Goal: Task Accomplishment & Management: Manage account settings

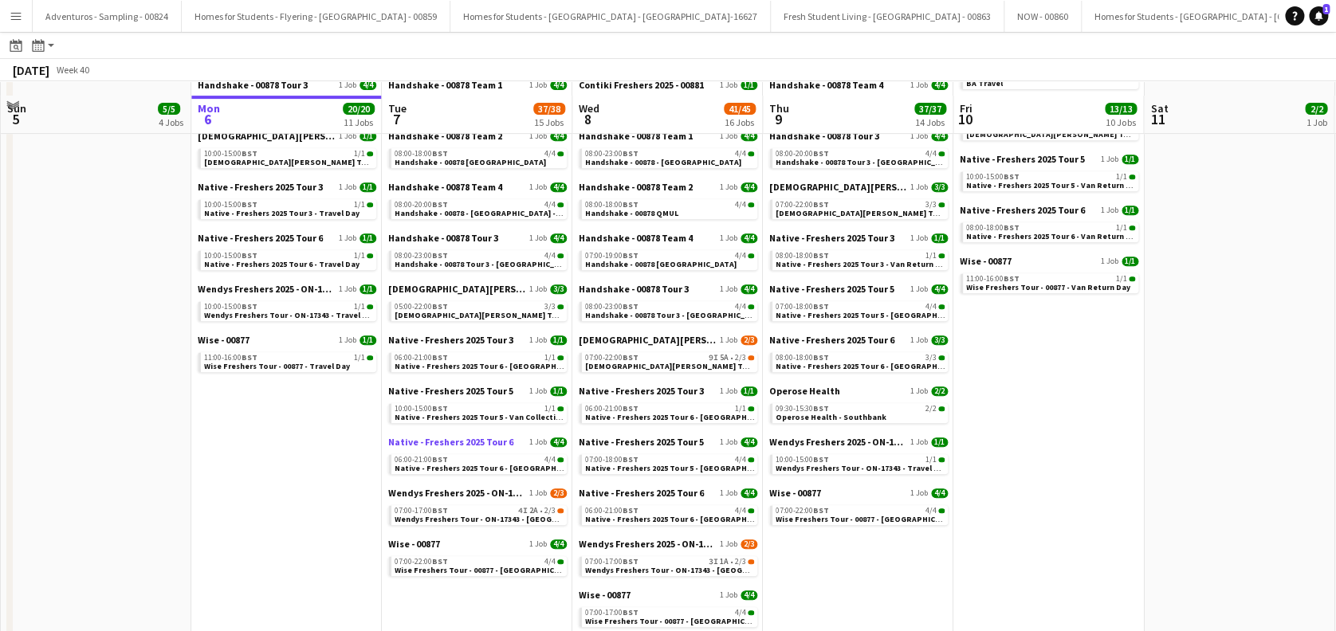
scroll to position [376, 0]
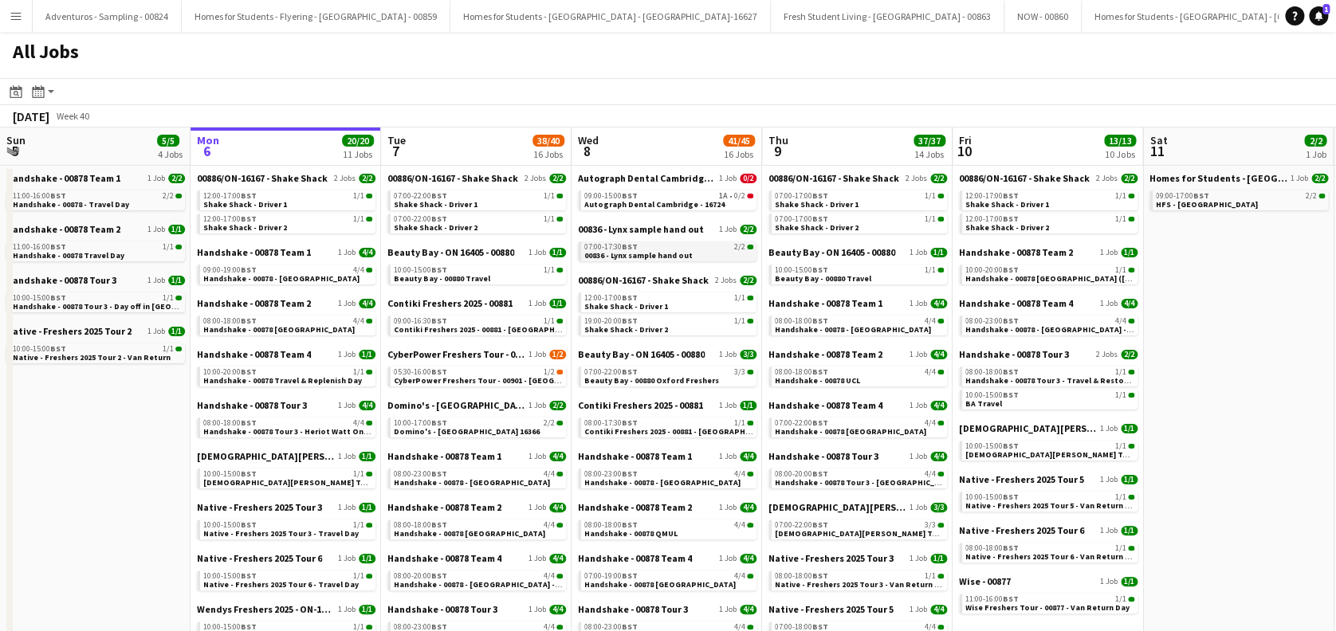
click at [689, 256] on link "07:00-17:30 BST 2/2 00836 - Lynx sample hand out" at bounding box center [668, 251] width 169 height 18
click at [462, 378] on span "CyberPower Freshers Tour - 00901 - Cambridge" at bounding box center [501, 381] width 215 height 10
click at [650, 243] on div "07:00-17:30 BST 2/2" at bounding box center [668, 247] width 169 height 8
click at [517, 389] on div "CyberPower Freshers Tour - 00901 1 Job 1/2 05:30-16:00 BST 1/2 CyberPower Fresh…" at bounding box center [476, 373] width 179 height 51
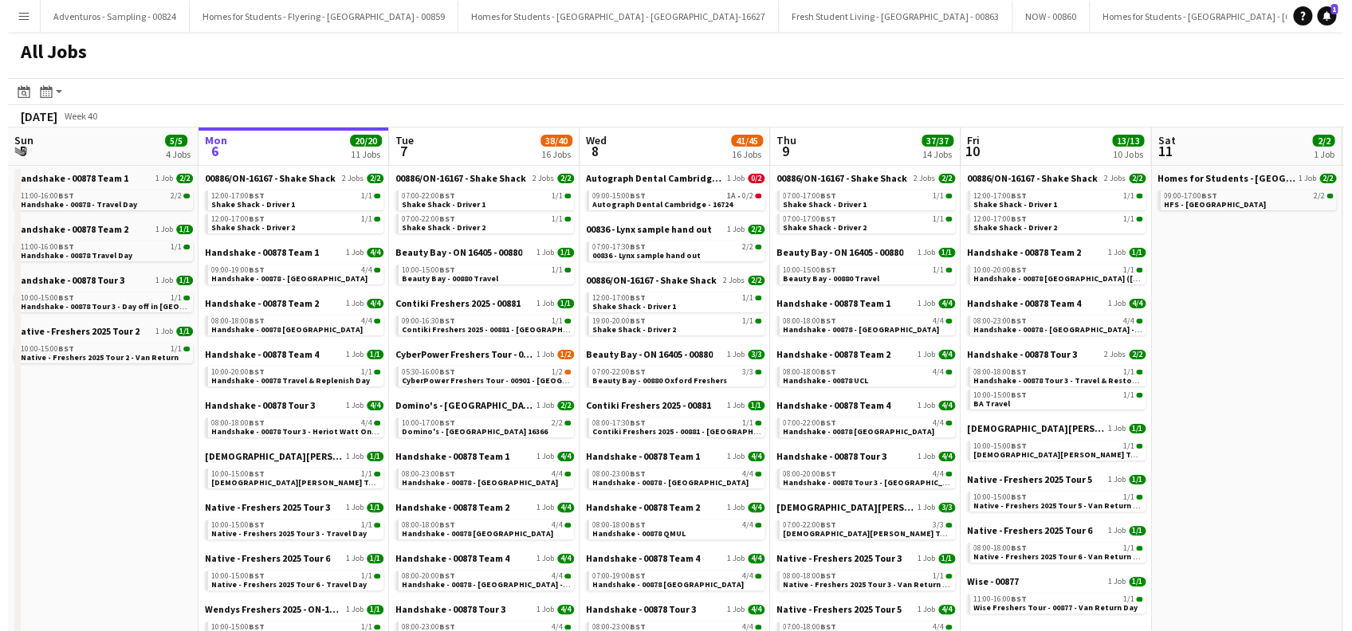
scroll to position [0, 380]
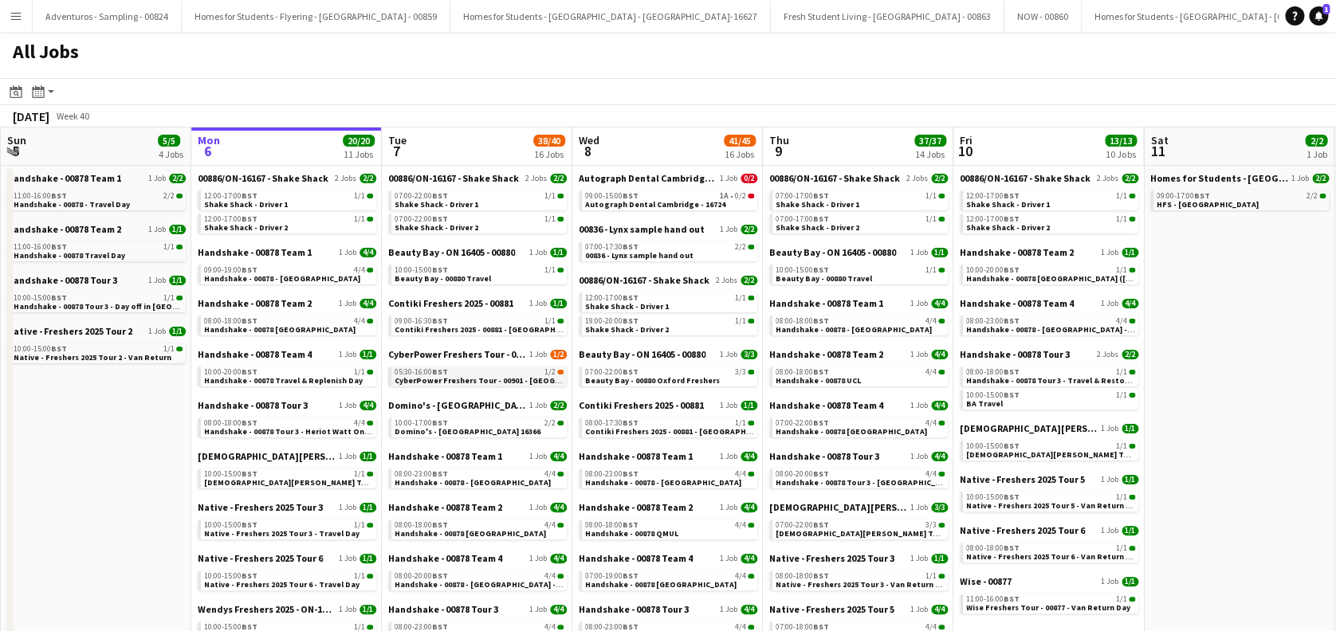
click at [478, 383] on span "CyberPower Freshers Tour - 00901 - Cambridge" at bounding box center [502, 381] width 215 height 10
click at [24, 8] on button "Menu" at bounding box center [16, 16] width 32 height 32
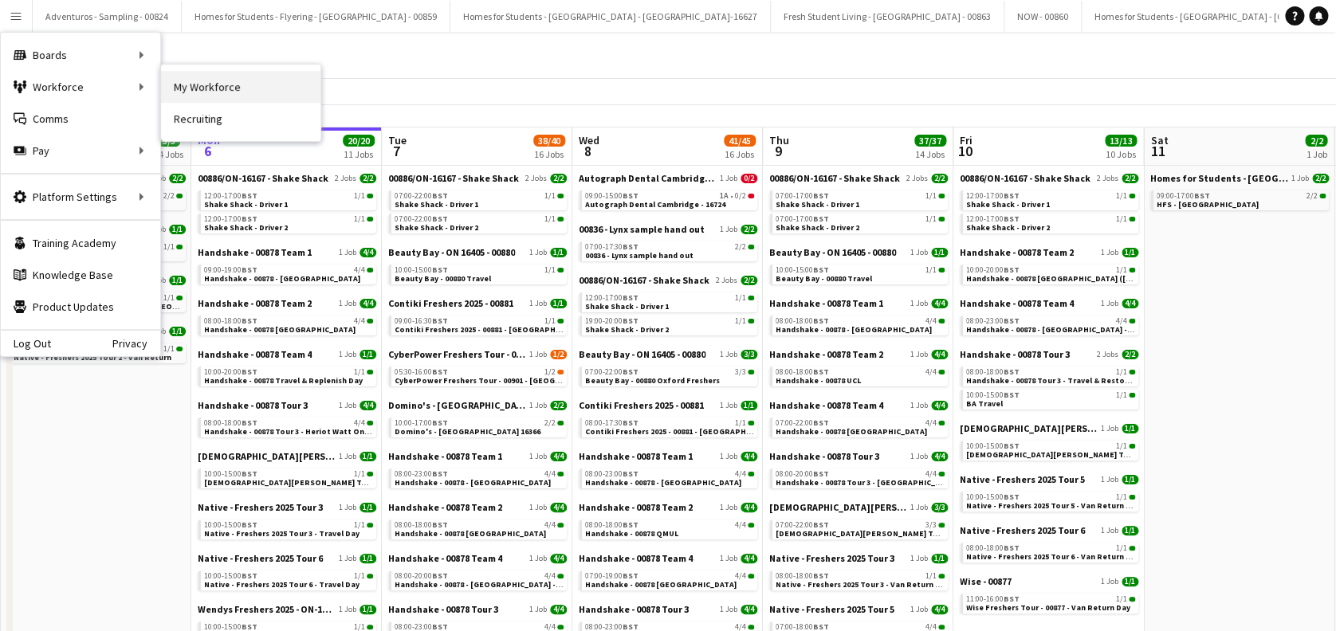
click at [266, 89] on link "My Workforce" at bounding box center [240, 87] width 159 height 32
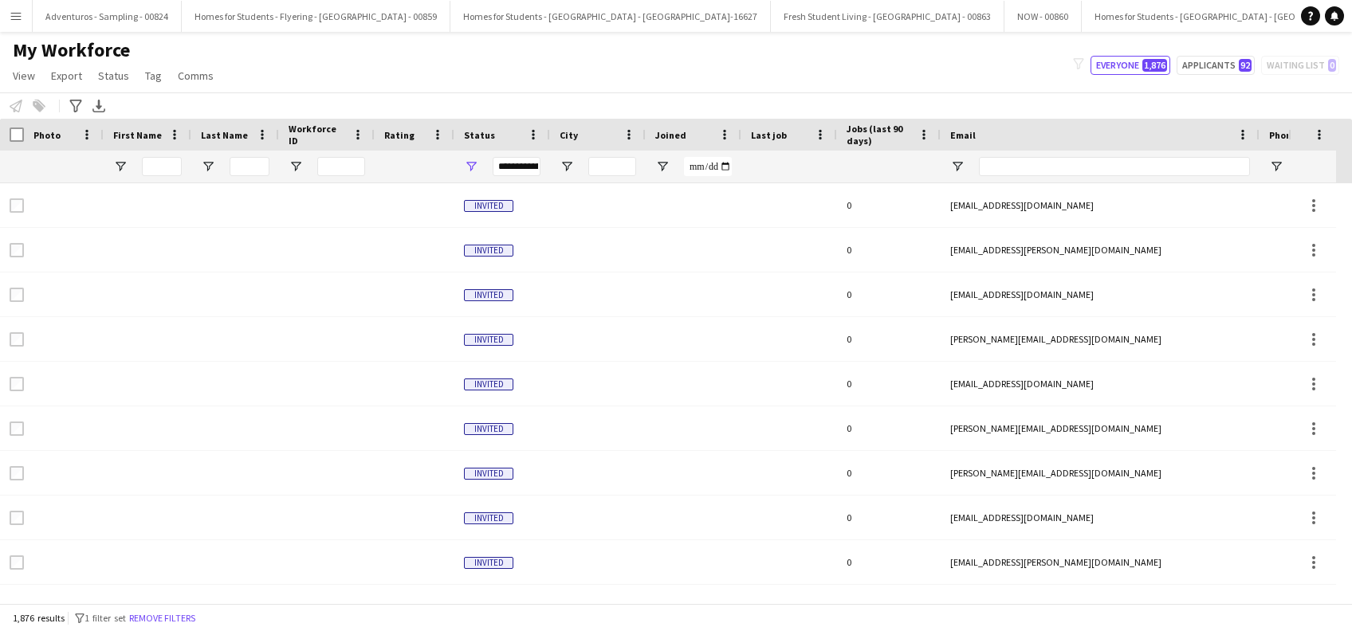
click at [19, 3] on button "Menu" at bounding box center [16, 16] width 32 height 32
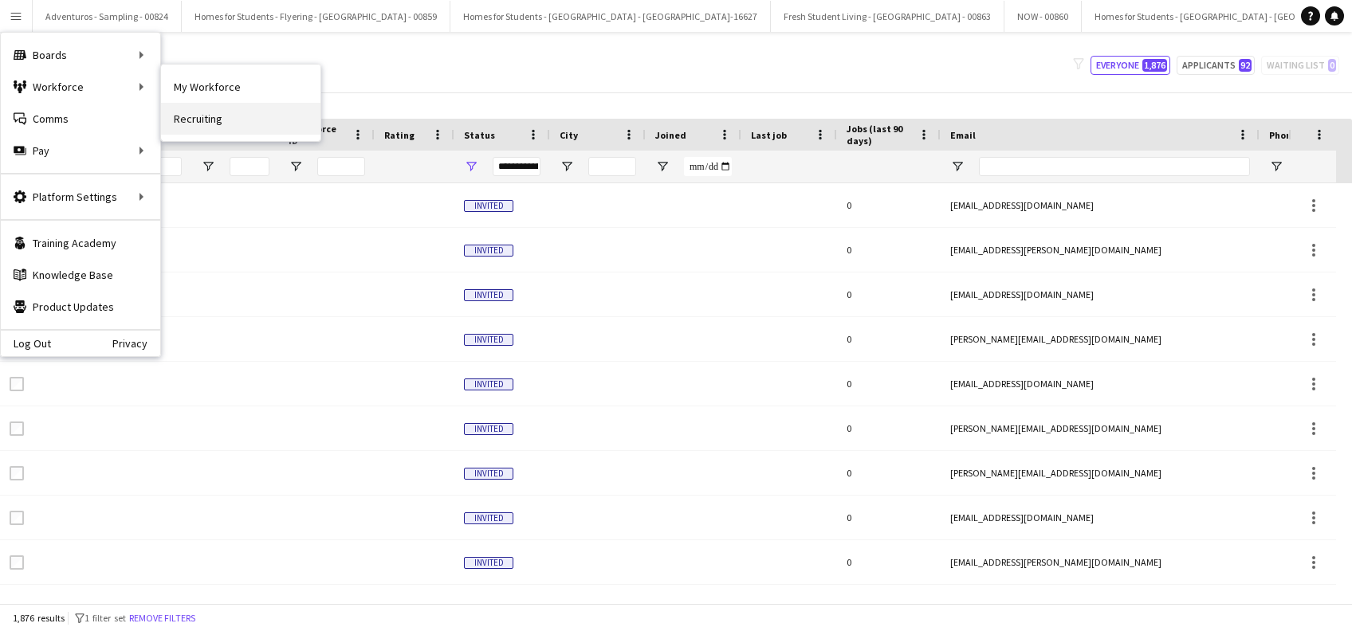
click at [242, 120] on link "Recruiting" at bounding box center [240, 119] width 159 height 32
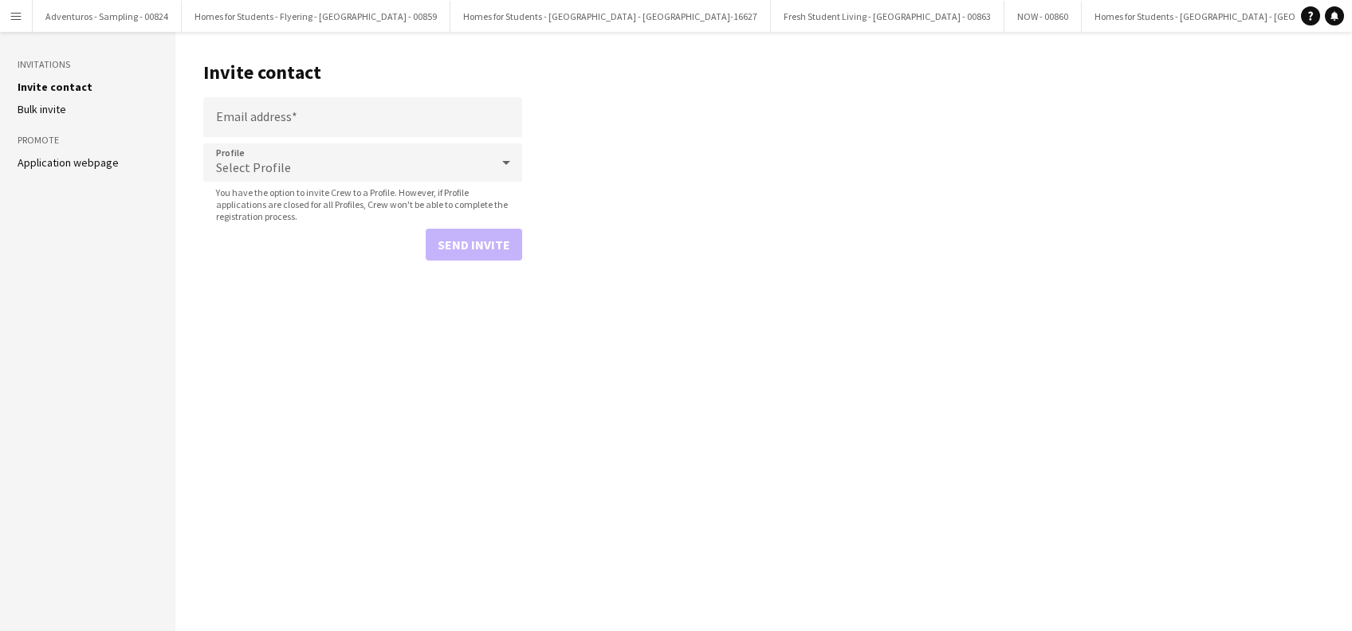
click at [6, 12] on button "Menu" at bounding box center [16, 16] width 32 height 32
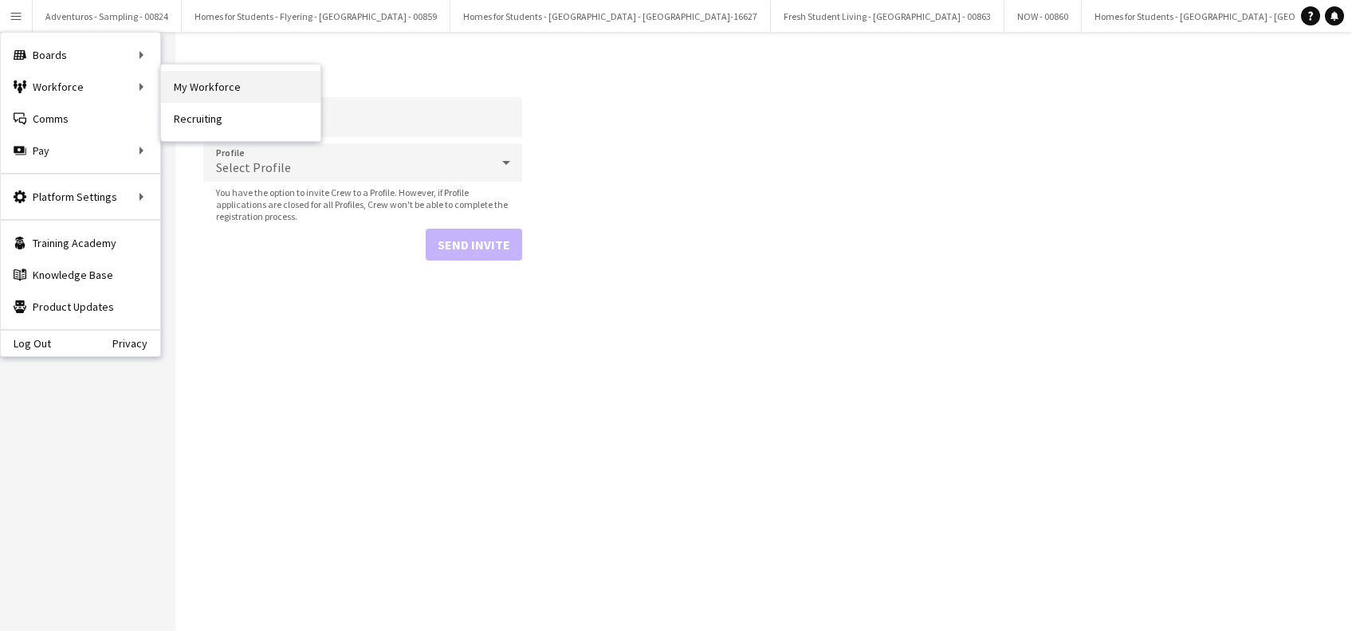
click at [237, 96] on link "My Workforce" at bounding box center [240, 87] width 159 height 32
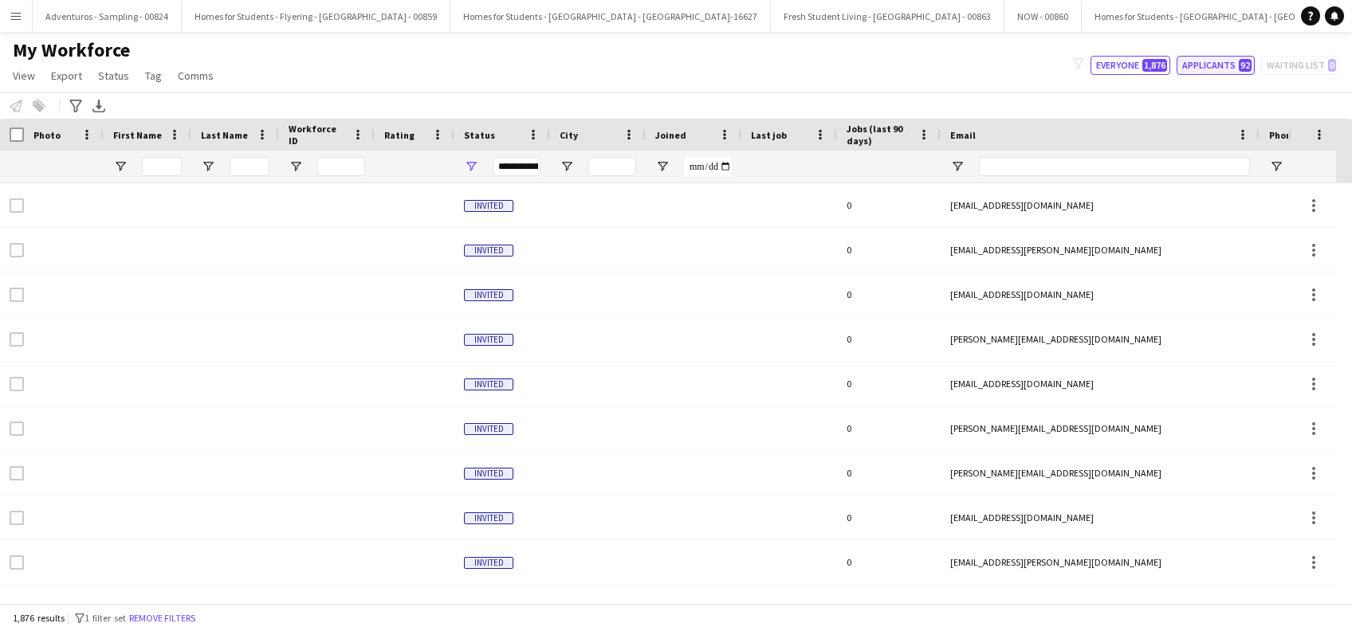
click at [1198, 71] on button "Applicants 92" at bounding box center [1216, 65] width 78 height 19
type input "**********"
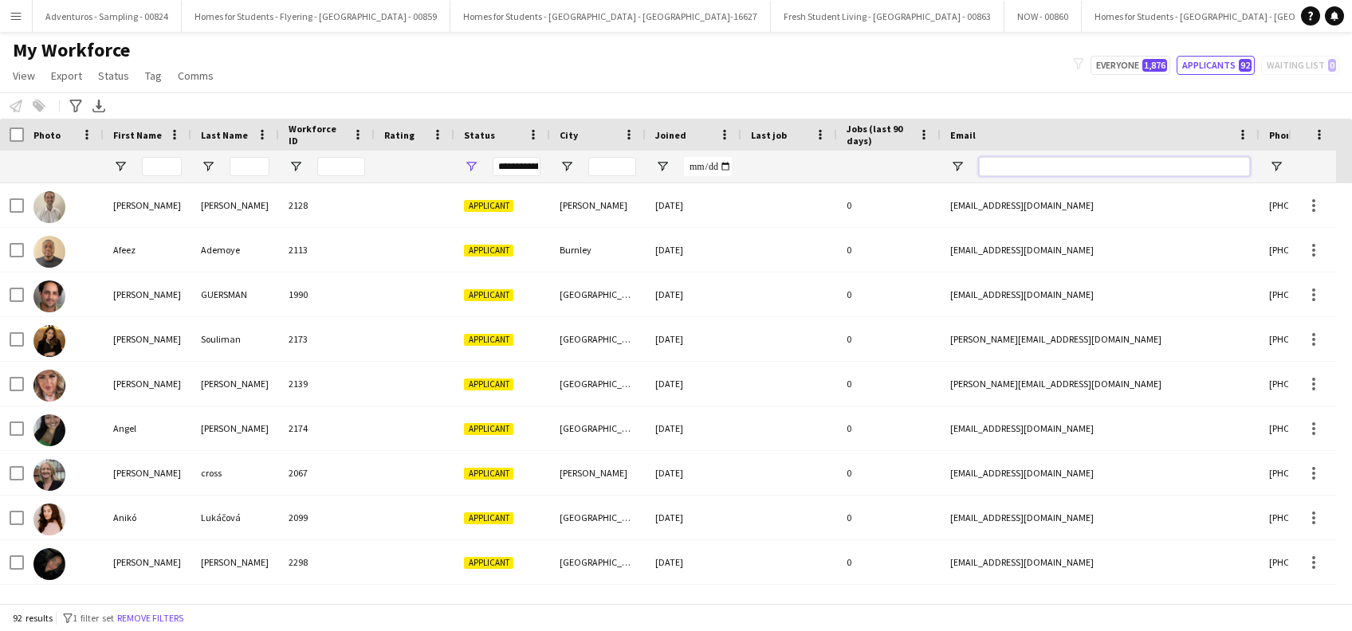
click at [1129, 166] on input "Email Filter Input" at bounding box center [1114, 166] width 271 height 19
paste input "**********"
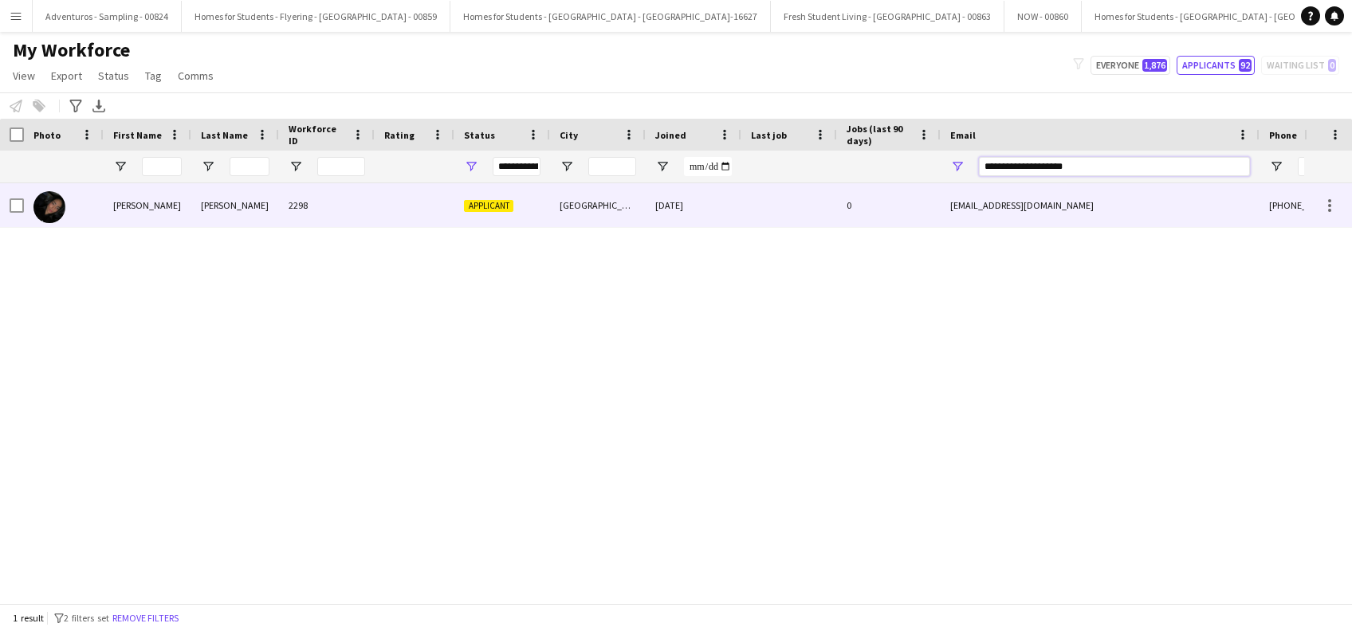
type input "**********"
click at [234, 203] on div "Bido Bautista" at bounding box center [235, 205] width 88 height 44
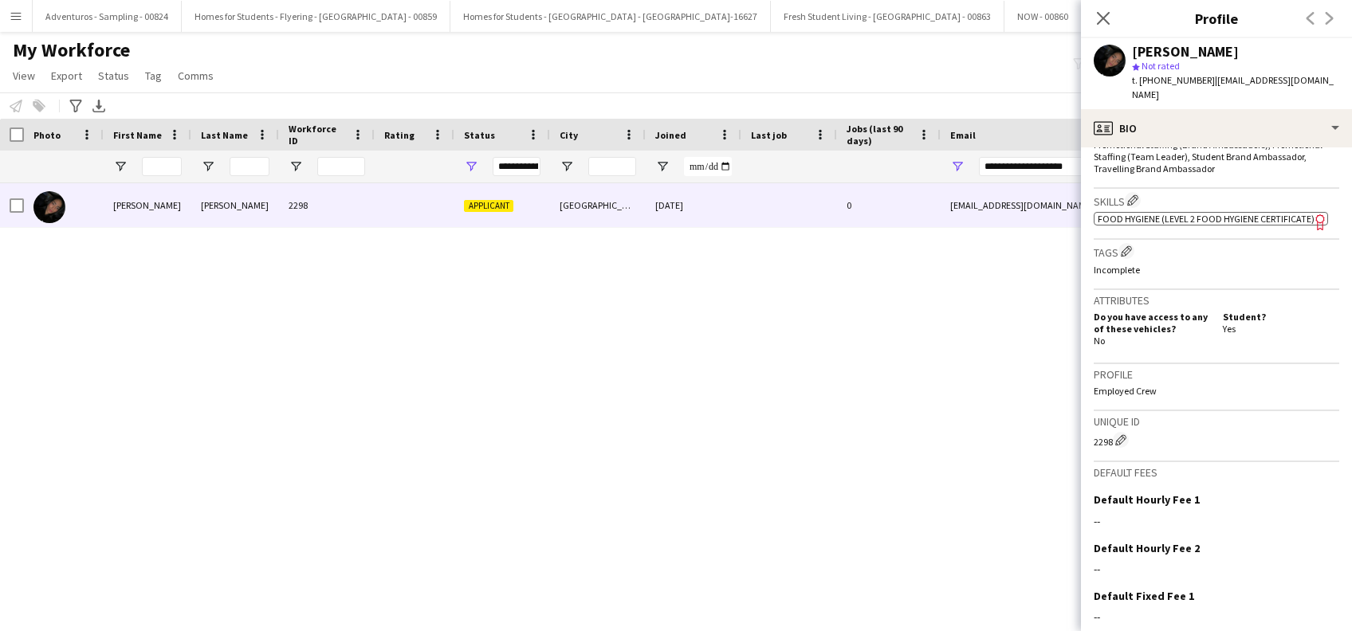
scroll to position [641, 0]
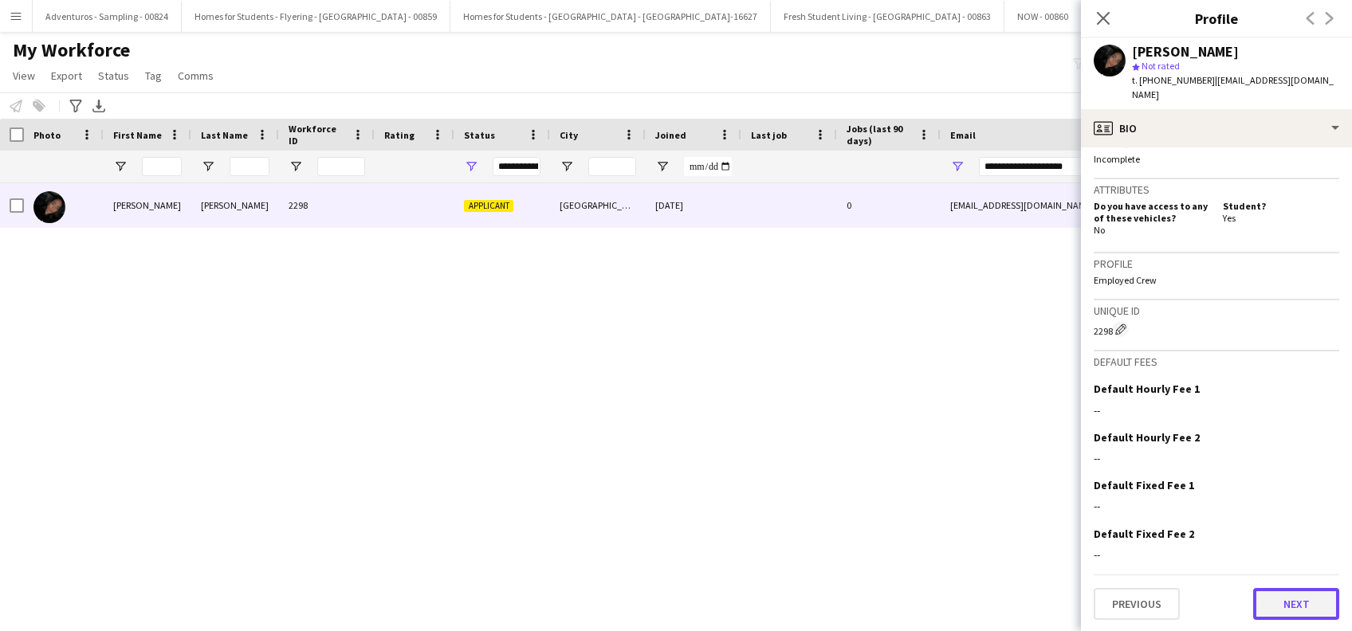
click at [1295, 606] on button "Next" at bounding box center [1296, 604] width 86 height 32
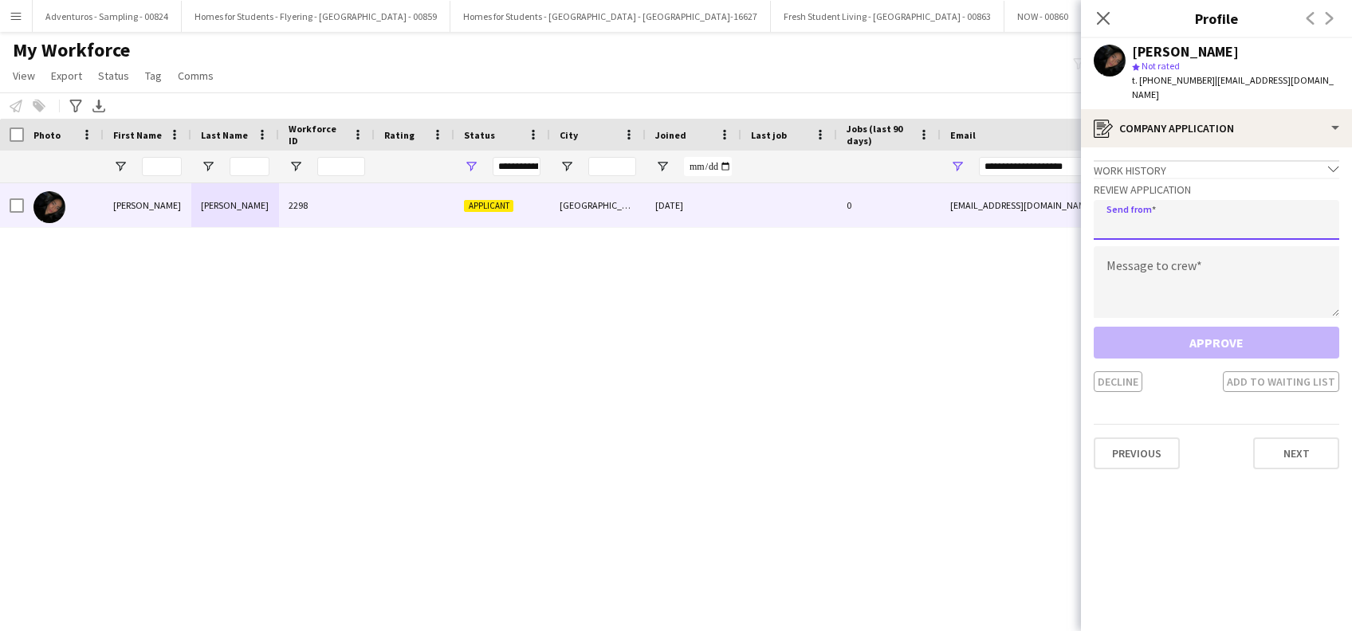
click at [1142, 200] on input "email" at bounding box center [1217, 220] width 246 height 40
type input "**********"
click at [1148, 257] on textarea at bounding box center [1217, 282] width 246 height 72
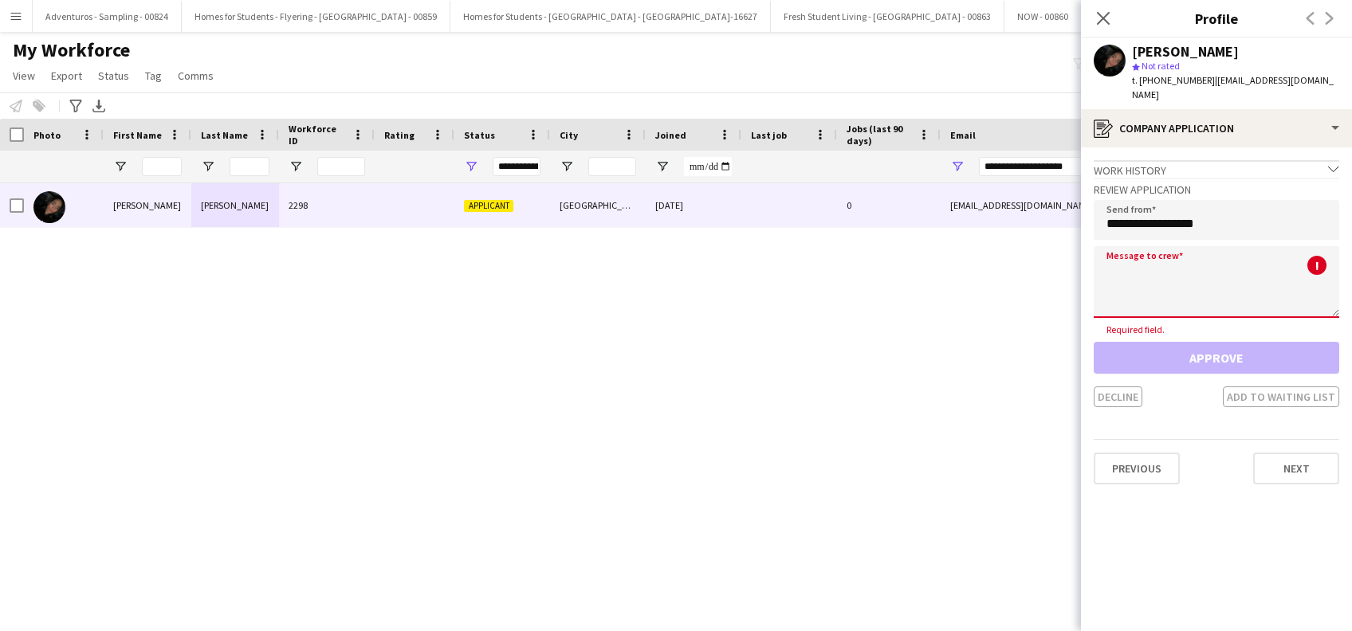
paste textarea "**********"
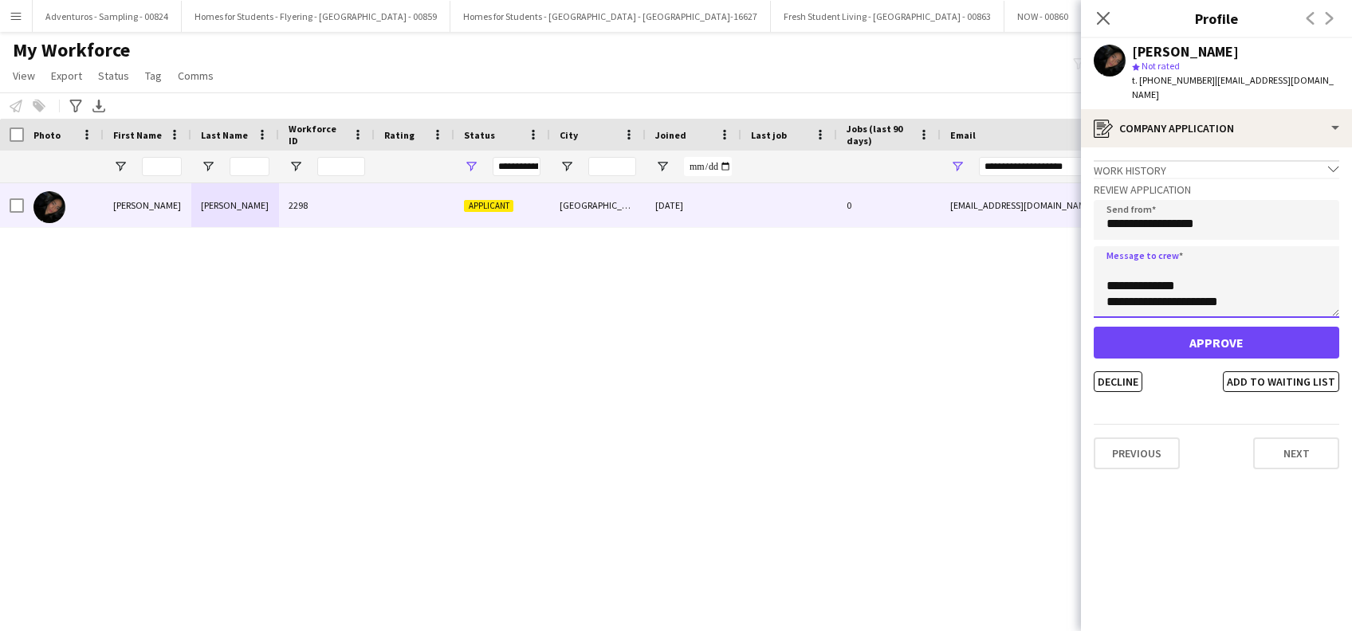
paste textarea "**********"
type textarea "**********"
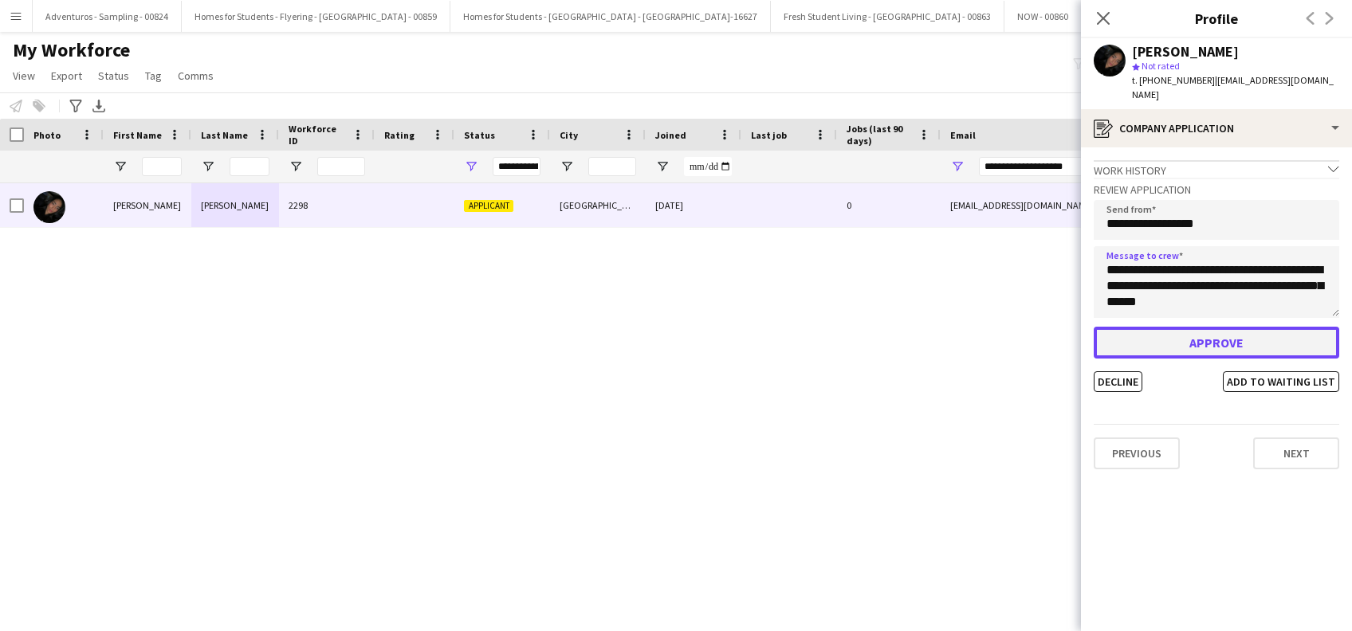
click at [1230, 327] on button "Approve" at bounding box center [1217, 343] width 246 height 32
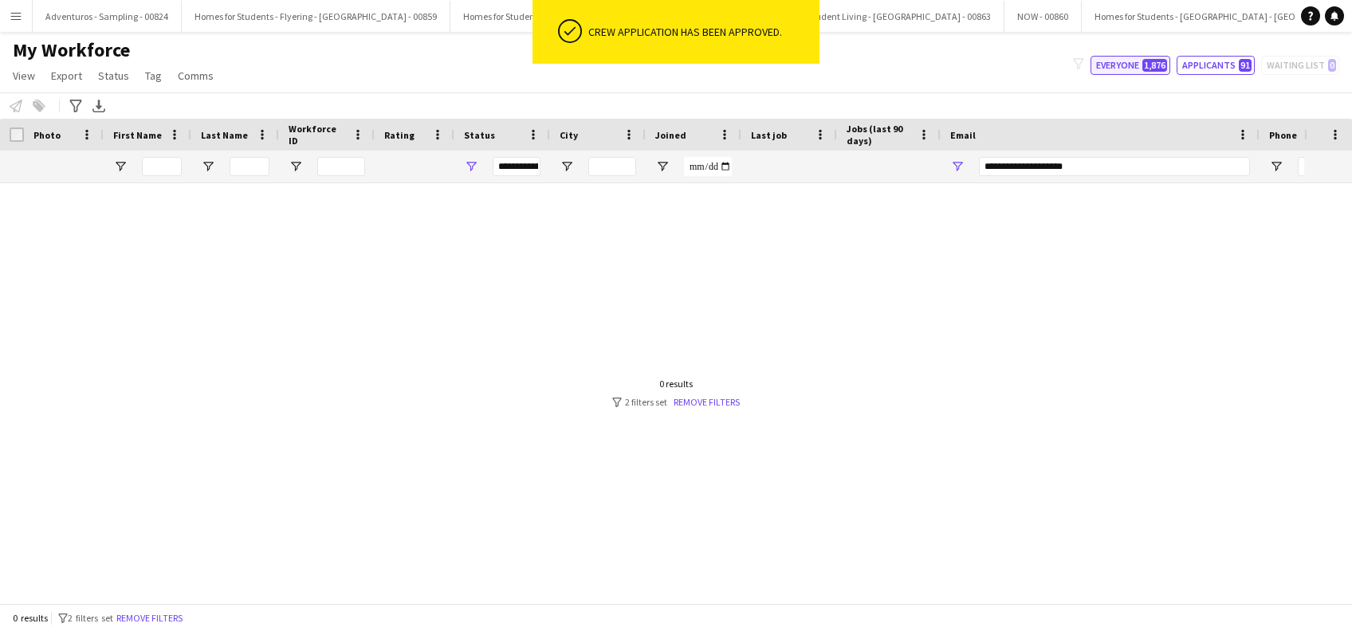
click at [1116, 64] on button "Everyone 1,876" at bounding box center [1131, 65] width 80 height 19
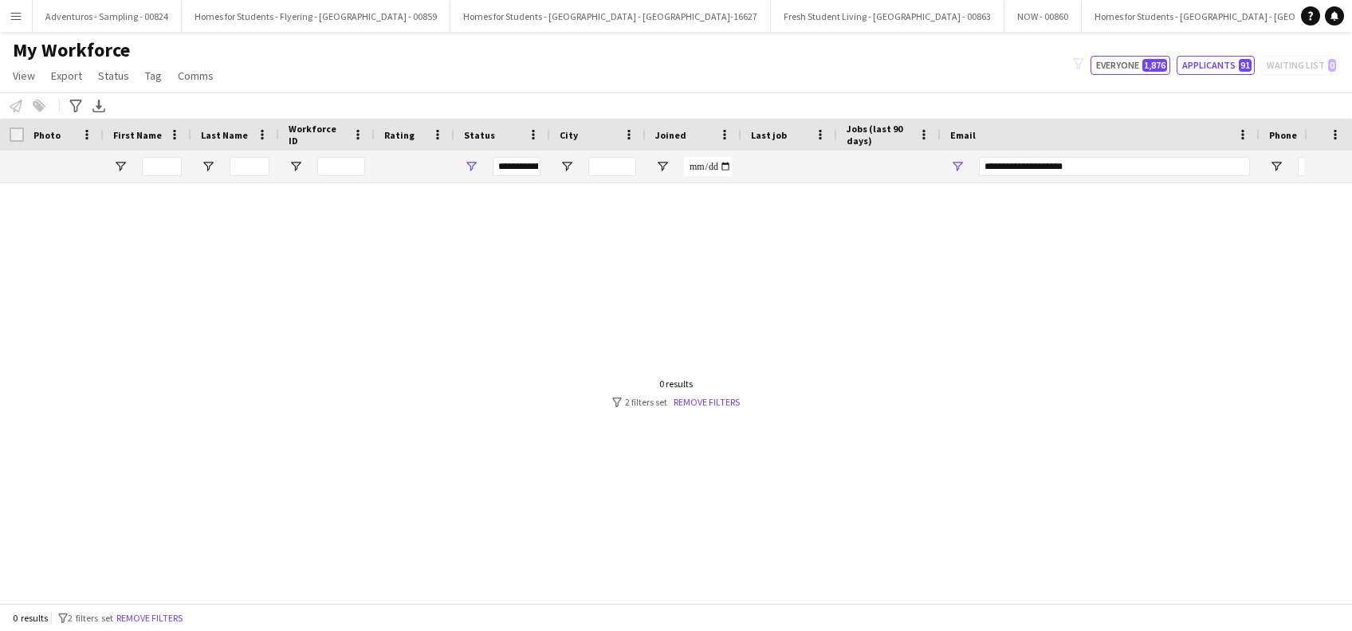
type input "**********"
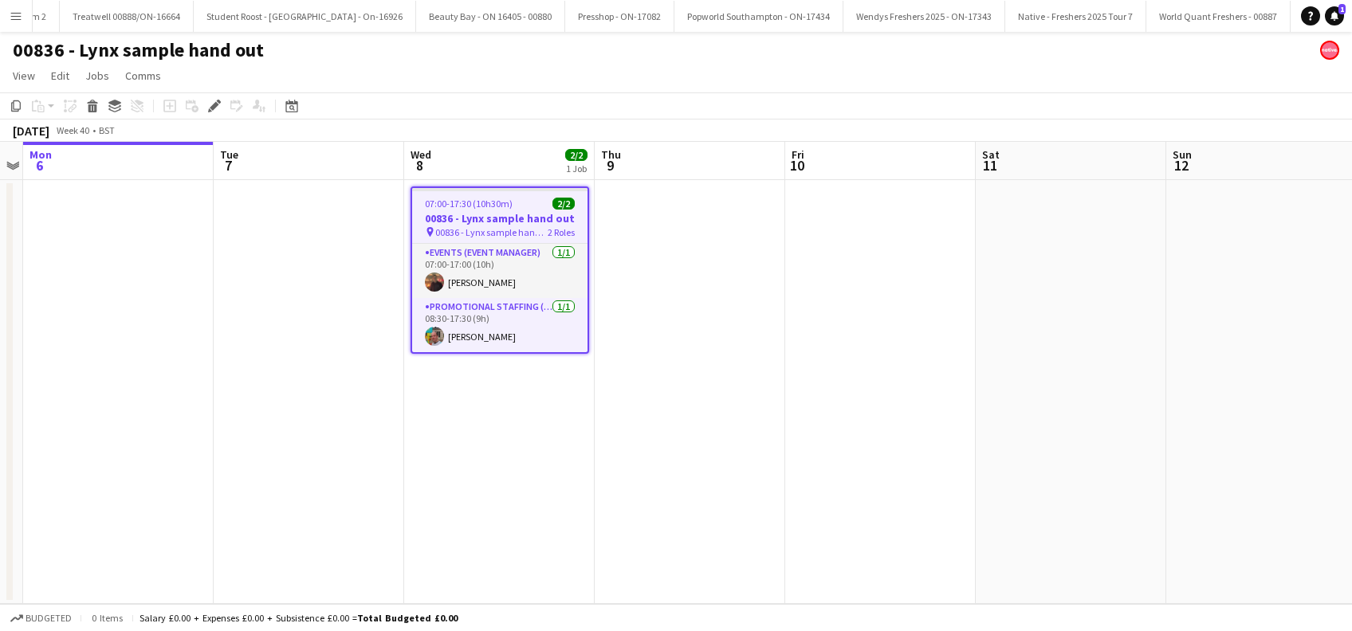
click at [491, 221] on h3 "00836 - Lynx sample hand out" at bounding box center [499, 218] width 175 height 14
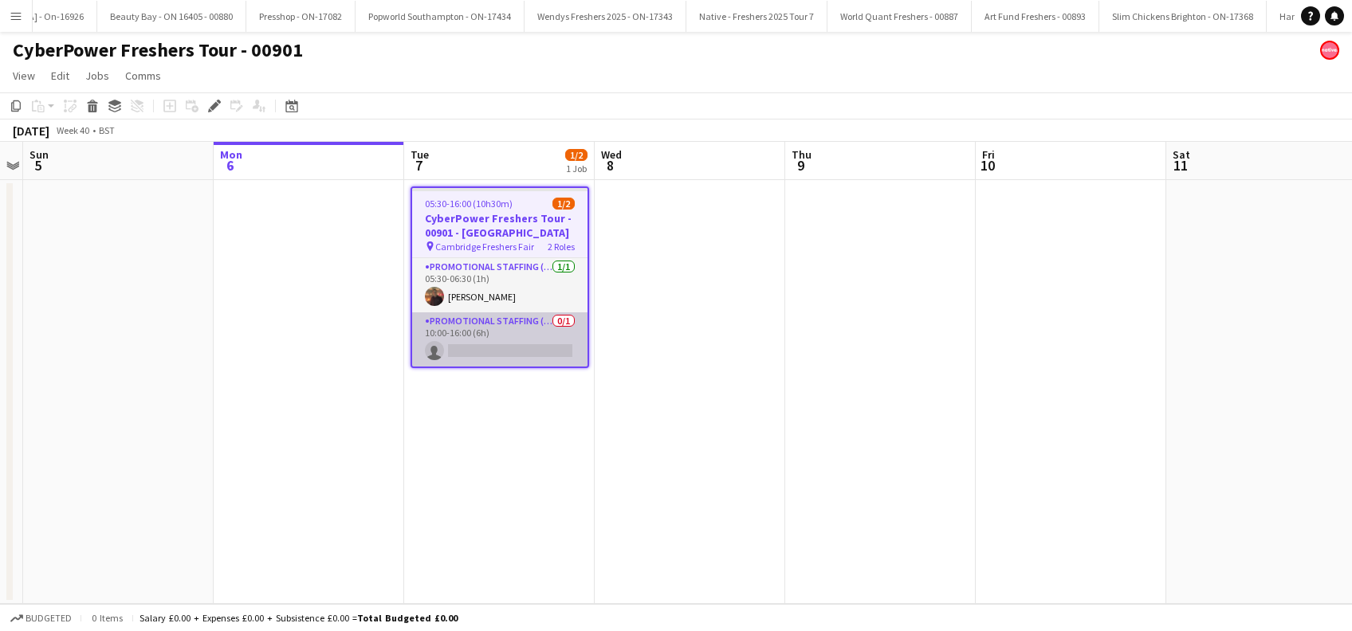
click at [508, 352] on app-card-role "Promotional Staffing (Brand Ambassadors) 0/1 10:00-16:00 (6h) single-neutral-ac…" at bounding box center [499, 340] width 175 height 54
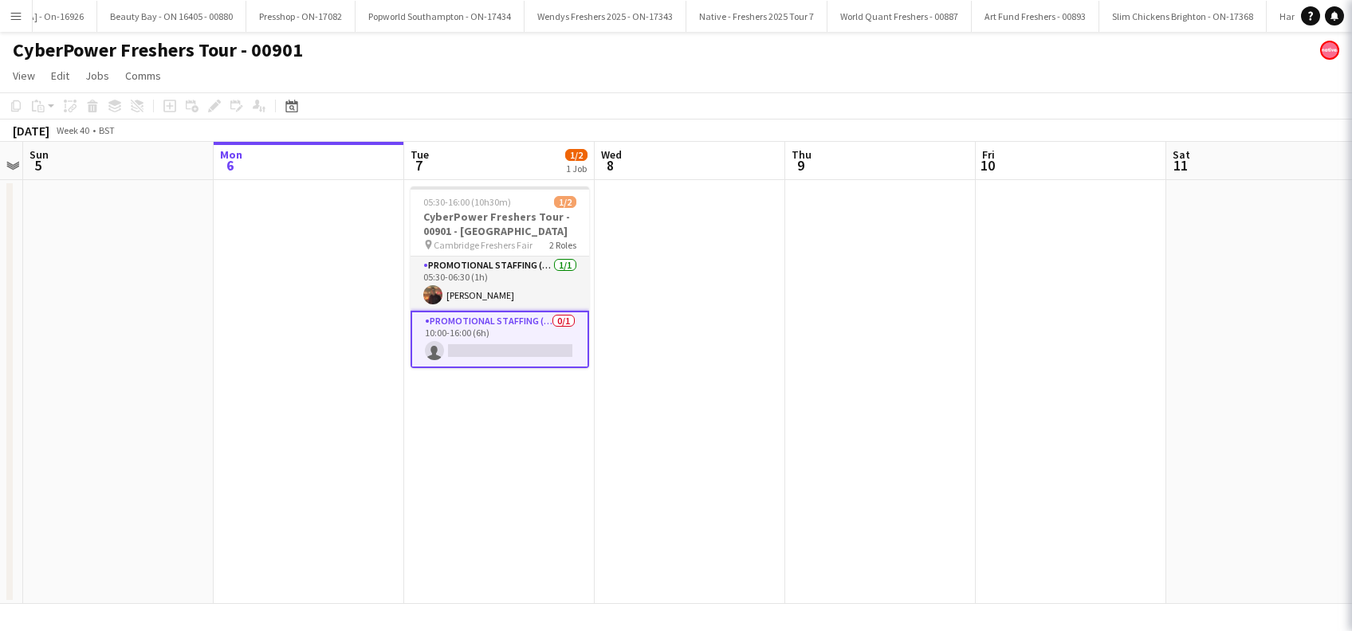
scroll to position [0, 547]
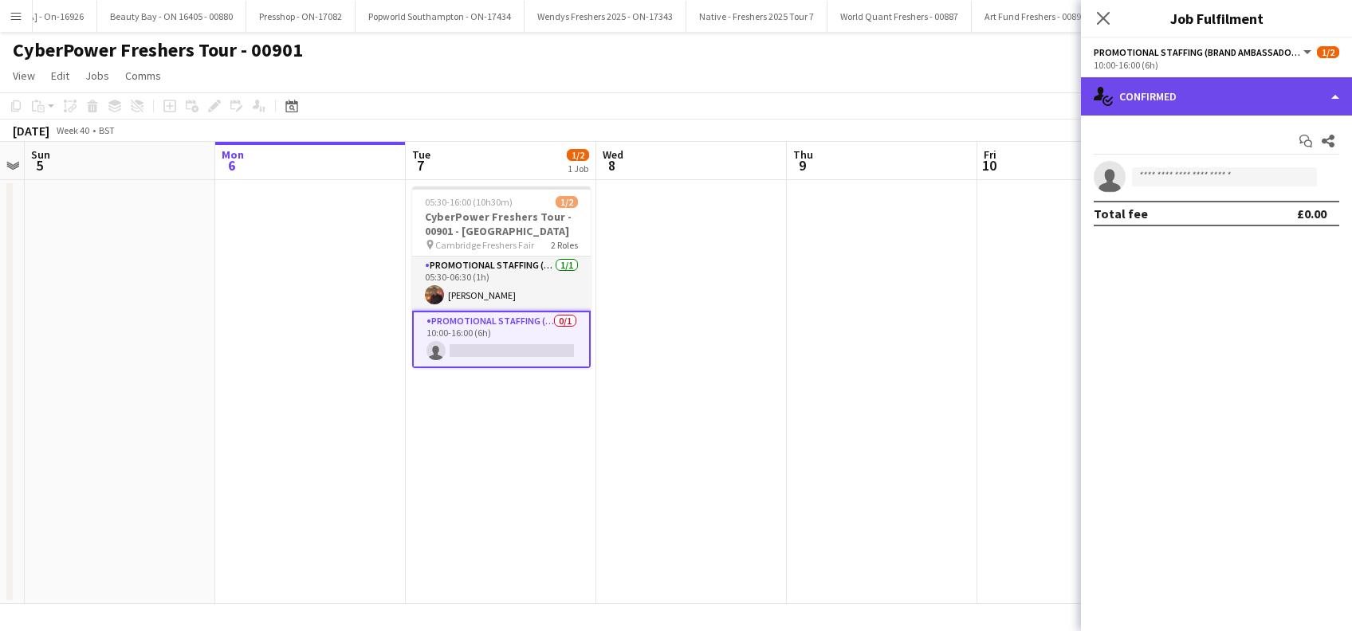
click at [1219, 94] on div "single-neutral-actions-check-2 Confirmed" at bounding box center [1216, 96] width 271 height 38
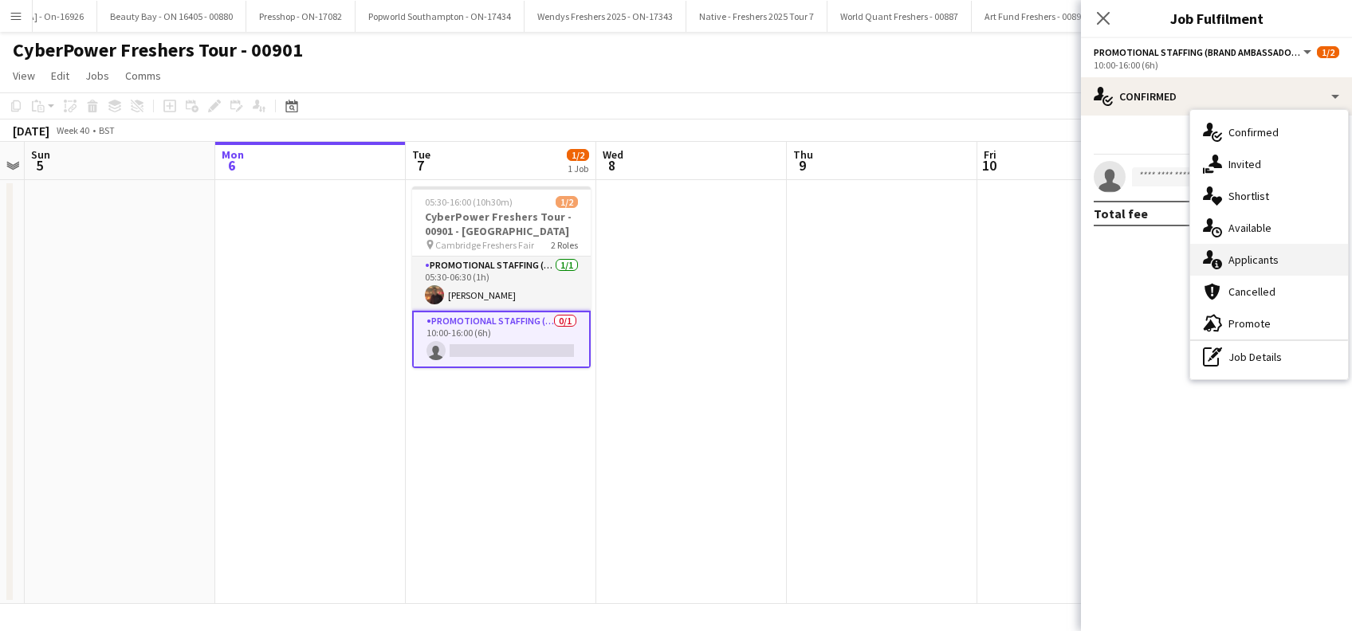
click at [1250, 258] on span "Applicants" at bounding box center [1254, 260] width 50 height 14
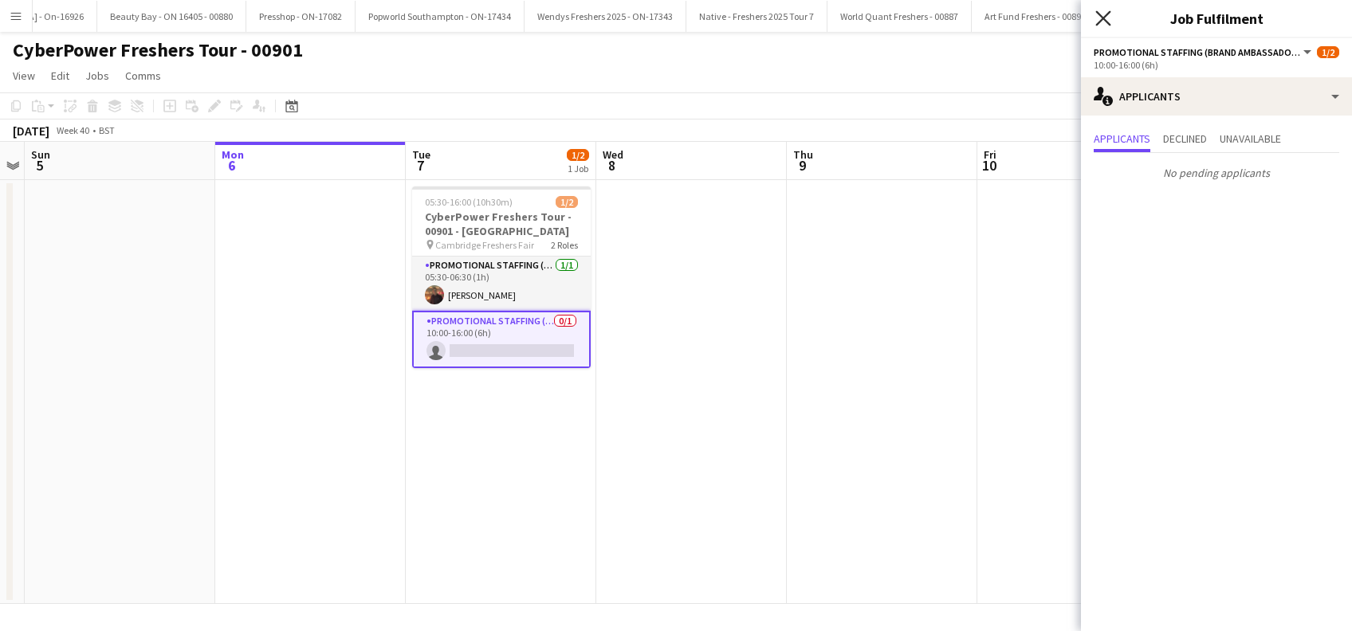
click at [1101, 21] on icon at bounding box center [1102, 17] width 15 height 15
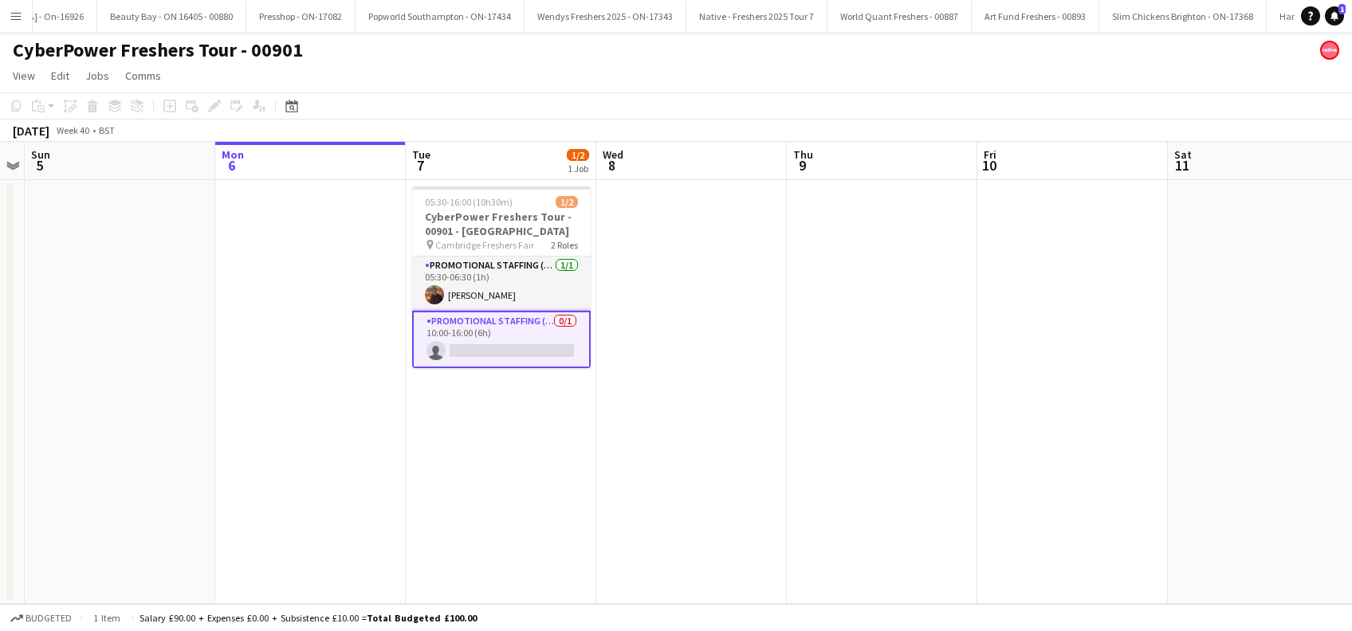
click at [673, 351] on app-date-cell at bounding box center [691, 392] width 191 height 424
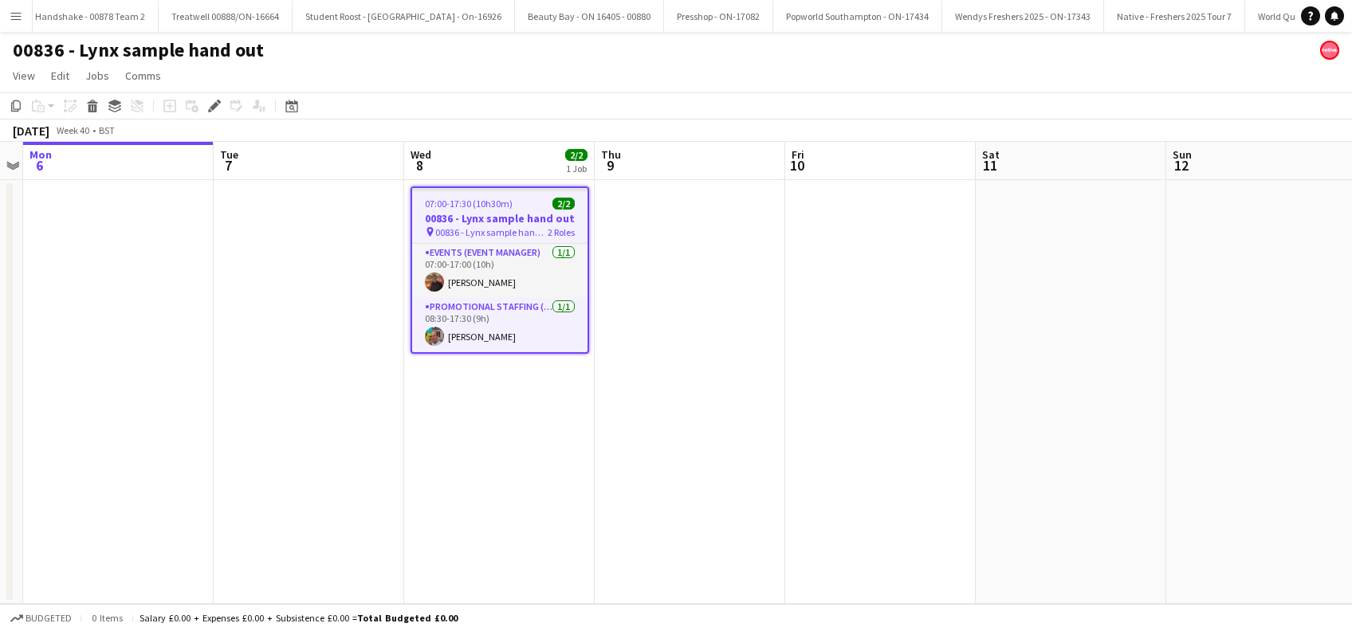
scroll to position [0, 9846]
click at [474, 217] on h3 "00836 - Lynx sample hand out" at bounding box center [499, 218] width 175 height 14
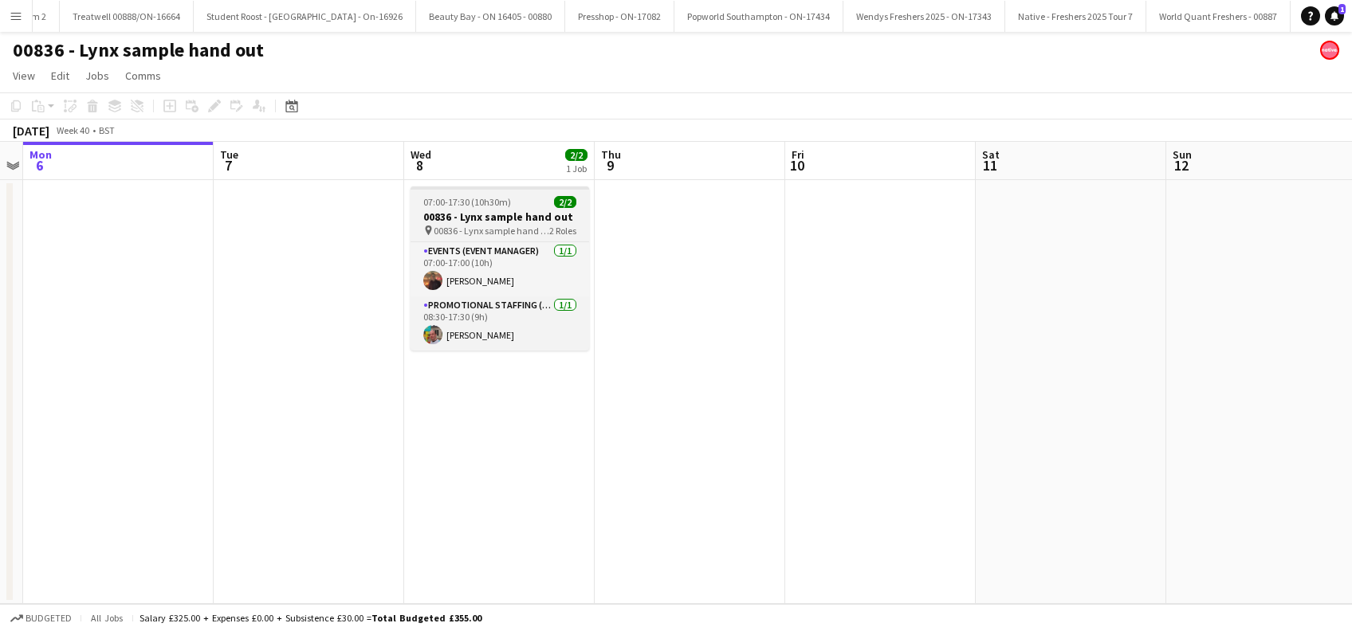
click at [480, 238] on app-job-card "07:00-17:30 (10h30m) 2/2 00836 - Lynx sample hand out pin 00836 - Lynx sample h…" at bounding box center [500, 269] width 179 height 164
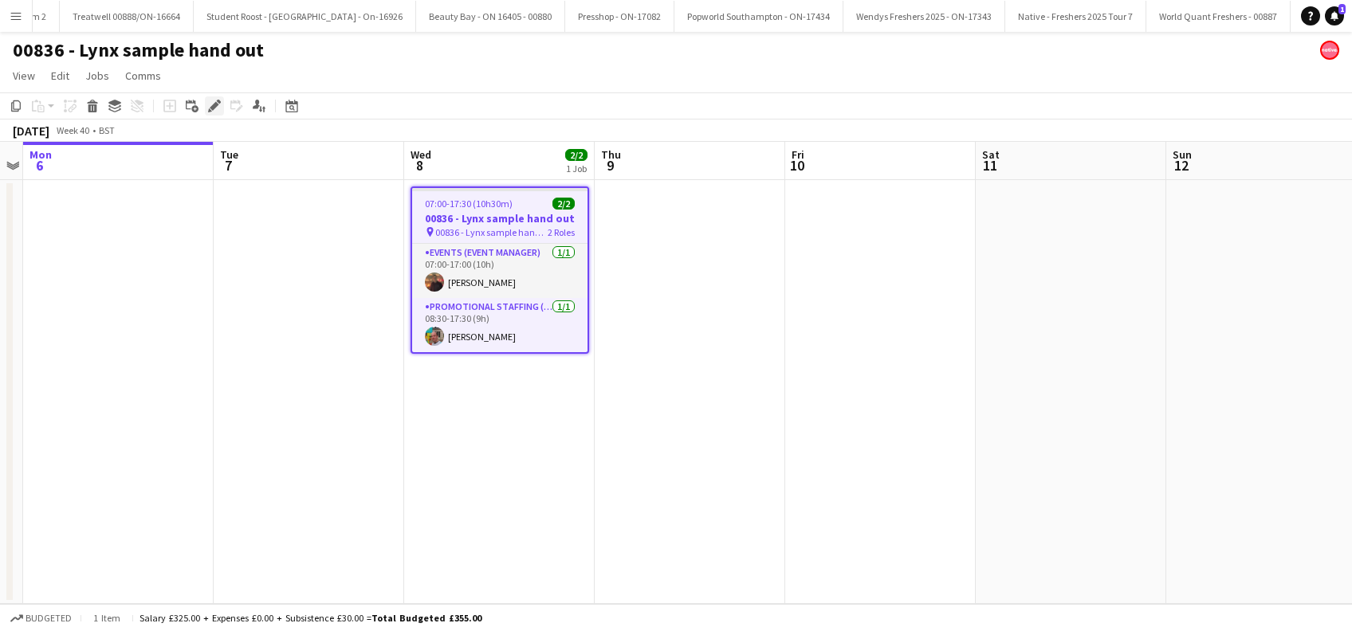
click at [210, 108] on icon at bounding box center [214, 106] width 9 height 9
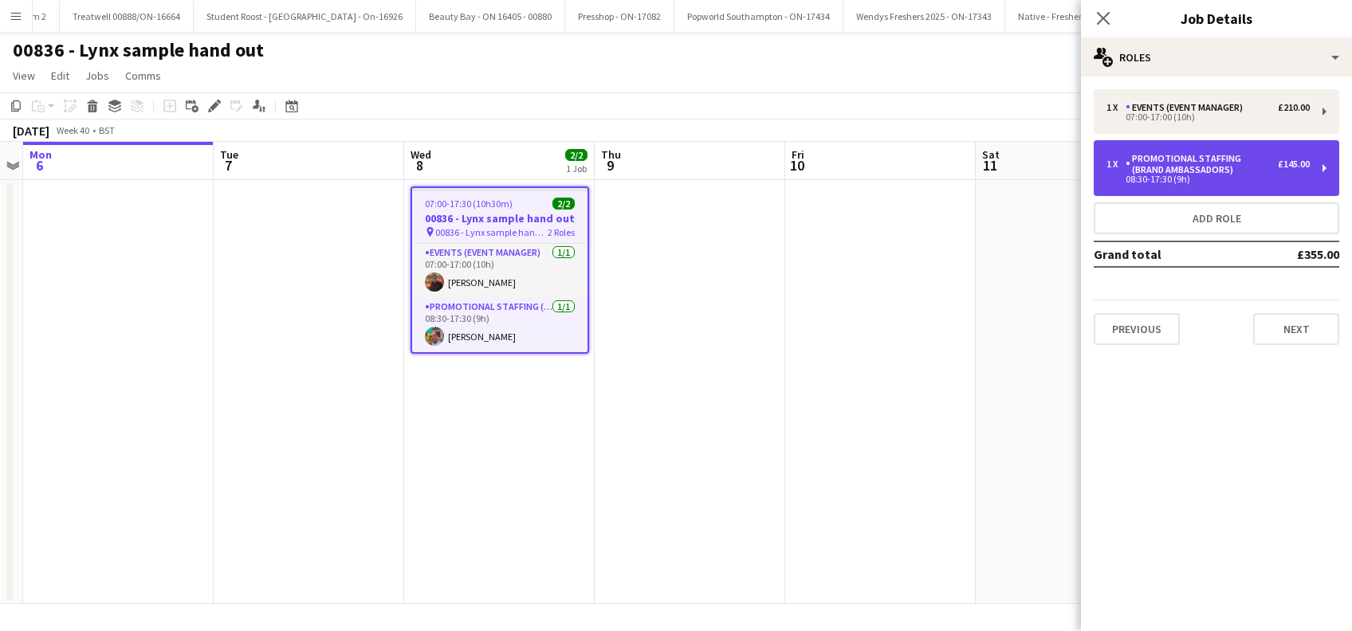
click at [1269, 171] on div "Promotional Staffing (Brand Ambassadors)" at bounding box center [1202, 164] width 152 height 22
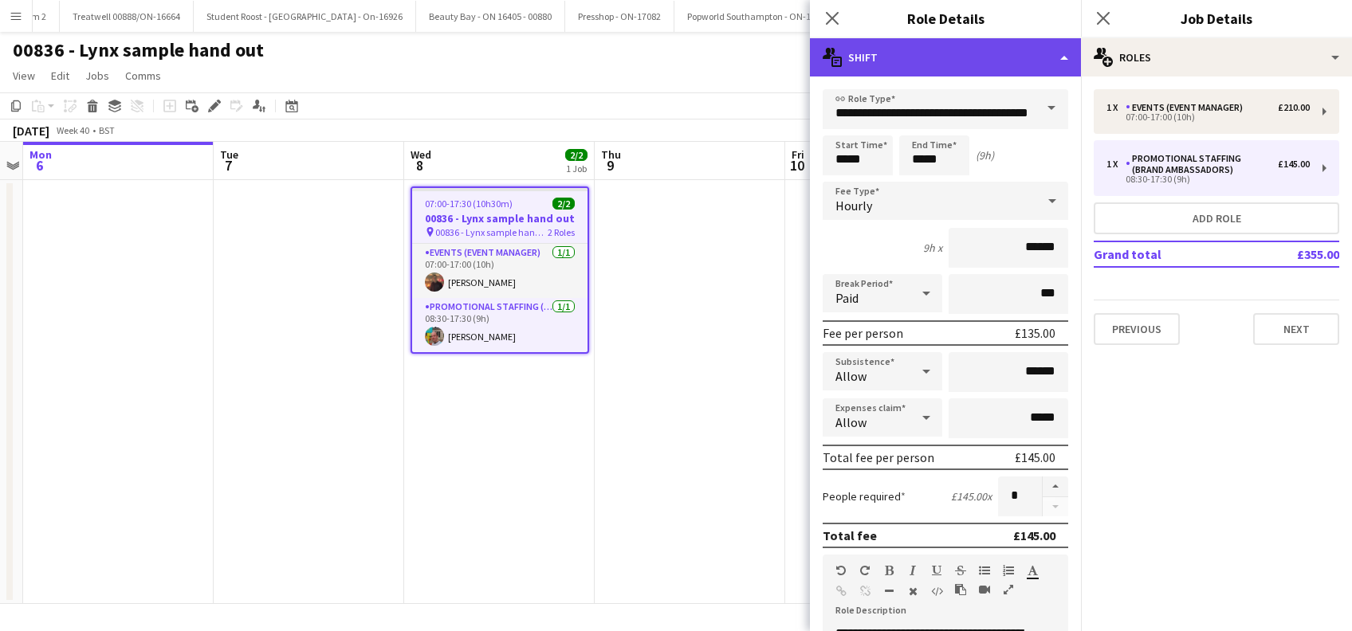
click at [978, 61] on div "multiple-actions-text Shift" at bounding box center [945, 57] width 271 height 38
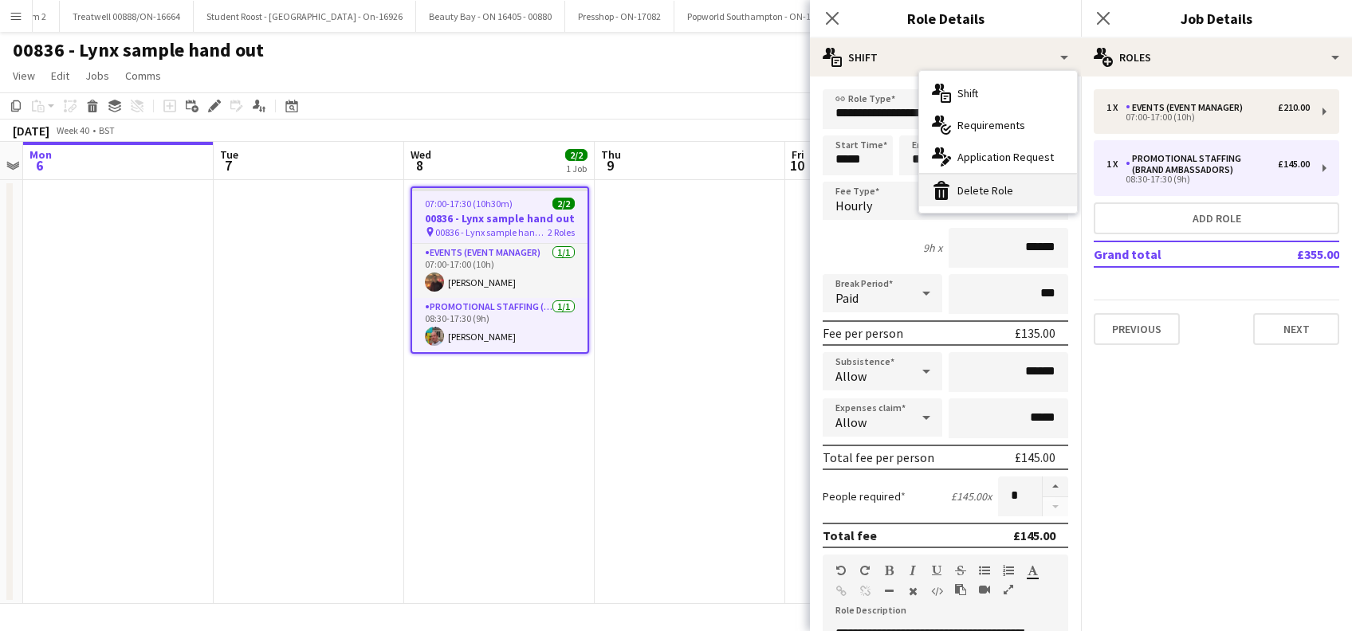
click at [994, 204] on div "bin-2 Delete Role" at bounding box center [998, 191] width 158 height 32
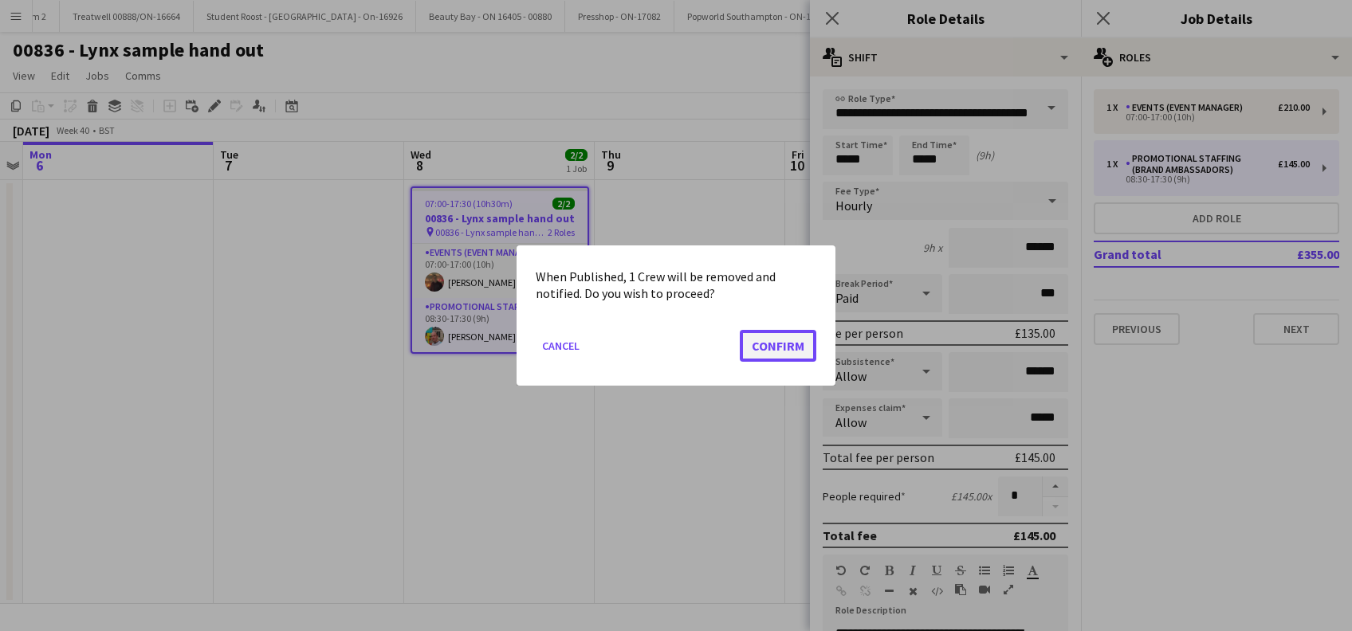
click at [790, 338] on button "Confirm" at bounding box center [778, 346] width 77 height 32
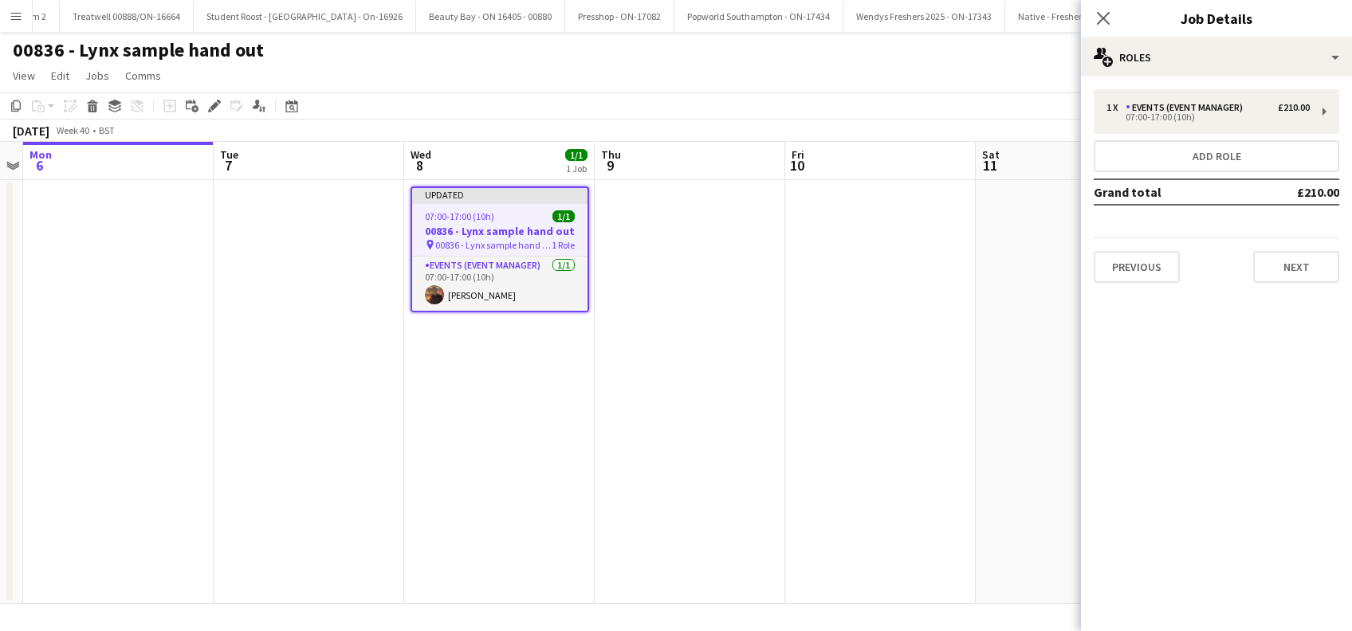
click at [481, 383] on app-date-cell "Updated 07:00-17:00 (10h) 1/1 00836 - Lynx sample hand out pin 00836 - Lynx sam…" at bounding box center [499, 392] width 191 height 424
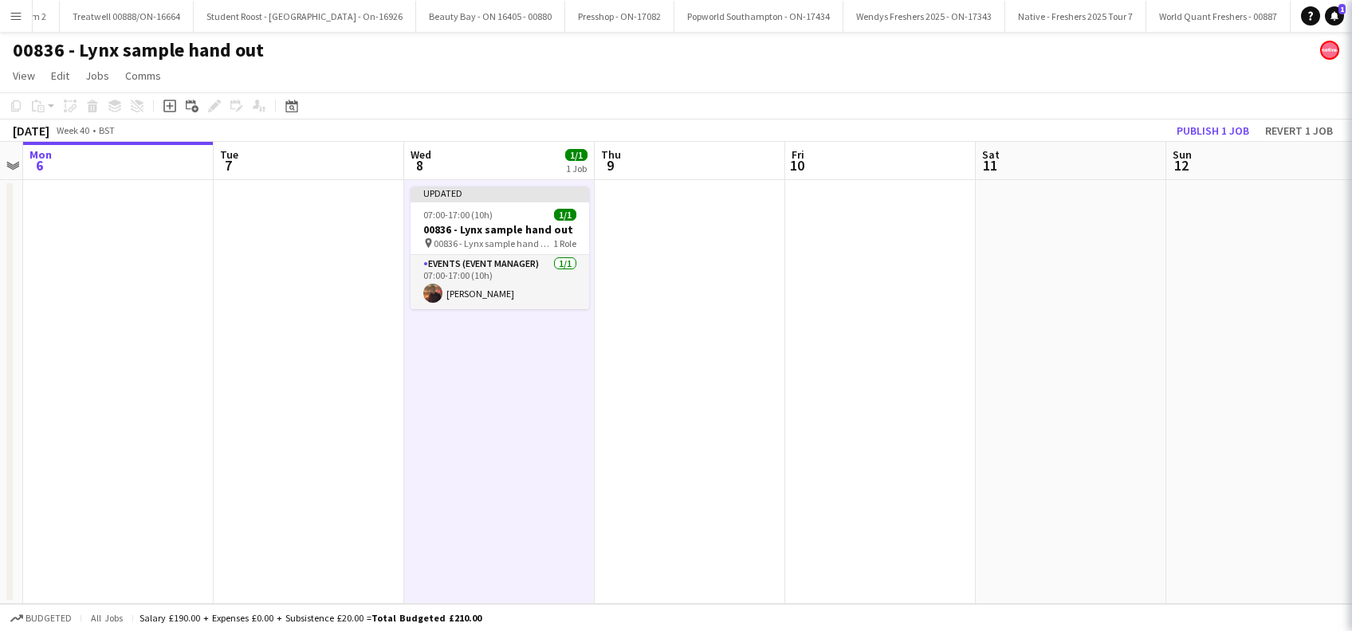
drag, startPoint x: 702, startPoint y: 317, endPoint x: 875, endPoint y: 249, distance: 186.1
click at [704, 317] on app-date-cell at bounding box center [690, 392] width 191 height 424
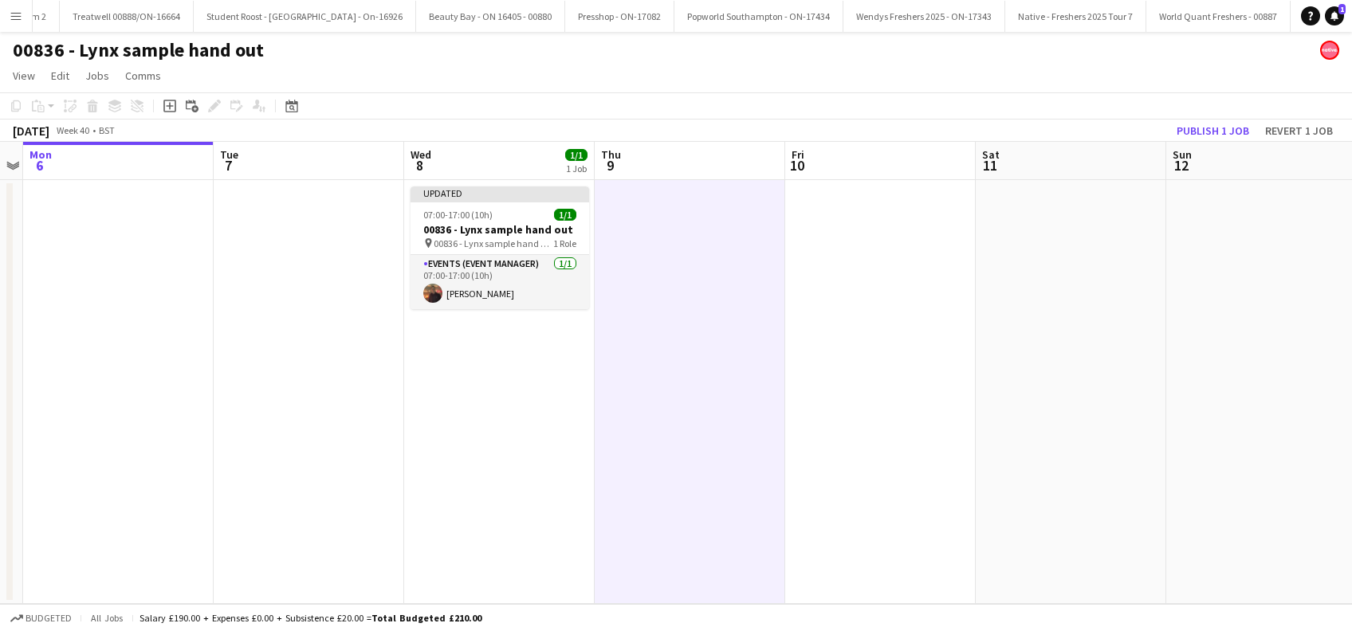
scroll to position [0, 547]
click at [1201, 146] on app-board-header-date "Sun 12" at bounding box center [1263, 161] width 191 height 38
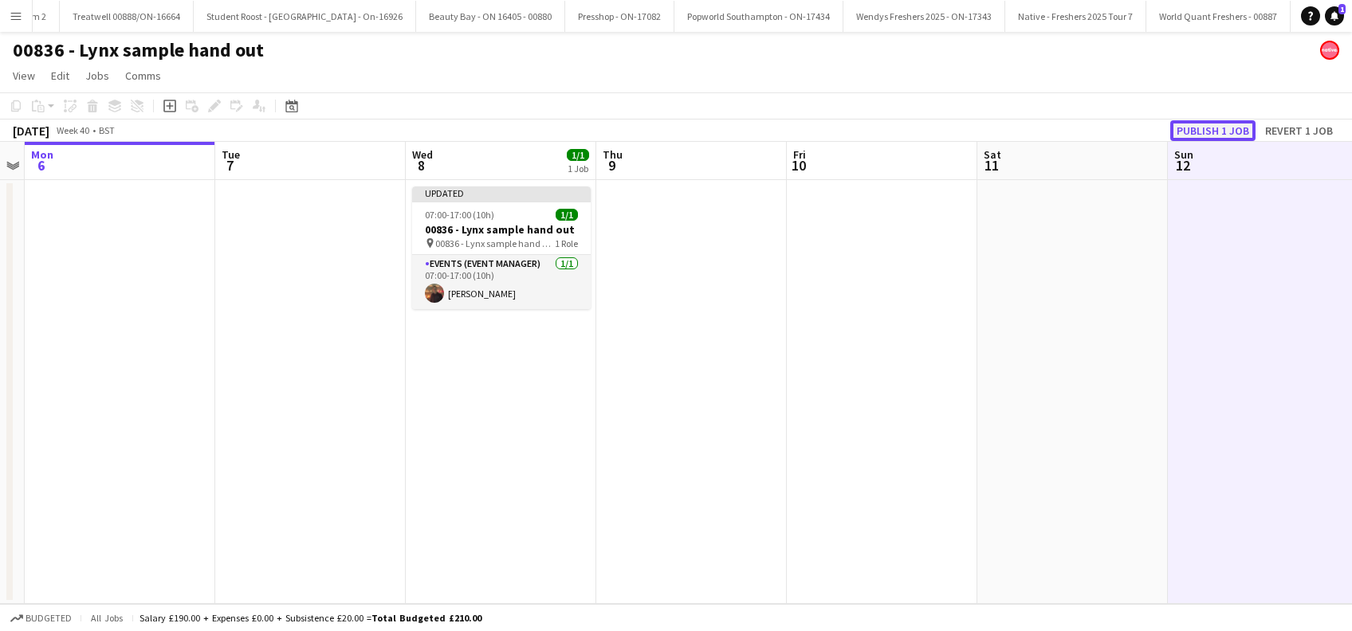
click at [1202, 130] on button "Publish 1 job" at bounding box center [1212, 130] width 85 height 21
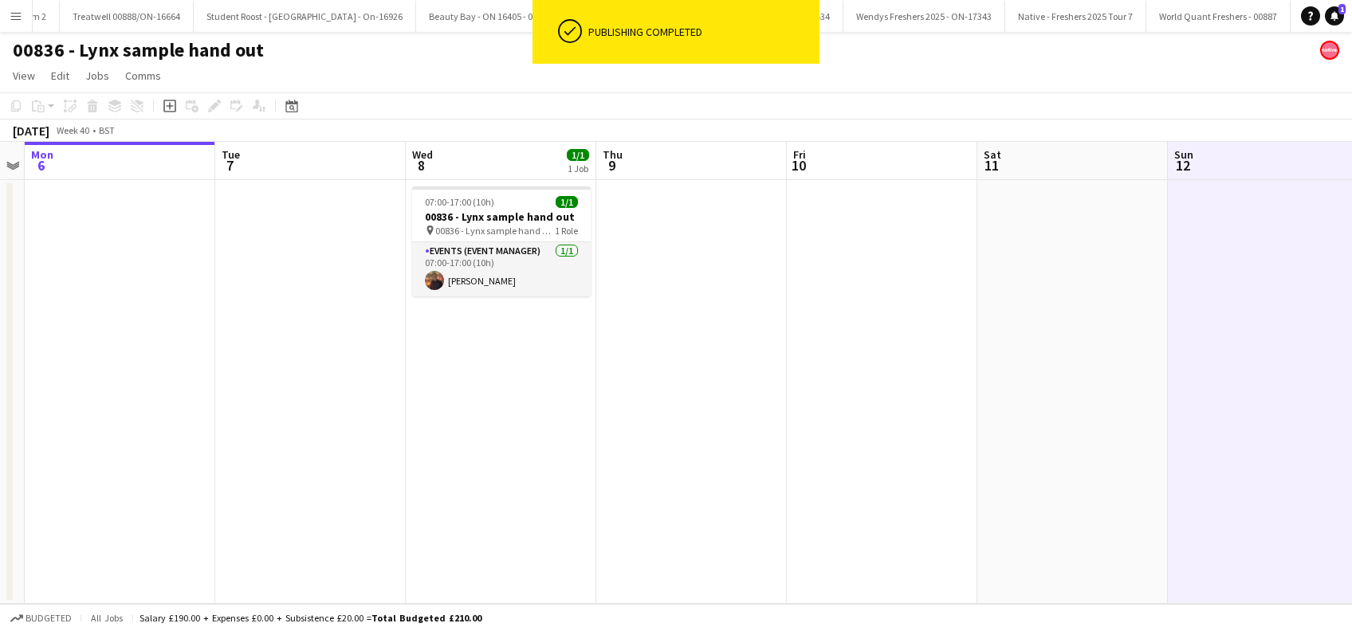
click at [475, 427] on app-date-cell "07:00-17:00 (10h) 1/1 00836 - Lynx sample hand out pin 00836 - Lynx sample hand…" at bounding box center [501, 392] width 191 height 424
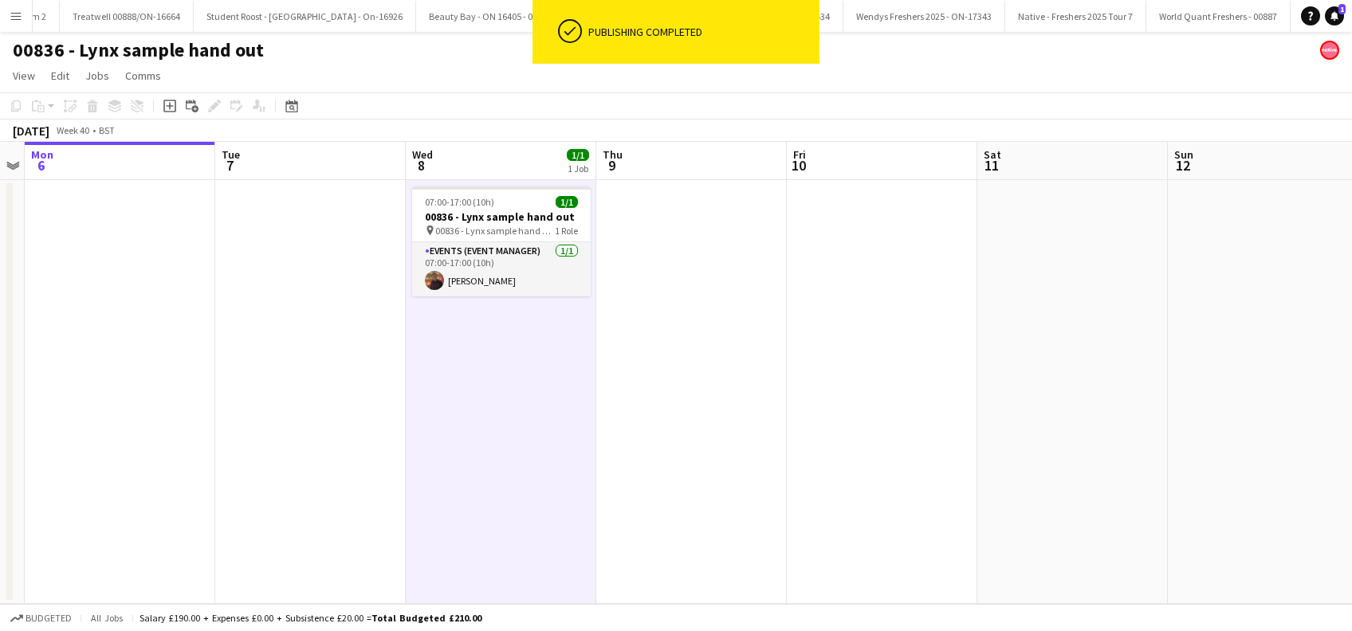
scroll to position [0, 546]
click at [708, 374] on app-date-cell at bounding box center [692, 392] width 191 height 424
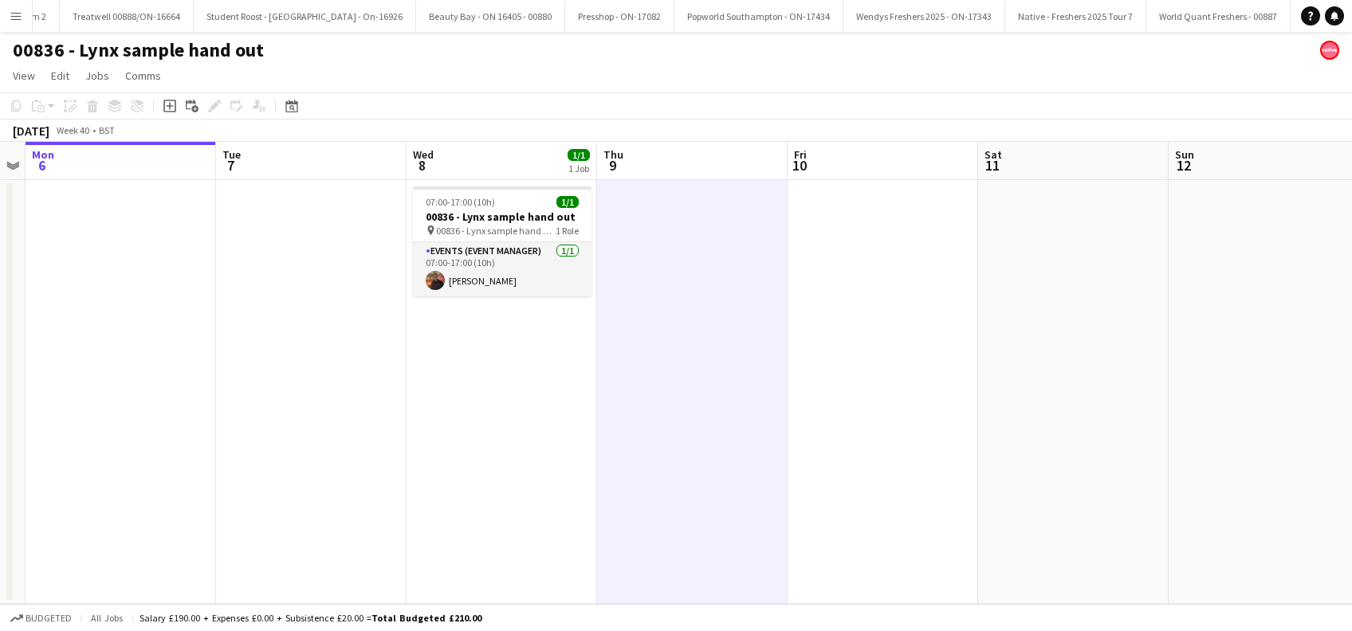
click at [537, 435] on app-date-cell "07:00-17:00 (10h) 1/1 00836 - Lynx sample hand out pin 00836 - Lynx sample hand…" at bounding box center [502, 392] width 191 height 424
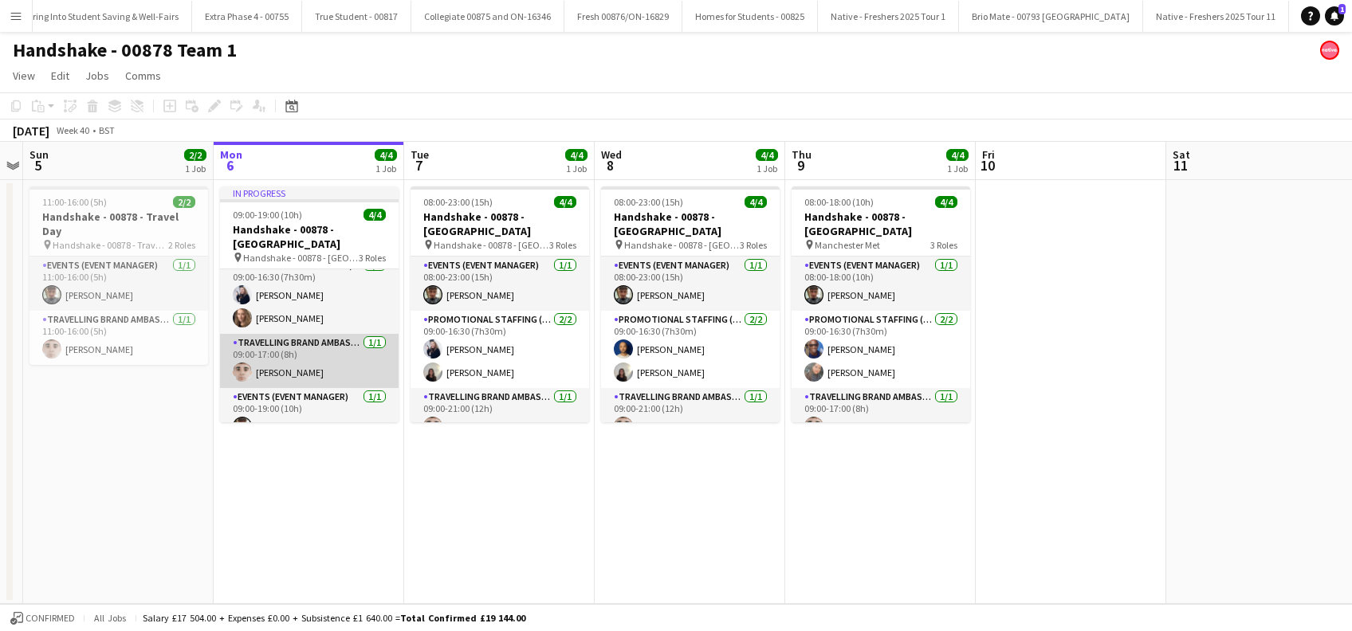
scroll to position [18, 0]
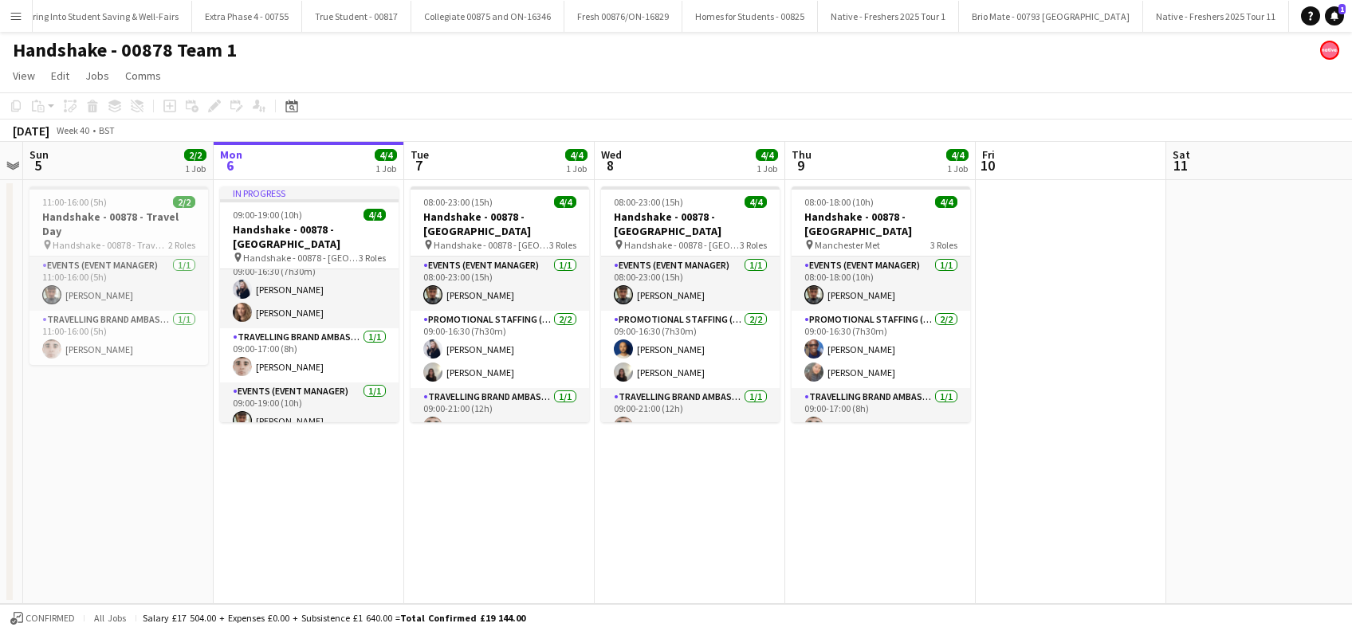
click at [309, 485] on app-date-cell "In progress 09:00-19:00 (10h) 4/4 Handshake - 00878 - Leicester pin Handshake -…" at bounding box center [309, 392] width 191 height 424
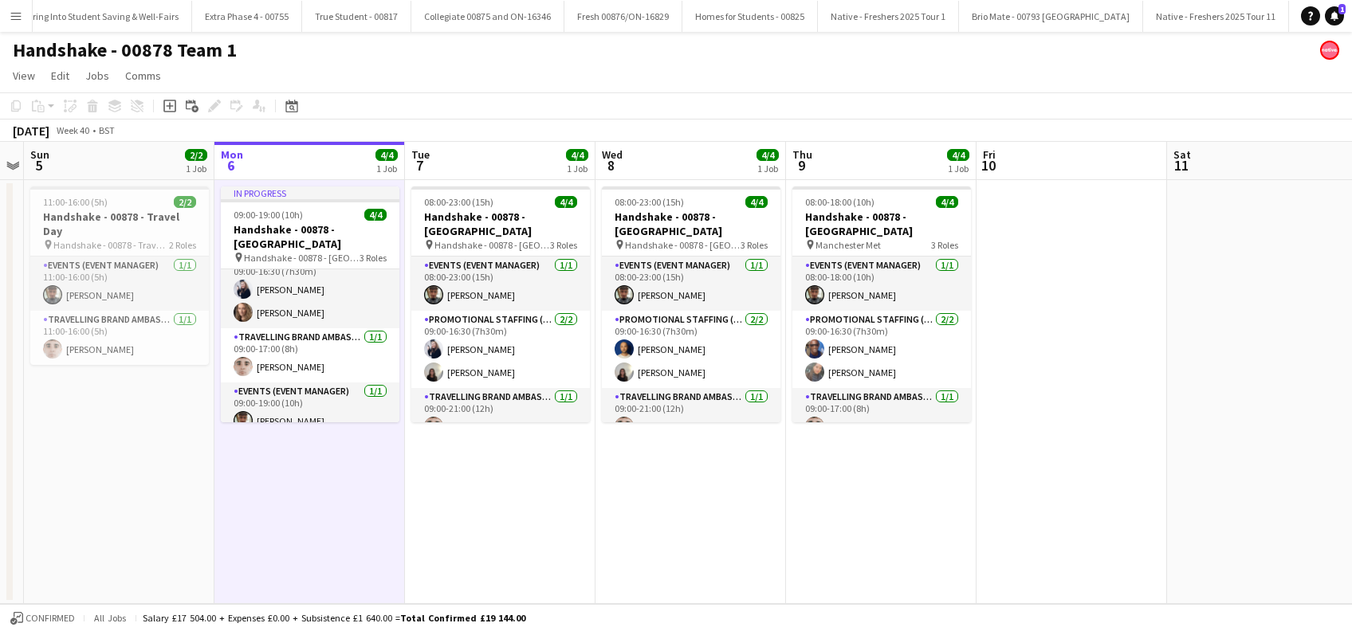
click at [451, 481] on app-date-cell "08:00-23:00 (15h) 4/4 Handshake - 00878 - Loughborough pin Handshake - 00878 - …" at bounding box center [500, 392] width 191 height 424
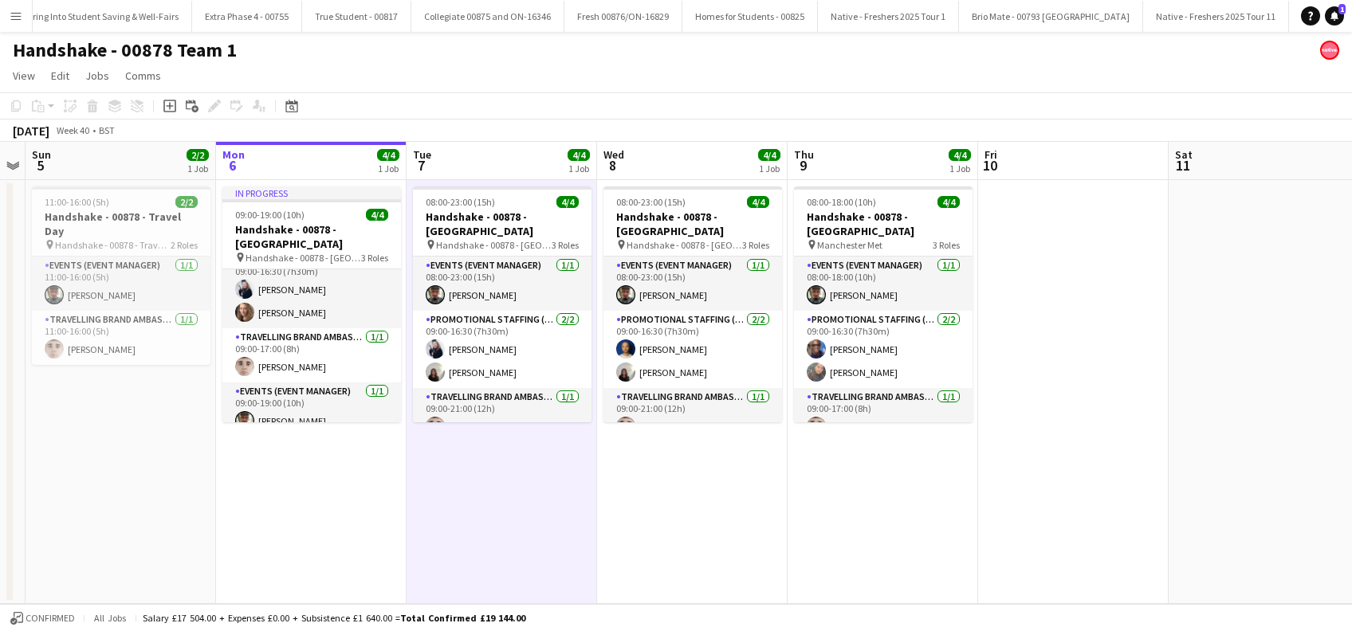
drag, startPoint x: 301, startPoint y: 470, endPoint x: 309, endPoint y: 490, distance: 20.7
click at [302, 471] on app-date-cell "In progress 09:00-19:00 (10h) 4/4 Handshake - 00878 - Leicester pin Handshake -…" at bounding box center [311, 392] width 191 height 424
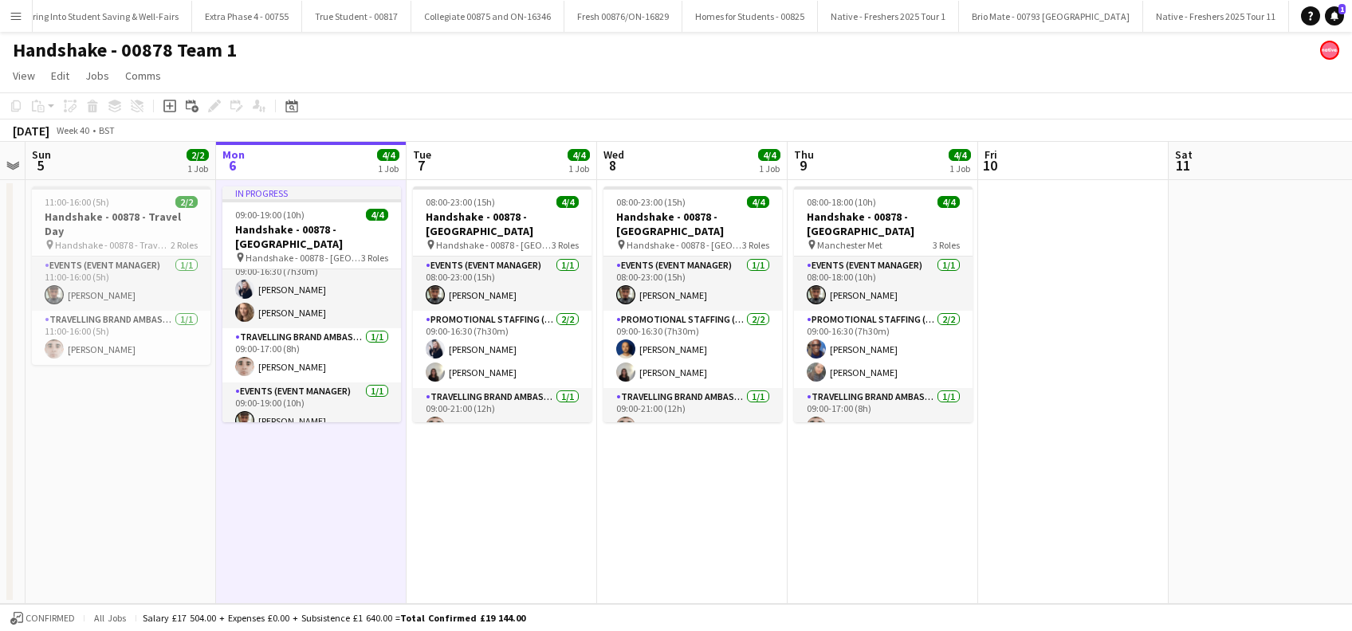
scroll to position [0, 545]
drag, startPoint x: 474, startPoint y: 532, endPoint x: 356, endPoint y: 506, distance: 121.5
click at [475, 532] on app-date-cell "08:00-23:00 (15h) 4/4 Handshake - 00878 - Loughborough pin Handshake - 00878 - …" at bounding box center [503, 392] width 191 height 424
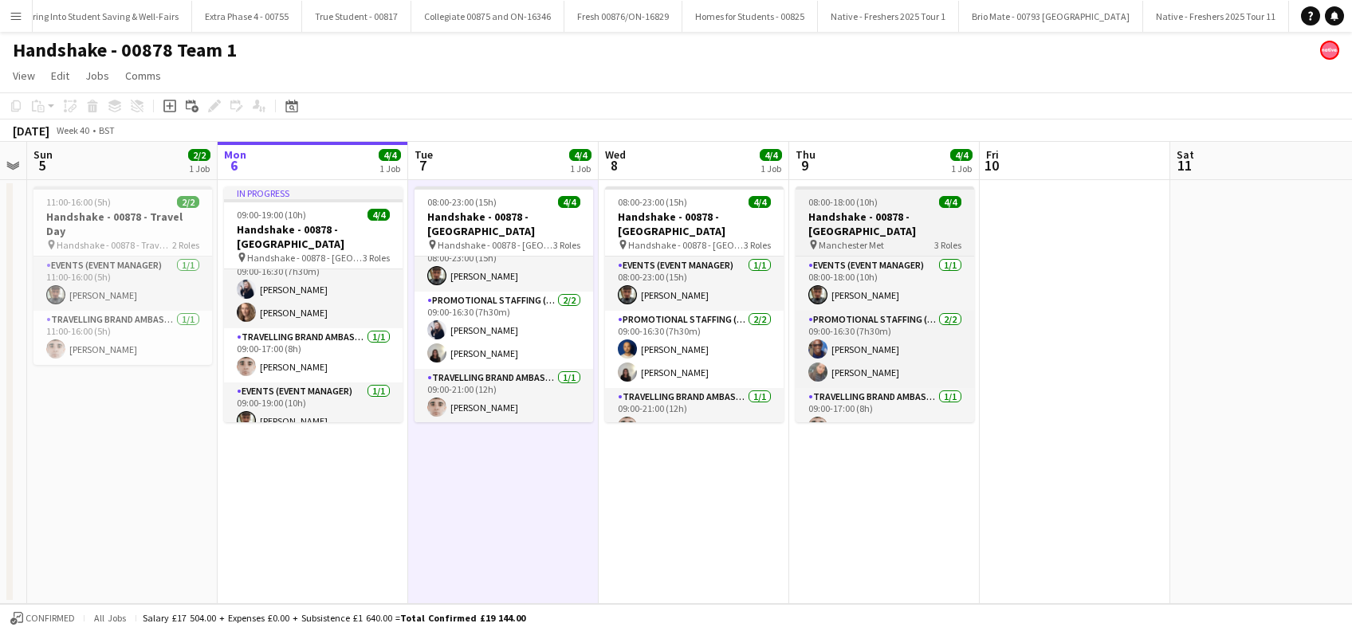
scroll to position [0, 0]
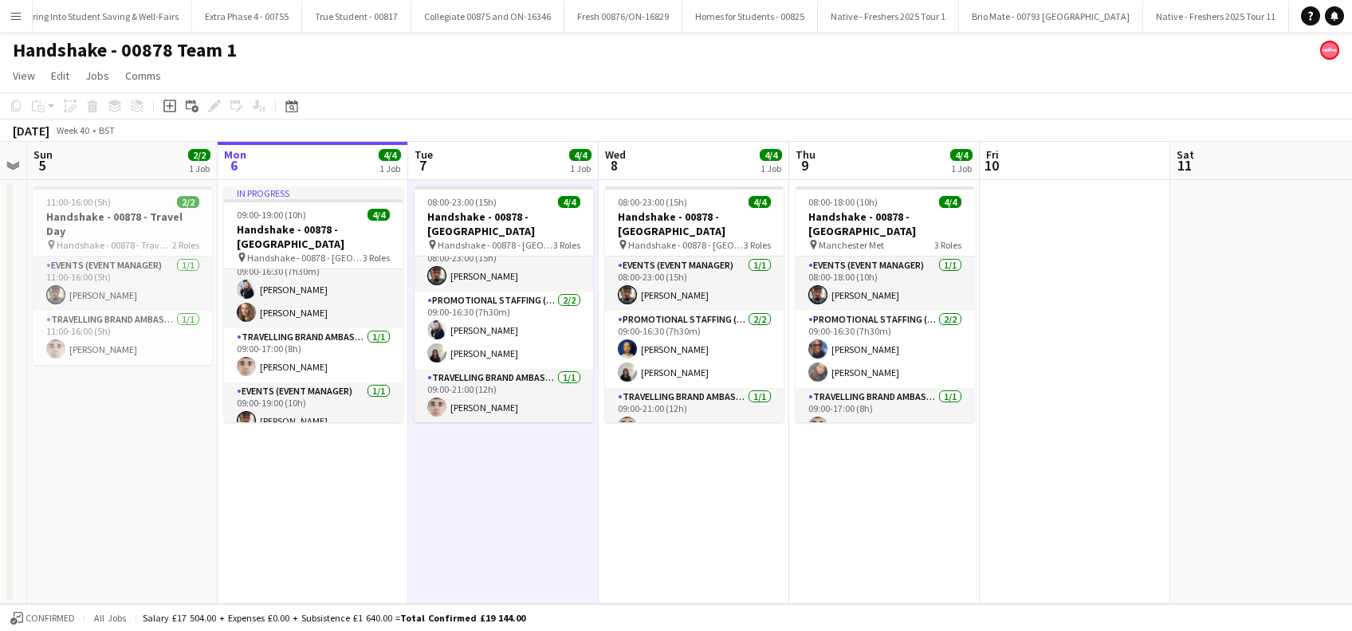
click at [335, 499] on app-date-cell "In progress 09:00-19:00 (10h) 4/4 Handshake - 00878 - Leicester pin Handshake -…" at bounding box center [313, 392] width 191 height 424
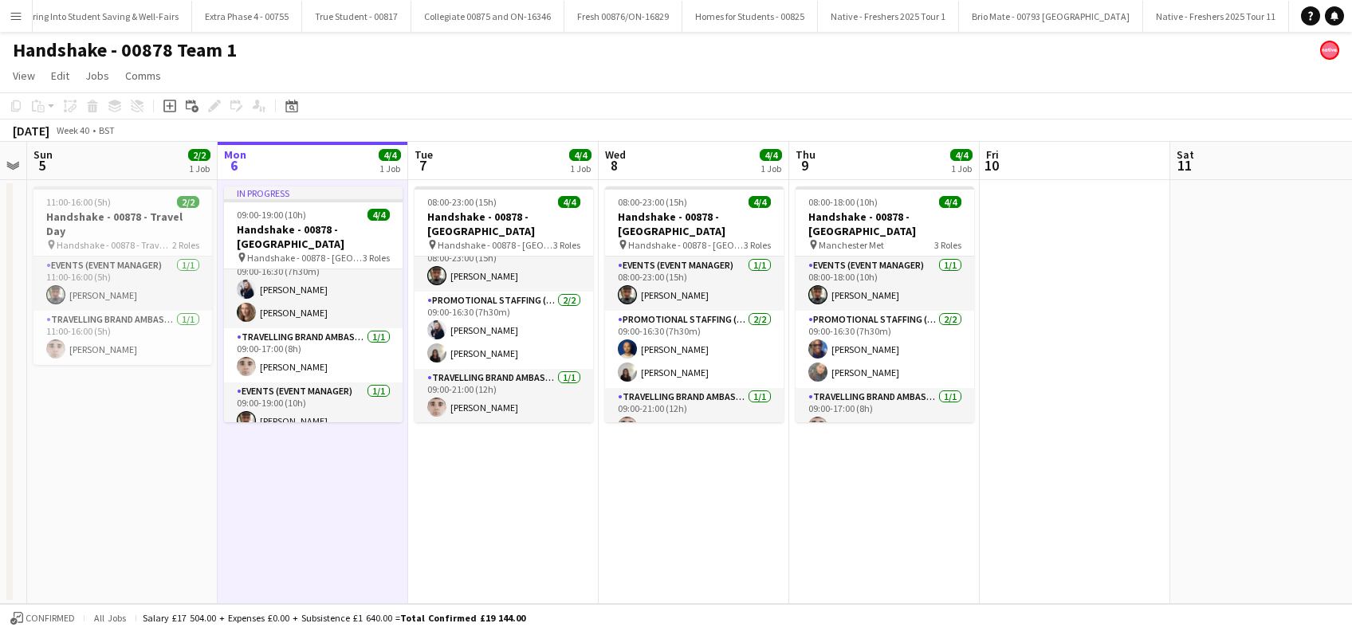
scroll to position [0, 542]
click at [485, 471] on app-date-cell "08:00-23:00 (15h) 4/4 Handshake - 00878 - Loughborough pin Handshake - 00878 - …" at bounding box center [506, 392] width 191 height 424
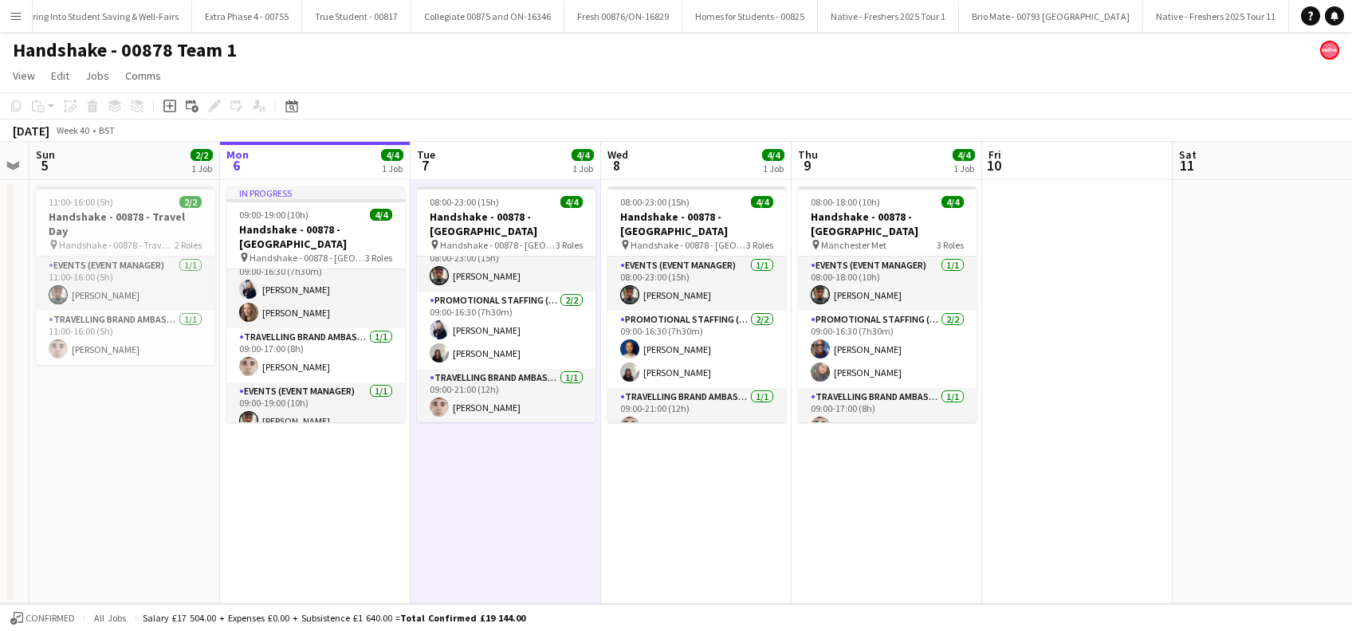
click at [698, 456] on app-date-cell "08:00-23:00 (15h) 4/4 Handshake - 00878 - Sheffield pin Handshake - 00878 - She…" at bounding box center [696, 392] width 191 height 424
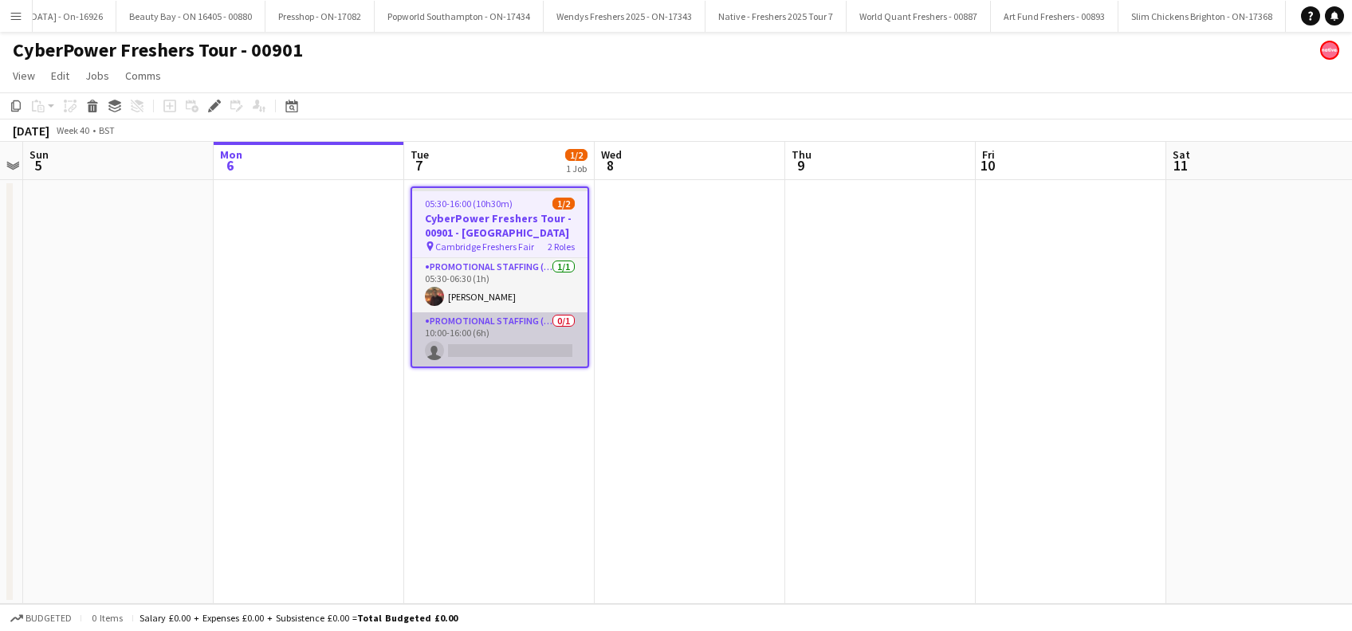
click at [517, 347] on app-card-role "Promotional Staffing (Brand Ambassadors) 0/1 10:00-16:00 (6h) single-neutral-ac…" at bounding box center [499, 340] width 175 height 54
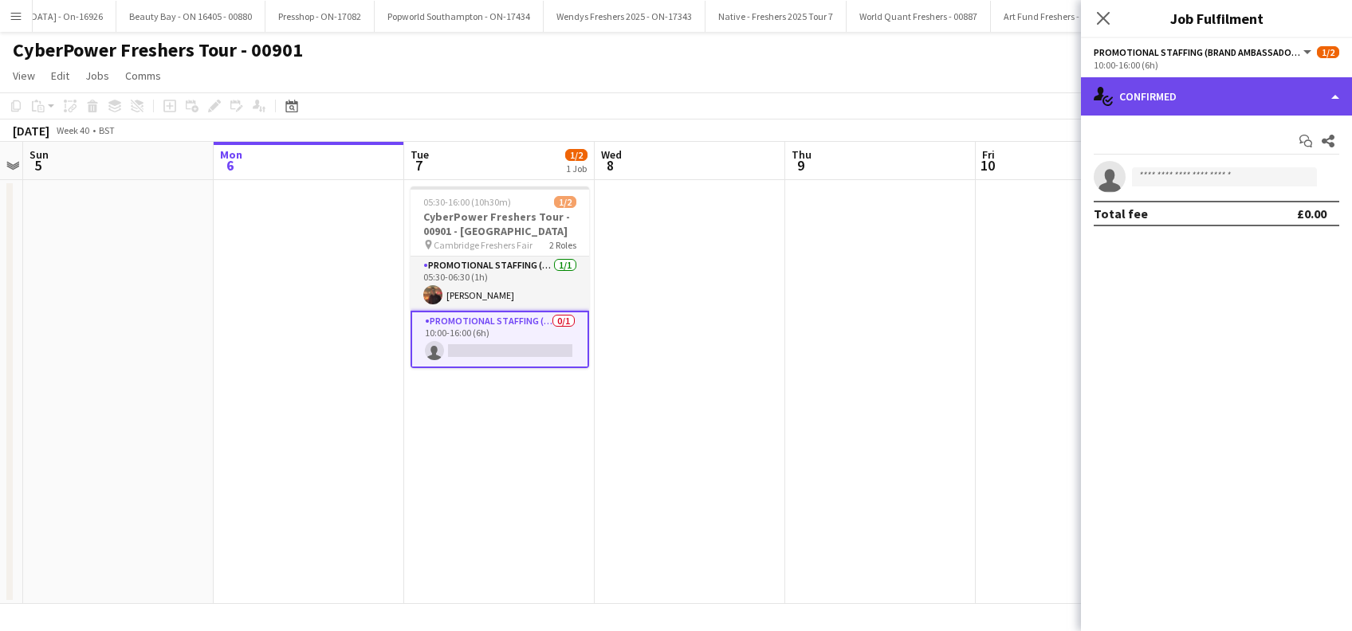
click at [1229, 88] on div "single-neutral-actions-check-2 Confirmed" at bounding box center [1216, 96] width 271 height 38
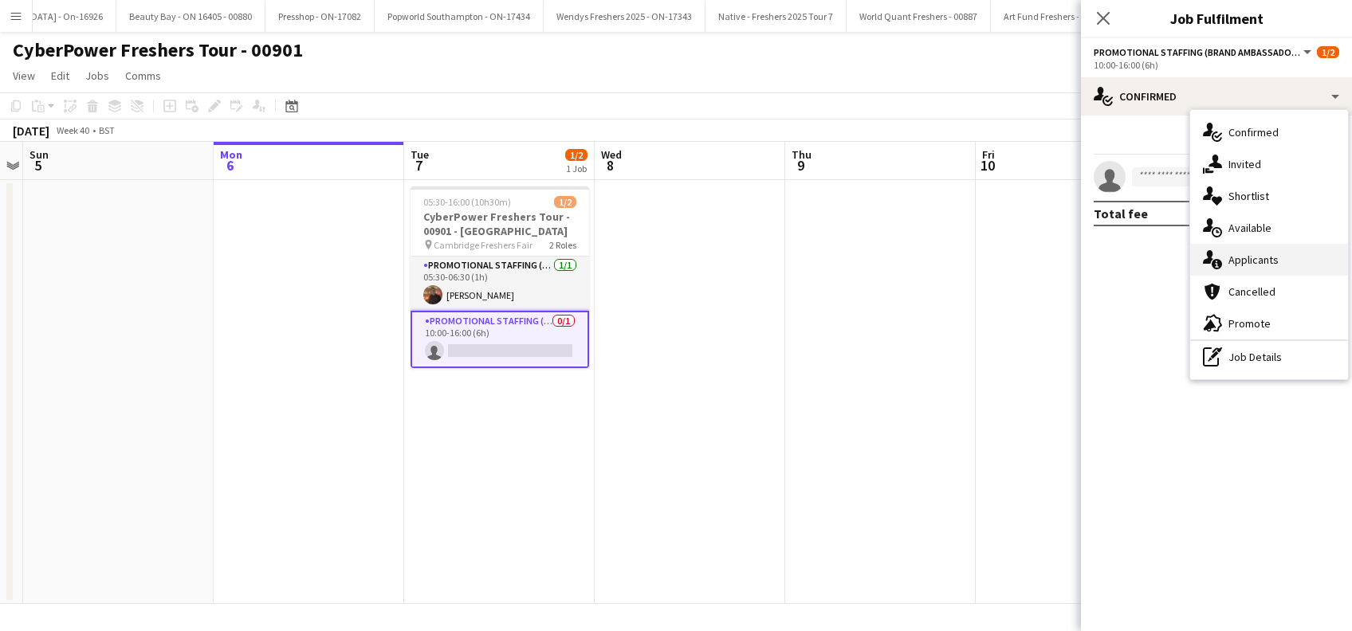
click at [1252, 261] on span "Applicants" at bounding box center [1254, 260] width 50 height 14
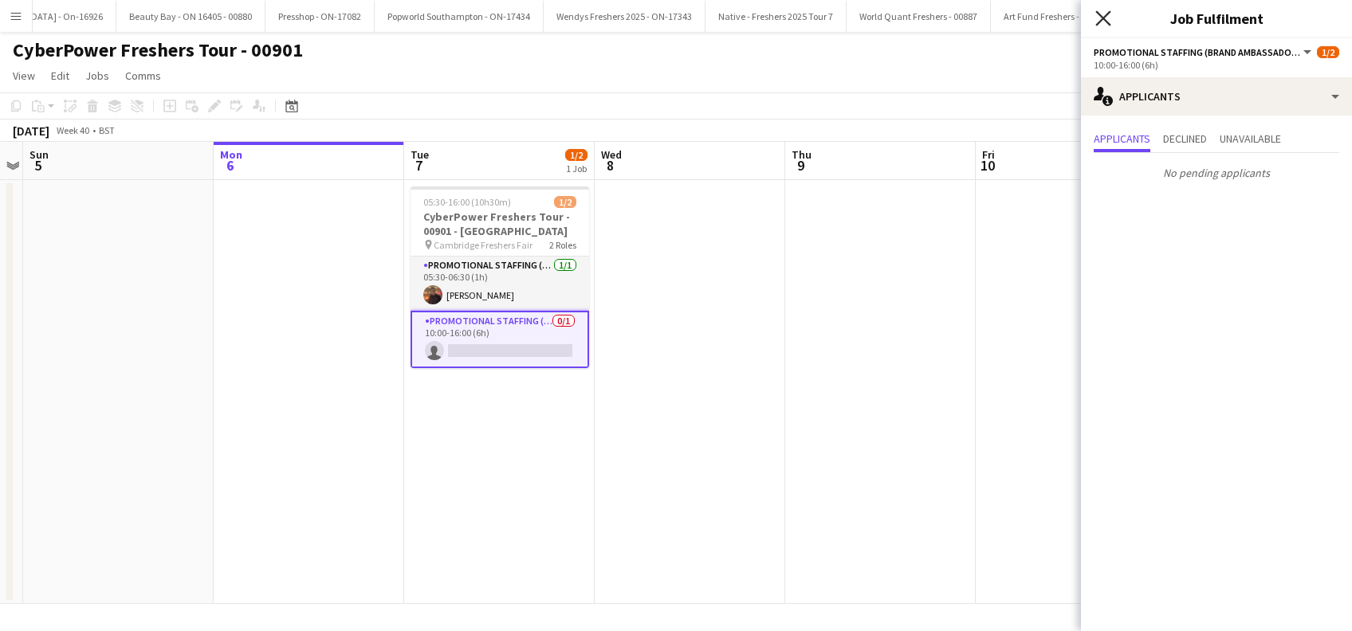
click at [1105, 15] on icon "Close pop-in" at bounding box center [1102, 17] width 15 height 15
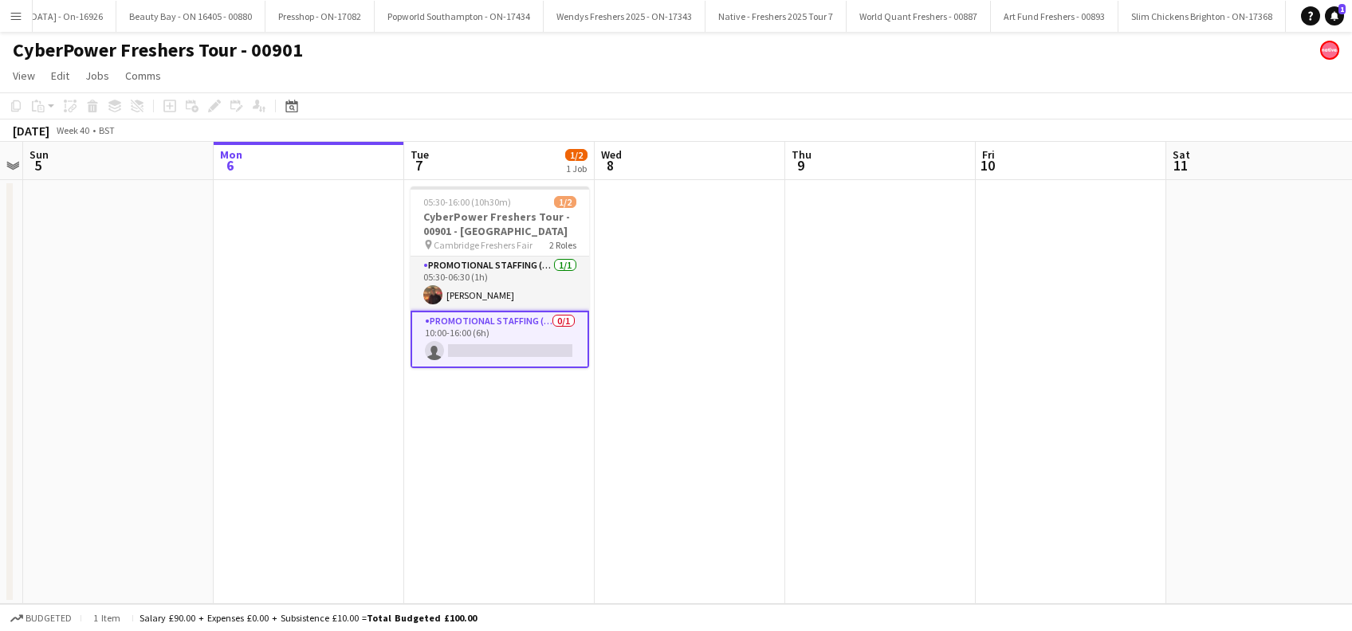
click at [466, 474] on app-date-cell "05:30-16:00 (10h30m) 1/2 CyberPower Freshers Tour - 00901 - [GEOGRAPHIC_DATA] p…" at bounding box center [499, 392] width 191 height 424
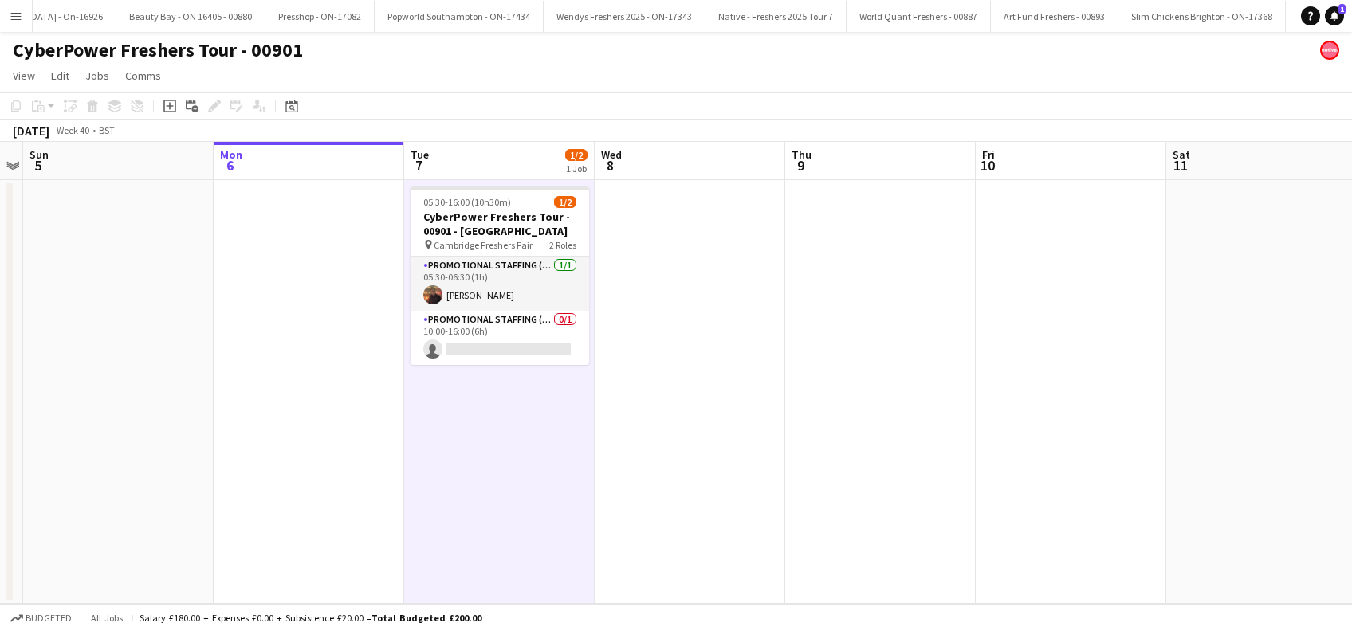
click at [643, 431] on app-date-cell at bounding box center [690, 392] width 191 height 424
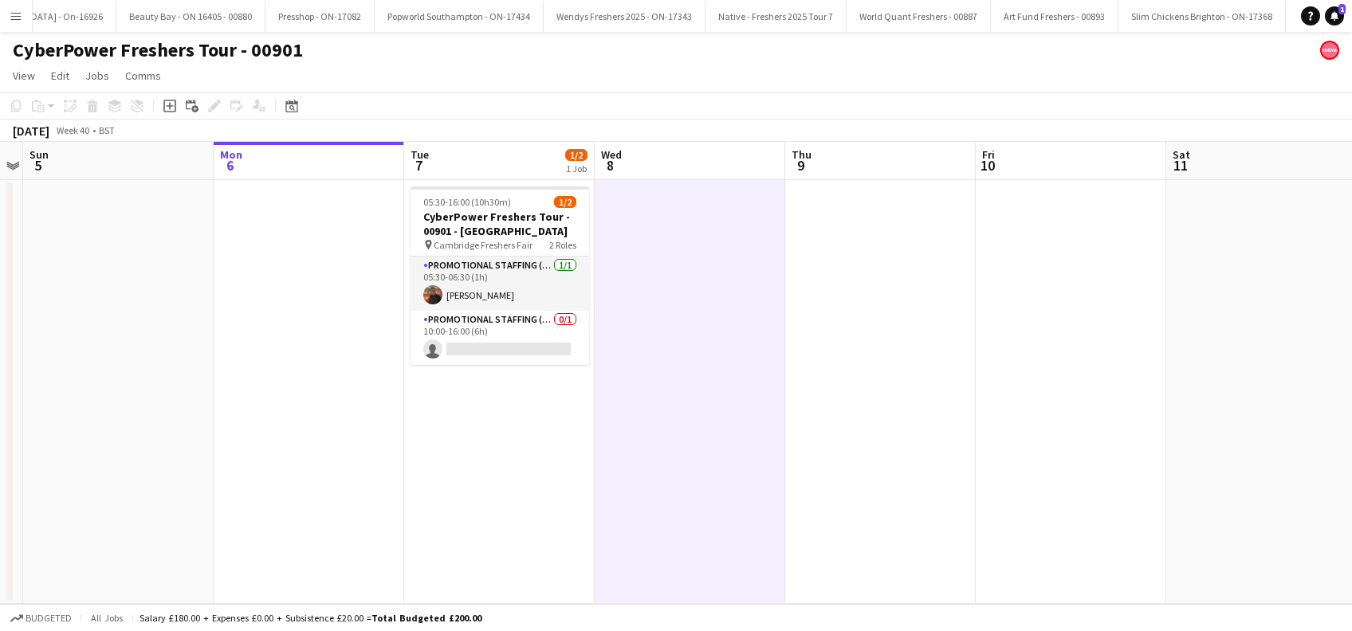
click at [486, 421] on app-date-cell "05:30-16:00 (10h30m) 1/2 CyberPower Freshers Tour - 00901 - [GEOGRAPHIC_DATA] p…" at bounding box center [499, 392] width 191 height 424
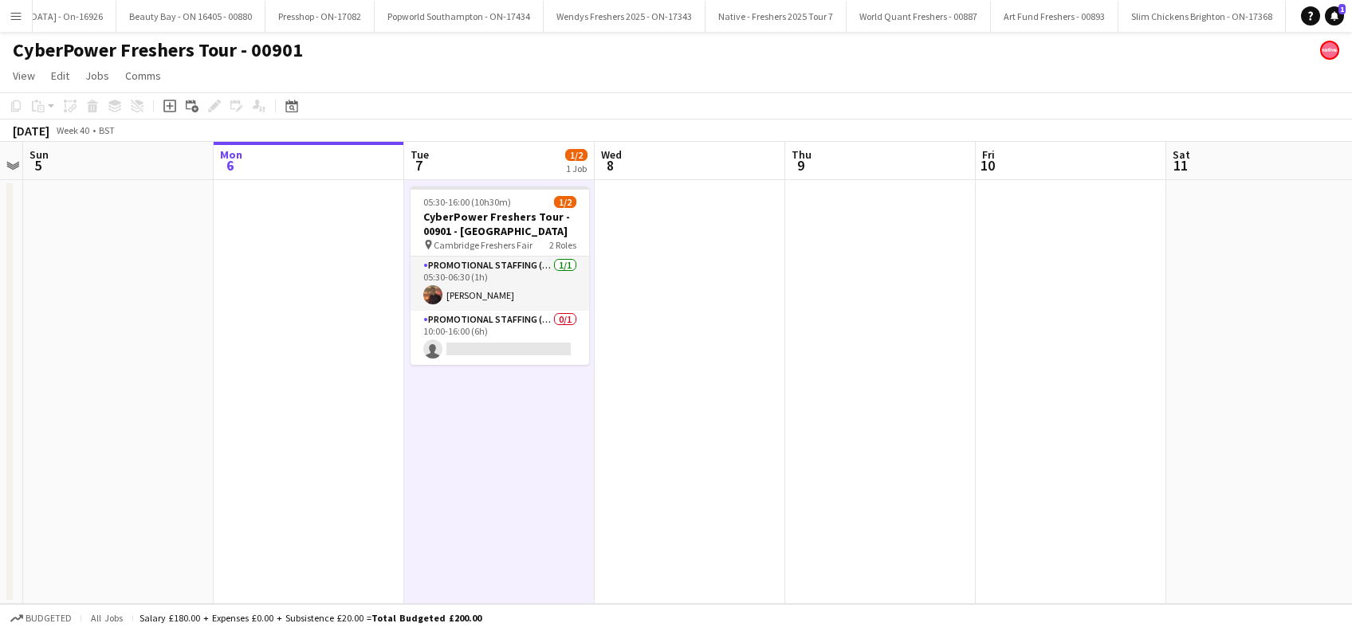
click at [636, 426] on app-date-cell at bounding box center [690, 392] width 191 height 424
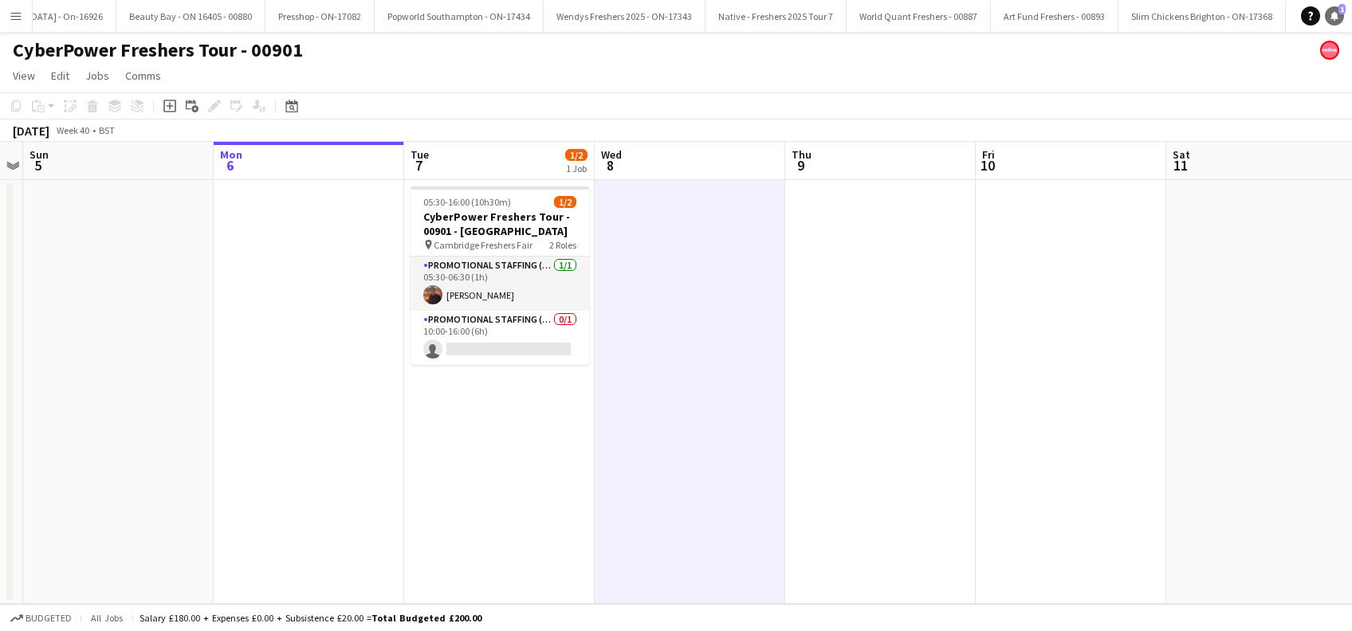
click at [1336, 19] on icon "Notifications" at bounding box center [1335, 16] width 10 height 10
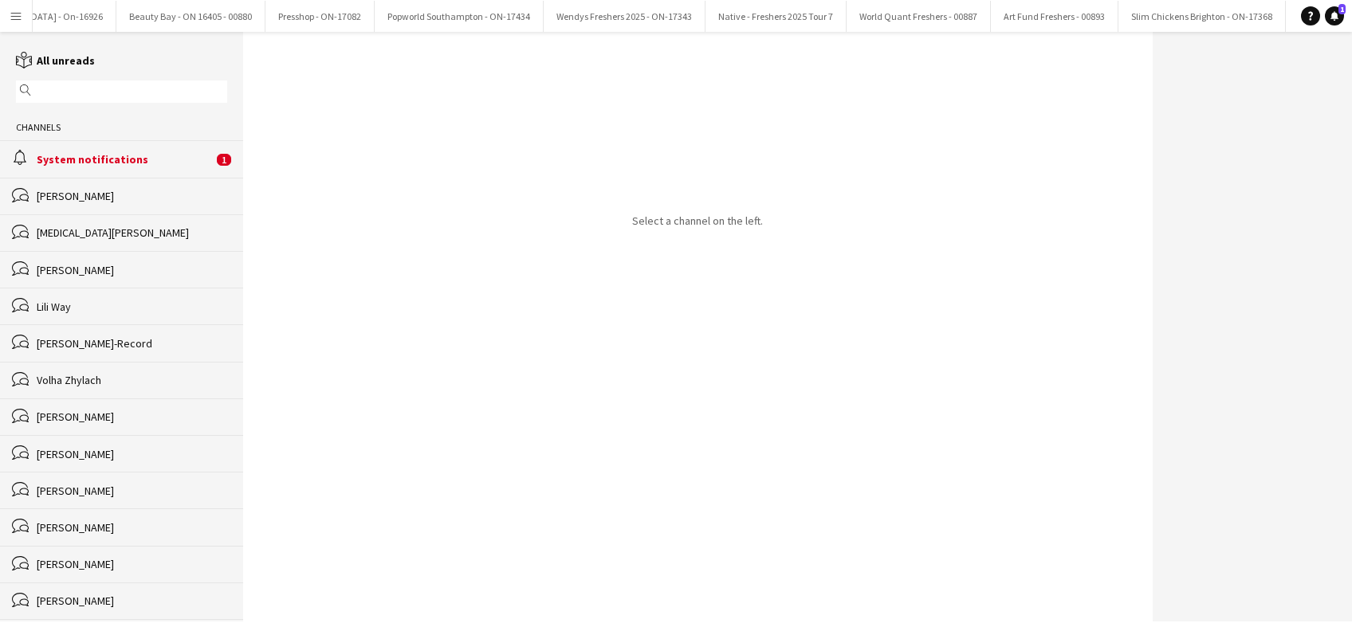
click at [108, 152] on div "System notifications" at bounding box center [125, 159] width 176 height 14
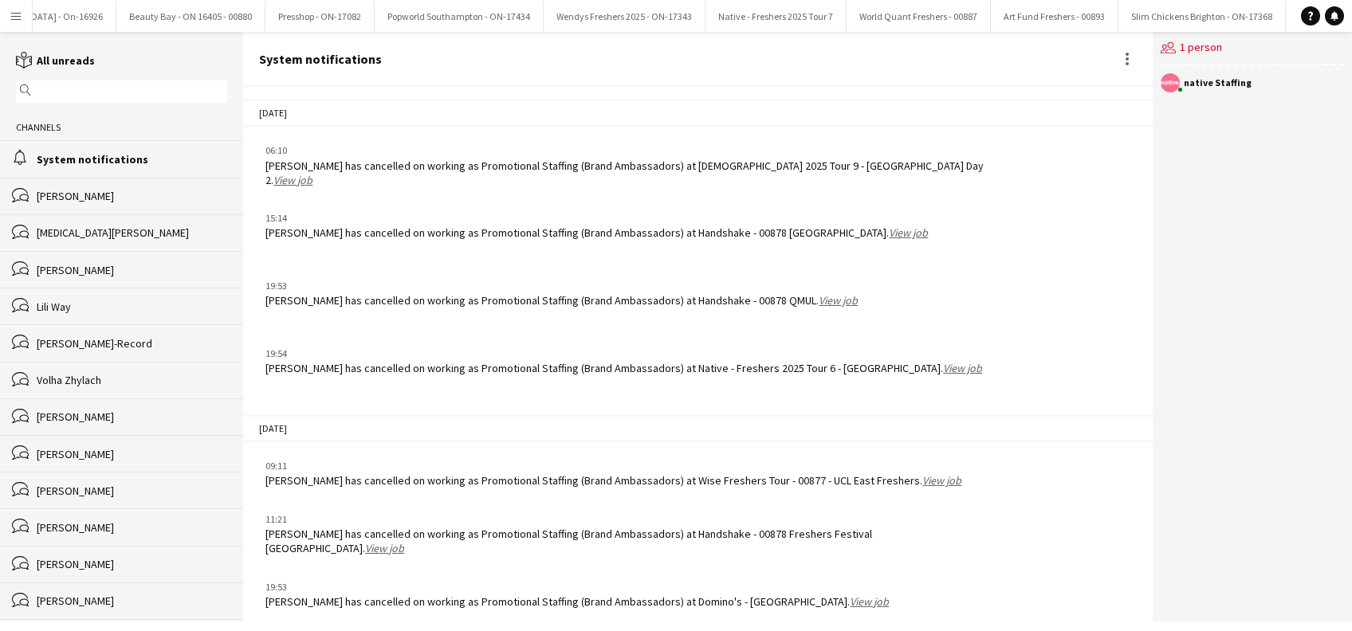
scroll to position [1919, 0]
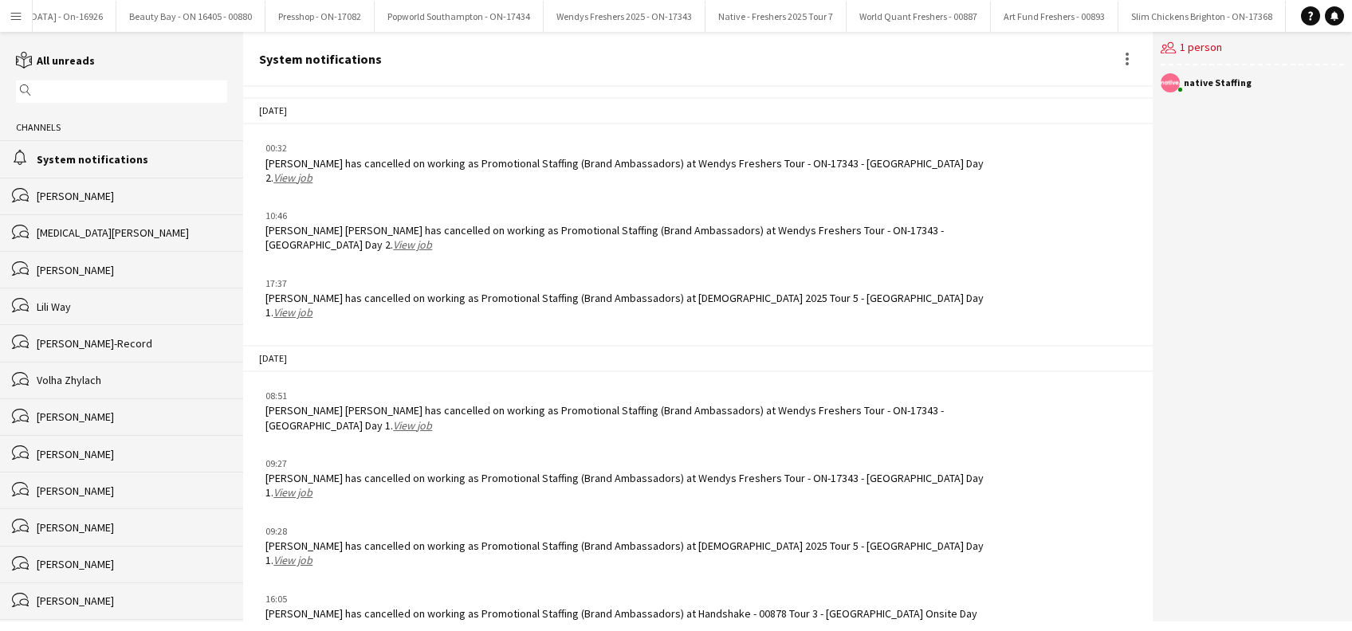
click at [307, 621] on link "View job" at bounding box center [287, 628] width 39 height 14
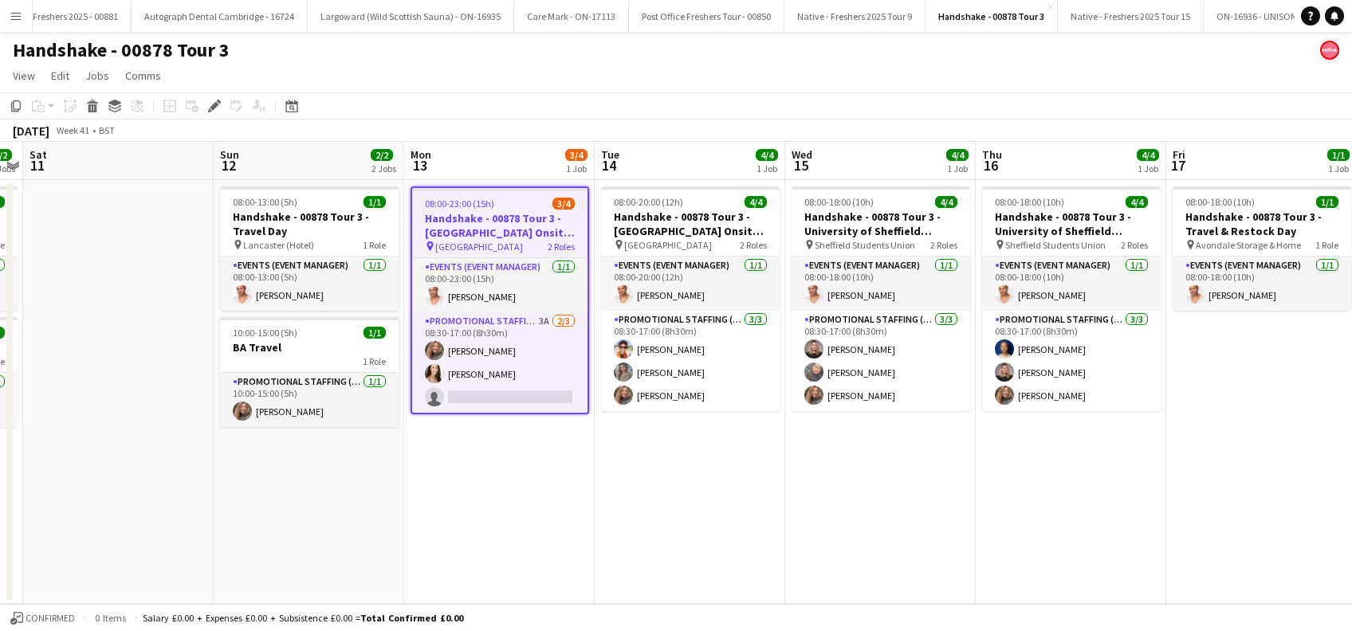
scroll to position [0, 6924]
click at [291, 449] on app-date-cell "08:00-13:00 (5h) 1/1 Handshake - 00878 Tour 3 - Travel Day pin Lancaster (Hotel…" at bounding box center [309, 392] width 191 height 424
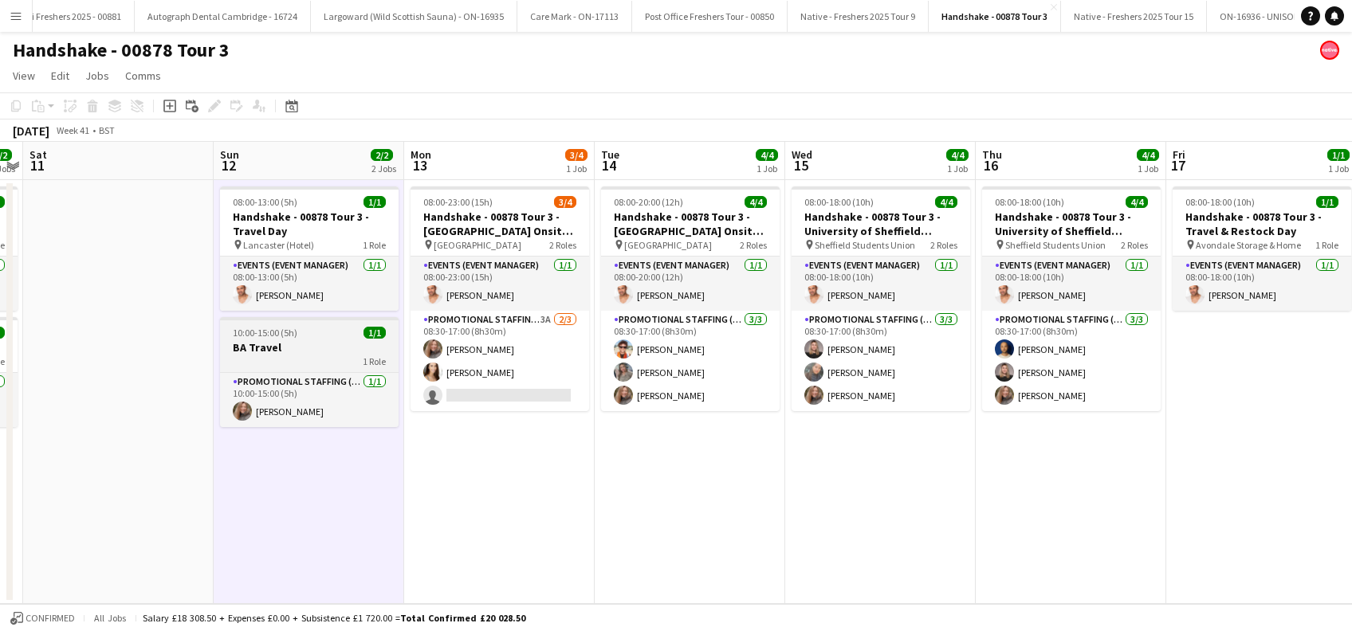
click at [312, 324] on app-job-card "10:00-15:00 (5h) 1/1 BA Travel 1 Role Promotional Staffing (Brand Ambassadors) …" at bounding box center [309, 372] width 179 height 110
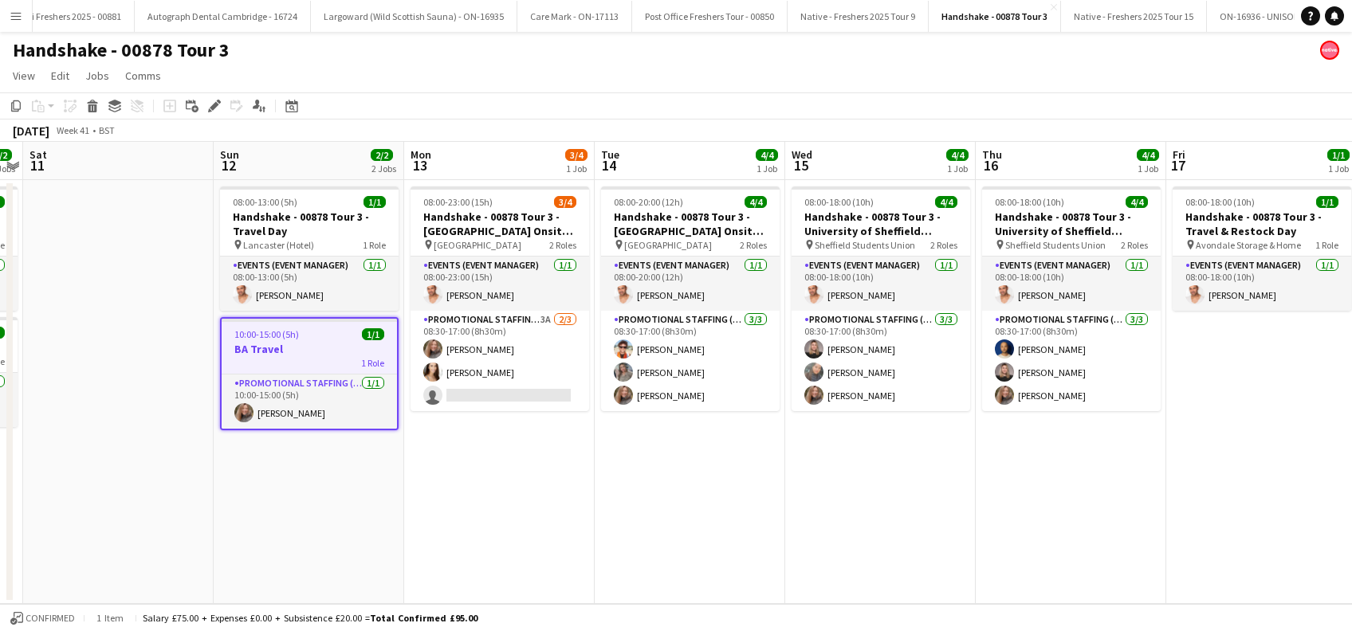
click at [458, 510] on app-date-cell "08:00-23:00 (15h) 3/4 Handshake - 00878 Tour 3 - Lancaster University Onsite Da…" at bounding box center [499, 392] width 191 height 424
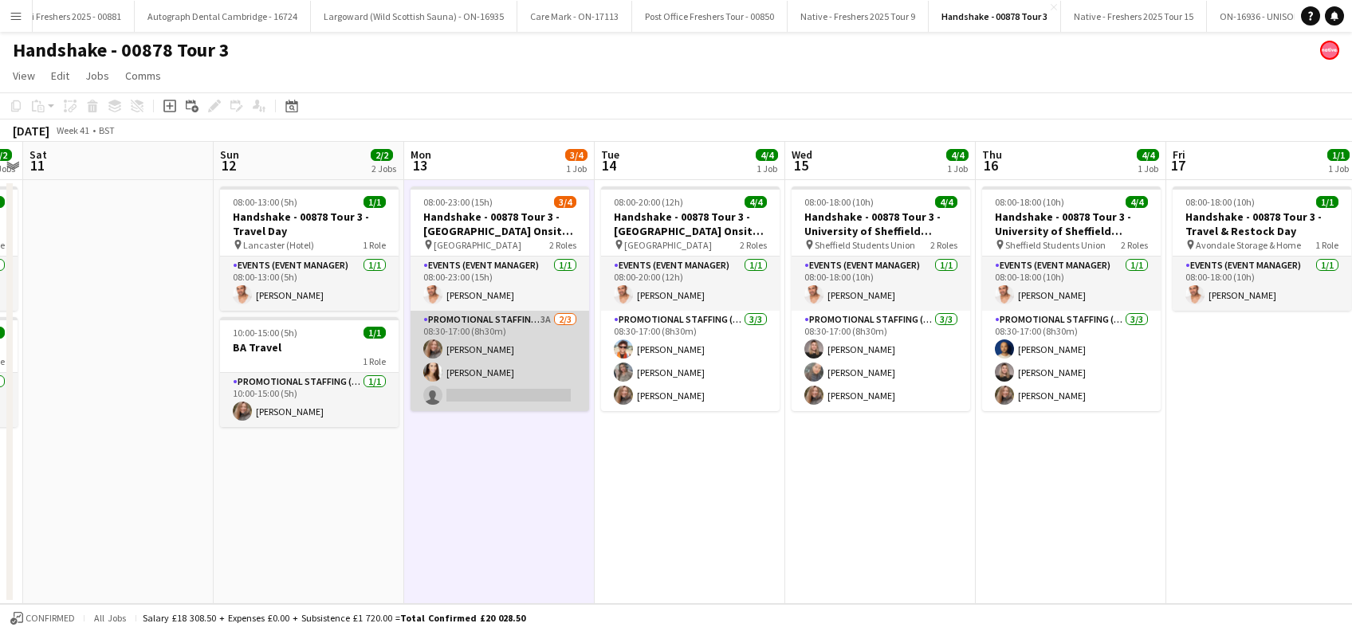
click at [497, 386] on app-card-role "Promotional Staffing (Brand Ambassadors) 3A 2/3 08:30-17:00 (8h30m) Lorraine Sa…" at bounding box center [500, 361] width 179 height 100
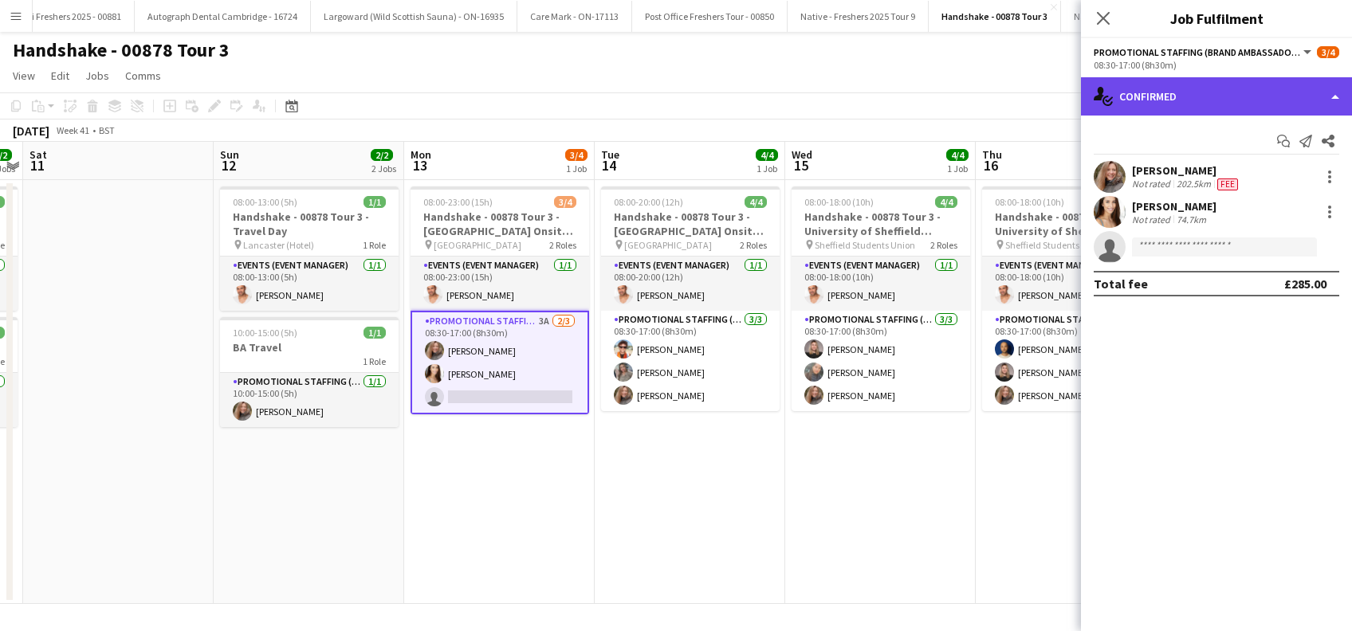
click at [1217, 86] on div "single-neutral-actions-check-2 Confirmed" at bounding box center [1216, 96] width 271 height 38
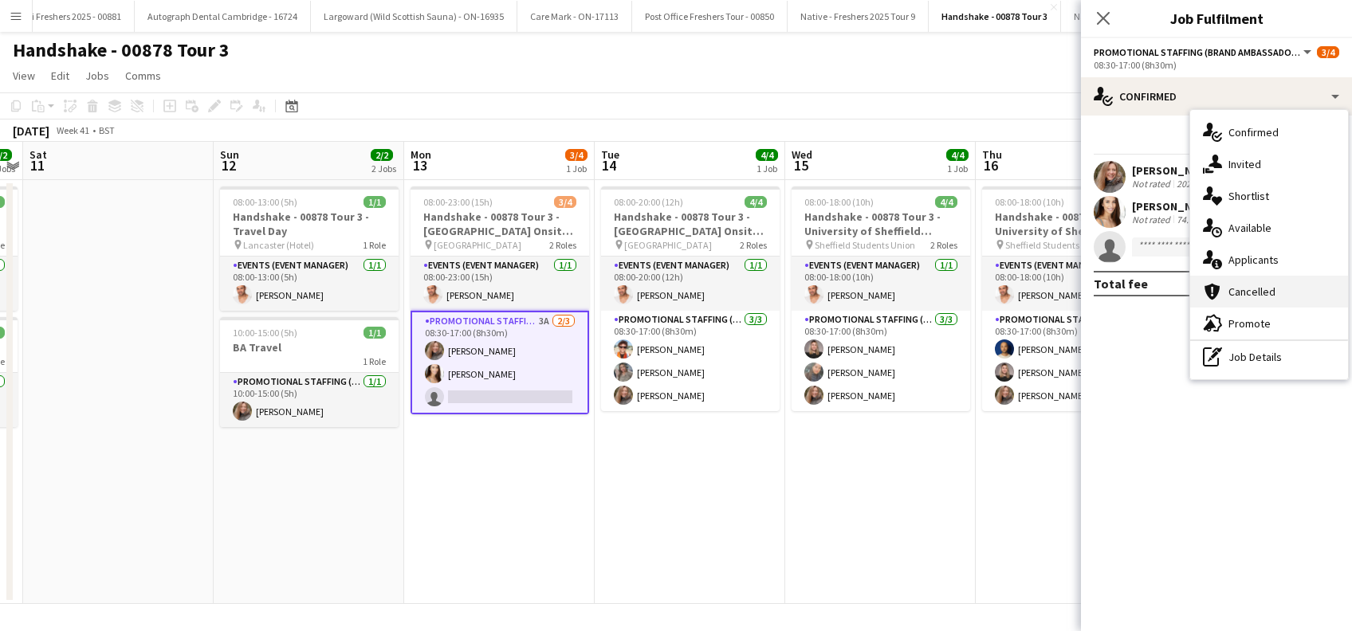
click at [1251, 292] on span "Cancelled" at bounding box center [1252, 292] width 47 height 14
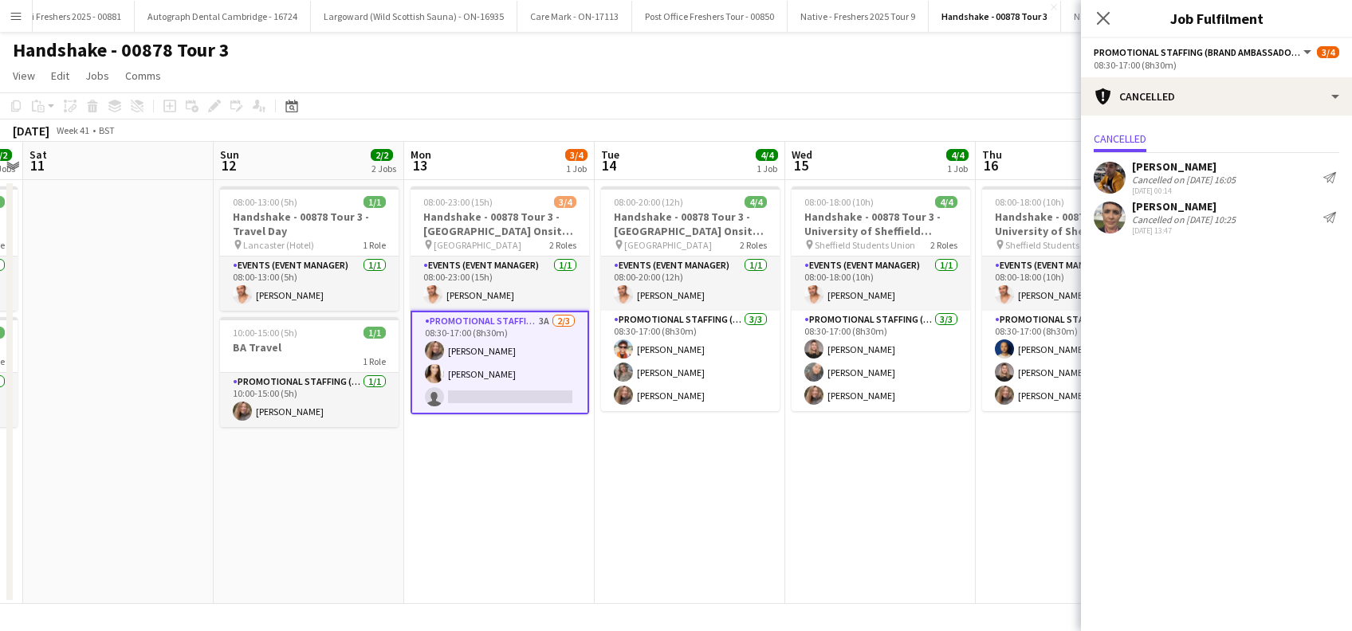
click at [1167, 159] on div "Sean Porter" at bounding box center [1184, 166] width 104 height 14
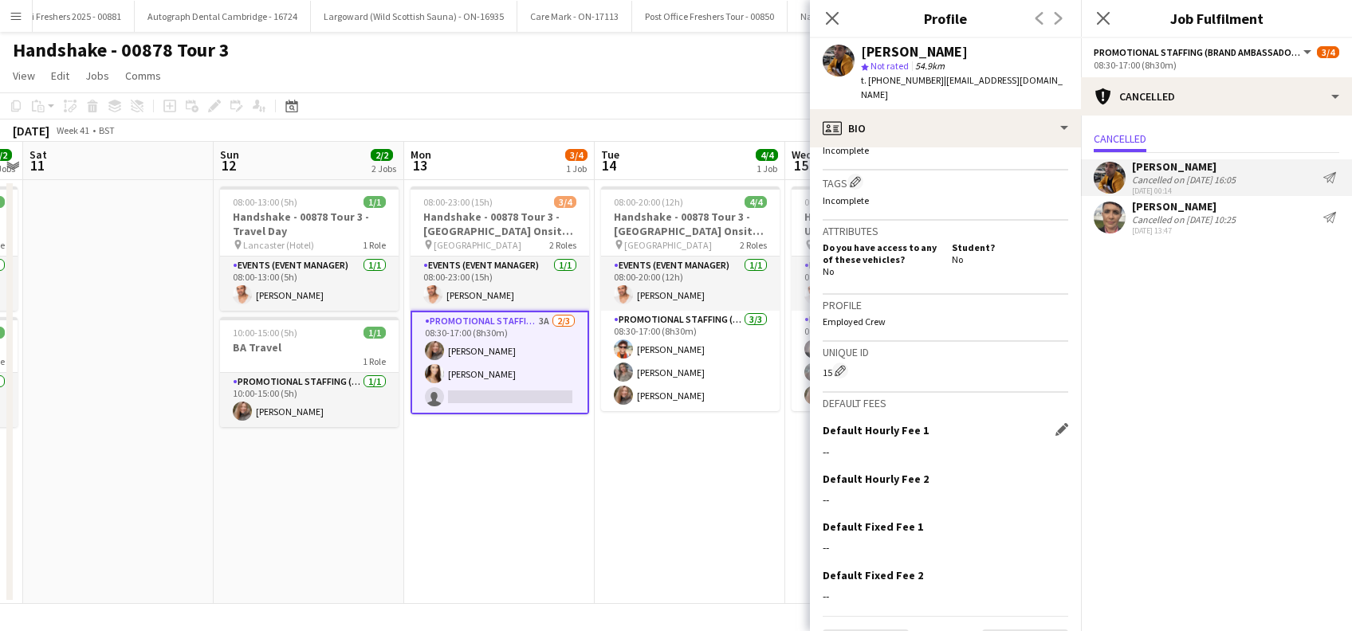
scroll to position [626, 0]
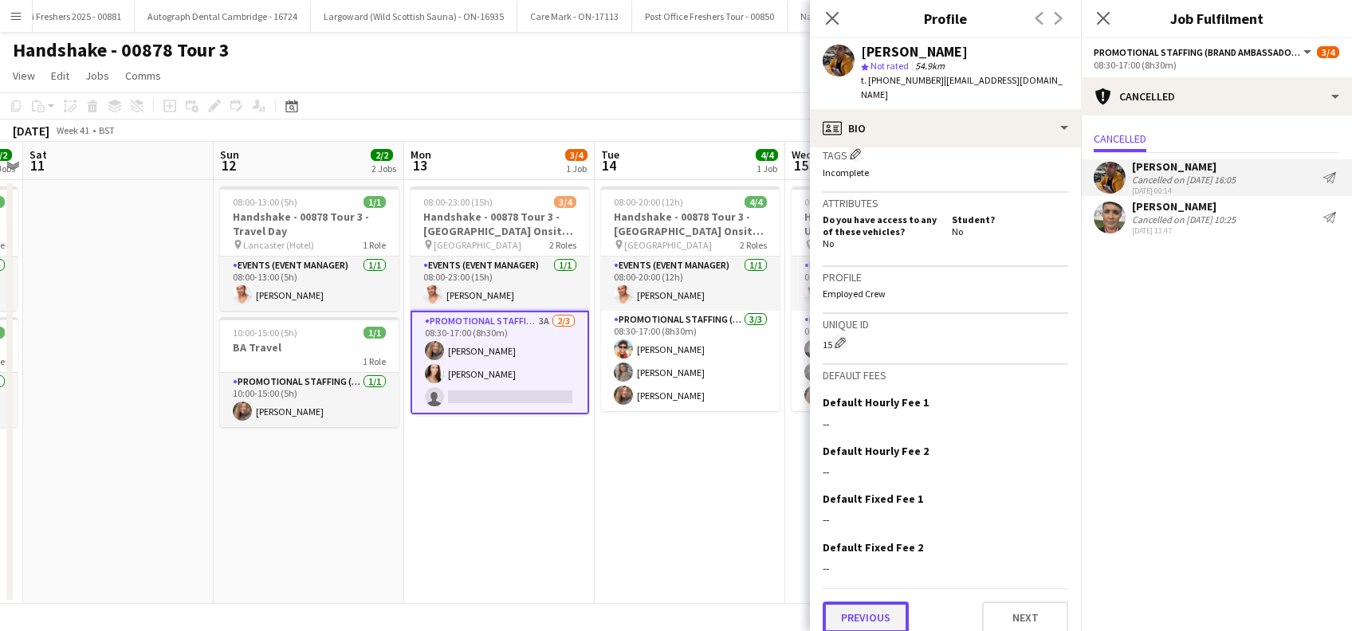
click at [867, 602] on button "Previous" at bounding box center [866, 618] width 86 height 32
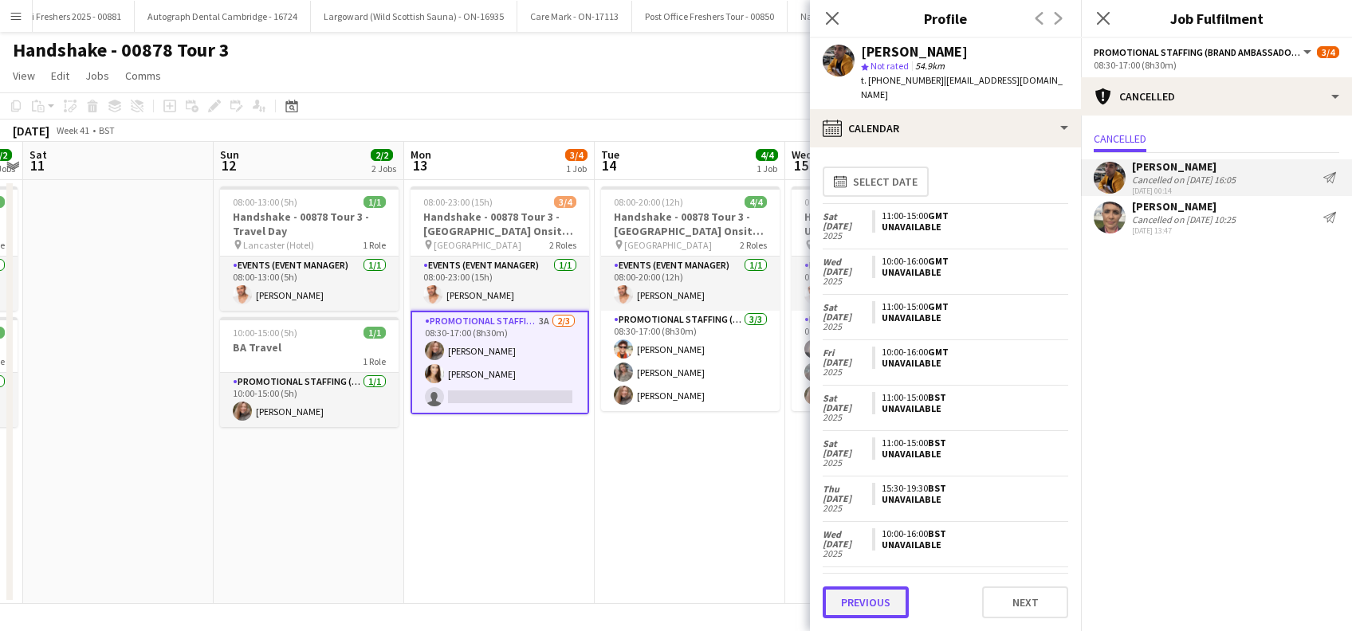
click at [870, 598] on button "Previous" at bounding box center [866, 603] width 86 height 32
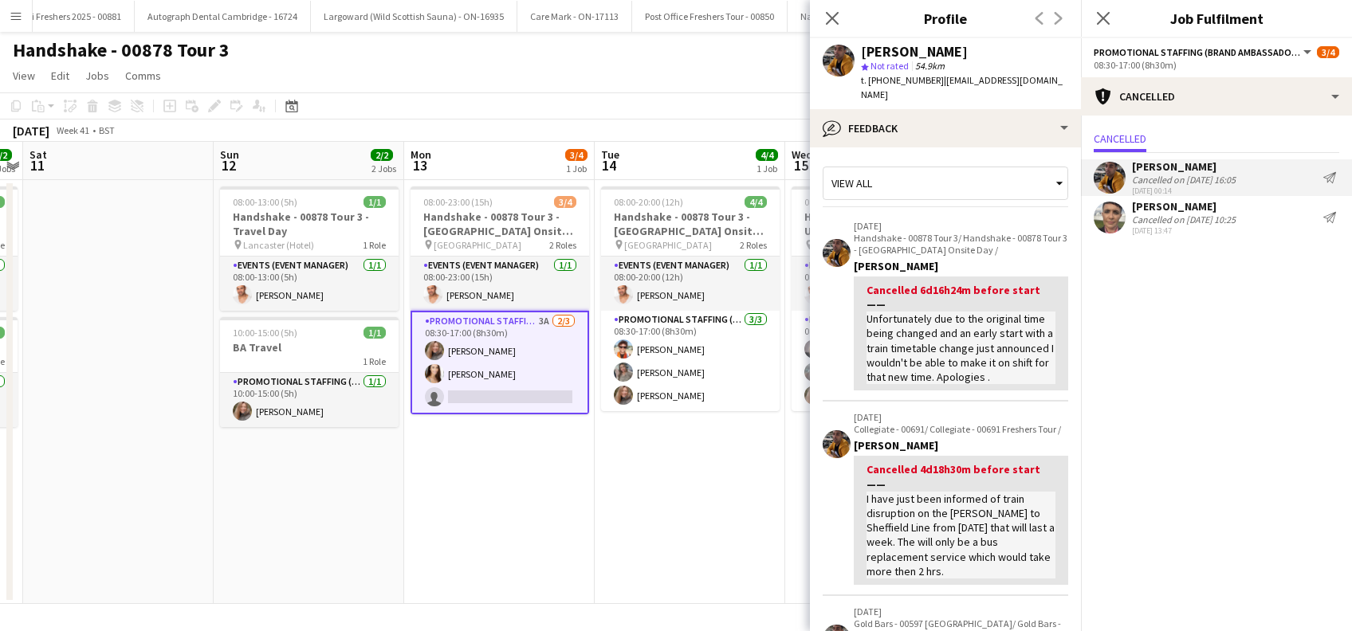
click at [1115, 19] on div "Close pop-in" at bounding box center [1103, 18] width 45 height 37
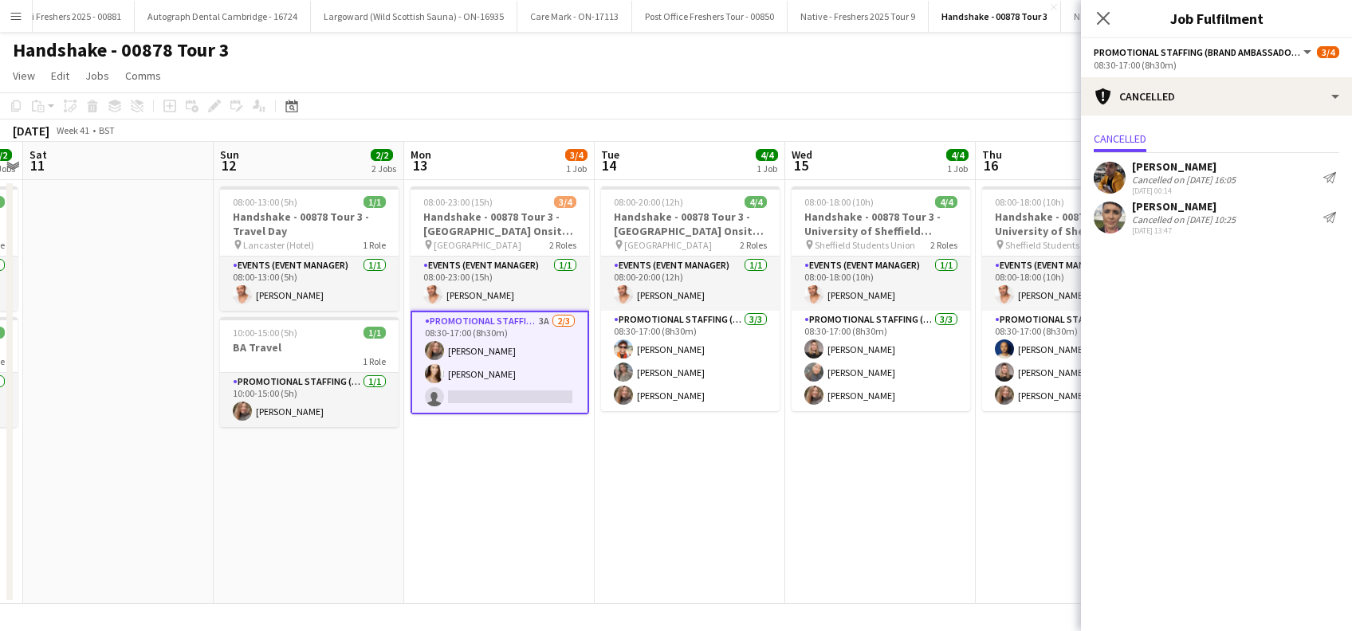
click at [507, 462] on app-date-cell "08:00-23:00 (15h) 3/4 Handshake - 00878 Tour 3 - Lancaster University Onsite Da…" at bounding box center [499, 392] width 191 height 424
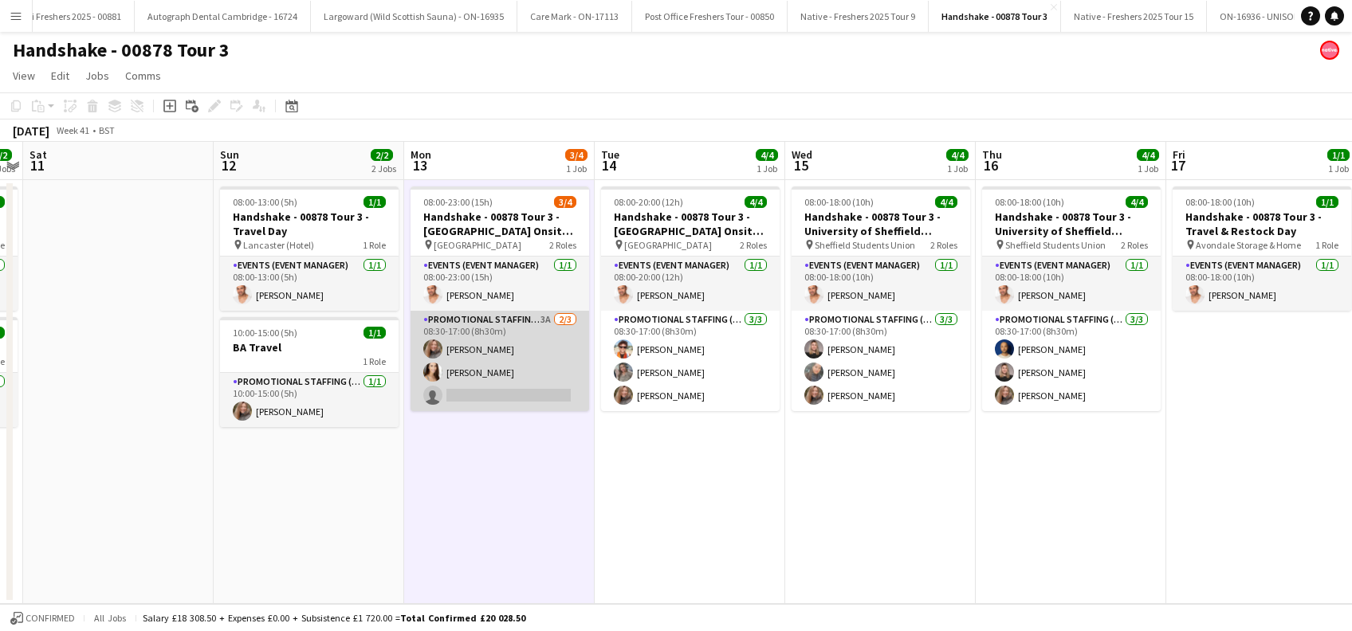
click at [454, 345] on app-card-role "Promotional Staffing (Brand Ambassadors) 3A 2/3 08:30-17:00 (8h30m) Lorraine Sa…" at bounding box center [500, 361] width 179 height 100
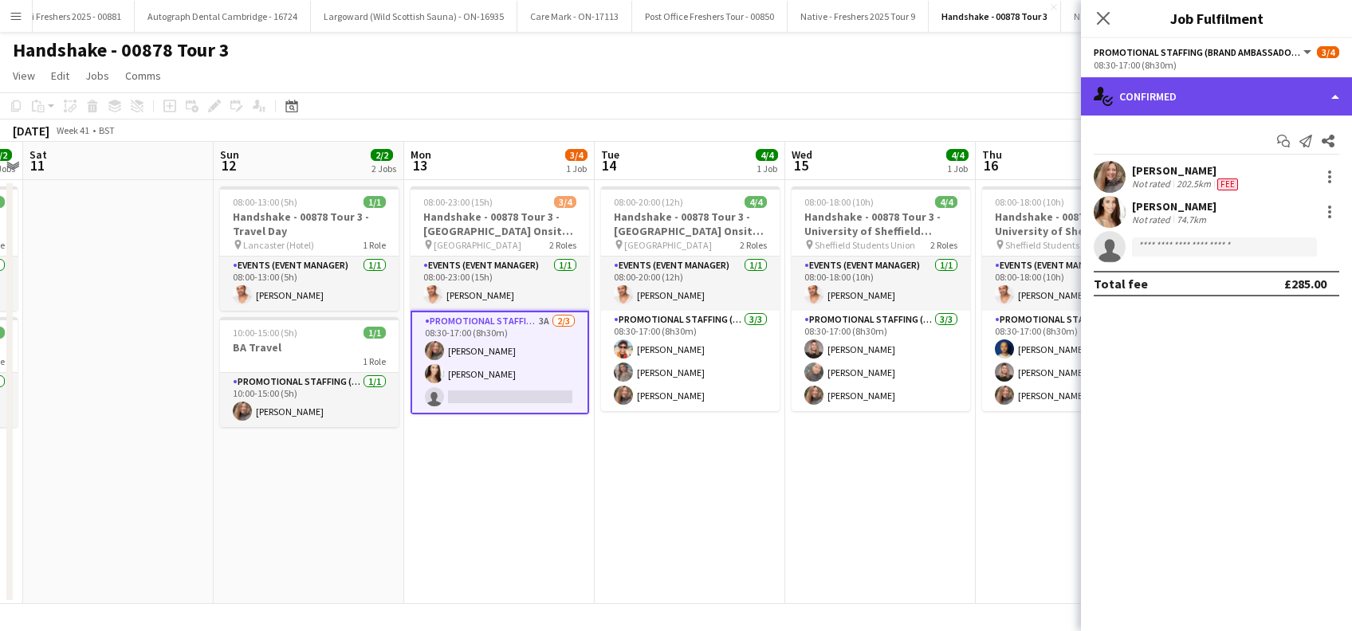
click at [1232, 100] on div "single-neutral-actions-check-2 Confirmed" at bounding box center [1216, 96] width 271 height 38
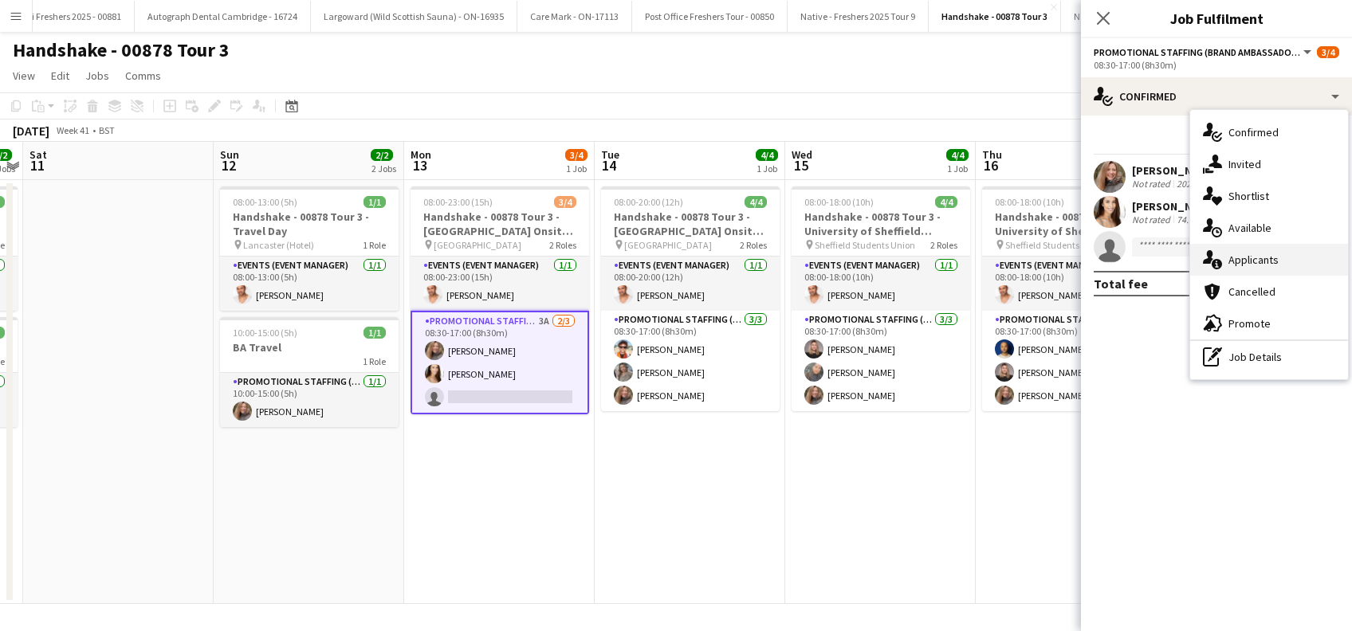
click at [1267, 259] on span "Applicants" at bounding box center [1254, 260] width 50 height 14
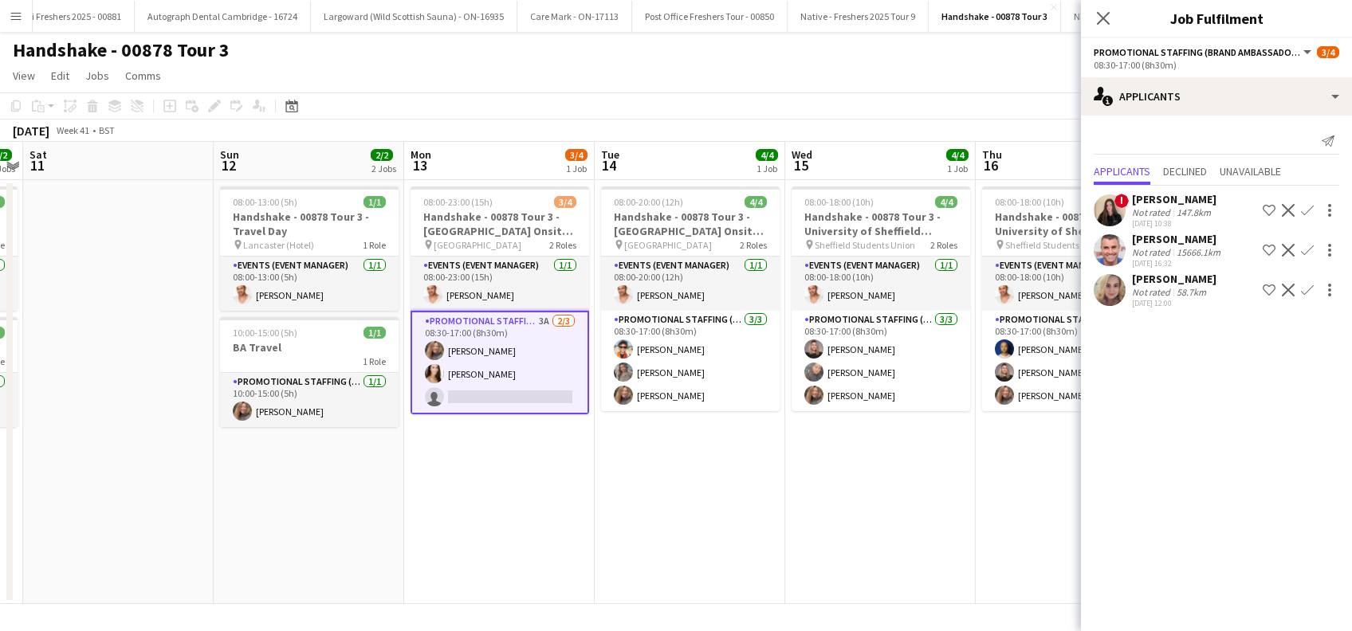
click at [1301, 250] on app-icon "Confirm" at bounding box center [1307, 250] width 13 height 13
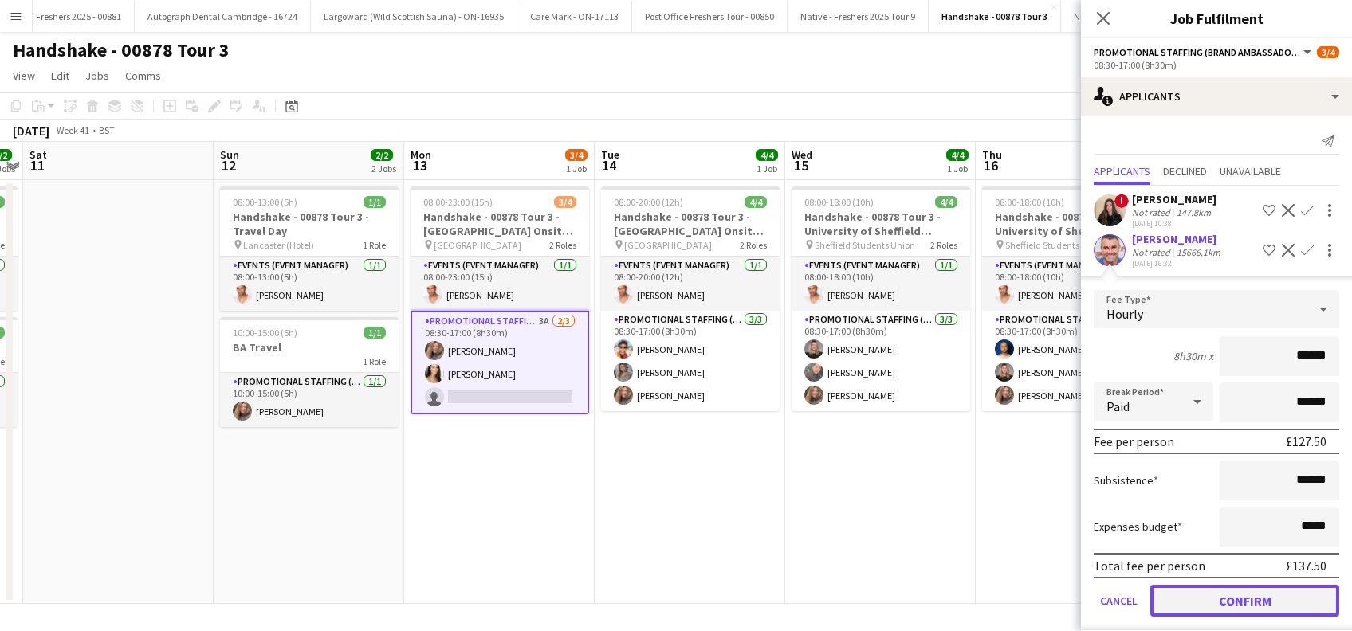
click at [1218, 600] on button "Confirm" at bounding box center [1244, 601] width 189 height 32
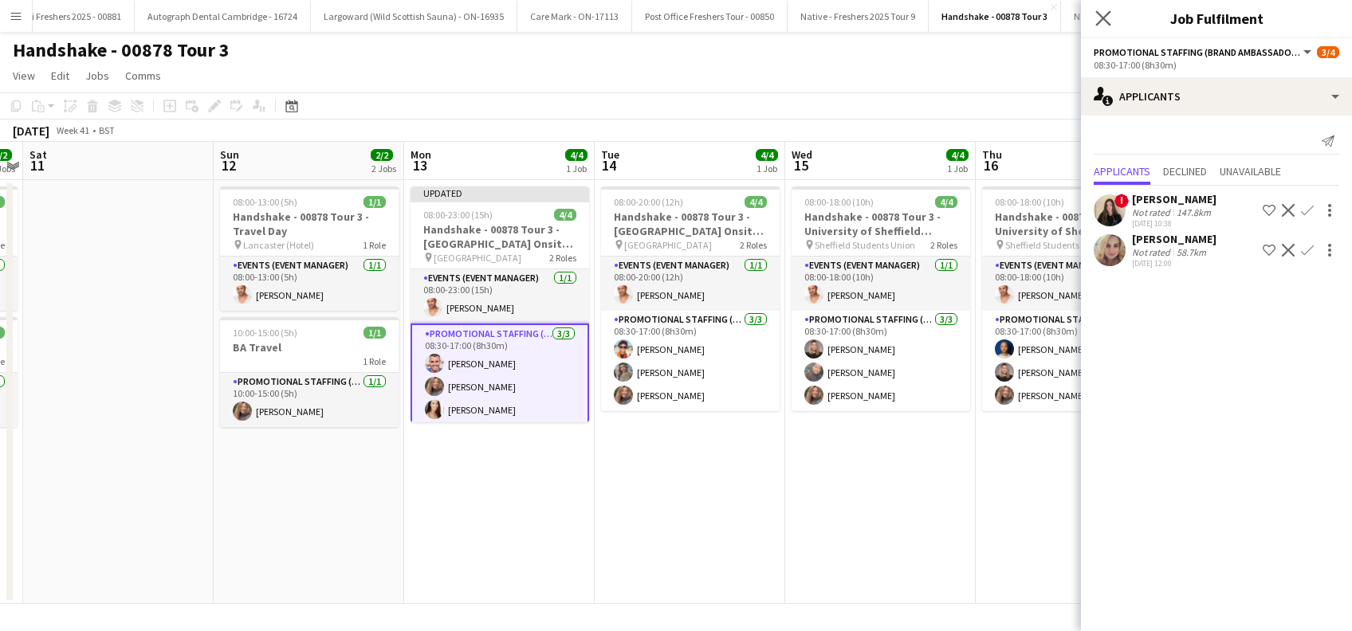
click at [1111, 19] on icon "Close pop-in" at bounding box center [1102, 17] width 15 height 15
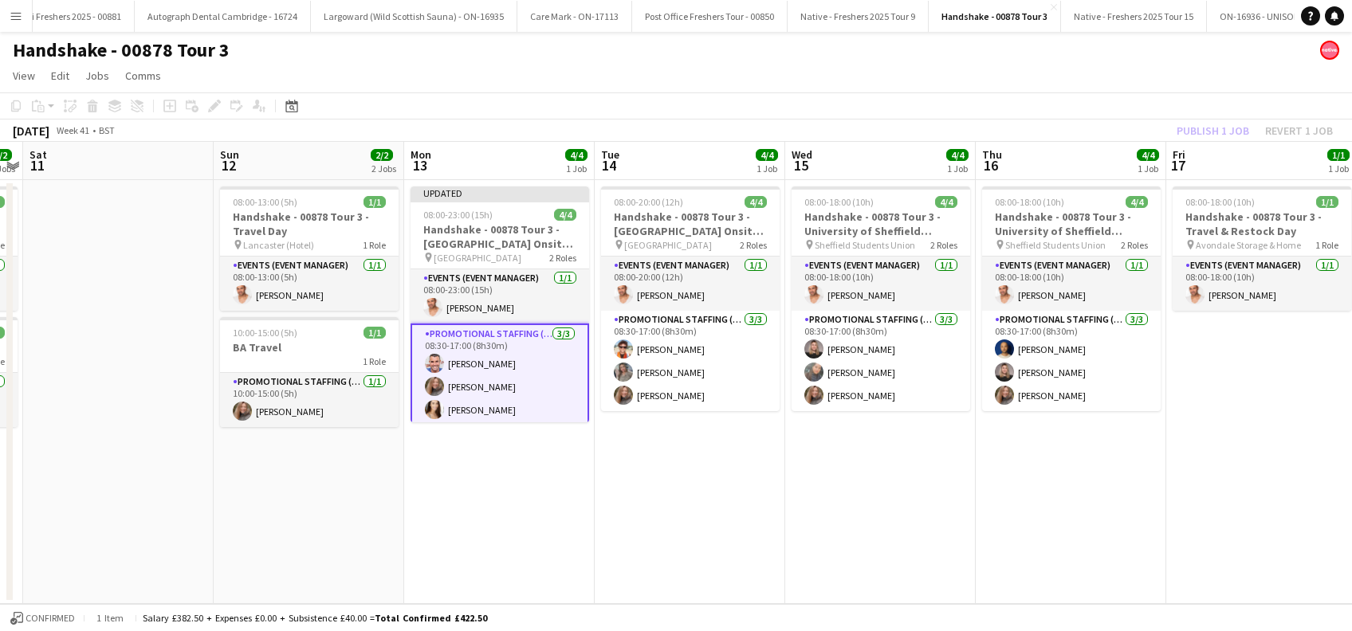
click at [760, 487] on app-date-cell "08:00-20:00 (12h) 4/4 Handshake - 00878 Tour 3 - Leeds University Onsite Day pi…" at bounding box center [690, 392] width 191 height 424
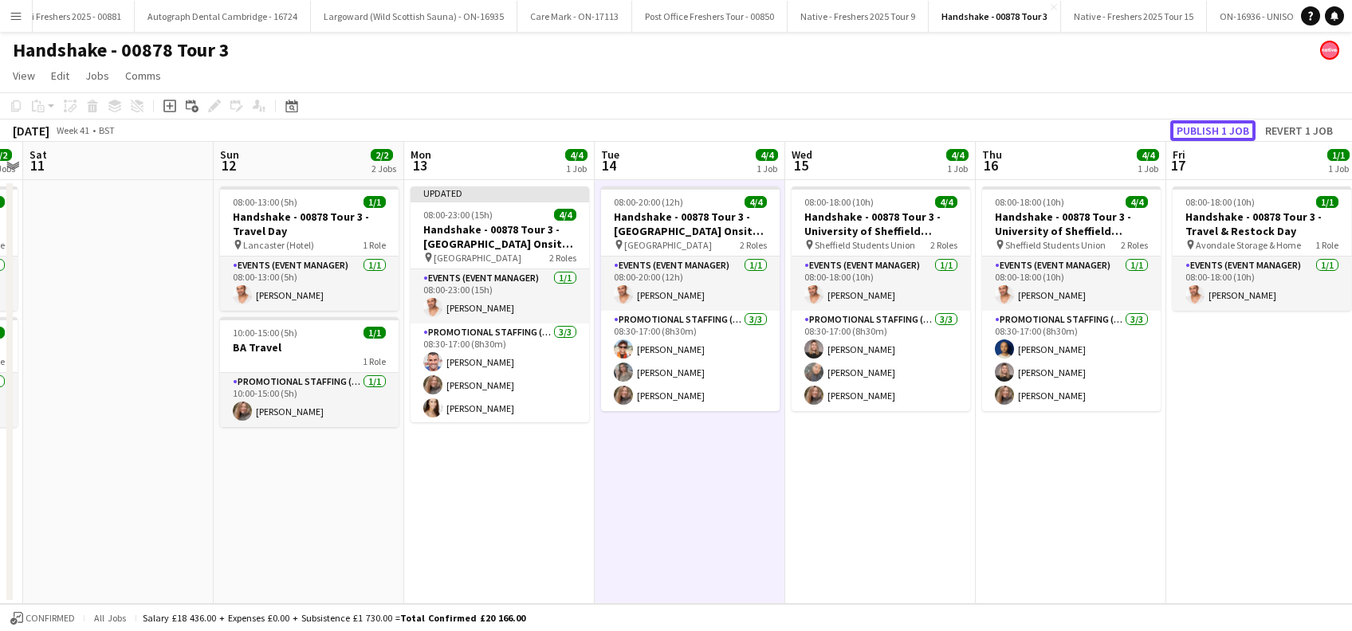
click at [1200, 134] on button "Publish 1 job" at bounding box center [1212, 130] width 85 height 21
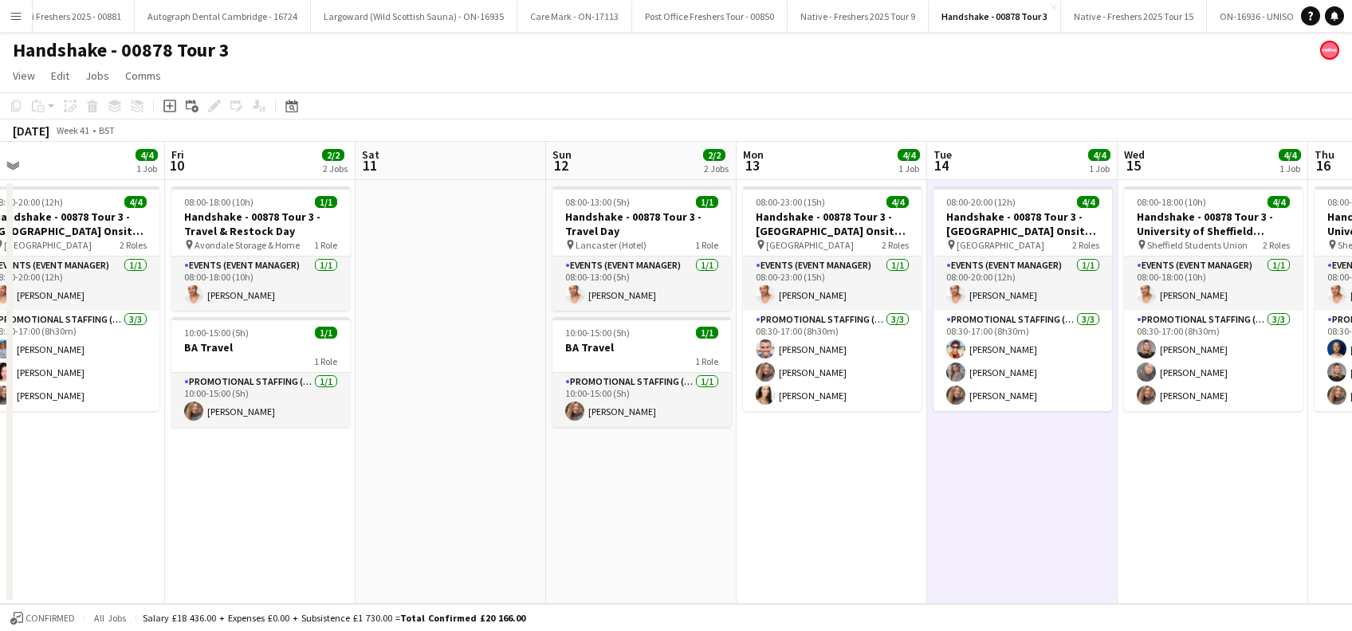
scroll to position [0, 406]
drag, startPoint x: 739, startPoint y: 511, endPoint x: 828, endPoint y: 511, distance: 89.3
click at [828, 511] on app-calendar-viewport "Tue 7 4/4 1 Job Wed 8 4/4 1 Job Thu 9 4/4 1 Job Fri 10 2/2 2 Jobs Sat 11 Sun 12…" at bounding box center [676, 373] width 1352 height 462
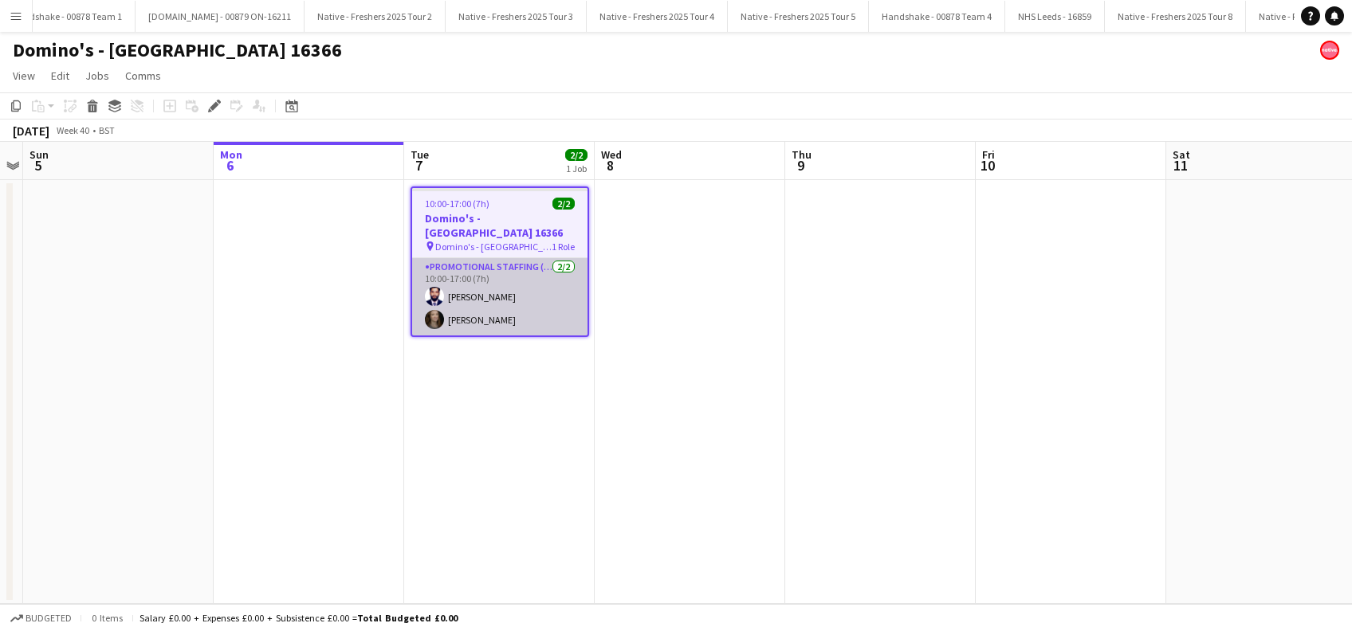
click at [478, 290] on app-card-role "Promotional Staffing (Brand Ambassadors) [DATE] 10:00-17:00 (7h) [PERSON_NAME] …" at bounding box center [499, 296] width 175 height 77
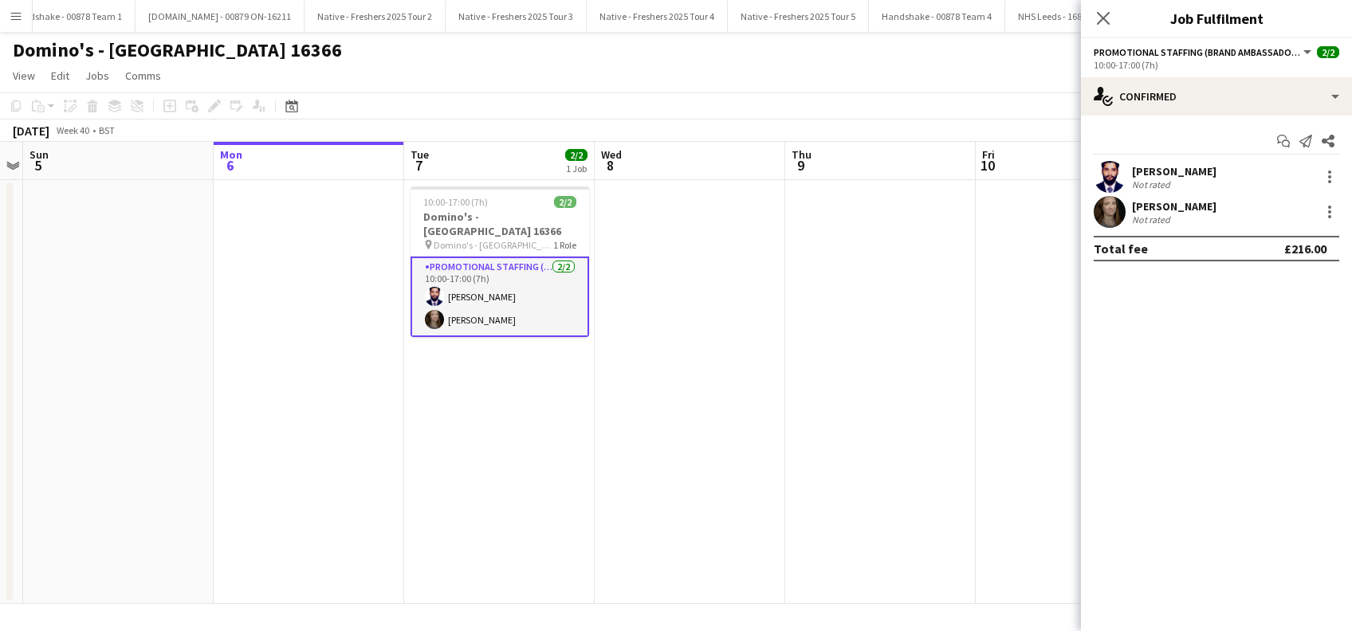
scroll to position [0, 549]
click at [1146, 171] on div "[PERSON_NAME]" at bounding box center [1174, 171] width 85 height 14
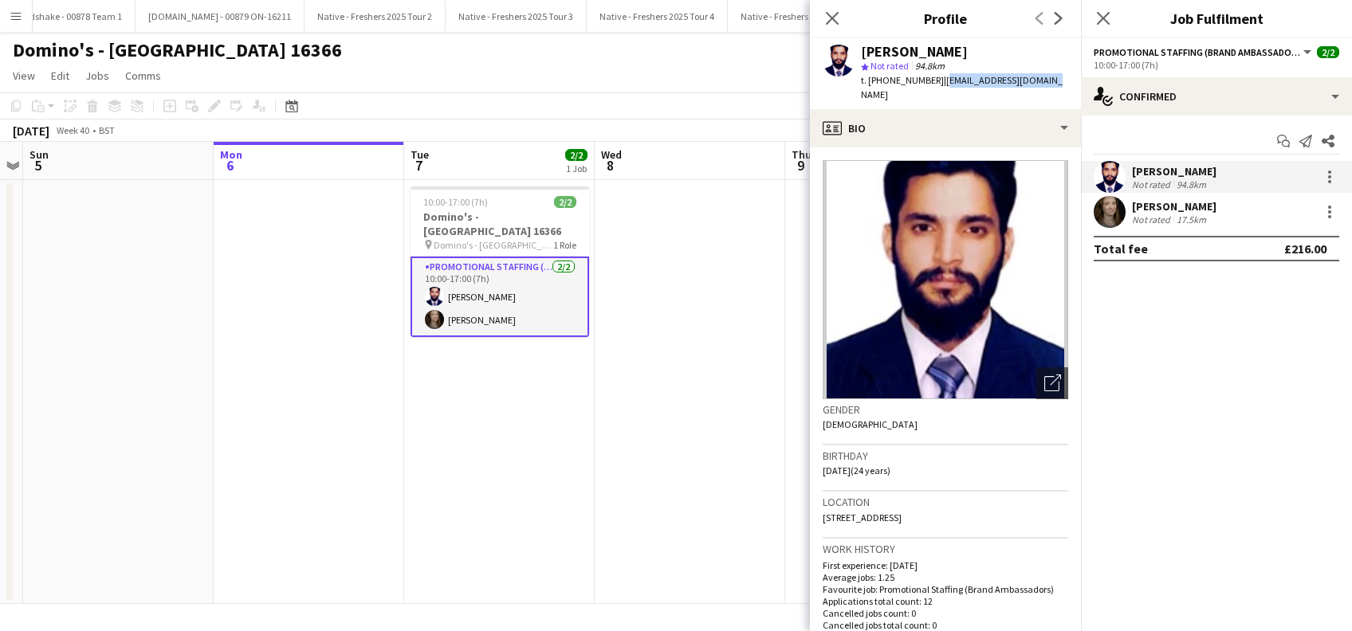
drag, startPoint x: 1047, startPoint y: 81, endPoint x: 937, endPoint y: 81, distance: 110.0
click at [937, 81] on div "Haroon Arif star Not rated 94.8km t. +447438903605 | ranaharoonsa@gmail.com" at bounding box center [945, 73] width 271 height 71
copy span "ranaharoonsa@gmail.com"
click at [1173, 204] on div "Belle Adams" at bounding box center [1174, 206] width 85 height 14
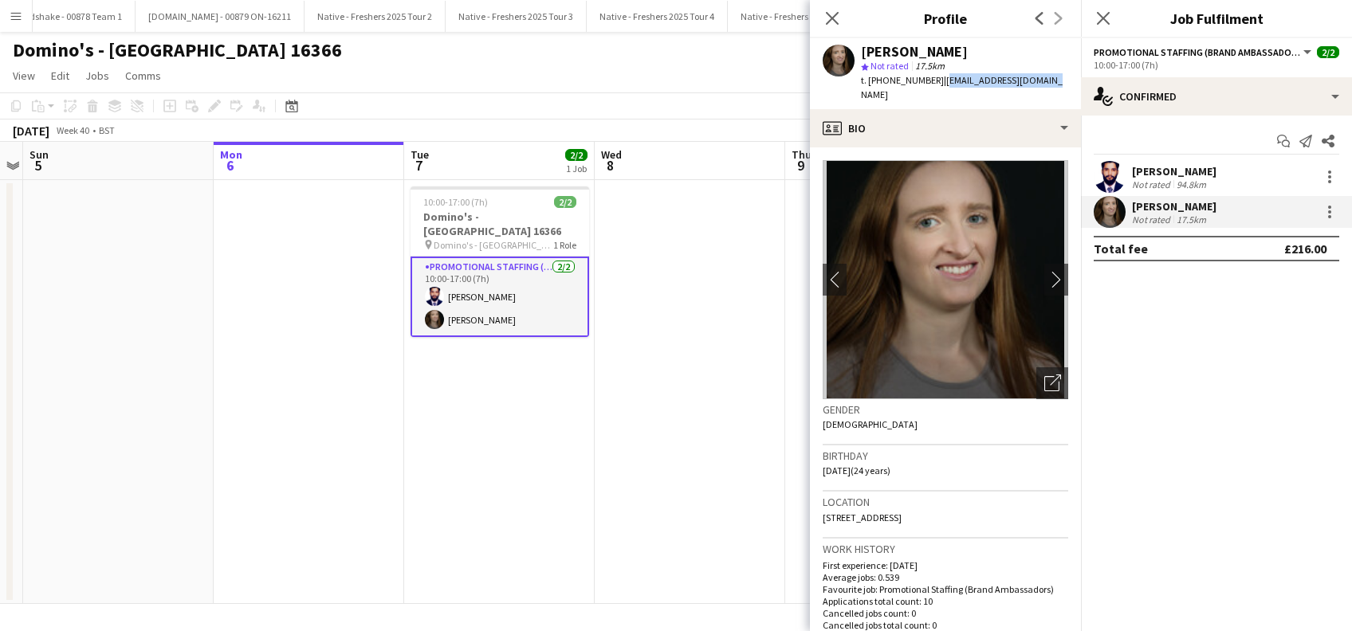
drag, startPoint x: 1060, startPoint y: 77, endPoint x: 942, endPoint y: 80, distance: 118.0
click at [942, 80] on app-profile-header "Belle Adams star Not rated 17.5km t. +4407902664610 | belleadams5678@aol.com" at bounding box center [945, 73] width 271 height 71
copy span "belleadams5678@aol.com"
click at [830, 22] on icon at bounding box center [831, 17] width 15 height 15
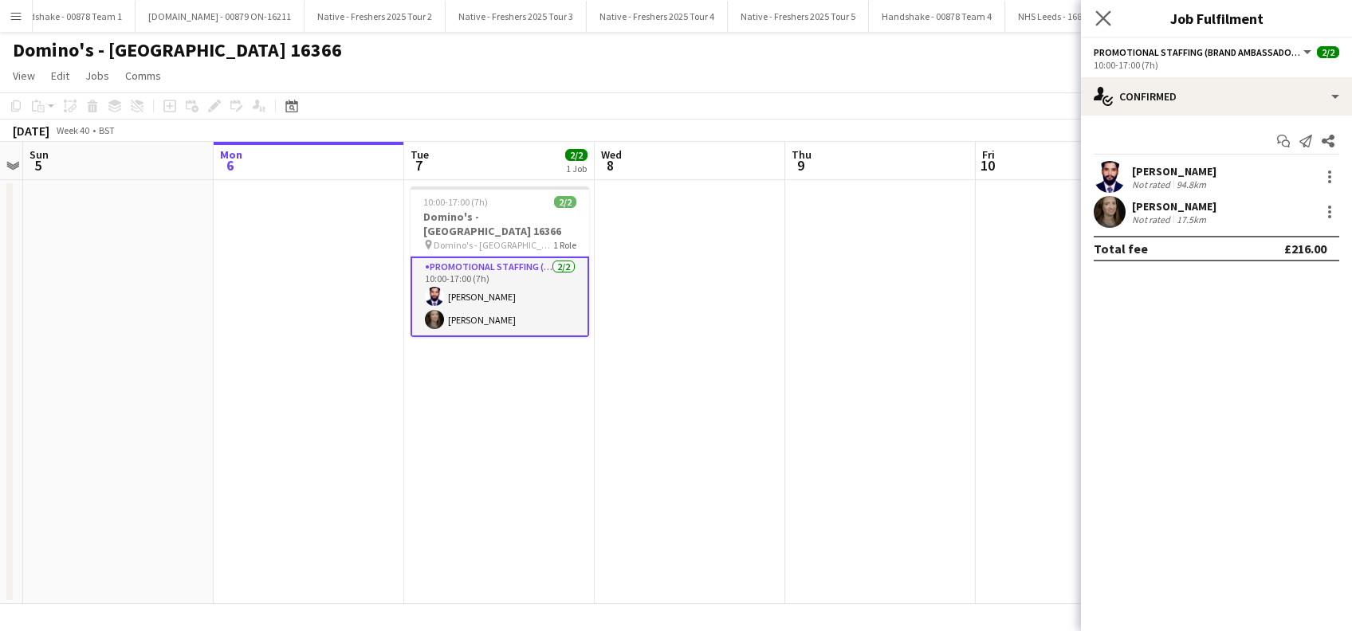
click at [1096, 21] on icon "Close pop-in" at bounding box center [1102, 17] width 15 height 15
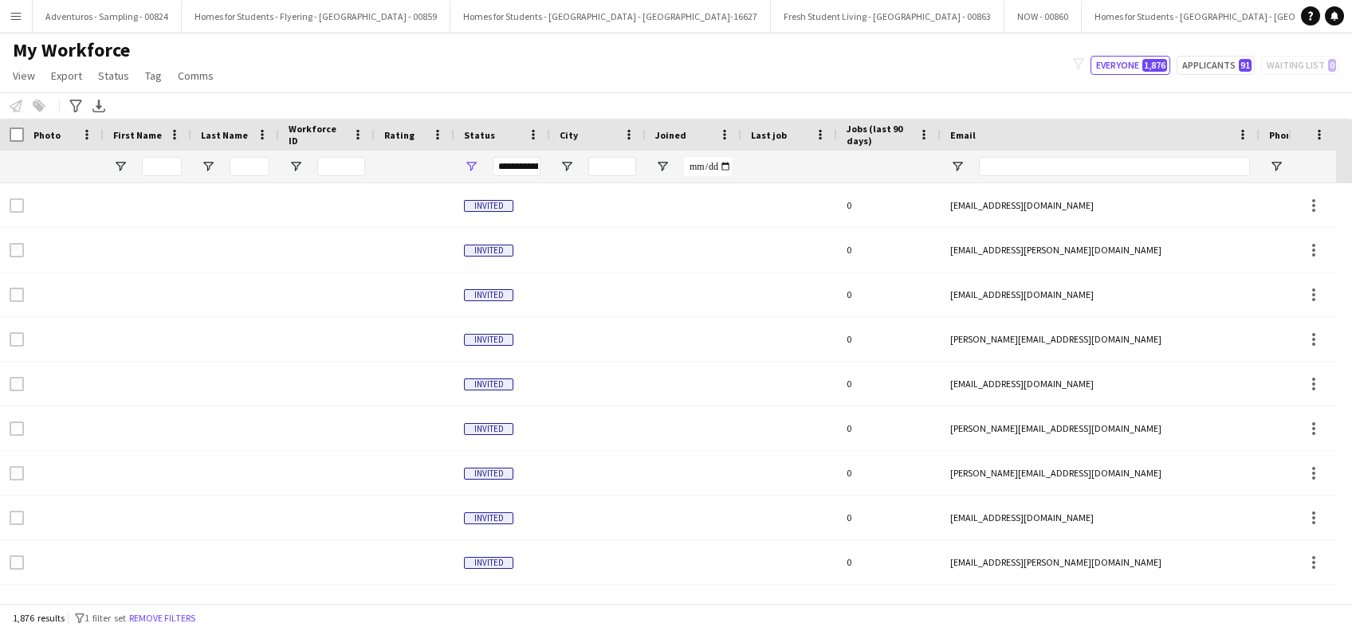
click at [23, 17] on button "Menu" at bounding box center [16, 16] width 32 height 32
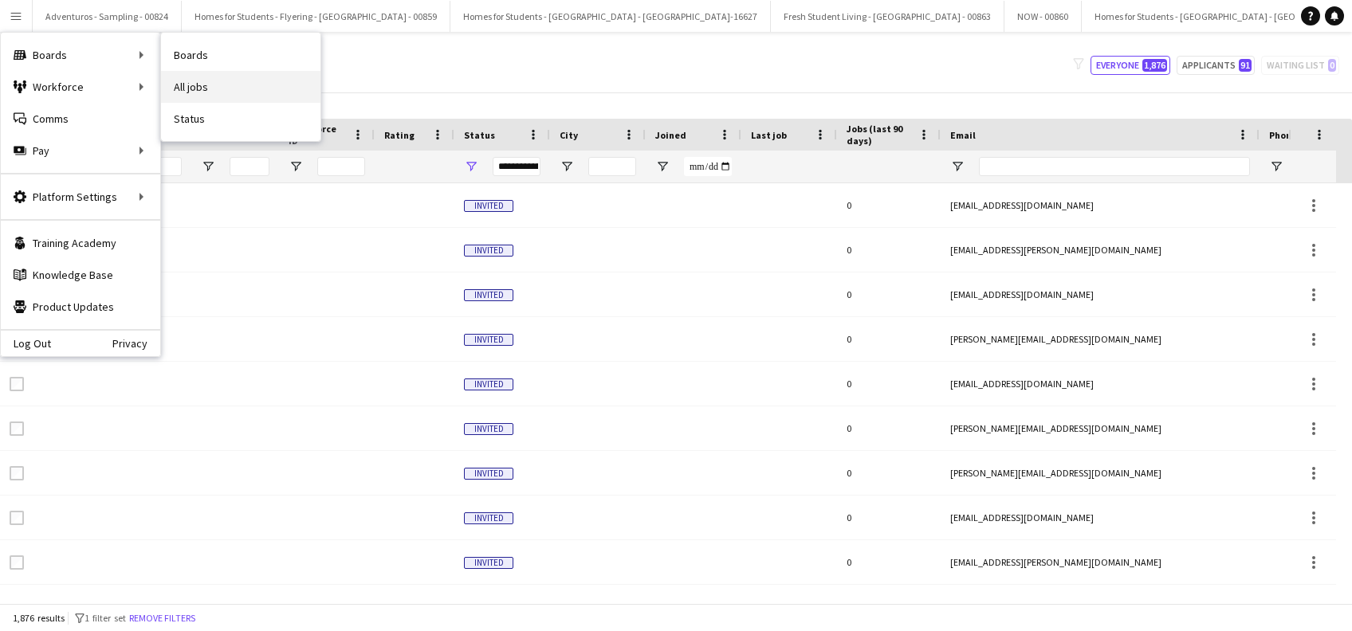
click at [198, 81] on link "All jobs" at bounding box center [240, 87] width 159 height 32
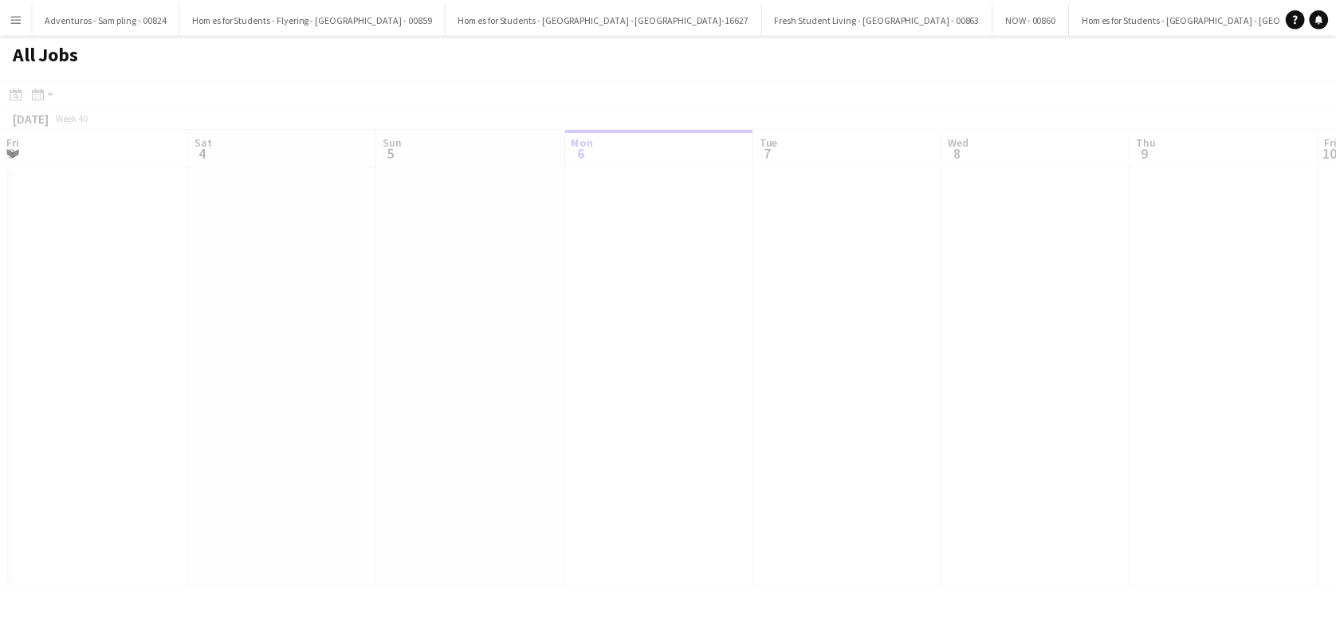
scroll to position [0, 381]
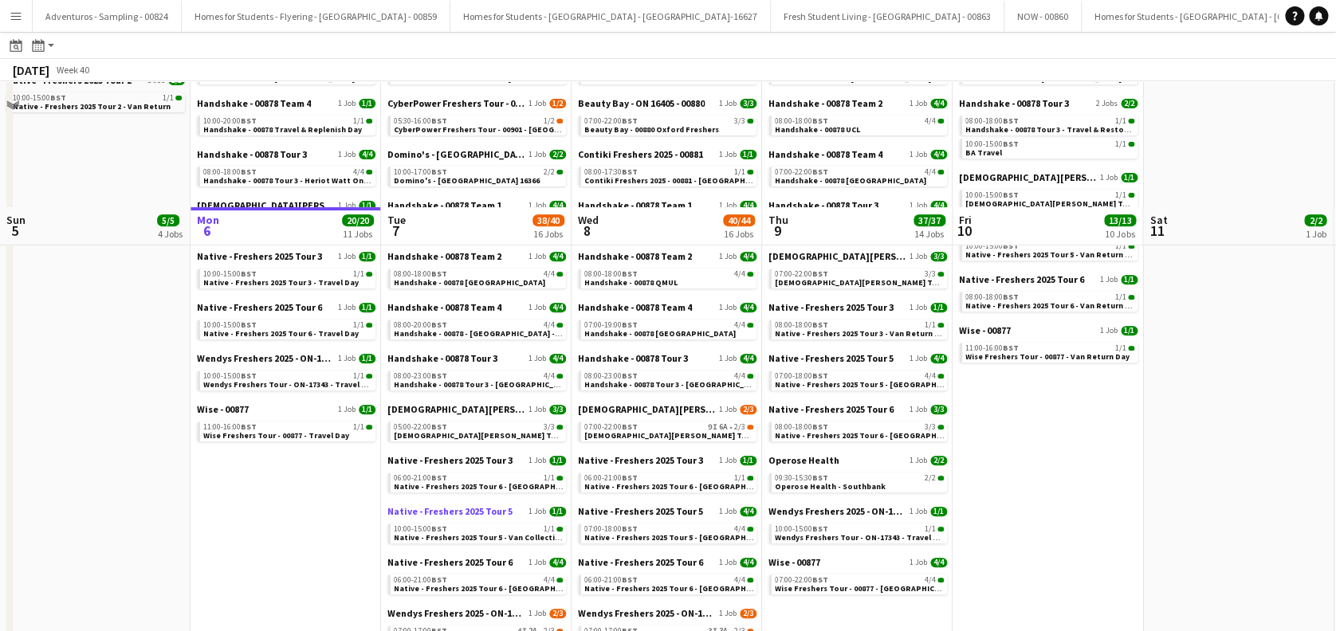
scroll to position [376, 0]
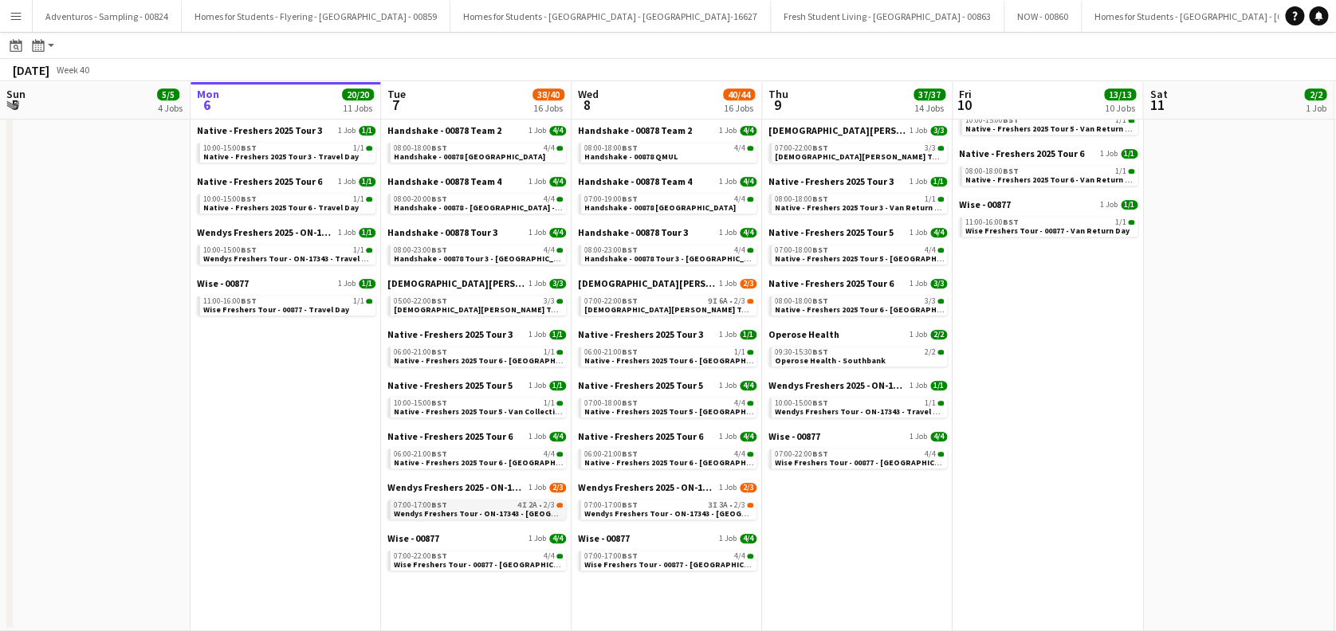
click at [451, 511] on span "Wendys Freshers Tour - ON-17343 - [GEOGRAPHIC_DATA] Day 1" at bounding box center [511, 514] width 234 height 10
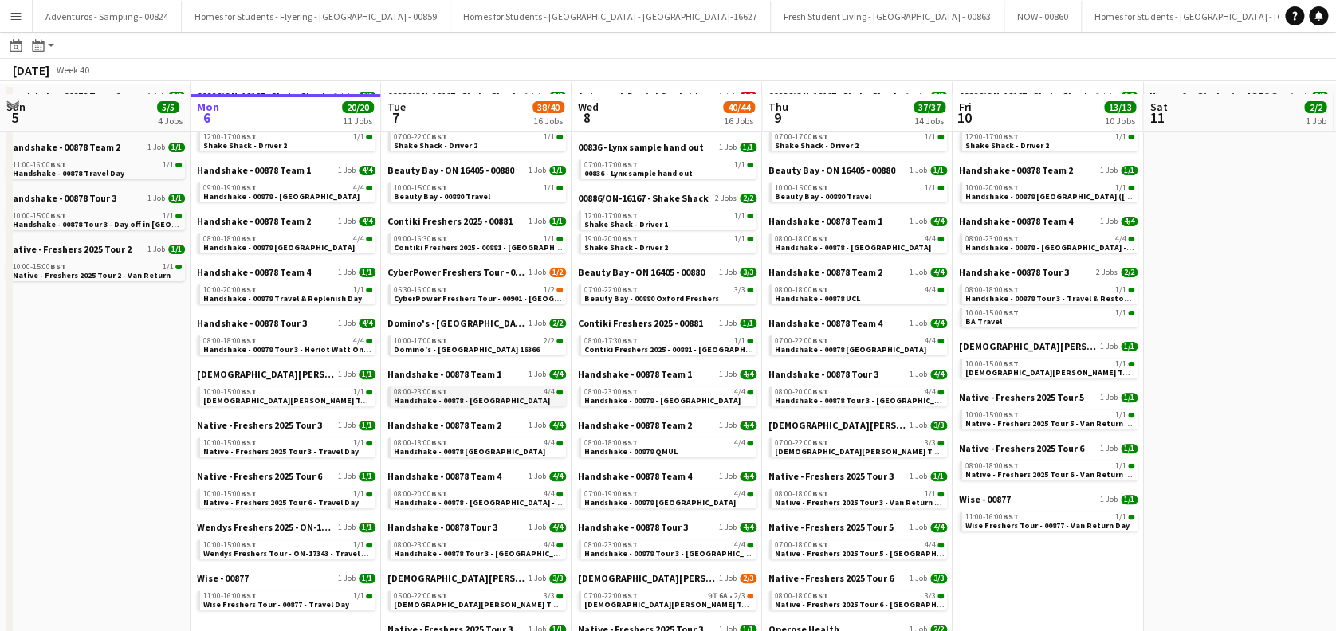
scroll to position [106, 0]
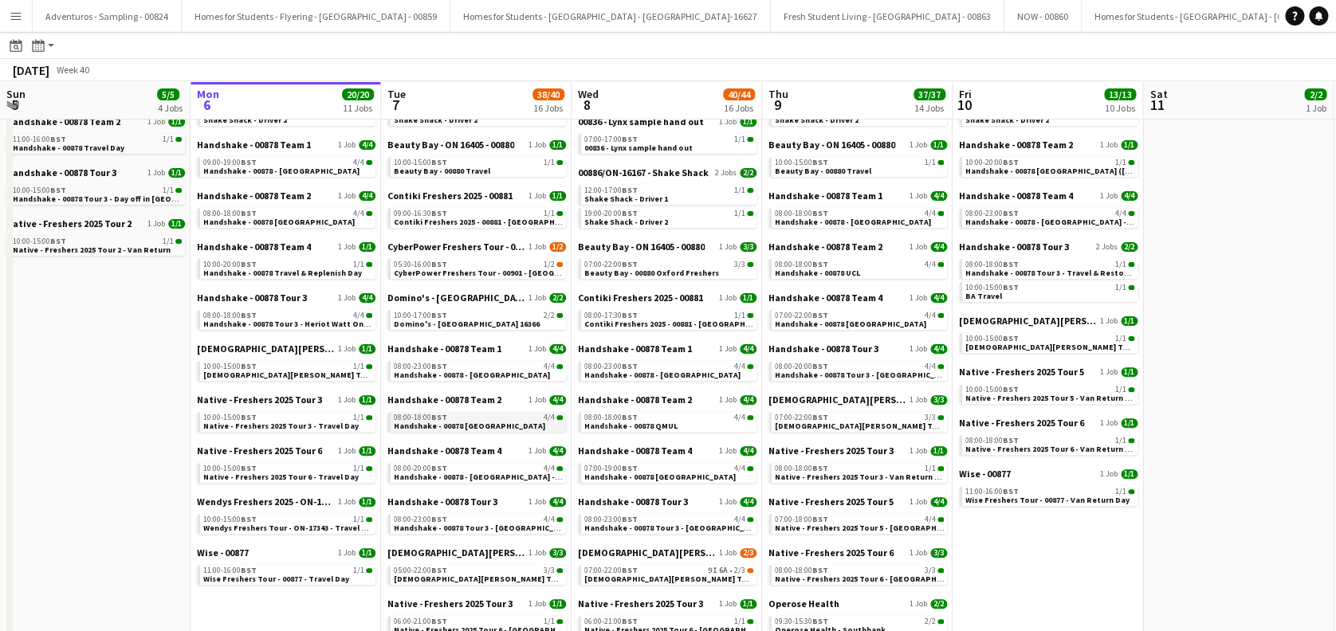
click at [490, 427] on span "Handshake - 00878 Imperial College" at bounding box center [469, 426] width 151 height 10
click at [497, 527] on span "Handshake - 00878 Tour 3 - Strathclyde Onsite Day" at bounding box center [507, 528] width 226 height 10
click at [482, 474] on span "Handshake - 00878 - University of Birmingham - Onsite Day" at bounding box center [496, 477] width 205 height 10
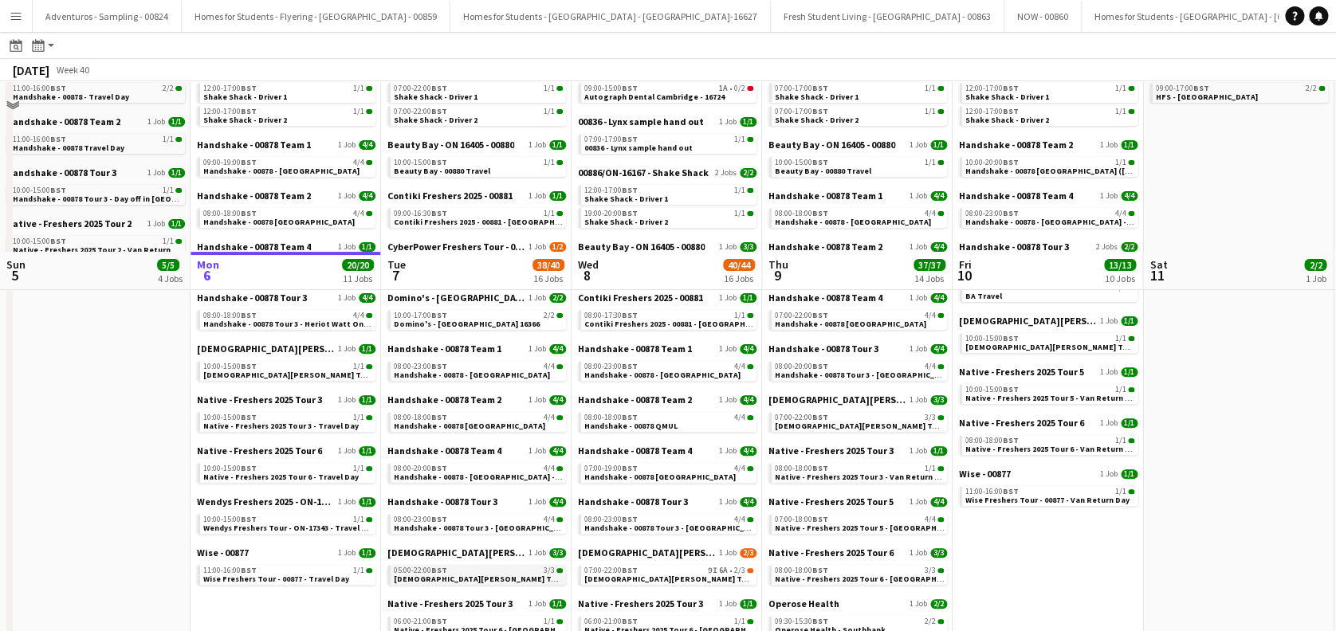
scroll to position [319, 0]
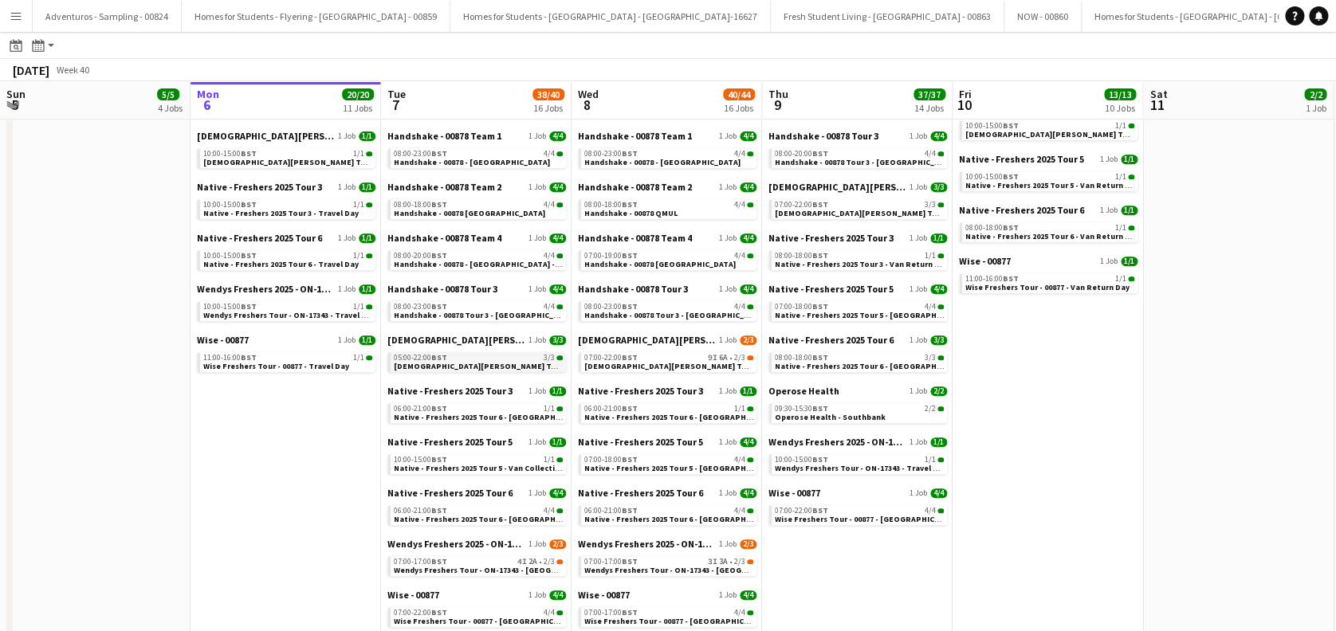
click at [497, 362] on span "Lady Garden Tour 1 - 00848 - University of Cambridge" at bounding box center [538, 366] width 289 height 10
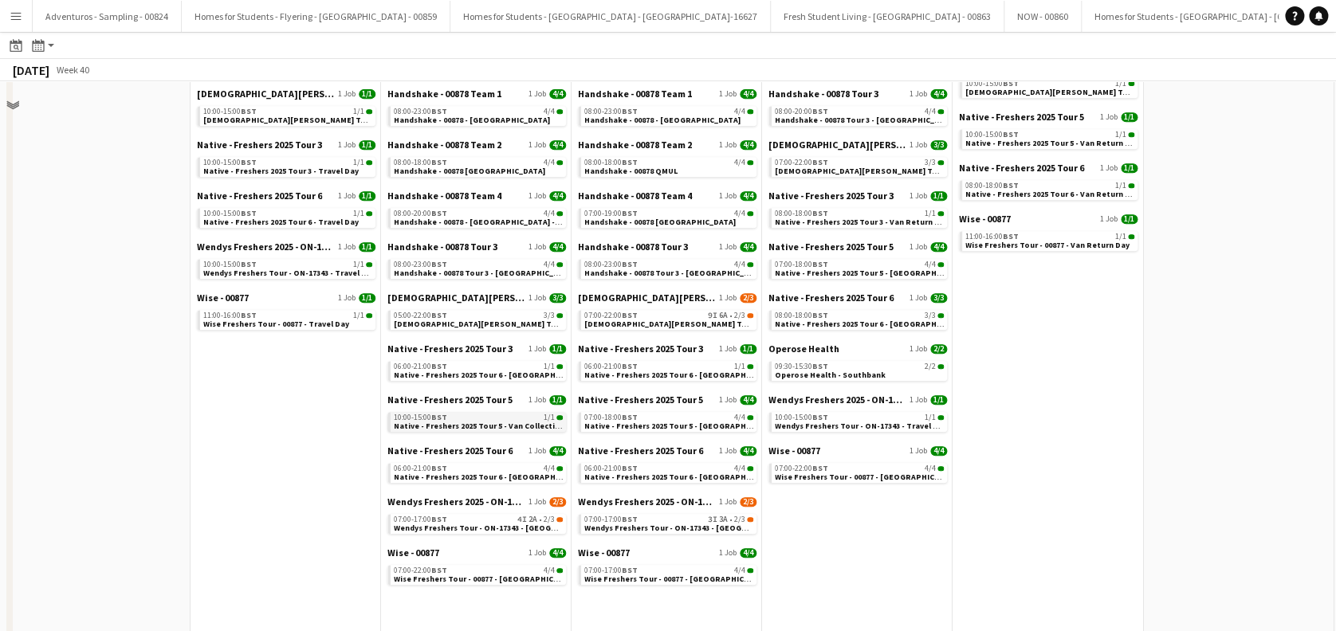
scroll to position [376, 0]
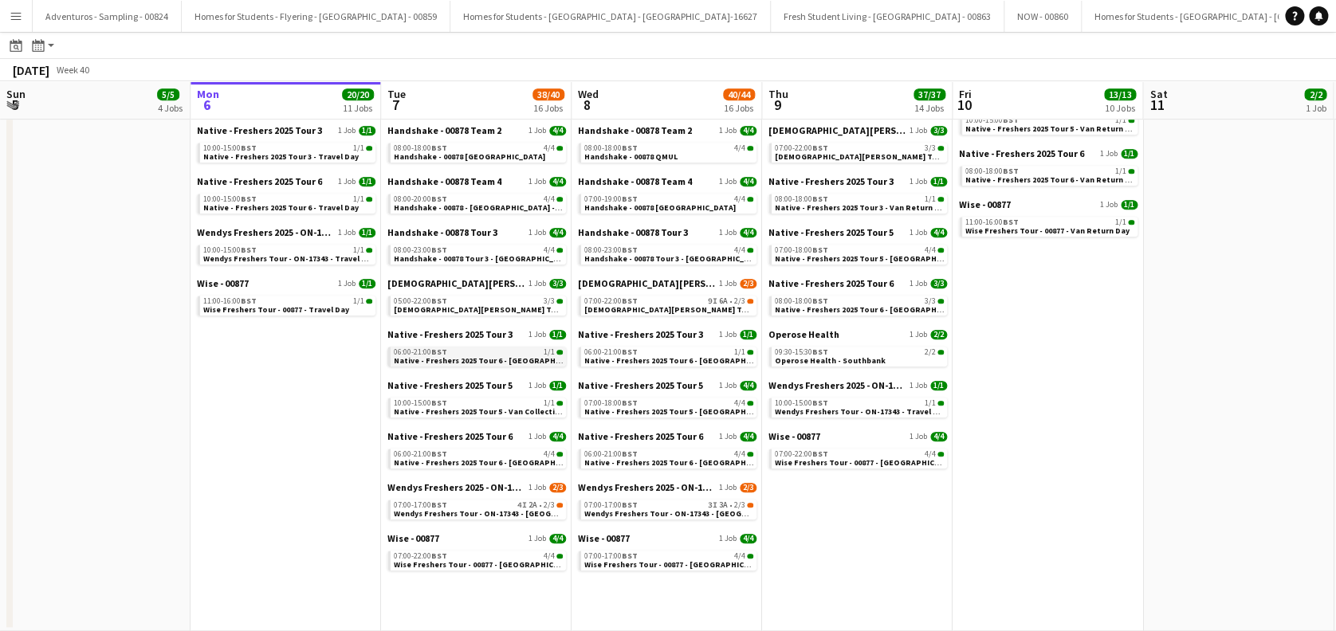
click at [461, 361] on span "Native - Freshers 2025 Tour 6 - University of Cambridge Day 1" at bounding box center [502, 361] width 217 height 10
click at [479, 462] on span "Native - Freshers 2025 Tour 6 - University of Cambridge Day 1" at bounding box center [502, 463] width 217 height 10
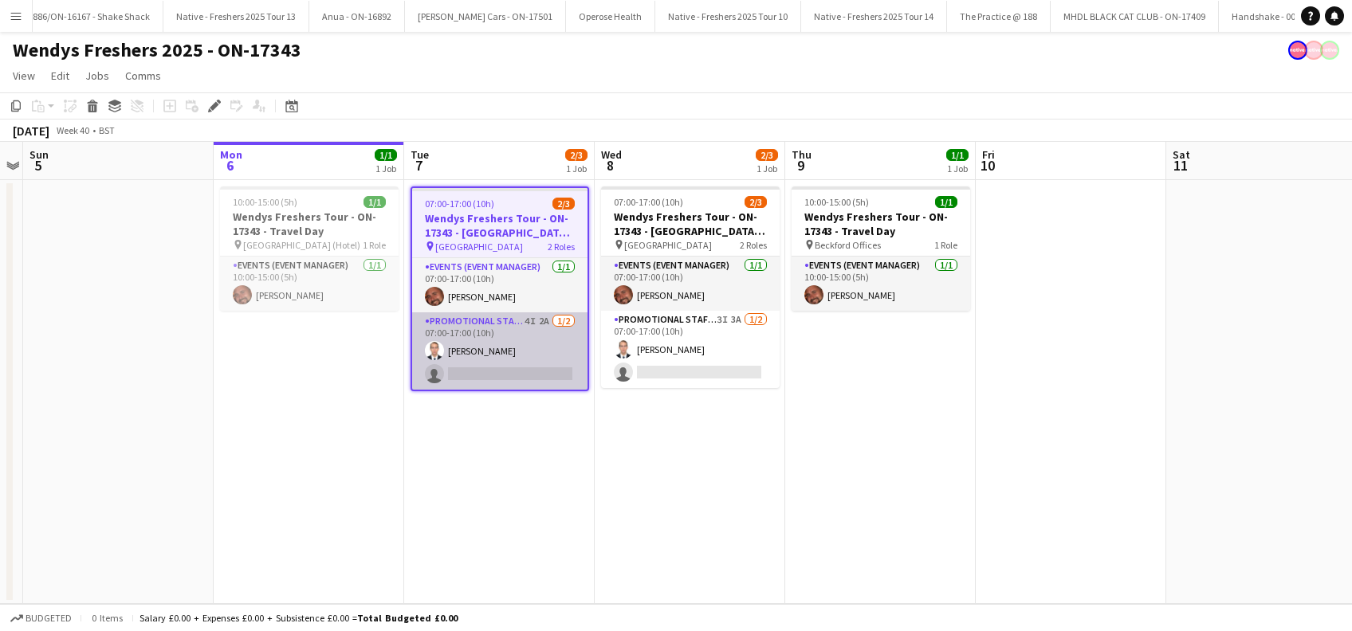
scroll to position [0, 8587]
click at [494, 371] on app-card-role "Promotional Staffing (Brand Ambassadors) 4I 2A [DATE] 07:00-17:00 (10h) [PERSON…" at bounding box center [499, 351] width 175 height 77
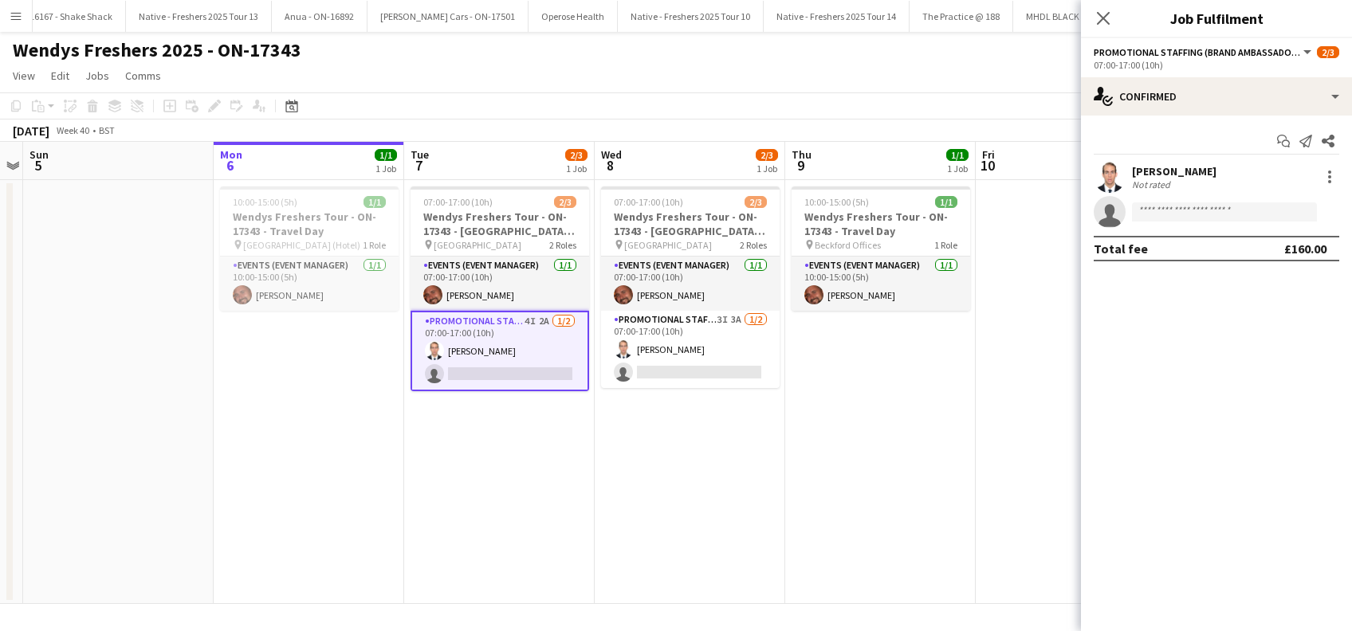
scroll to position [0, 0]
click at [1190, 218] on input at bounding box center [1224, 212] width 185 height 19
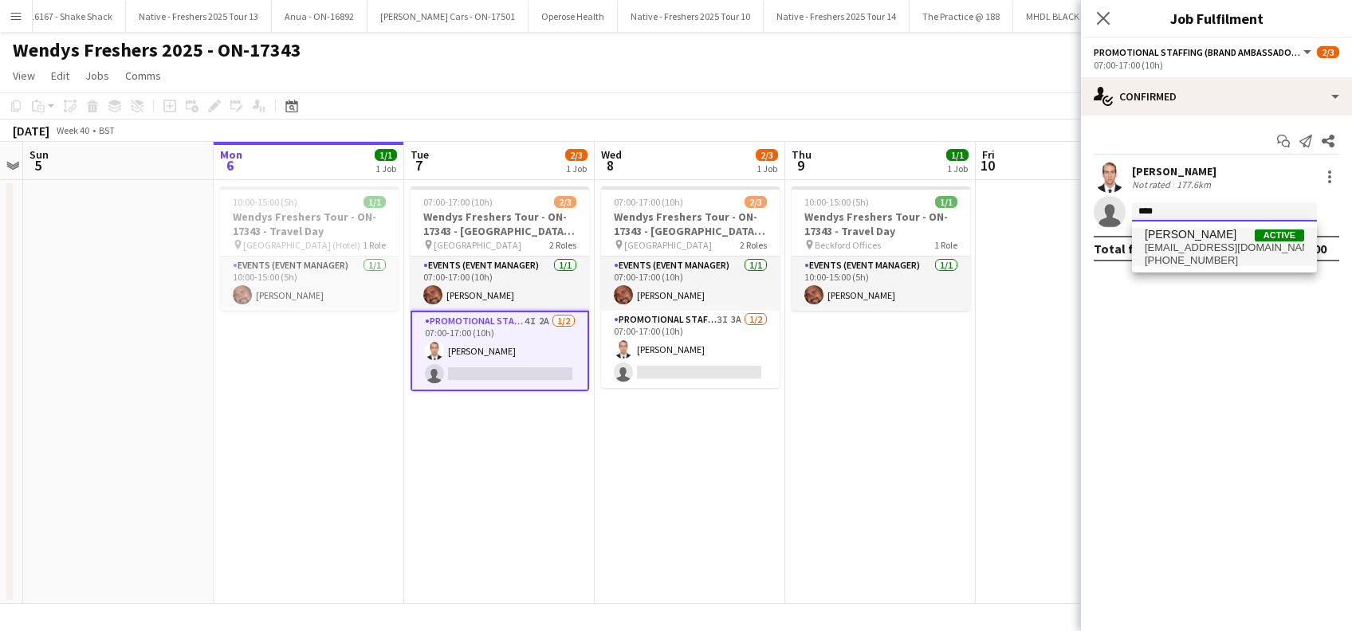
type input "****"
click at [1204, 252] on span "[EMAIL_ADDRESS][DOMAIN_NAME]" at bounding box center [1224, 248] width 159 height 13
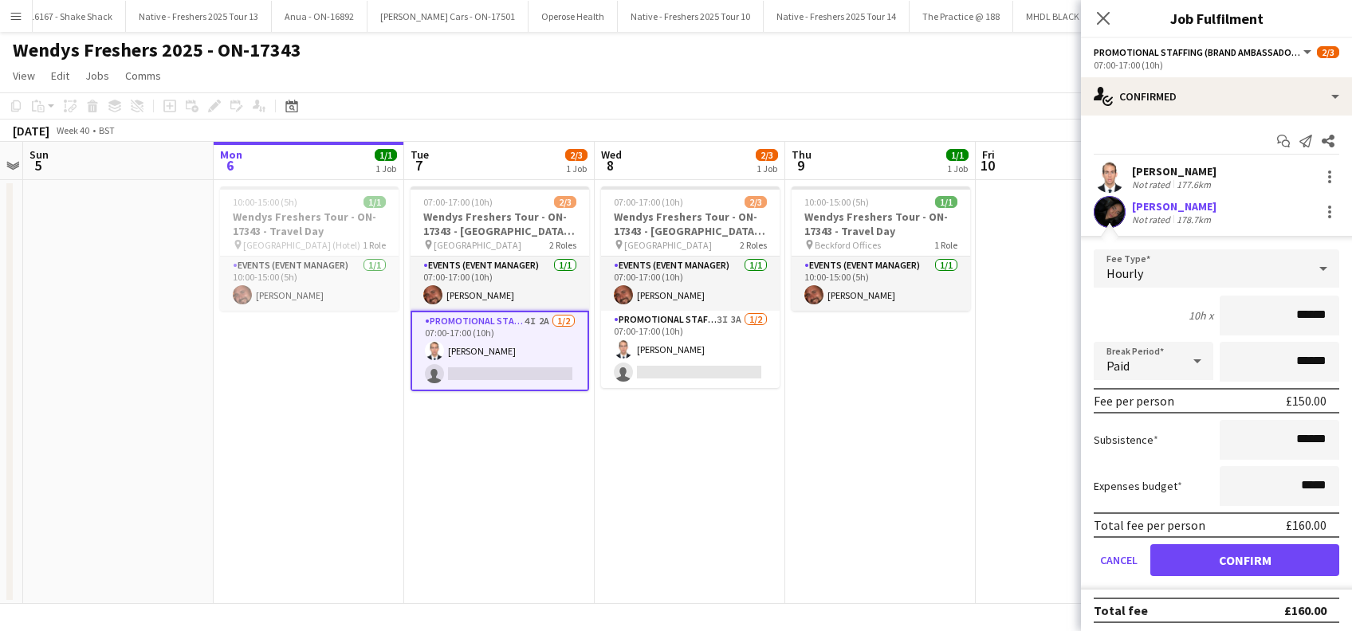
scroll to position [2, 0]
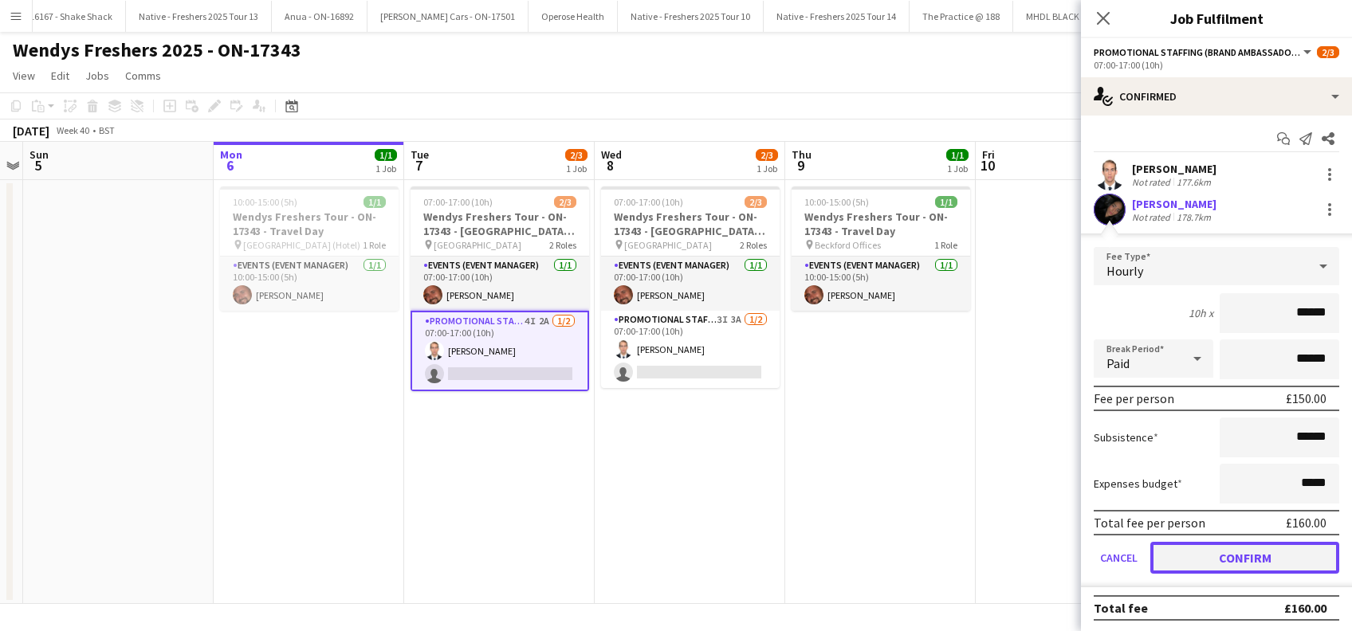
click at [1257, 555] on button "Confirm" at bounding box center [1244, 558] width 189 height 32
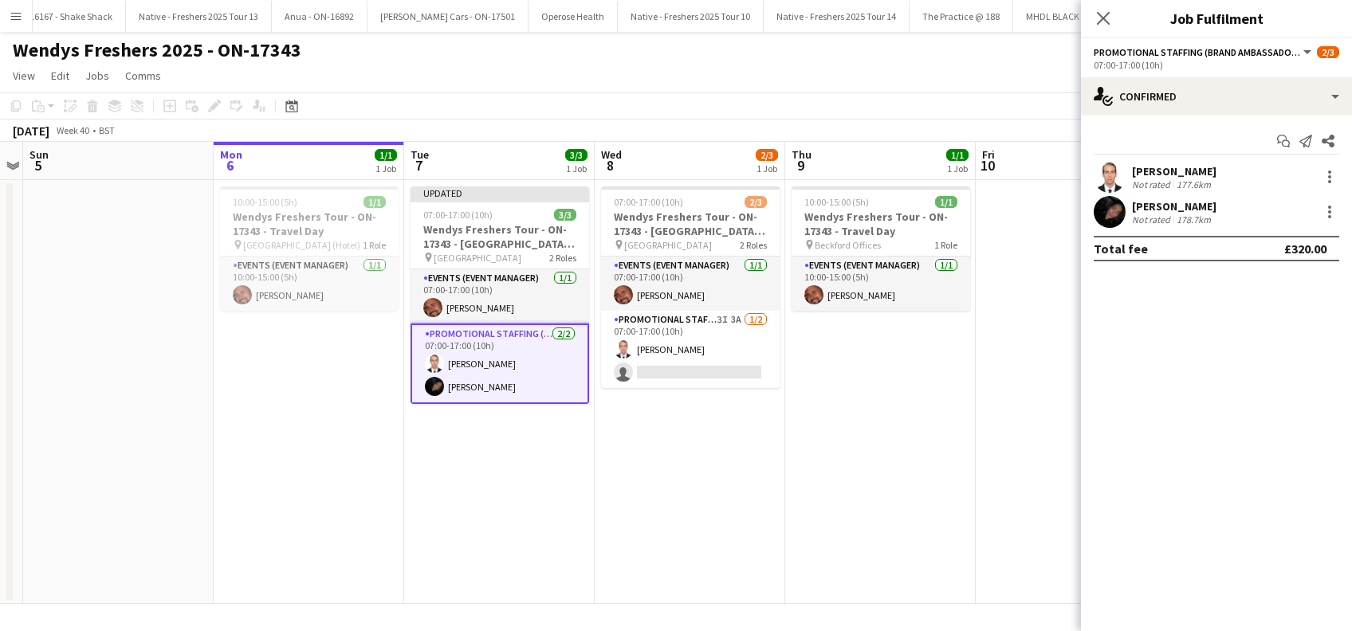
scroll to position [0, 0]
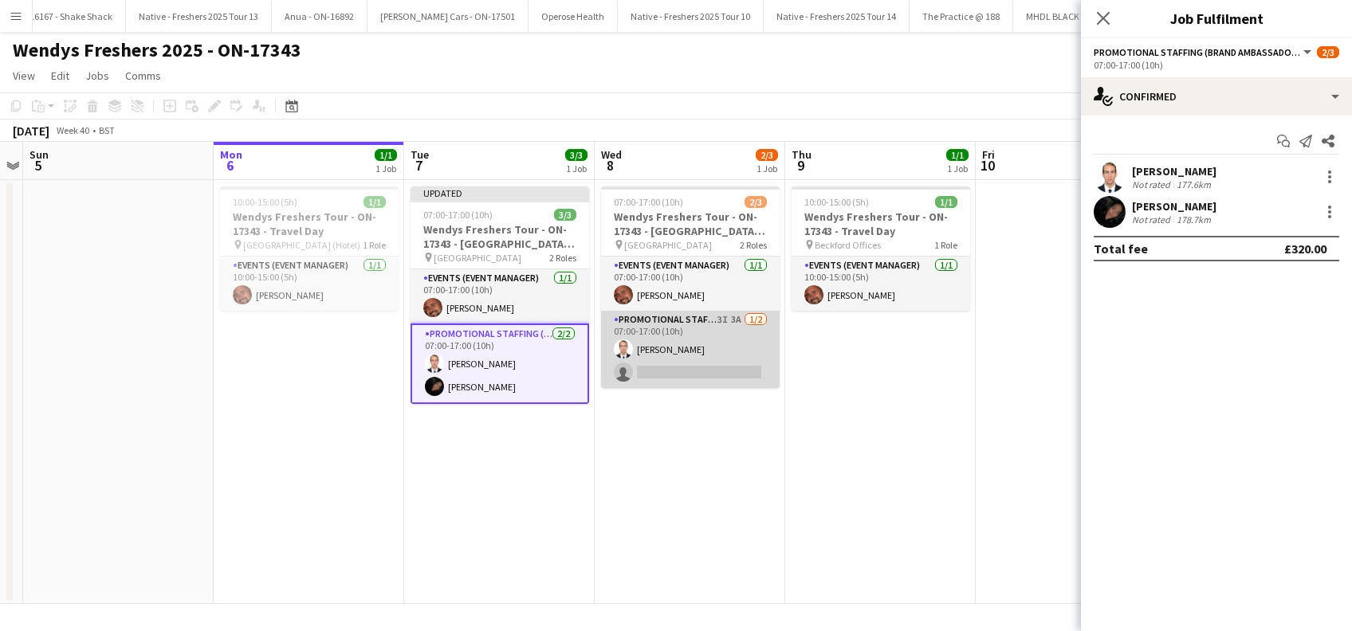
click at [711, 371] on app-card-role "Promotional Staffing (Brand Ambassadors) 3I 3A 1/2 07:00-17:00 (10h) Angel Gerv…" at bounding box center [690, 349] width 179 height 77
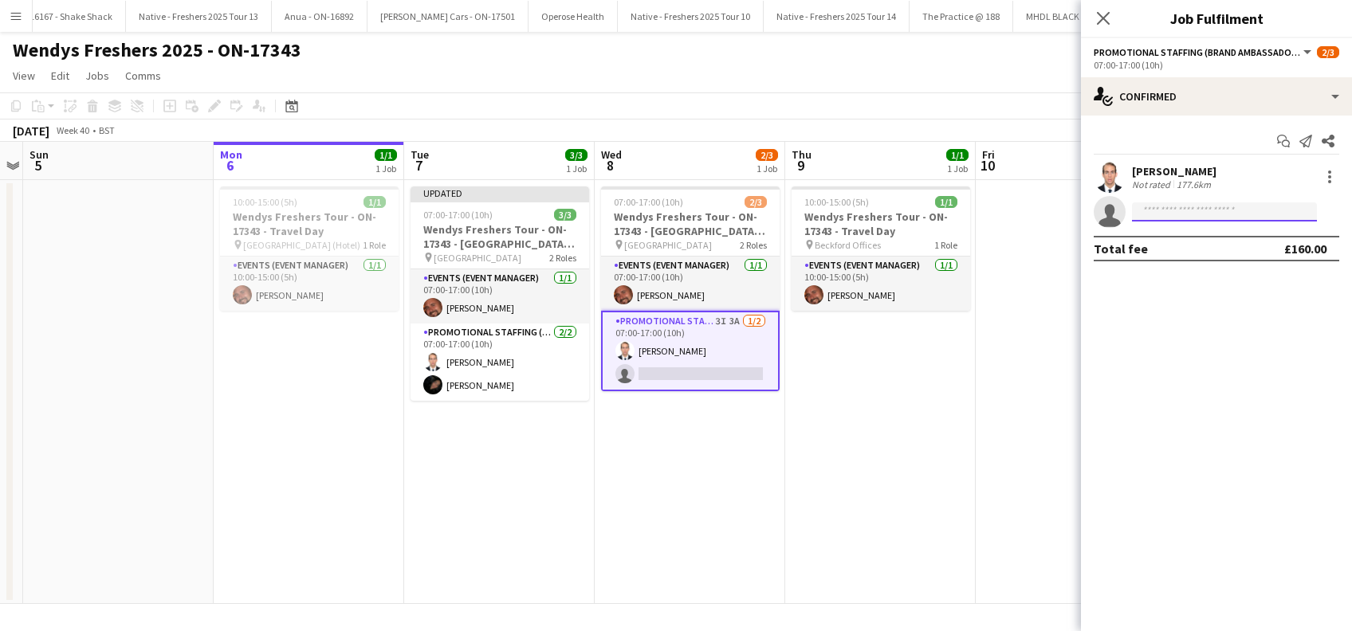
click at [1208, 213] on input at bounding box center [1224, 212] width 185 height 19
type input "****"
click at [1186, 247] on span "annybido@outlook.com" at bounding box center [1224, 248] width 159 height 13
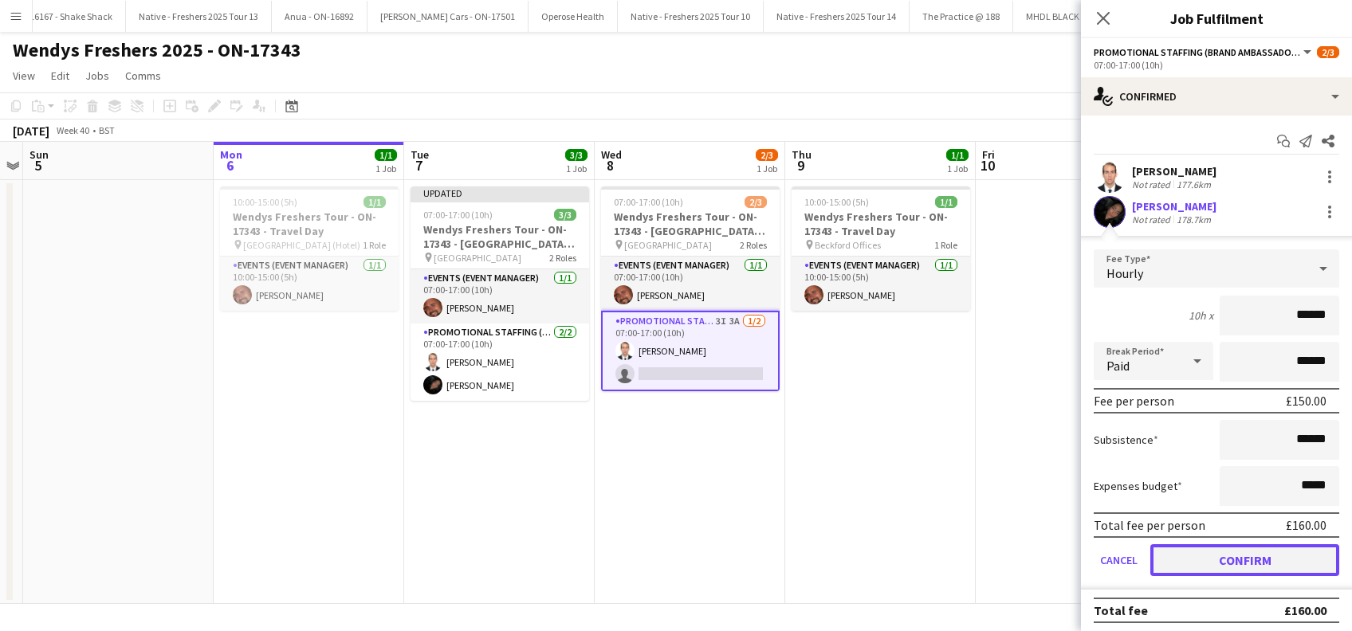
click at [1242, 555] on button "Confirm" at bounding box center [1244, 561] width 189 height 32
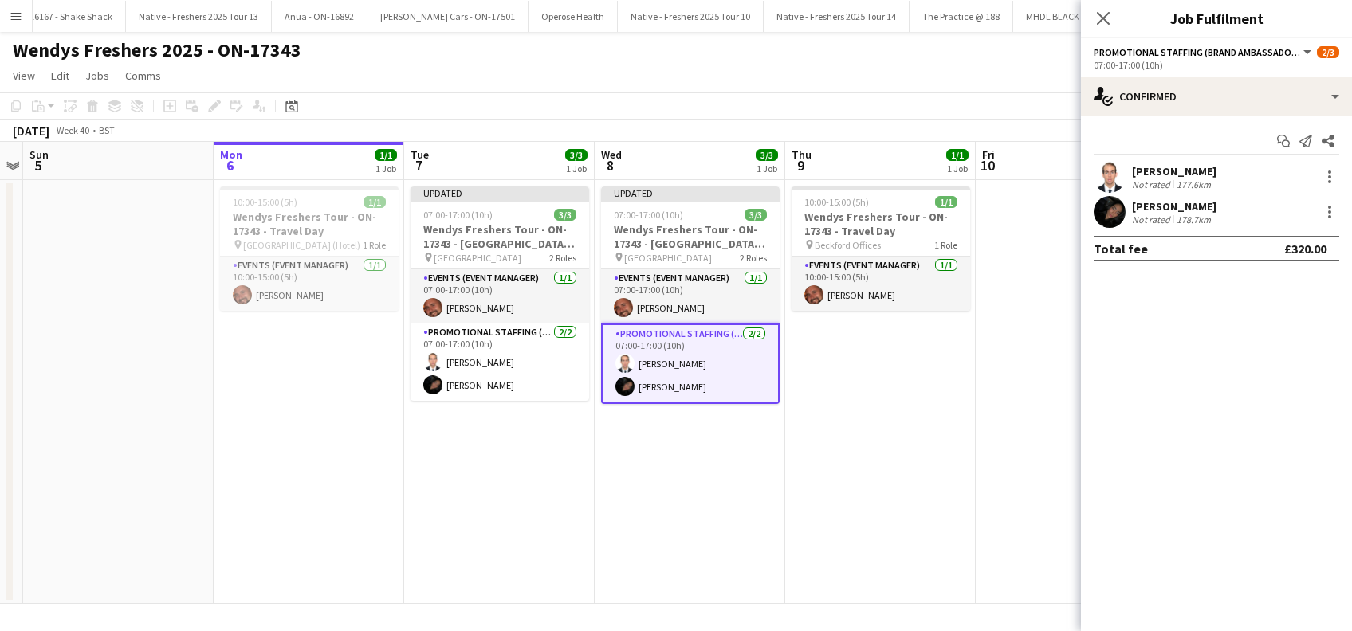
click at [948, 485] on app-date-cell "10:00-15:00 (5h) 1/1 Wendys Freshers Tour - ON-17343 - Travel Day pin Beckford …" at bounding box center [880, 392] width 191 height 424
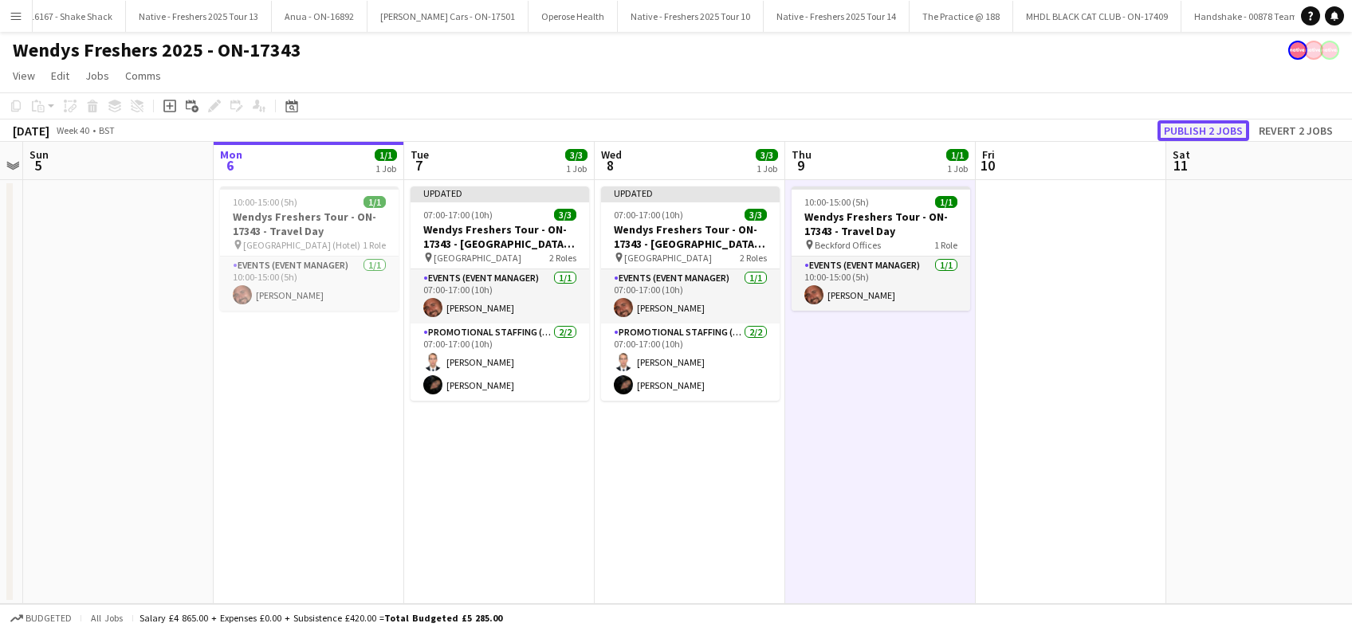
click at [1199, 133] on button "Publish 2 jobs" at bounding box center [1204, 130] width 92 height 21
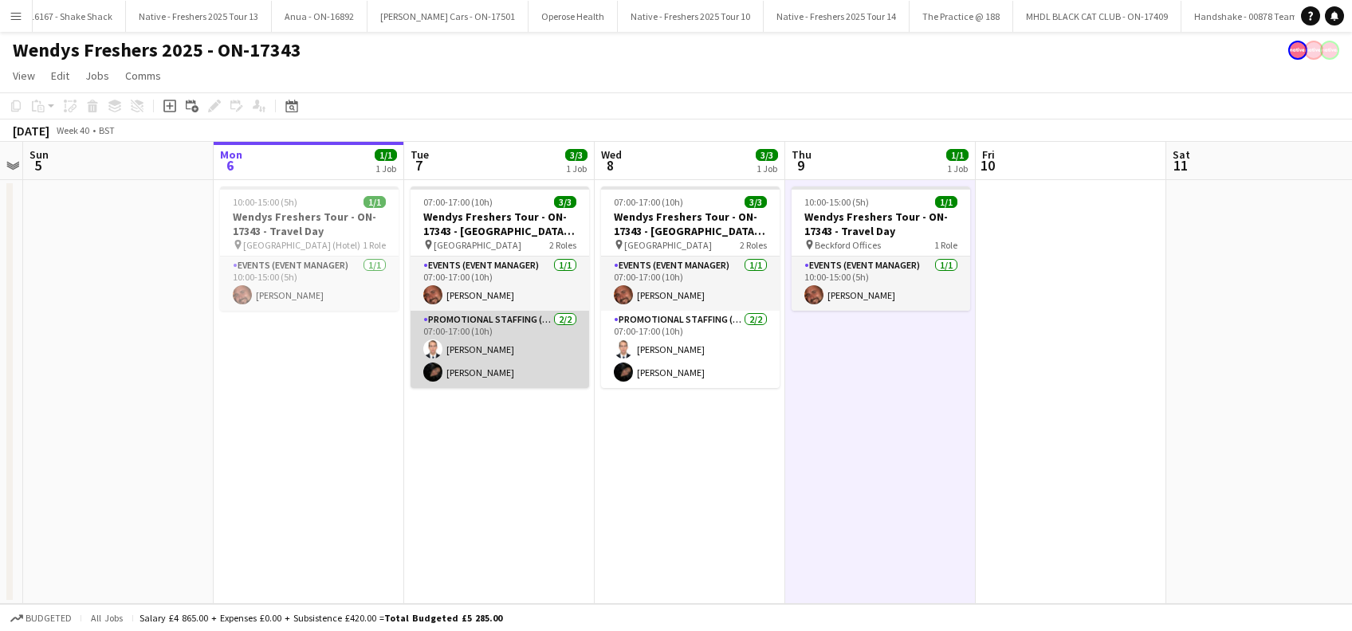
click at [510, 375] on app-card-role "Promotional Staffing (Brand Ambassadors) 2/2 07:00-17:00 (10h) Angel Gervacio B…" at bounding box center [500, 349] width 179 height 77
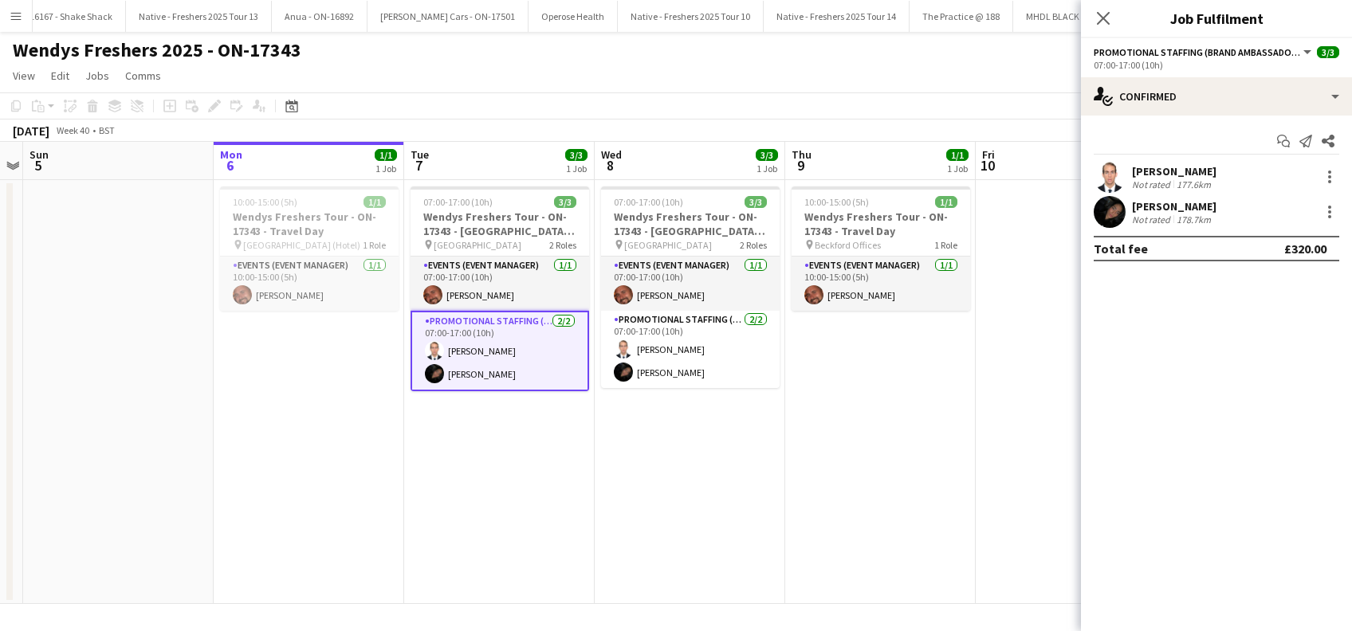
click at [1181, 211] on div "Anny Bido Bautista" at bounding box center [1174, 206] width 85 height 14
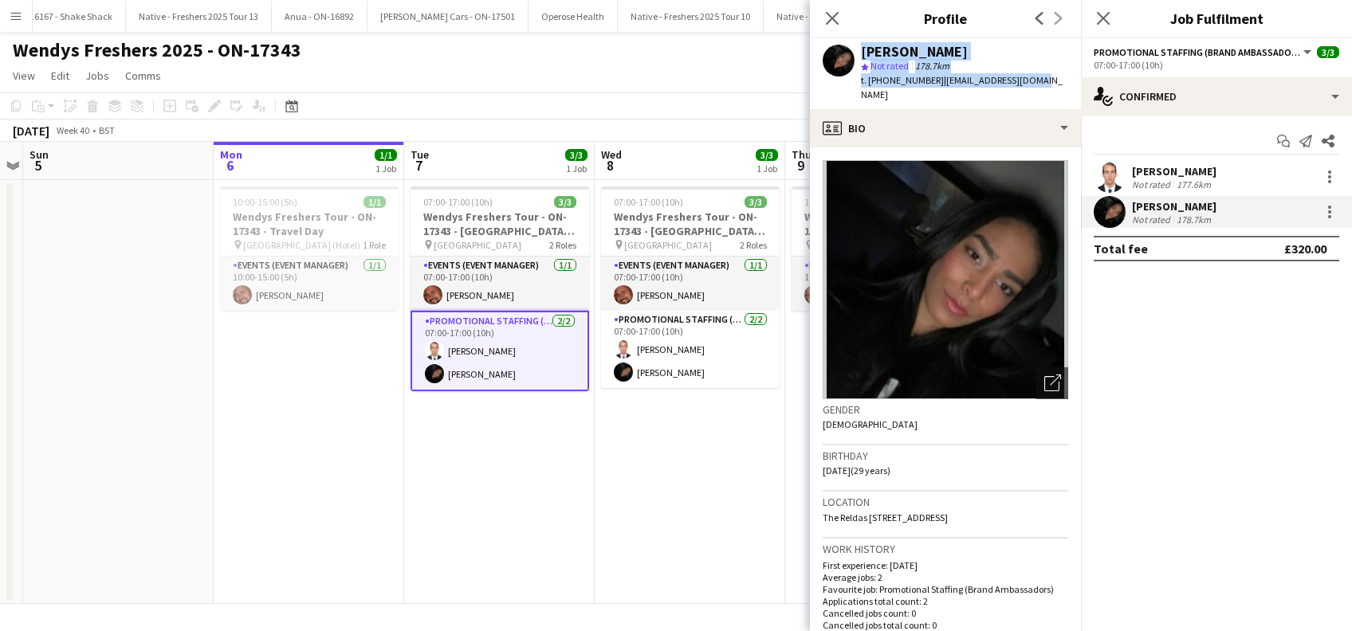
drag, startPoint x: 1038, startPoint y: 80, endPoint x: 836, endPoint y: 53, distance: 204.3
click at [836, 54] on div "Anny Bido Bautista star Not rated 178.7km t. +447591691037 | annybido@outlook.c…" at bounding box center [945, 73] width 271 height 71
copy div "Anny Bido Bautista star Not rated 178.7km t. +447591691037 | annybido@outlook.c…"
click at [484, 276] on app-card-role "Events (Event Manager) 1/1 07:00-17:00 (10h) Bradley Walker" at bounding box center [500, 284] width 179 height 54
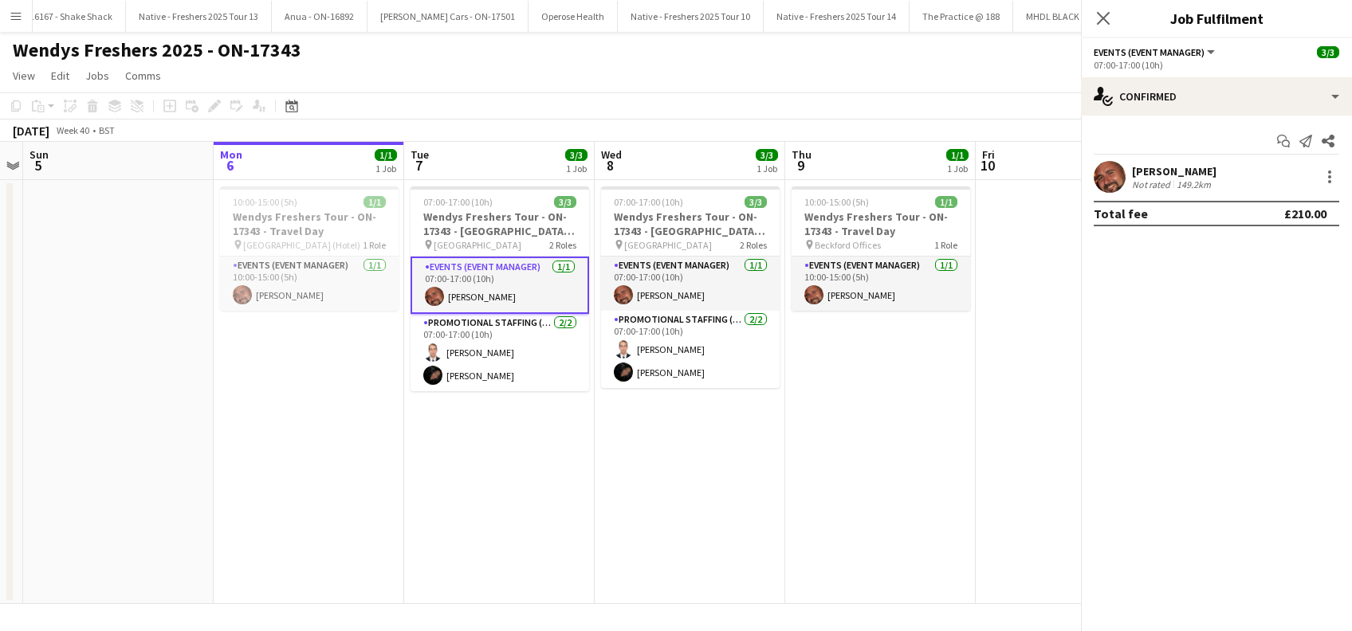
click at [497, 500] on app-date-cell "07:00-17:00 (10h) 3/3 Wendys Freshers Tour - ON-17343 - Cambridge University Da…" at bounding box center [499, 392] width 191 height 424
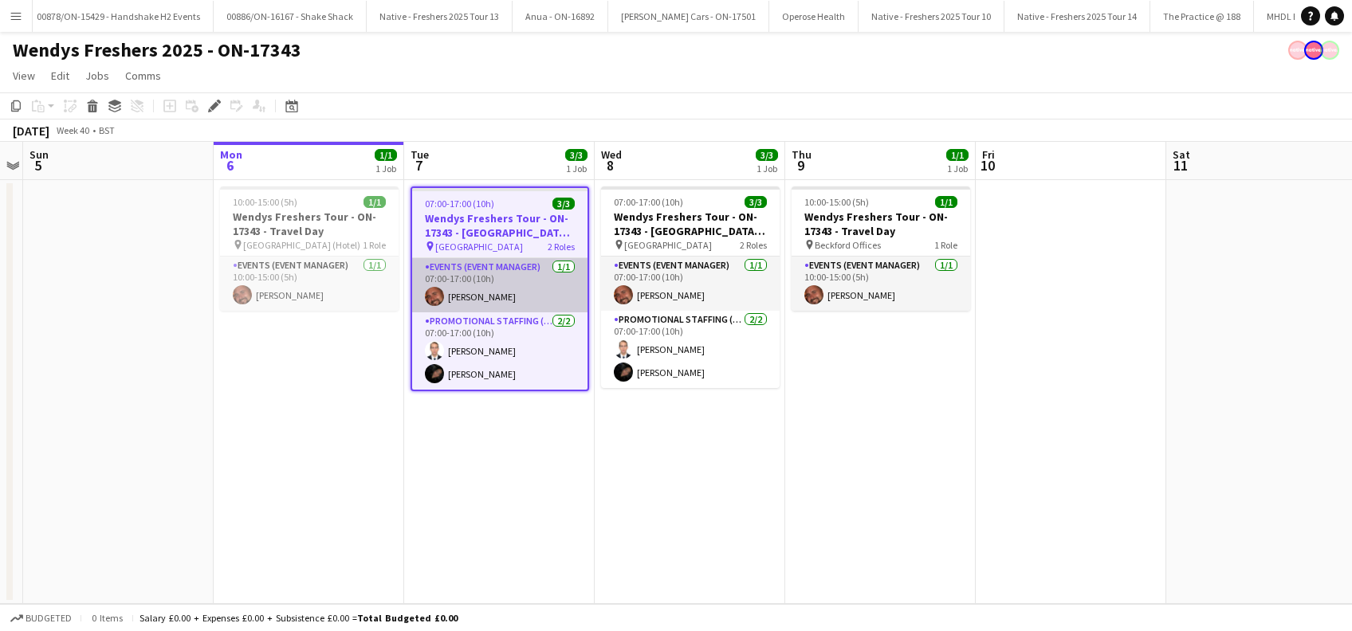
scroll to position [0, 8587]
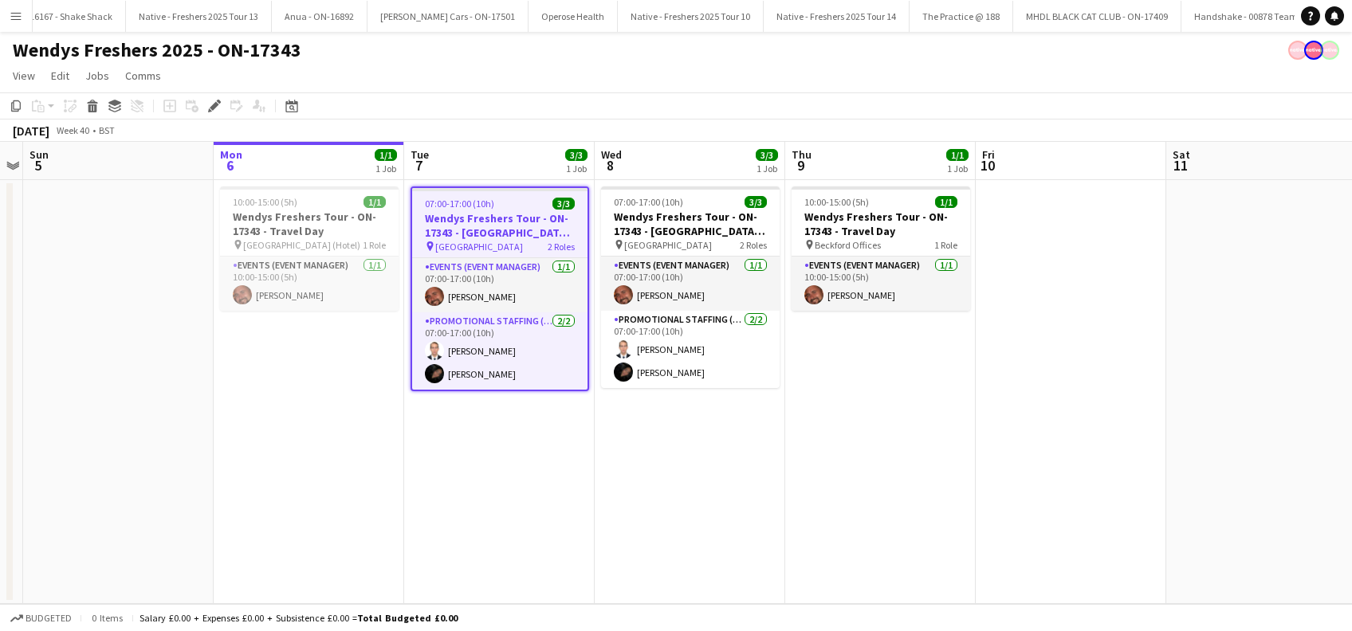
click at [501, 439] on app-date-cell "07:00-17:00 (10h) 3/3 Wendys Freshers Tour - ON-17343 - Cambridge University Da…" at bounding box center [499, 392] width 191 height 424
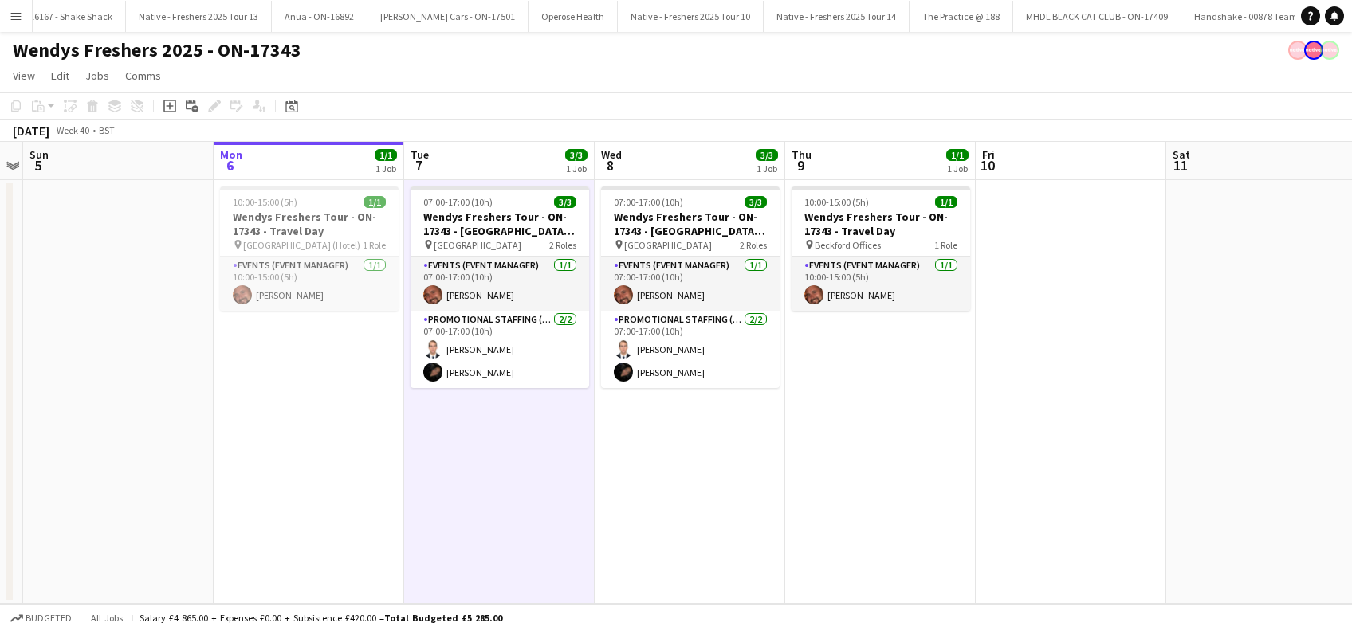
click at [649, 436] on app-date-cell "07:00-17:00 (10h) 3/3 Wendys Freshers Tour - ON-17343 - Cambridge University Da…" at bounding box center [690, 392] width 191 height 424
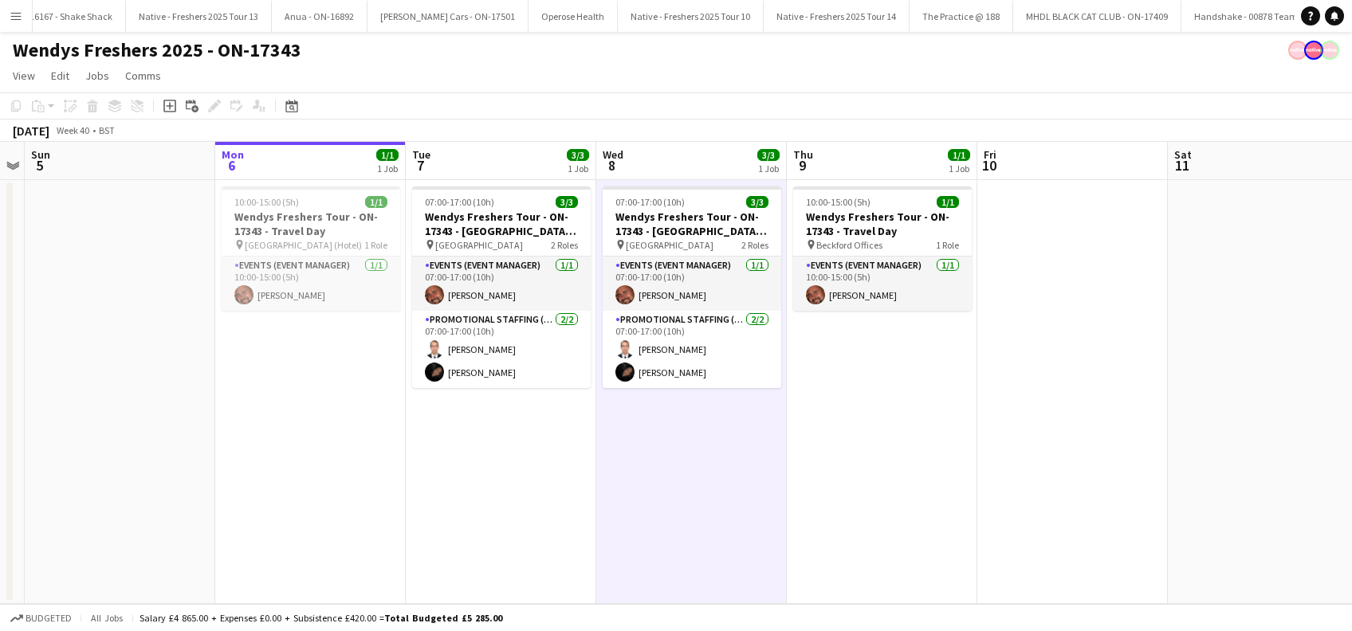
click at [857, 440] on app-date-cell "10:00-15:00 (5h) 1/1 Wendys Freshers Tour - ON-17343 - Travel Day pin Beckford …" at bounding box center [882, 392] width 191 height 424
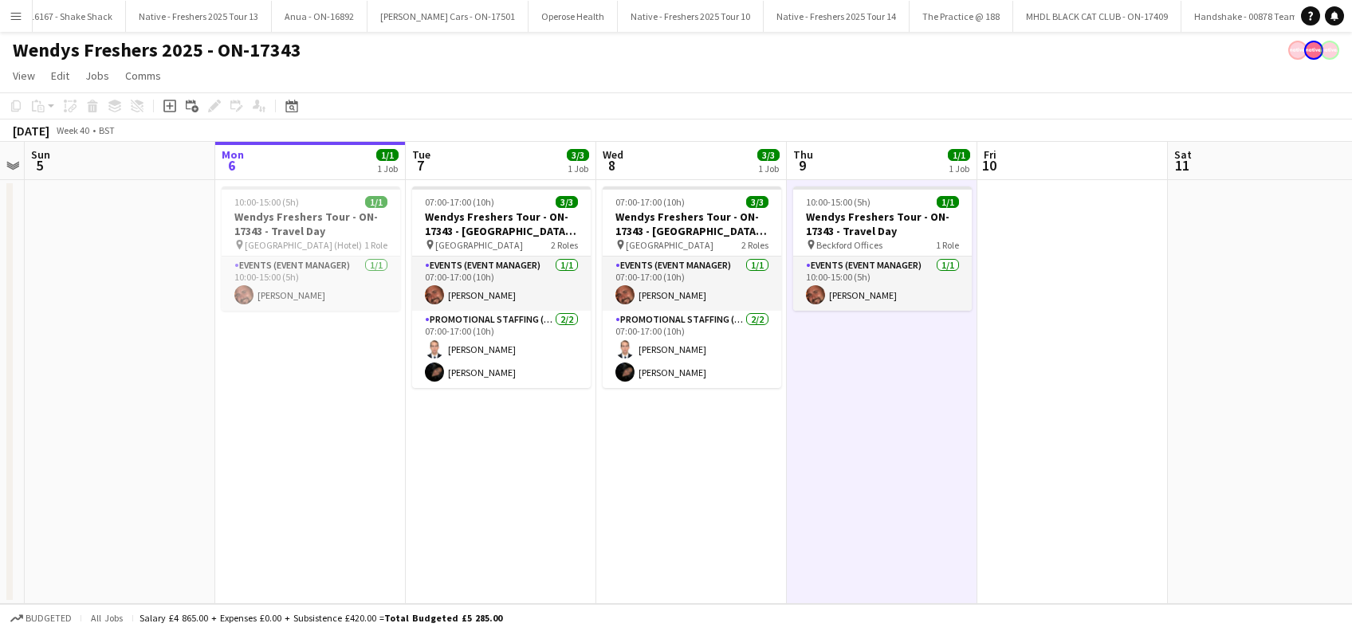
click at [474, 449] on app-date-cell "07:00-17:00 (10h) 3/3 Wendys Freshers Tour - ON-17343 - Cambridge University Da…" at bounding box center [501, 392] width 191 height 424
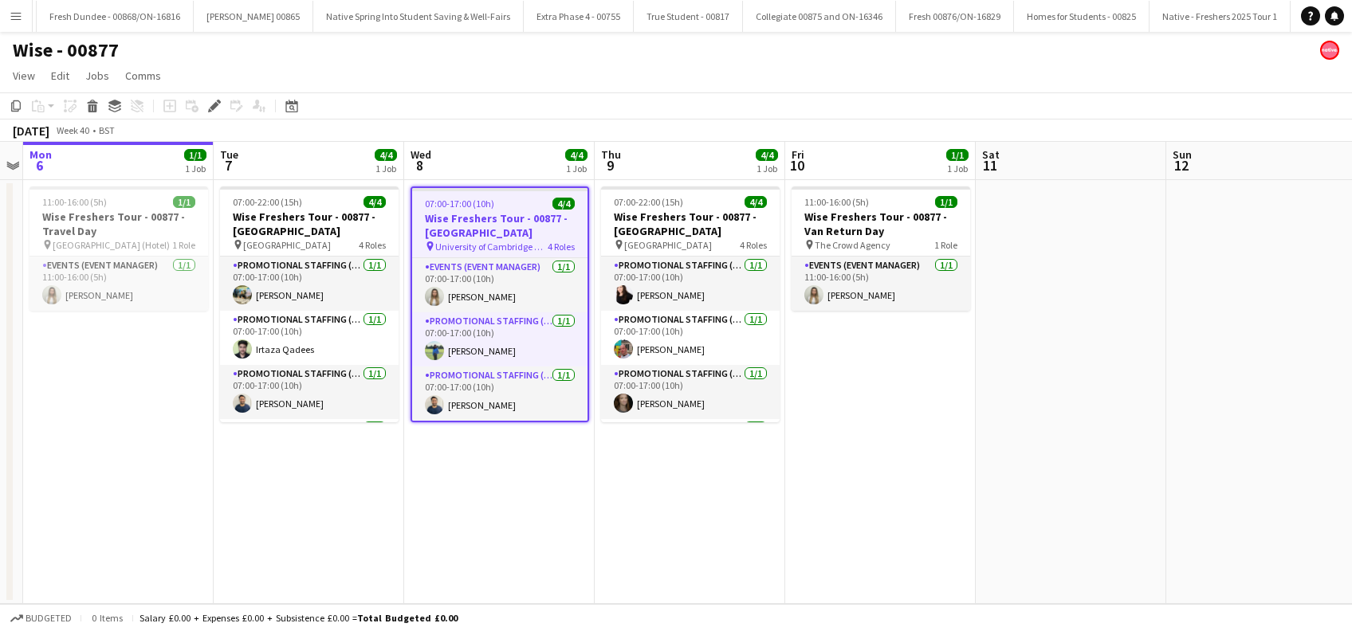
scroll to position [0, 2182]
click at [879, 434] on app-date-cell "11:00-16:00 (5h) 1/1 Wise Freshers Tour - 00877 - Van Return Day pin The Crowd …" at bounding box center [880, 392] width 191 height 424
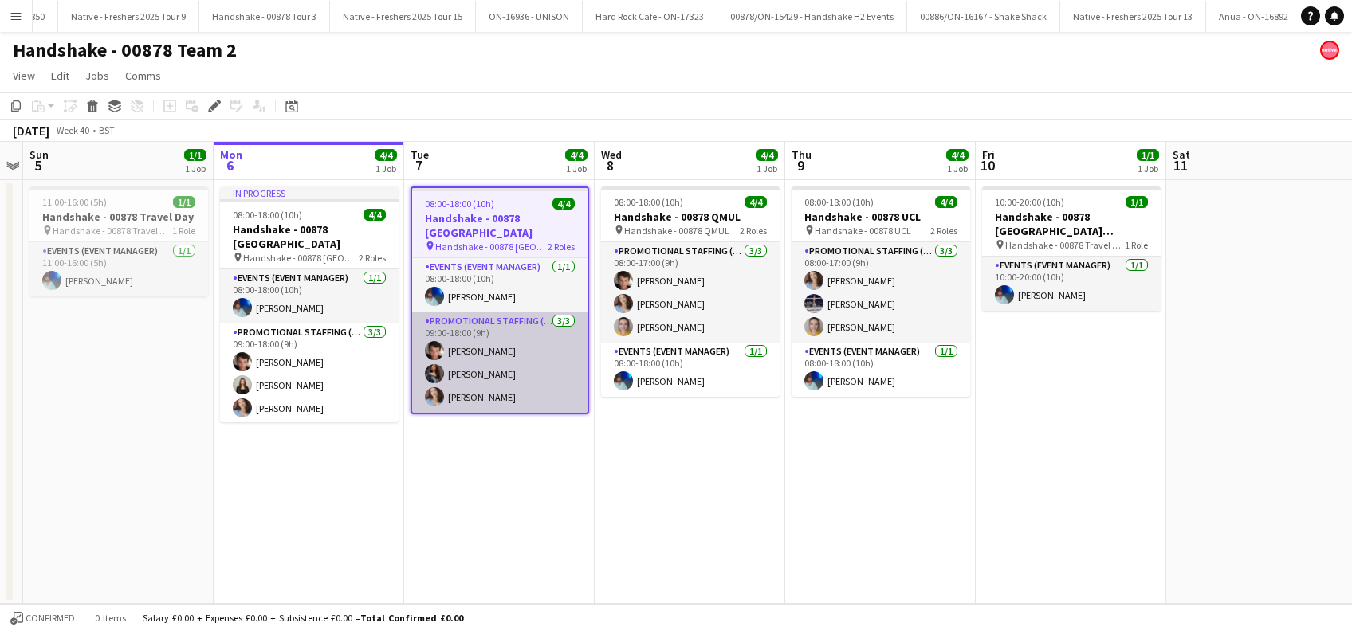
click at [476, 353] on app-card-role "Promotional Staffing (Brand Ambassadors) [DATE] 09:00-18:00 (9h) [PERSON_NAME] …" at bounding box center [499, 363] width 175 height 100
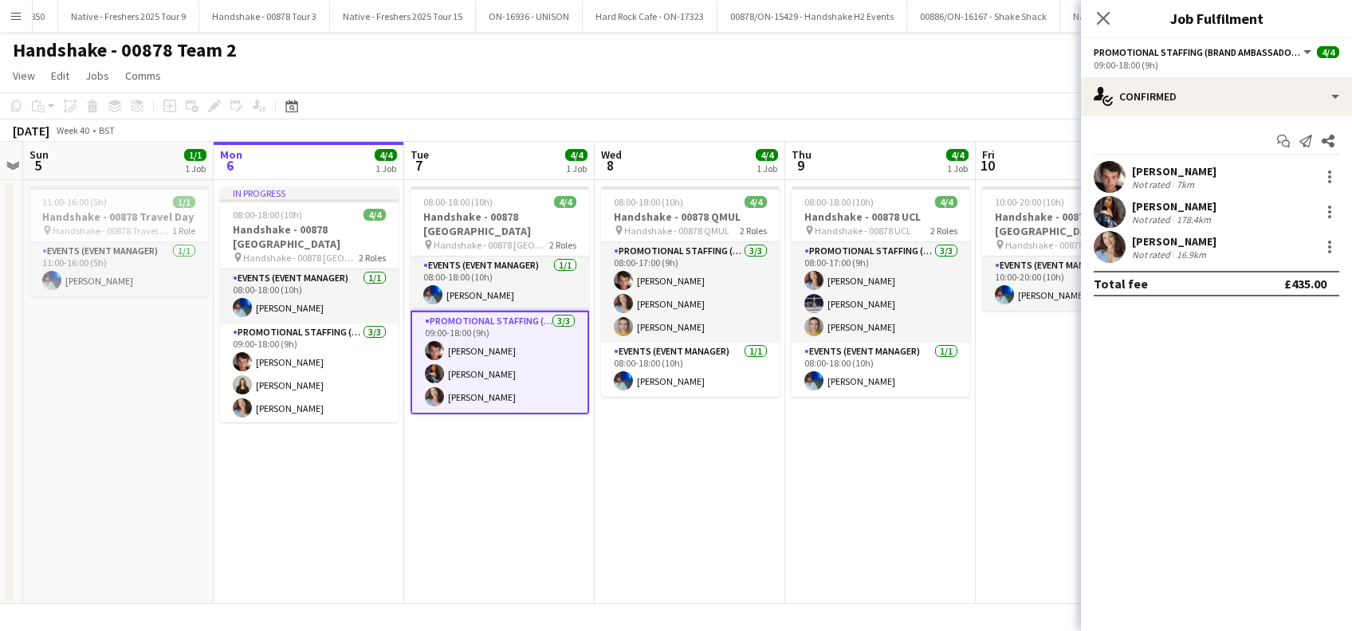
click at [1187, 207] on div "[PERSON_NAME]" at bounding box center [1174, 206] width 85 height 14
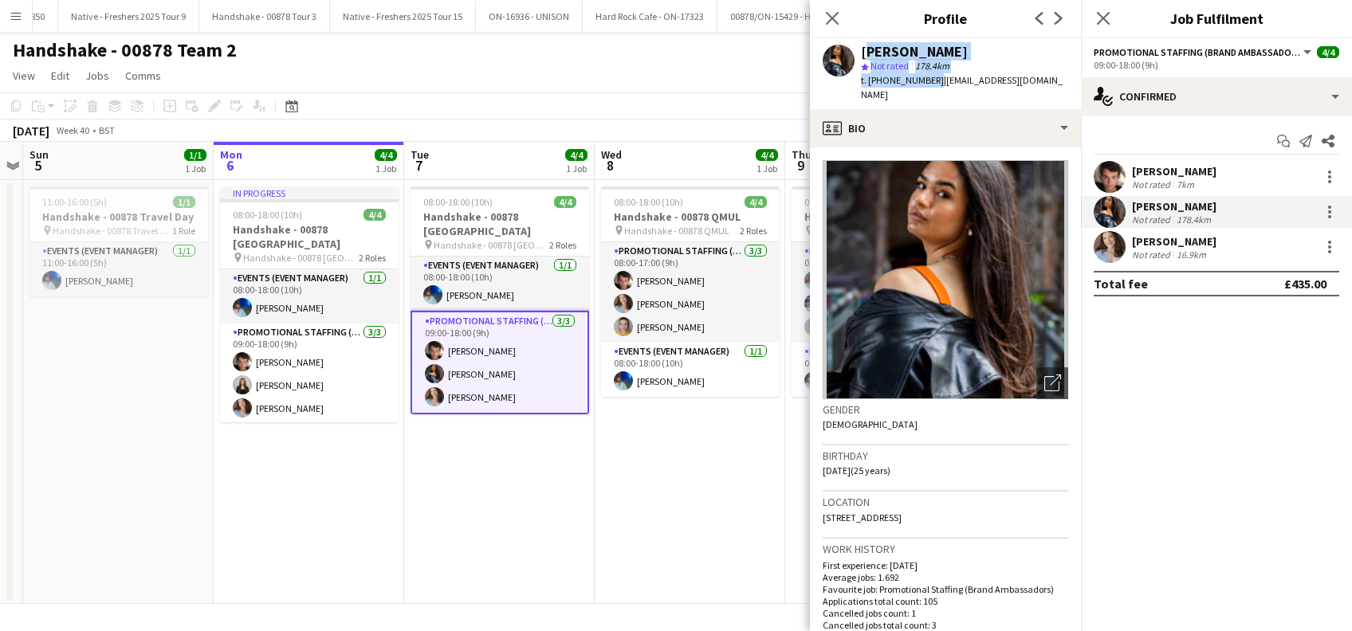
drag, startPoint x: 930, startPoint y: 81, endPoint x: 861, endPoint y: 49, distance: 76.3
click at [861, 49] on div "Alyssa Palmer star Not rated 178.4km t. +447896127405 | mgmt@alyssapalmermusic.…" at bounding box center [964, 74] width 207 height 58
copy div "Alyssa Palmer star Not rated 178.4km t. +447896127405"
click at [1099, 18] on icon "Close pop-in" at bounding box center [1102, 17] width 15 height 15
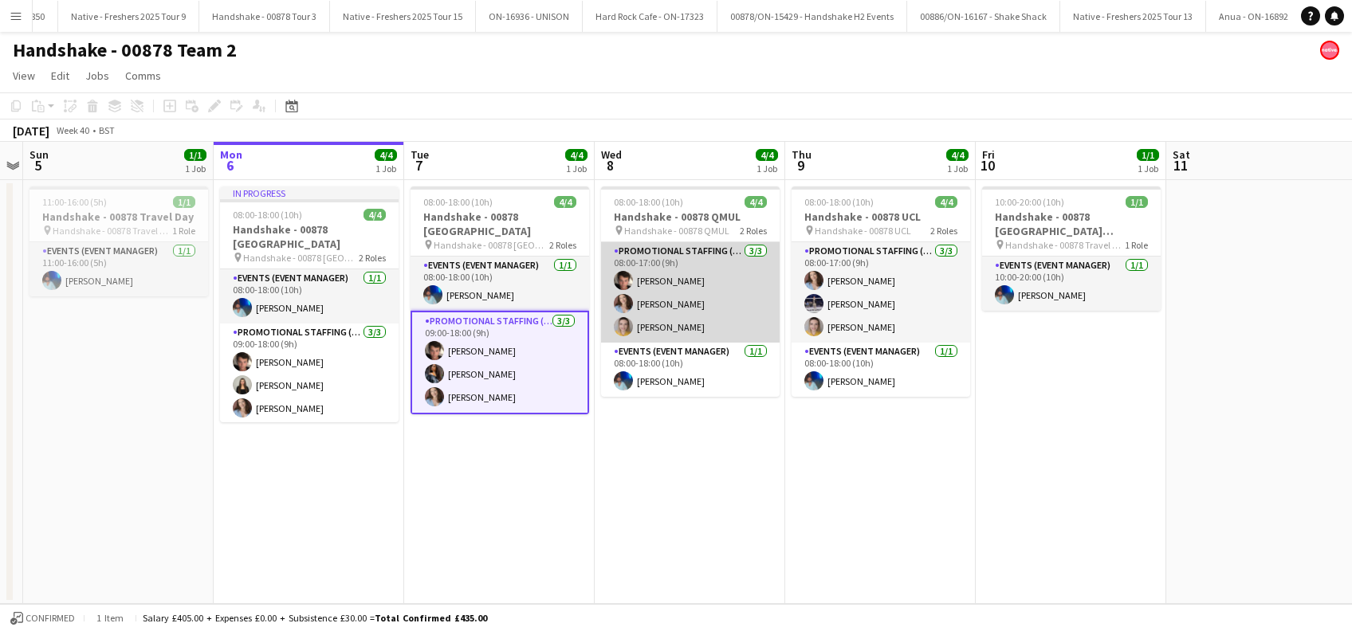
click at [678, 283] on app-card-role "Promotional Staffing (Brand Ambassadors) 3/3 08:00-17:00 (9h) Sebastian Hill Jo…" at bounding box center [690, 292] width 179 height 100
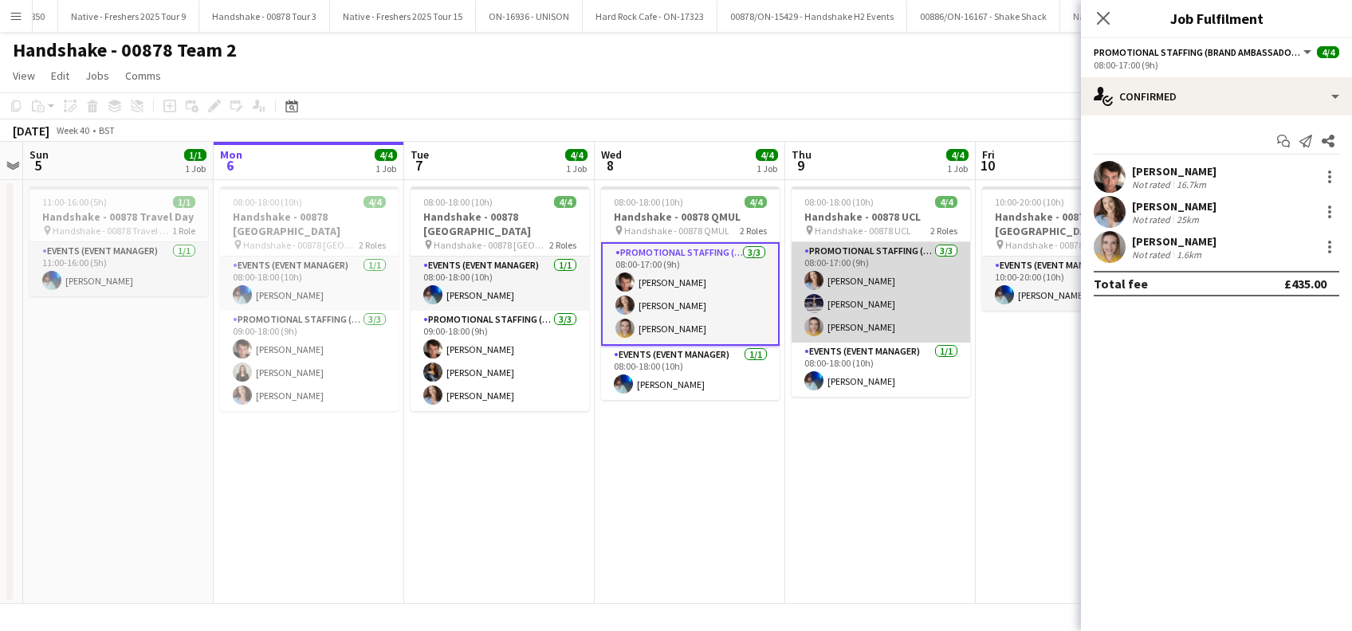
click at [859, 304] on app-card-role "Promotional Staffing (Brand Ambassadors) 3/3 08:00-17:00 (9h) Jordan Miller Bra…" at bounding box center [881, 292] width 179 height 100
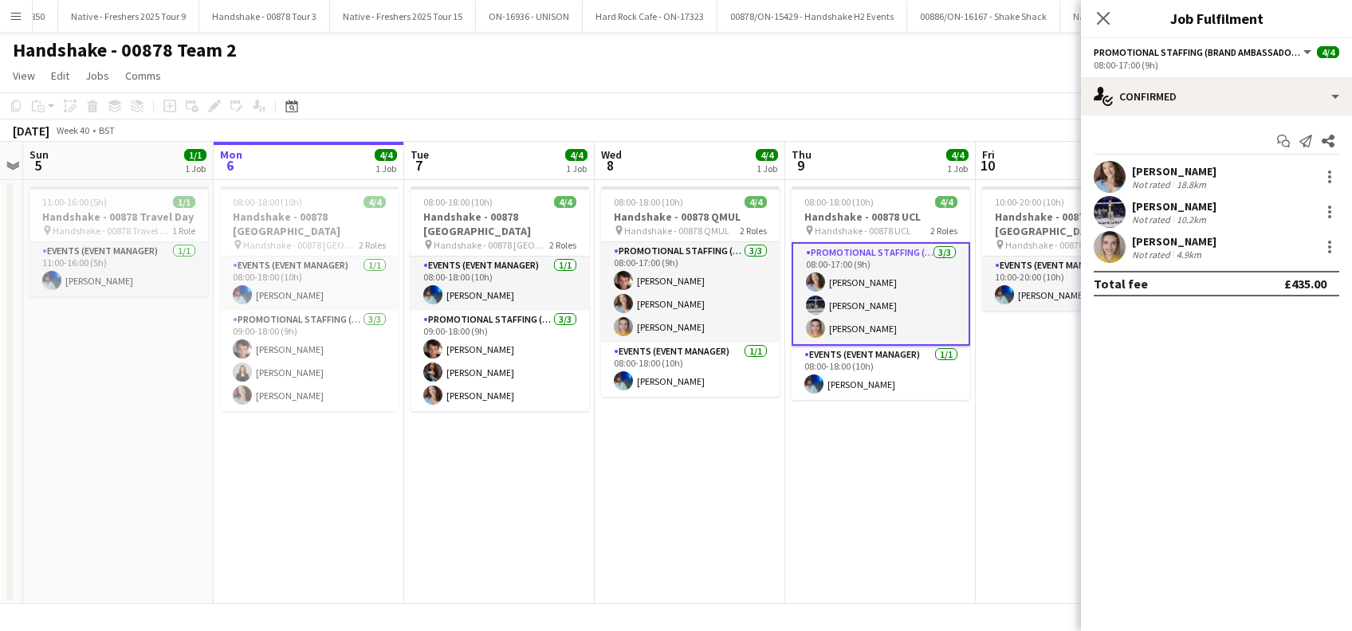
click at [1191, 210] on div "Brandon Cooper" at bounding box center [1174, 206] width 85 height 14
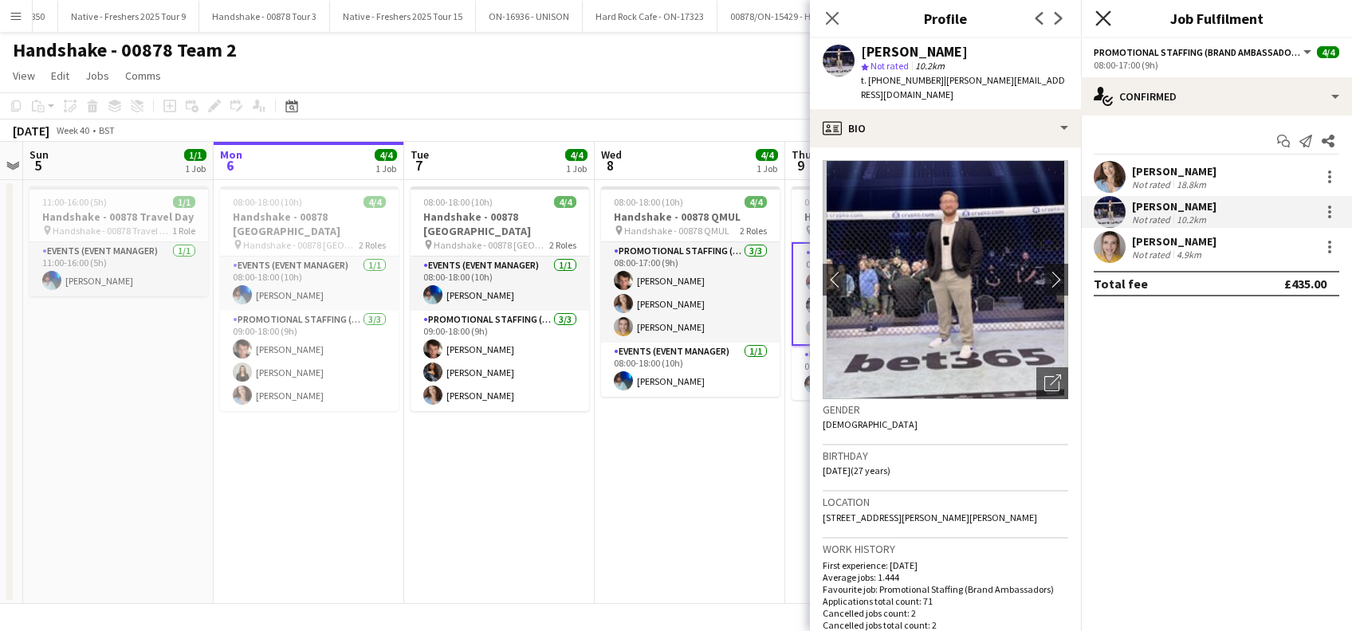
click at [1097, 22] on icon "Close pop-in" at bounding box center [1102, 17] width 15 height 15
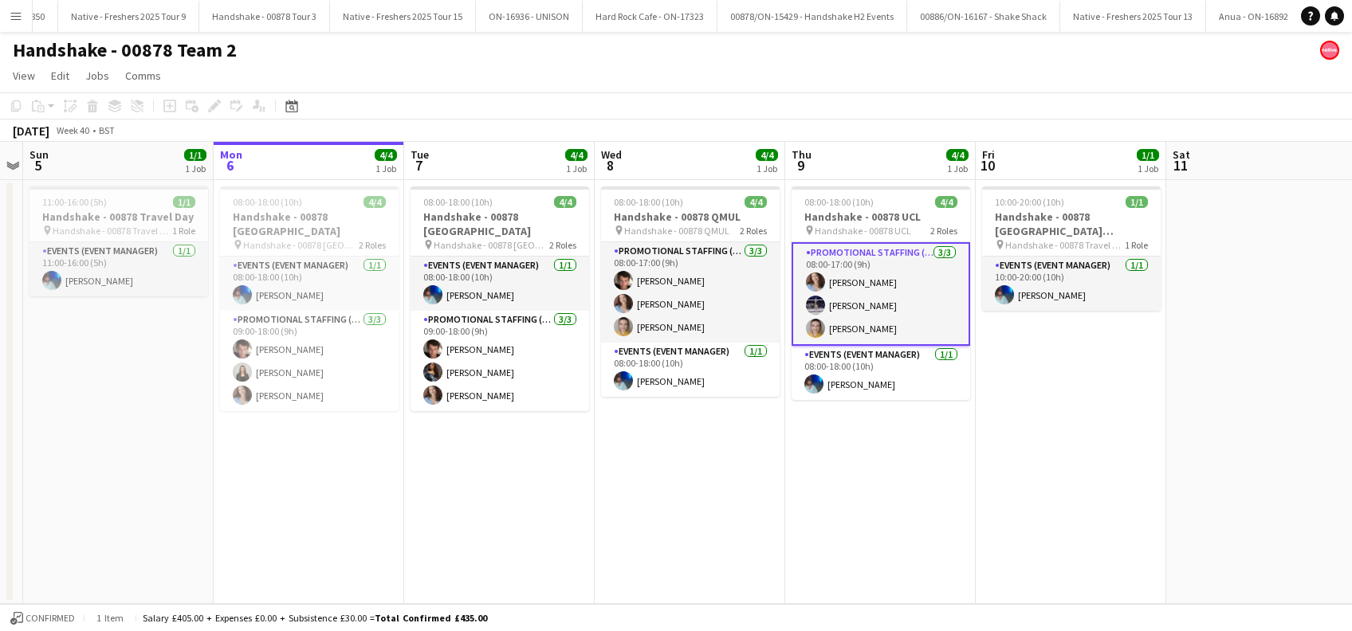
click at [880, 462] on app-date-cell "08:00-18:00 (10h) 4/4 Handshake - 00878 UCL pin Handshake - 00878 UCL 2 Roles P…" at bounding box center [880, 392] width 191 height 424
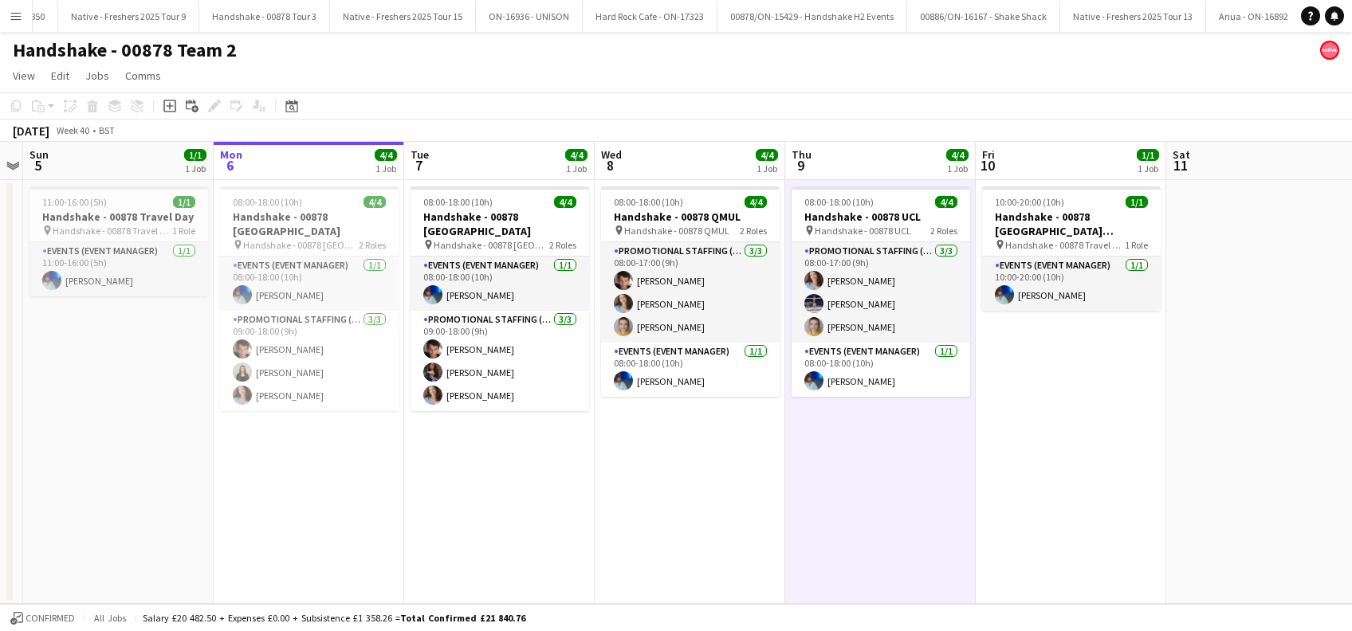
click at [488, 448] on app-date-cell "08:00-18:00 (10h) 4/4 Handshake - 00878 Imperial College pin Handshake - 00878 …" at bounding box center [499, 392] width 191 height 424
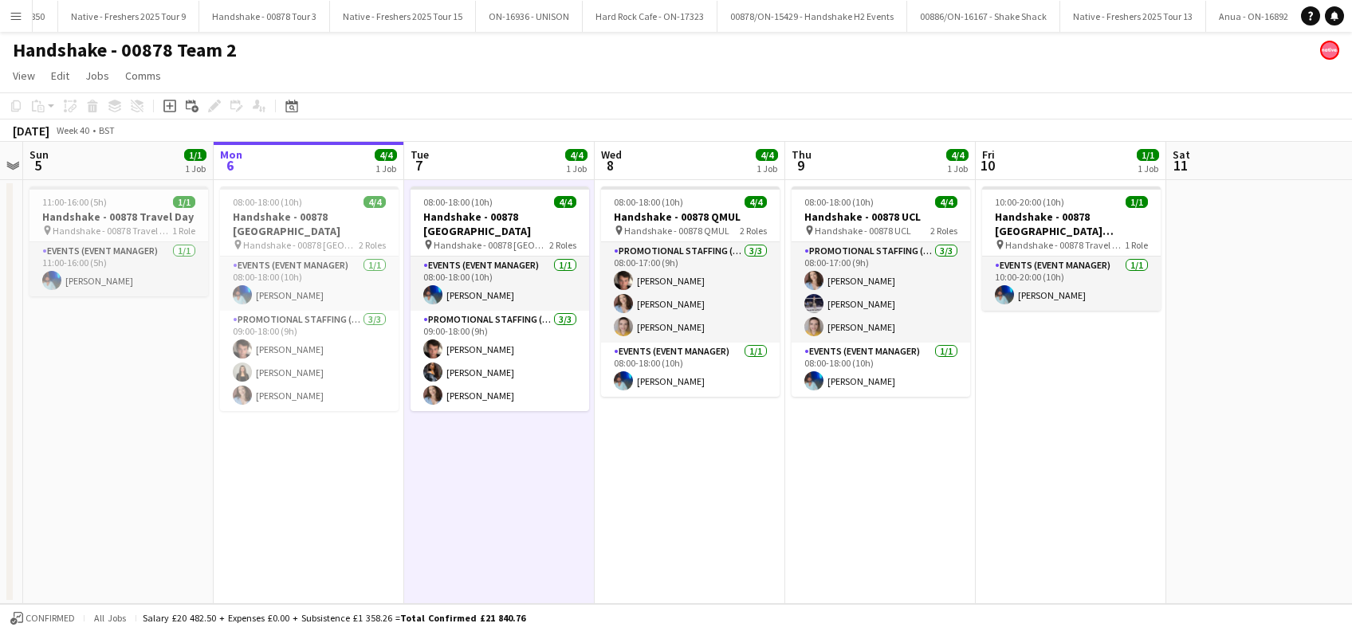
click at [690, 479] on app-date-cell "08:00-18:00 (10h) 4/4 Handshake - 00878 QMUL pin Handshake - 00878 QMUL 2 Roles…" at bounding box center [690, 392] width 191 height 424
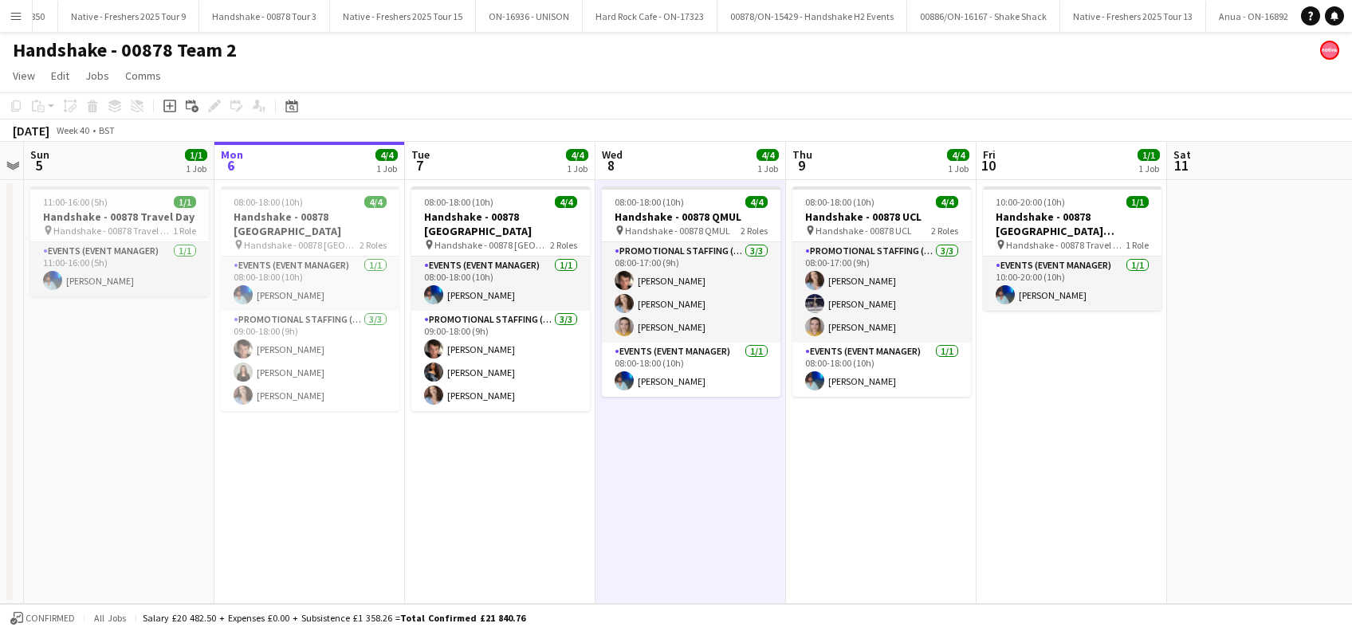
click at [698, 493] on app-date-cell "08:00-18:00 (10h) 4/4 Handshake - 00878 QMUL pin Handshake - 00878 QMUL 2 Roles…" at bounding box center [691, 392] width 191 height 424
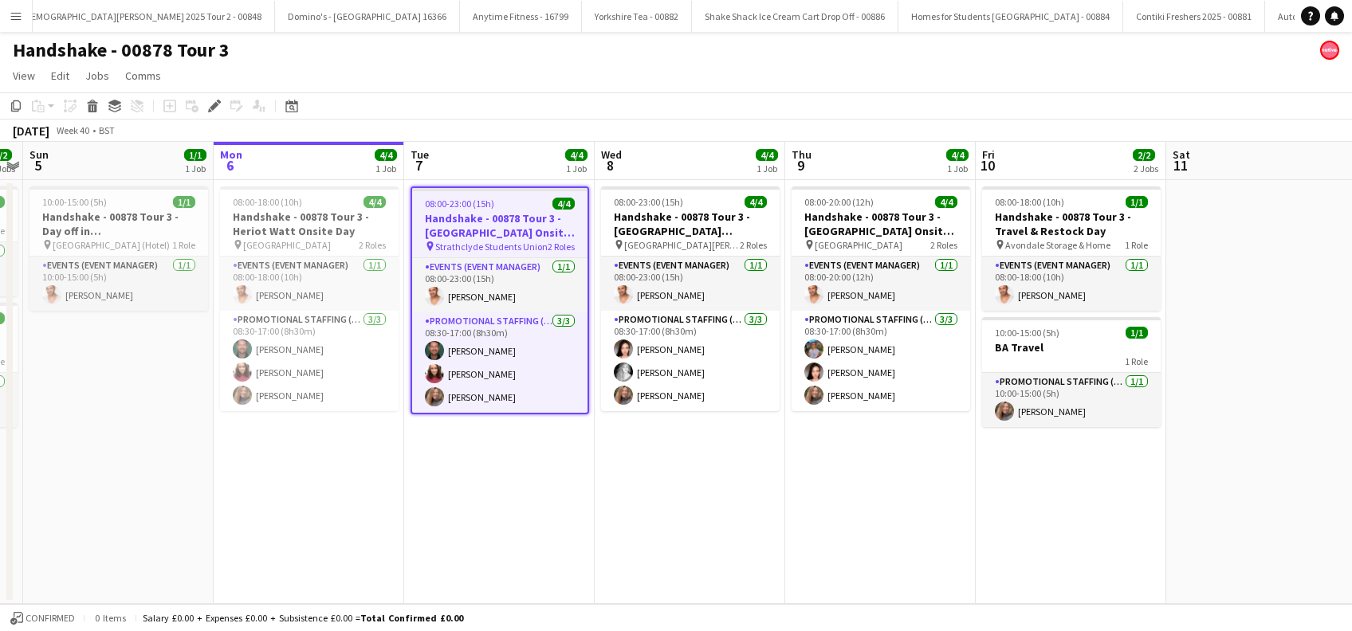
click at [475, 448] on app-date-cell "08:00-23:00 (15h) 4/4 Handshake - 00878 Tour 3 - Strathclyde Onsite Day pin Str…" at bounding box center [499, 392] width 191 height 424
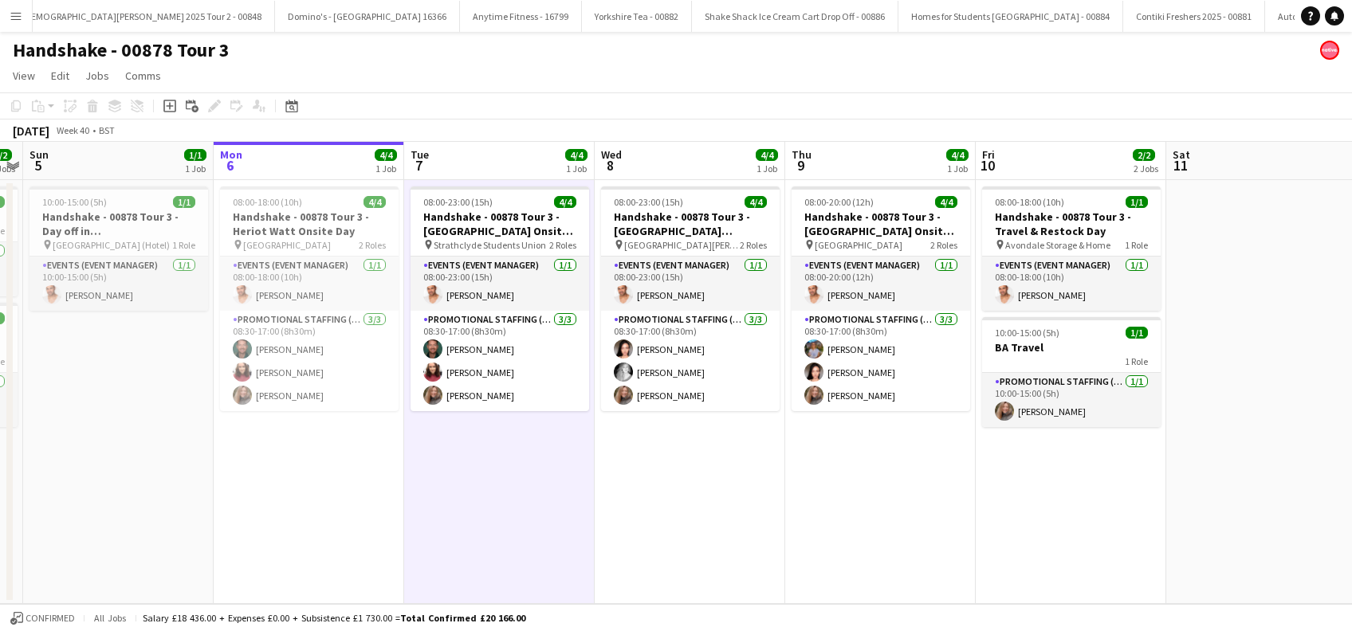
click at [825, 440] on app-date-cell "08:00-20:00 (12h) 4/4 Handshake - 00878 Tour 3 - [GEOGRAPHIC_DATA] Onsite Day p…" at bounding box center [880, 392] width 191 height 424
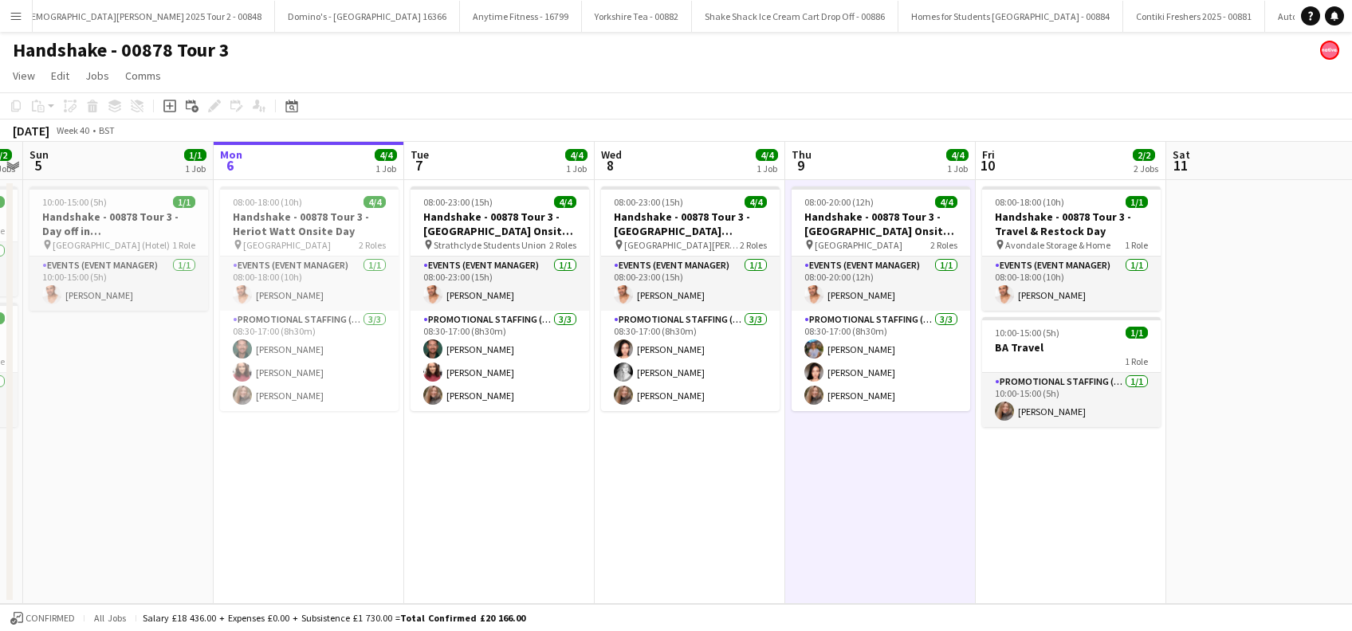
click at [751, 460] on app-date-cell "08:00-23:00 (15h) 4/4 Handshake - 00878 Tour 3 - University of St Andrews Onsit…" at bounding box center [690, 392] width 191 height 424
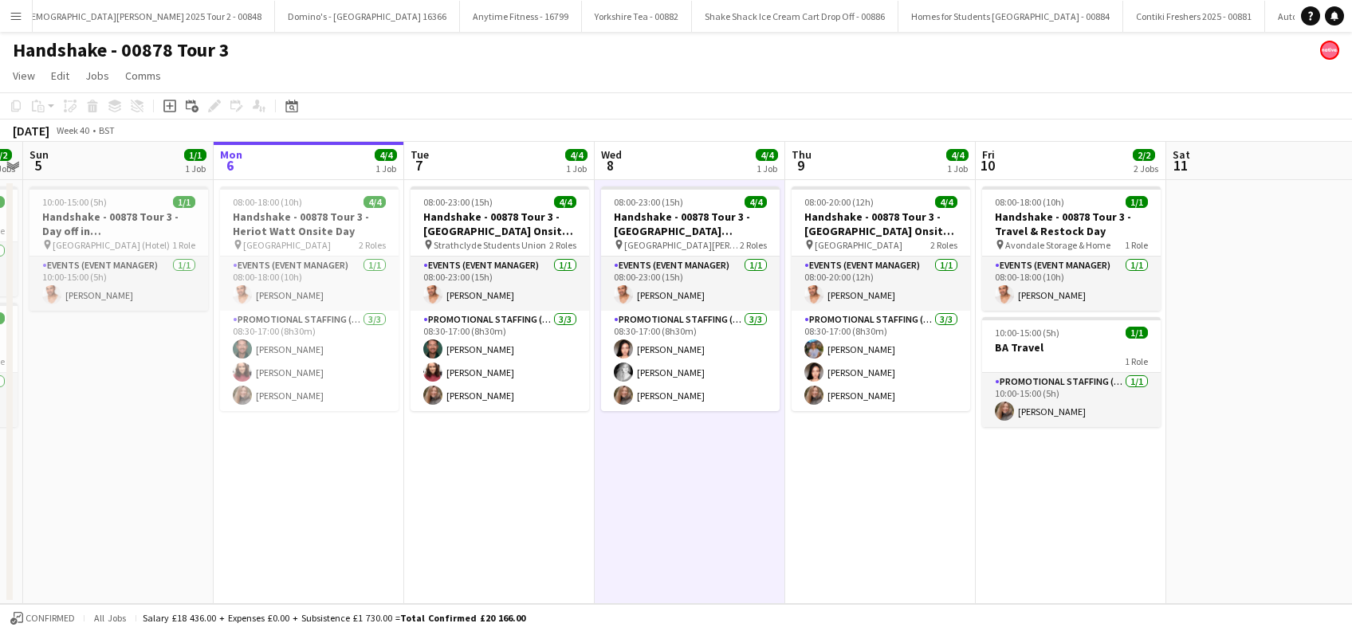
click at [691, 451] on app-date-cell "08:00-23:00 (15h) 4/4 Handshake - 00878 Tour 3 - University of St Andrews Onsit…" at bounding box center [690, 392] width 191 height 424
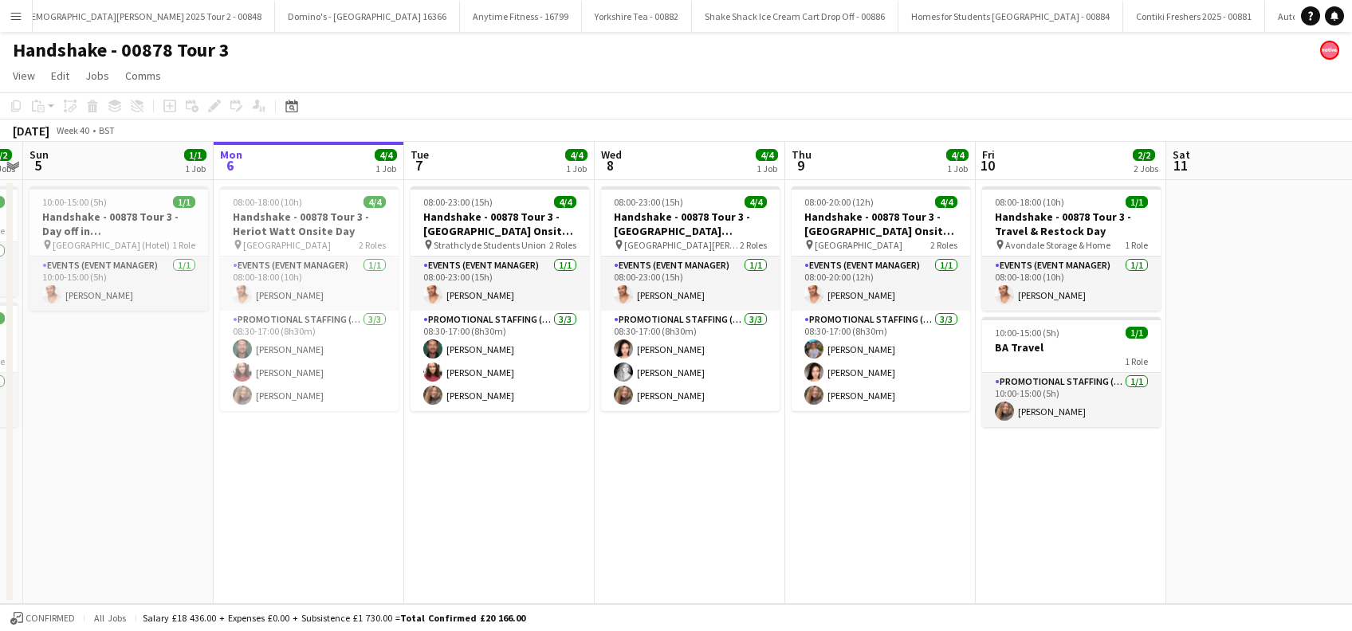
click at [425, 446] on app-date-cell "08:00-23:00 (15h) 4/4 Handshake - 00878 Tour 3 - Strathclyde Onsite Day pin Str…" at bounding box center [499, 392] width 191 height 424
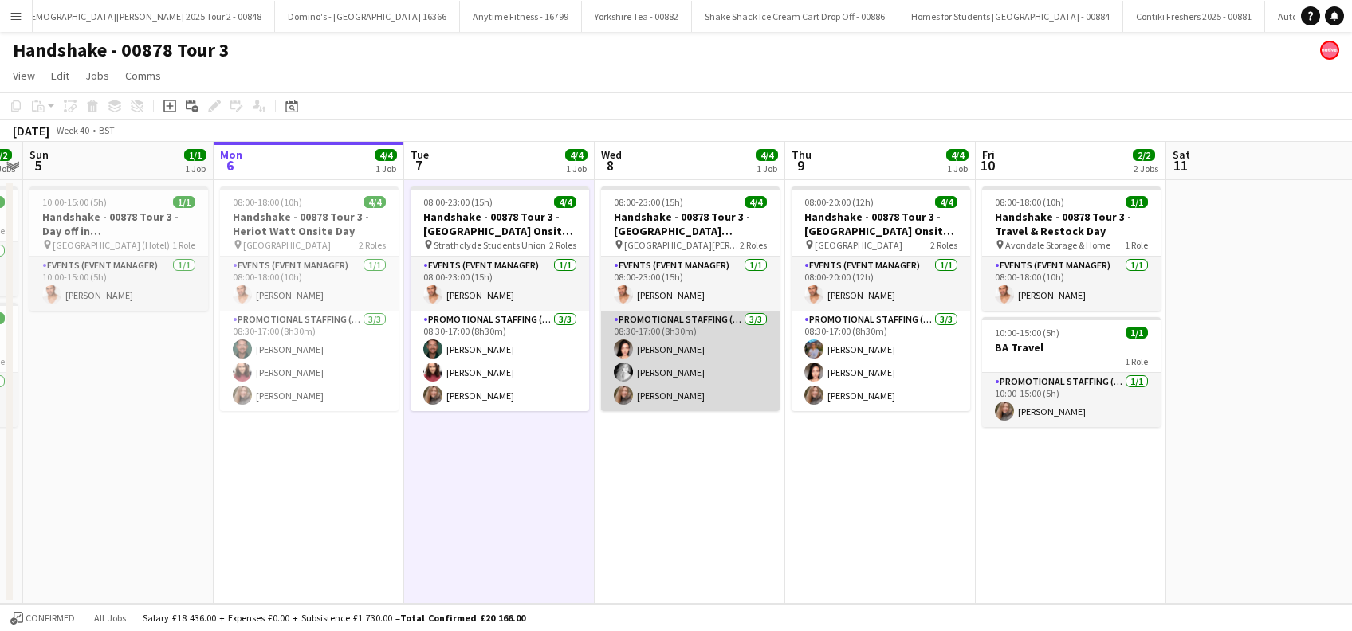
click at [683, 348] on app-card-role "Promotional Staffing (Brand Ambassadors) 3/3 08:30-17:00 (8h30m) Anwen Green Em…" at bounding box center [690, 361] width 179 height 100
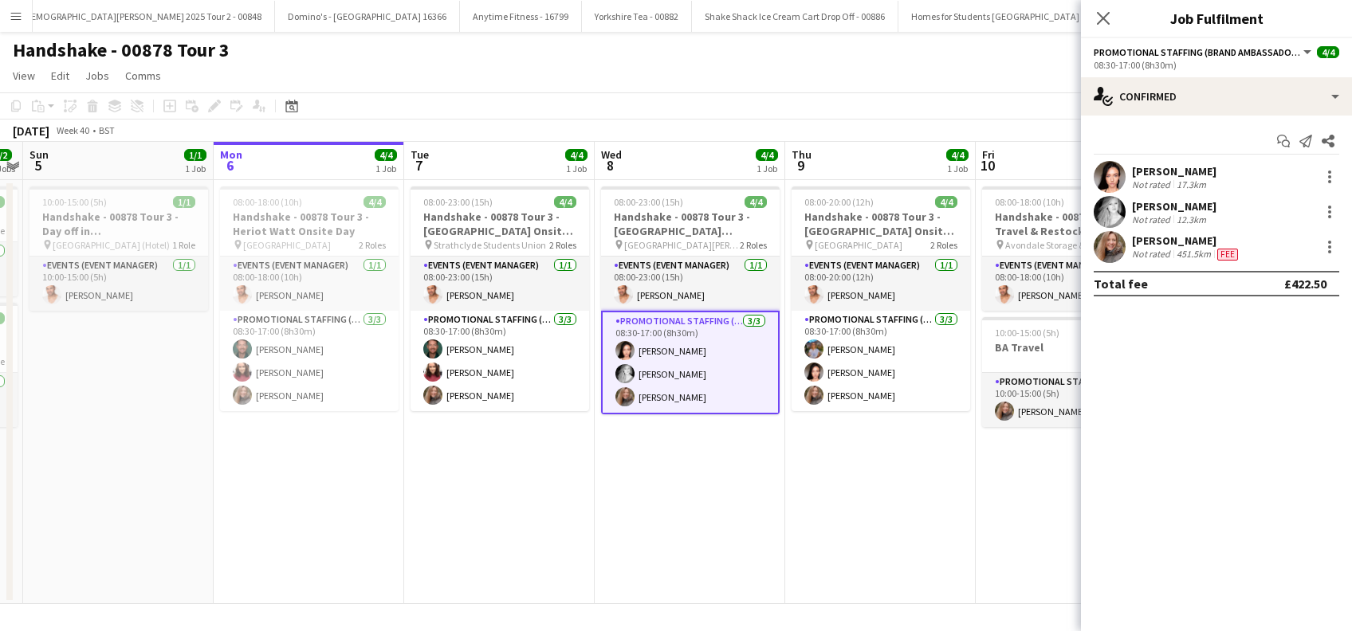
click at [1190, 162] on div "Anwen Green Not rated 17.3km" at bounding box center [1216, 177] width 271 height 32
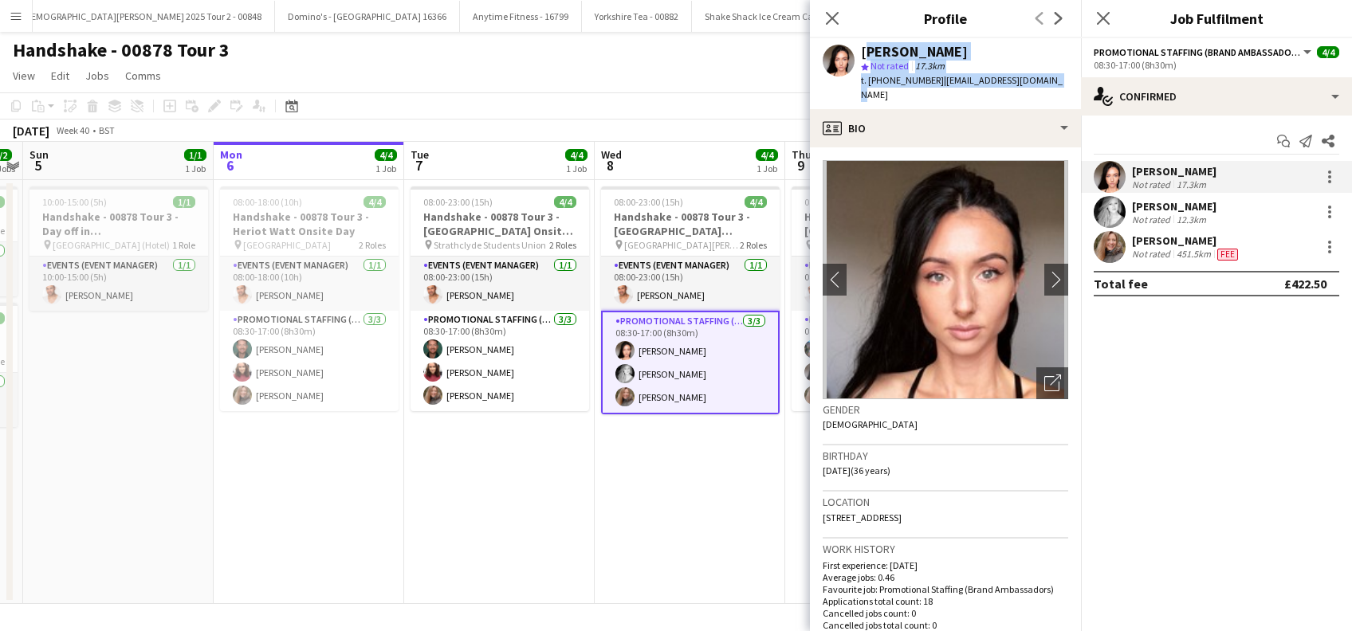
drag, startPoint x: 1052, startPoint y: 80, endPoint x: 861, endPoint y: 50, distance: 193.6
click at [861, 50] on div "Anwen Green star Not rated 17.3km t. +447972849023 | anwenmarian@yahoo.co.uk" at bounding box center [945, 73] width 271 height 71
copy div "Anwen Green star Not rated 17.3km t. +447972849023 | anwenmarian@yahoo.co.uk"
click at [1190, 206] on div "[PERSON_NAME]" at bounding box center [1174, 206] width 85 height 14
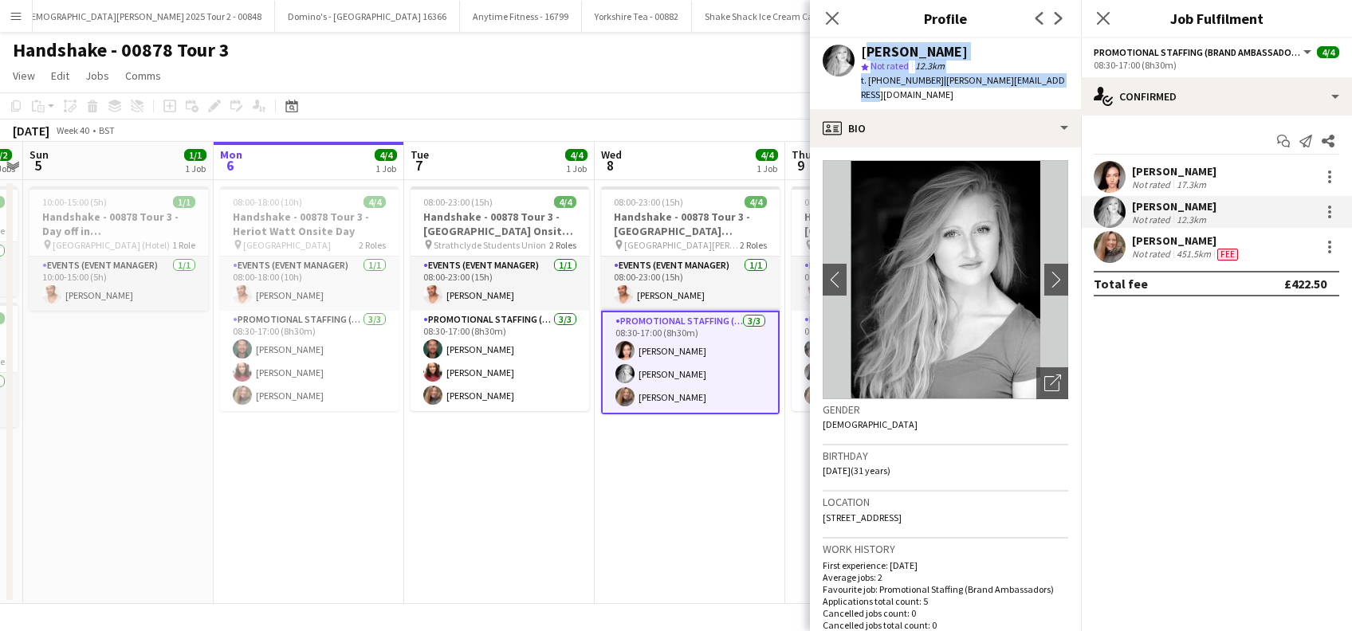
drag, startPoint x: 1055, startPoint y: 81, endPoint x: 859, endPoint y: 51, distance: 198.5
click at [859, 51] on div "Emily Buchanan star Not rated 12.3km t. +447872436554 | emily.bee.94@hotmail.co…" at bounding box center [945, 73] width 271 height 71
copy div "Emily Buchanan star Not rated 12.3km t. +447872436554 | emily.bee.94@hotmail.co…"
click at [1107, 14] on icon at bounding box center [1102, 17] width 15 height 15
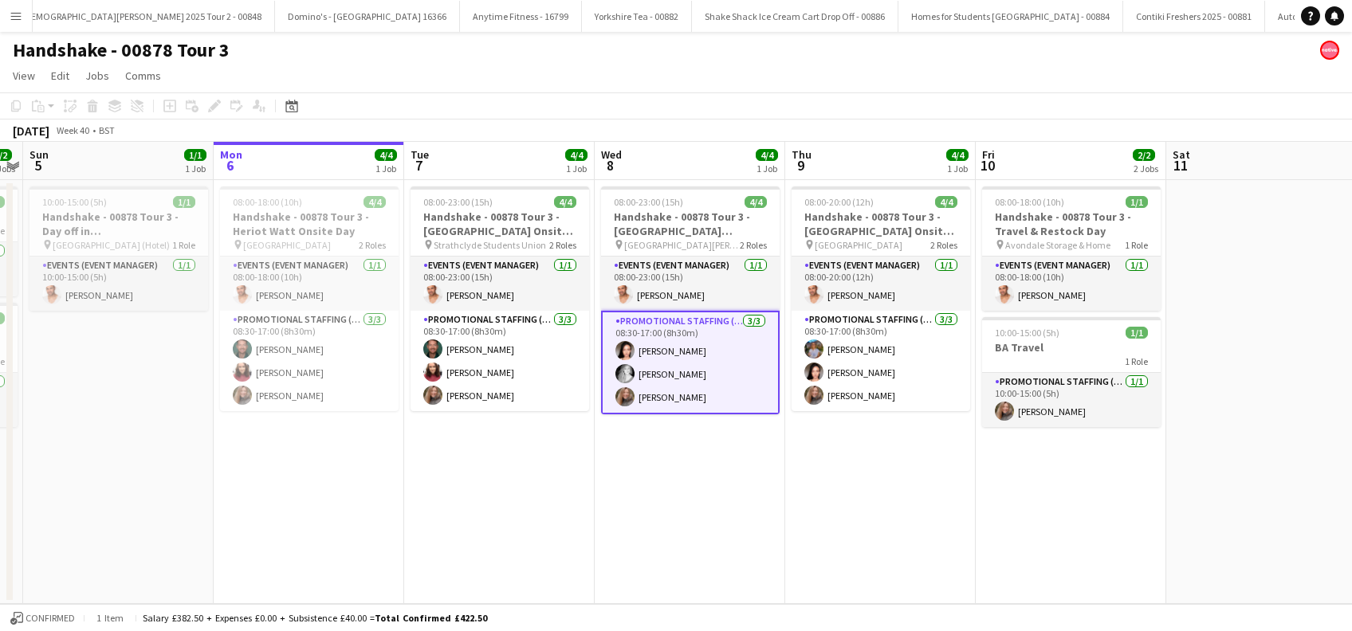
click at [655, 473] on app-date-cell "08:00-23:00 (15h) 4/4 Handshake - 00878 Tour 3 - University of St Andrews Onsit…" at bounding box center [690, 392] width 191 height 424
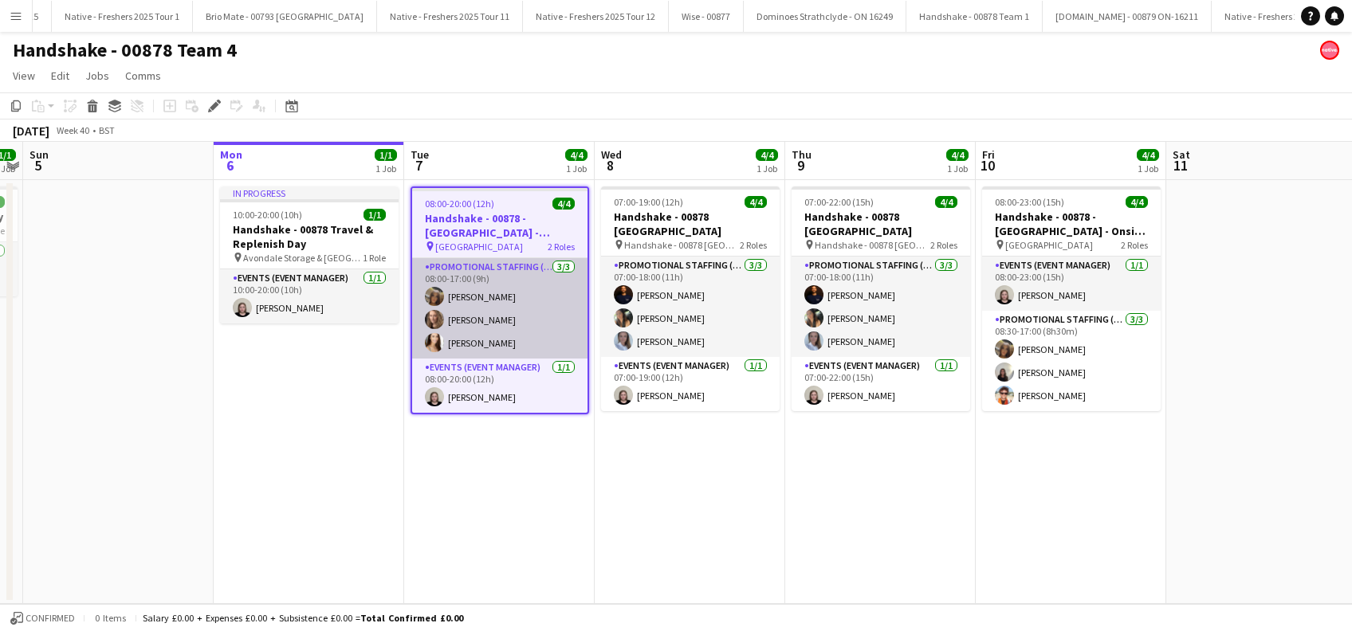
scroll to position [0, 3301]
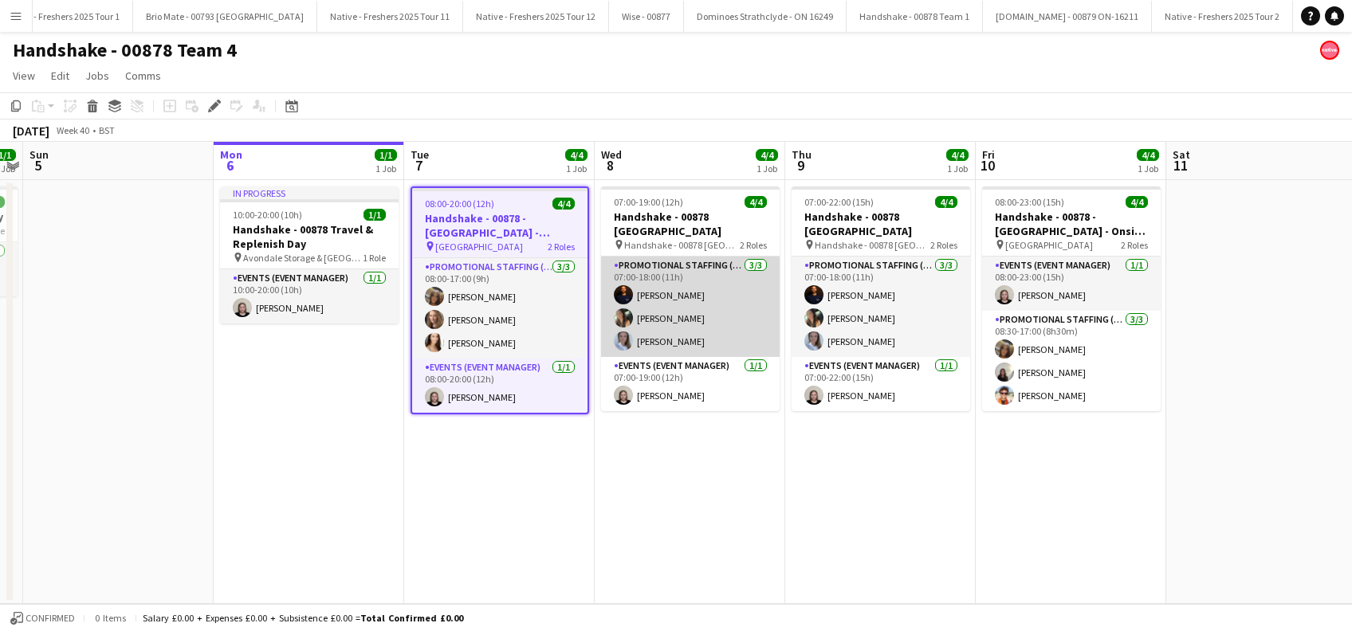
click at [674, 295] on app-card-role "Promotional Staffing (Brand Ambassadors) [DATE] 07:00-18:00 (11h) [PERSON_NAME]…" at bounding box center [690, 307] width 179 height 100
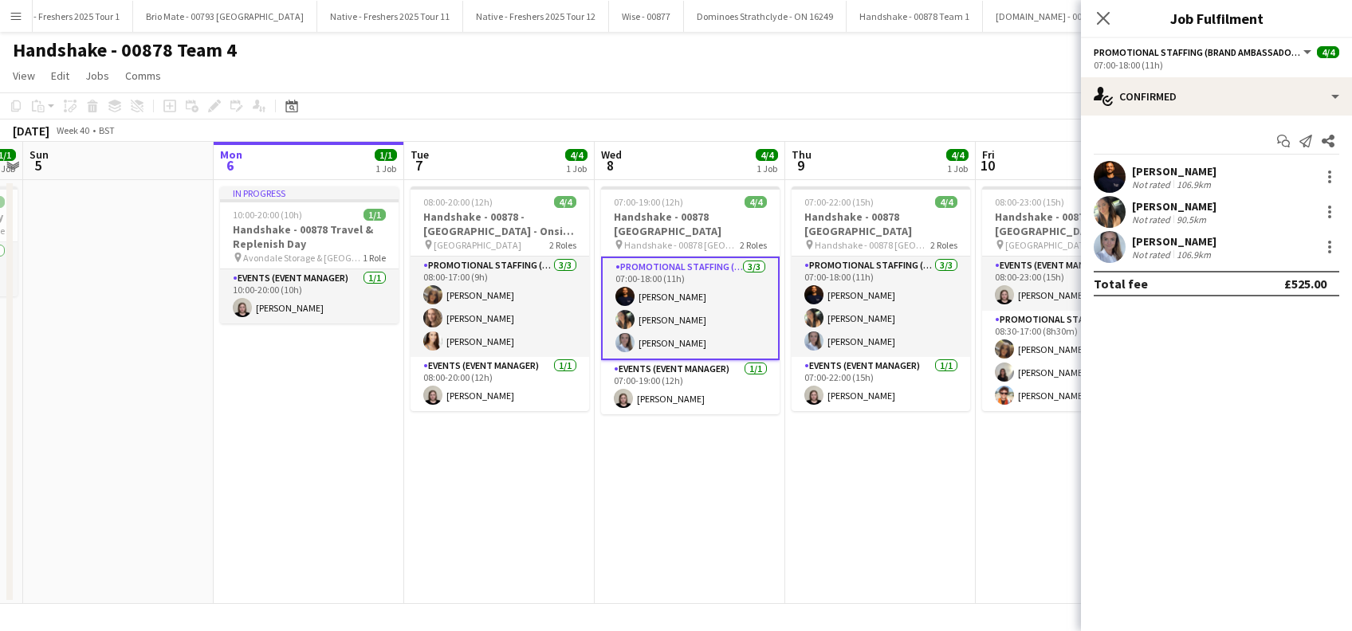
click at [1202, 166] on div "[PERSON_NAME]" at bounding box center [1174, 171] width 85 height 14
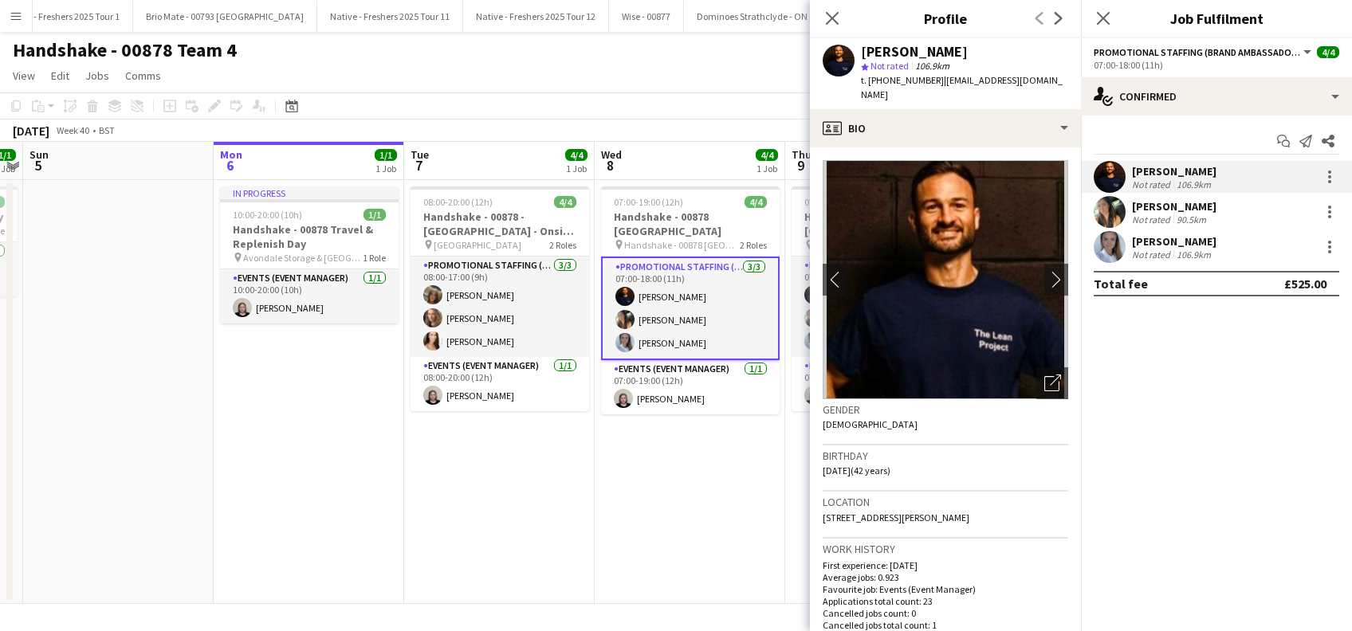
drag, startPoint x: 906, startPoint y: 102, endPoint x: 850, endPoint y: 69, distance: 65.1
click at [850, 69] on div "[PERSON_NAME] star Not rated 106.9km t. [PHONE_NUMBER] | [EMAIL_ADDRESS][DOMAIN…" at bounding box center [945, 73] width 271 height 71
copy div "[PERSON_NAME] star Not rated 106.9km t. [PHONE_NUMBER] | [EMAIL_ADDRESS][DOMAIN…"
click at [680, 324] on app-card-role "Promotional Staffing (Brand Ambassadors) 3/3 07:00-18:00 (11h) michael newman M…" at bounding box center [690, 309] width 179 height 104
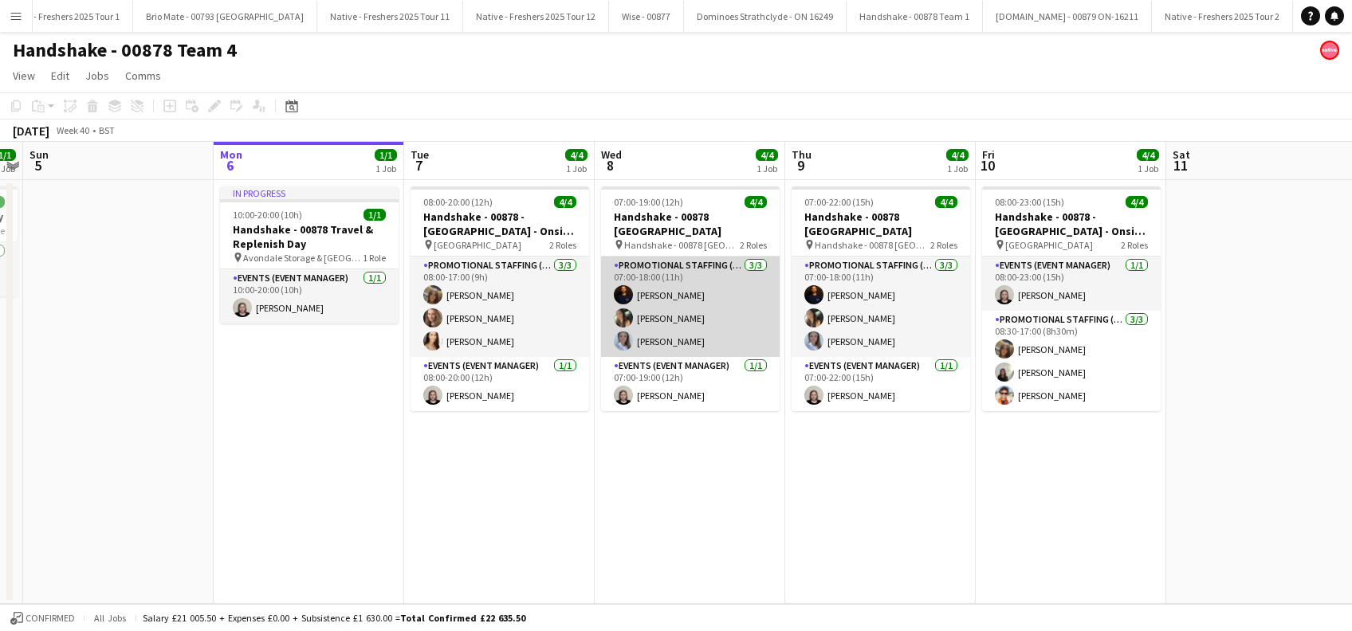
click at [680, 324] on app-card-role "Promotional Staffing (Brand Ambassadors) 3/3 07:00-18:00 (11h) michael newman M…" at bounding box center [690, 307] width 179 height 100
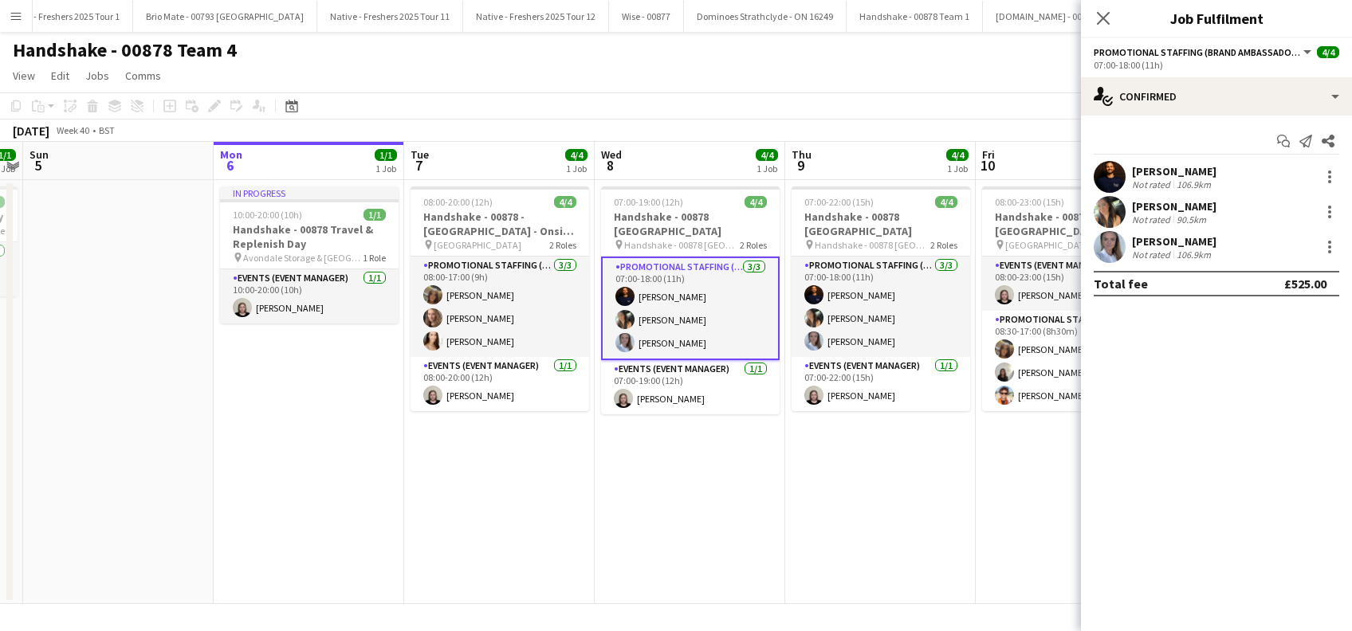
click at [1186, 229] on div "michael newman Not rated 106.9km Maria Oakley Not rated 90.5km Ashleigh Fountai…" at bounding box center [1216, 212] width 271 height 102
click at [1197, 242] on div "Ashleigh Fountain" at bounding box center [1174, 241] width 85 height 14
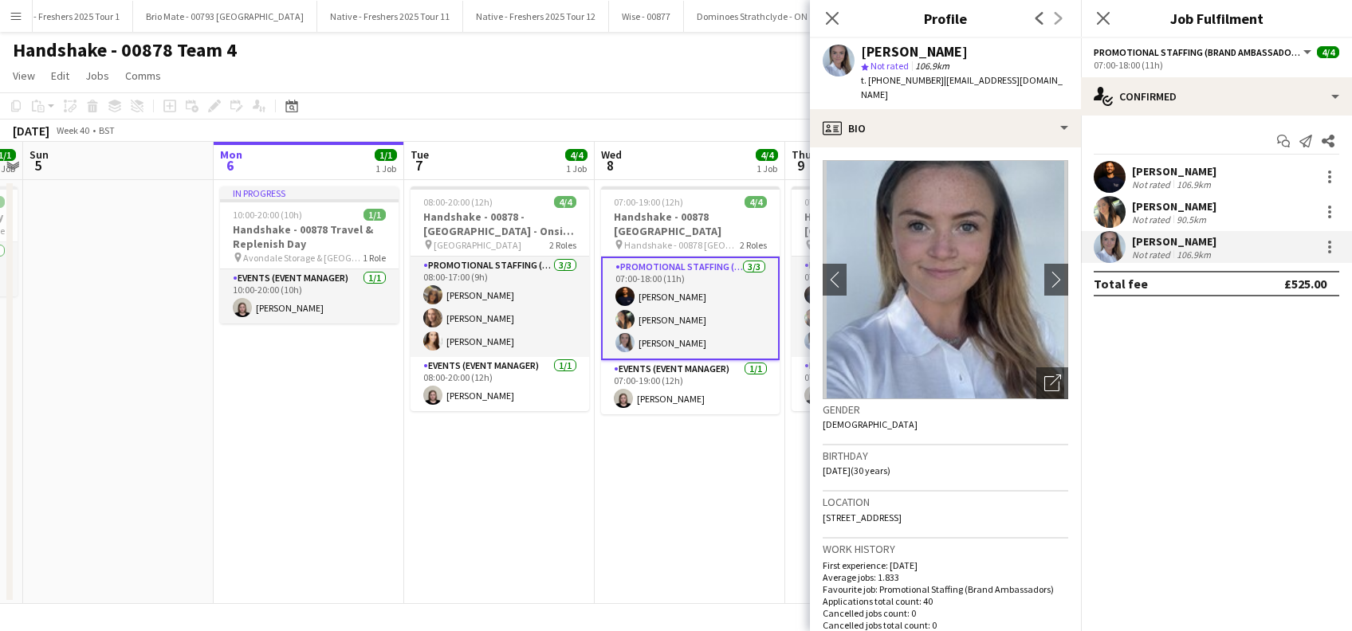
drag, startPoint x: 1072, startPoint y: 79, endPoint x: 859, endPoint y: 53, distance: 214.4
click at [859, 53] on div "Ashleigh Fountain star Not rated 106.9km t. +447502343434 | ashleigh.fountain@h…" at bounding box center [945, 73] width 271 height 71
copy div "Ashleigh Fountain star Not rated 106.9km t. +447502343434 | ashleigh.fountain@h…"
click at [644, 508] on app-date-cell "07:00-19:00 (12h) 4/4 Handshake - 00878 Oxford pin Handshake - 00878 Oxford 2 R…" at bounding box center [690, 392] width 191 height 424
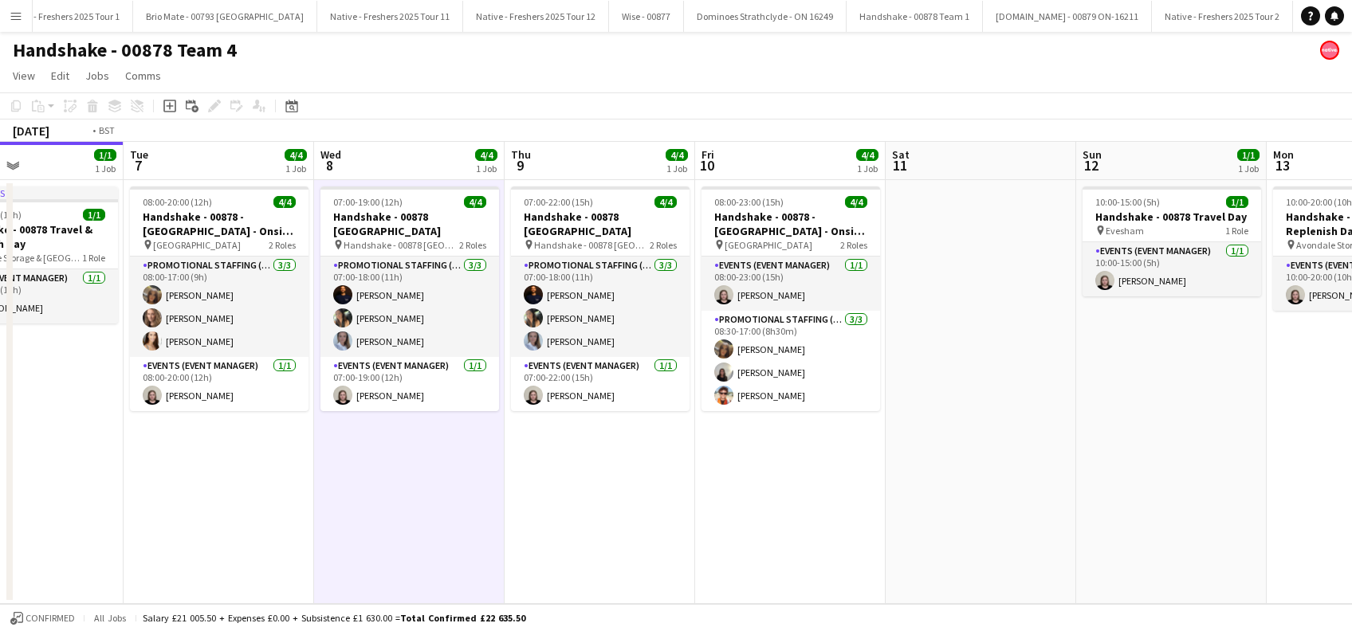
scroll to position [0, 486]
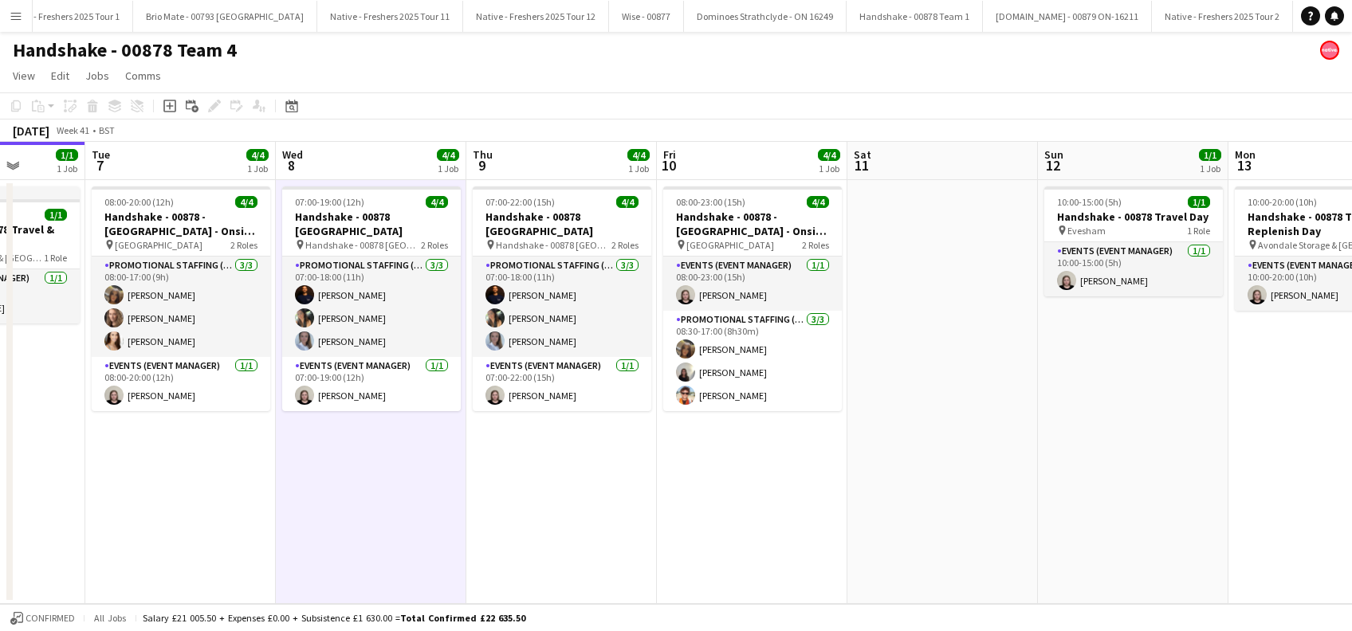
drag, startPoint x: 722, startPoint y: 505, endPoint x: 402, endPoint y: 524, distance: 320.3
click at [402, 524] on app-calendar-viewport "Sat 4 1/1 1 Job Sun 5 Mon 6 1/1 1 Job Tue 7 4/4 1 Job Wed 8 4/4 1 Job Thu 9 4/4…" at bounding box center [676, 373] width 1352 height 462
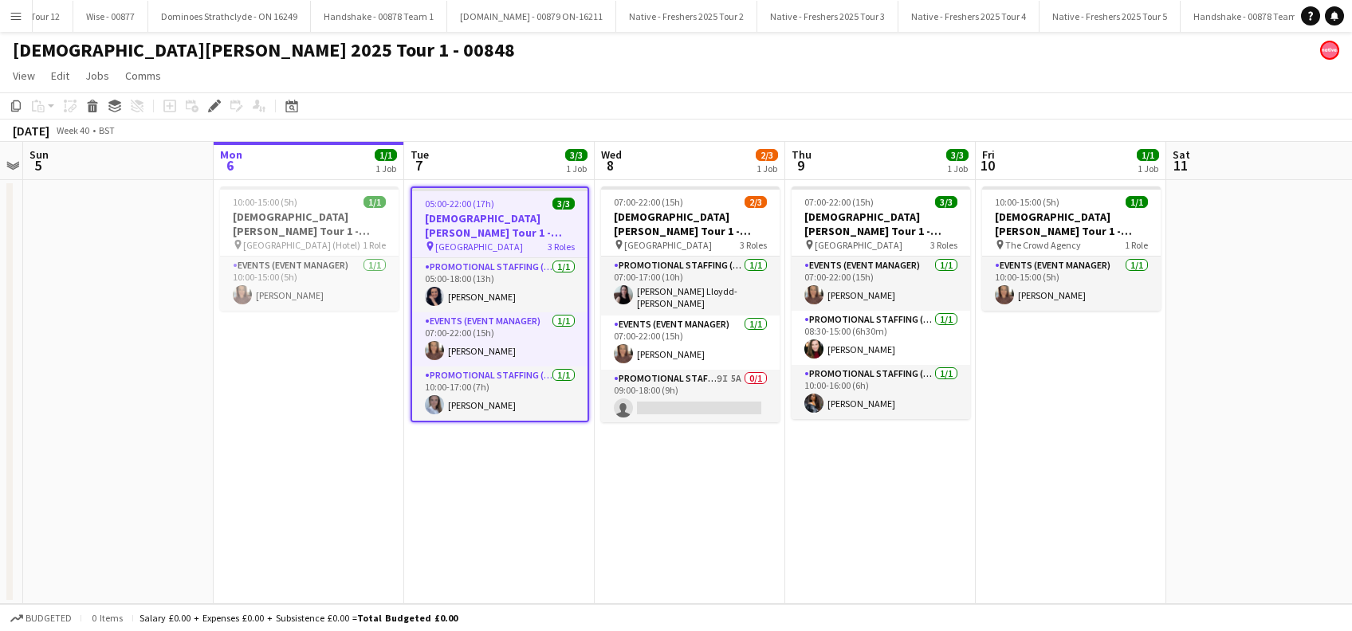
click at [517, 505] on app-date-cell "05:00-22:00 (17h) 3/3 [DEMOGRAPHIC_DATA][PERSON_NAME] Tour 1 - 00848 - [GEOGRAP…" at bounding box center [499, 392] width 191 height 424
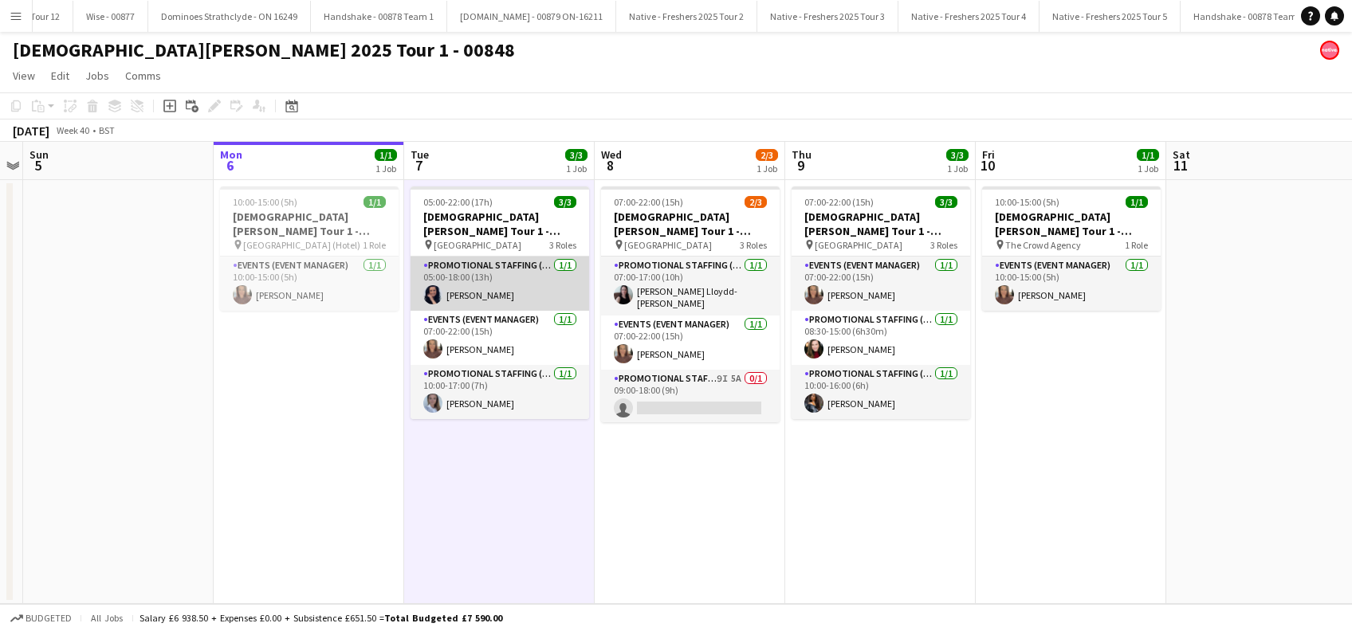
click at [469, 294] on app-card-role "Promotional Staffing (Brand Ambassadors) [DATE] 05:00-18:00 (13h) [PERSON_NAME]" at bounding box center [500, 284] width 179 height 54
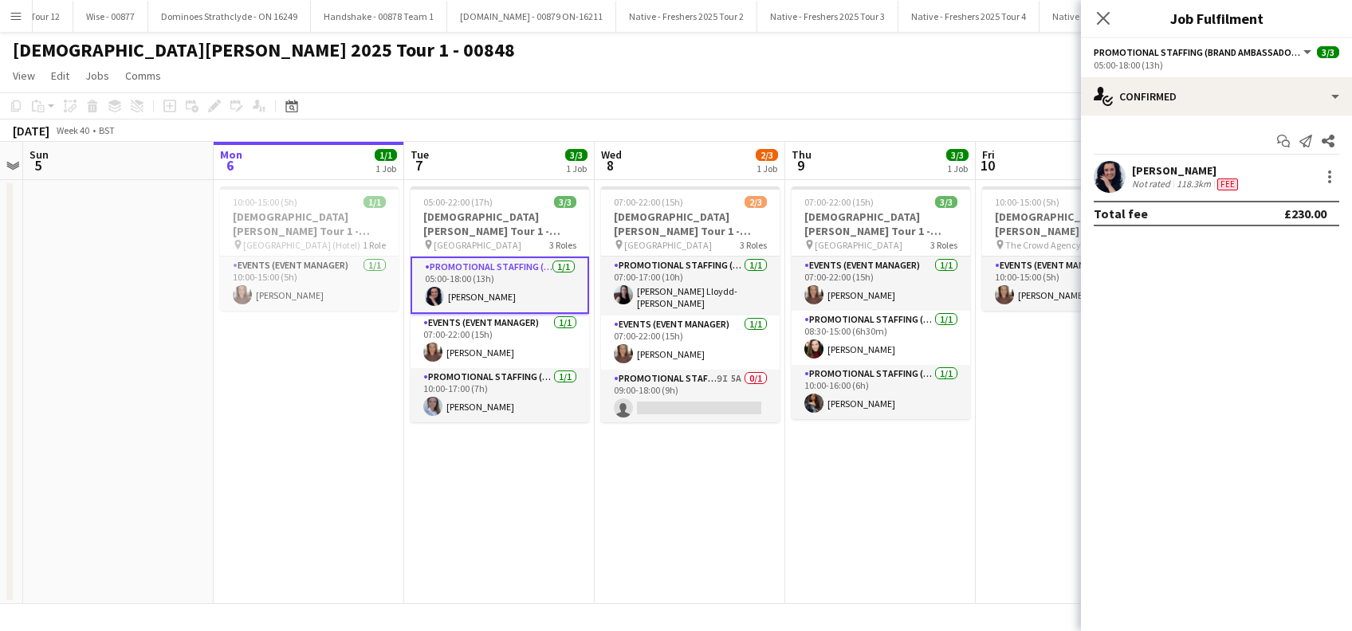
click at [1174, 167] on div "[PERSON_NAME]" at bounding box center [1186, 170] width 109 height 14
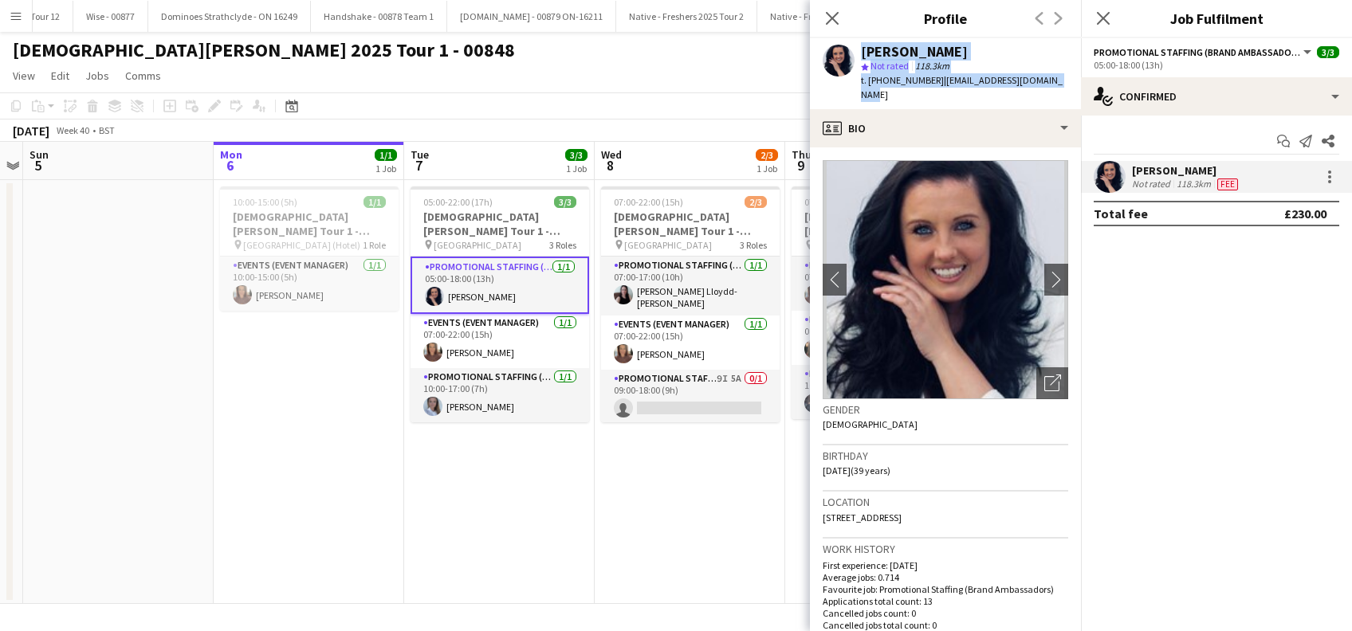
drag, startPoint x: 1054, startPoint y: 78, endPoint x: 853, endPoint y: 53, distance: 202.5
click at [853, 53] on div "[PERSON_NAME] star Not rated 118.3km t. [PHONE_NUMBER] | [EMAIL_ADDRESS][DOMAIN…" at bounding box center [945, 73] width 271 height 71
copy div "[PERSON_NAME] star Not rated 118.3km t. [PHONE_NUMBER] | [EMAIL_ADDRESS][DOMAIN…"
click at [492, 407] on app-card-role "Promotional Staffing (Brand Ambassadors) 1/1 10:00-17:00 (7h) Ashleigh Fountain" at bounding box center [500, 395] width 179 height 54
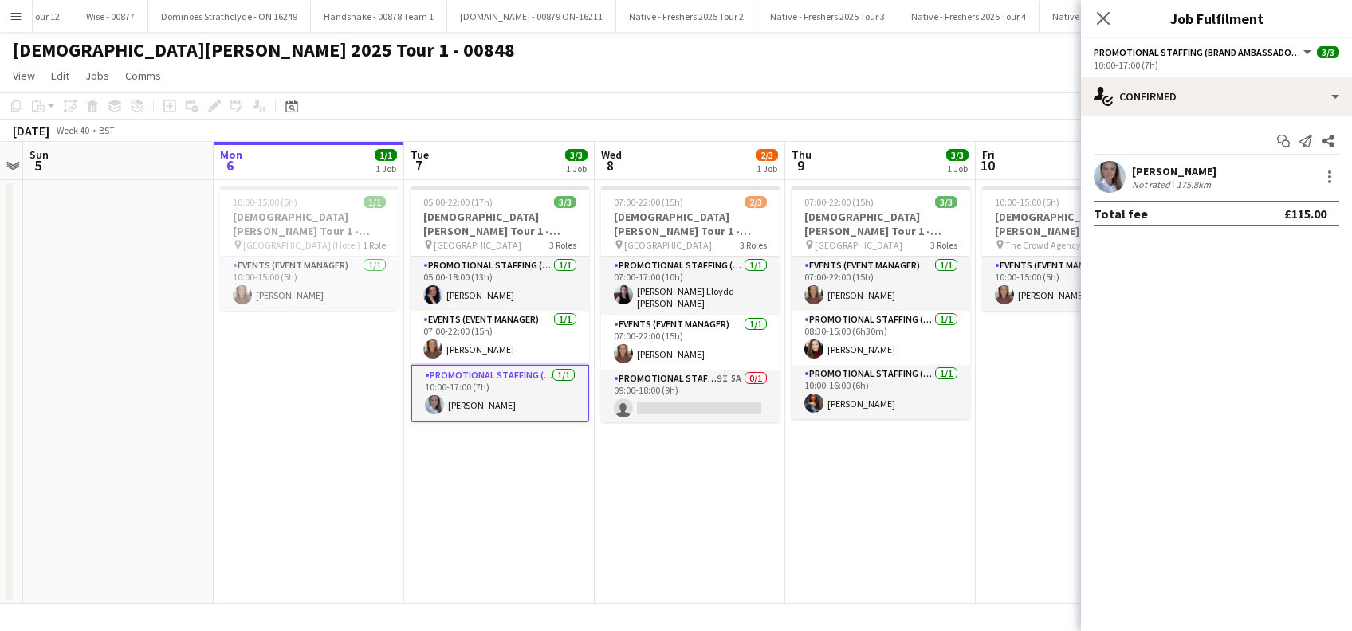
click at [1186, 166] on div "Ashleigh Fountain" at bounding box center [1174, 171] width 85 height 14
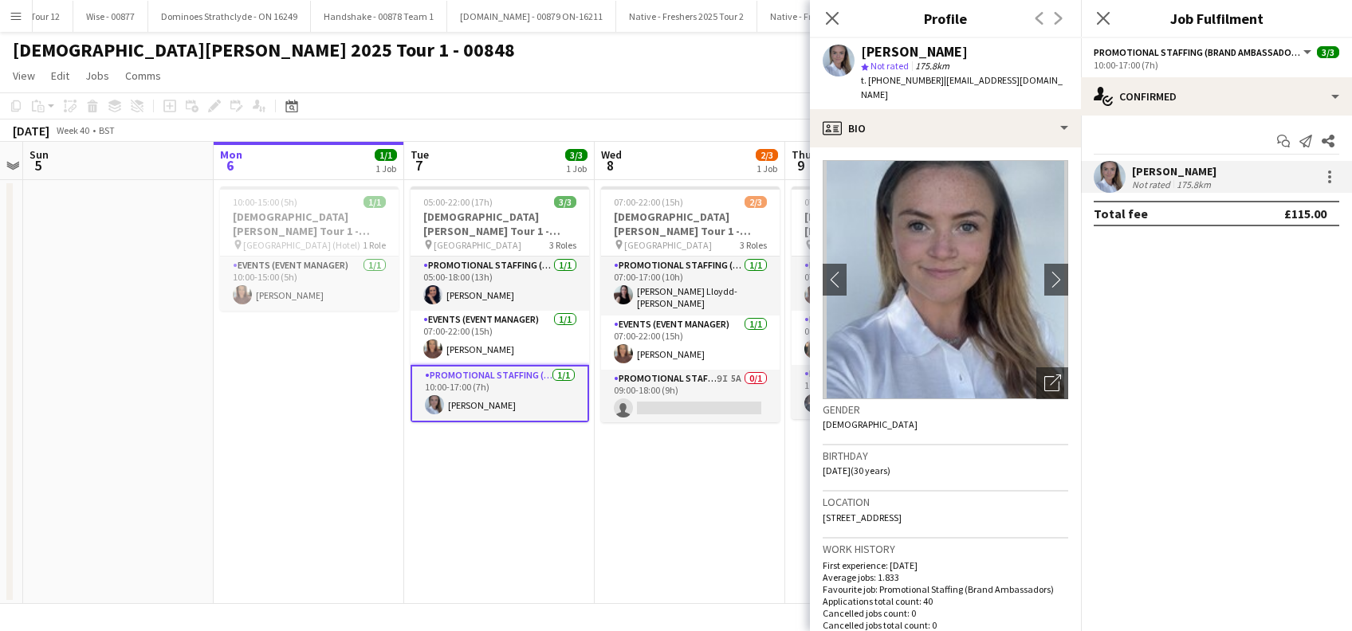
drag, startPoint x: 1071, startPoint y: 77, endPoint x: 861, endPoint y: 47, distance: 211.9
click at [861, 47] on div "Ashleigh Fountain star Not rated 175.8km t. +447502343434 | ashleigh.fountain@h…" at bounding box center [945, 73] width 271 height 71
copy div "Ashleigh Fountain star Not rated 175.8km t. +447502343434 | ashleigh.fountain@h…"
click at [1111, 19] on app-icon "Close pop-in" at bounding box center [1103, 18] width 23 height 23
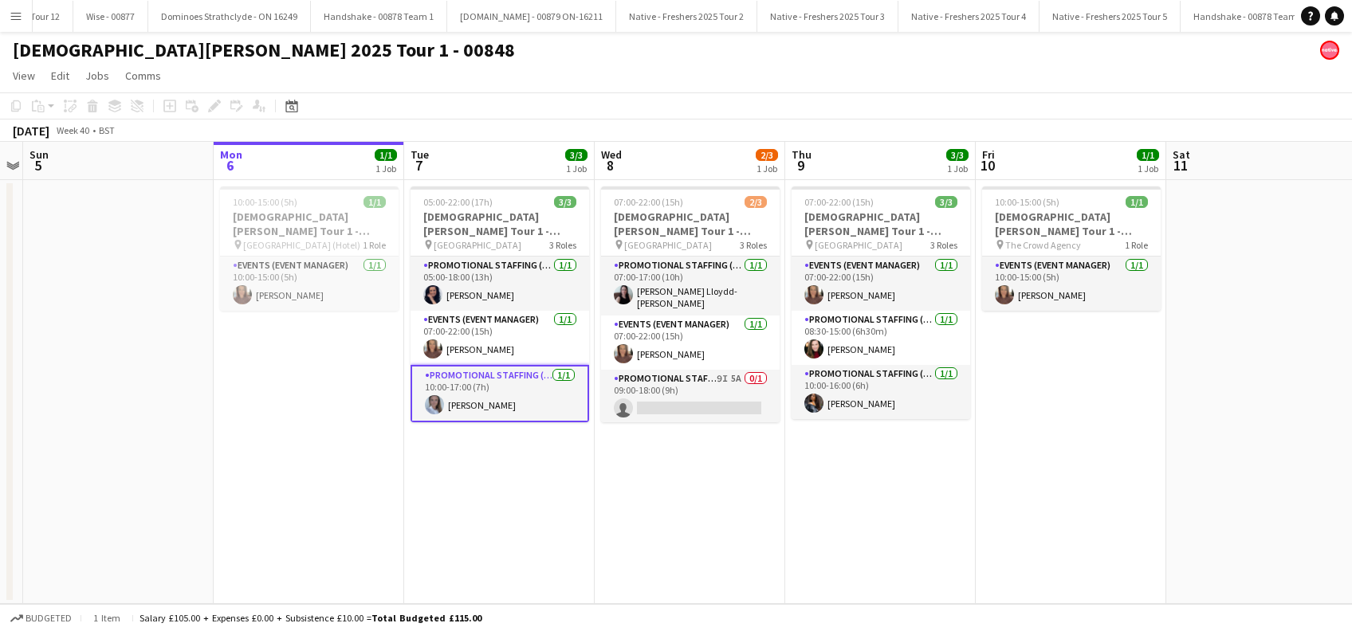
click at [491, 404] on app-card-role "Promotional Staffing (Brand Ambassadors) 1/1 10:00-17:00 (7h) Ashleigh Fountain" at bounding box center [500, 393] width 179 height 57
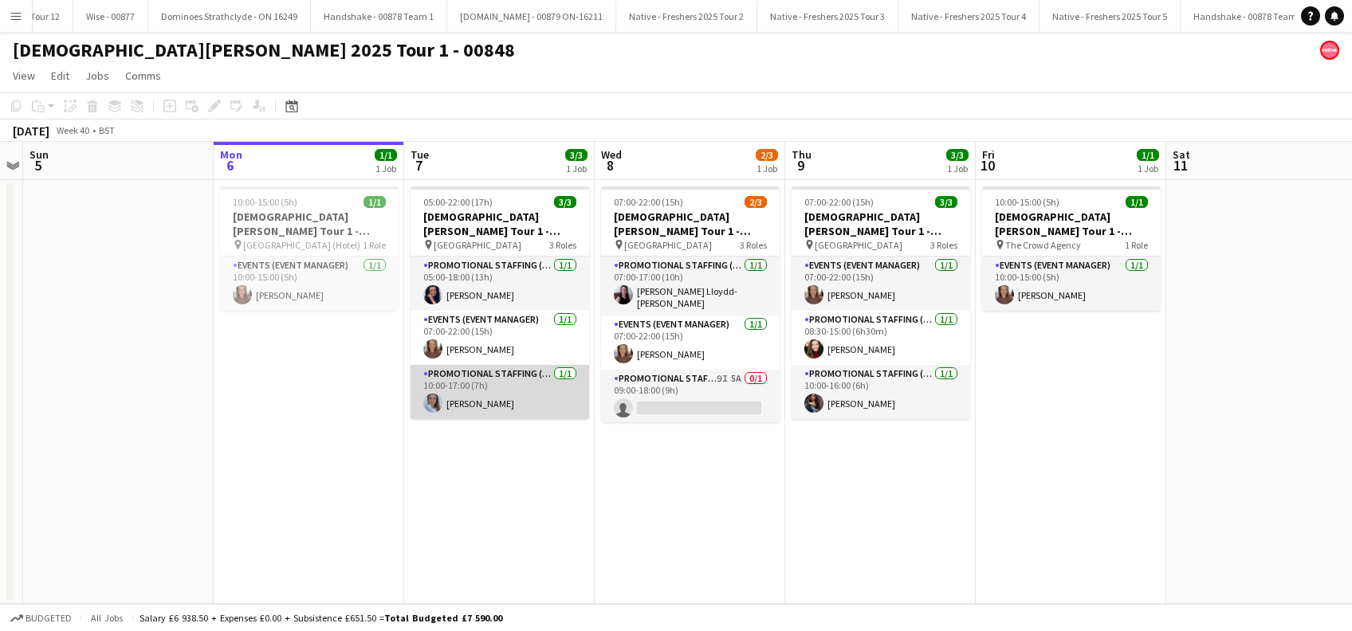
click at [510, 404] on app-card-role "Promotional Staffing (Brand Ambassadors) 1/1 10:00-17:00 (7h) Ashleigh Fountain" at bounding box center [500, 392] width 179 height 54
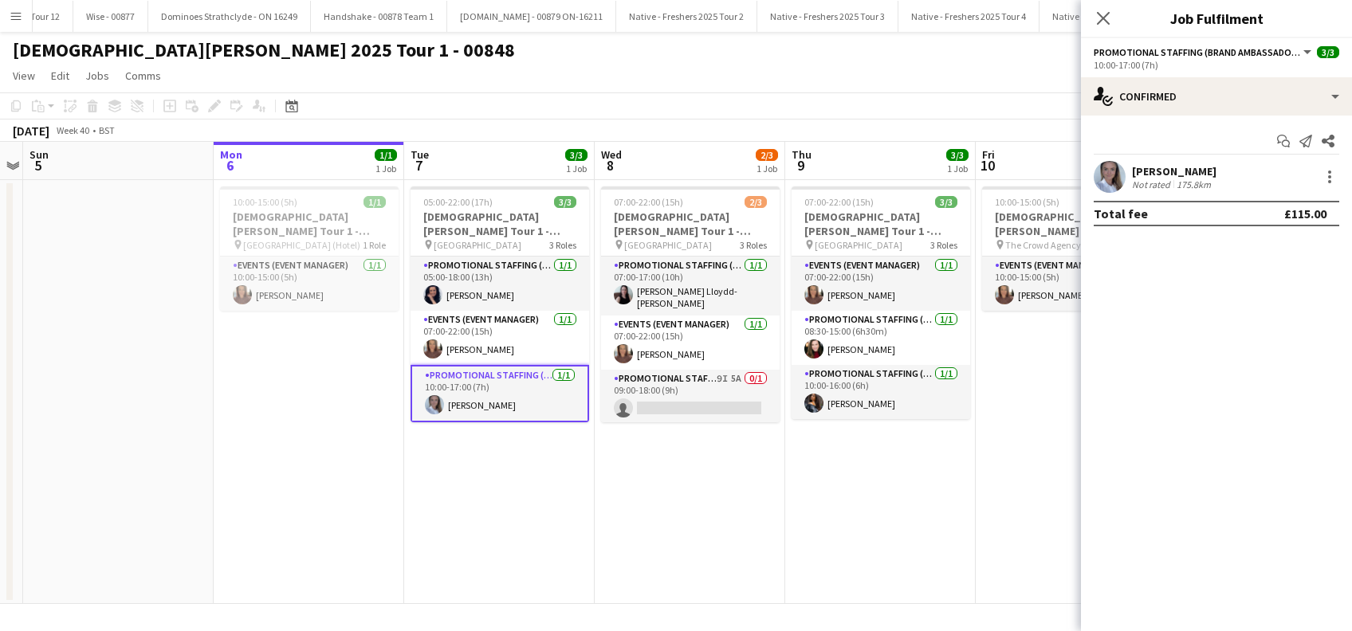
click at [1196, 175] on div "Ashleigh Fountain" at bounding box center [1174, 171] width 85 height 14
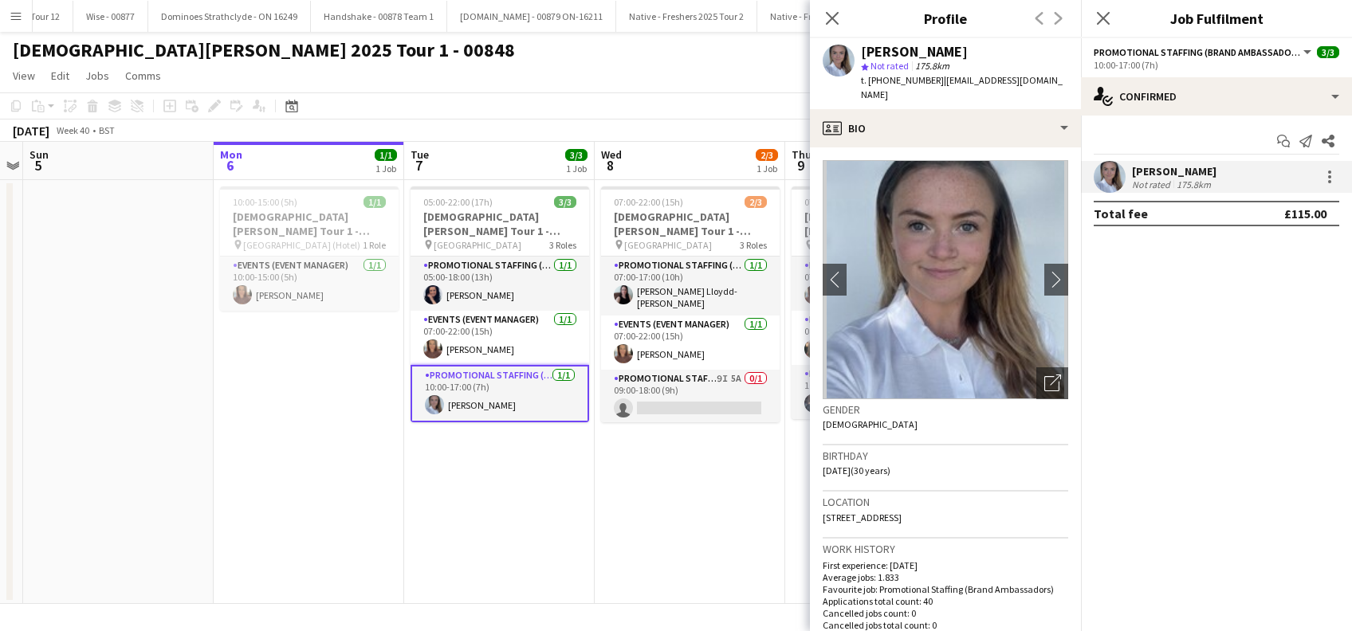
drag, startPoint x: 1067, startPoint y: 74, endPoint x: 857, endPoint y: 50, distance: 211.0
click at [857, 50] on div "Ashleigh Fountain star Not rated 175.8km t. +447502343434 | ashleigh.fountain@h…" at bounding box center [945, 73] width 271 height 71
copy div "Ashleigh Fountain star Not rated 175.8km t. +447502343434 | ashleigh.fountain@h…"
click at [1099, 22] on icon at bounding box center [1102, 17] width 15 height 15
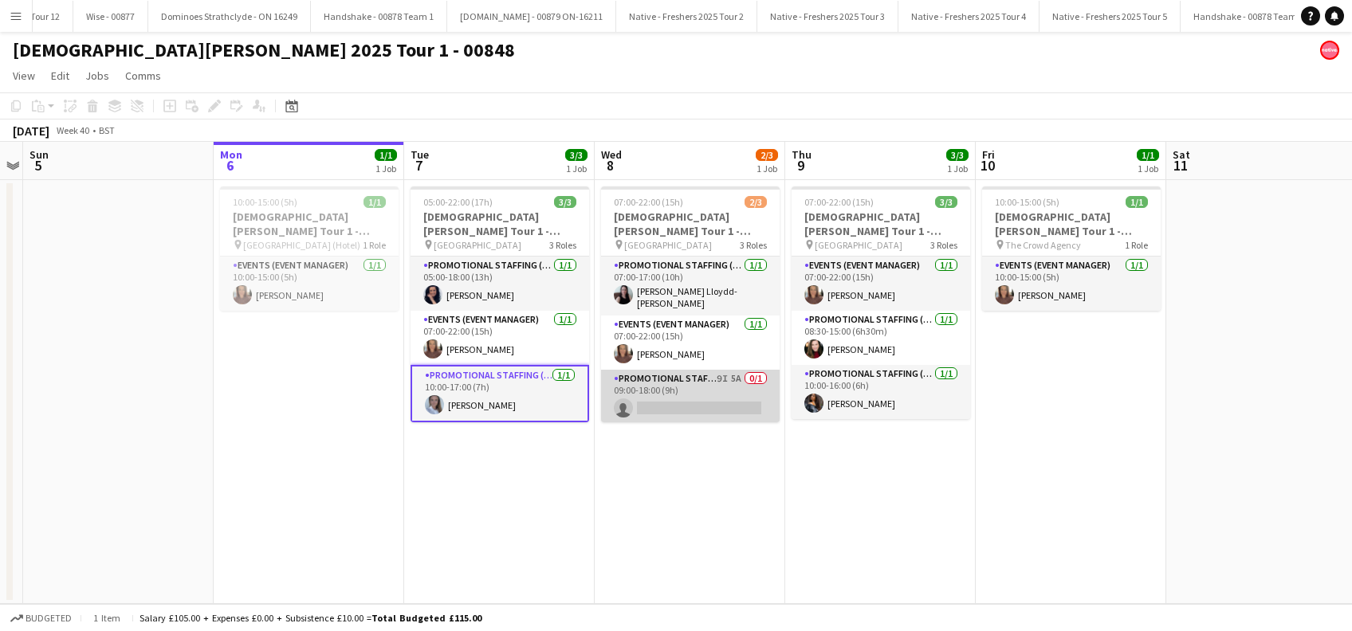
click at [697, 408] on app-card-role "Promotional Staffing (Brand Ambassadors) 9I 5A 0/1 09:00-18:00 (9h) single-neut…" at bounding box center [690, 397] width 179 height 54
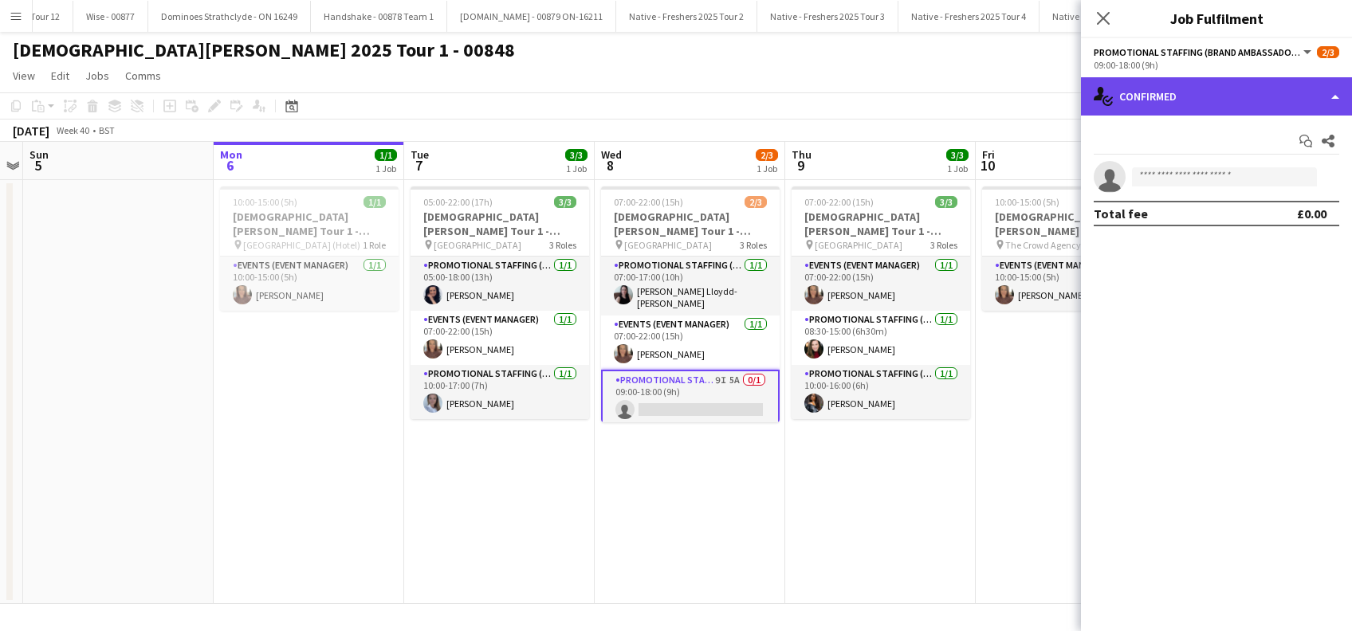
click at [1212, 91] on div "single-neutral-actions-check-2 Confirmed" at bounding box center [1216, 96] width 271 height 38
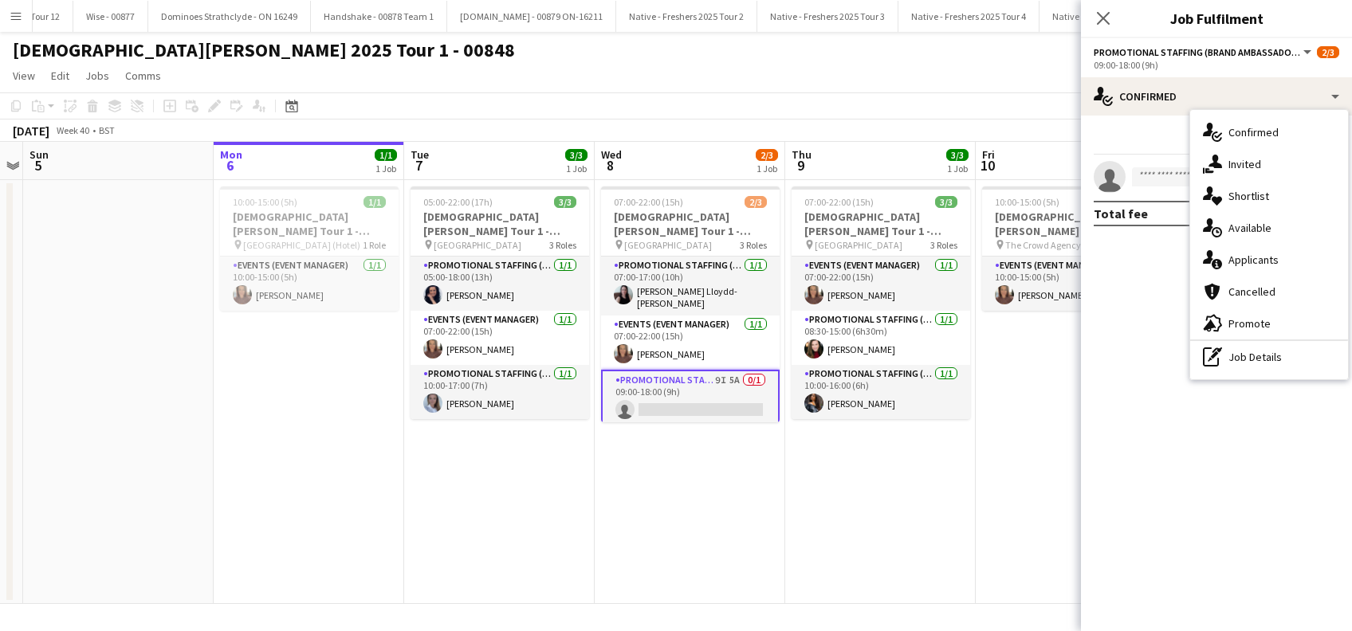
click at [1270, 259] on span "Applicants" at bounding box center [1254, 260] width 50 height 14
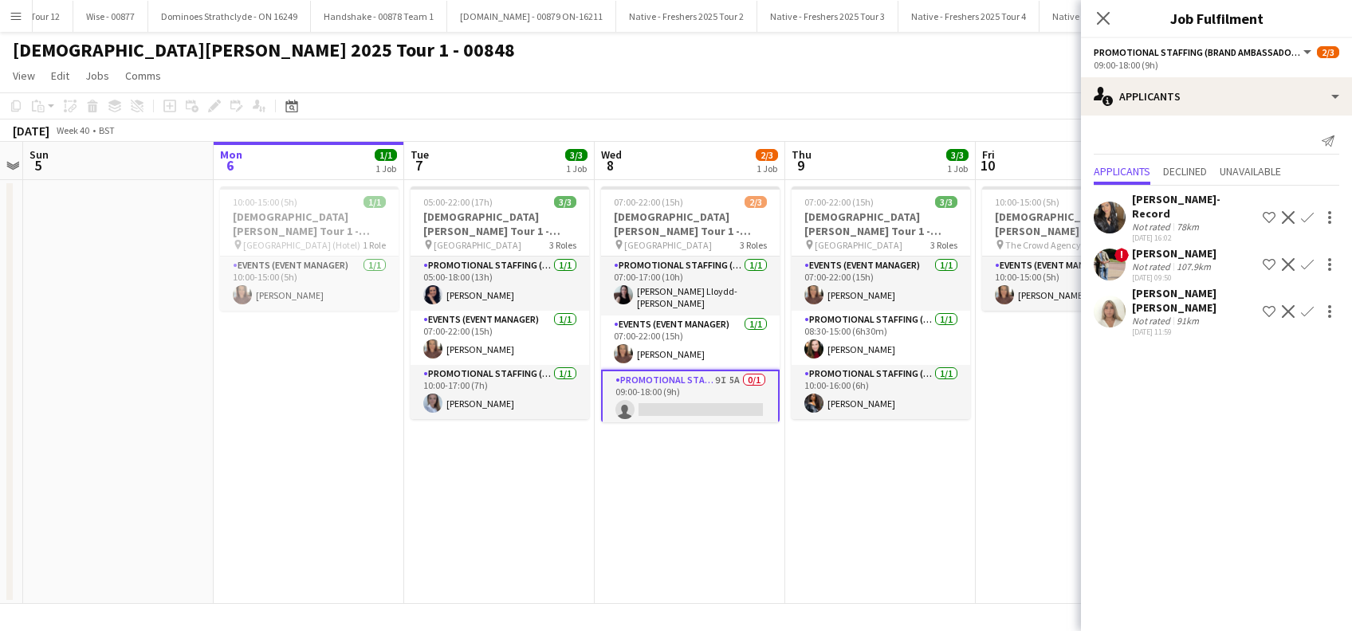
click at [713, 399] on app-card-role "Promotional Staffing (Brand Ambassadors) 9I 5A 0/1 09:00-18:00 (9h) single-neut…" at bounding box center [690, 398] width 179 height 57
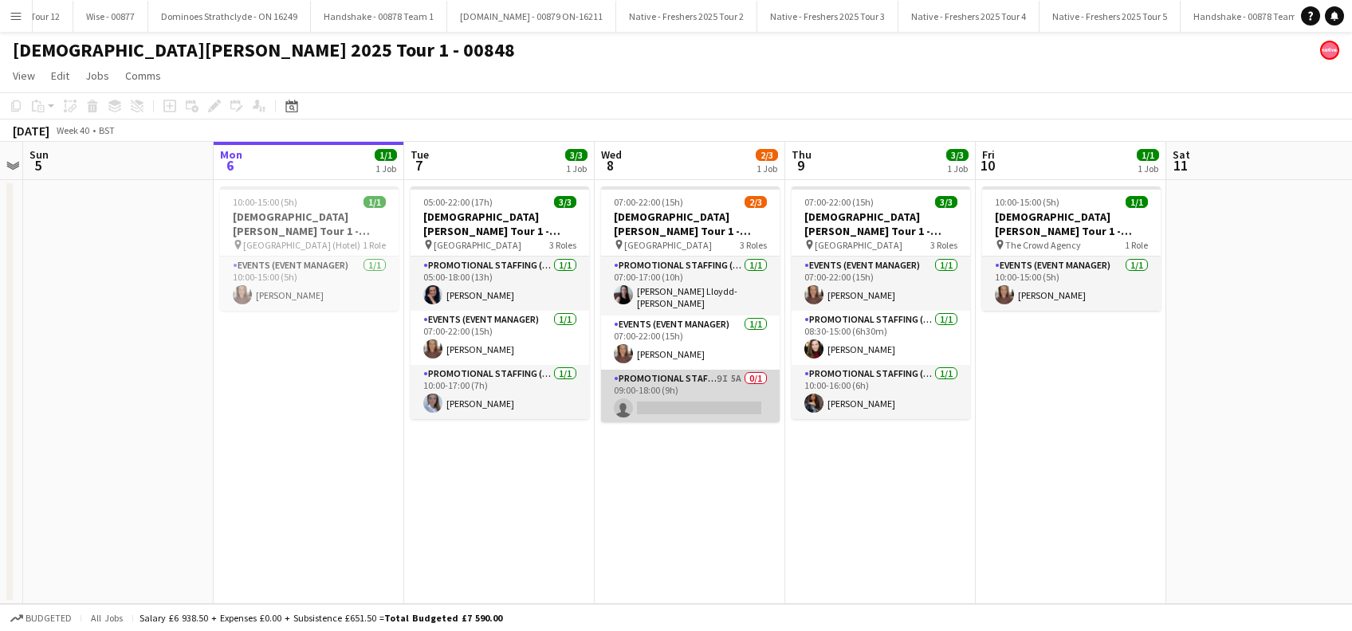
click at [713, 399] on app-card-role "Promotional Staffing (Brand Ambassadors) 9I 5A 0/1 09:00-18:00 (9h) single-neut…" at bounding box center [690, 397] width 179 height 54
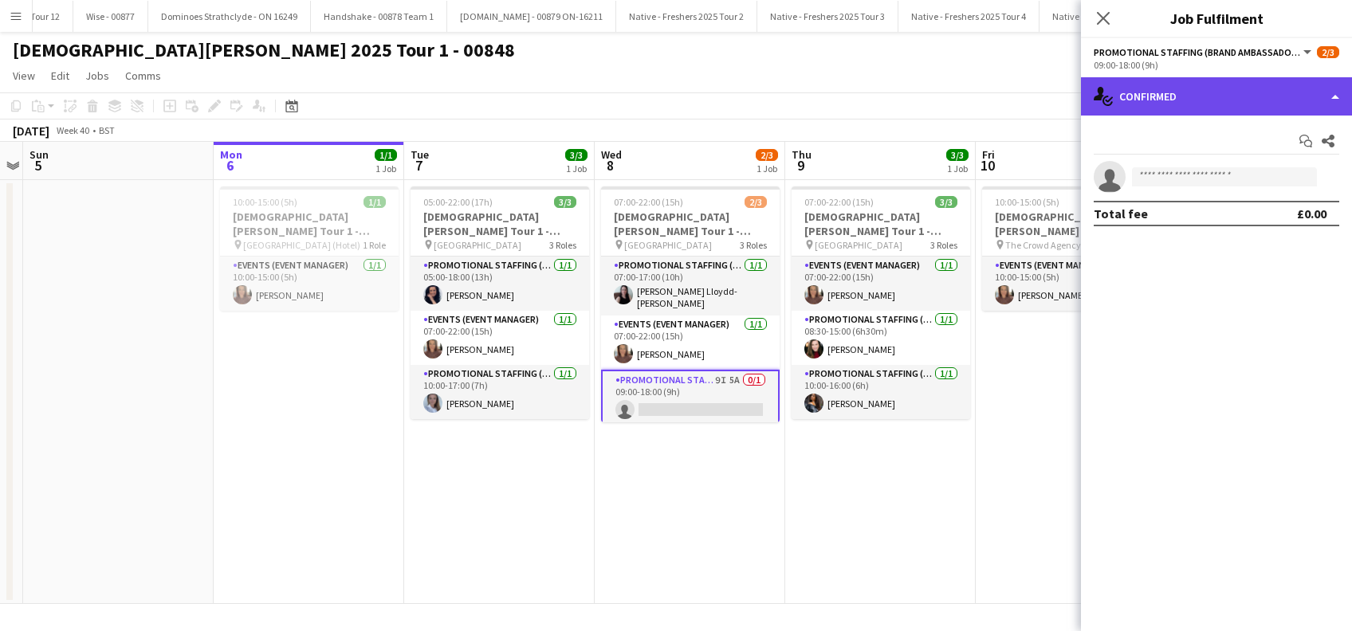
click at [1212, 96] on div "single-neutral-actions-check-2 Confirmed" at bounding box center [1216, 96] width 271 height 38
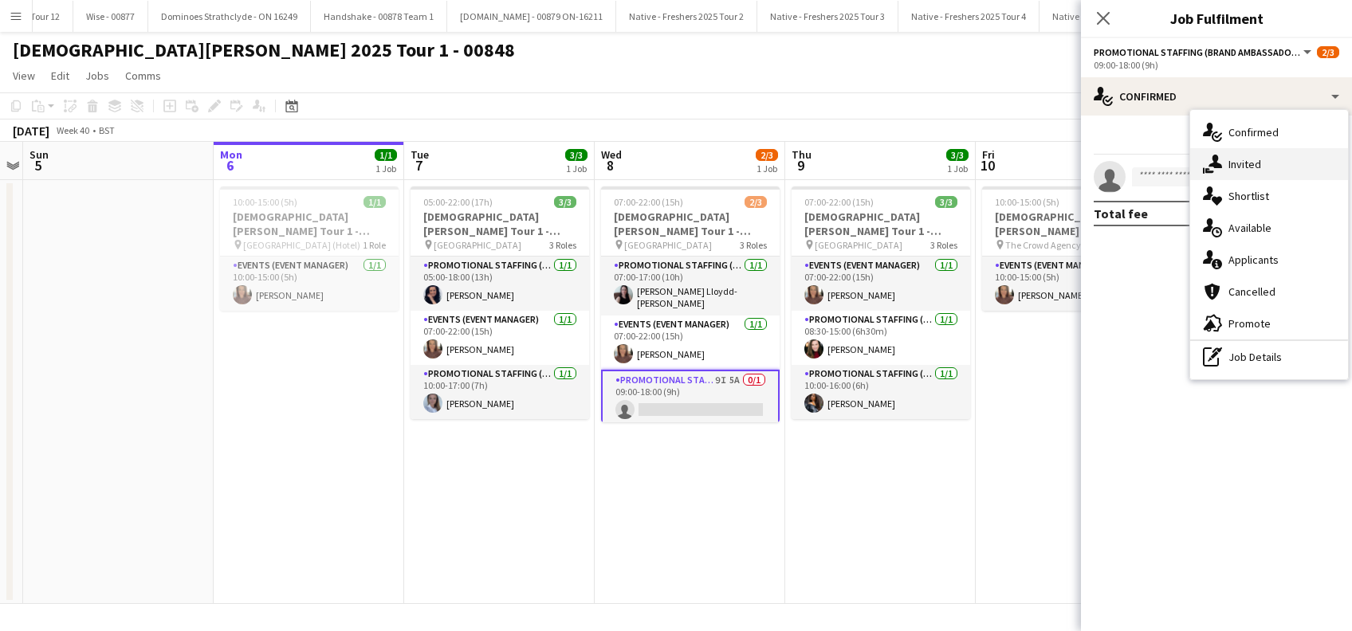
click at [1247, 166] on span "Invited" at bounding box center [1245, 164] width 33 height 14
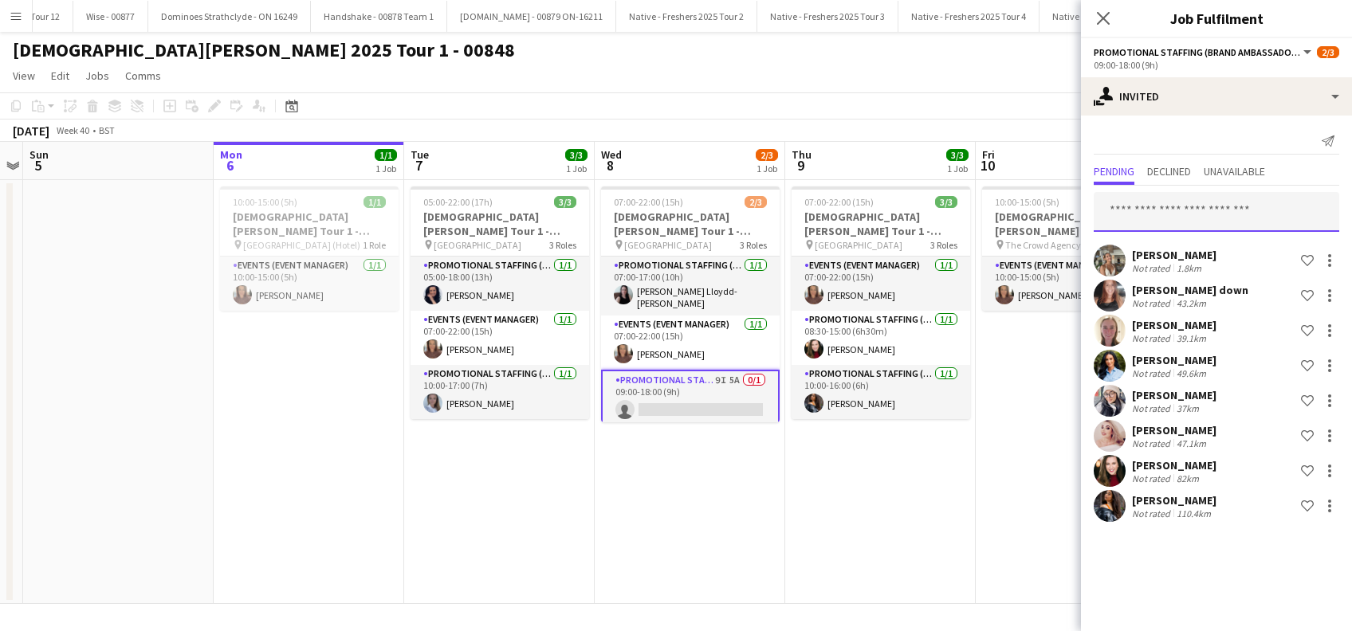
click at [1154, 212] on input "text" at bounding box center [1217, 212] width 246 height 40
type input "****"
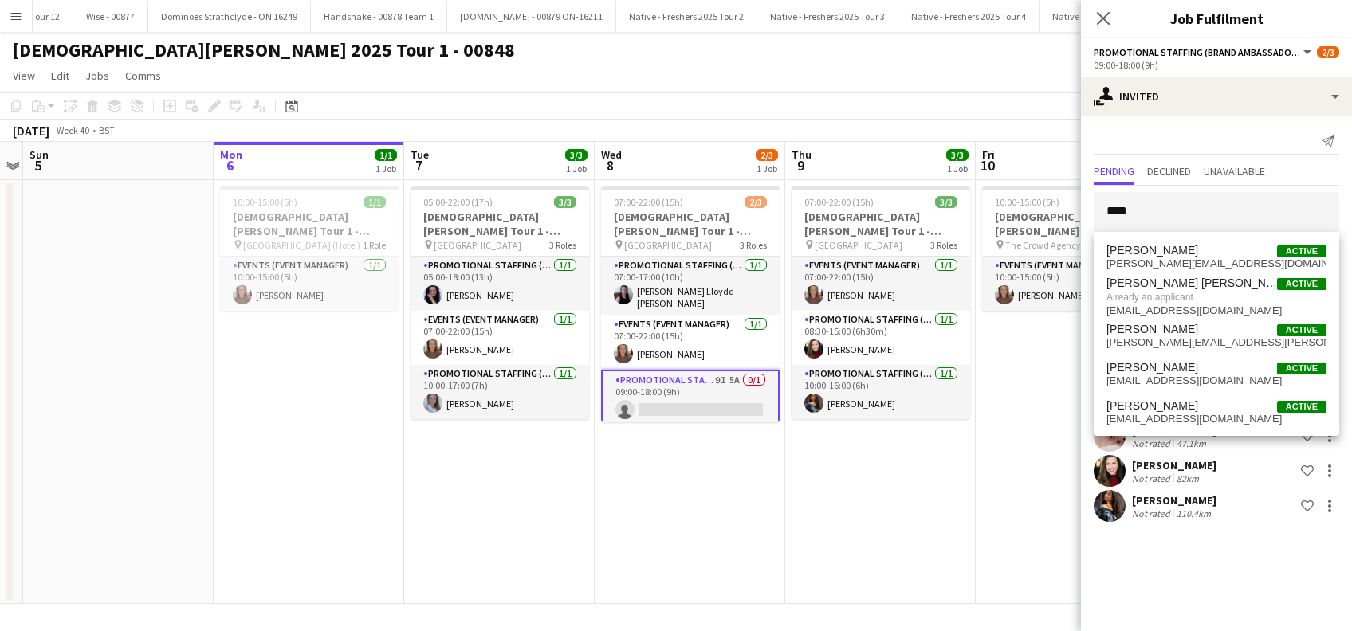
click at [922, 491] on app-date-cell "07:00-22:00 (15h) 3/3 Lady Garden Tour 1 - 00848 - London South Bank University…" at bounding box center [880, 392] width 191 height 424
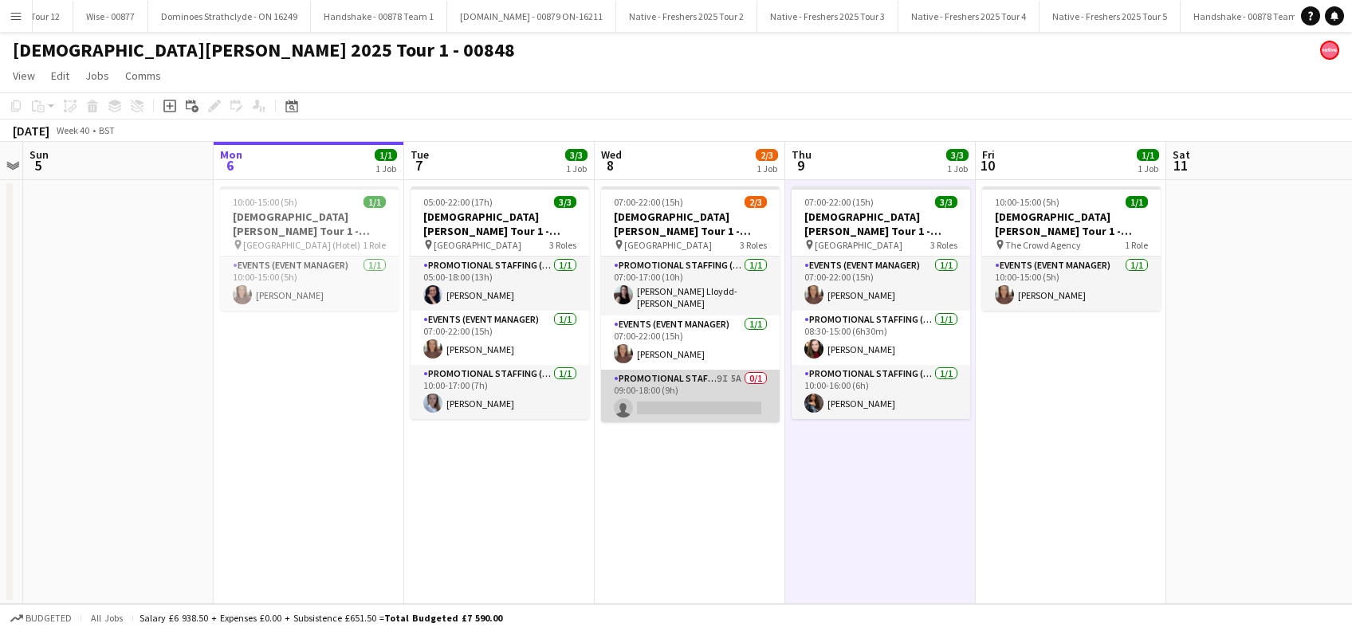
click at [714, 403] on app-card-role "Promotional Staffing (Brand Ambassadors) 9I 5A 0/1 09:00-18:00 (9h) single-neut…" at bounding box center [690, 397] width 179 height 54
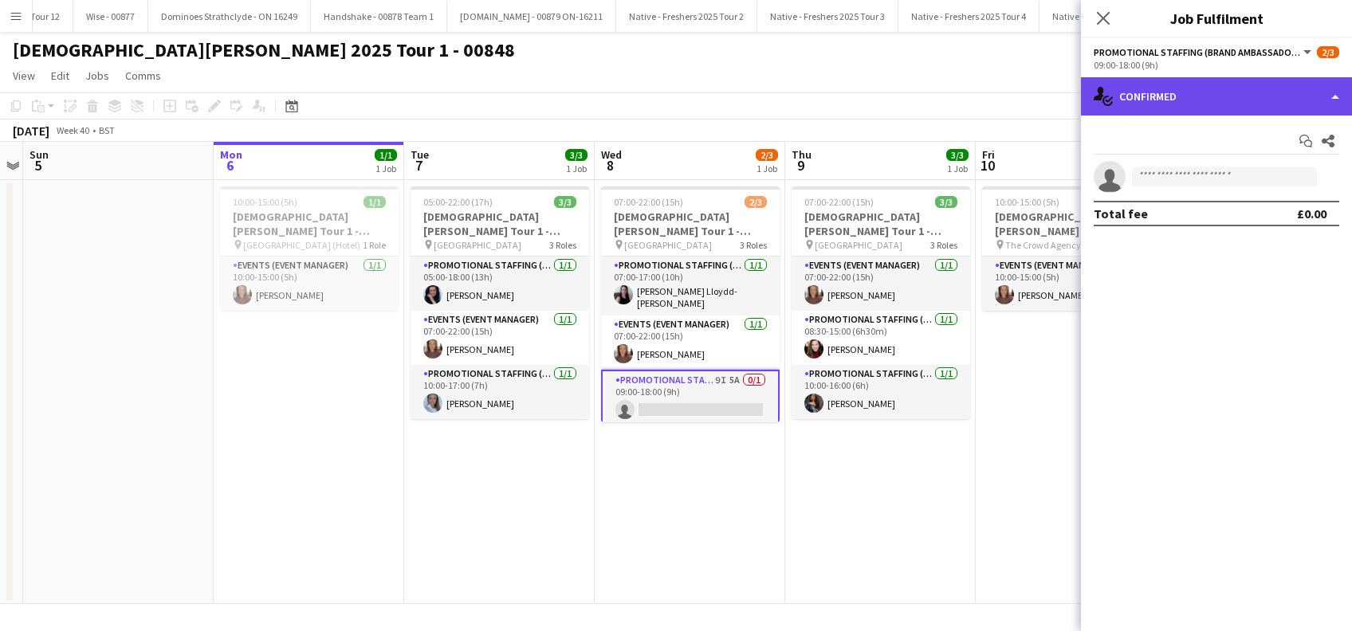
click at [1261, 102] on div "single-neutral-actions-check-2 Confirmed" at bounding box center [1216, 96] width 271 height 38
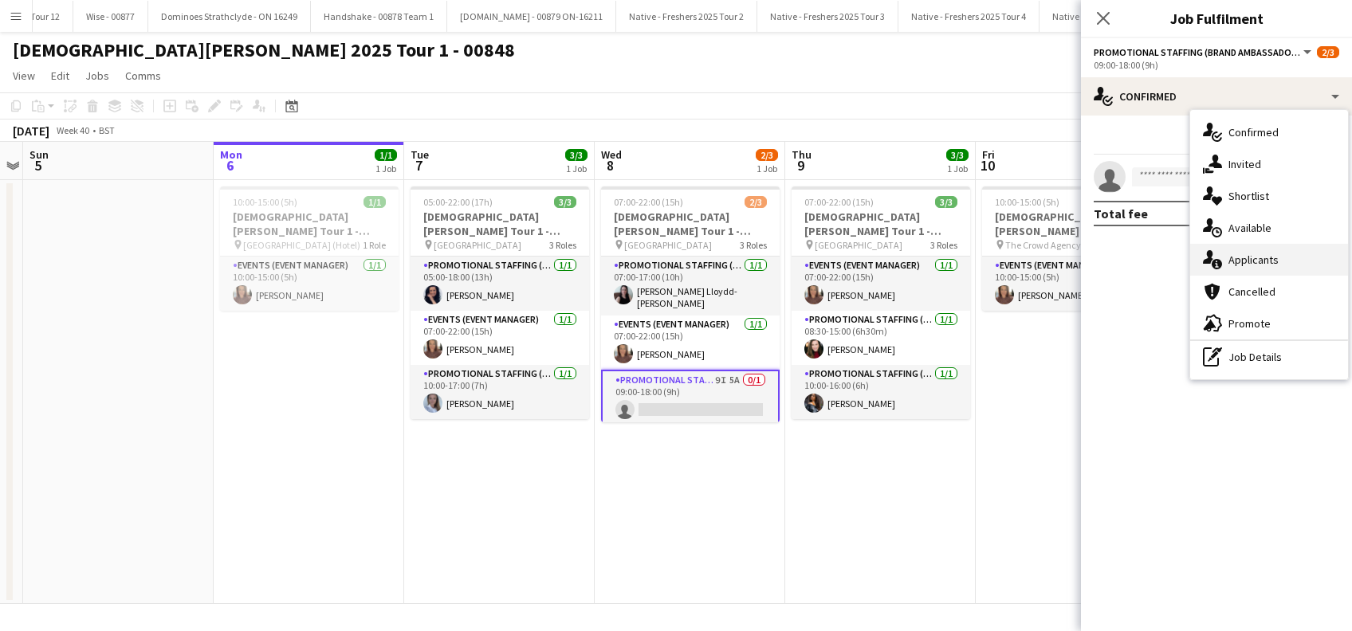
click at [1253, 257] on span "Applicants" at bounding box center [1254, 260] width 50 height 14
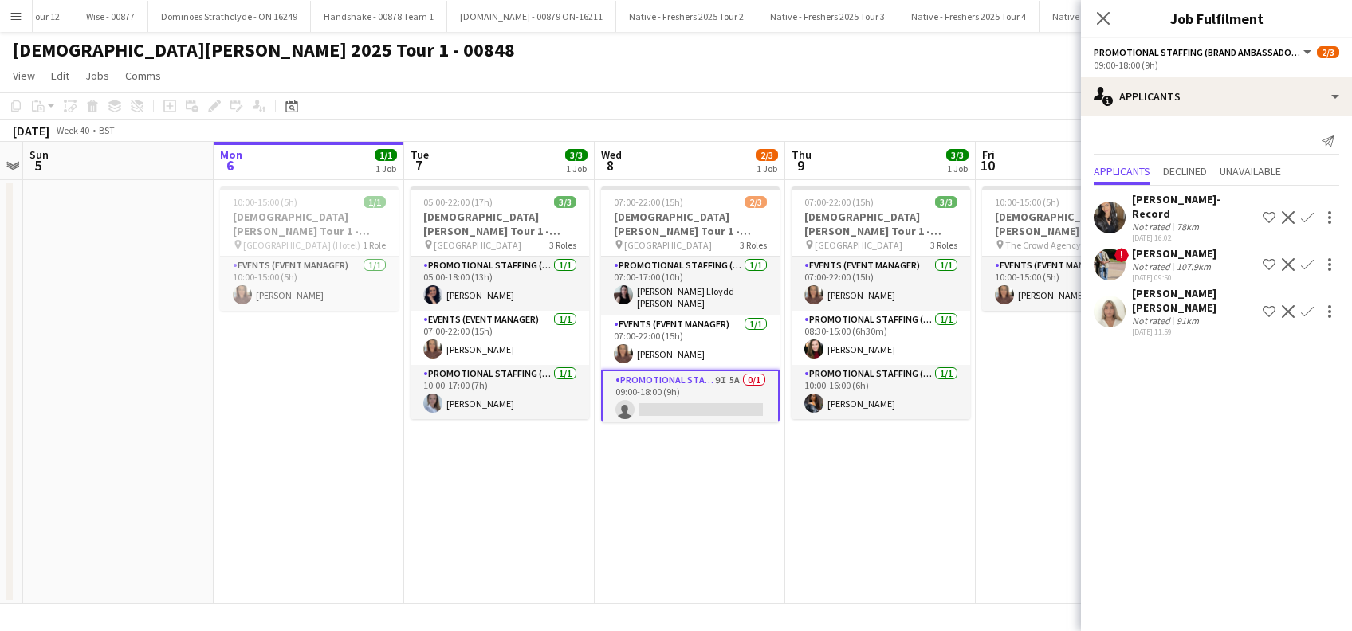
click at [1308, 305] on app-icon "Confirm" at bounding box center [1307, 311] width 13 height 13
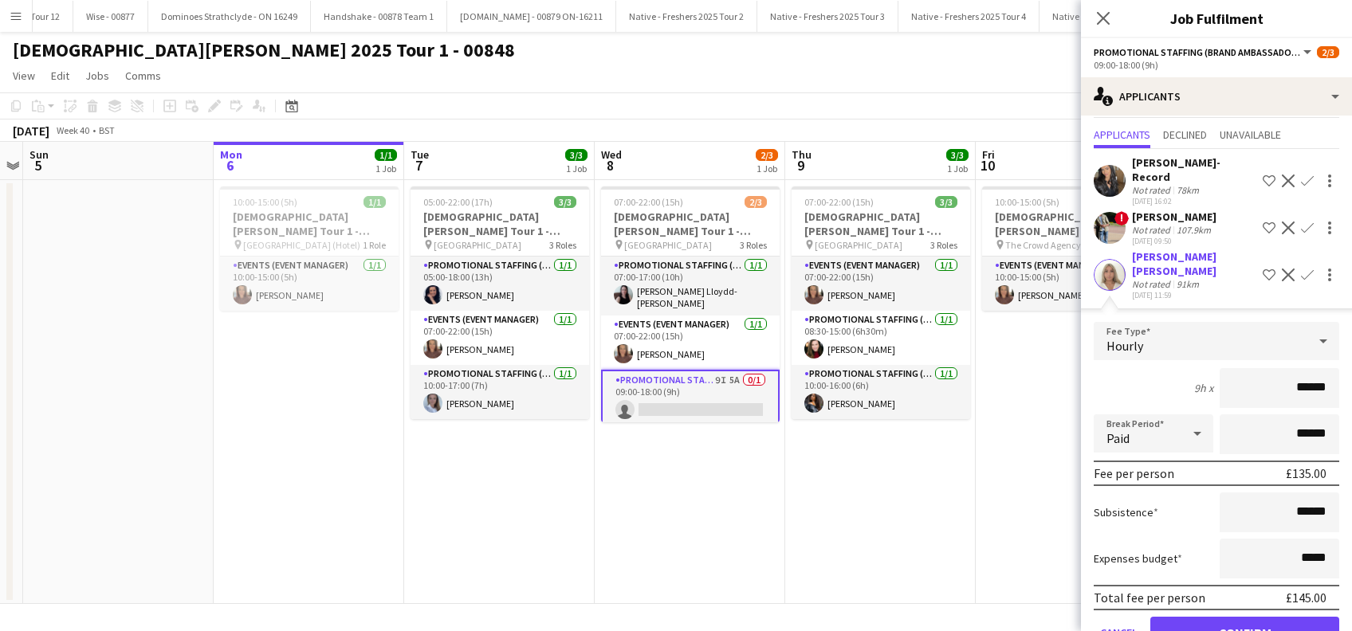
scroll to position [53, 0]
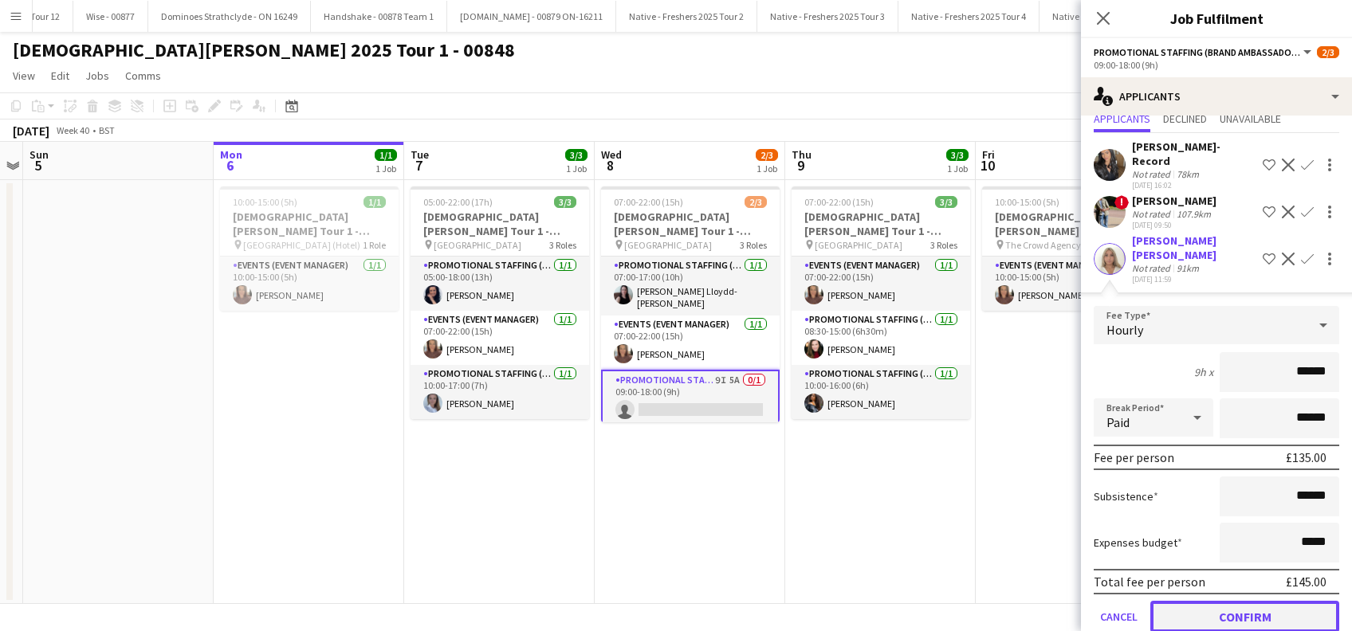
click at [1229, 601] on button "Confirm" at bounding box center [1244, 617] width 189 height 32
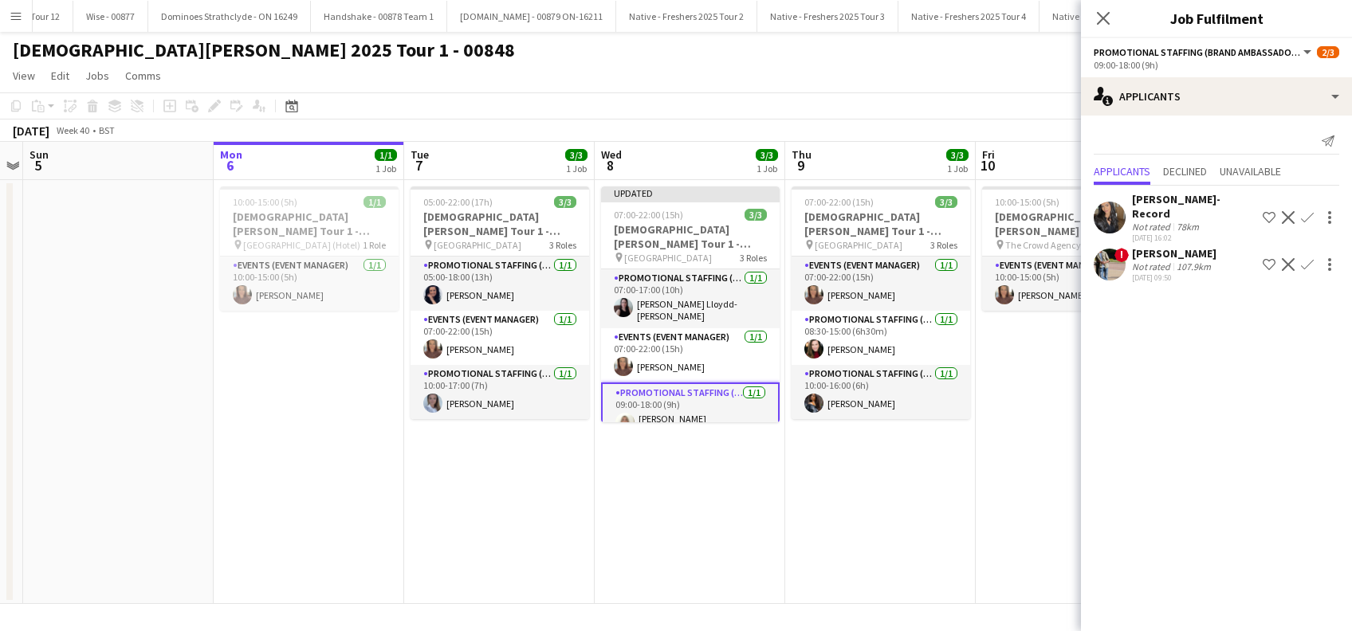
scroll to position [0, 0]
click at [1107, 15] on icon at bounding box center [1102, 17] width 15 height 15
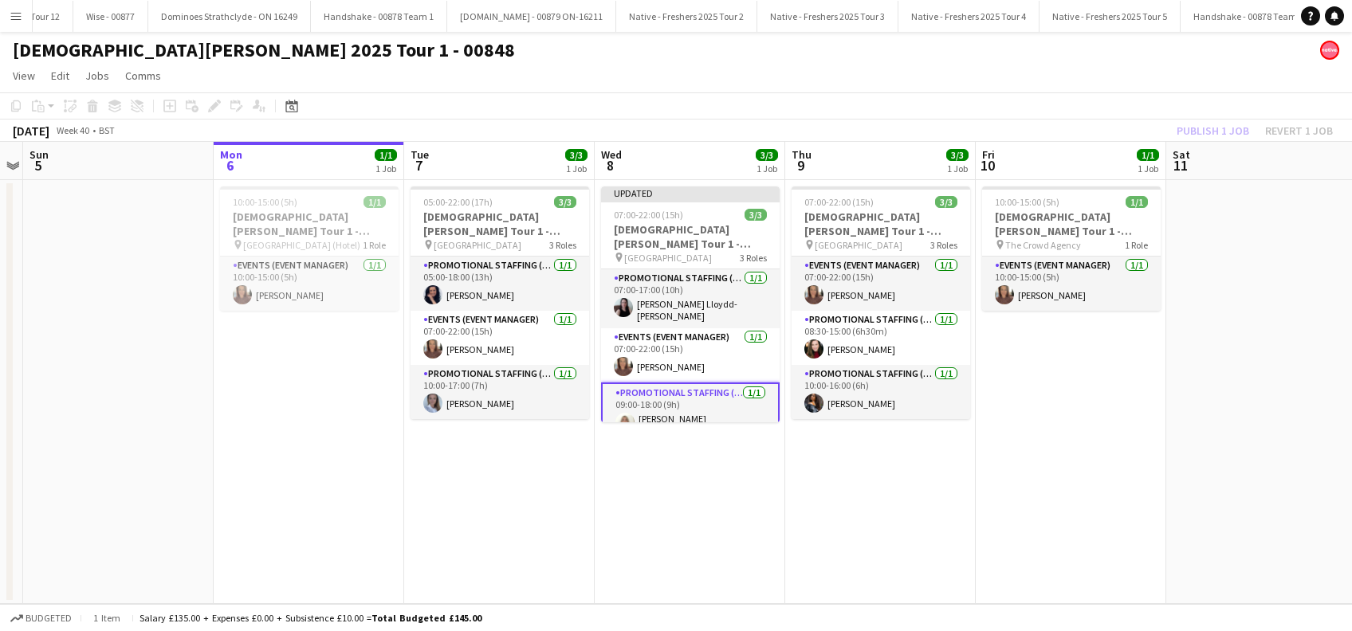
click at [869, 501] on app-date-cell "07:00-22:00 (15h) 3/3 Lady Garden Tour 1 - 00848 - London South Bank University…" at bounding box center [880, 392] width 191 height 424
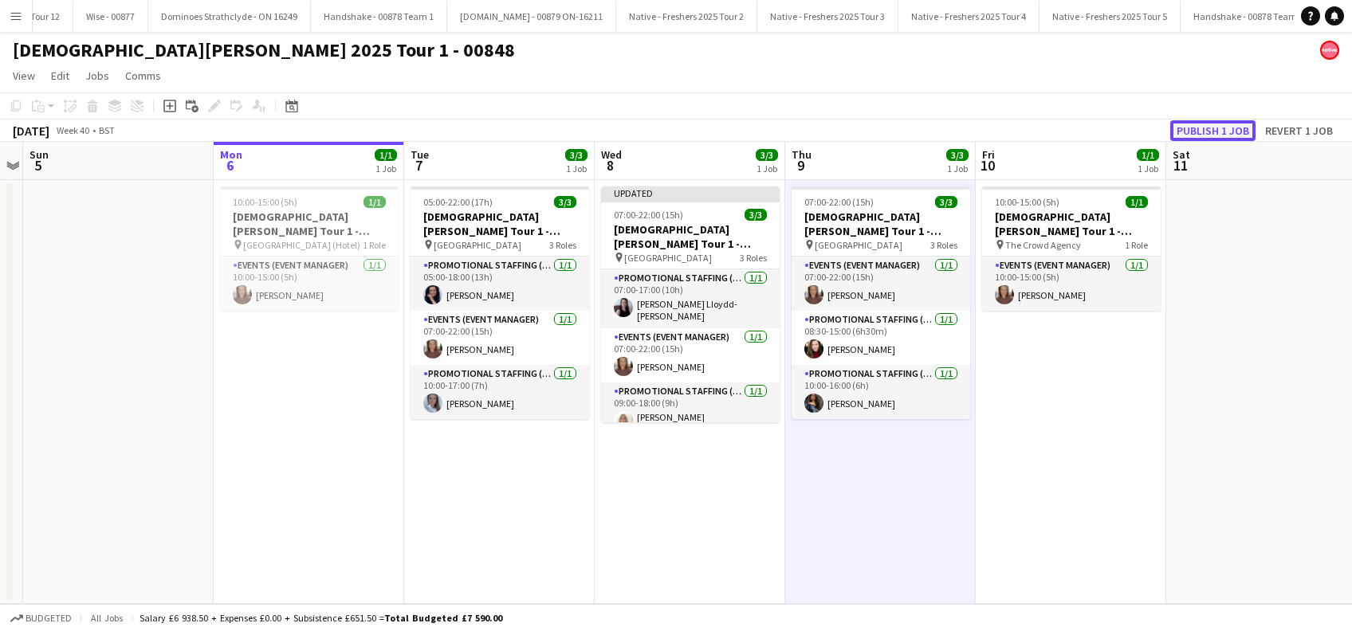
click at [1205, 126] on button "Publish 1 job" at bounding box center [1212, 130] width 85 height 21
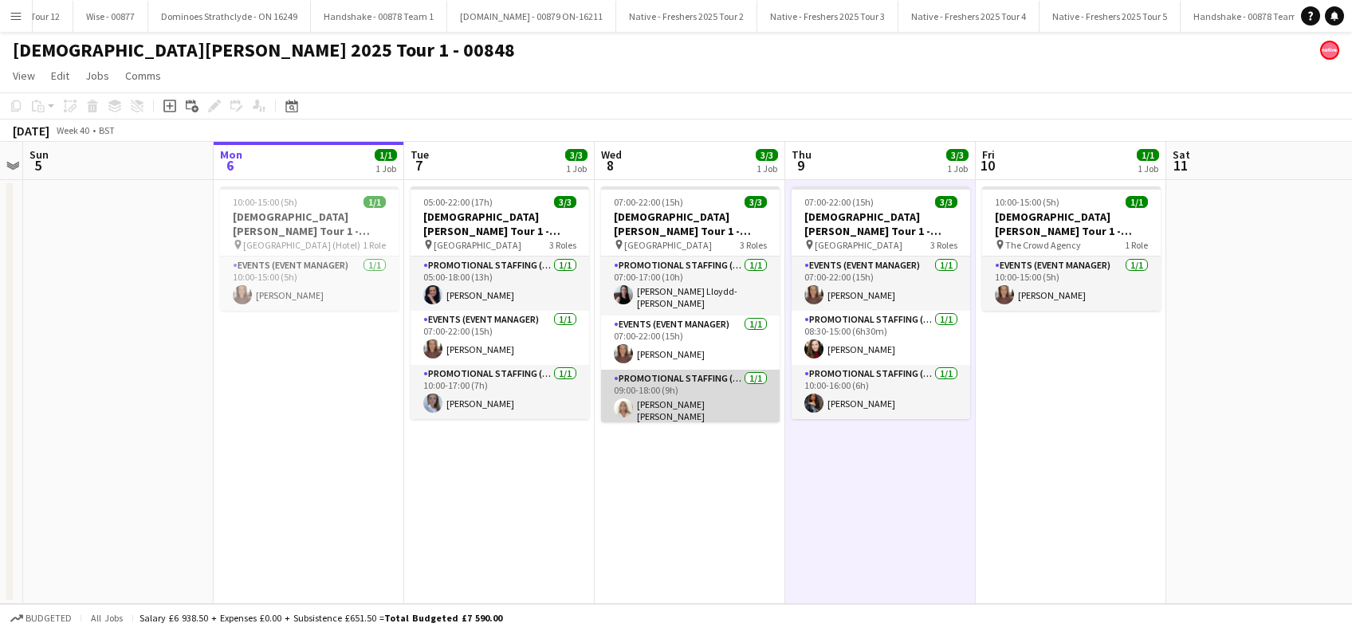
click at [680, 399] on app-card-role "Promotional Staffing (Brand Ambassadors) 1/1 09:00-18:00 (9h) Elenor Ben ari" at bounding box center [690, 399] width 179 height 59
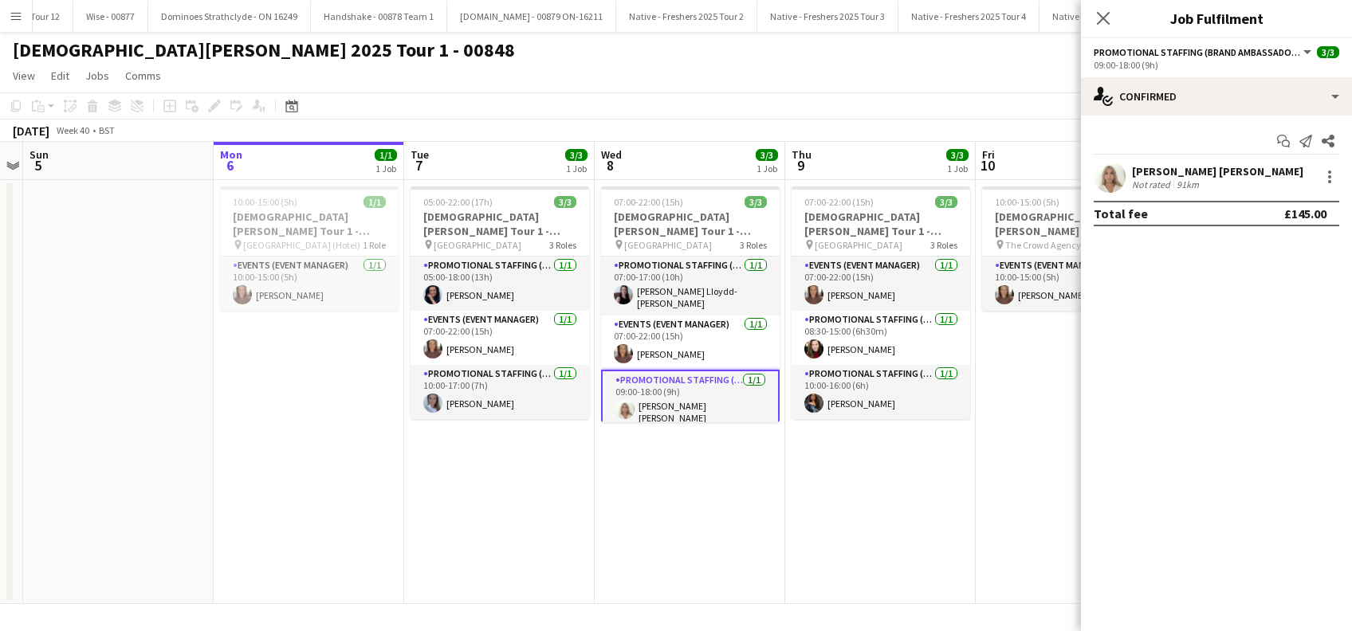
click at [1157, 172] on div "Elenor Ben ari" at bounding box center [1217, 171] width 171 height 14
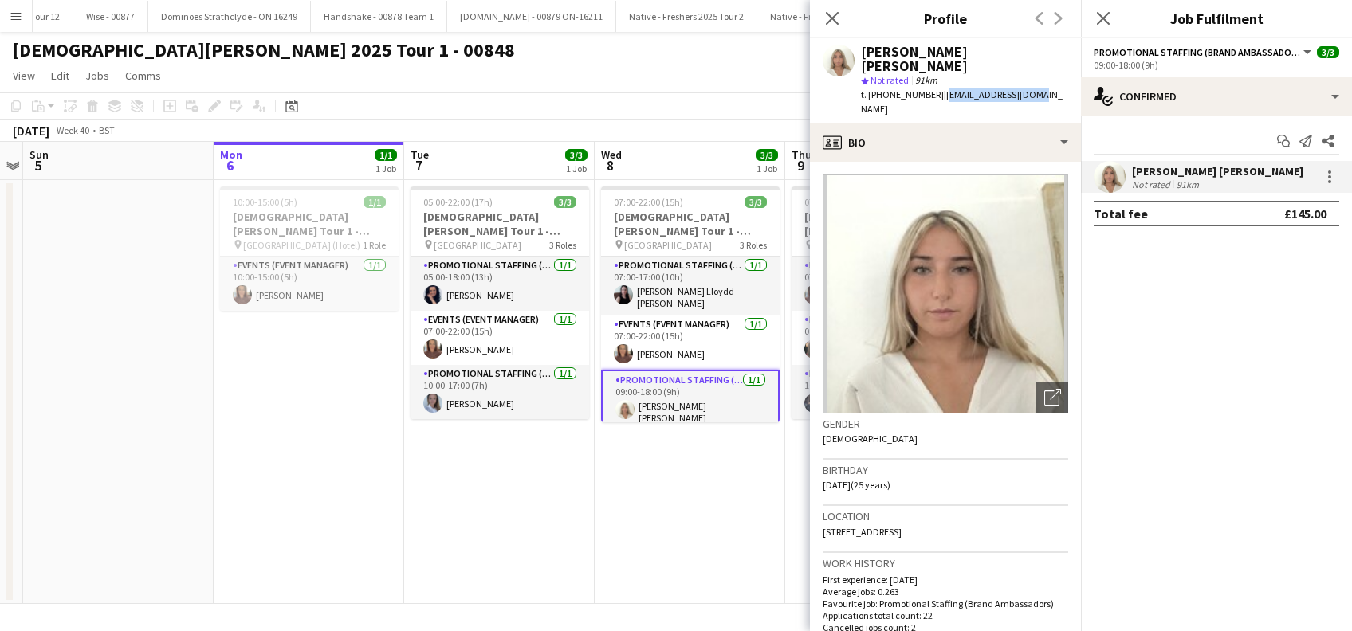
drag, startPoint x: 1033, startPoint y: 80, endPoint x: 938, endPoint y: 79, distance: 95.7
click at [938, 79] on div "Elenor Ben ari star Not rated 91km t. +447460801881 | elenorba6@gmail.com" at bounding box center [945, 80] width 271 height 85
copy span "elenorba6@gmail.com"
click at [1099, 15] on icon "Close pop-in" at bounding box center [1102, 17] width 15 height 15
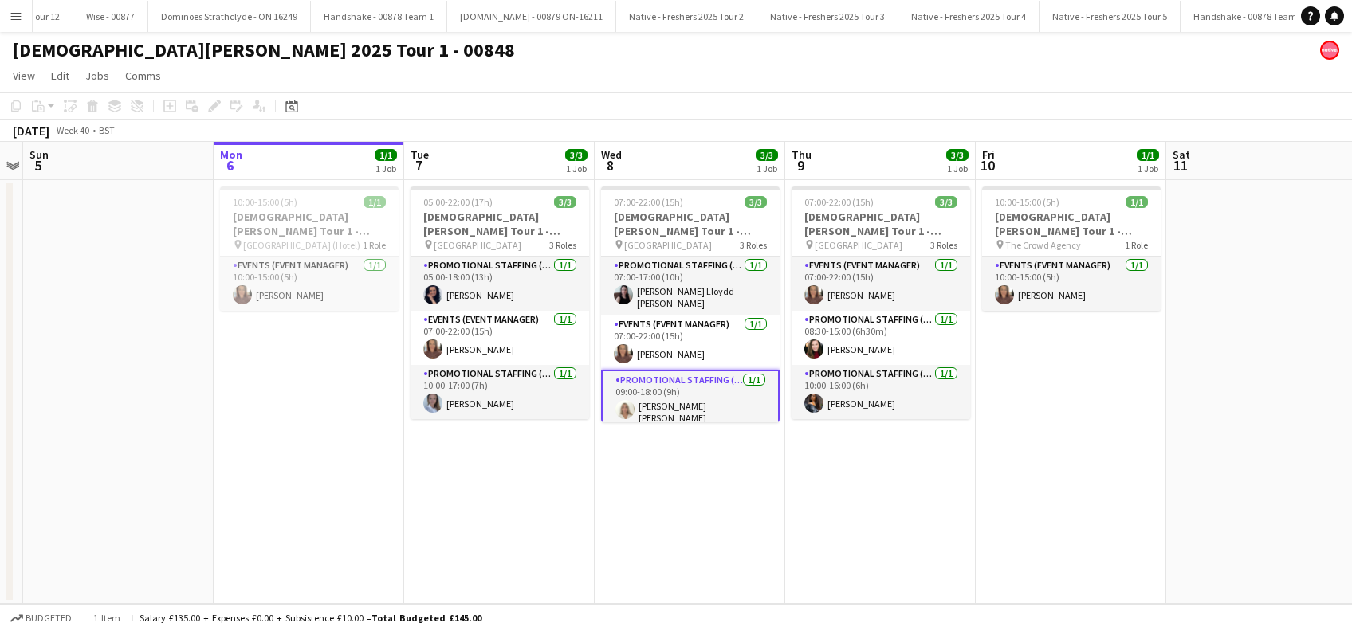
click at [706, 478] on app-date-cell "07:00-22:00 (15h) 3/3 Lady Garden Tour 1 - 00848 - University of Oxford pin Uni…" at bounding box center [690, 392] width 191 height 424
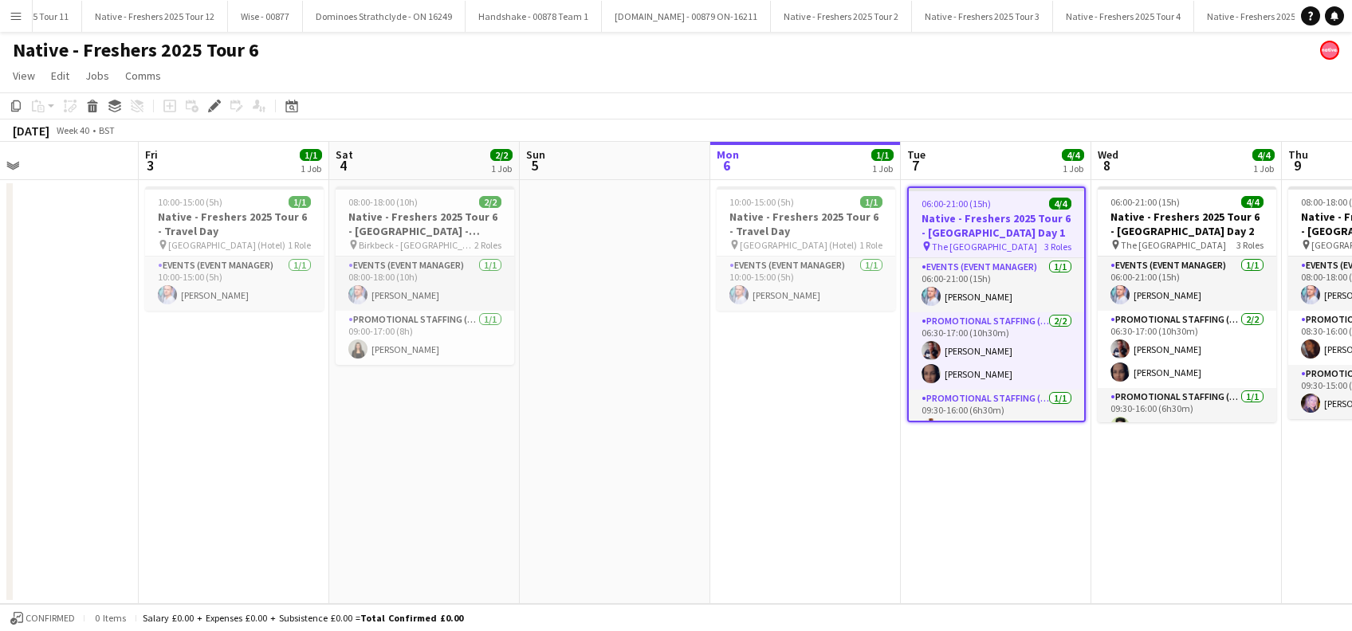
drag, startPoint x: 270, startPoint y: 521, endPoint x: 856, endPoint y: 503, distance: 586.3
click at [855, 504] on app-calendar-viewport "Wed 1 Thu 2 Fri 3 1/1 1 Job Sat 4 2/2 1 Job Sun 5 Mon 6 1/1 1 Job Tue 7 4/4 1 J…" at bounding box center [676, 373] width 1352 height 462
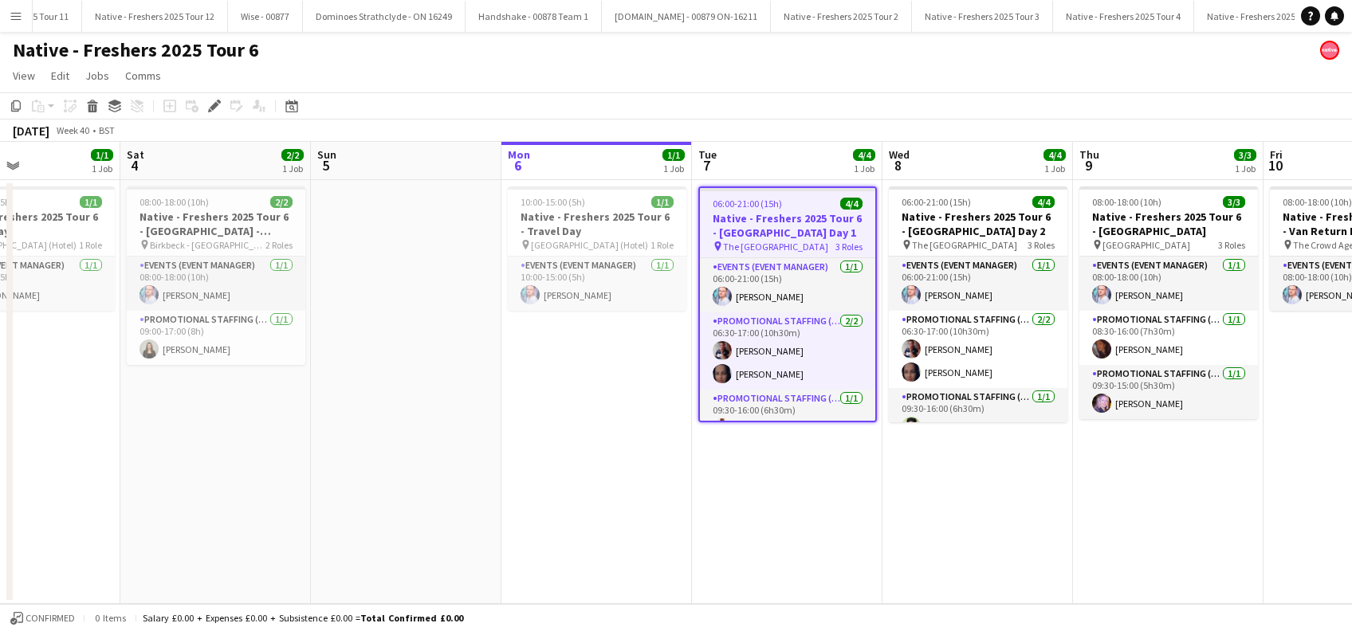
scroll to position [0, 745]
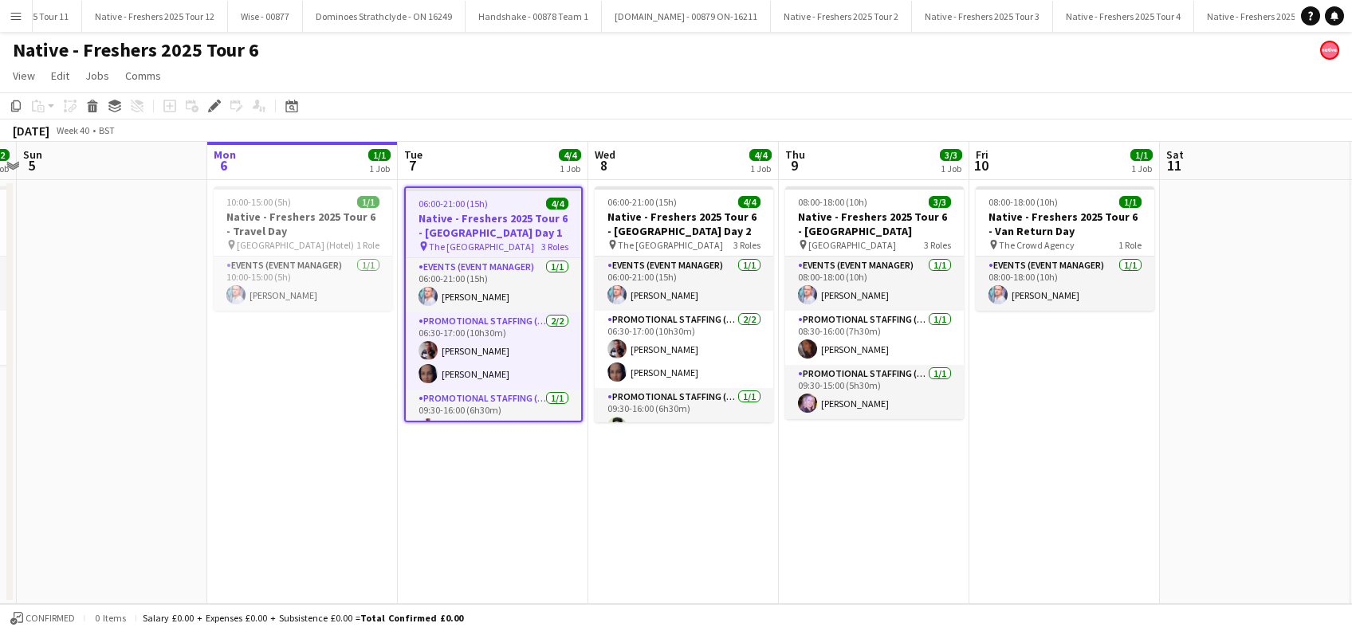
drag, startPoint x: 1070, startPoint y: 523, endPoint x: 478, endPoint y: 583, distance: 594.6
click at [478, 583] on app-calendar-viewport "Wed 1 Thu 2 Fri 3 1/1 1 Job Sat 4 2/2 1 Job Sun 5 Mon 6 1/1 1 Job Tue 7 4/4 1 J…" at bounding box center [676, 373] width 1352 height 462
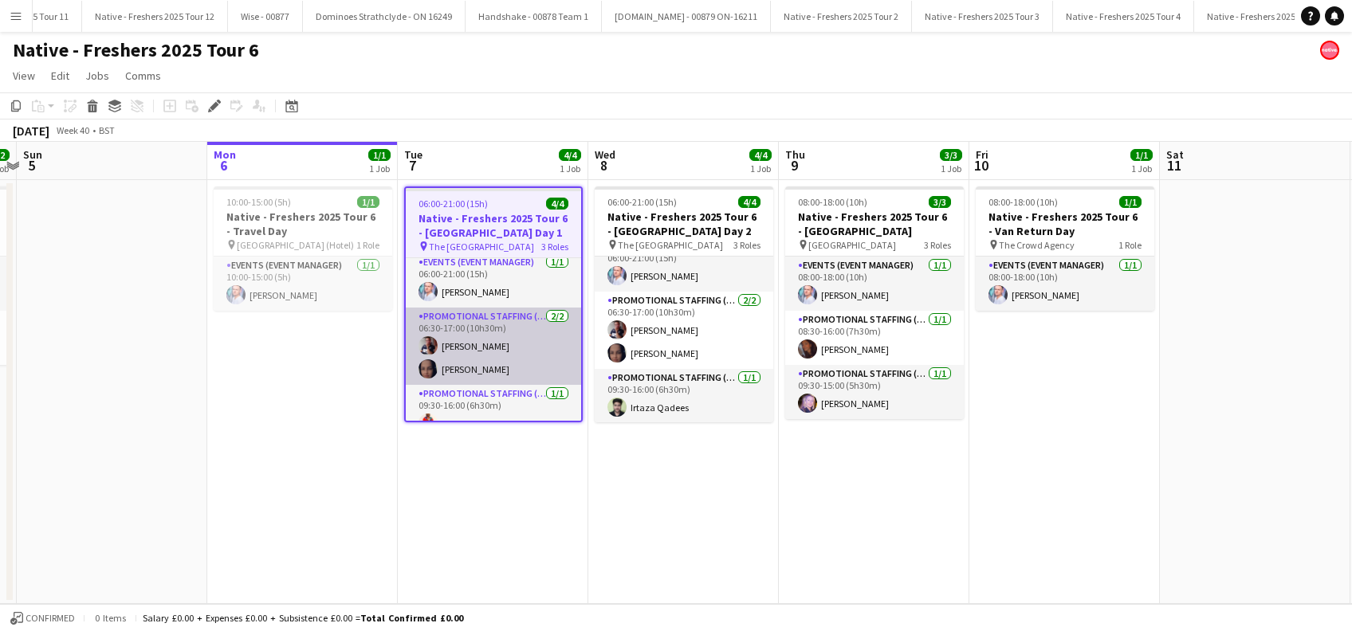
scroll to position [0, 0]
click at [481, 367] on app-card-role "Promotional Staffing (Brand Ambassadors) 2/2 06:30-17:00 (10h30m) Dan Strasters…" at bounding box center [493, 351] width 175 height 77
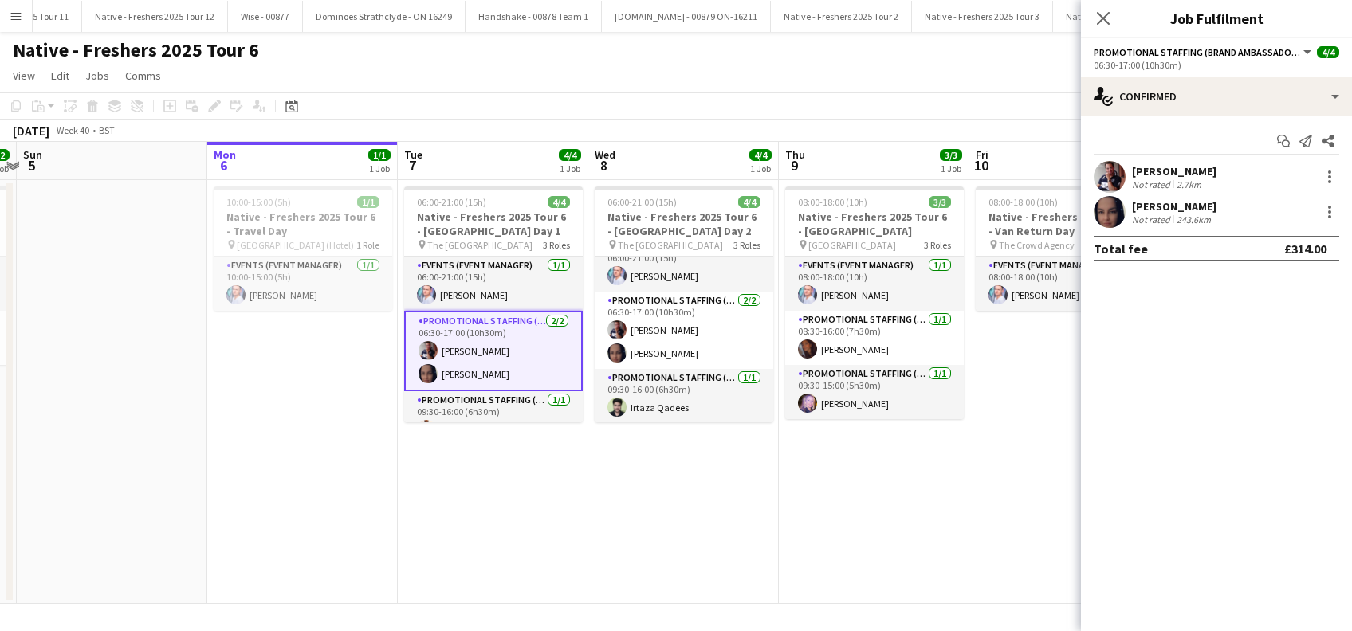
click at [1201, 200] on div "Paulina Piatkowska" at bounding box center [1174, 206] width 85 height 14
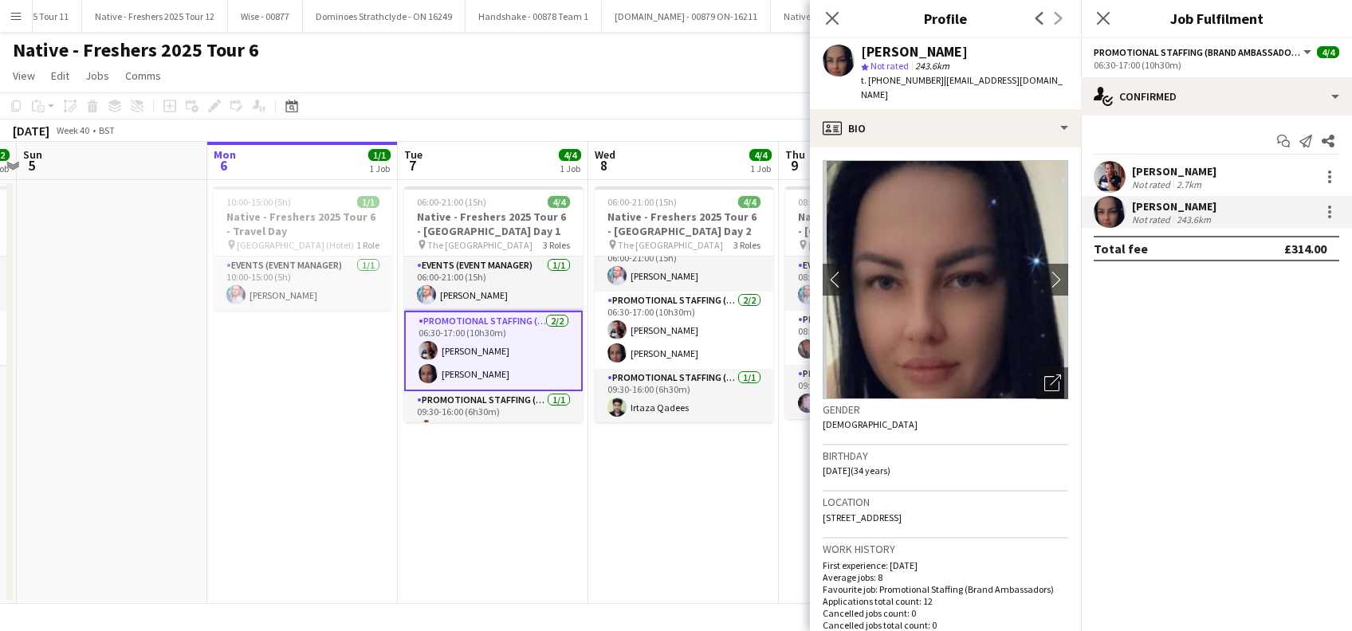
drag, startPoint x: 871, startPoint y: 89, endPoint x: 859, endPoint y: 54, distance: 36.8
click at [859, 54] on div "Paulina Piatkowska star Not rated 243.6km t. +447850662121 | paulina.piatkowska…" at bounding box center [945, 73] width 271 height 71
copy div "Paulina Piatkowska star Not rated 243.6km t. +447850662121 | paulina.piatkowska…"
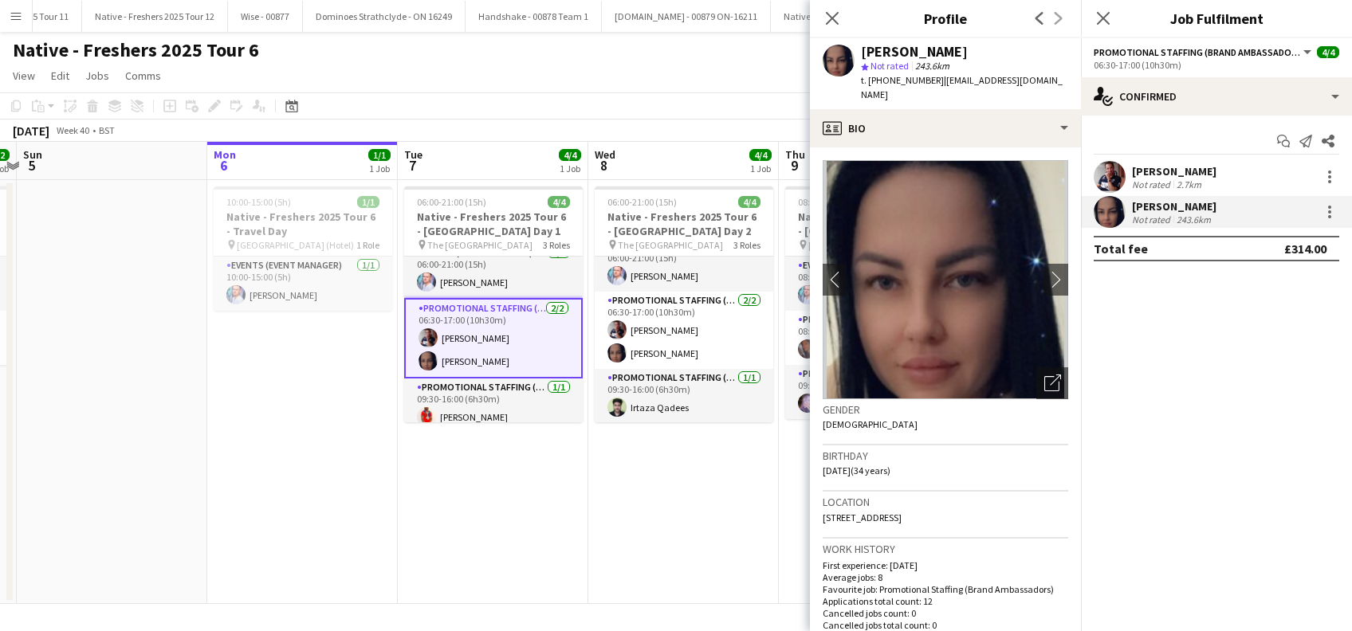
scroll to position [22, 0]
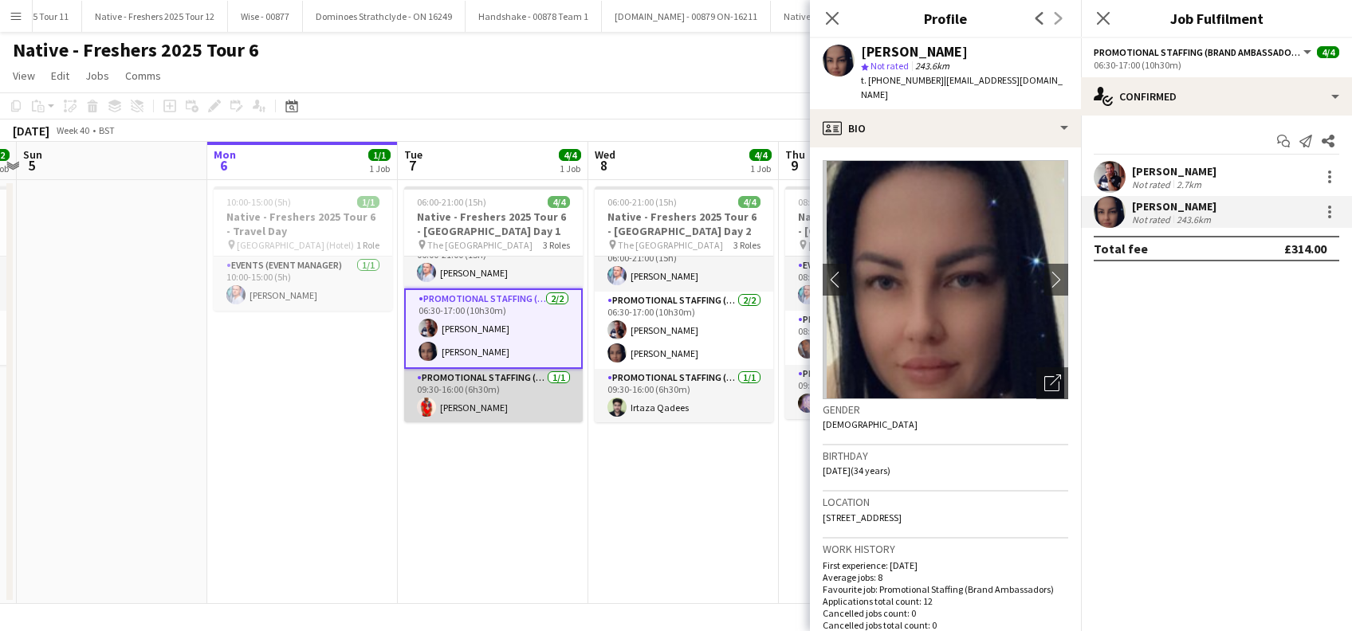
click at [464, 407] on app-card-role "Promotional Staffing (Brand Ambassadors) 1/1 09:30-16:00 (6h30m) william Mulenga" at bounding box center [493, 396] width 179 height 54
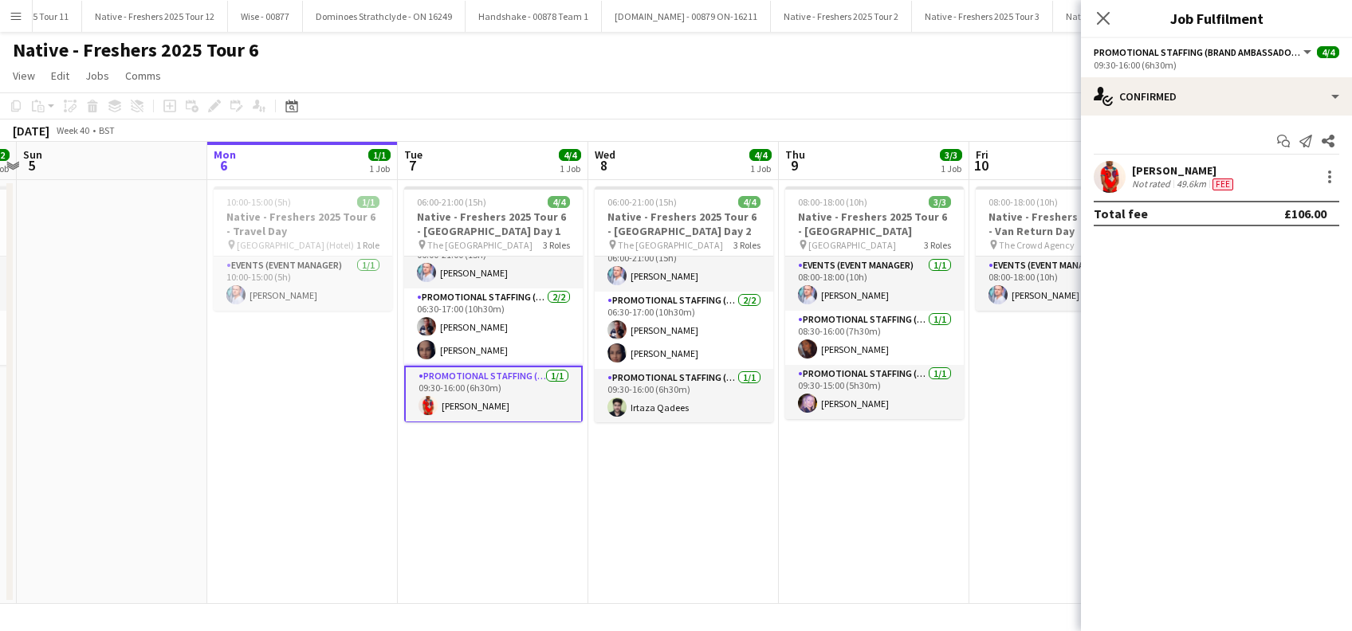
click at [1163, 171] on div "william Mulenga" at bounding box center [1184, 170] width 104 height 14
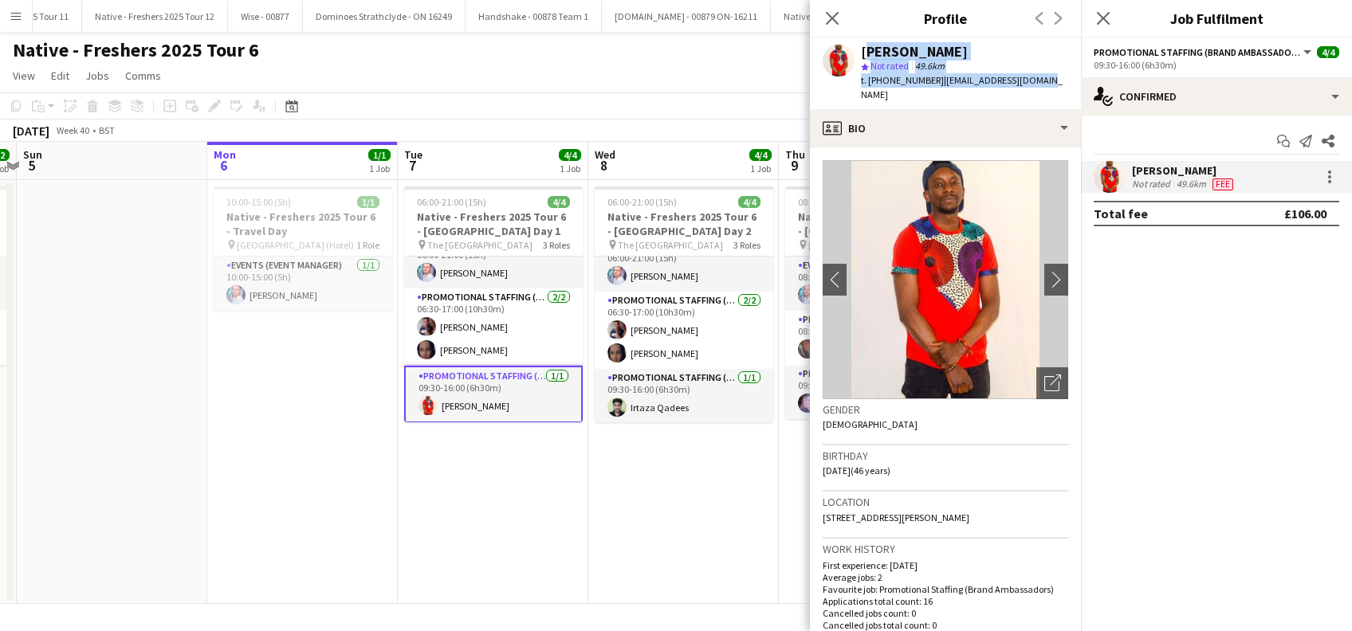
drag, startPoint x: 1044, startPoint y: 83, endPoint x: 859, endPoint y: 50, distance: 187.0
click at [859, 50] on div "william Mulenga star Not rated 49.6km t. +7468454649 | wdawg2679@hotmail.com" at bounding box center [945, 73] width 271 height 71
copy div "william Mulenga star Not rated 49.6km t. +7468454649 | wdawg2679@hotmail.com"
click at [1103, 21] on icon "Close pop-in" at bounding box center [1102, 17] width 15 height 15
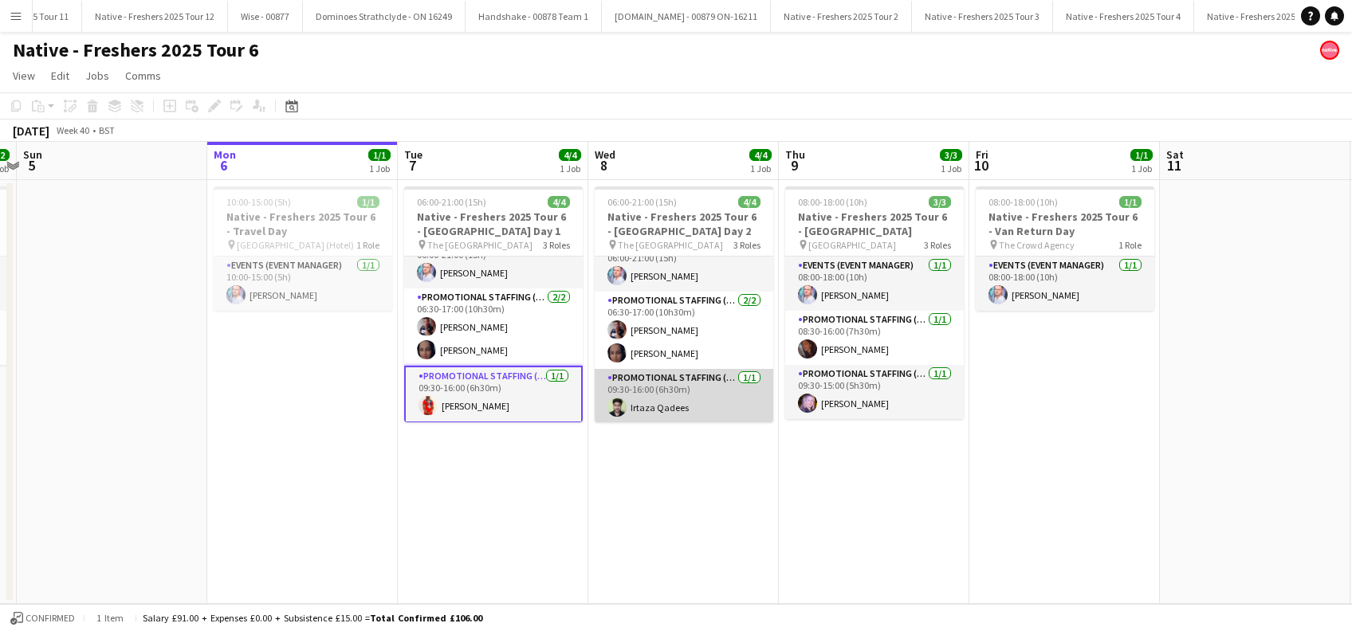
click at [672, 408] on app-card-role "Promotional Staffing (Brand Ambassadors) 1/1 09:30-16:00 (6h30m) Irtaza Qadees" at bounding box center [684, 396] width 179 height 54
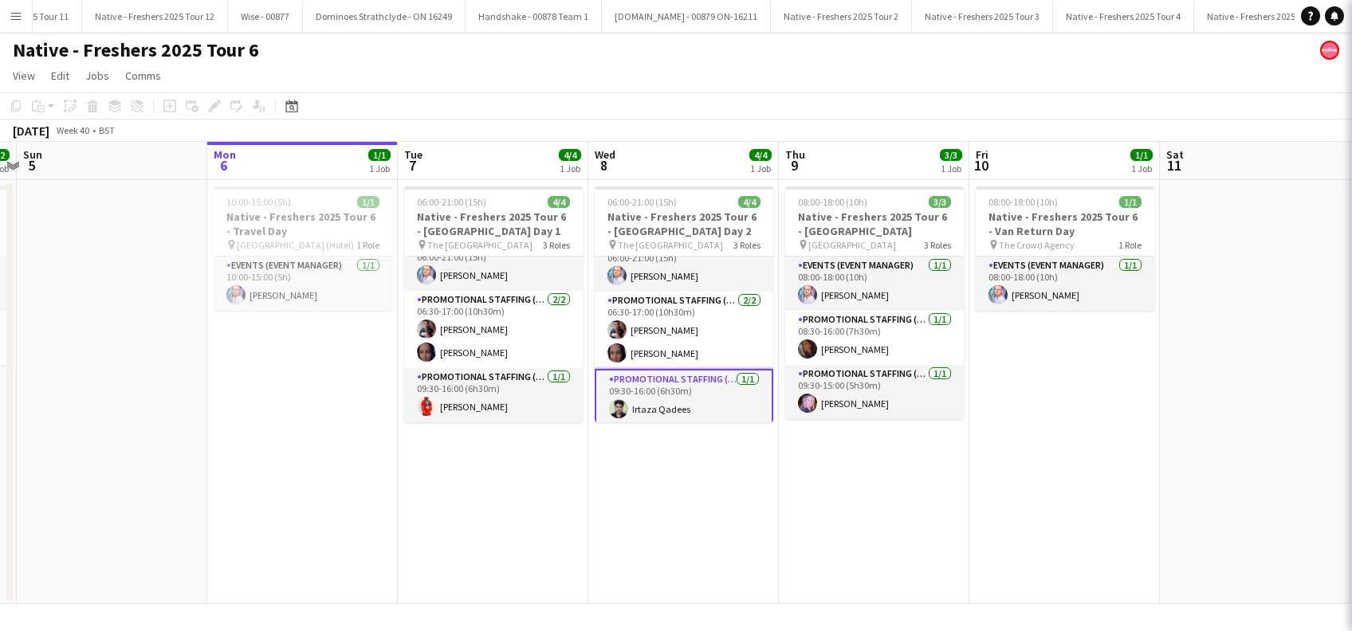
scroll to position [19, 0]
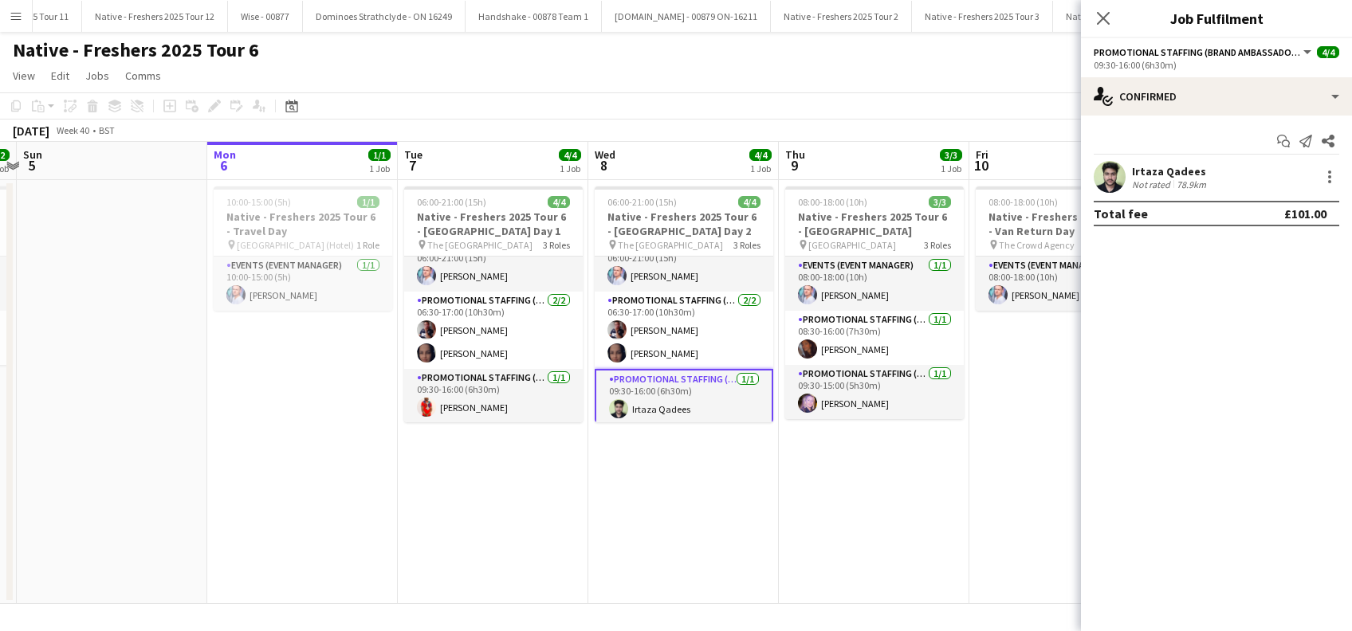
click at [1188, 169] on div "Irtaza Qadees" at bounding box center [1170, 171] width 77 height 14
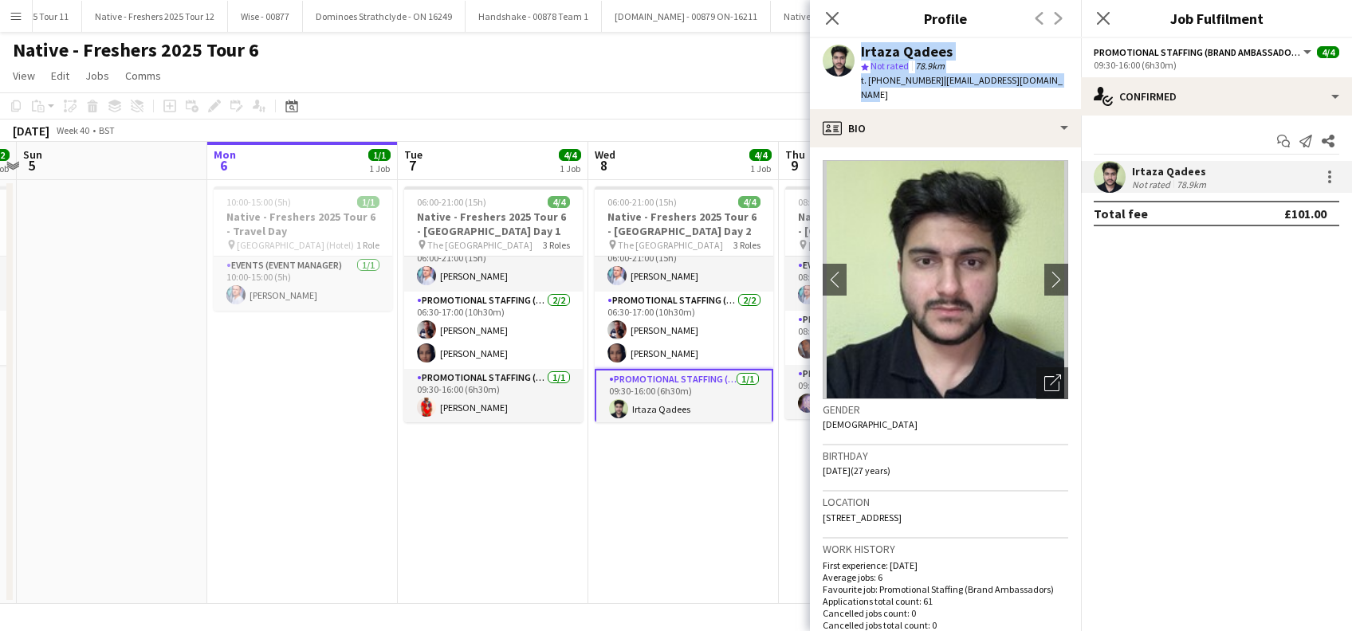
drag, startPoint x: 1064, startPoint y: 78, endPoint x: 857, endPoint y: 57, distance: 208.4
click at [857, 57] on div "Irtaza Qadees star Not rated 78.9km t. +447377104846 | irtazaqadees222@gmail.com" at bounding box center [945, 73] width 271 height 71
copy div "Irtaza Qadees star Not rated 78.9km t. +447377104846 | irtazaqadees222@gmail.com"
click at [358, 501] on app-date-cell "10:00-15:00 (5h) 1/1 Native - Freshers 2025 Tour 6 - Travel Day pin Cambridge (…" at bounding box center [302, 392] width 191 height 424
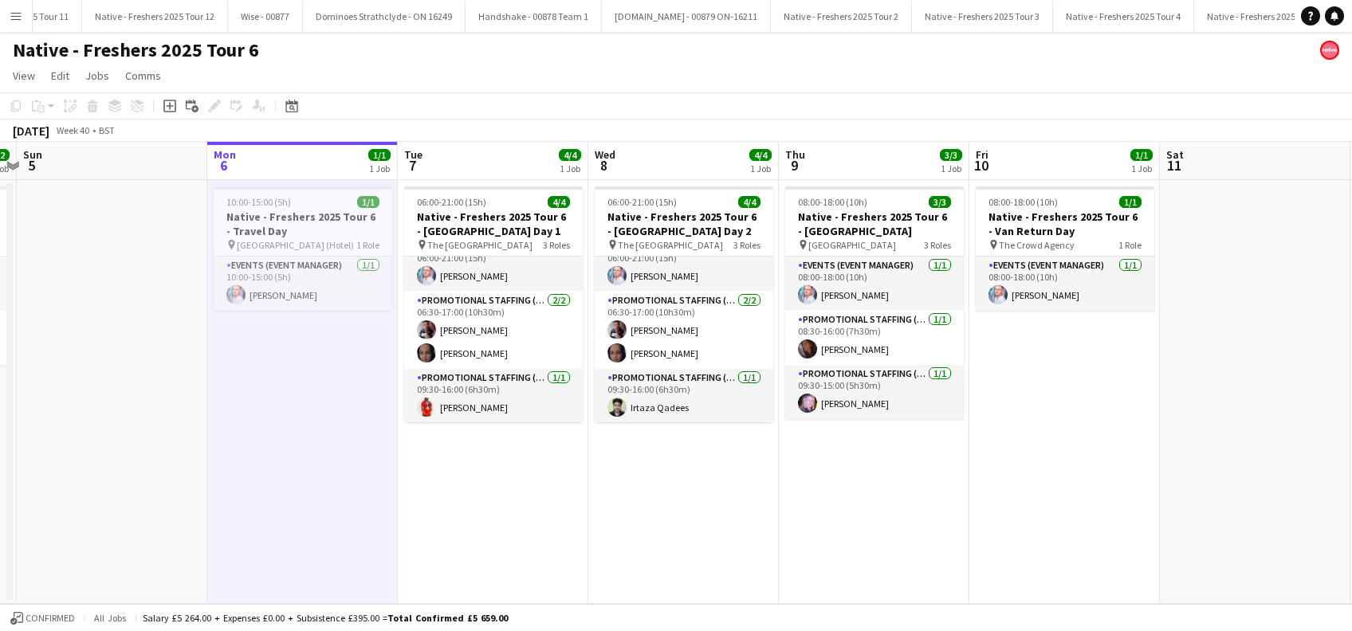
click at [681, 486] on app-date-cell "06:00-21:00 (15h) 4/4 Native - Freshers 2025 Tour 6 - University of Cambridge D…" at bounding box center [683, 392] width 191 height 424
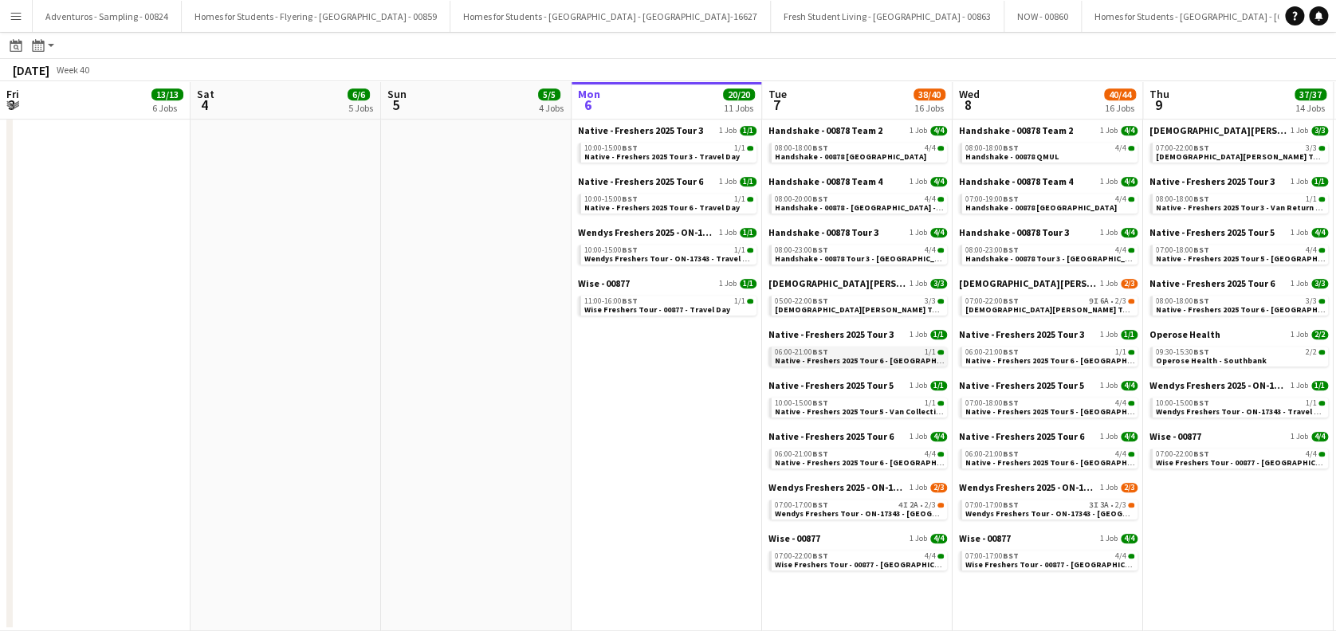
scroll to position [0, 381]
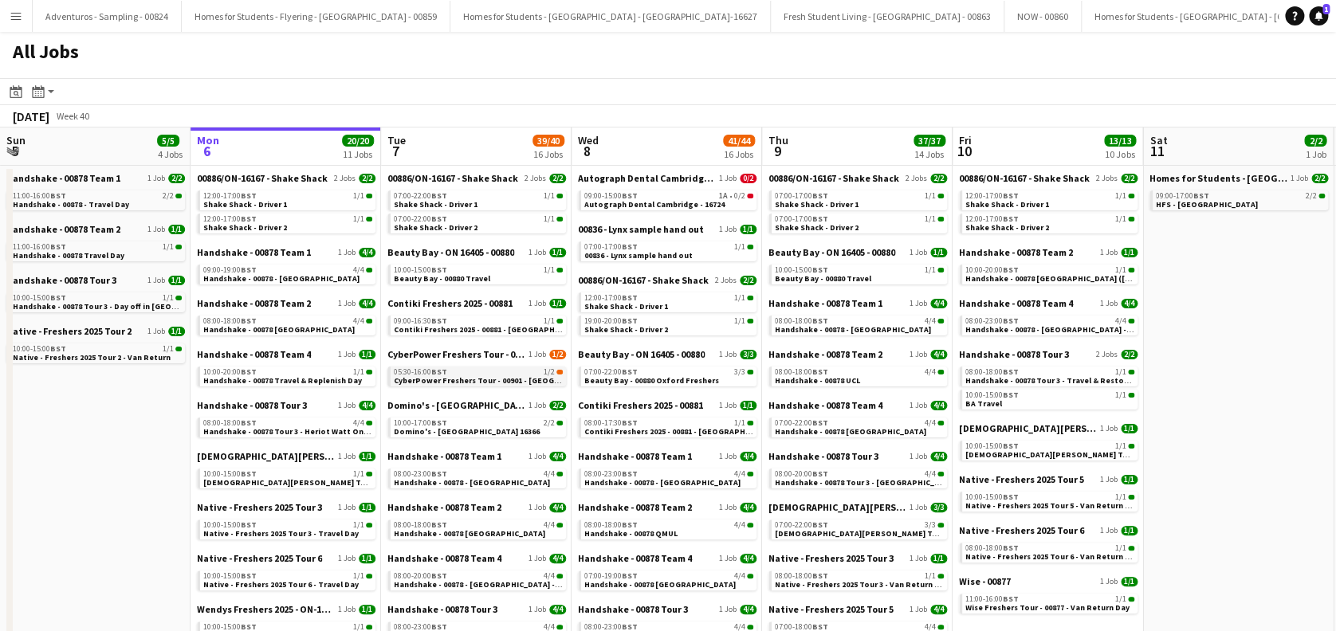
click at [491, 376] on span "CyberPower Freshers Tour - 00901 - [GEOGRAPHIC_DATA]" at bounding box center [501, 381] width 215 height 10
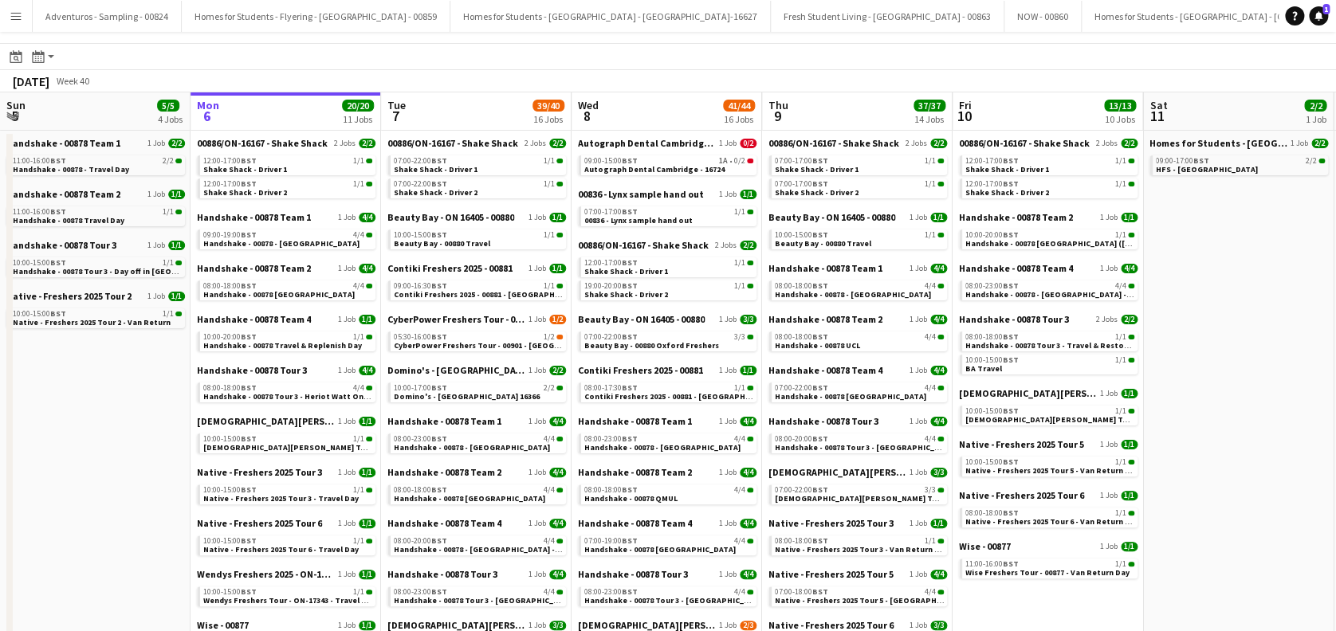
scroll to position [6, 0]
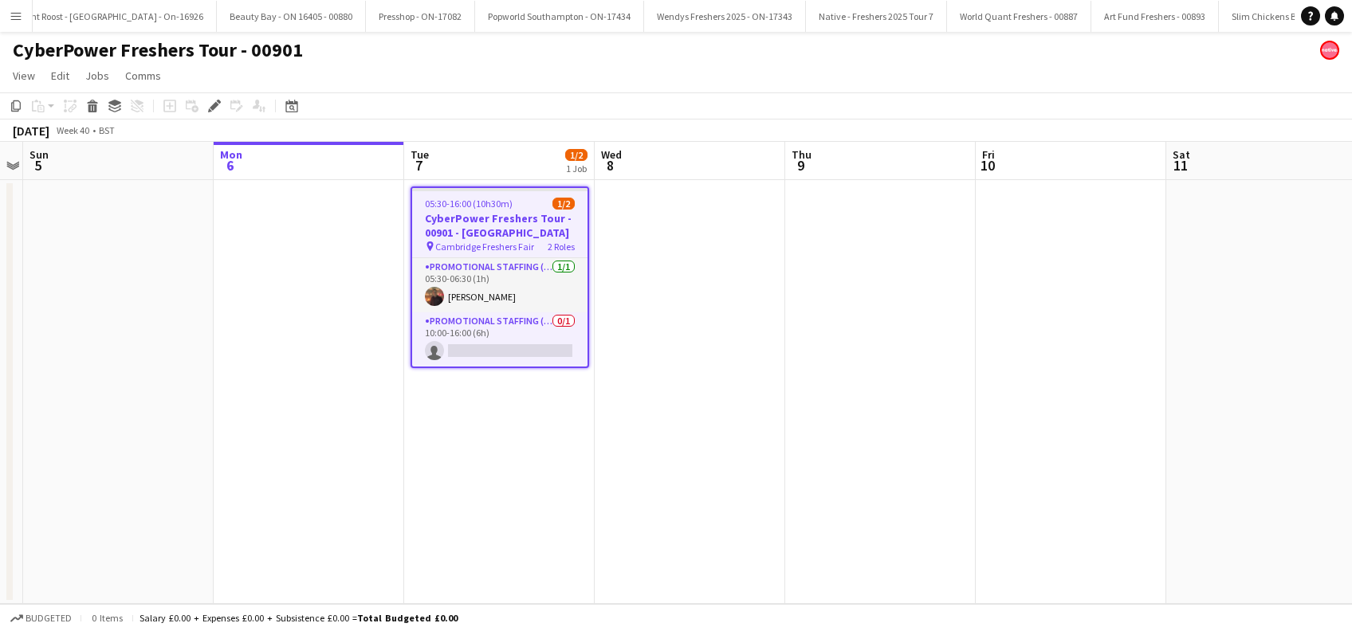
scroll to position [0, 10145]
click at [651, 364] on app-date-cell at bounding box center [690, 392] width 191 height 424
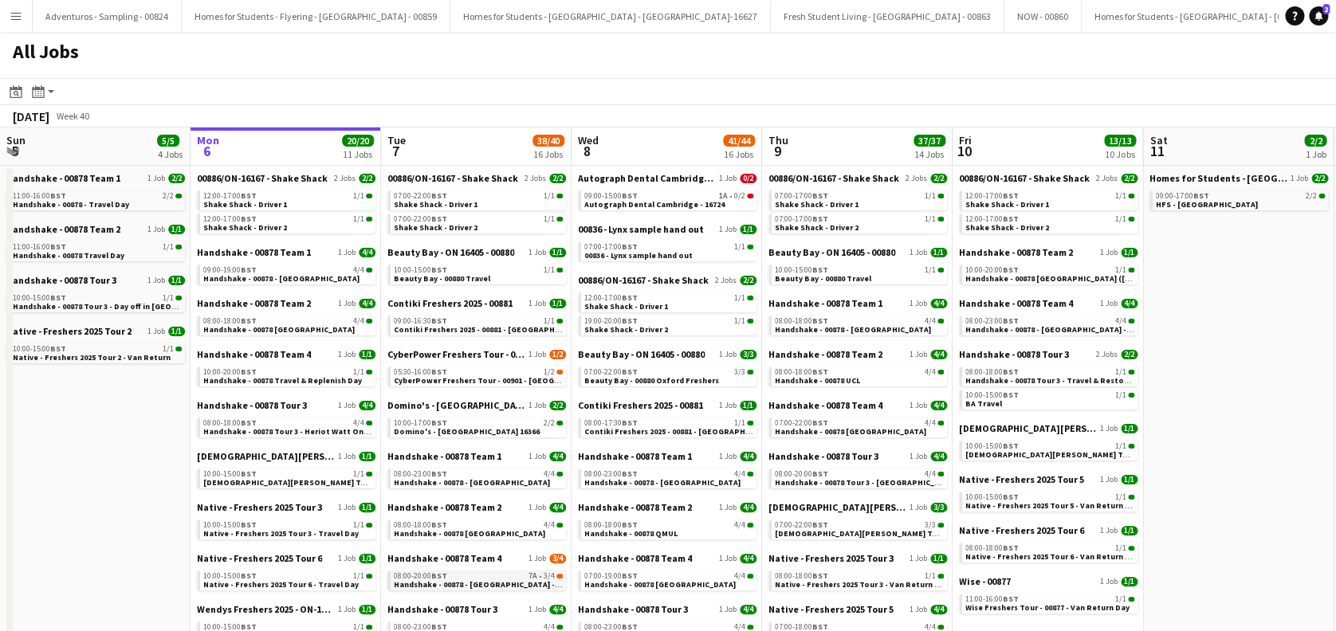
click at [510, 587] on span "Handshake - 00878 - [GEOGRAPHIC_DATA] - Onsite Day" at bounding box center [496, 585] width 205 height 10
click at [18, 18] on app-icon "Menu" at bounding box center [16, 16] width 13 height 13
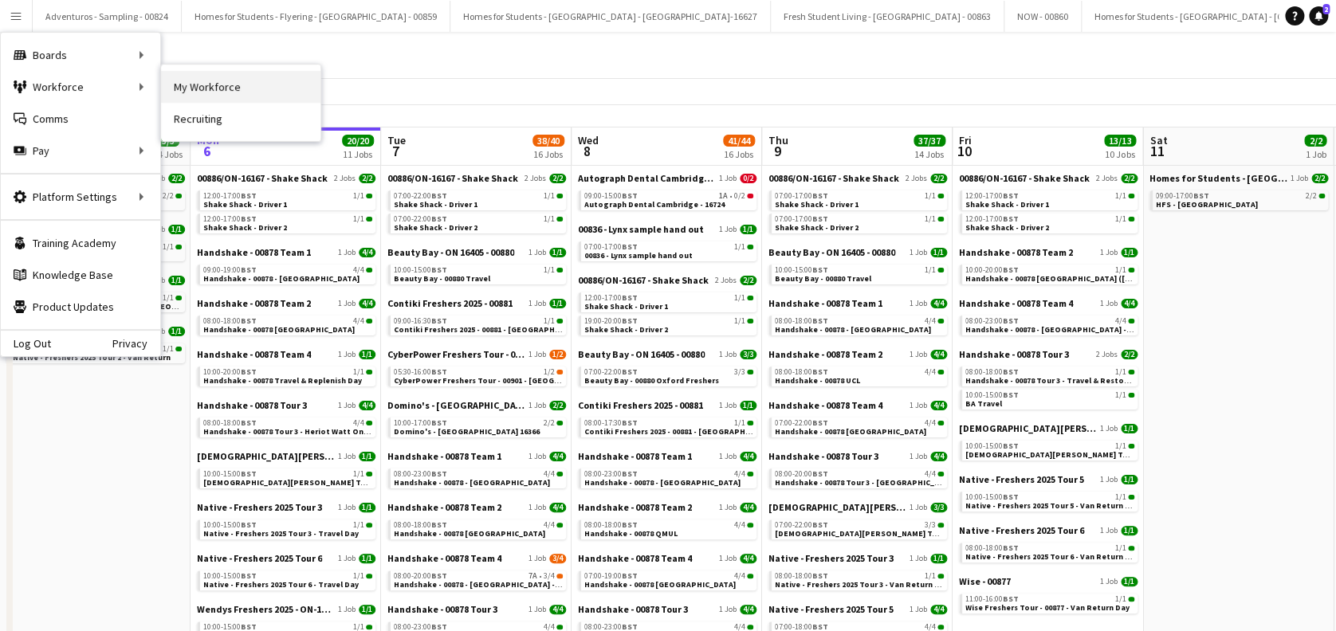
click at [212, 88] on link "My Workforce" at bounding box center [240, 87] width 159 height 32
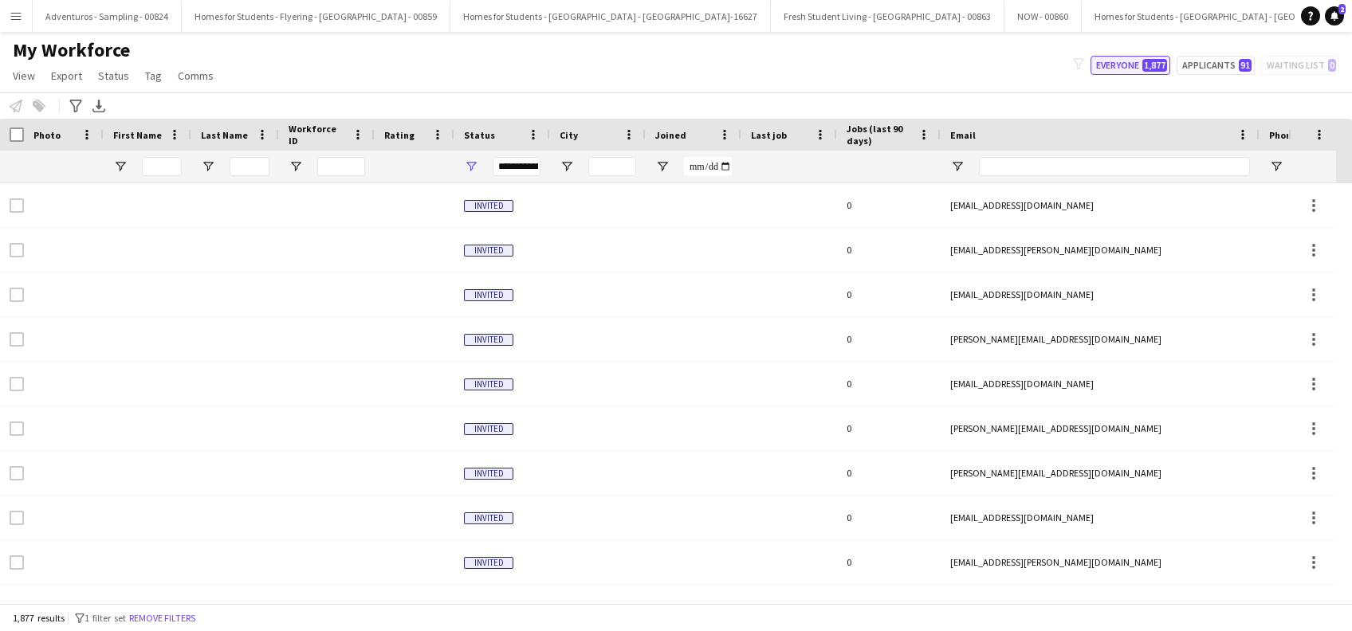
click at [1126, 62] on button "Everyone 1,877" at bounding box center [1131, 65] width 80 height 19
click at [153, 167] on input "First Name Filter Input" at bounding box center [162, 166] width 40 height 19
type input "******"
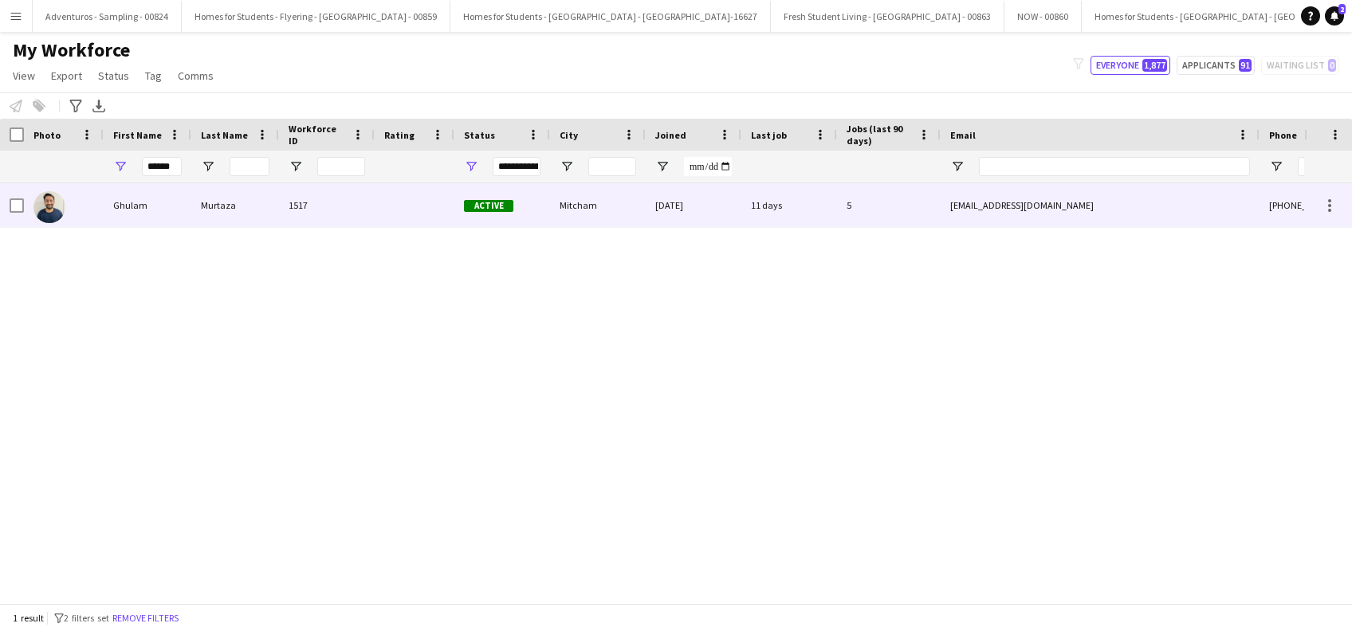
click at [122, 207] on div "Ghulam" at bounding box center [148, 205] width 88 height 44
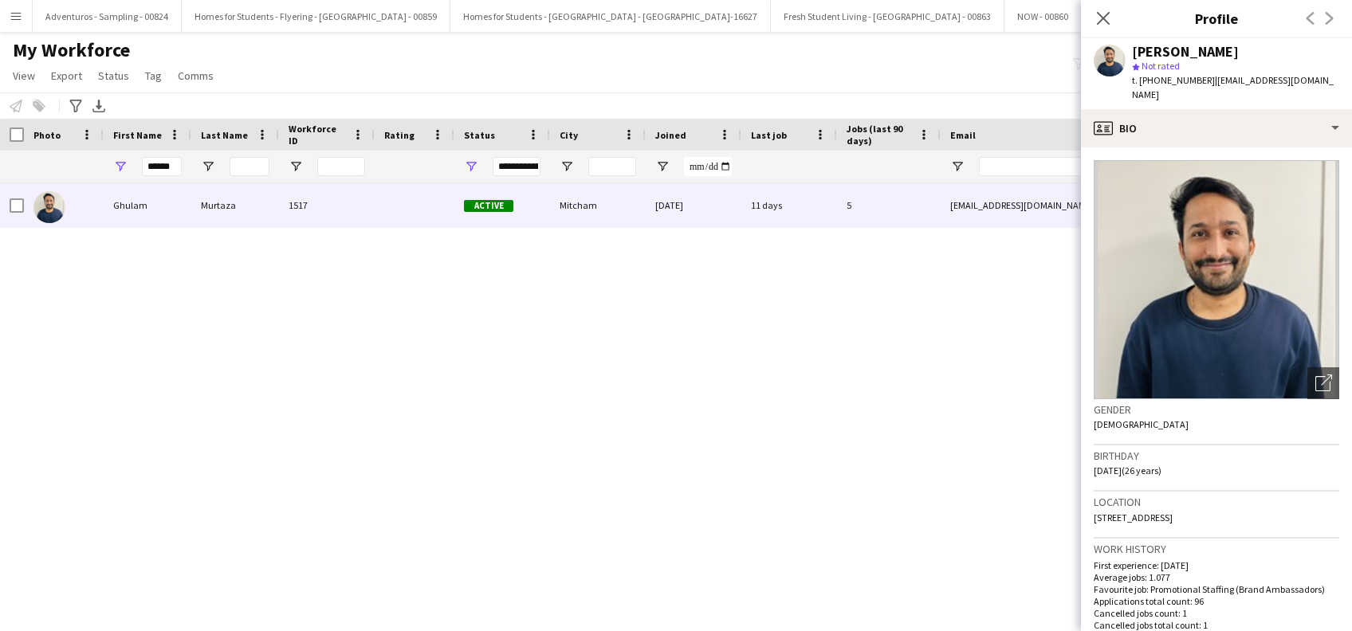
scroll to position [651, 0]
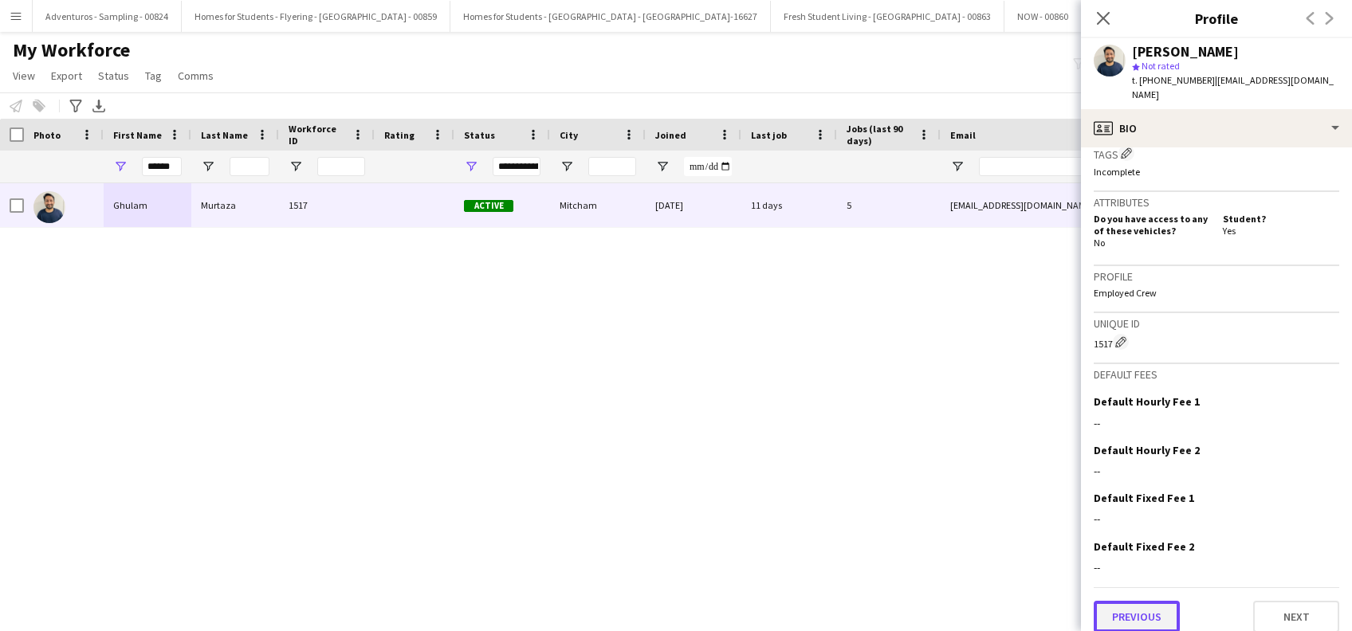
click at [1145, 601] on button "Previous" at bounding box center [1137, 617] width 86 height 32
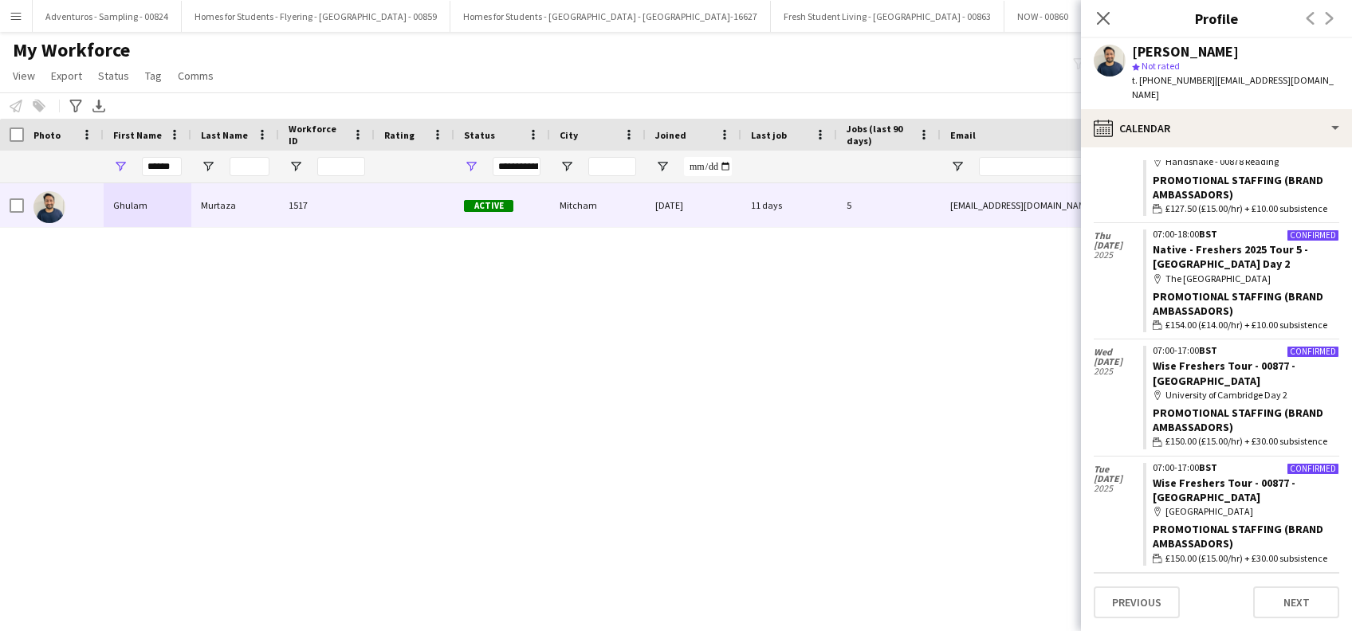
scroll to position [1184, 0]
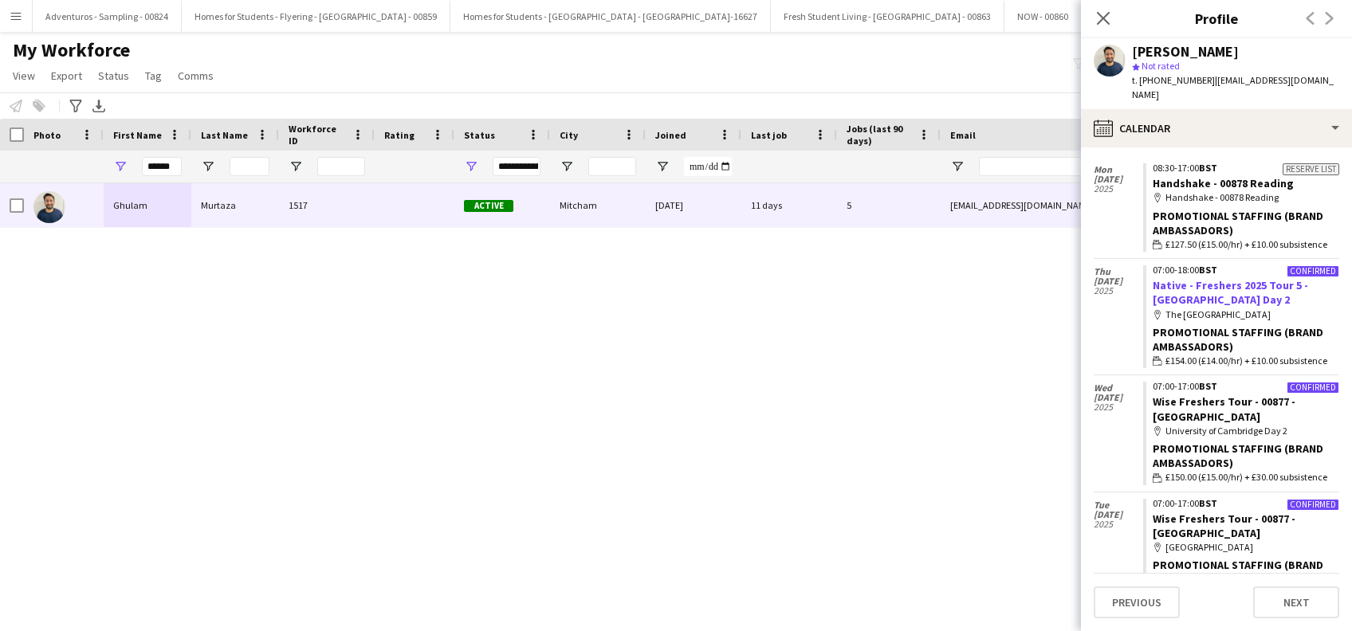
click at [1217, 278] on link "Native - Freshers 2025 Tour 5 - [GEOGRAPHIC_DATA] Day 2" at bounding box center [1230, 292] width 155 height 29
click at [1105, 14] on icon "Close pop-in" at bounding box center [1102, 17] width 15 height 15
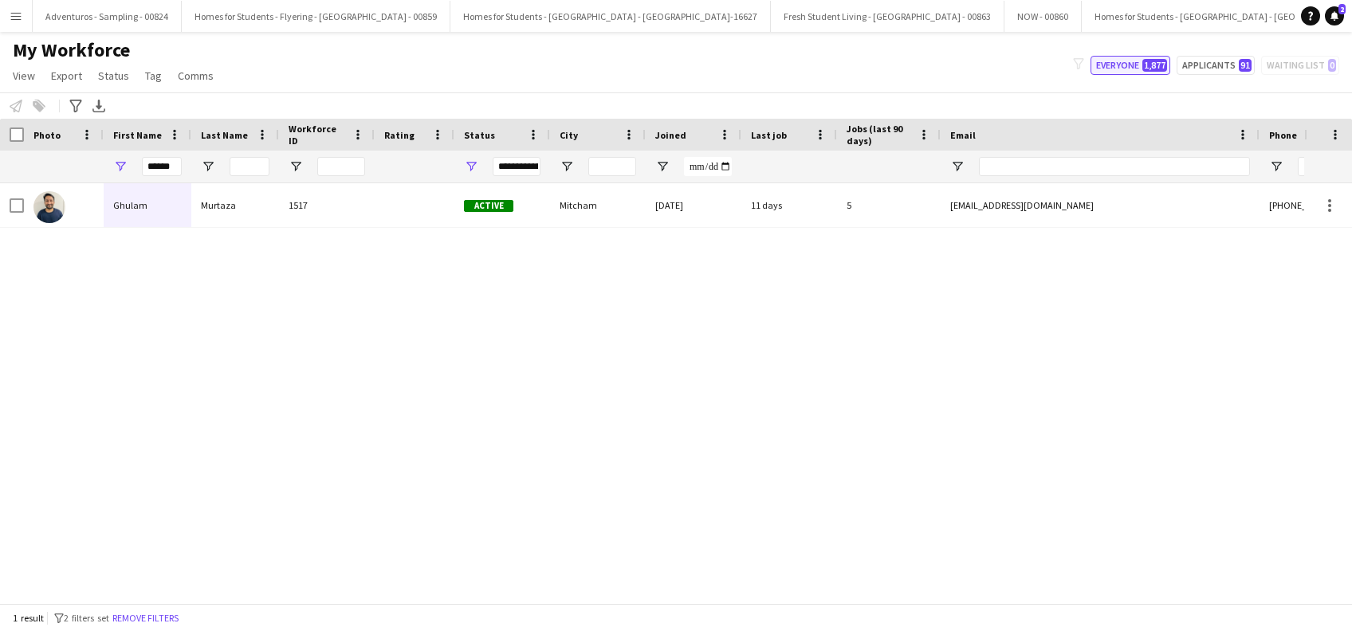
click at [1127, 73] on button "Everyone 1,877" at bounding box center [1131, 65] width 80 height 19
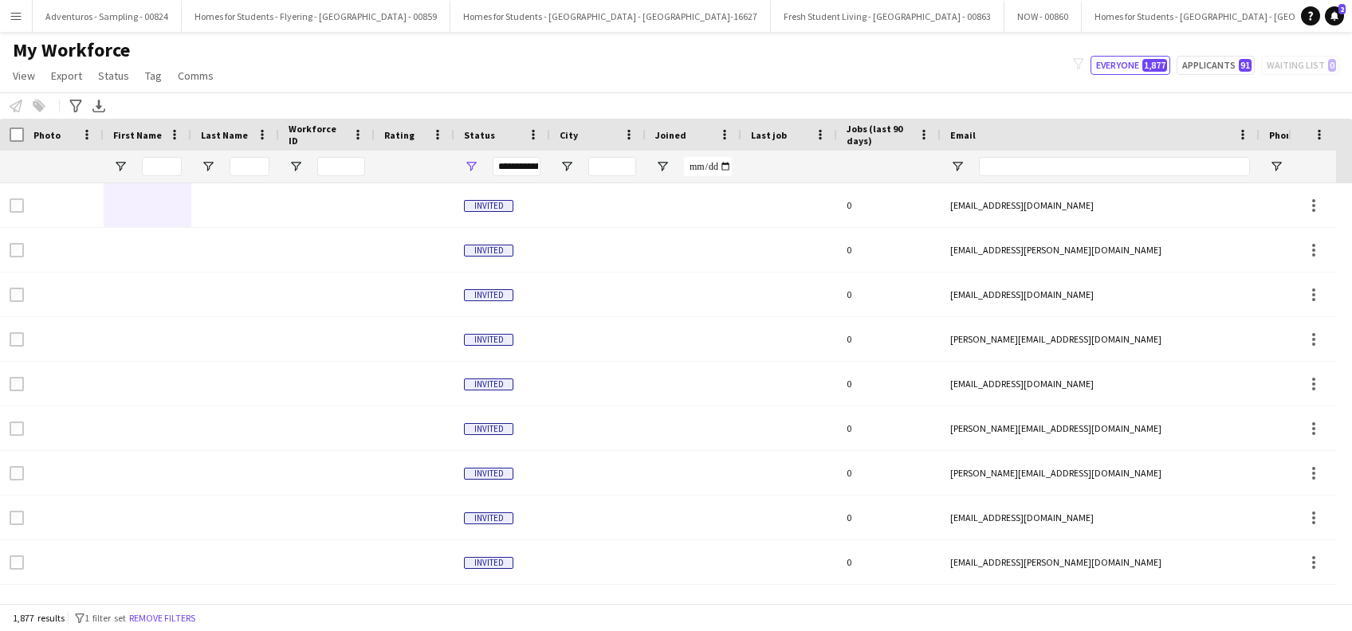
click at [22, 13] on button "Menu" at bounding box center [16, 16] width 32 height 32
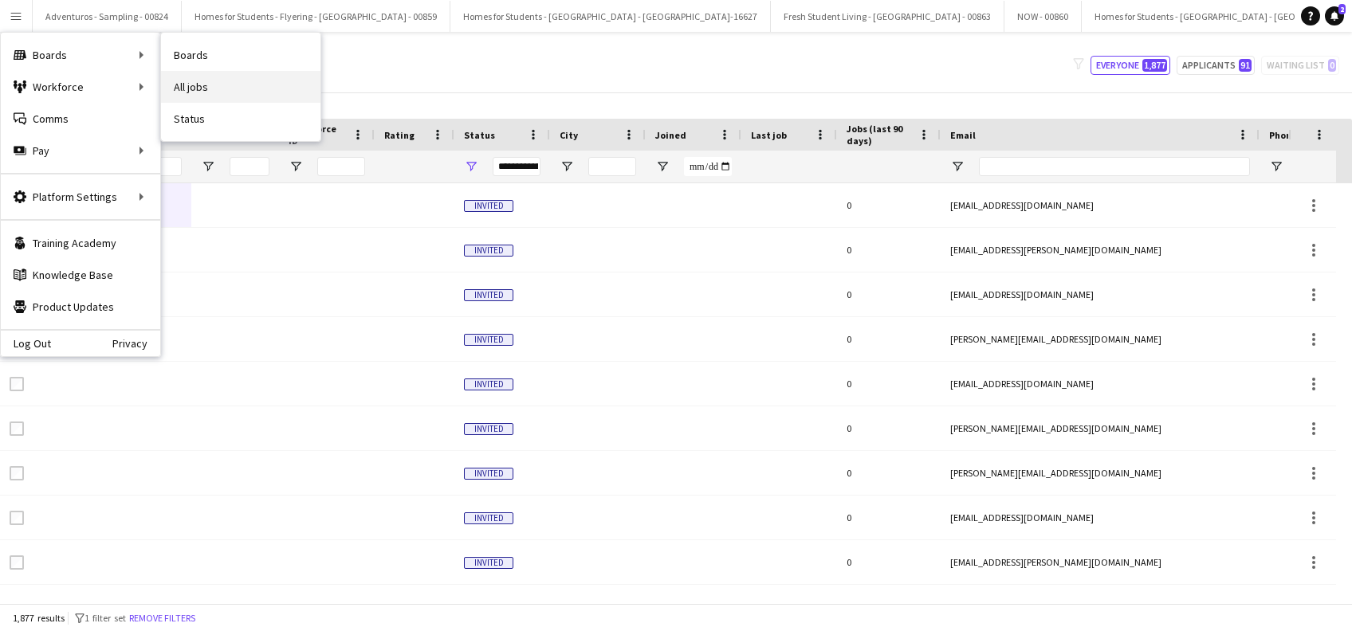
click at [192, 90] on link "All jobs" at bounding box center [240, 87] width 159 height 32
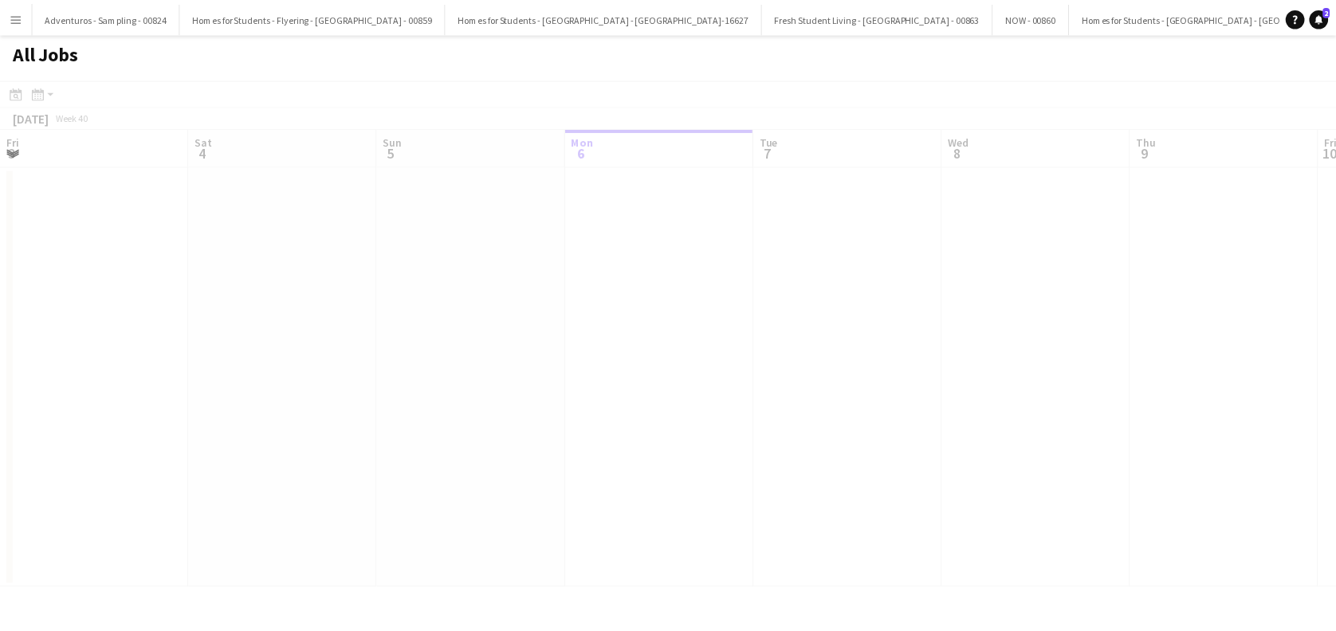
scroll to position [0, 381]
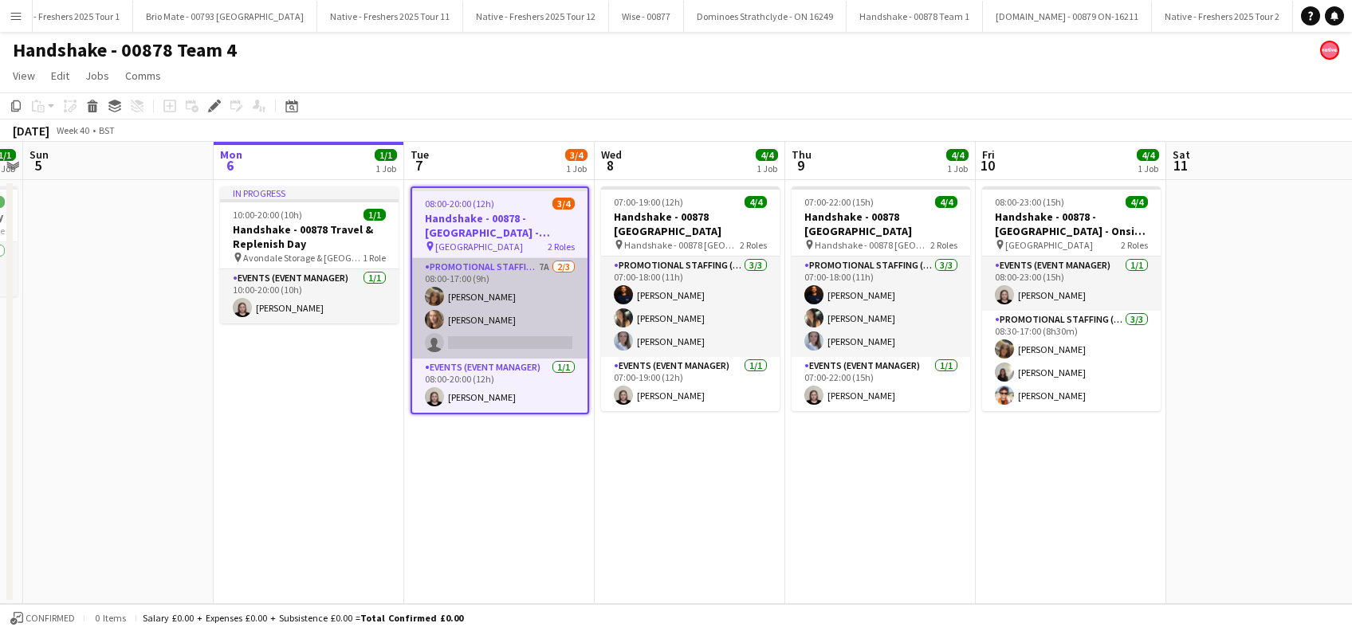
click at [504, 340] on app-card-role "Promotional Staffing (Brand Ambassadors) 7A 2/3 08:00-17:00 (9h) Maylinda Perle…" at bounding box center [499, 308] width 175 height 100
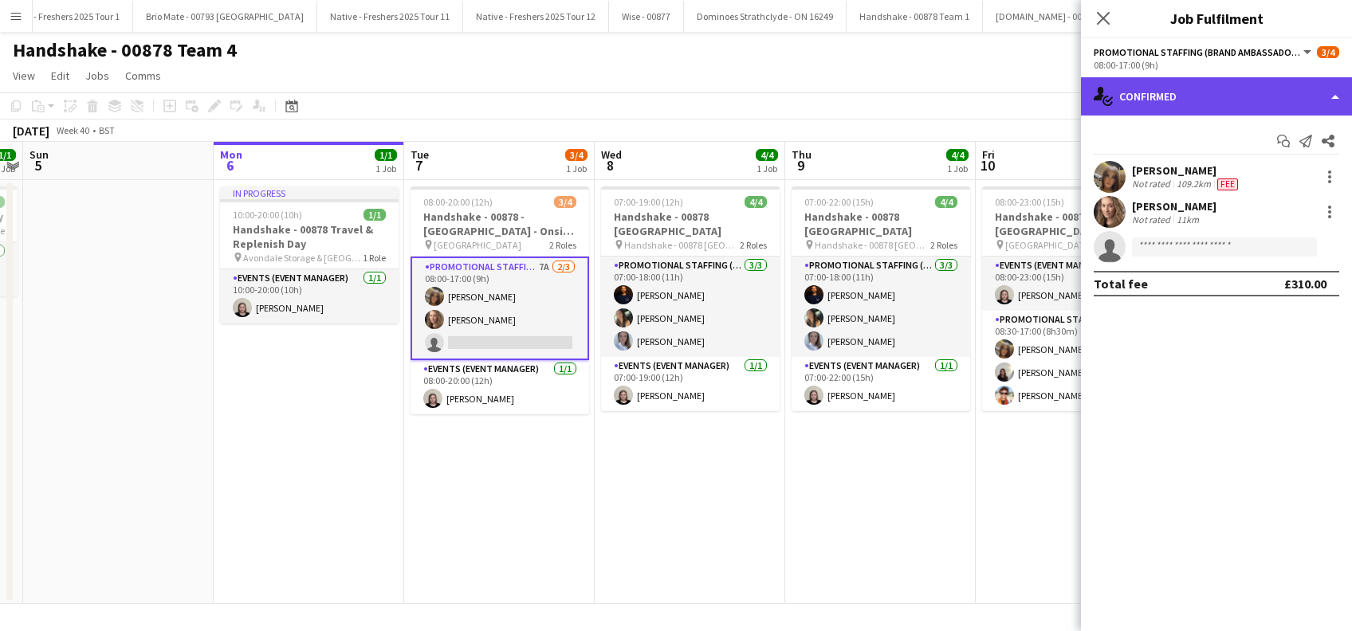
click at [1234, 102] on div "single-neutral-actions-check-2 Confirmed" at bounding box center [1216, 96] width 271 height 38
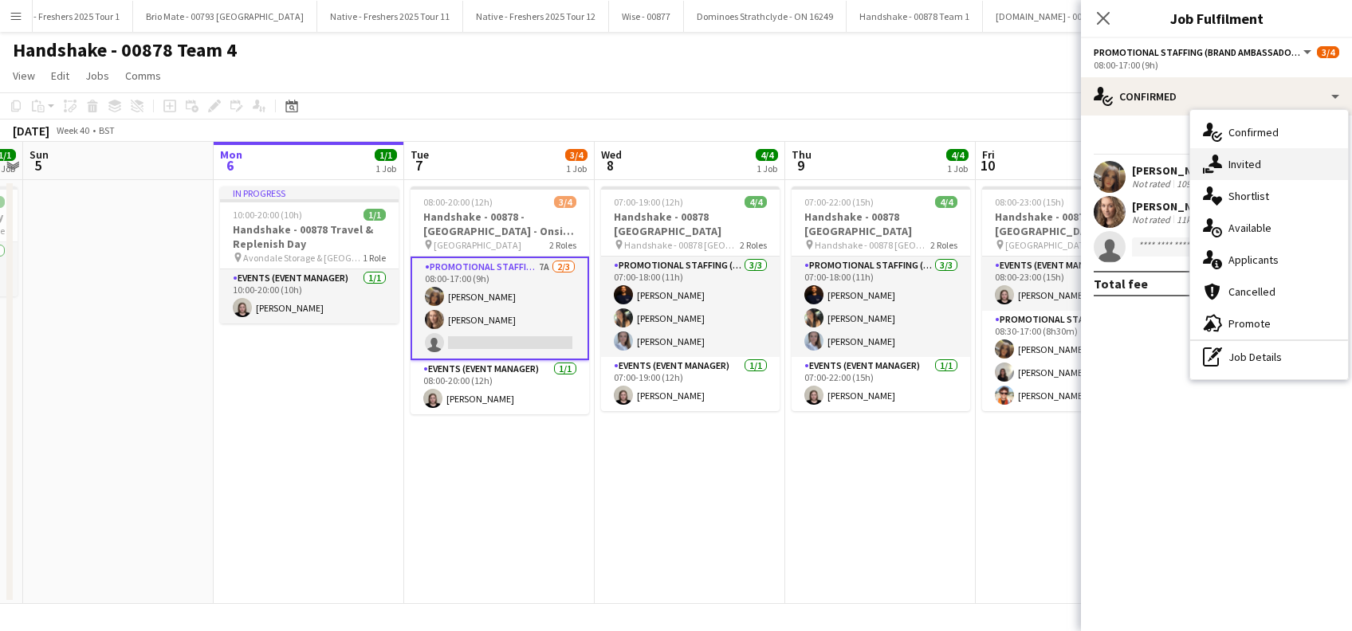
click at [1233, 167] on span "Invited" at bounding box center [1245, 164] width 33 height 14
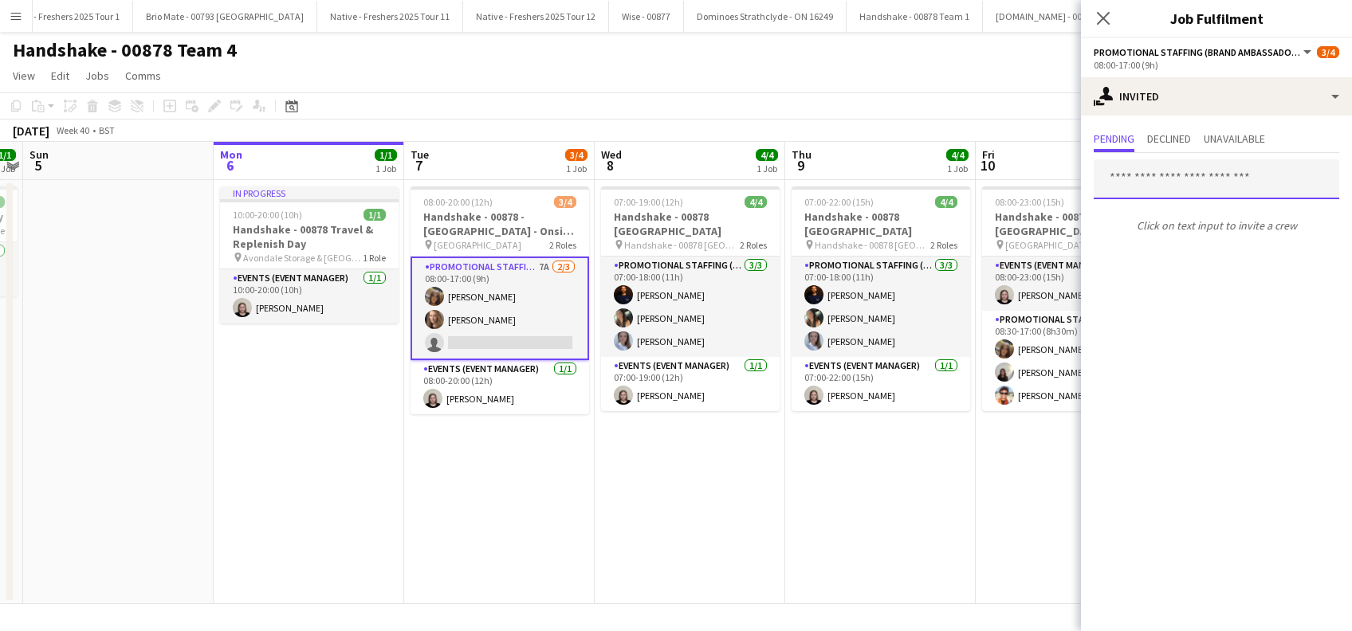
click at [1211, 179] on input "text" at bounding box center [1217, 179] width 246 height 40
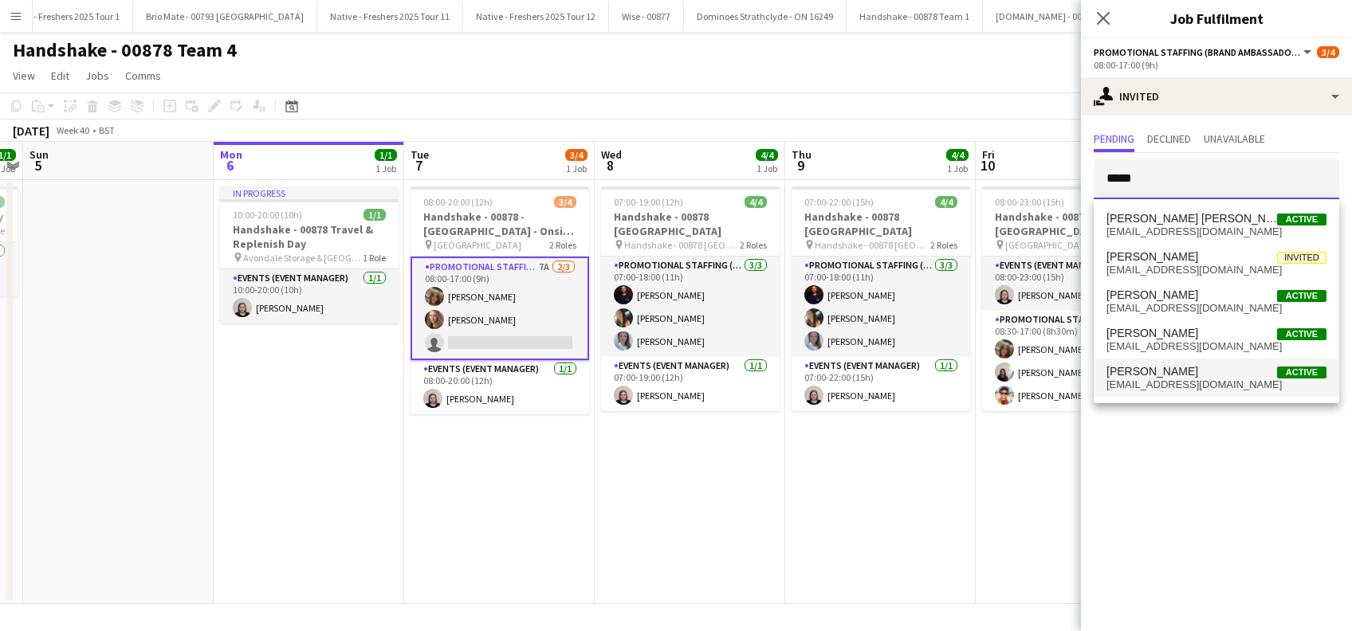
type input "*****"
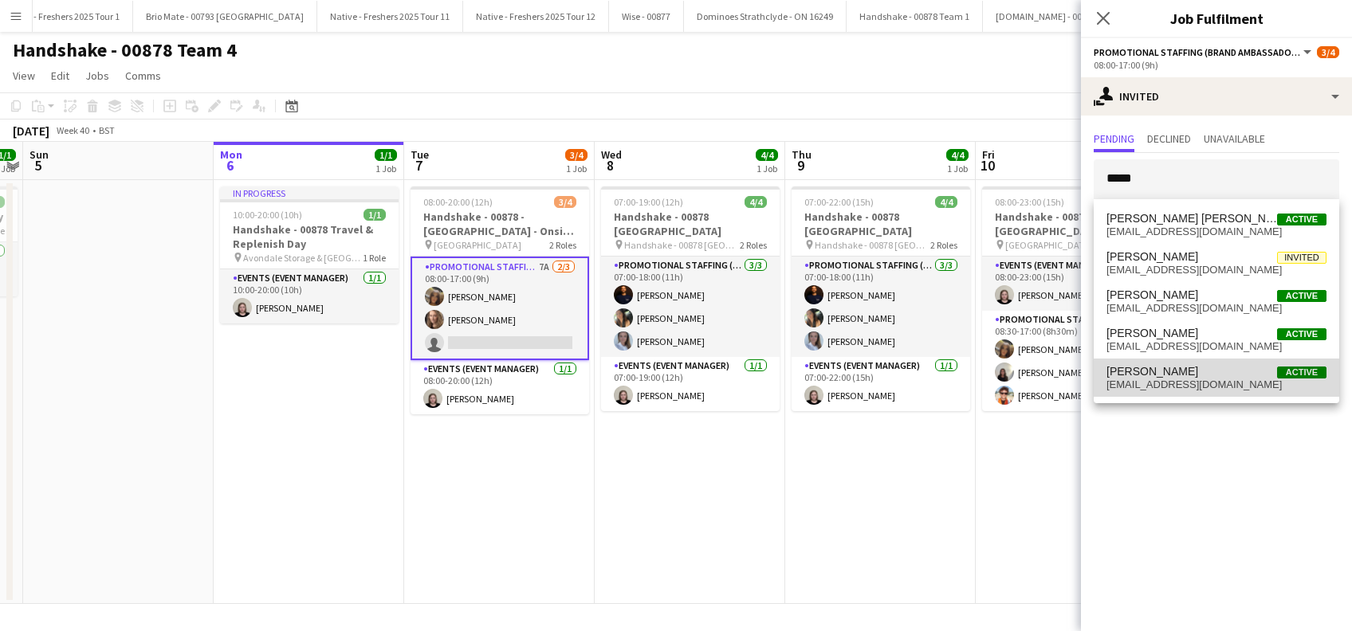
click at [1152, 381] on span "eleanorpea@hotmail.co.uk" at bounding box center [1217, 385] width 220 height 13
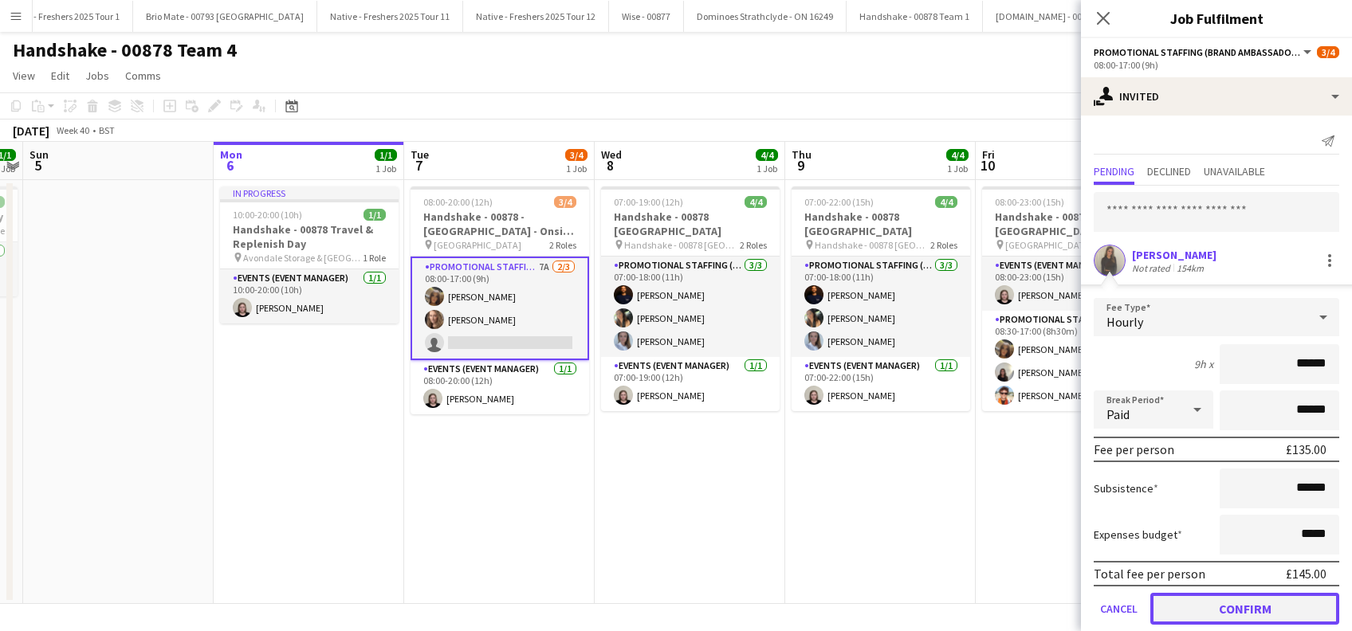
click at [1244, 604] on button "Confirm" at bounding box center [1244, 609] width 189 height 32
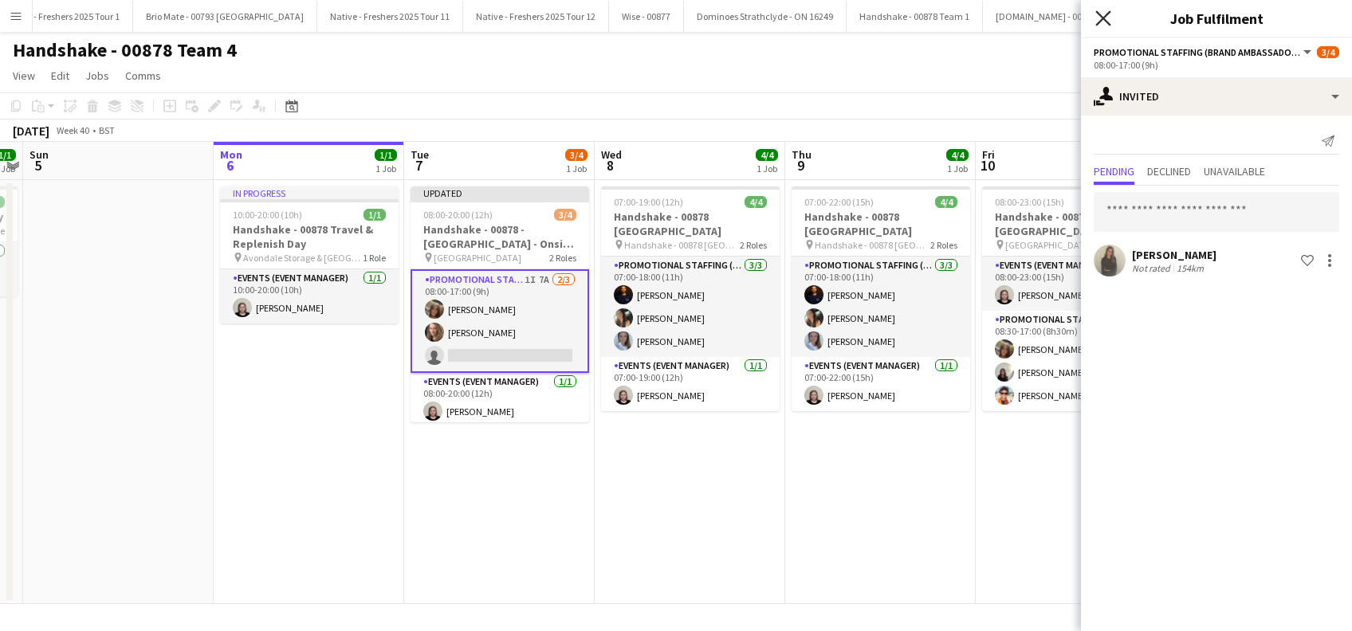
click at [1103, 19] on icon at bounding box center [1102, 17] width 15 height 15
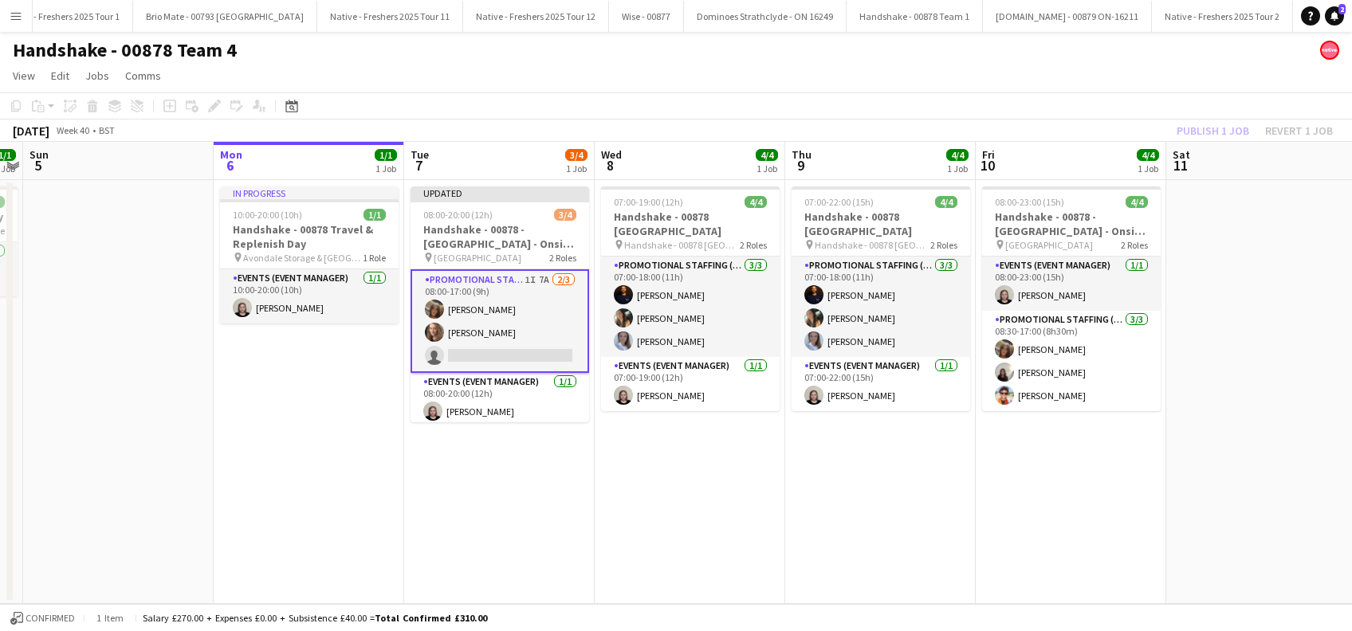
click at [675, 434] on app-date-cell "07:00-19:00 (12h) 4/4 Handshake - 00878 Oxford pin Handshake - 00878 Oxford 2 R…" at bounding box center [690, 392] width 191 height 424
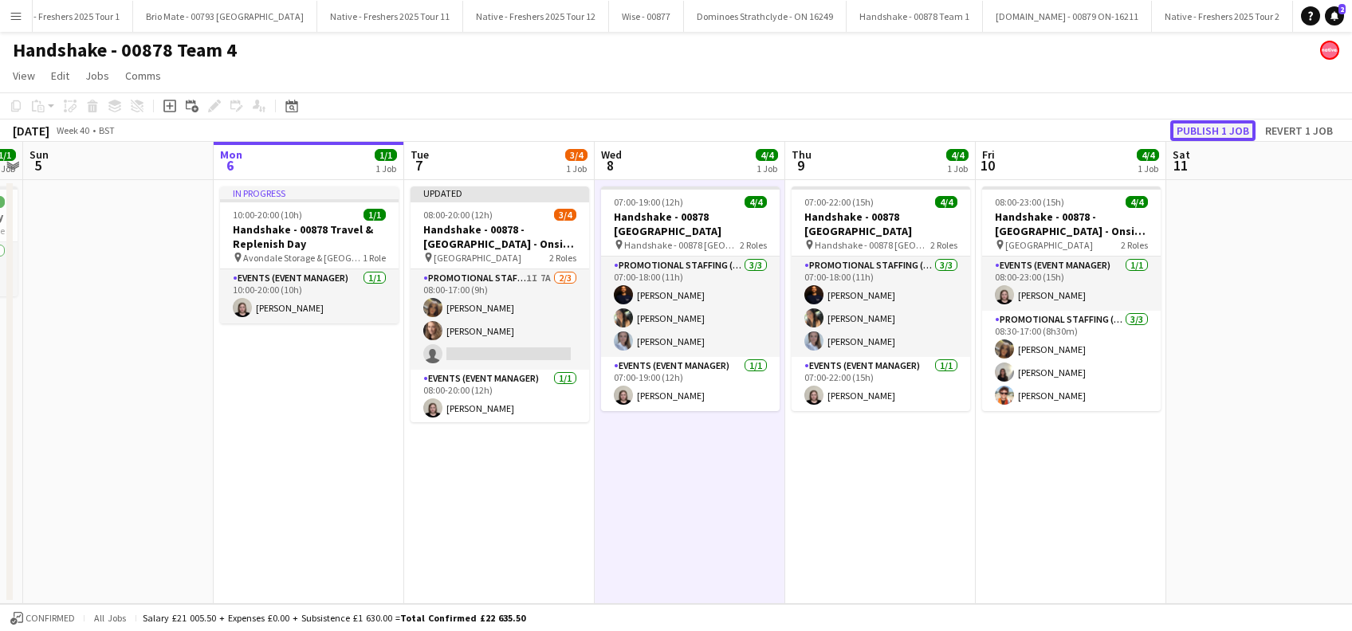
click at [1199, 132] on button "Publish 1 job" at bounding box center [1212, 130] width 85 height 21
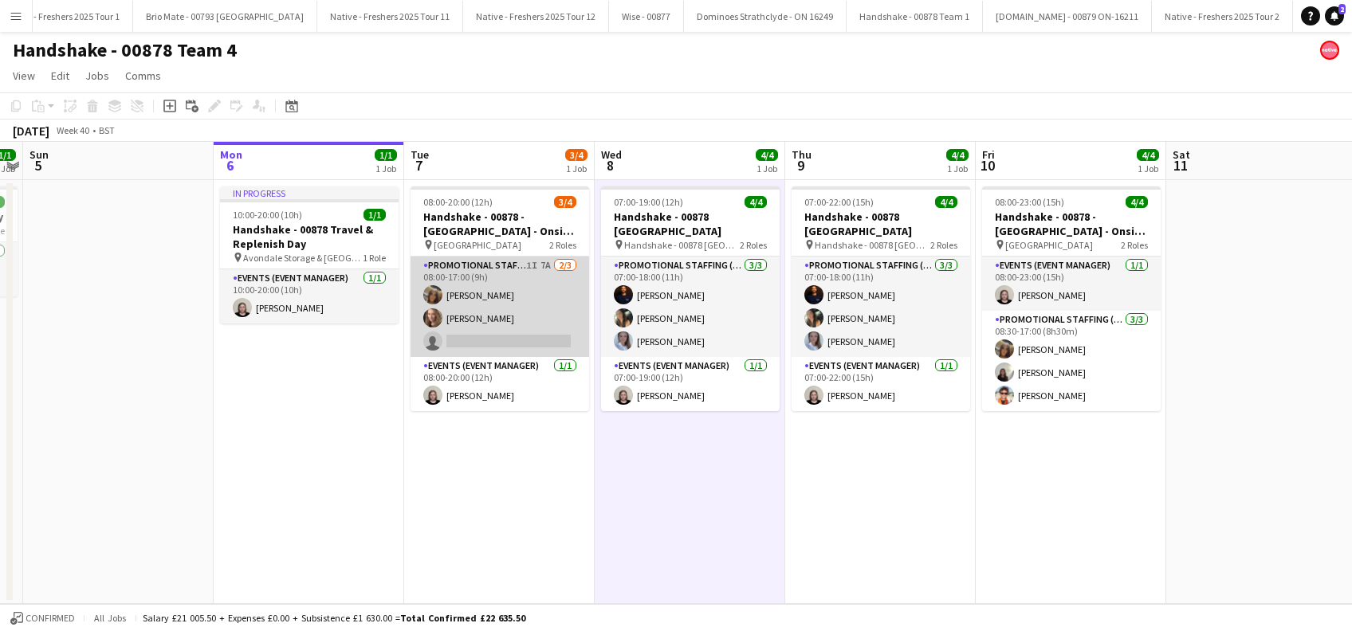
click at [533, 346] on app-card-role "Promotional Staffing (Brand Ambassadors) 1I 7A 2/3 08:00-17:00 (9h) Maylinda Pe…" at bounding box center [500, 307] width 179 height 100
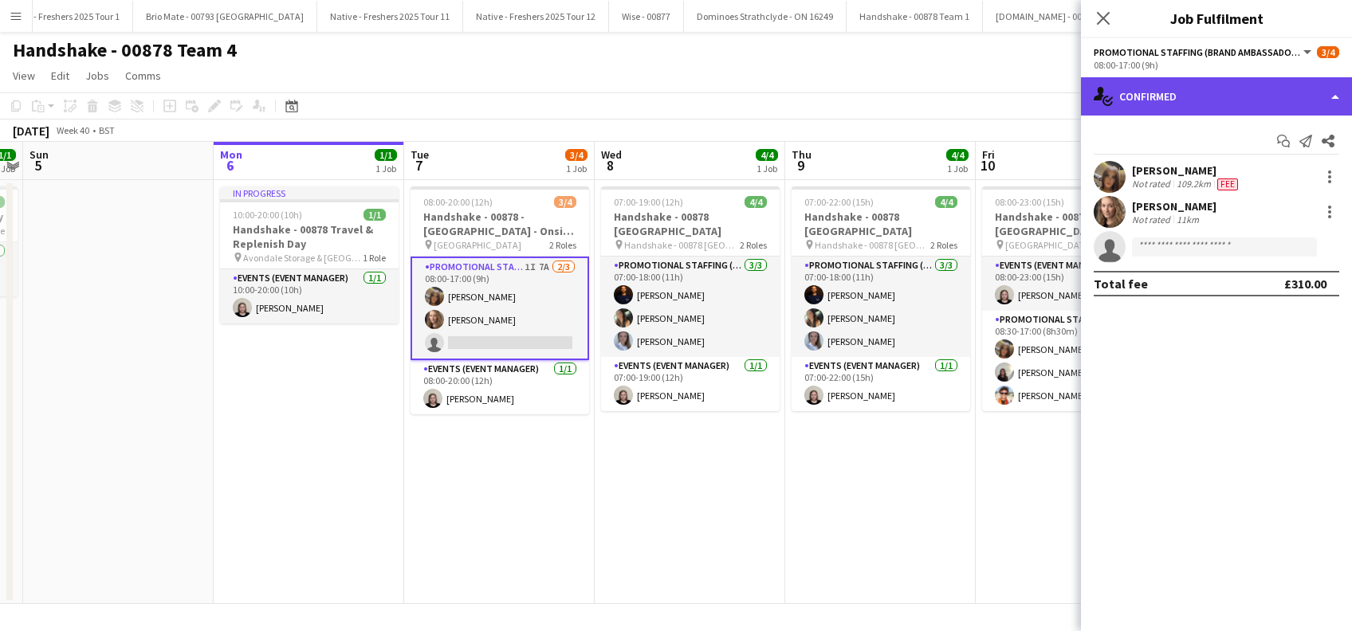
click at [1236, 106] on div "single-neutral-actions-check-2 Confirmed" at bounding box center [1216, 96] width 271 height 38
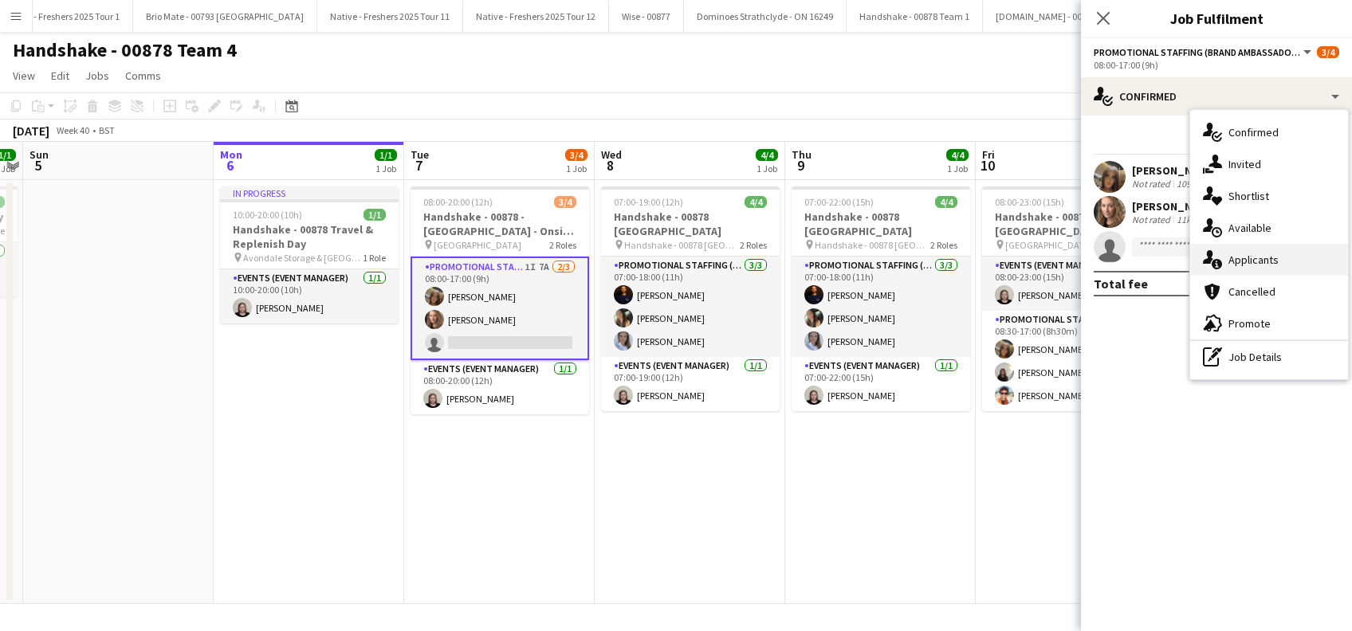
click at [1249, 255] on span "Applicants" at bounding box center [1254, 260] width 50 height 14
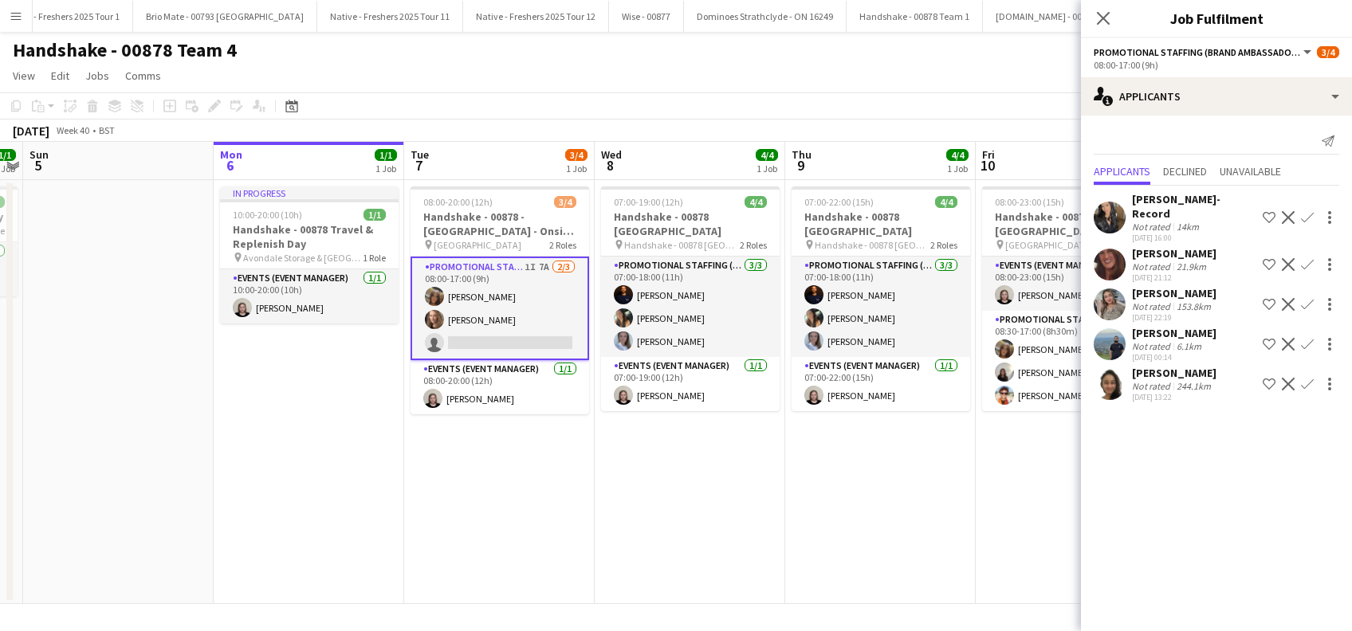
click at [1200, 198] on div "Jesse Jay-Record" at bounding box center [1194, 206] width 124 height 29
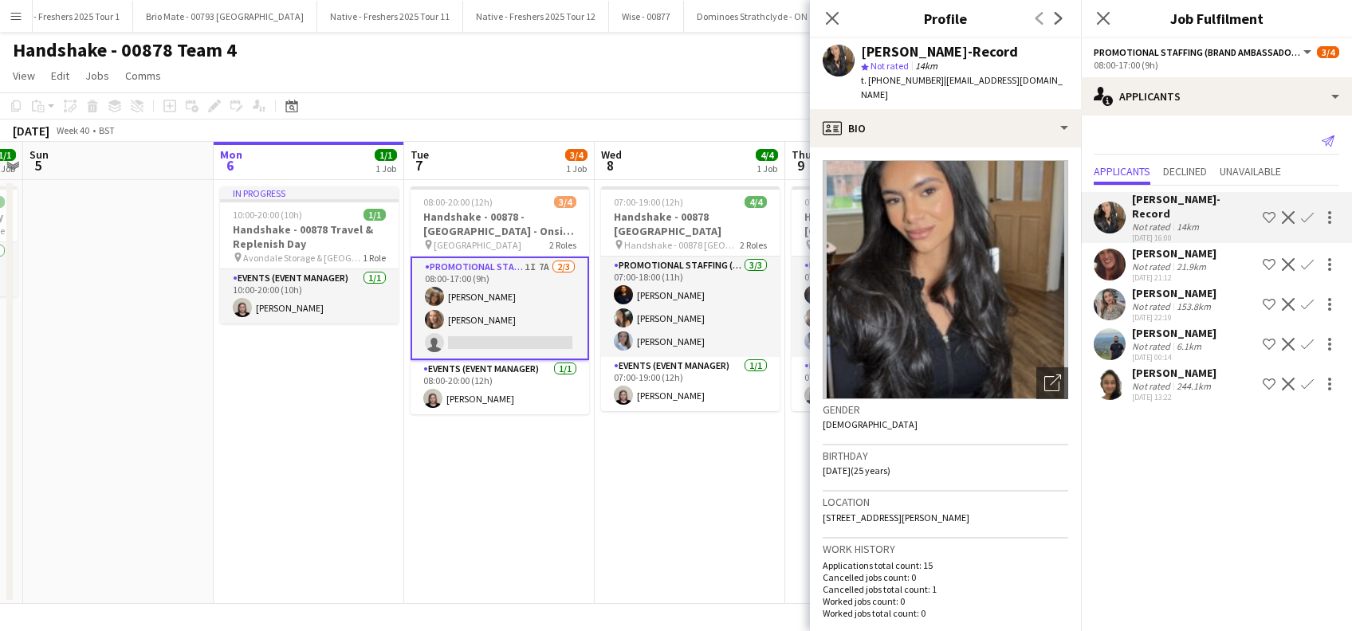
click at [1333, 135] on icon "Send notification" at bounding box center [1328, 141] width 13 height 13
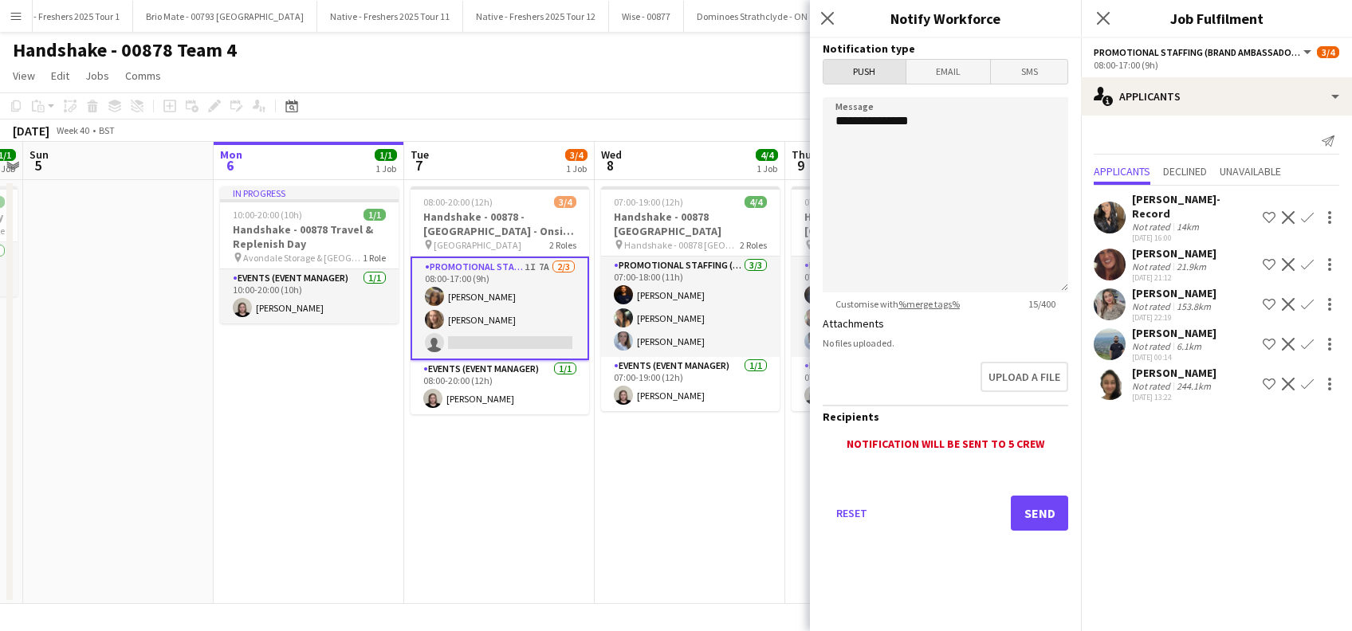
click at [856, 76] on span "Push" at bounding box center [865, 72] width 82 height 24
click at [939, 77] on span "Email" at bounding box center [948, 72] width 85 height 24
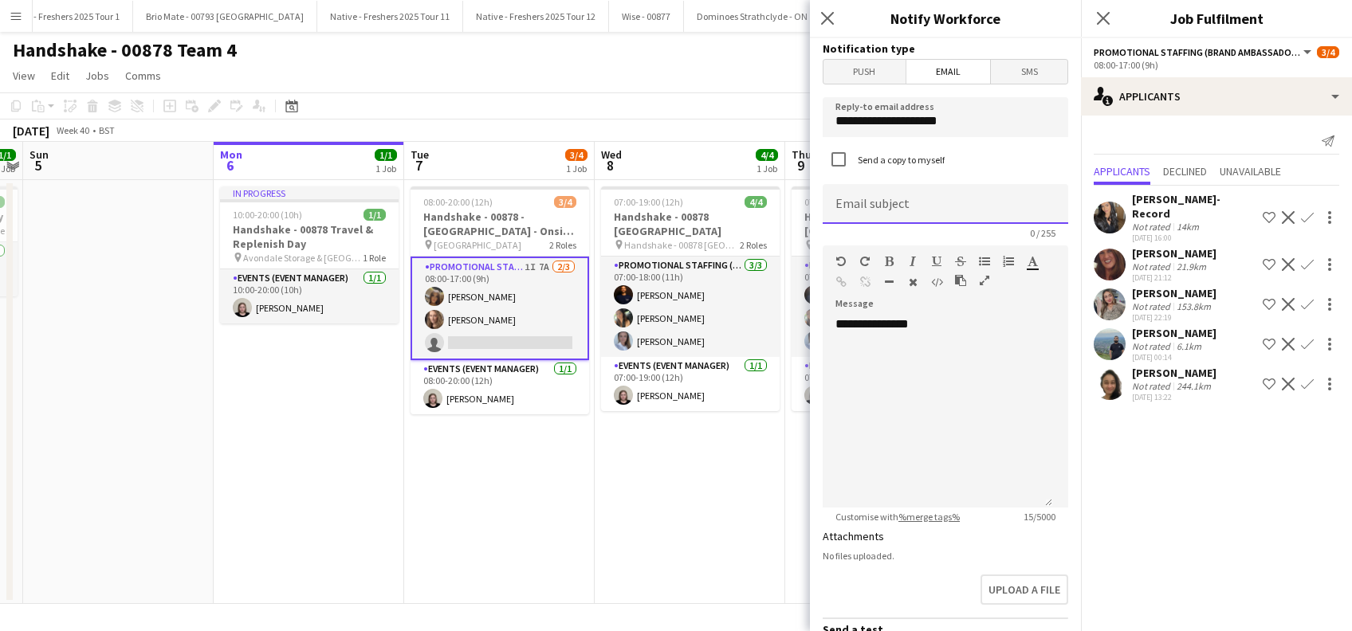
click at [932, 201] on input at bounding box center [946, 204] width 246 height 40
type input "*"
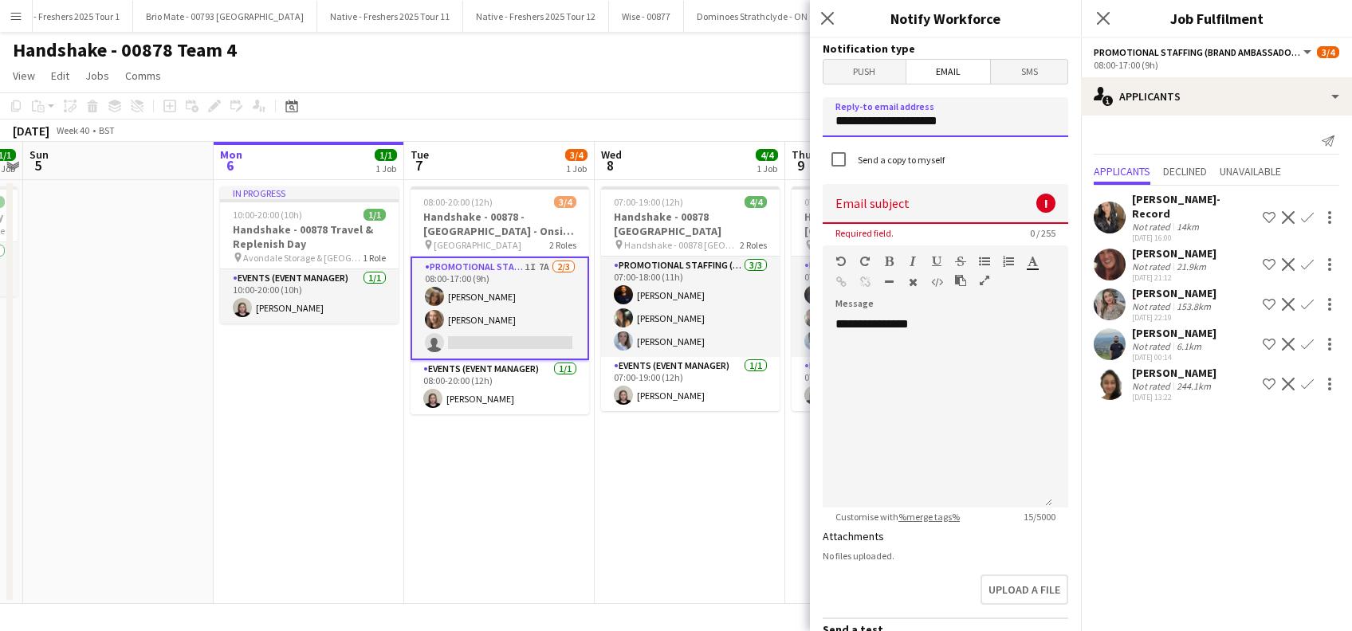
click at [973, 128] on input "**********" at bounding box center [946, 117] width 246 height 40
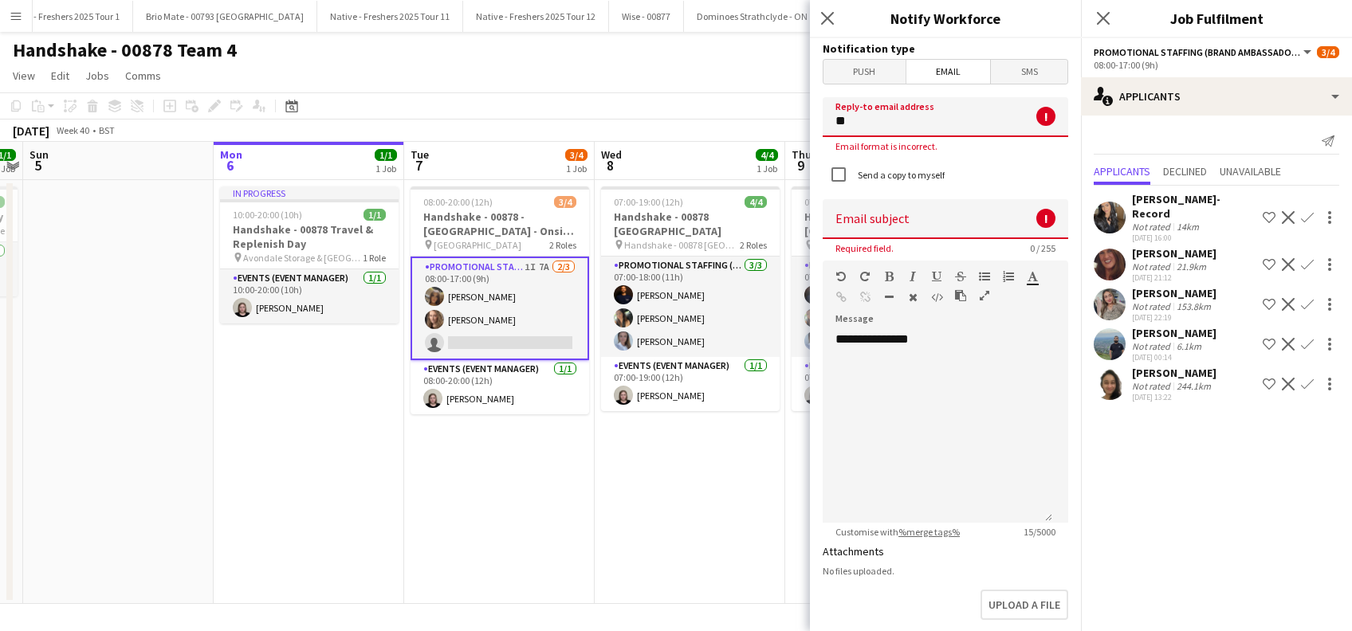
type input "*"
type input "**********"
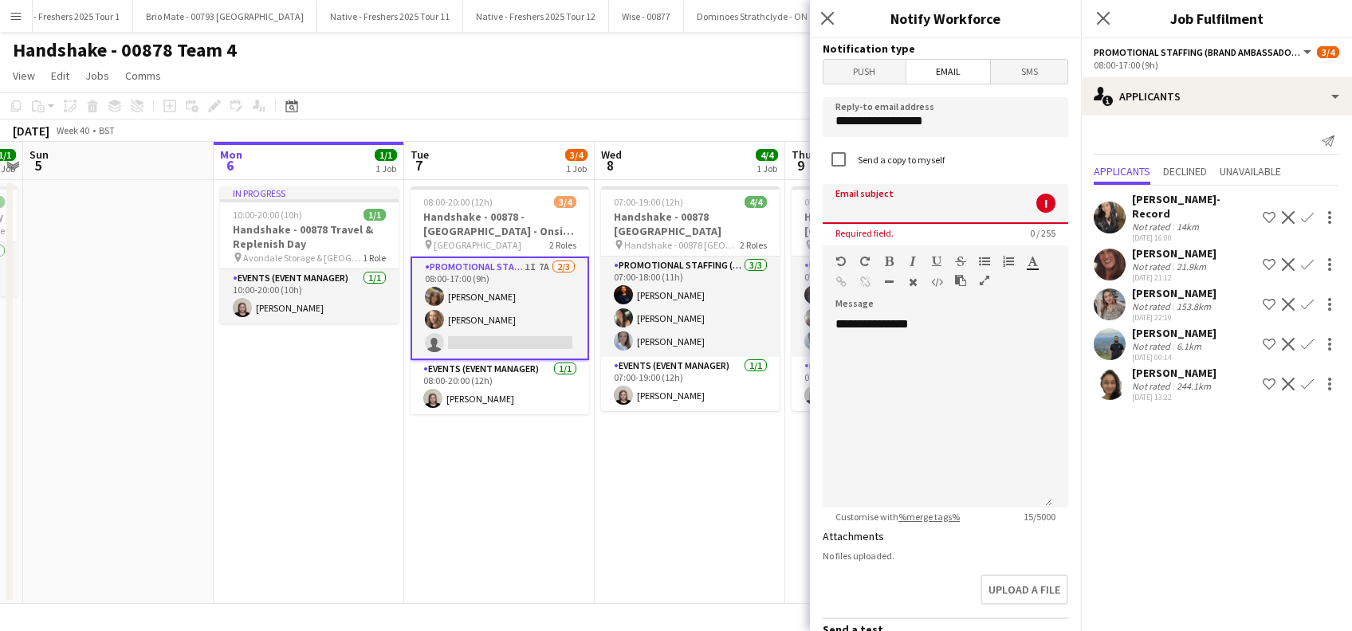
click at [930, 203] on input at bounding box center [946, 204] width 246 height 40
type input "**********"
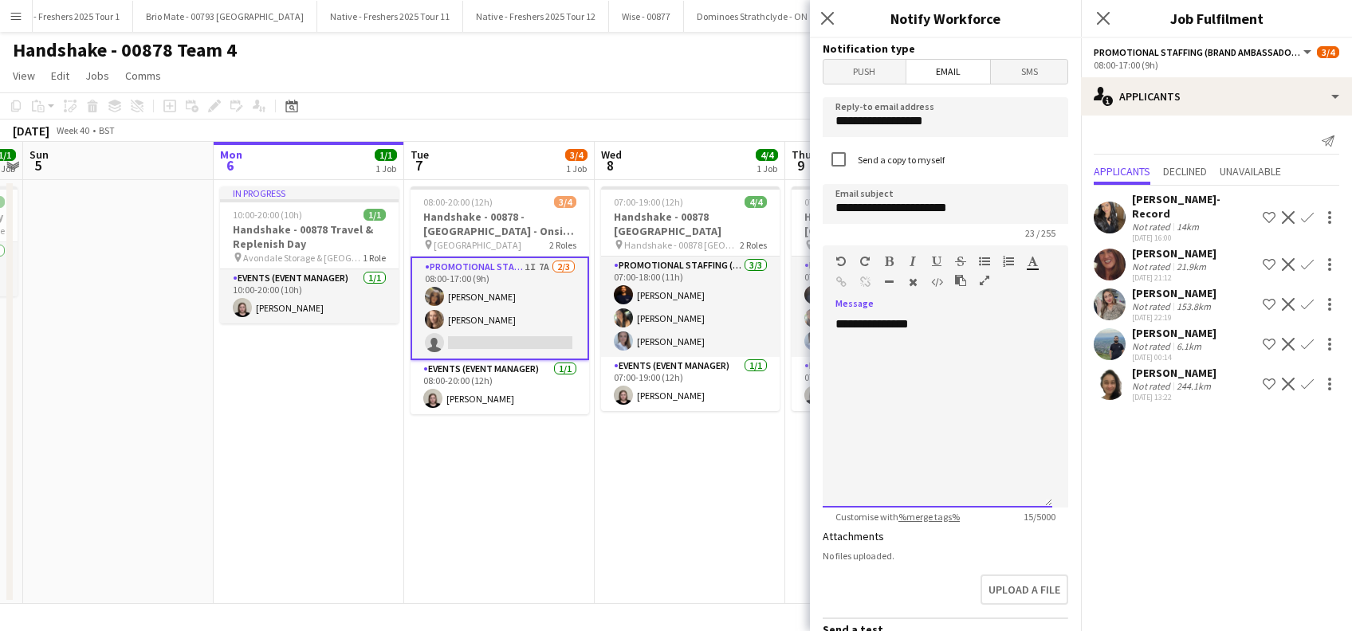
click at [946, 332] on div "**********" at bounding box center [938, 412] width 230 height 191
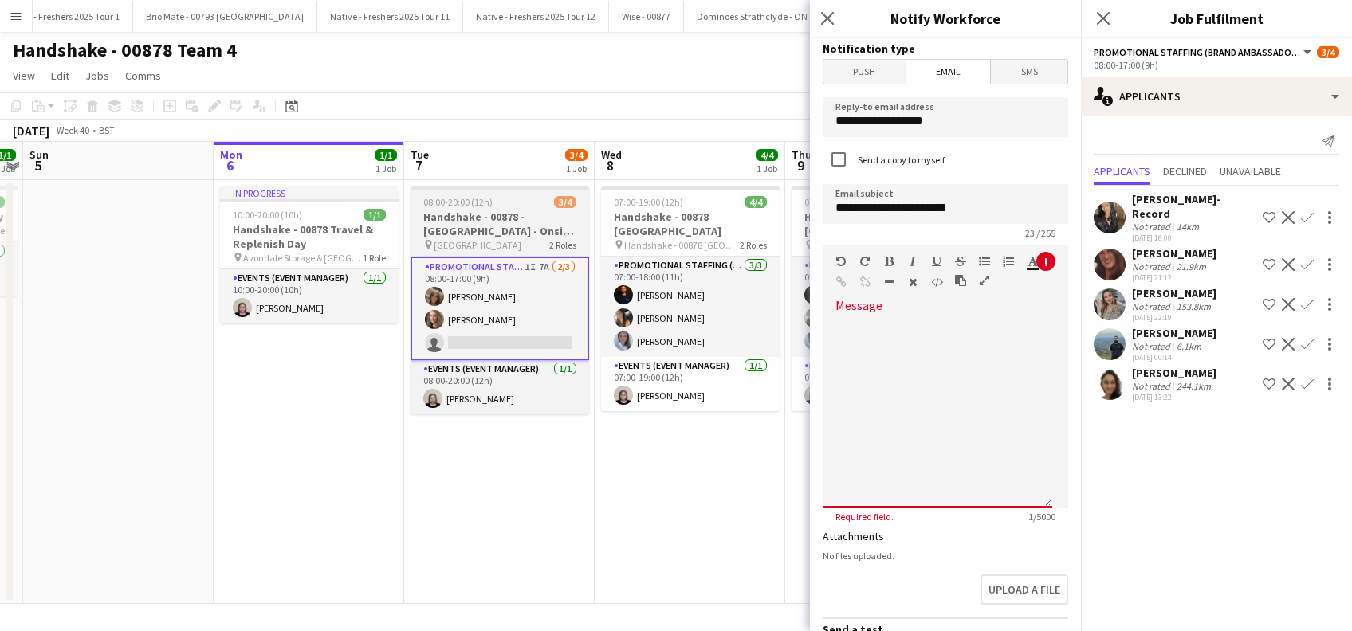
click at [485, 228] on h3 "Handshake - 00878 - University of Birmingham - Onsite Day" at bounding box center [500, 224] width 179 height 29
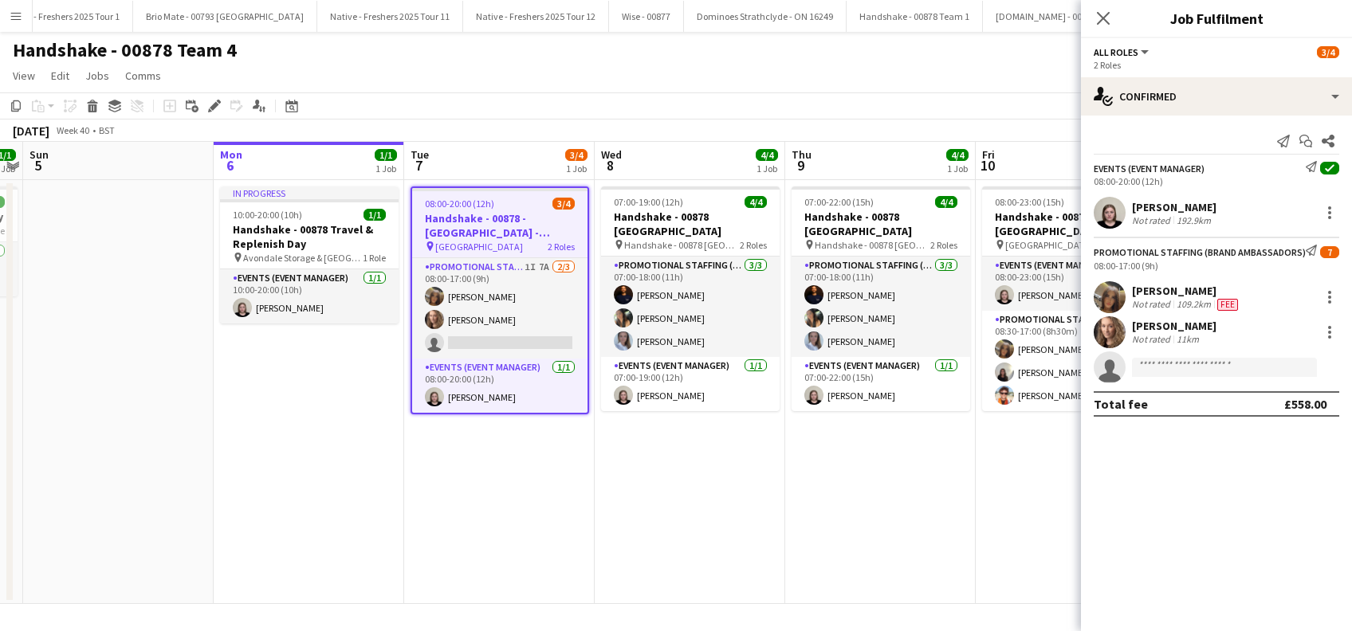
click at [485, 228] on h3 "Handshake - 00878 - [GEOGRAPHIC_DATA] - Onsite Day" at bounding box center [499, 225] width 175 height 29
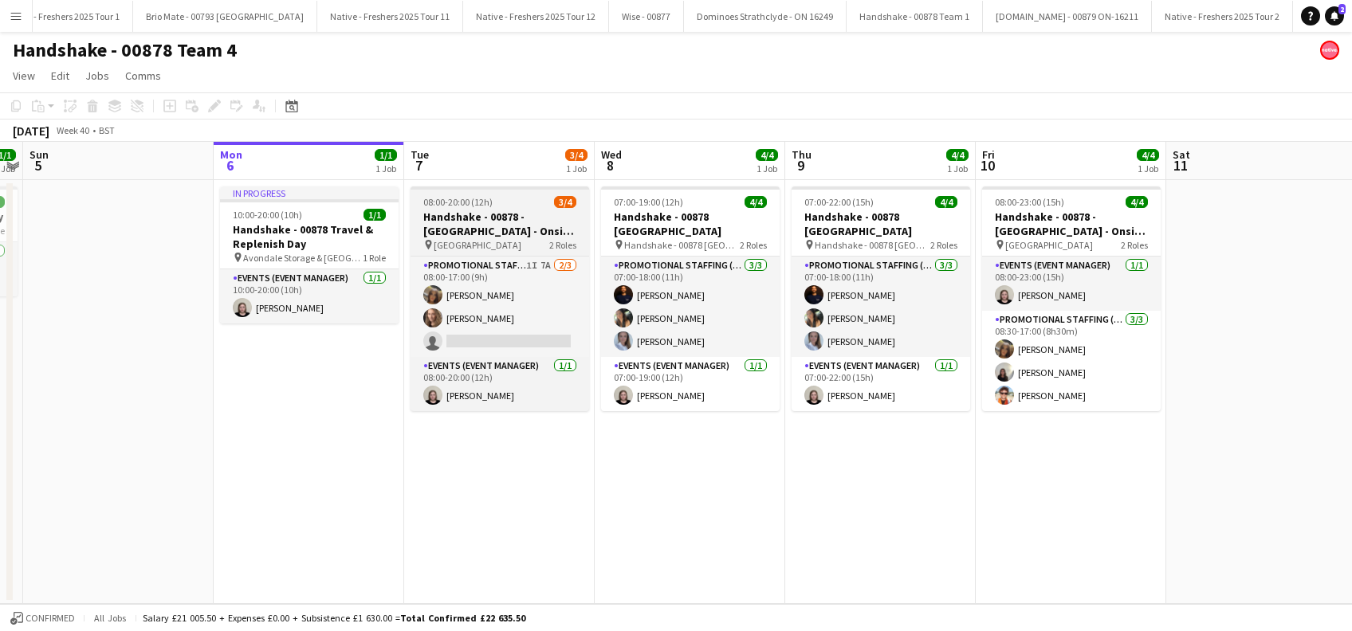
click at [465, 224] on h3 "Handshake - 00878 - [GEOGRAPHIC_DATA] - Onsite Day" at bounding box center [500, 224] width 179 height 29
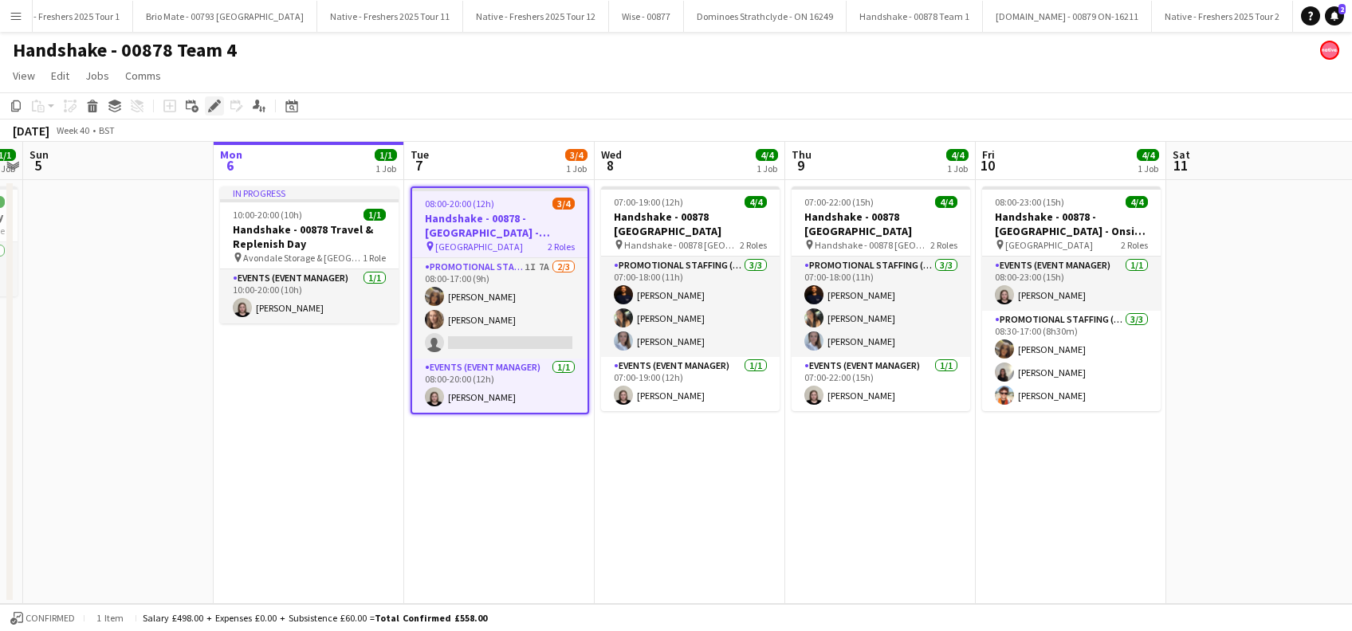
click at [216, 107] on icon "Edit" at bounding box center [214, 106] width 13 height 13
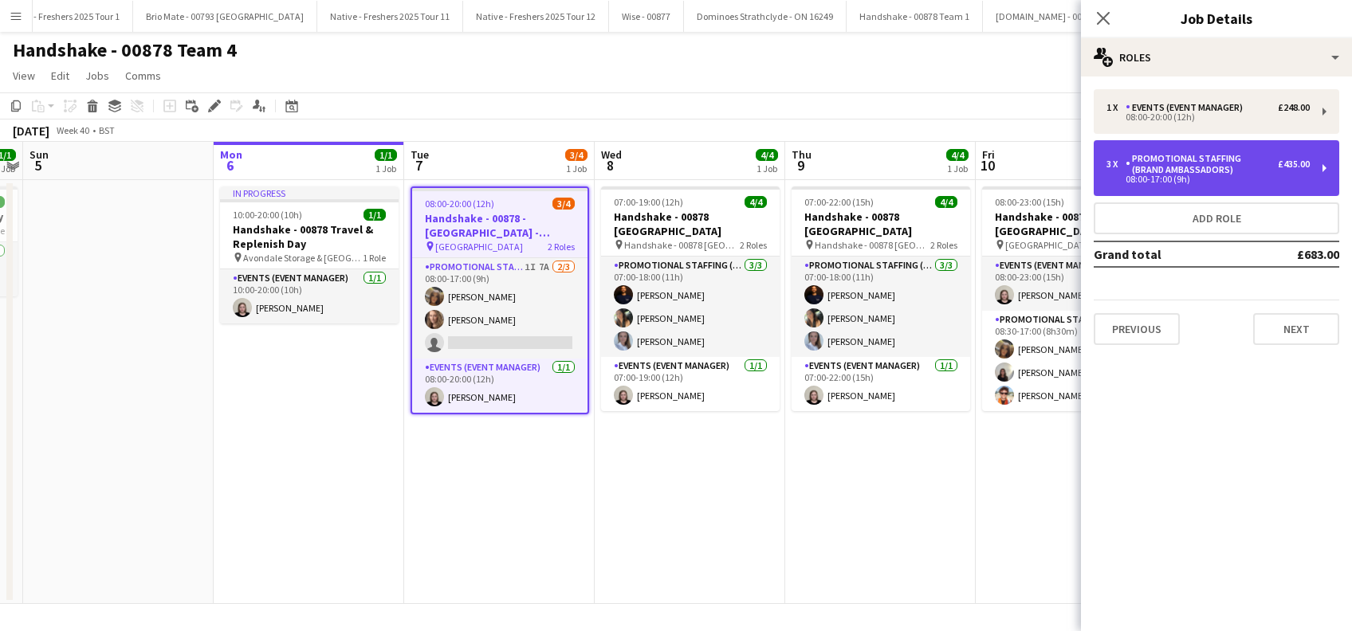
click at [1229, 157] on div "Promotional Staffing (Brand Ambassadors)" at bounding box center [1202, 164] width 152 height 22
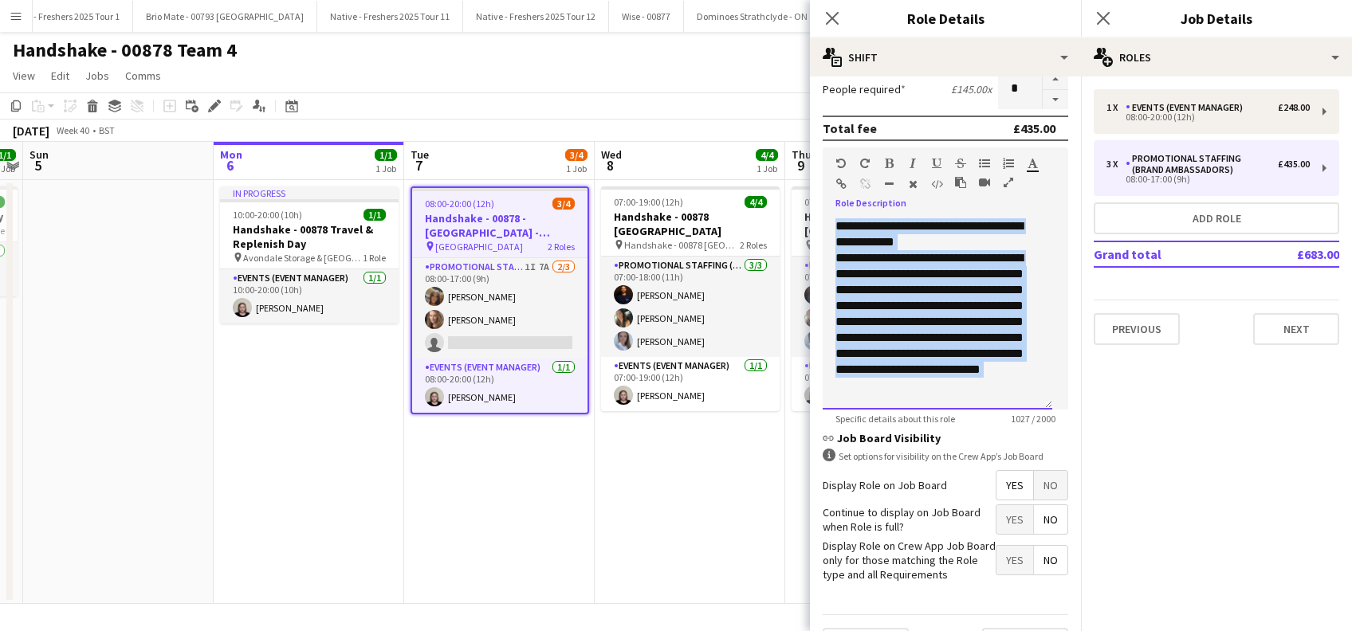
drag, startPoint x: 949, startPoint y: 391, endPoint x: 823, endPoint y: 177, distance: 248.7
click at [823, 177] on div "**********" at bounding box center [946, 278] width 246 height 262
copy div "**********"
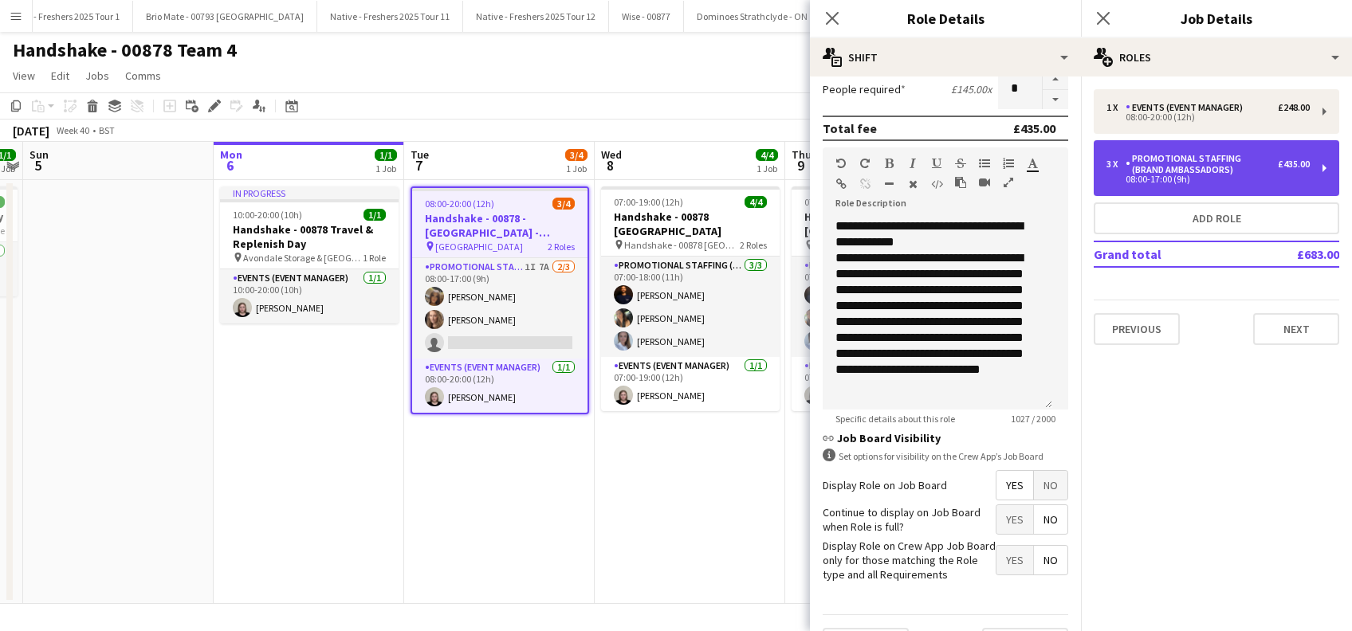
click at [1250, 181] on div "08:00-17:00 (9h)" at bounding box center [1208, 179] width 203 height 8
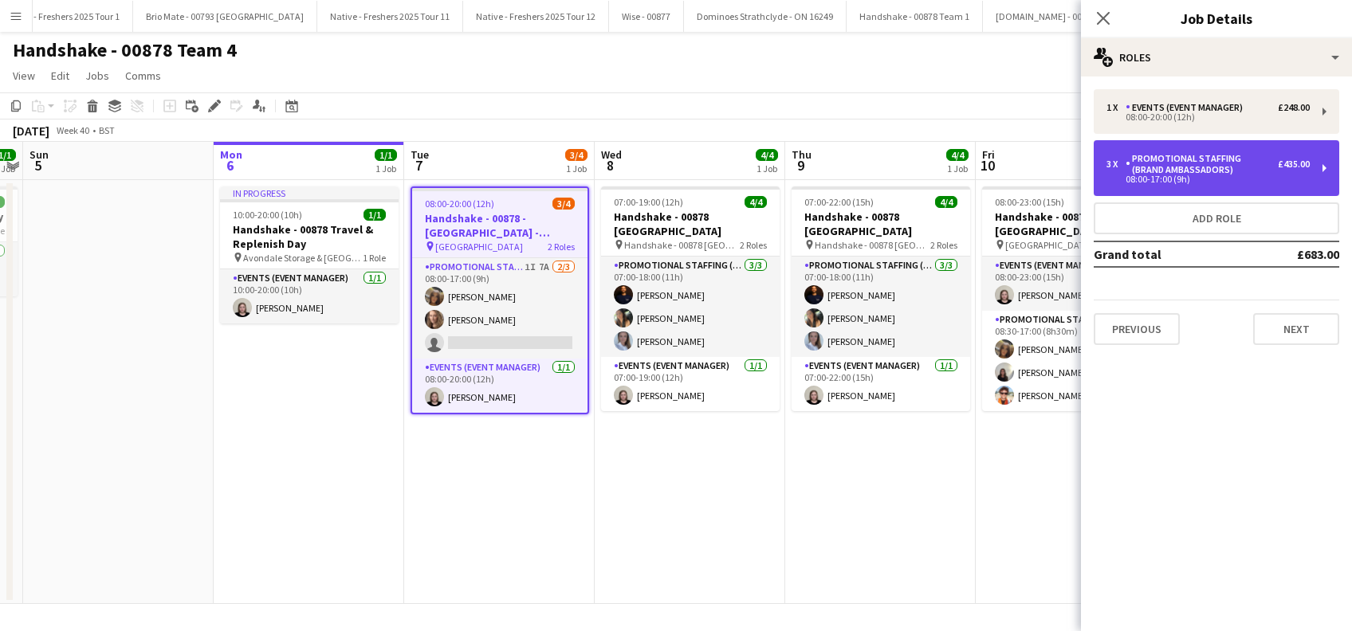
click at [1250, 181] on div "08:00-17:00 (9h)" at bounding box center [1208, 179] width 203 height 8
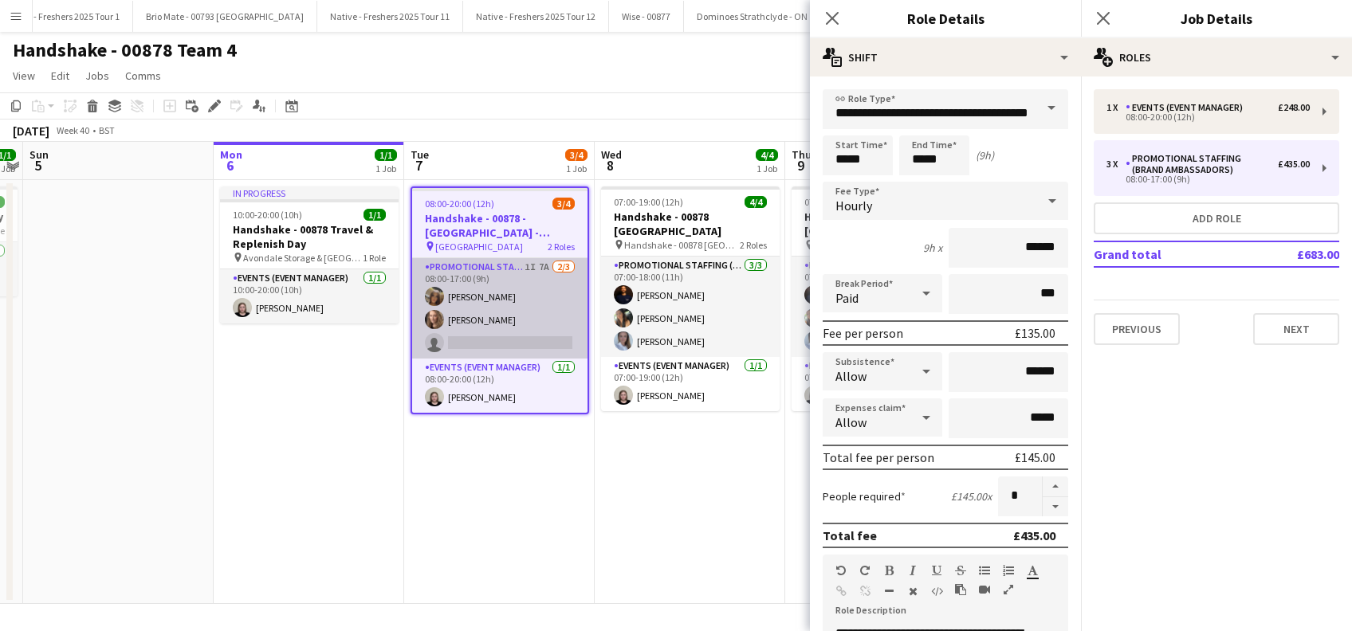
click at [519, 323] on app-card-role "Promotional Staffing (Brand Ambassadors) 1I 7A 2/3 08:00-17:00 (9h) Maylinda Pe…" at bounding box center [499, 308] width 175 height 100
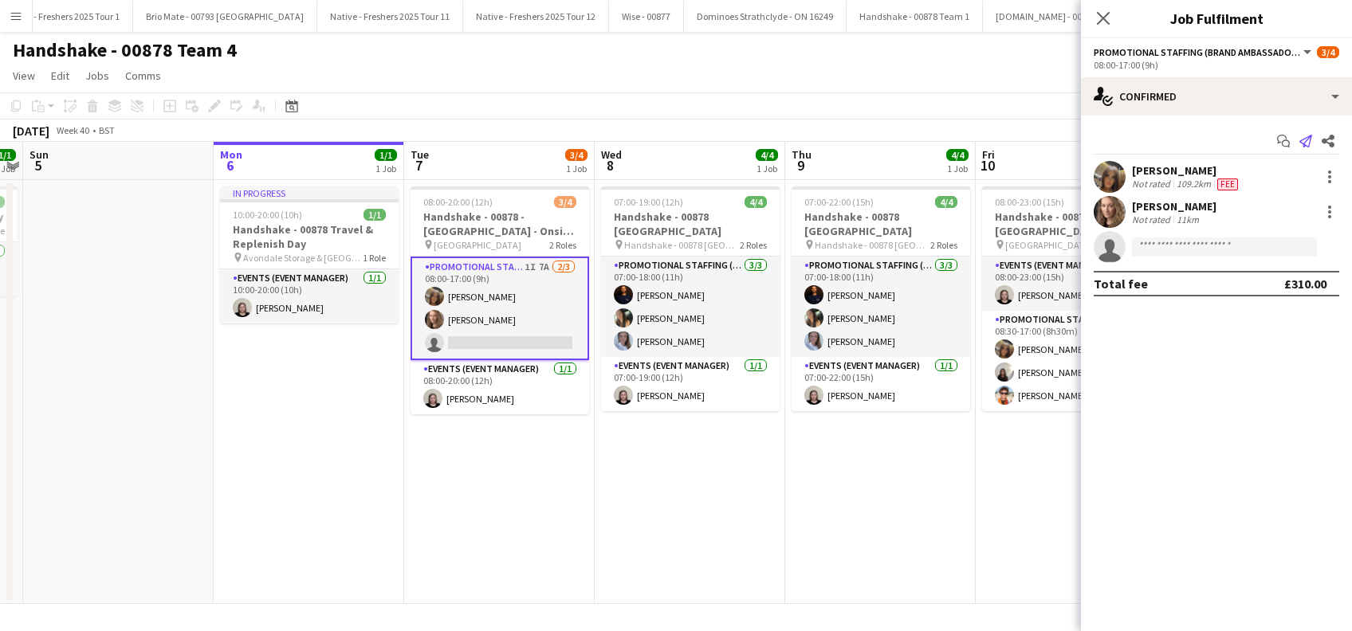
click at [1304, 139] on icon at bounding box center [1306, 141] width 13 height 13
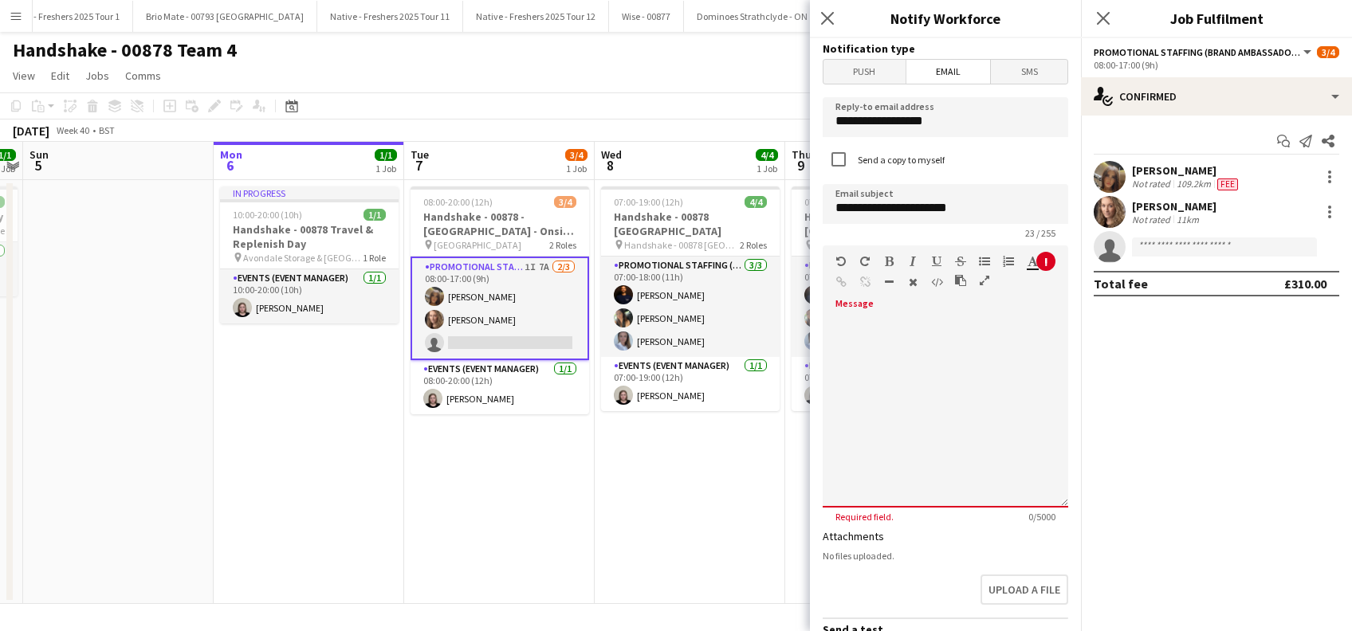
click at [869, 324] on div at bounding box center [946, 412] width 246 height 191
paste div
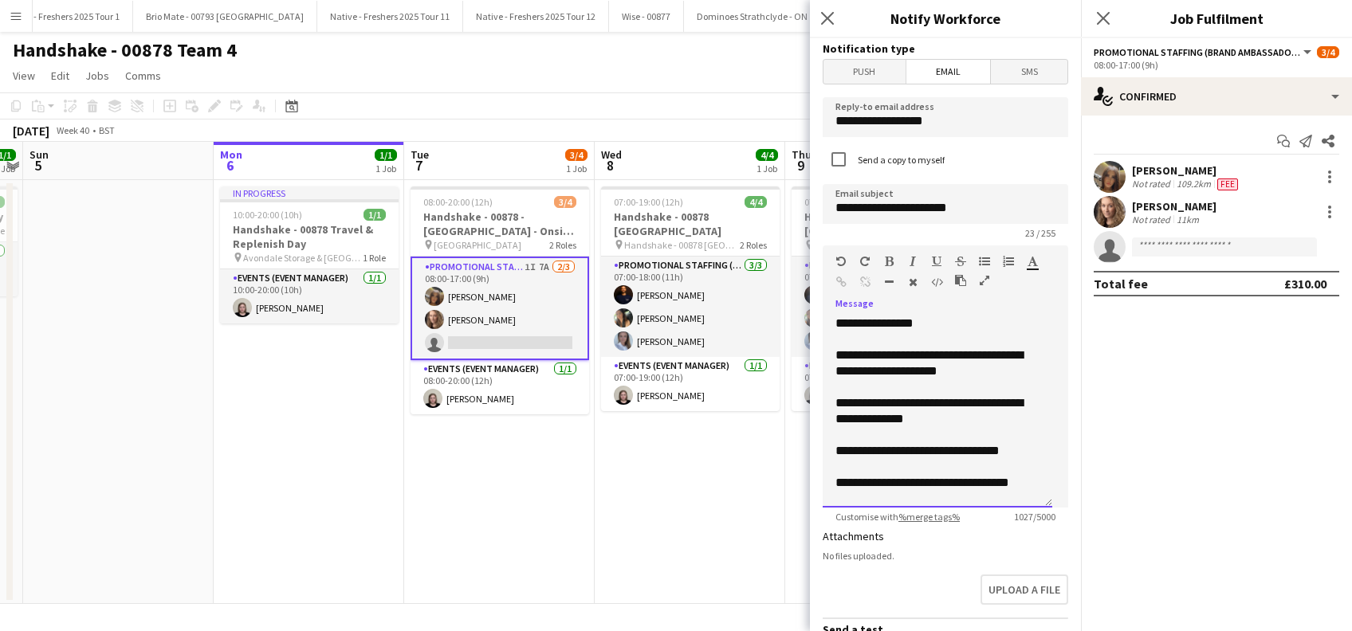
click at [980, 332] on div at bounding box center [938, 340] width 204 height 16
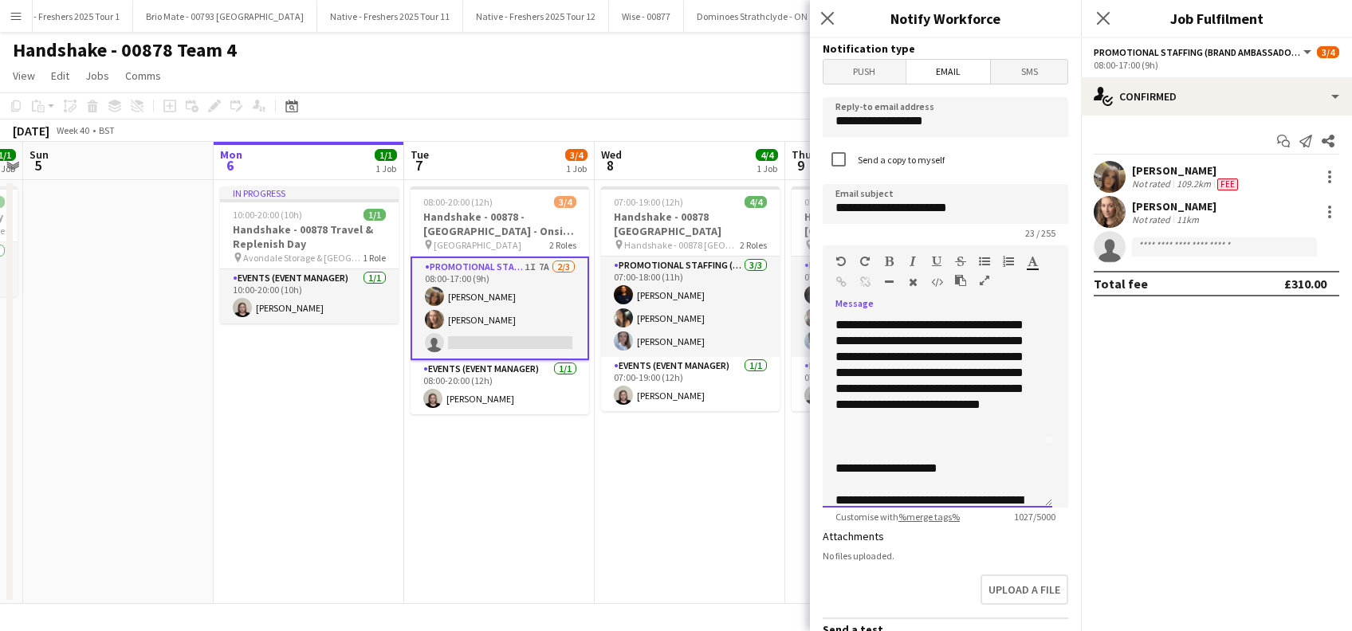
scroll to position [0, 0]
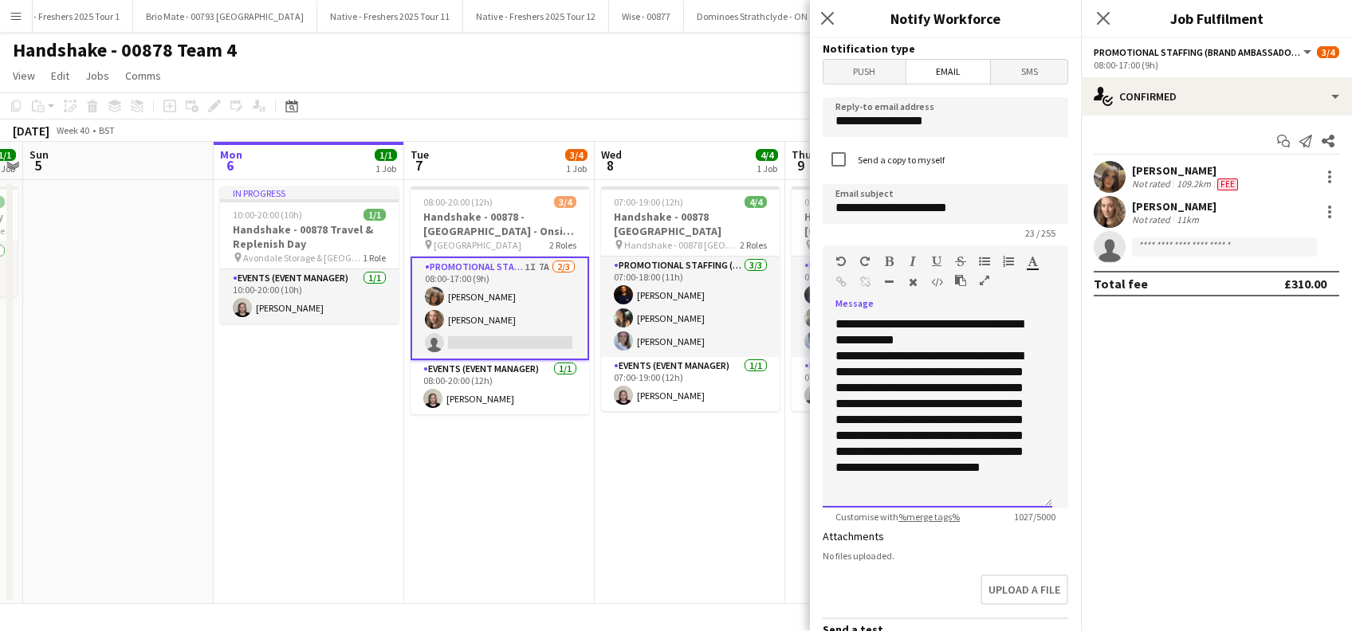
click at [959, 327] on div "**********" at bounding box center [929, 333] width 187 height 32
click at [951, 343] on div "**********" at bounding box center [929, 333] width 187 height 32
click at [864, 78] on span "Push" at bounding box center [865, 72] width 82 height 24
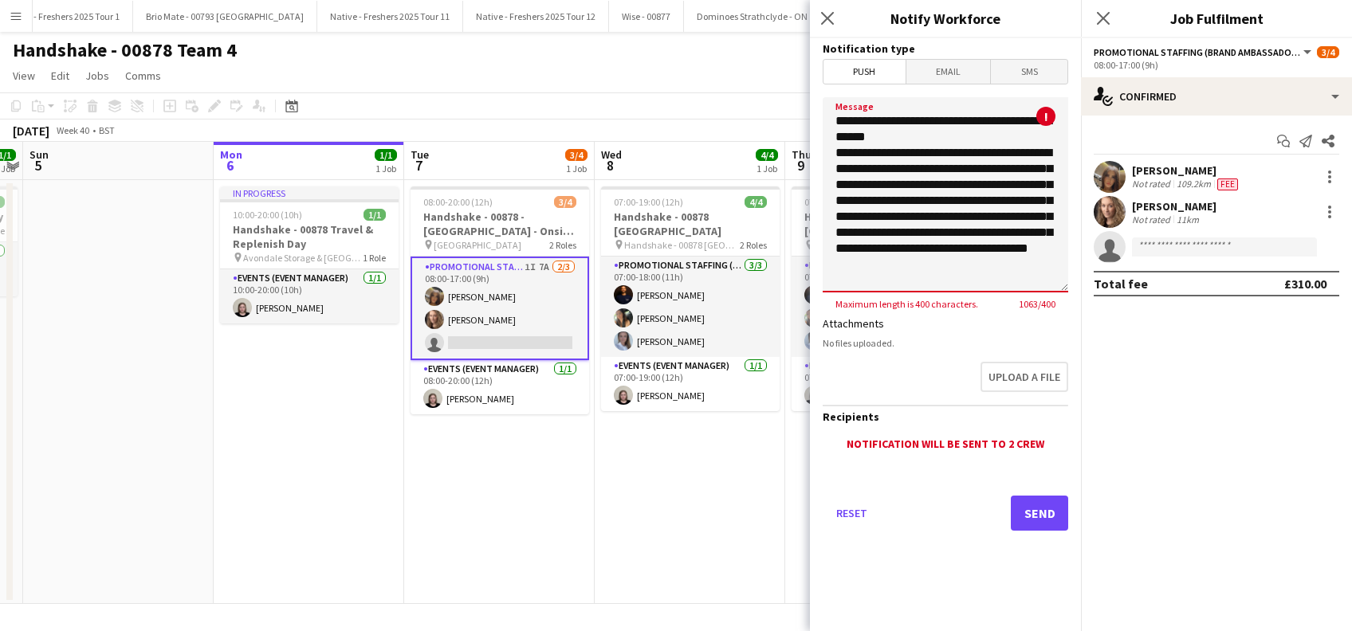
drag, startPoint x: 906, startPoint y: 166, endPoint x: 829, endPoint y: 152, distance: 77.7
click at [829, 152] on textarea "Message" at bounding box center [946, 194] width 246 height 195
click at [898, 166] on textarea "**********" at bounding box center [946, 194] width 246 height 195
click at [1010, 262] on textarea "**********" at bounding box center [946, 194] width 246 height 195
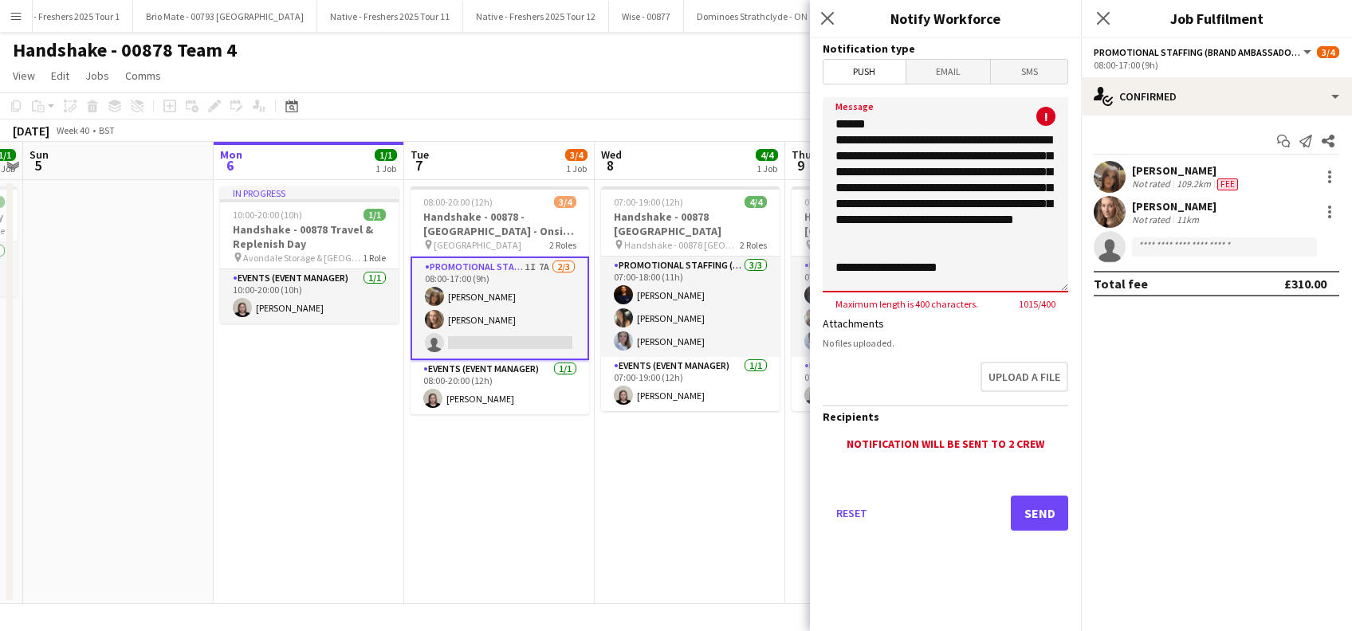
scroll to position [29, 0]
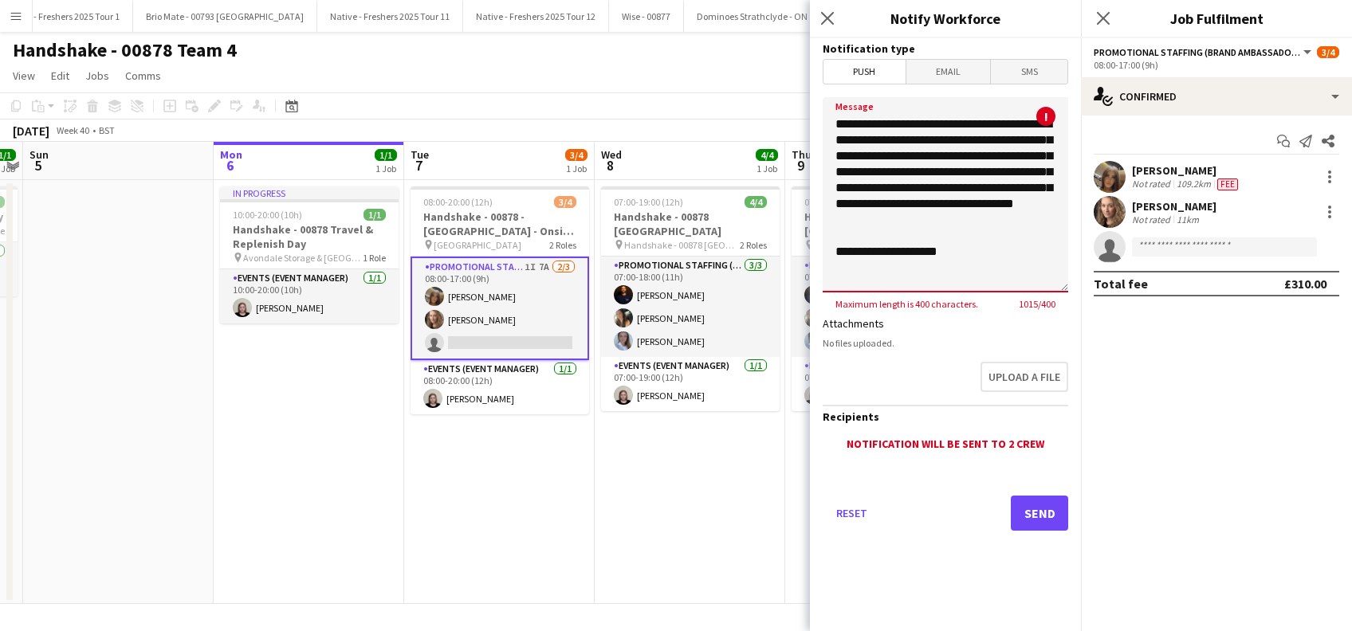
click at [1005, 238] on textarea "**********" at bounding box center [946, 194] width 246 height 195
click at [970, 255] on textarea "**********" at bounding box center [946, 194] width 246 height 195
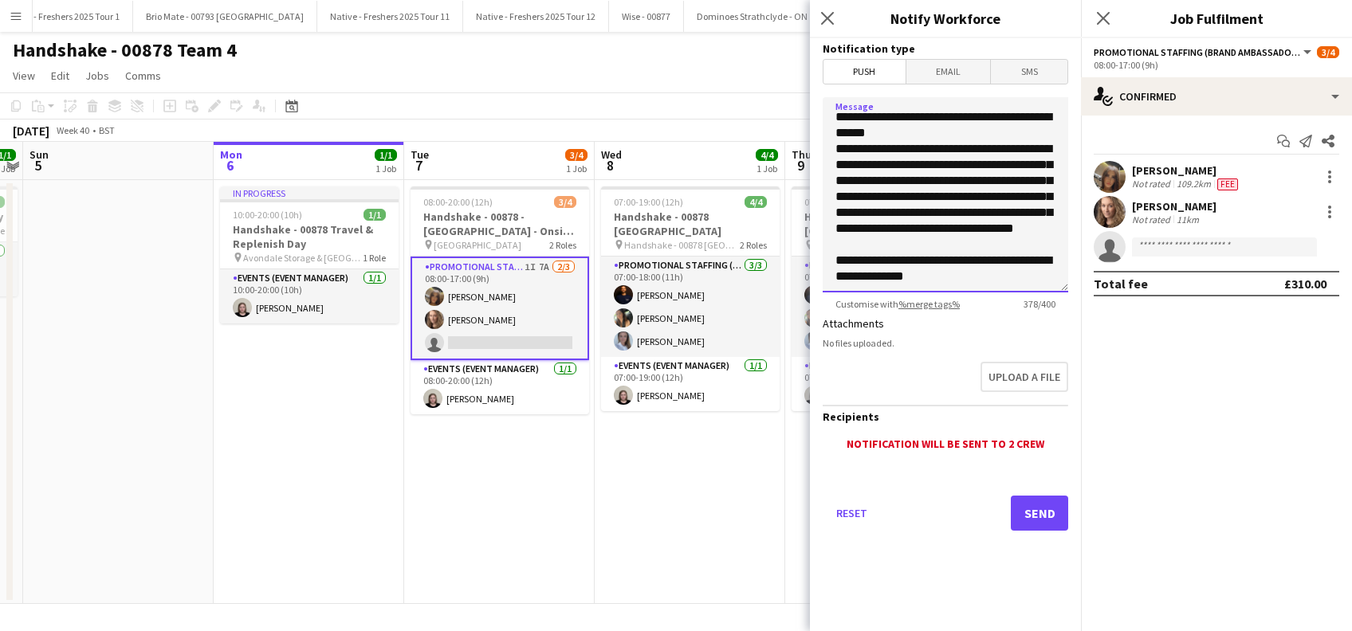
scroll to position [0, 0]
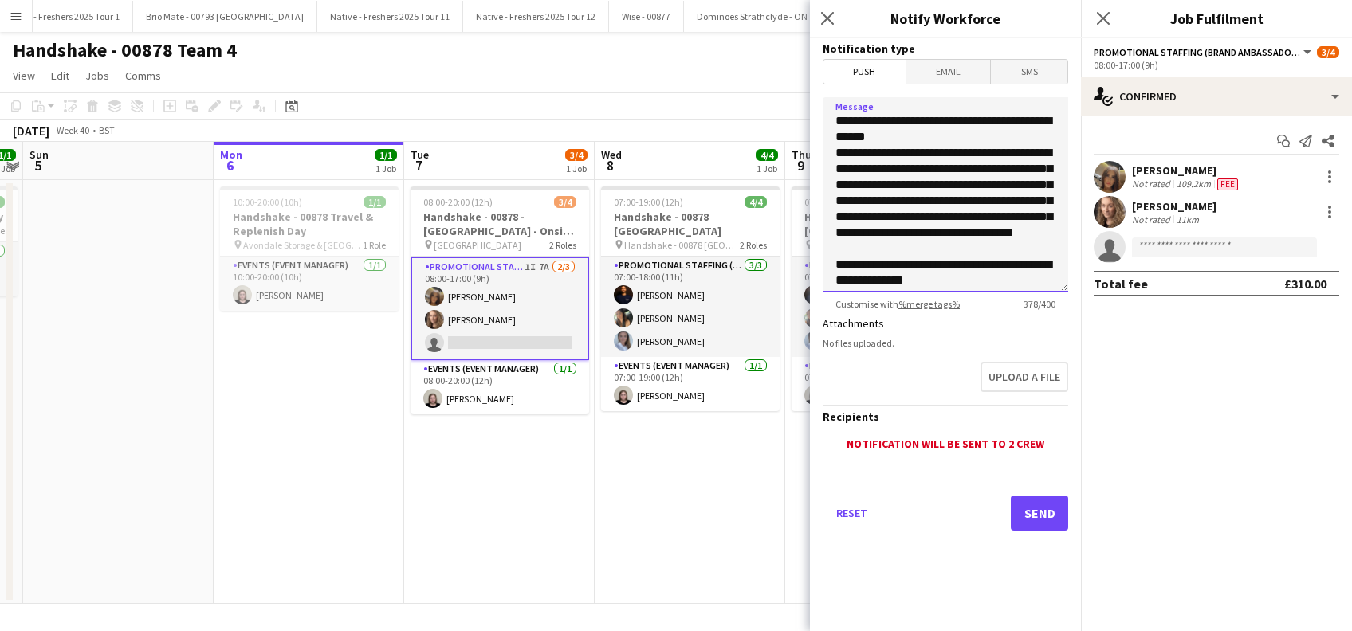
type textarea "**********"
click at [1058, 86] on form "**********" at bounding box center [945, 306] width 271 height 537
click at [856, 70] on span "Push" at bounding box center [865, 72] width 82 height 24
click at [940, 72] on span "Email" at bounding box center [948, 72] width 85 height 24
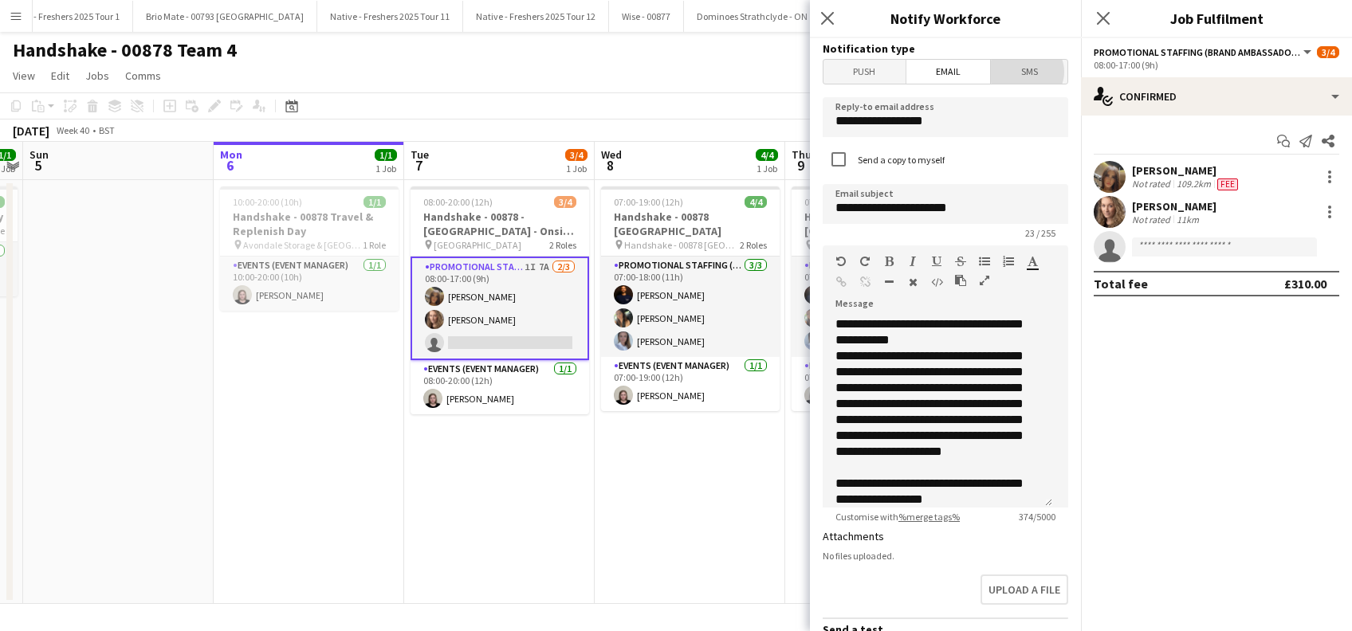
click at [1016, 72] on span "SMS" at bounding box center [1029, 72] width 77 height 24
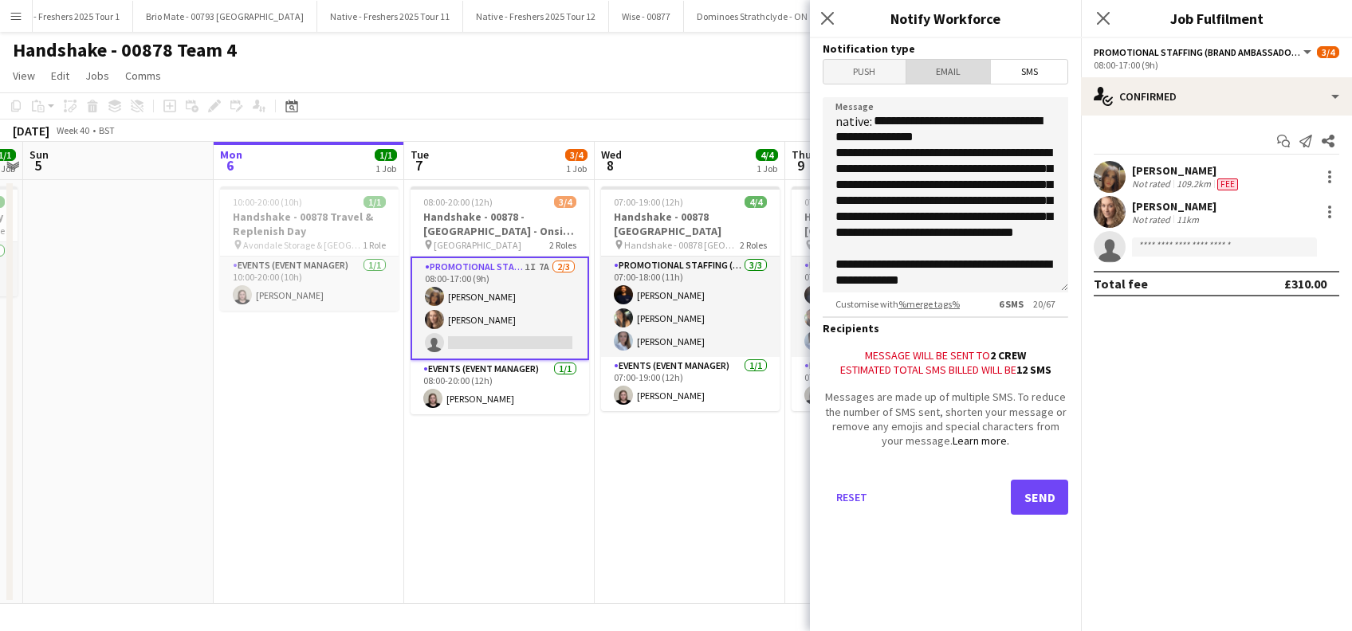
click at [954, 74] on span "Email" at bounding box center [948, 72] width 85 height 24
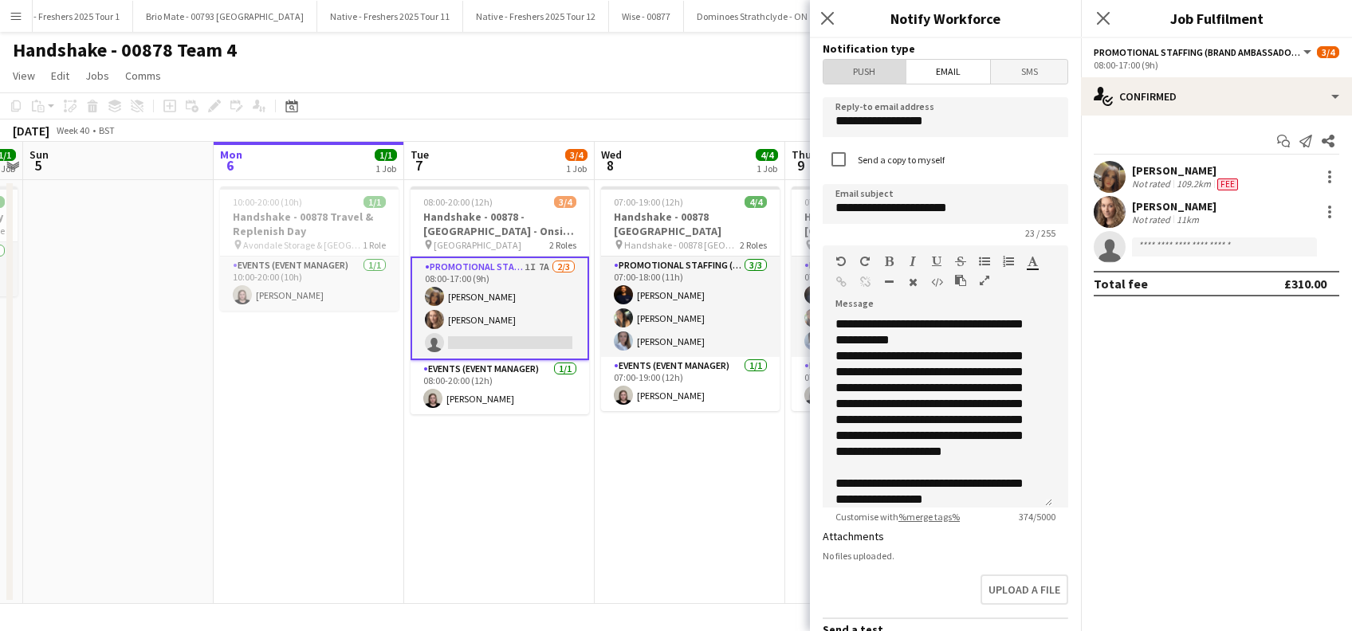
click at [877, 70] on span "Push" at bounding box center [865, 72] width 82 height 24
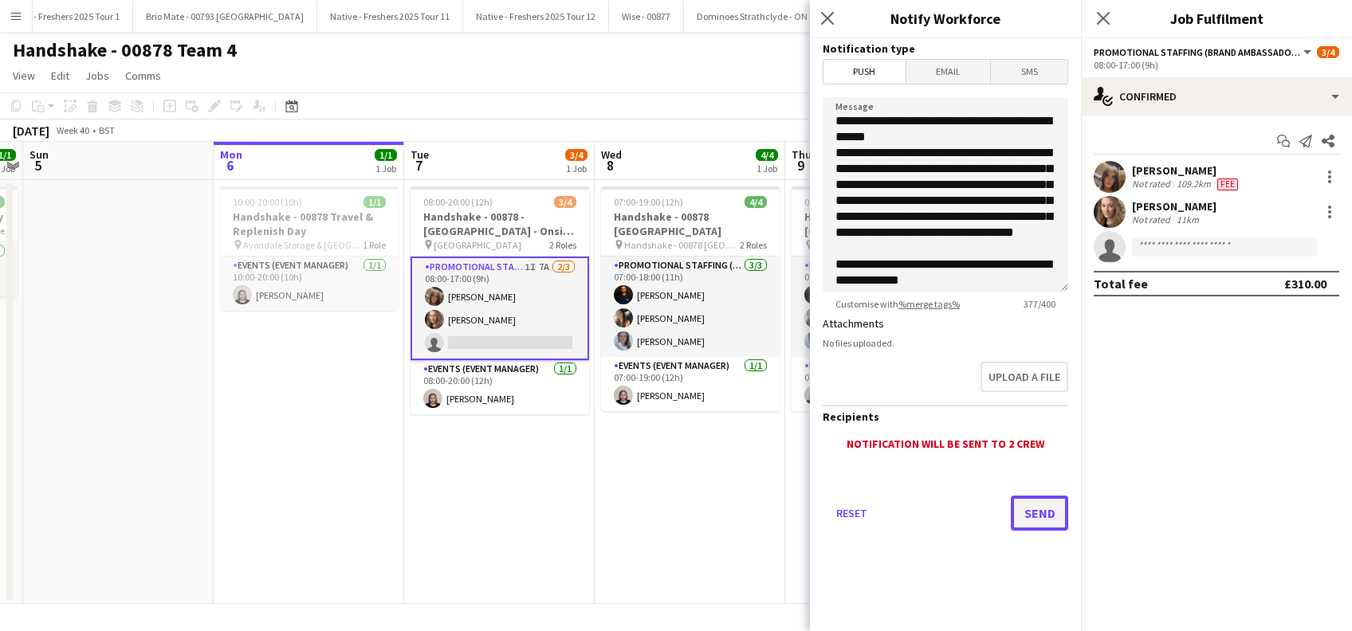
click at [1033, 518] on button "Send" at bounding box center [1039, 513] width 57 height 35
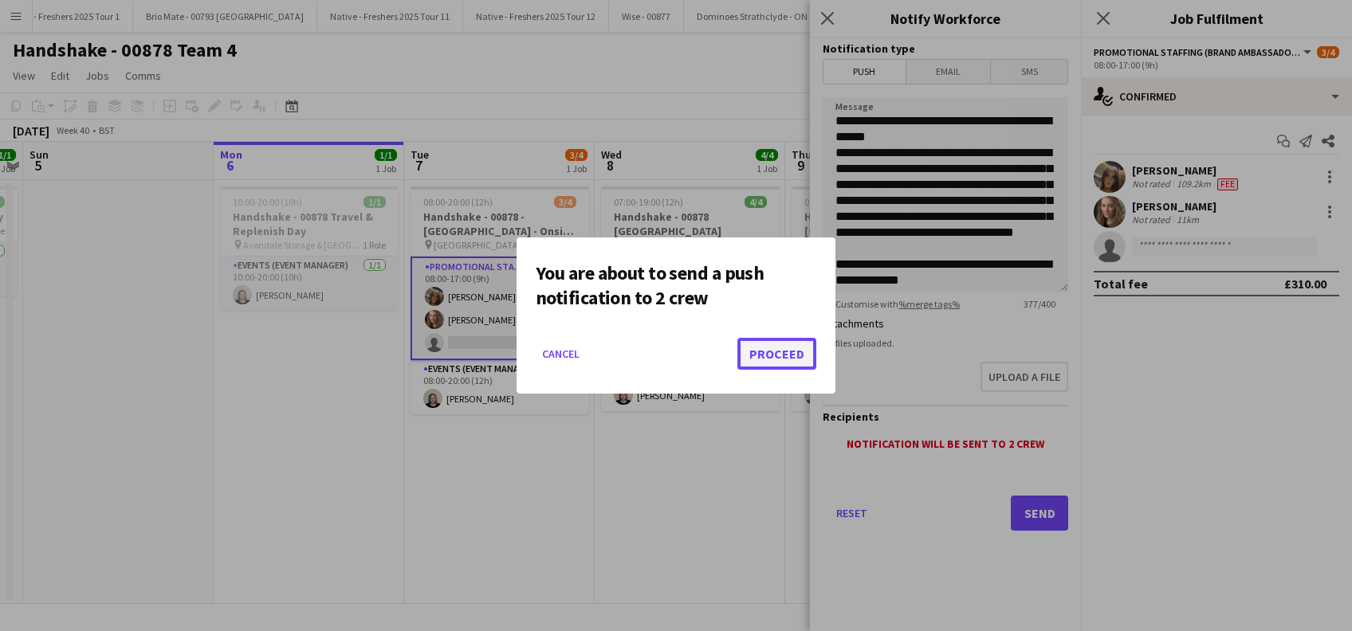
click at [782, 351] on button "Proceed" at bounding box center [776, 354] width 79 height 32
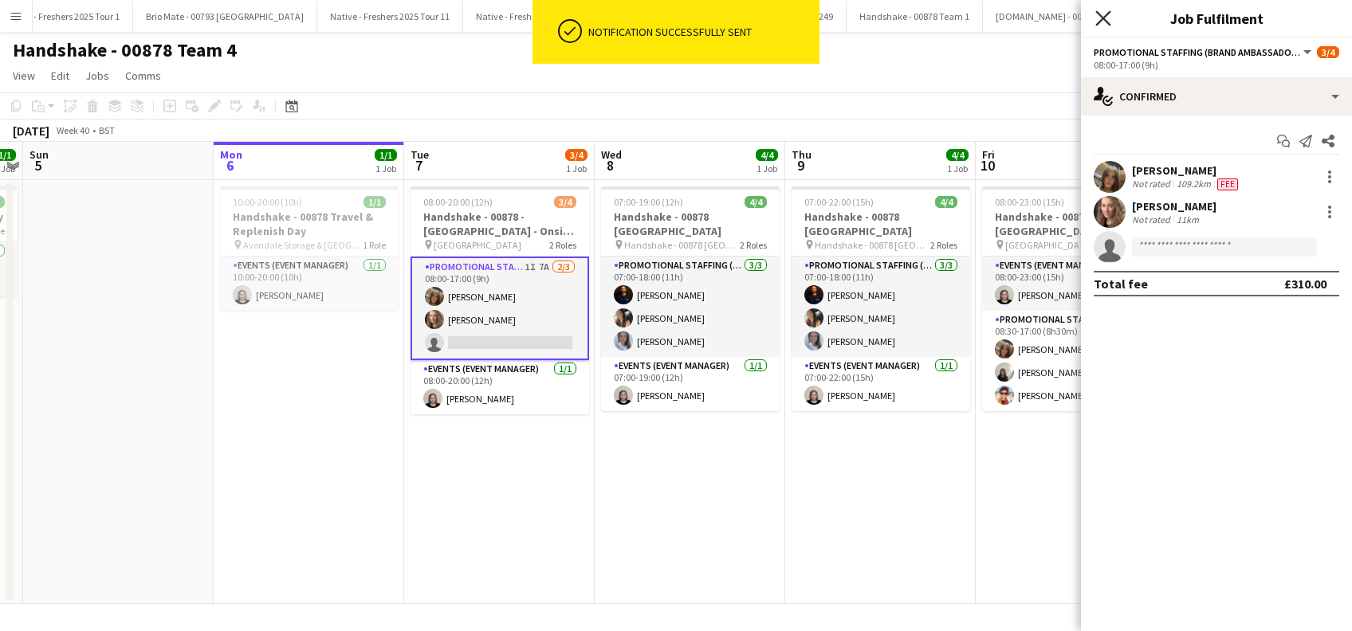
click at [1105, 22] on icon "Close pop-in" at bounding box center [1102, 17] width 15 height 15
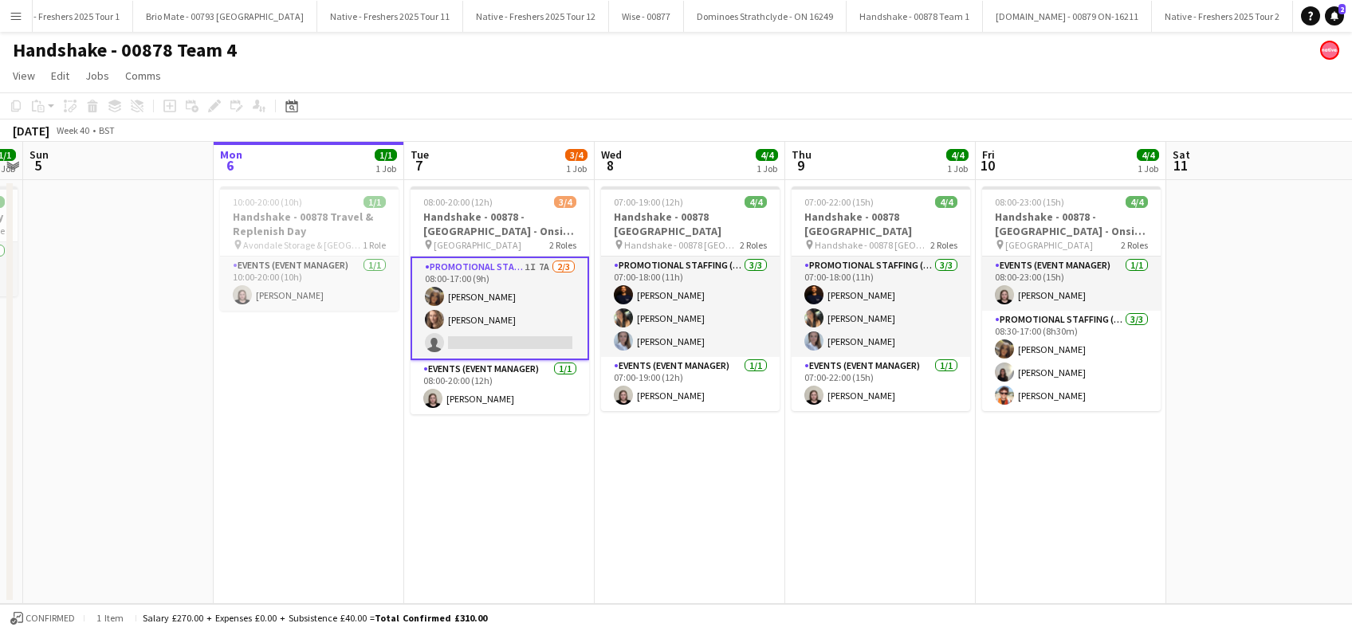
click at [517, 462] on app-date-cell "08:00-20:00 (12h) 3/4 Handshake - 00878 - University of Birmingham - Onsite Day…" at bounding box center [499, 392] width 191 height 424
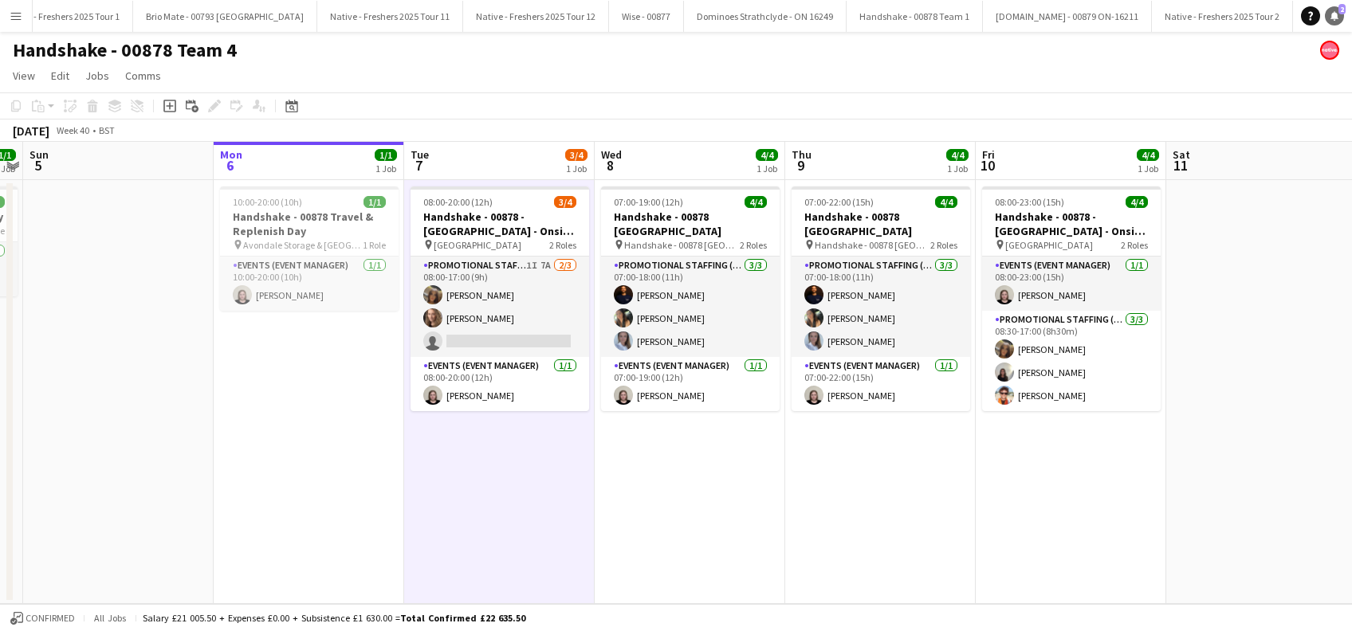
click at [1333, 10] on link "Notifications 2" at bounding box center [1334, 15] width 19 height 19
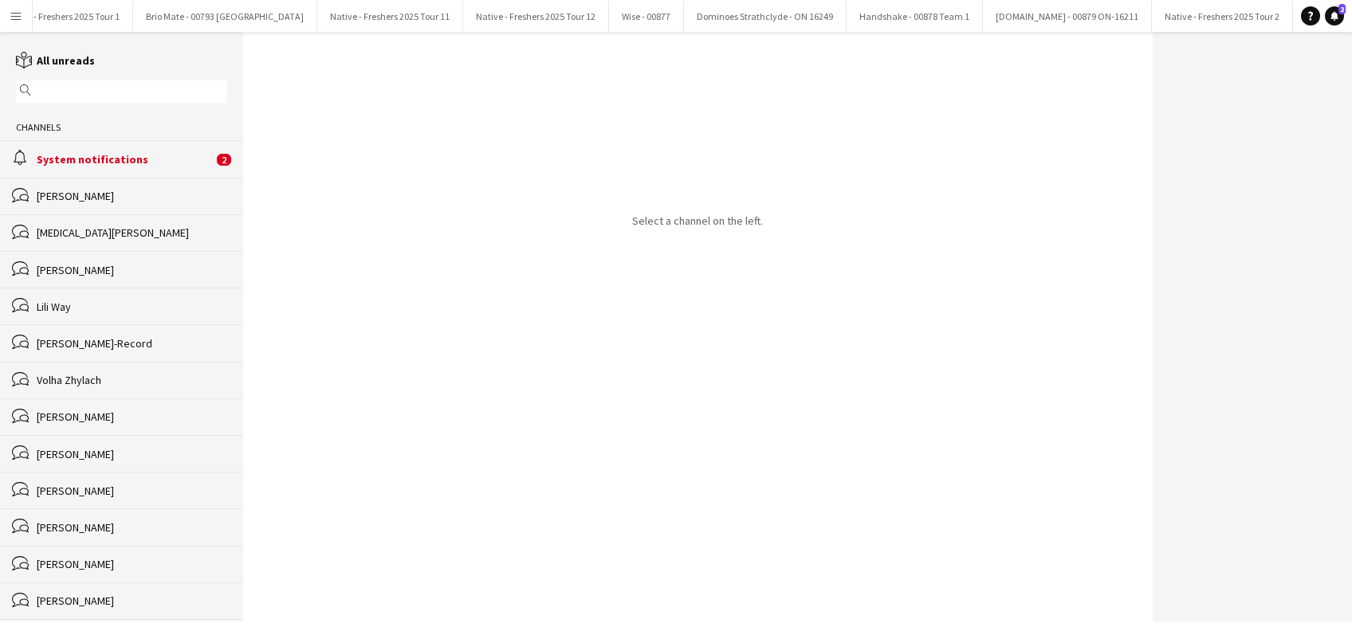
click at [108, 161] on div "System notifications" at bounding box center [125, 159] width 176 height 14
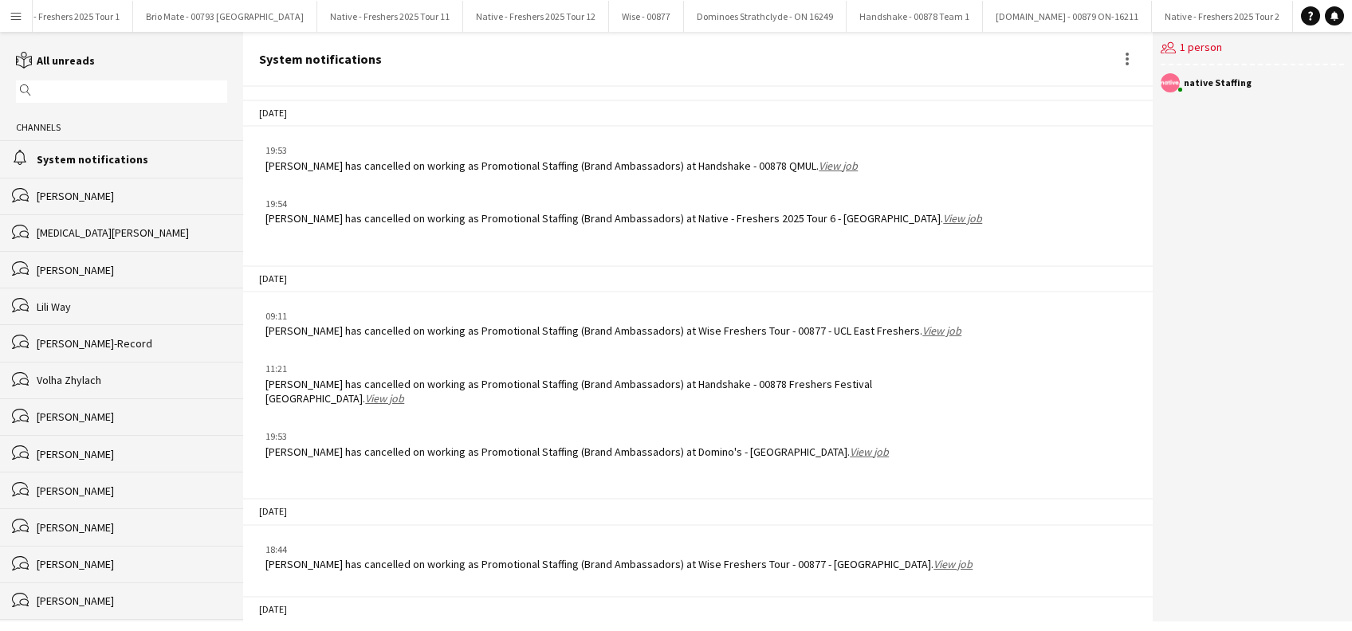
scroll to position [1905, 0]
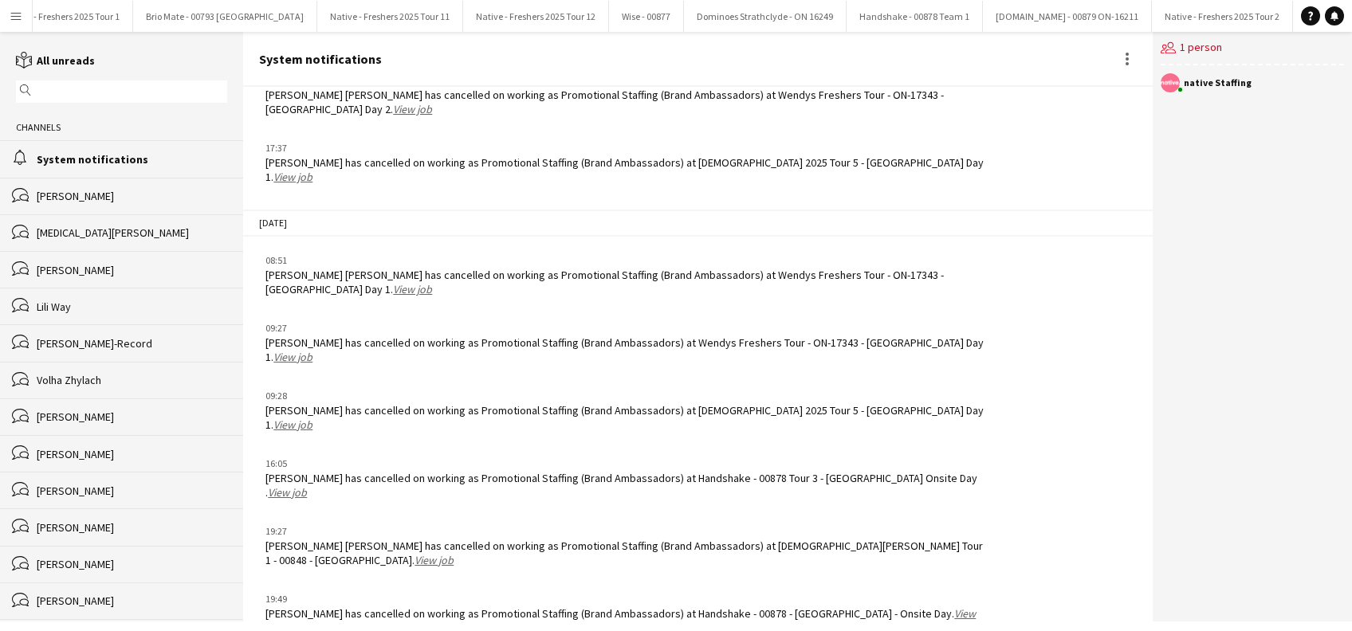
drag, startPoint x: 1148, startPoint y: 520, endPoint x: 1150, endPoint y: 536, distance: 16.1
click at [1150, 536] on div "24-09-2025 19:53 Alishah Malik has cancelled on working as Promotional Staffing…" at bounding box center [697, 354] width 909 height 535
click at [60, 64] on link "reading All unreads" at bounding box center [55, 60] width 79 height 14
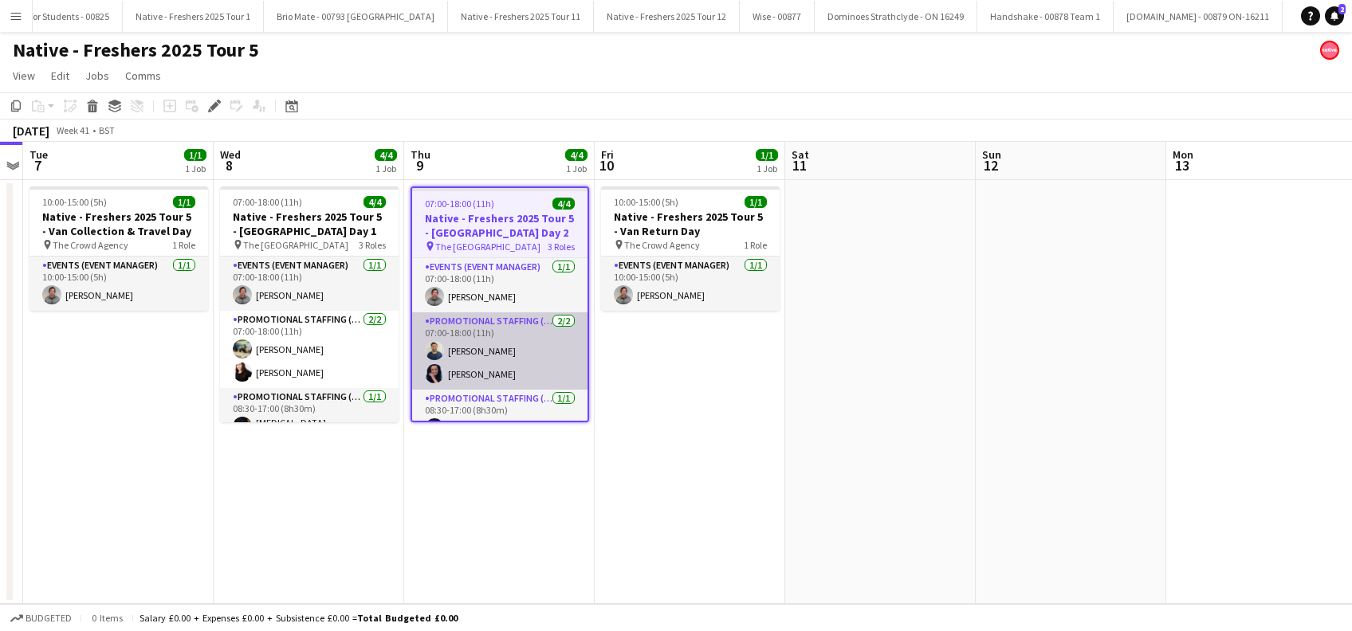
click at [501, 351] on app-card-role "Promotional Staffing (Brand Ambassadors) [DATE] 07:00-18:00 (11h) [PERSON_NAME]…" at bounding box center [499, 351] width 175 height 77
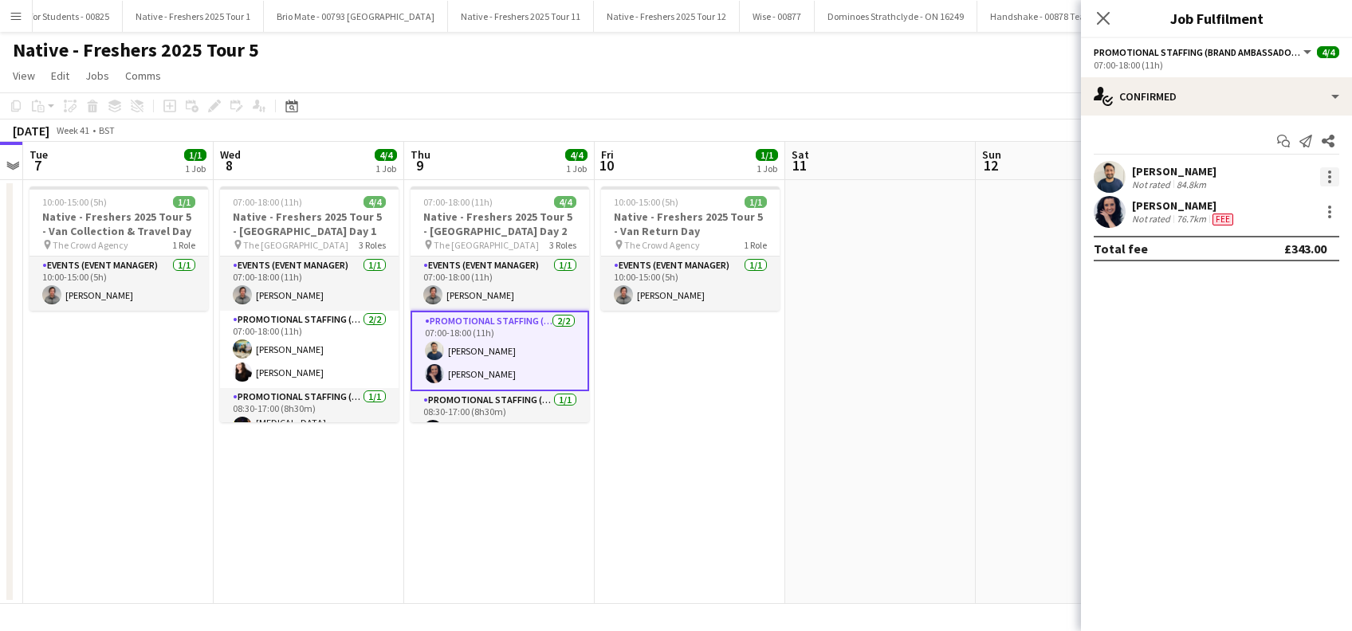
click at [1331, 178] on div at bounding box center [1329, 176] width 3 height 3
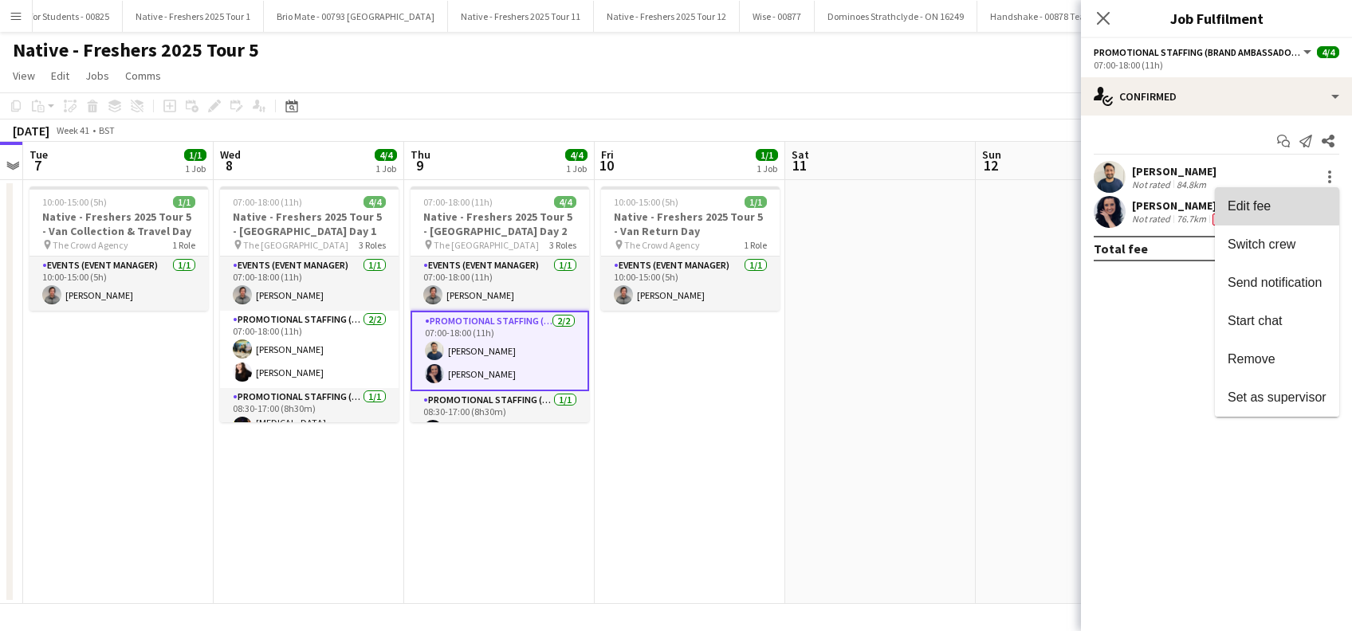
click at [1241, 207] on span "Edit fee" at bounding box center [1249, 206] width 43 height 14
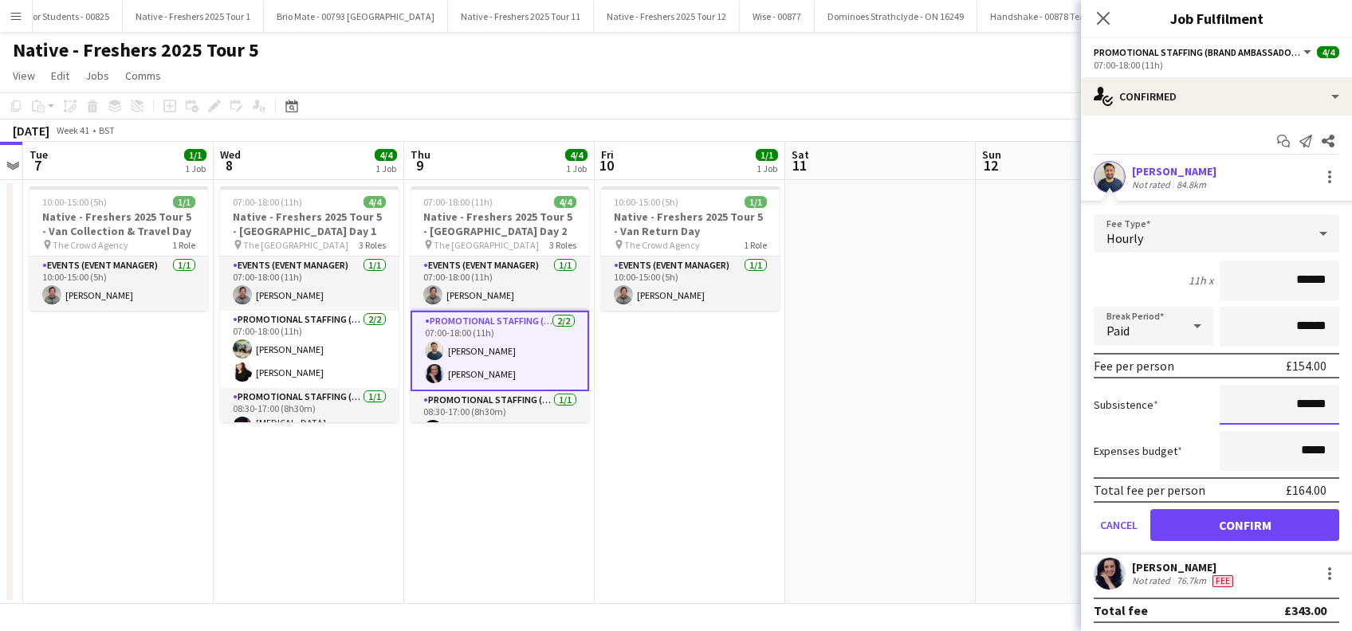
click at [1286, 403] on input "******" at bounding box center [1280, 405] width 120 height 40
type input "**"
type input "******"
click at [1253, 523] on button "Confirm" at bounding box center [1244, 525] width 189 height 32
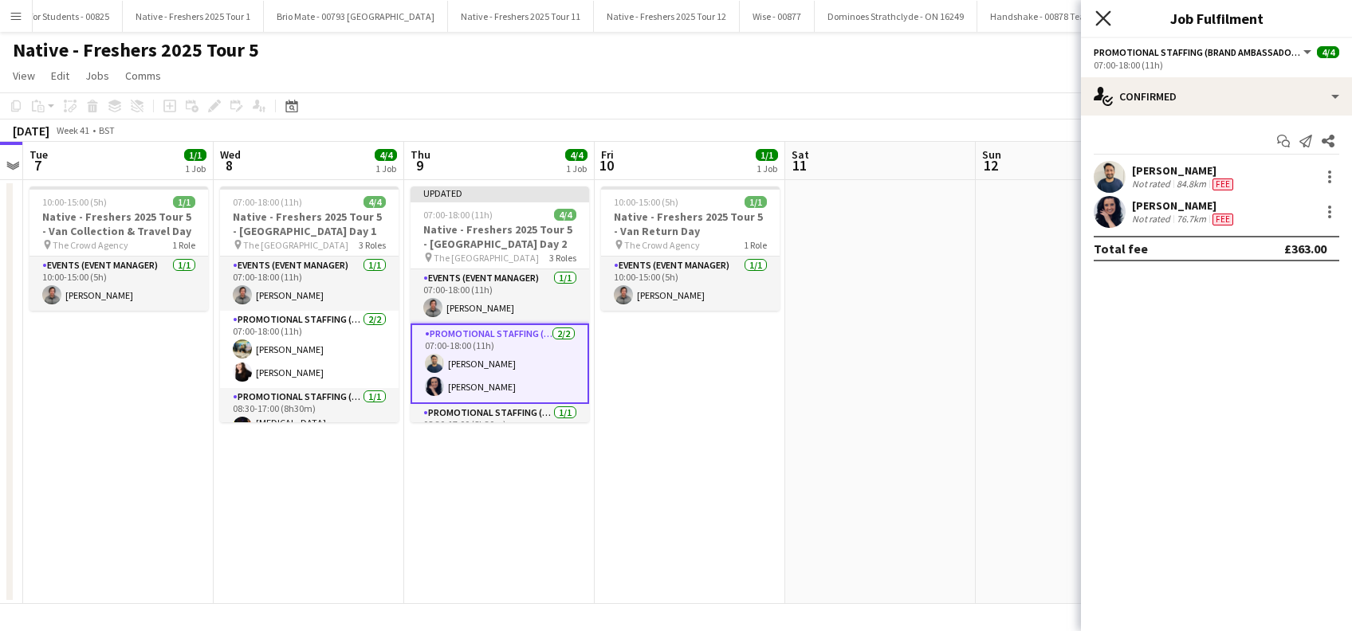
click at [1105, 20] on icon at bounding box center [1102, 17] width 15 height 15
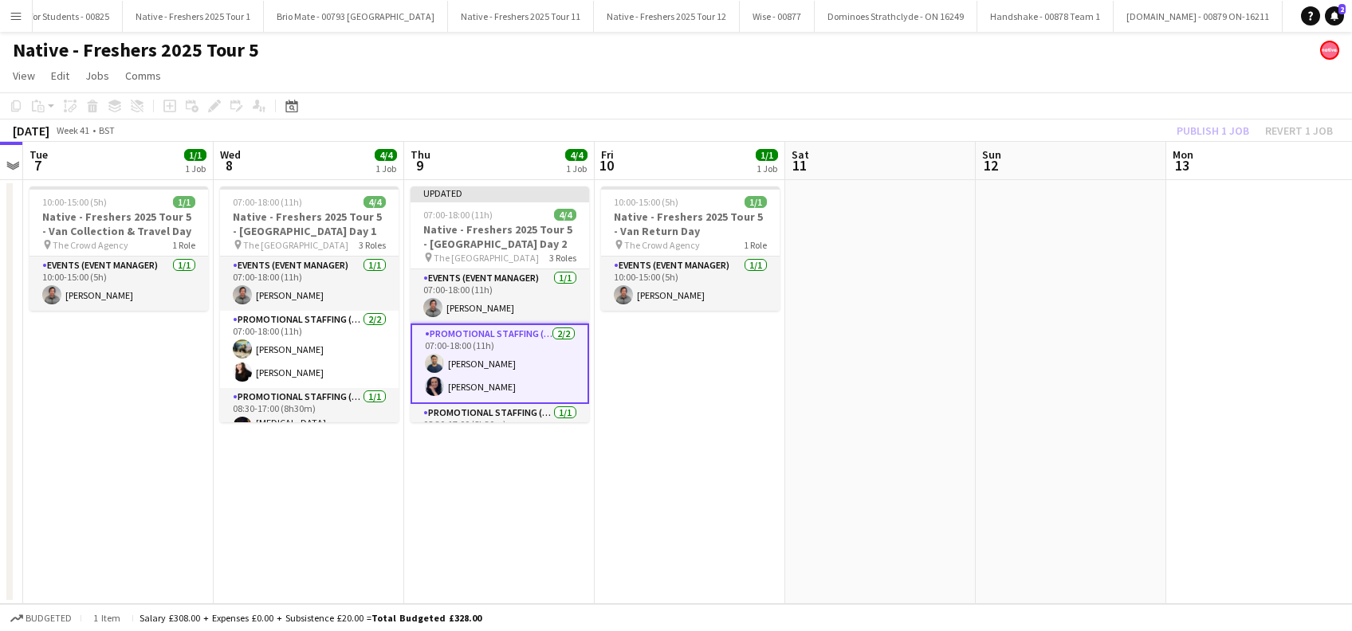
click at [1024, 269] on app-date-cell at bounding box center [1071, 392] width 191 height 424
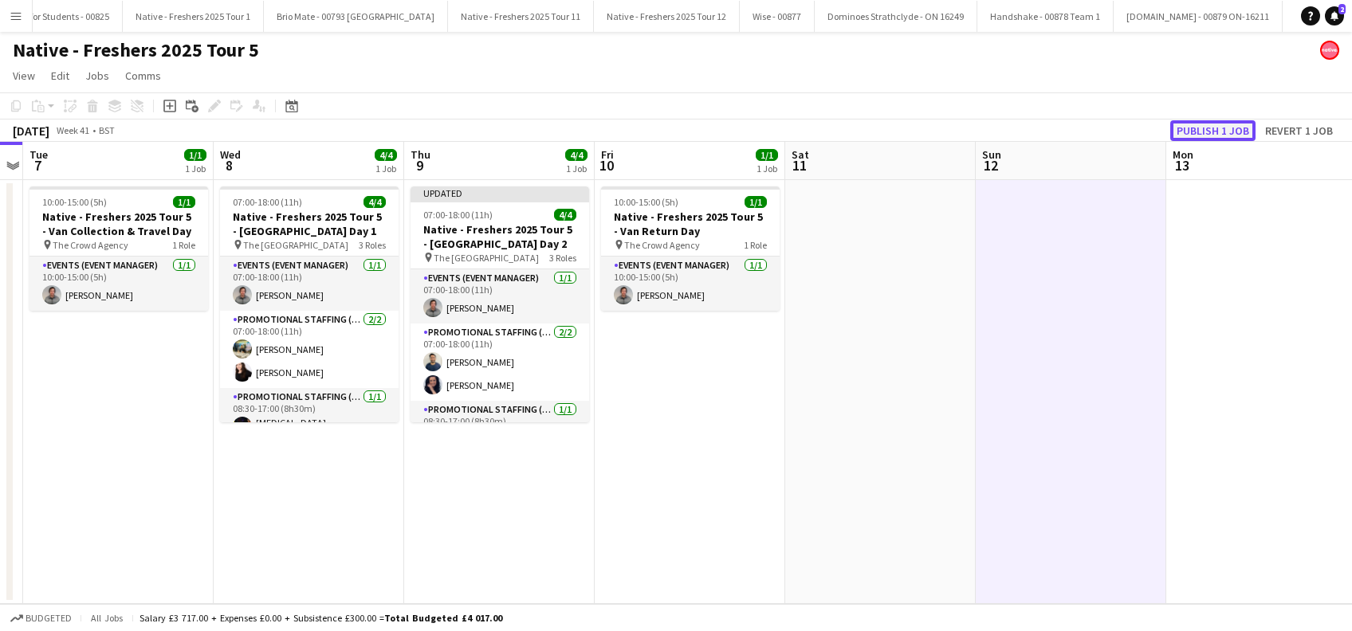
click at [1207, 128] on button "Publish 1 job" at bounding box center [1212, 130] width 85 height 21
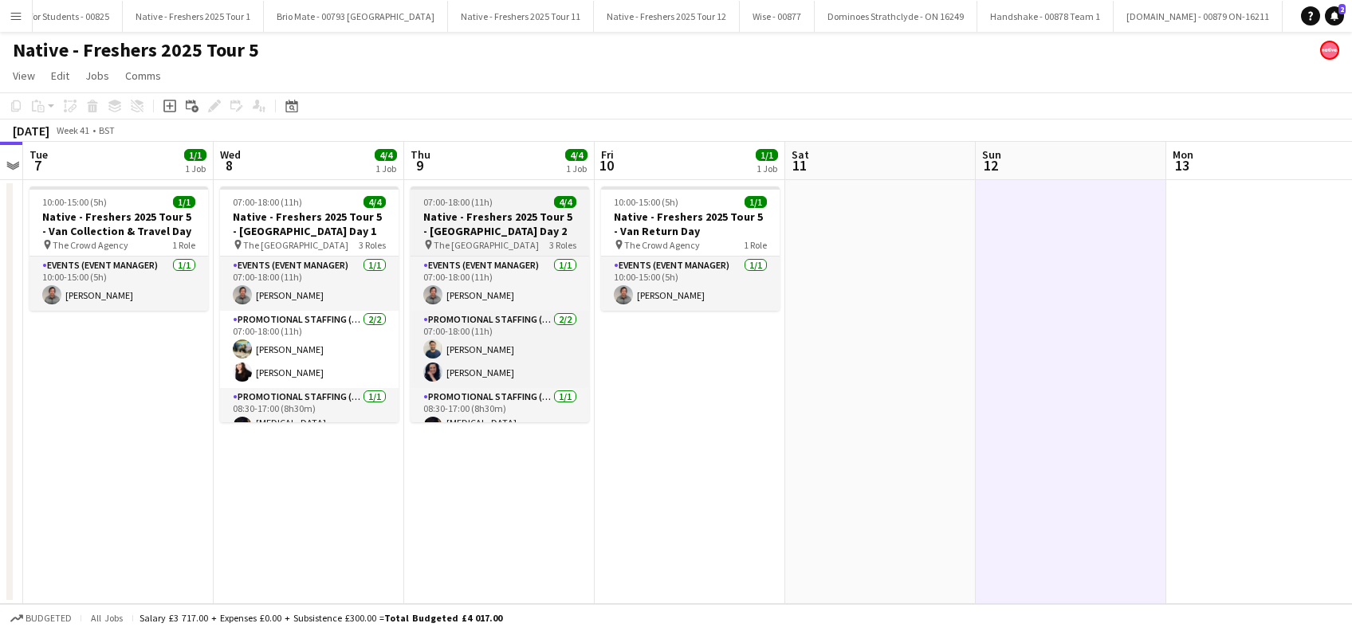
scroll to position [19, 0]
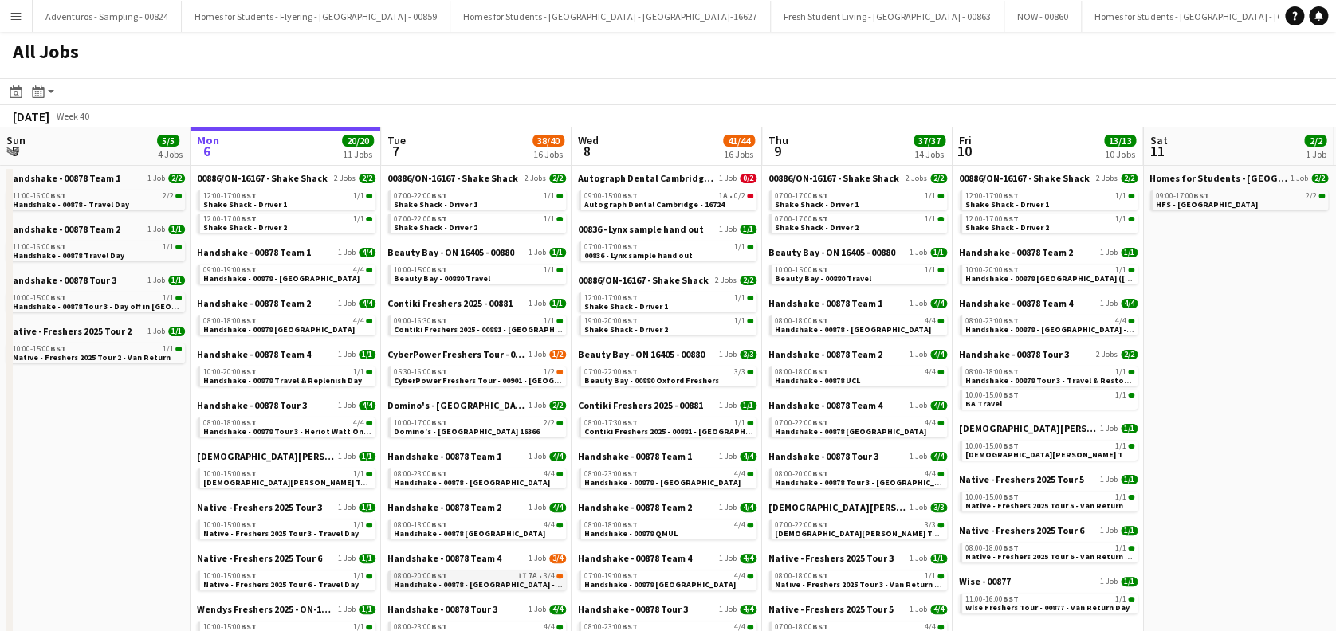
click at [479, 585] on span "Handshake - 00878 - [GEOGRAPHIC_DATA] - Onsite Day" at bounding box center [496, 585] width 205 height 10
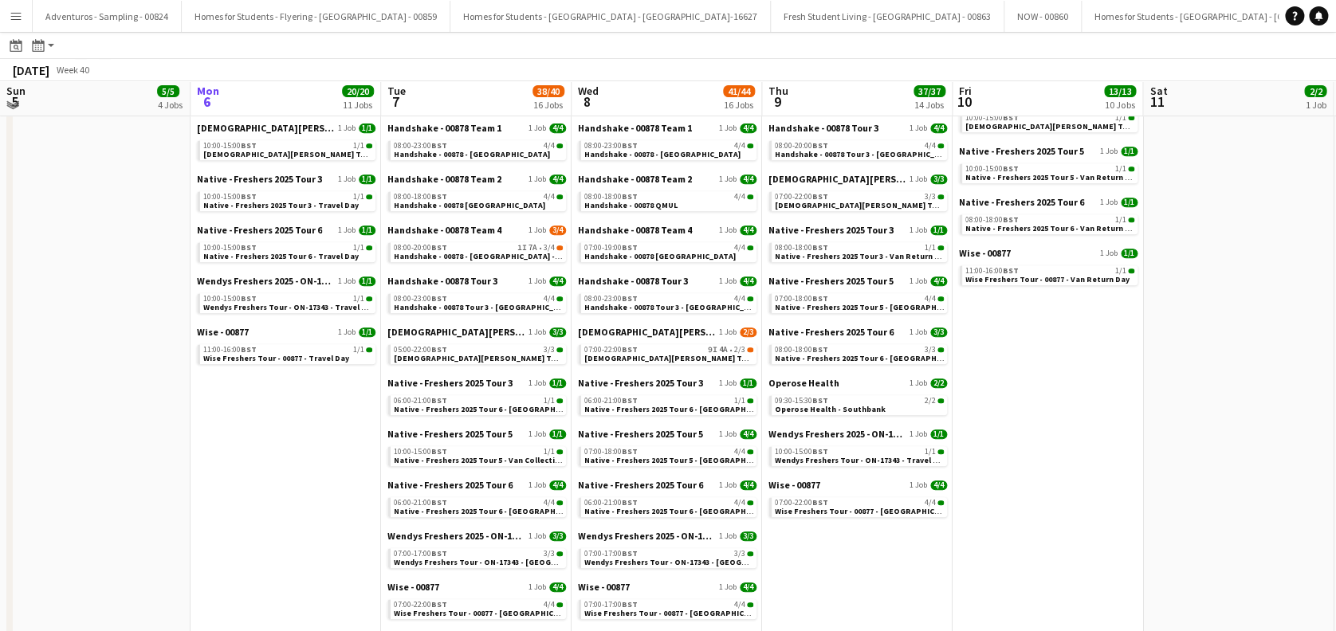
scroll to position [376, 0]
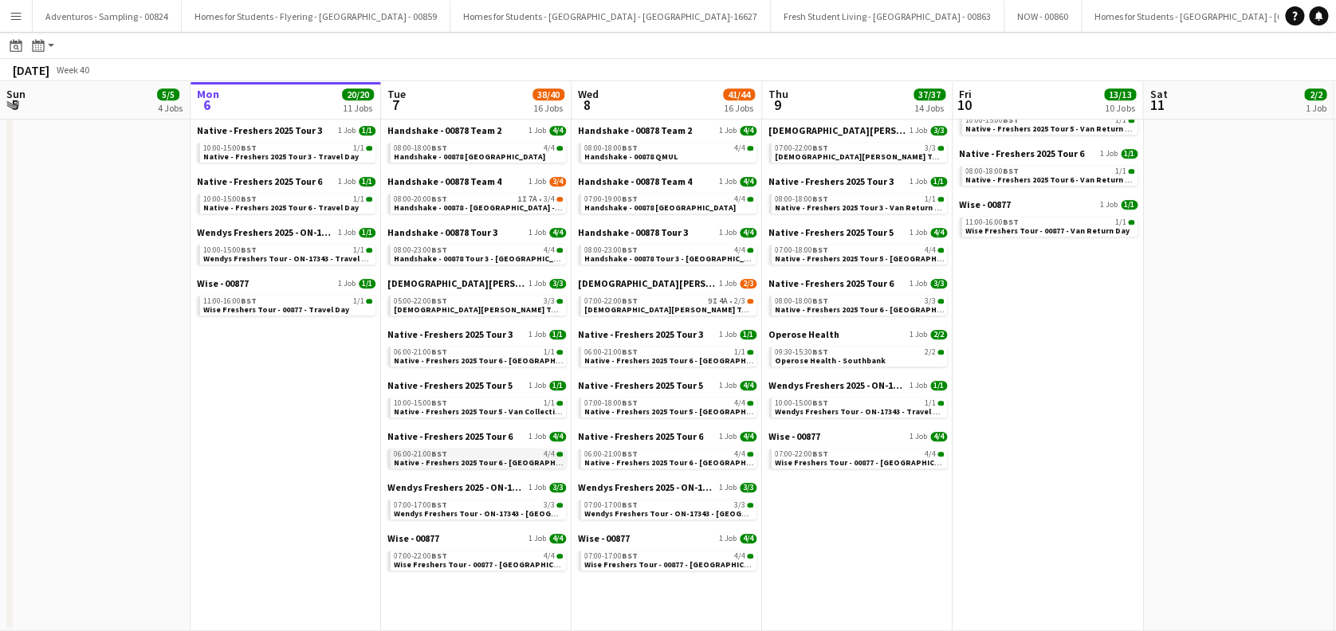
click at [466, 461] on span "Native - Freshers 2025 Tour 6 - University of Cambridge Day 1" at bounding box center [502, 463] width 217 height 10
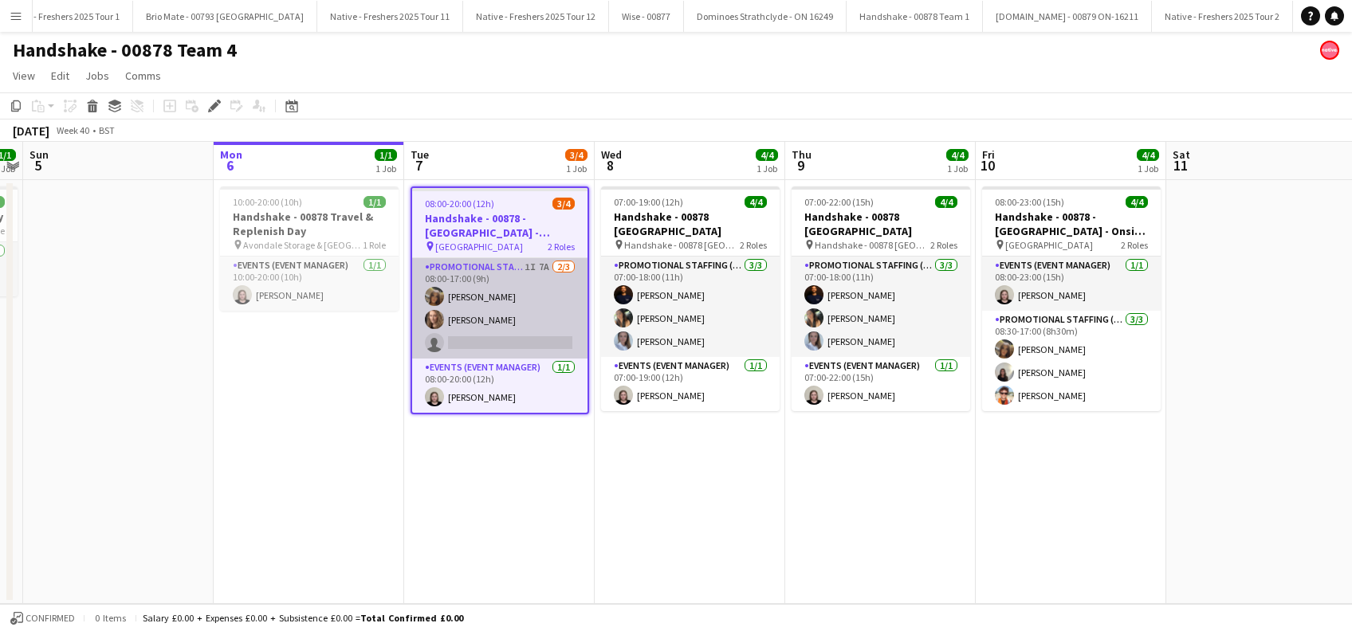
click at [495, 330] on app-card-role "Promotional Staffing (Brand Ambassadors) 1I 7A 2/3 08:00-17:00 (9h) Maylinda Pe…" at bounding box center [499, 308] width 175 height 100
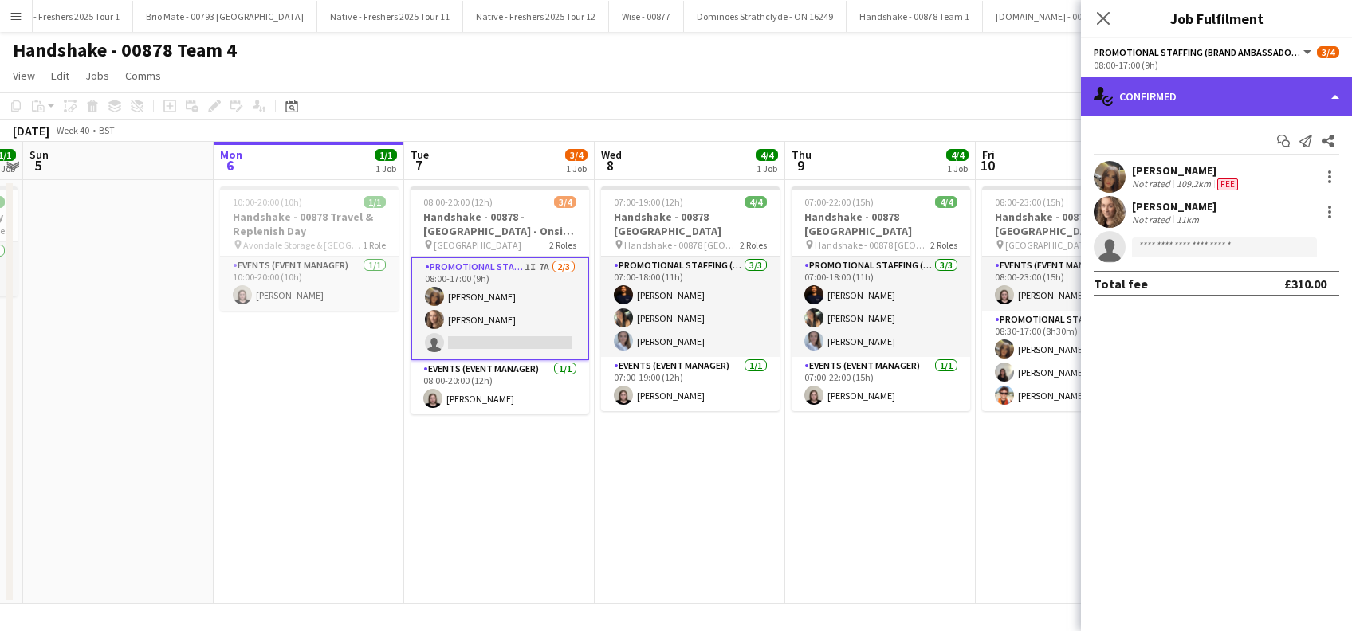
click at [1198, 85] on div "single-neutral-actions-check-2 Confirmed" at bounding box center [1216, 96] width 271 height 38
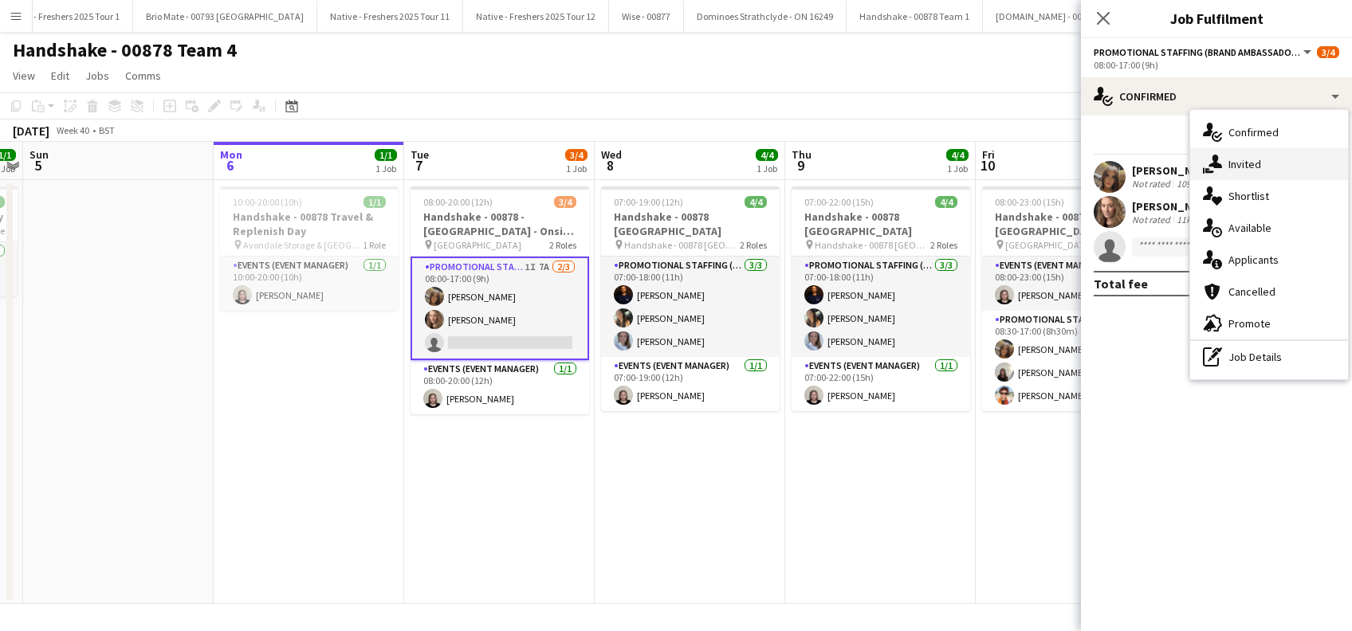
click at [1234, 163] on span "Invited" at bounding box center [1245, 164] width 33 height 14
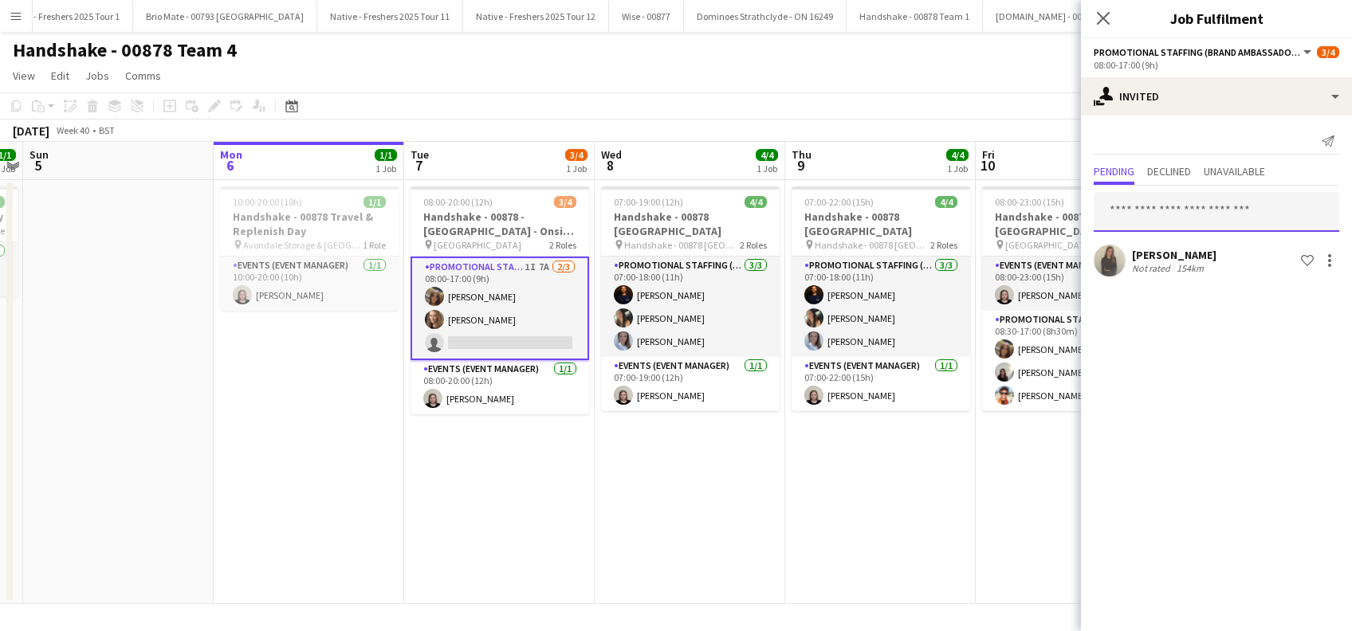
click at [1167, 208] on input "text" at bounding box center [1217, 212] width 246 height 40
type input "*"
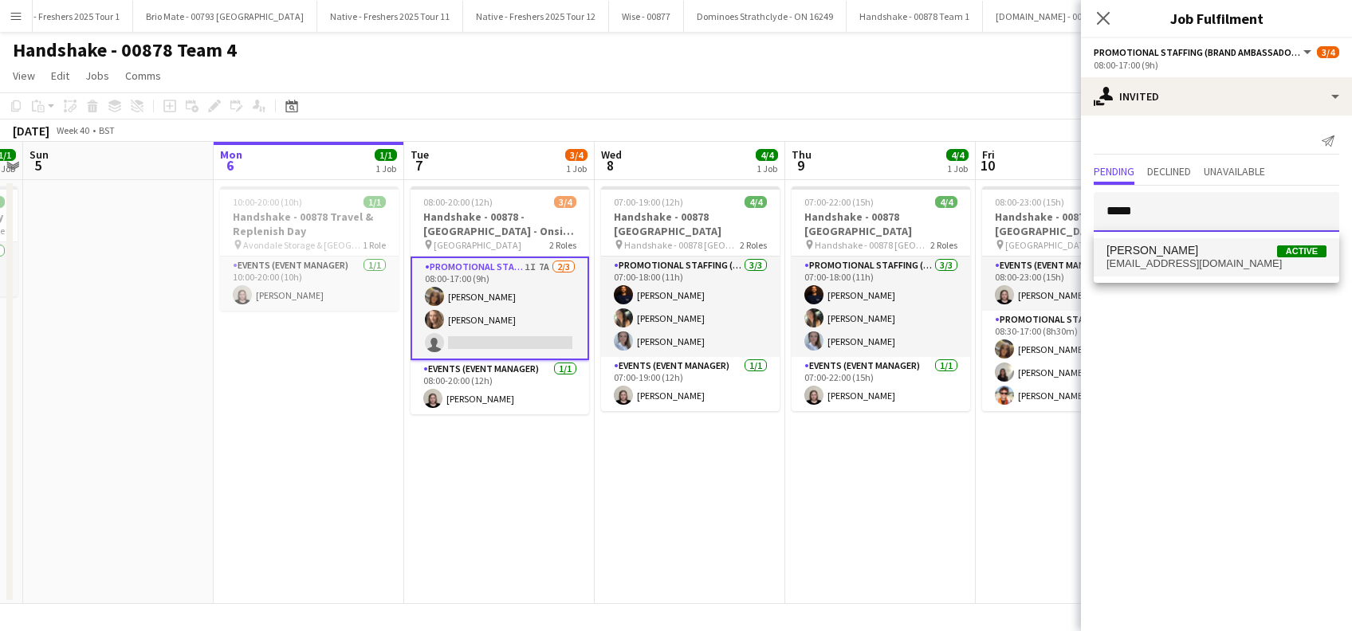
type input "*****"
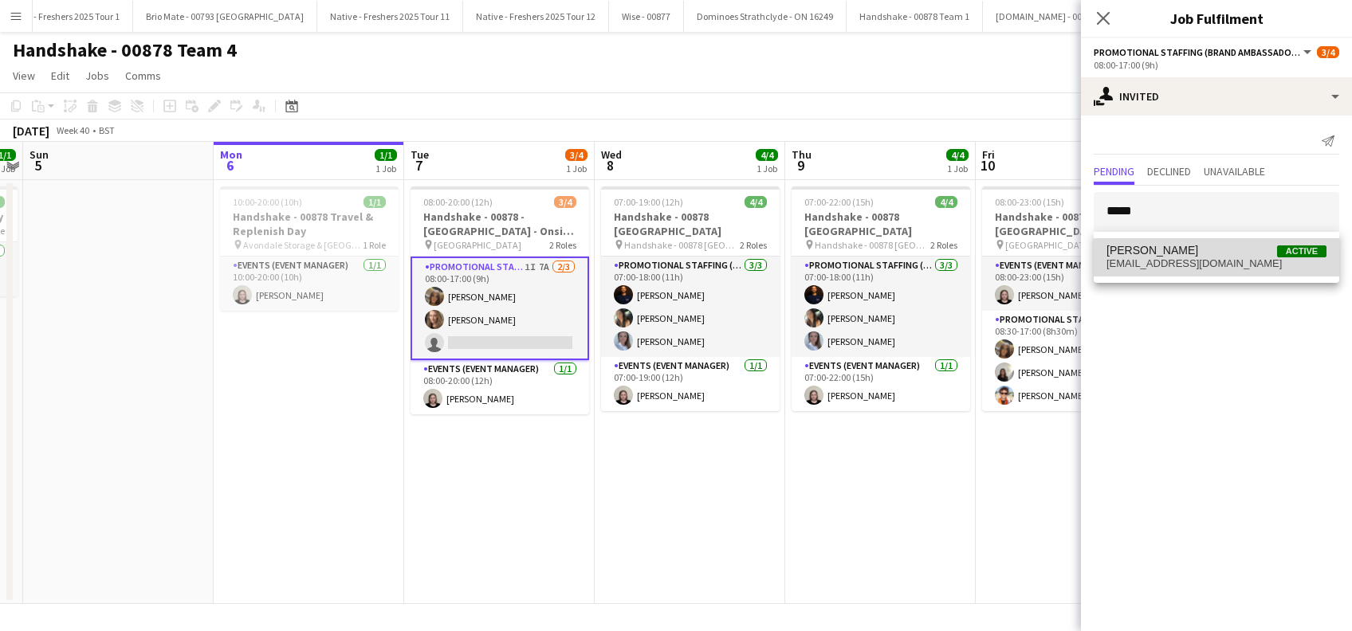
click at [1177, 253] on span "Amaya Lambert" at bounding box center [1153, 251] width 92 height 14
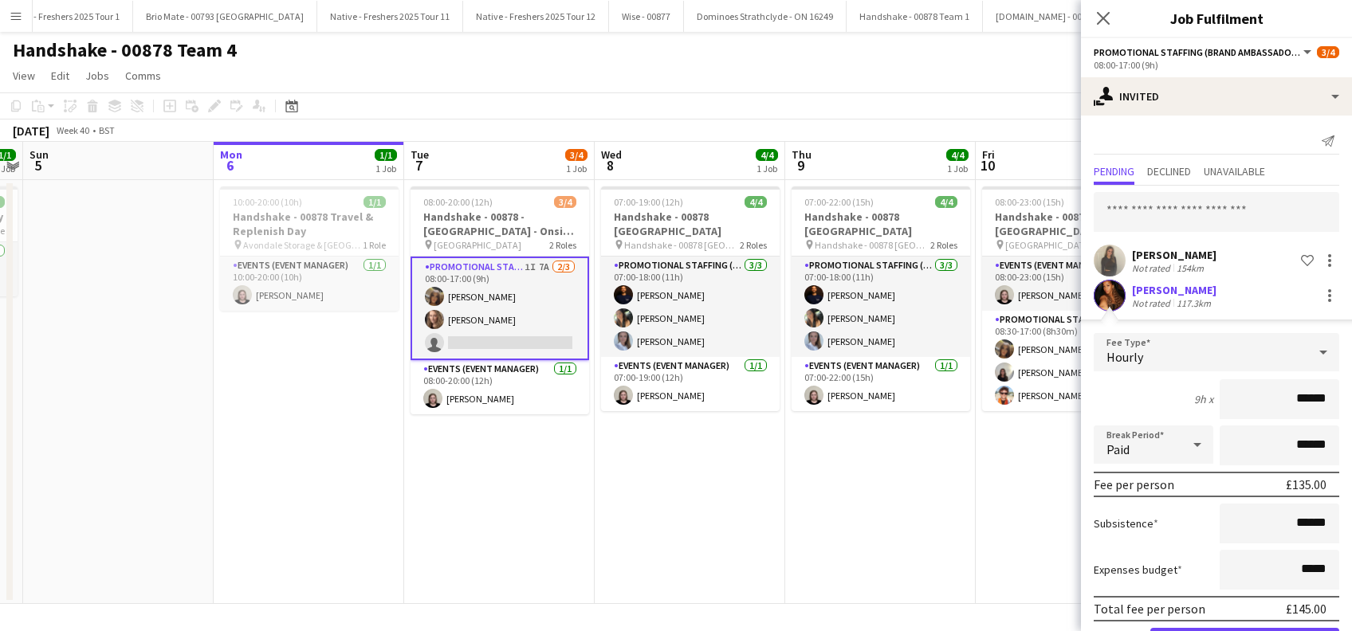
scroll to position [56, 0]
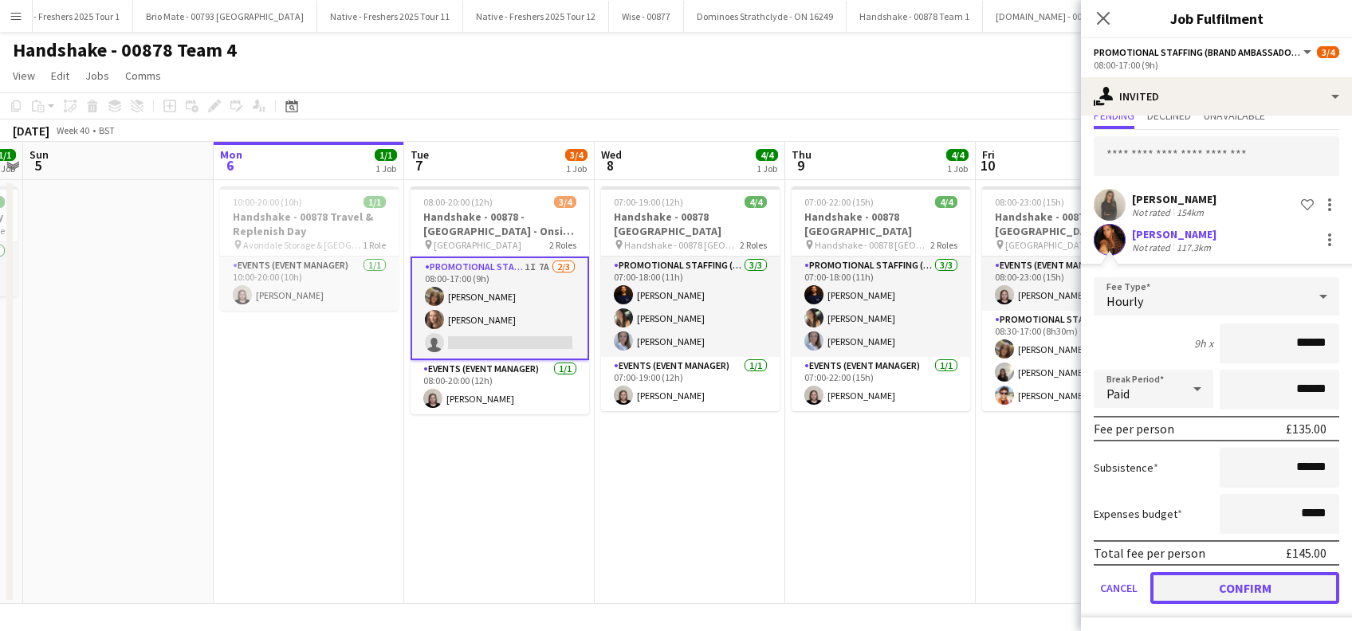
click at [1218, 584] on button "Confirm" at bounding box center [1244, 588] width 189 height 32
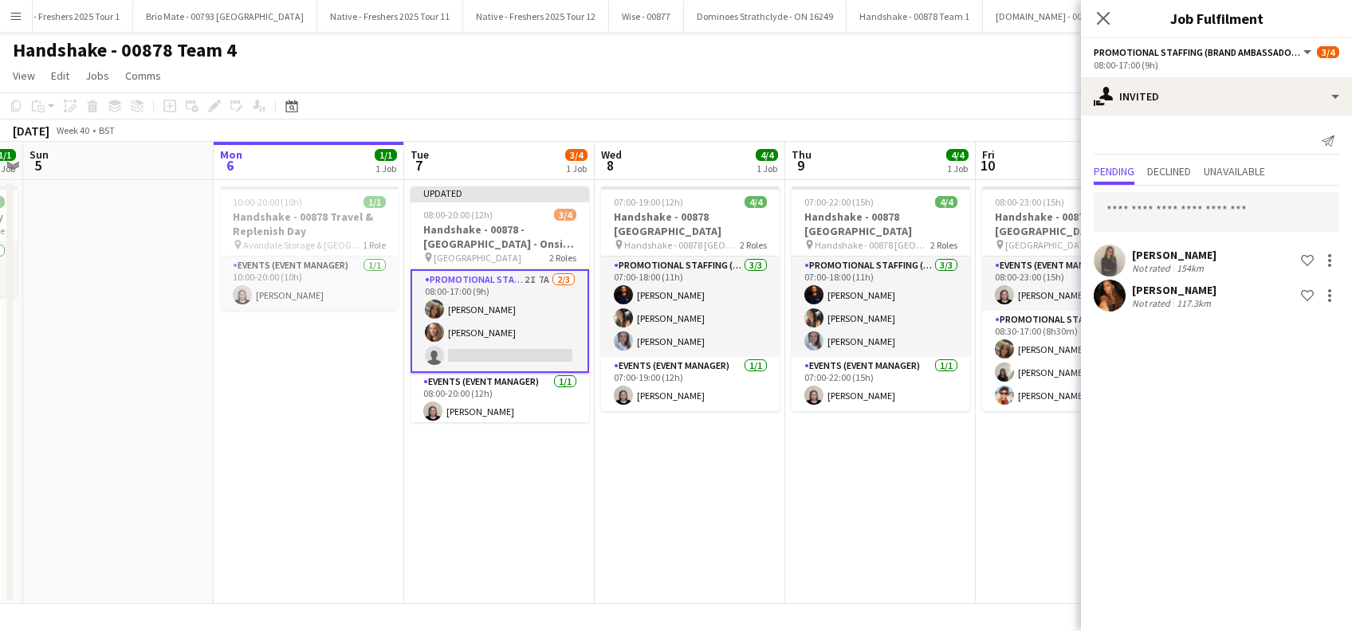
scroll to position [0, 0]
click at [1102, 18] on icon "Close pop-in" at bounding box center [1102, 17] width 15 height 15
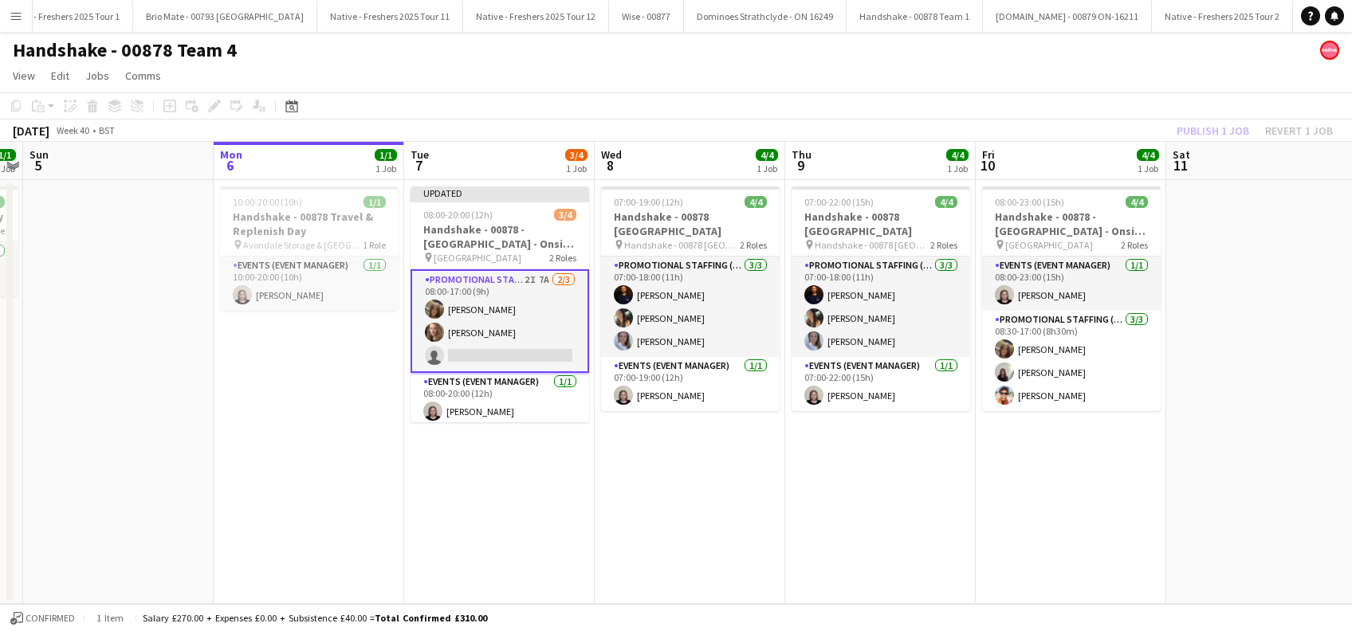
click at [541, 504] on app-date-cell "Updated 08:00-20:00 (12h) 3/4 Handshake - 00878 - University of Birmingham - On…" at bounding box center [499, 392] width 191 height 424
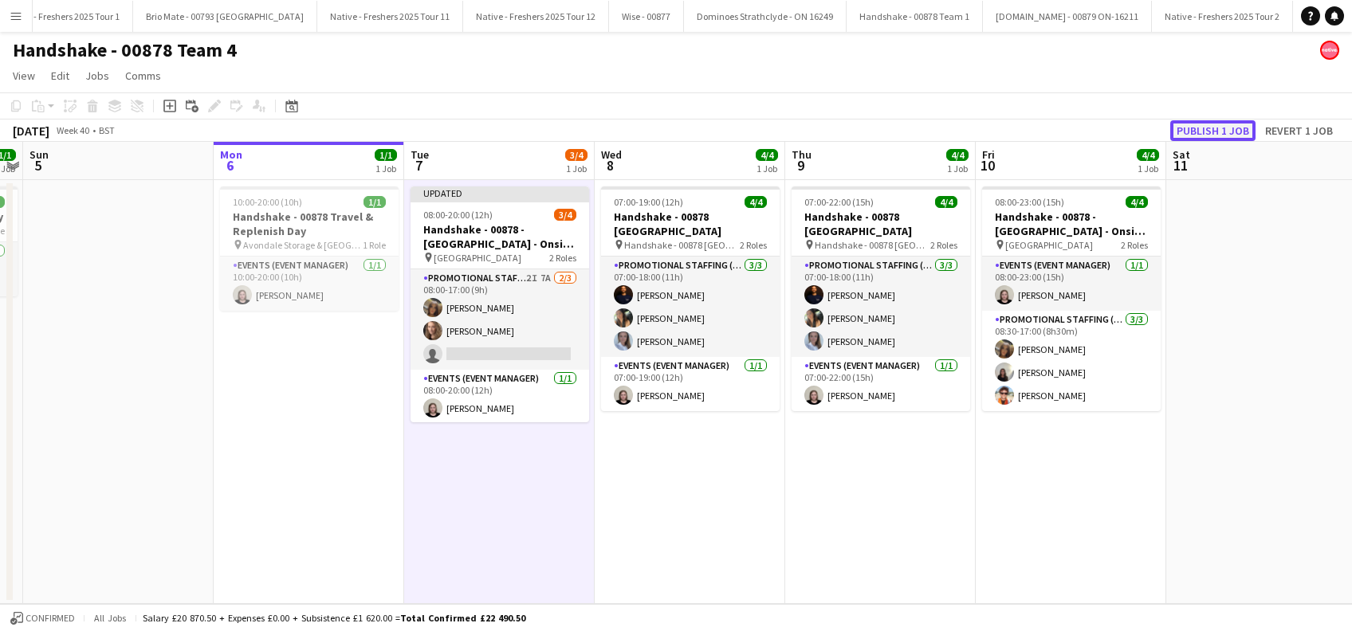
click at [1219, 132] on button "Publish 1 job" at bounding box center [1212, 130] width 85 height 21
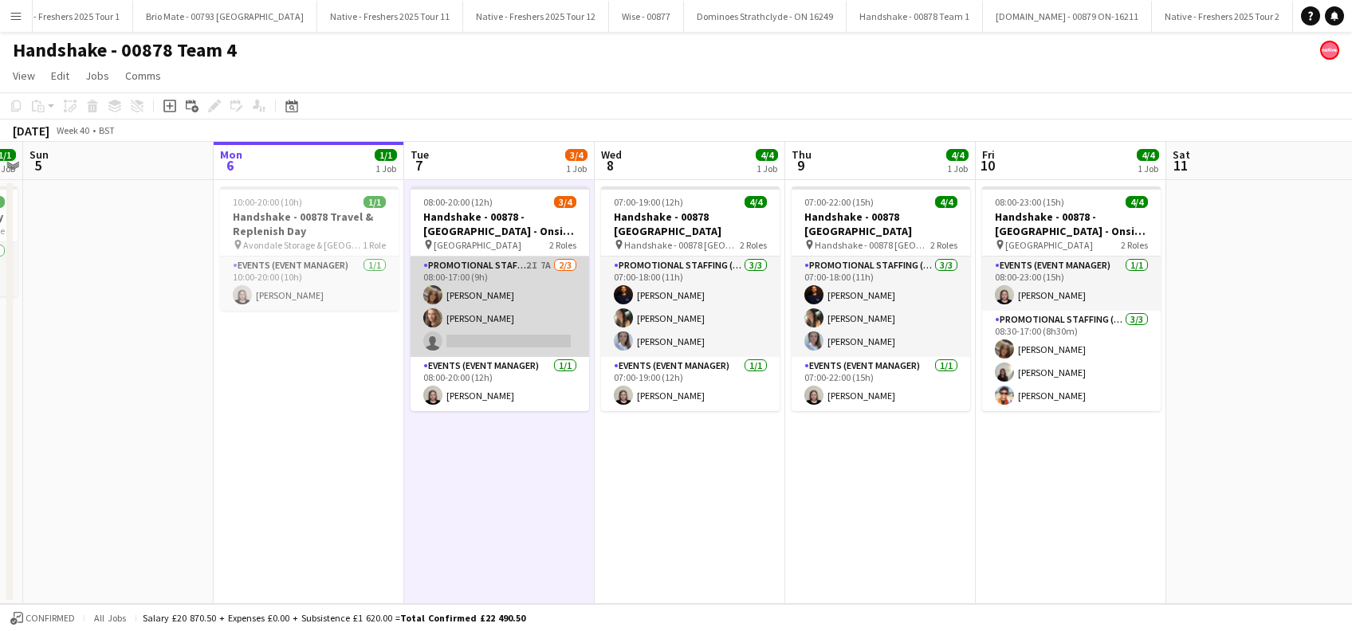
click at [490, 332] on app-card-role "Promotional Staffing (Brand Ambassadors) 2I 7A [DATE] 08:00-17:00 (9h) [PERSON_…" at bounding box center [500, 307] width 179 height 100
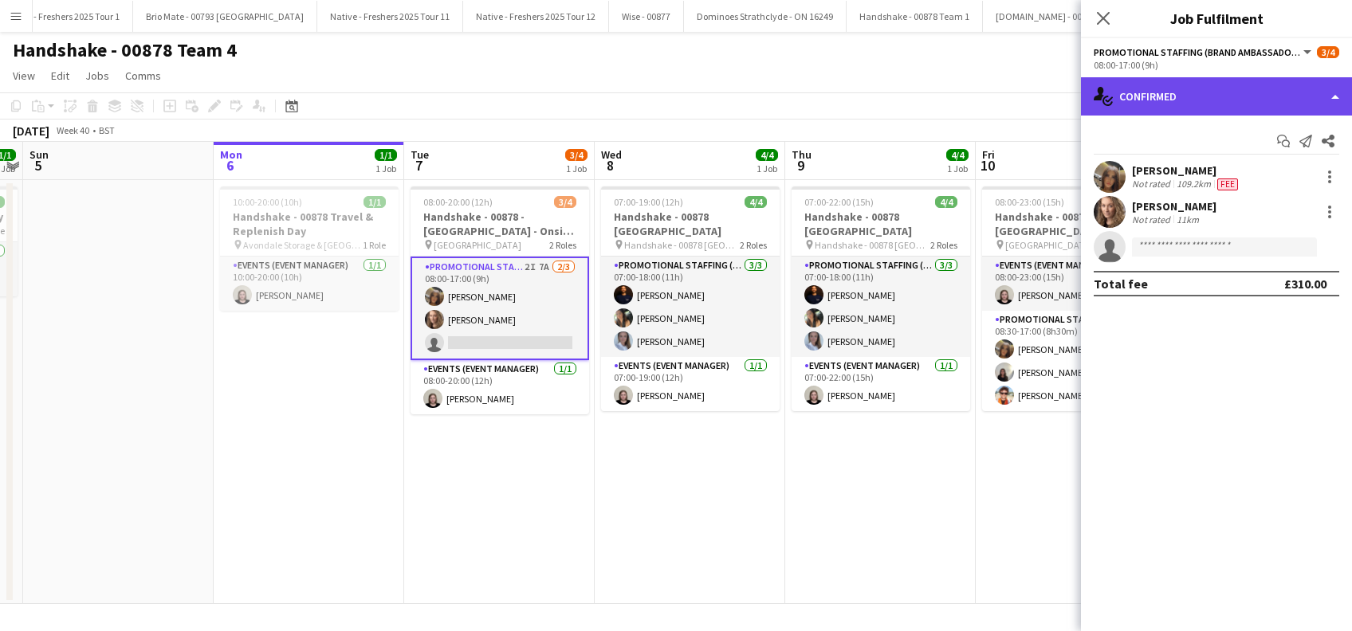
click at [1184, 97] on div "single-neutral-actions-check-2 Confirmed" at bounding box center [1216, 96] width 271 height 38
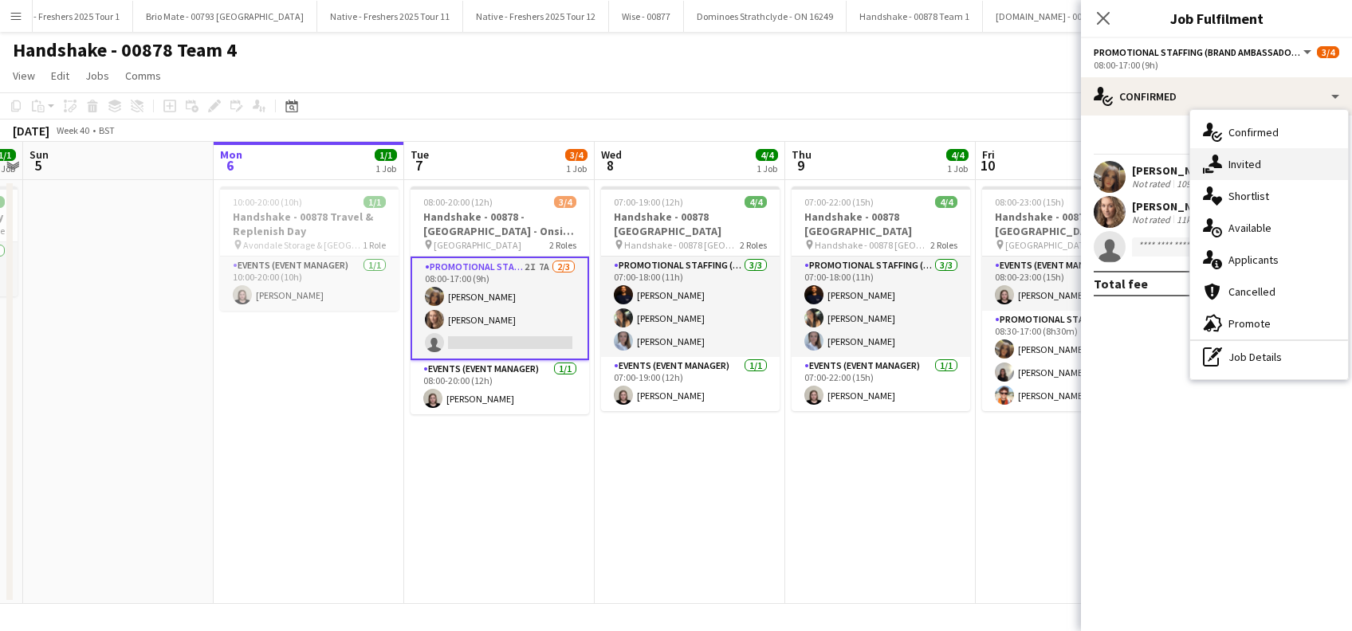
click at [1264, 162] on div "single-neutral-actions-share-1 Invited" at bounding box center [1269, 164] width 158 height 32
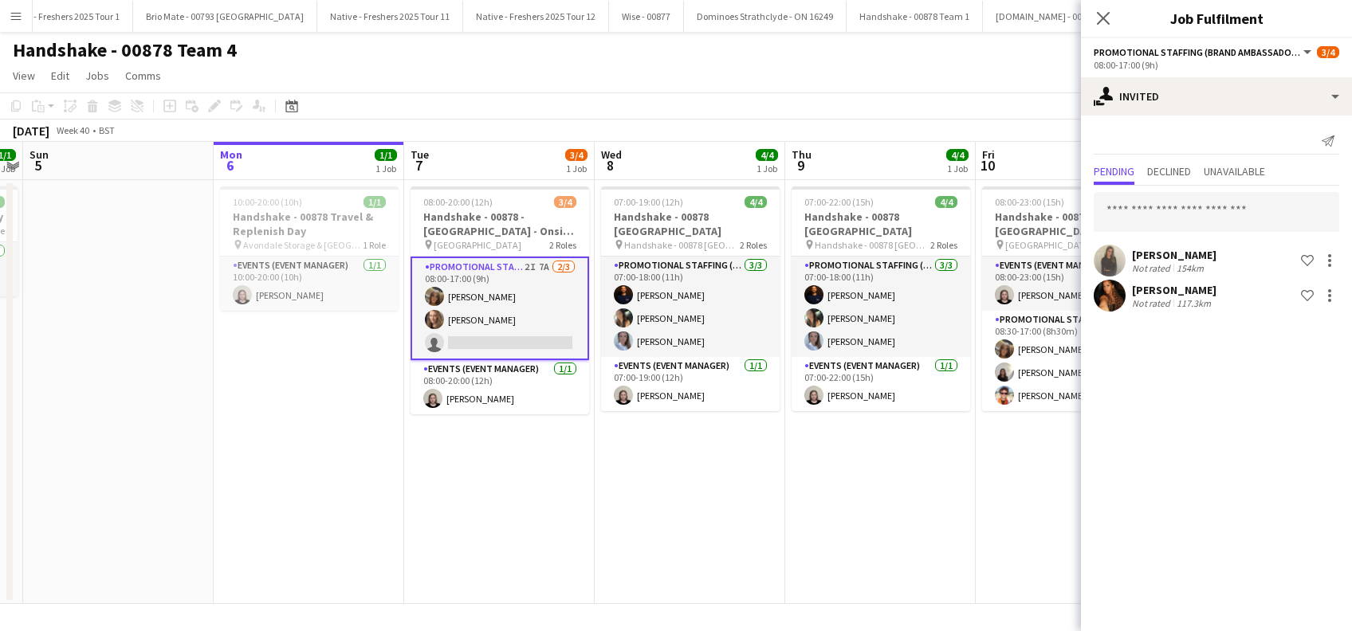
click at [1159, 294] on div "Amaya Lambert" at bounding box center [1174, 290] width 85 height 14
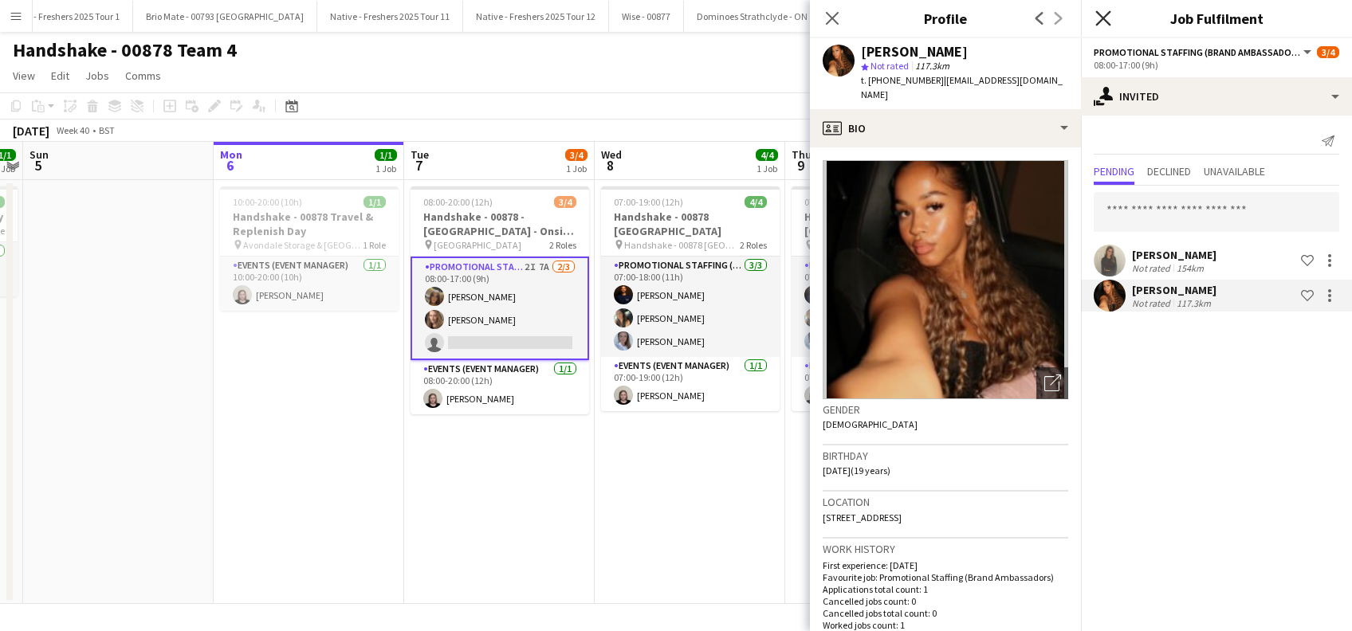
click at [1103, 20] on icon "Close pop-in" at bounding box center [1102, 17] width 15 height 15
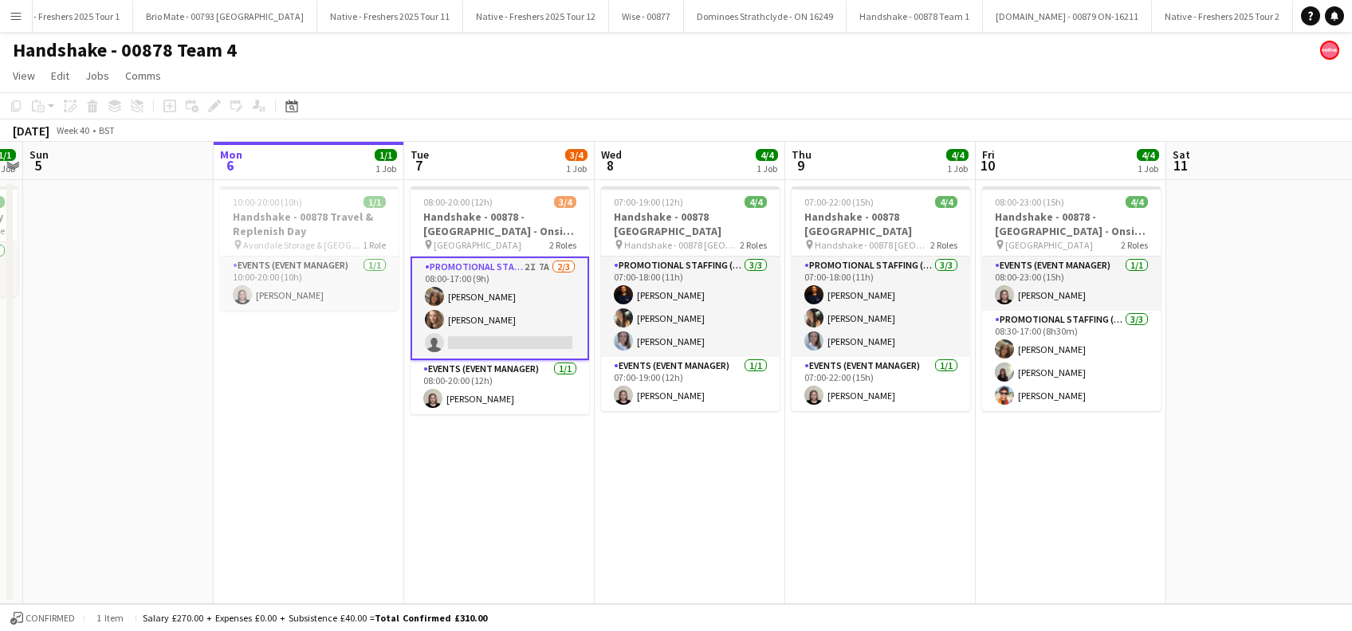
click at [542, 490] on app-date-cell "08:00-20:00 (12h) 3/4 Handshake - 00878 - University of Birmingham - Onsite Day…" at bounding box center [499, 392] width 191 height 424
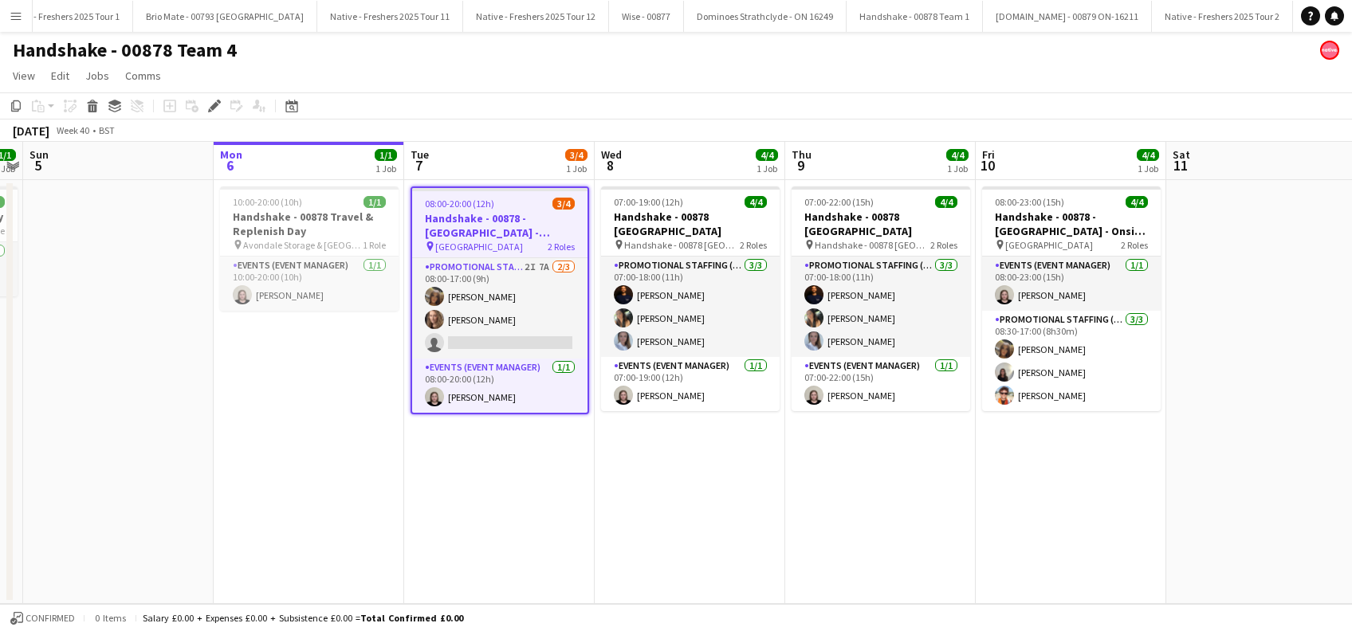
click at [494, 452] on app-date-cell "08:00-20:00 (12h) 3/4 Handshake - 00878 - [GEOGRAPHIC_DATA] - Onsite Day pin Un…" at bounding box center [499, 392] width 191 height 424
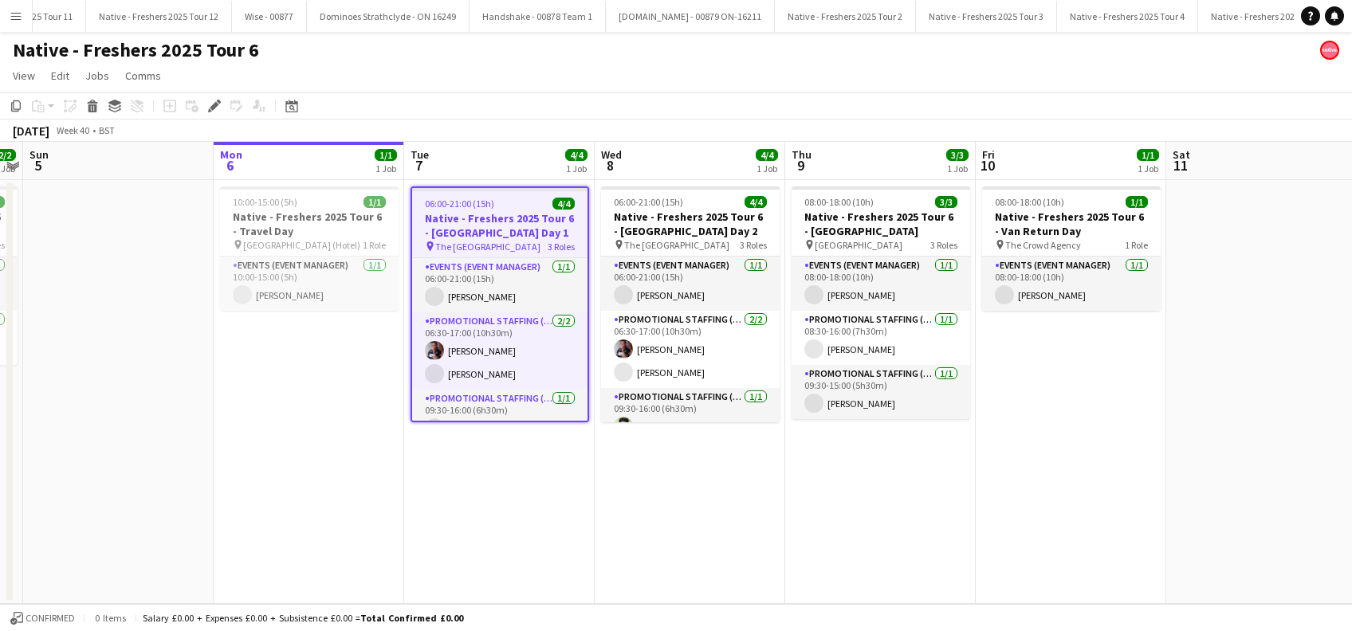
scroll to position [0, 3682]
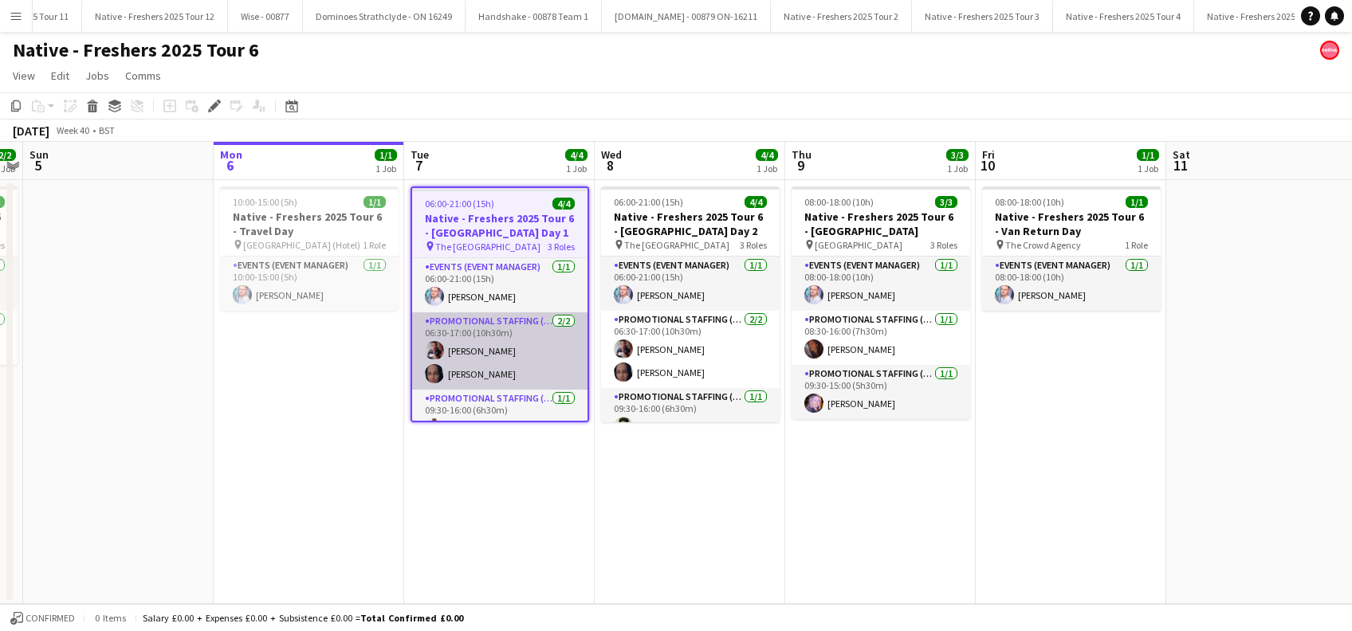
click at [497, 375] on app-card-role "Promotional Staffing (Brand Ambassadors) [DATE] 06:30-17:00 (10h30m) [PERSON_NA…" at bounding box center [499, 351] width 175 height 77
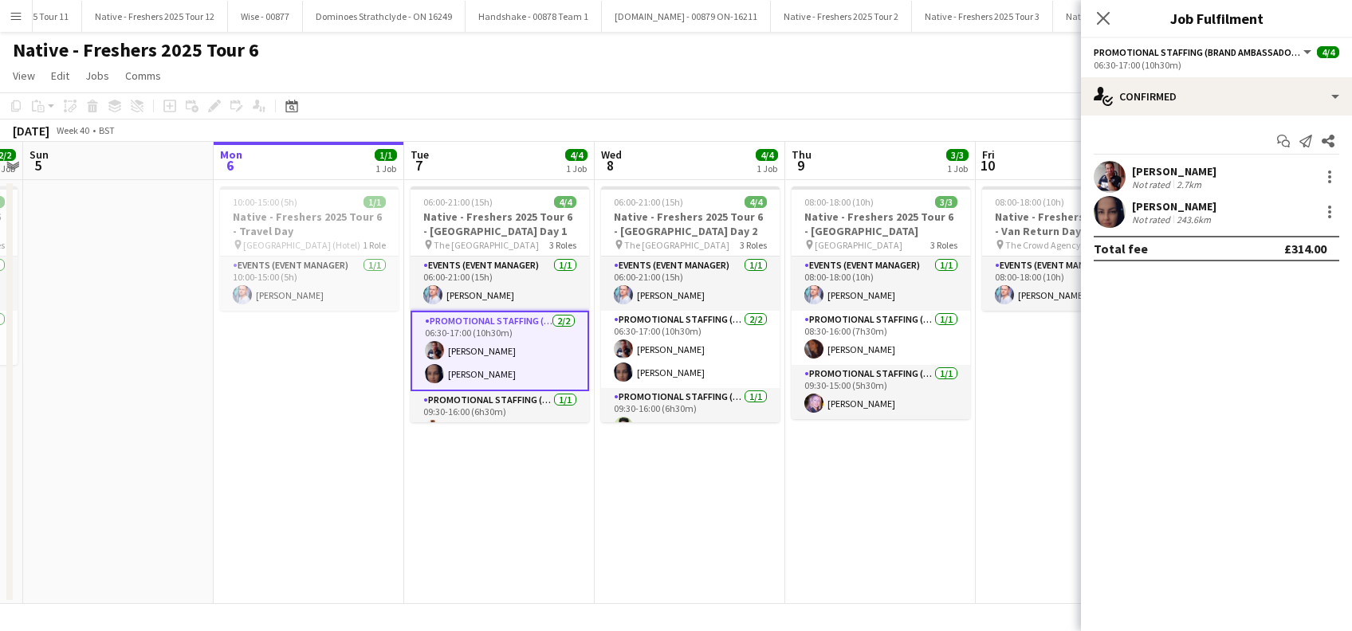
click at [1205, 205] on div "[PERSON_NAME]" at bounding box center [1174, 206] width 85 height 14
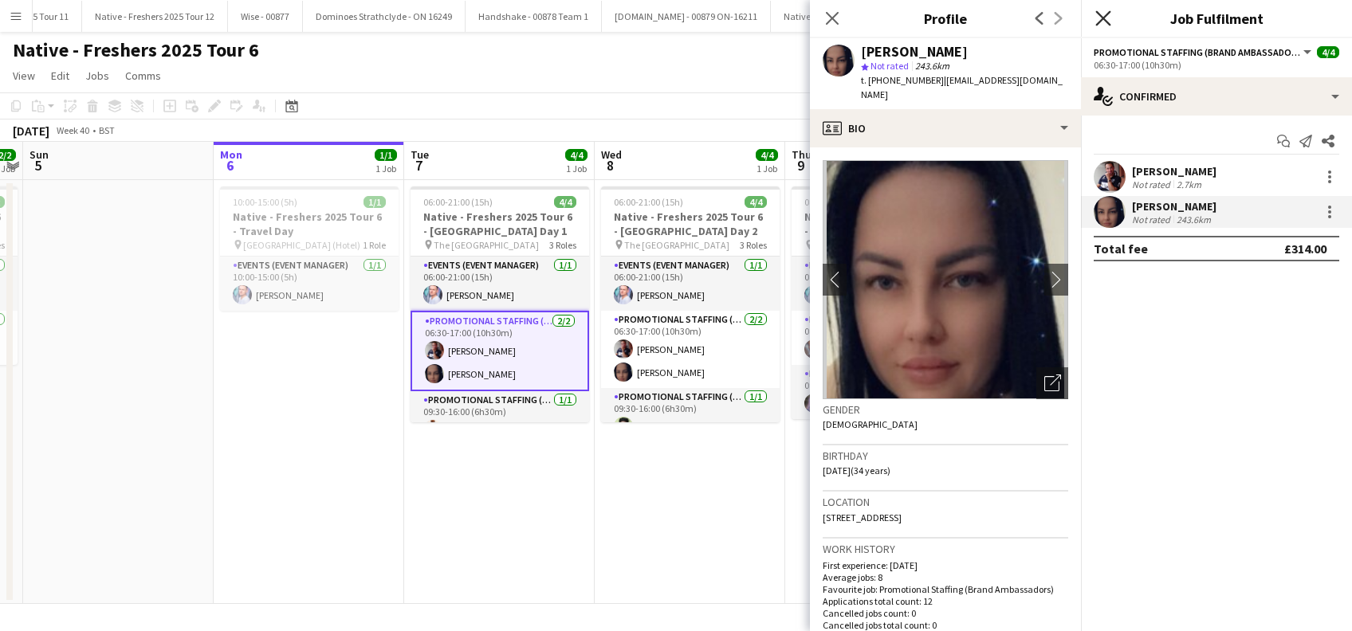
click at [1107, 19] on icon "Close pop-in" at bounding box center [1102, 17] width 15 height 15
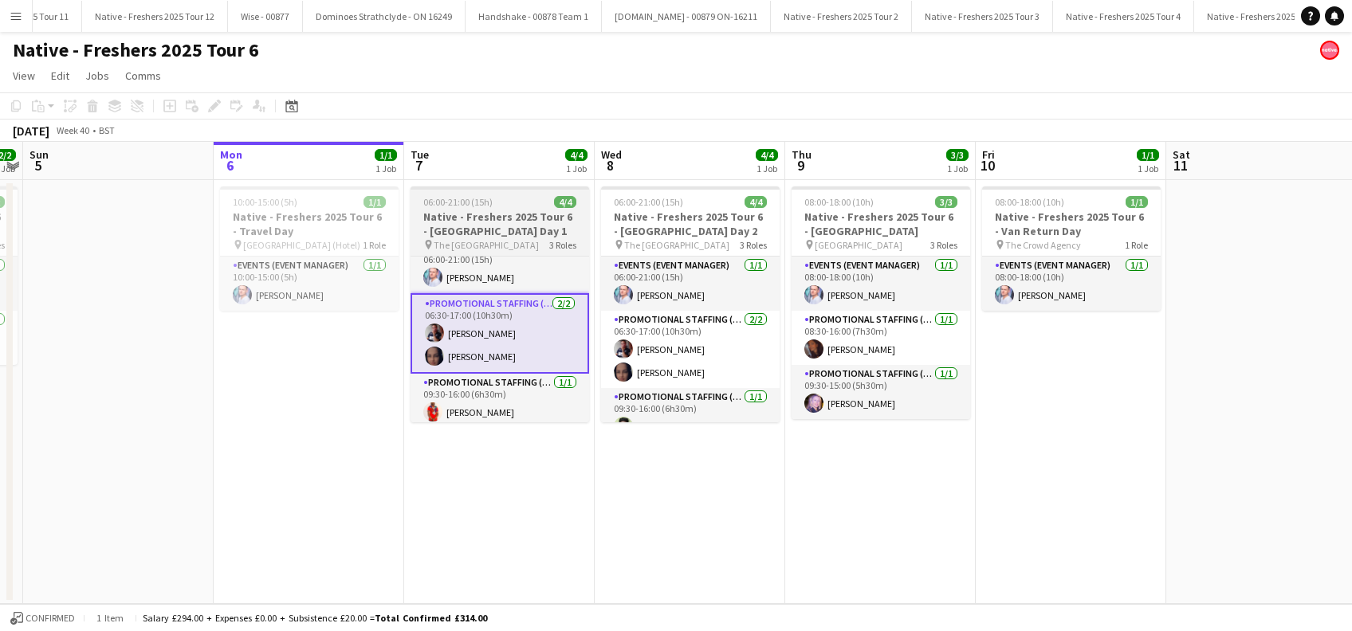
scroll to position [22, 0]
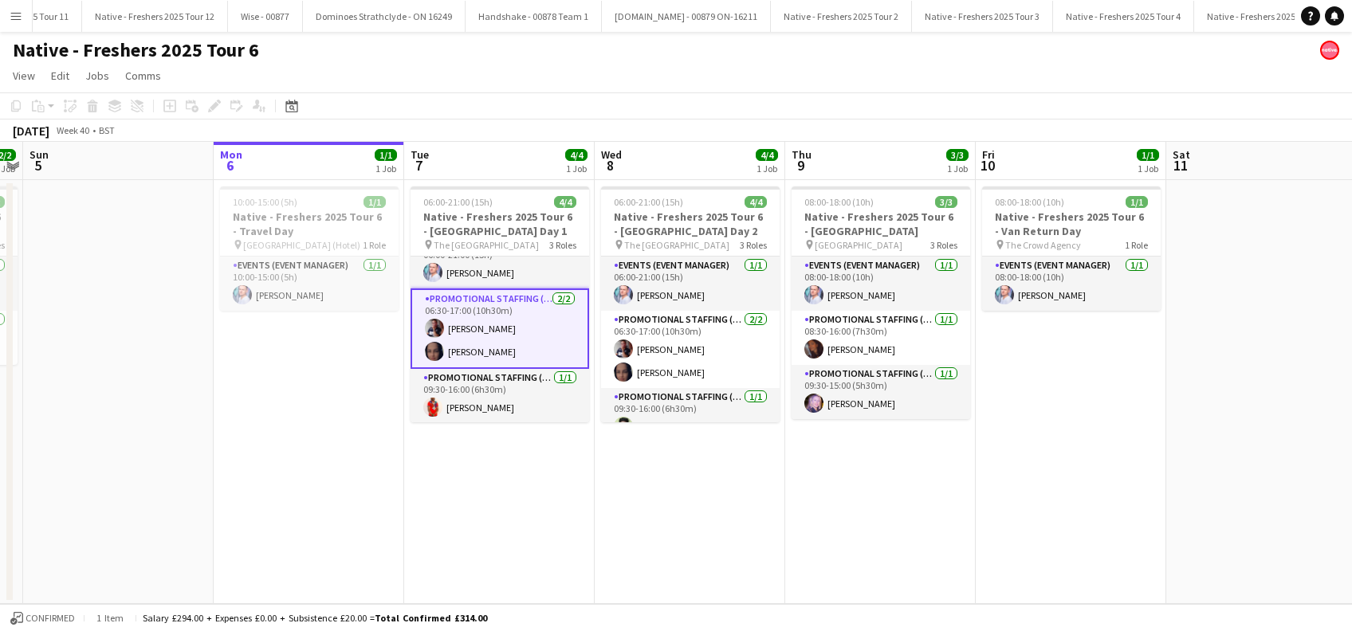
click at [505, 358] on app-card-role "Promotional Staffing (Brand Ambassadors) [DATE] 06:30-17:00 (10h30m) [PERSON_NA…" at bounding box center [500, 329] width 179 height 81
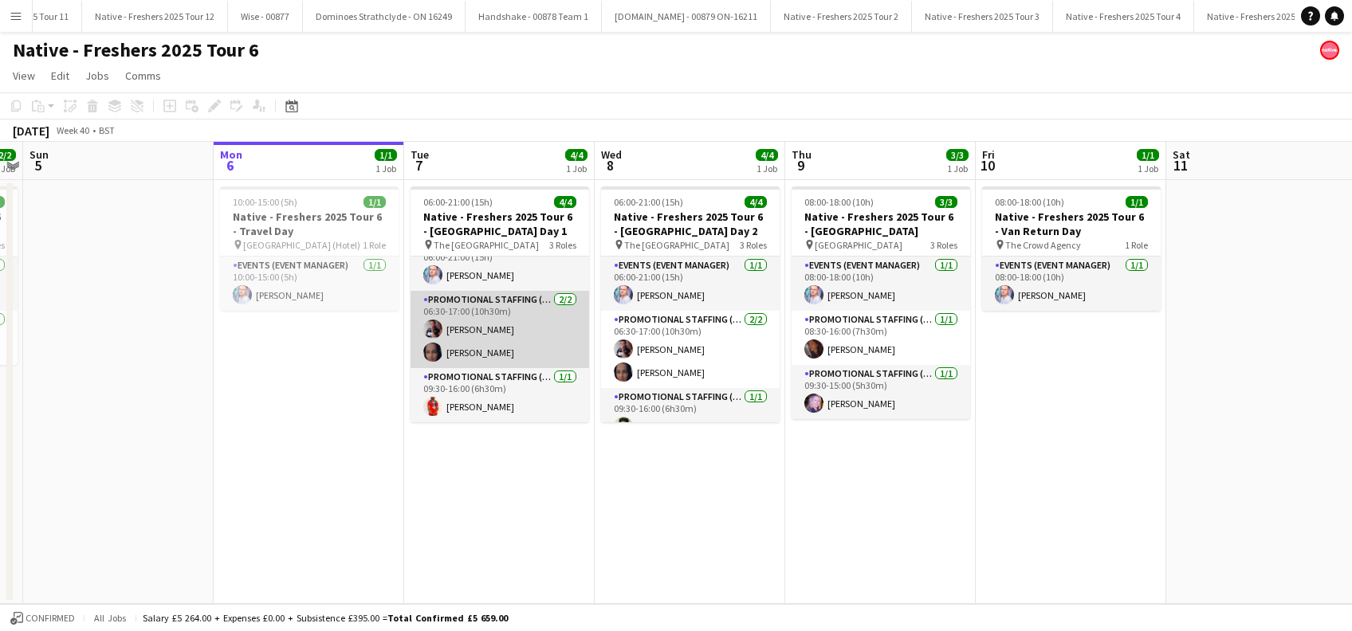
scroll to position [19, 0]
click at [505, 358] on app-card-role "Promotional Staffing (Brand Ambassadors) [DATE] 06:30-17:00 (10h30m) [PERSON_NA…" at bounding box center [500, 330] width 179 height 77
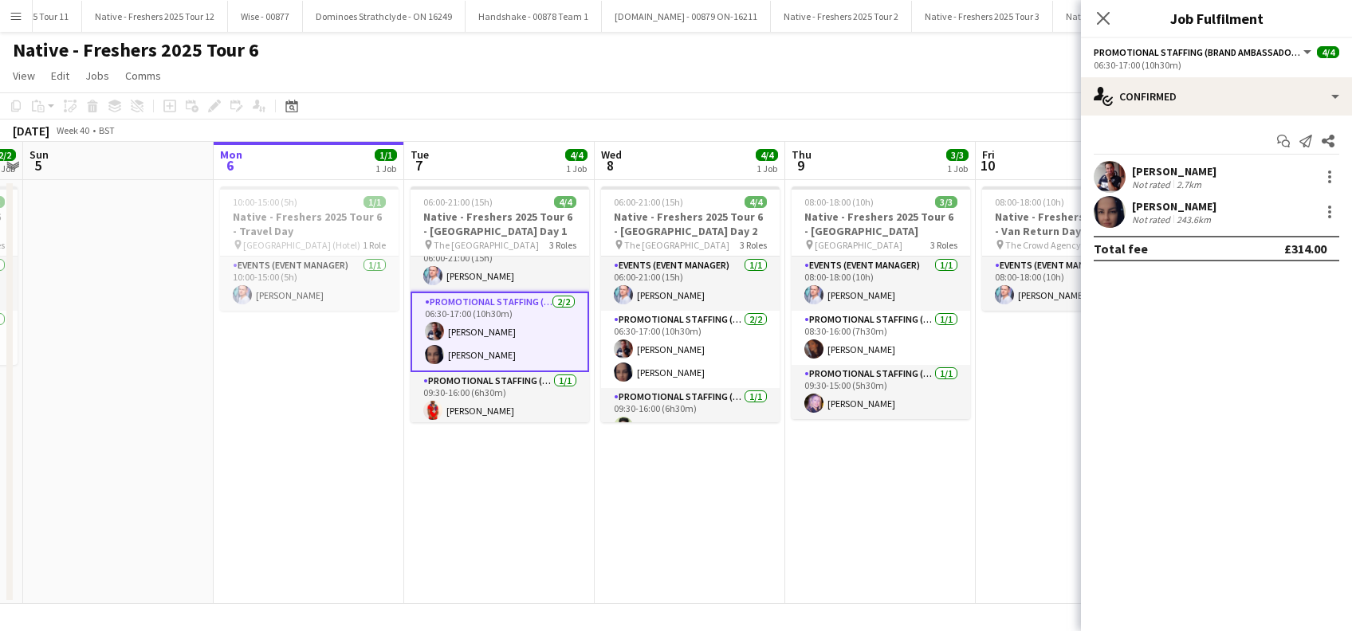
scroll to position [22, 0]
click at [1330, 210] on div at bounding box center [1329, 212] width 19 height 19
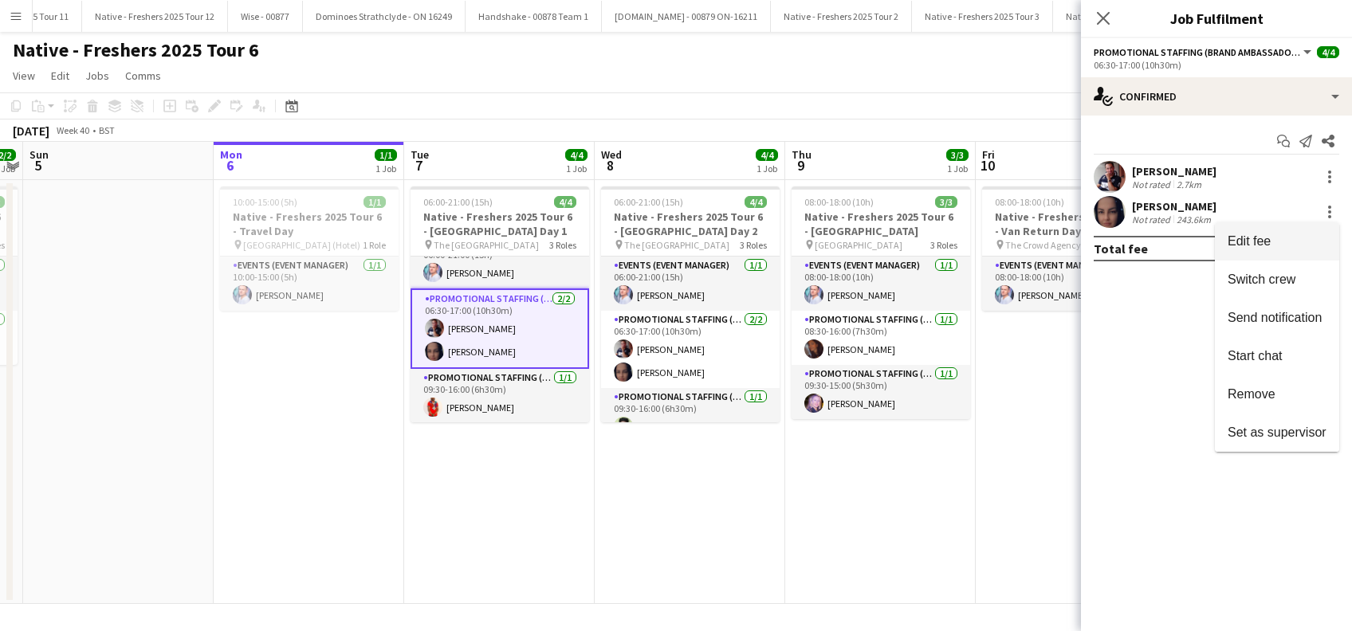
click at [1245, 238] on span "Edit fee" at bounding box center [1249, 241] width 43 height 14
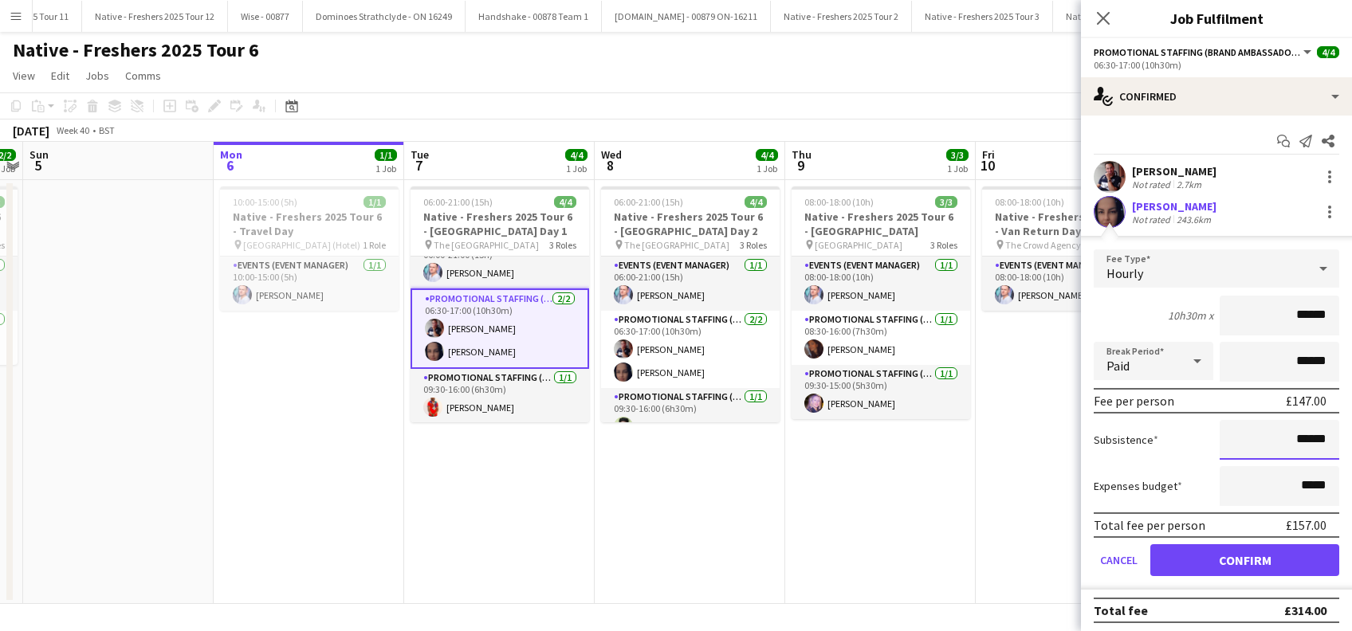
click at [1290, 436] on input "******" at bounding box center [1280, 440] width 120 height 40
type input "**"
type input "******"
click at [1243, 560] on button "Confirm" at bounding box center [1244, 561] width 189 height 32
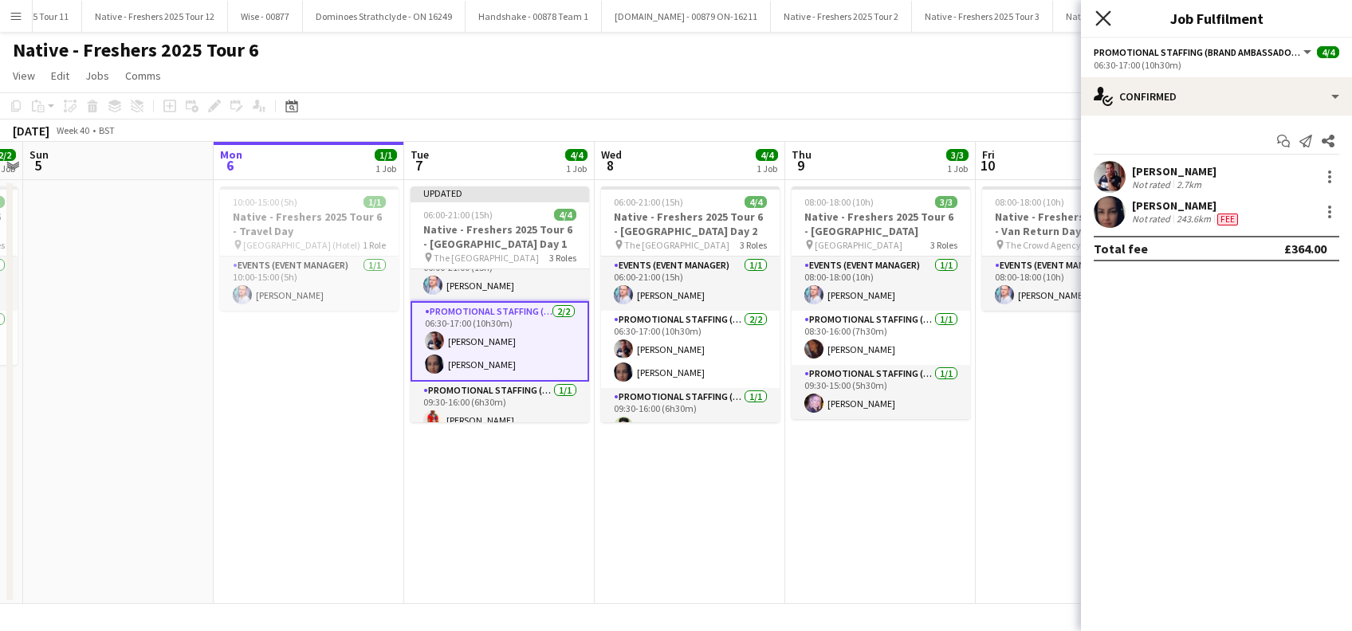
click at [1100, 19] on icon "Close pop-in" at bounding box center [1102, 17] width 15 height 15
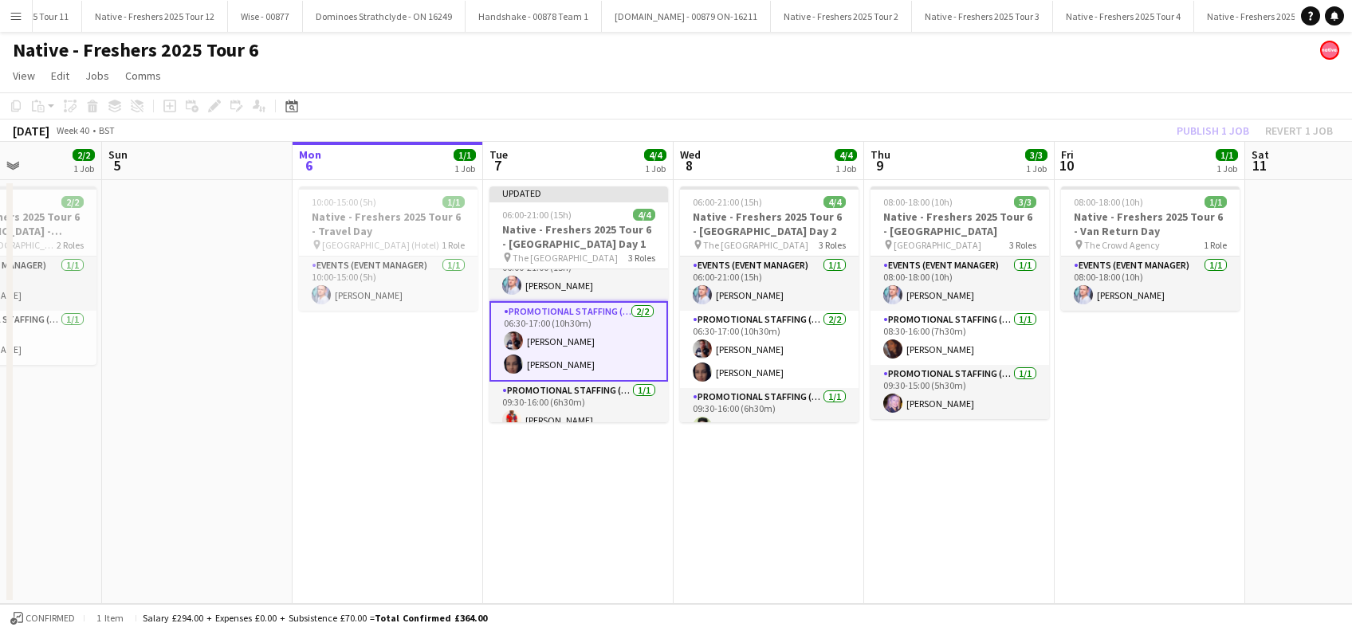
scroll to position [0, 466]
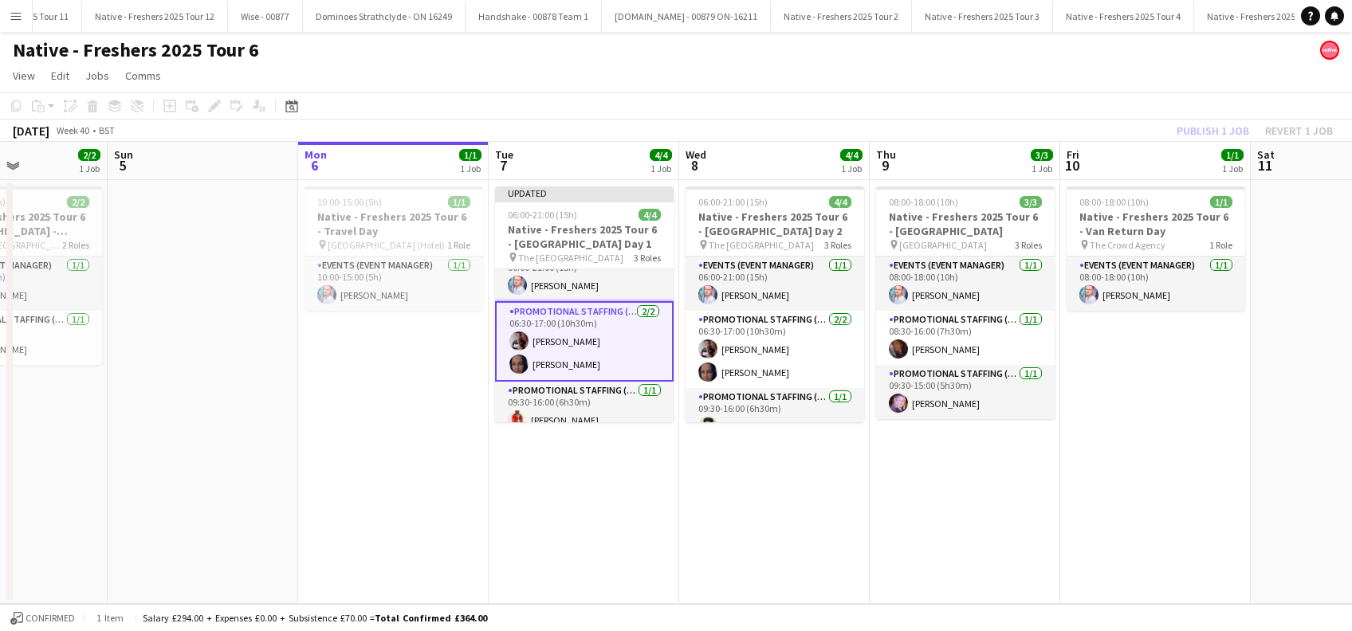
drag, startPoint x: 1103, startPoint y: 416, endPoint x: 1184, endPoint y: 331, distance: 117.9
click at [1184, 331] on app-calendar-viewport "Thu 2 Fri 3 1/1 1 Job Sat 4 2/2 1 Job Sun 5 Mon 6 1/1 1 Job Tue 7 4/4 1 Job Wed…" at bounding box center [676, 373] width 1352 height 462
click at [1184, 331] on app-date-cell "08:00-18:00 (10h) 1/1 Native - Freshers 2025 Tour 6 - Van Return Day pin The Cr…" at bounding box center [1153, 392] width 191 height 424
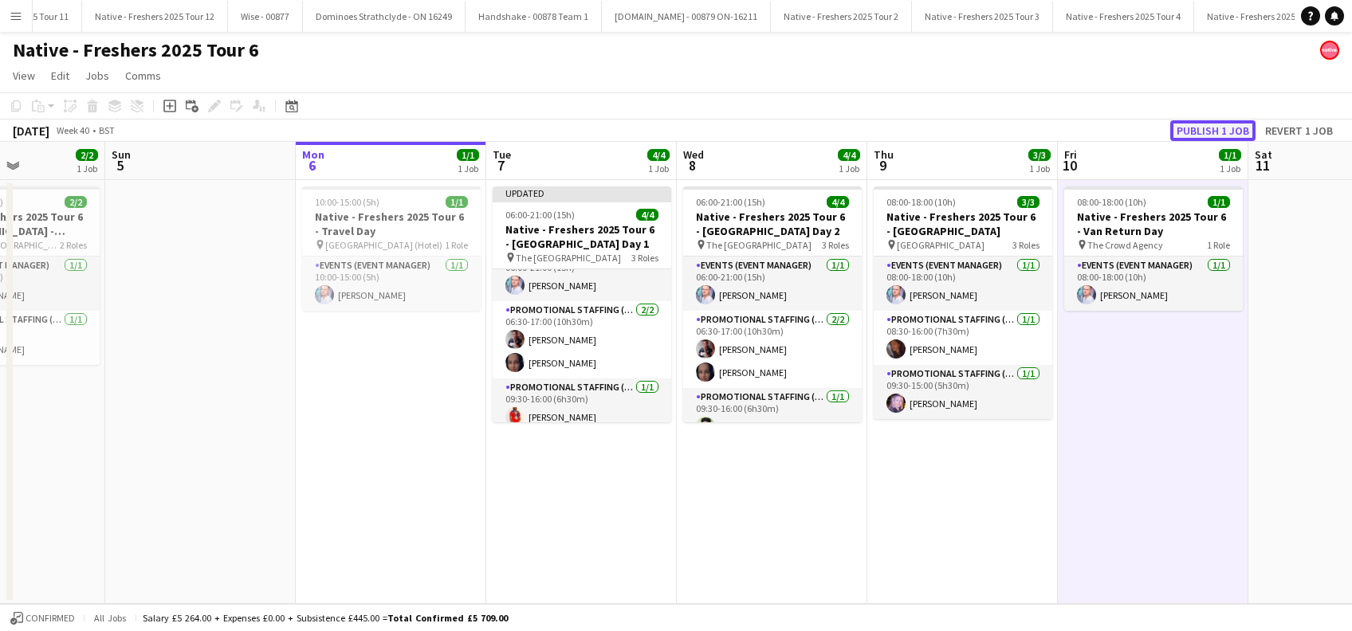
click at [1203, 131] on button "Publish 1 job" at bounding box center [1212, 130] width 85 height 21
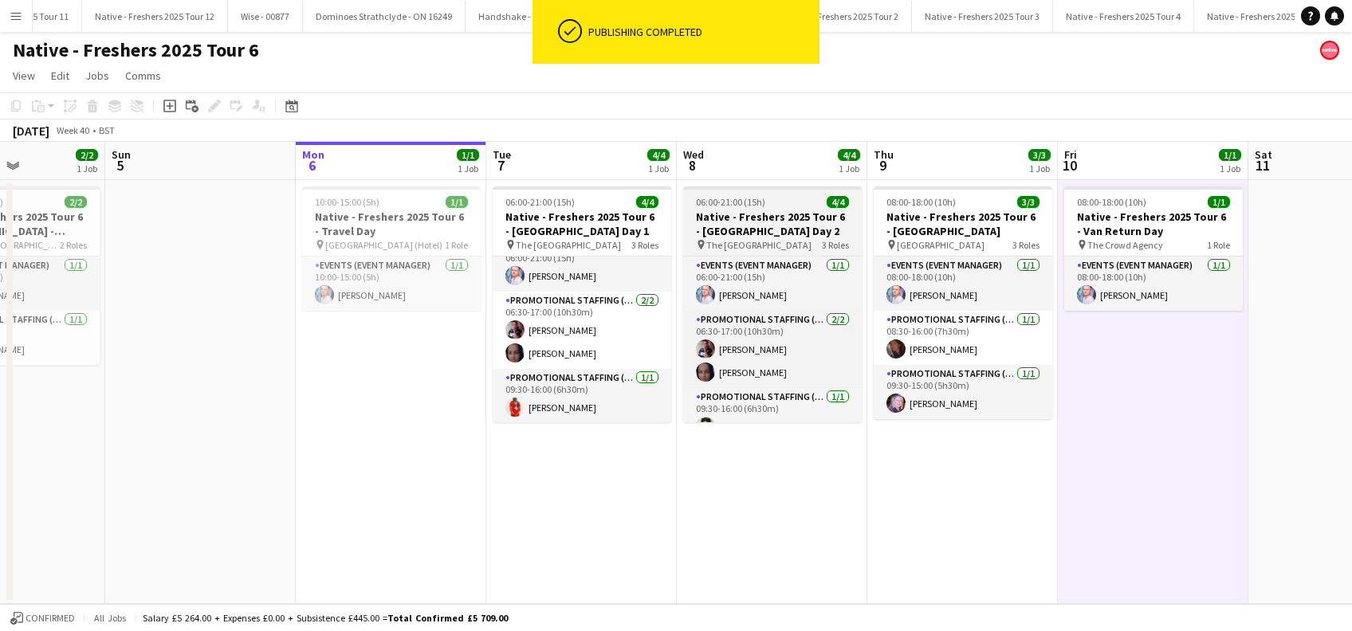
scroll to position [19, 0]
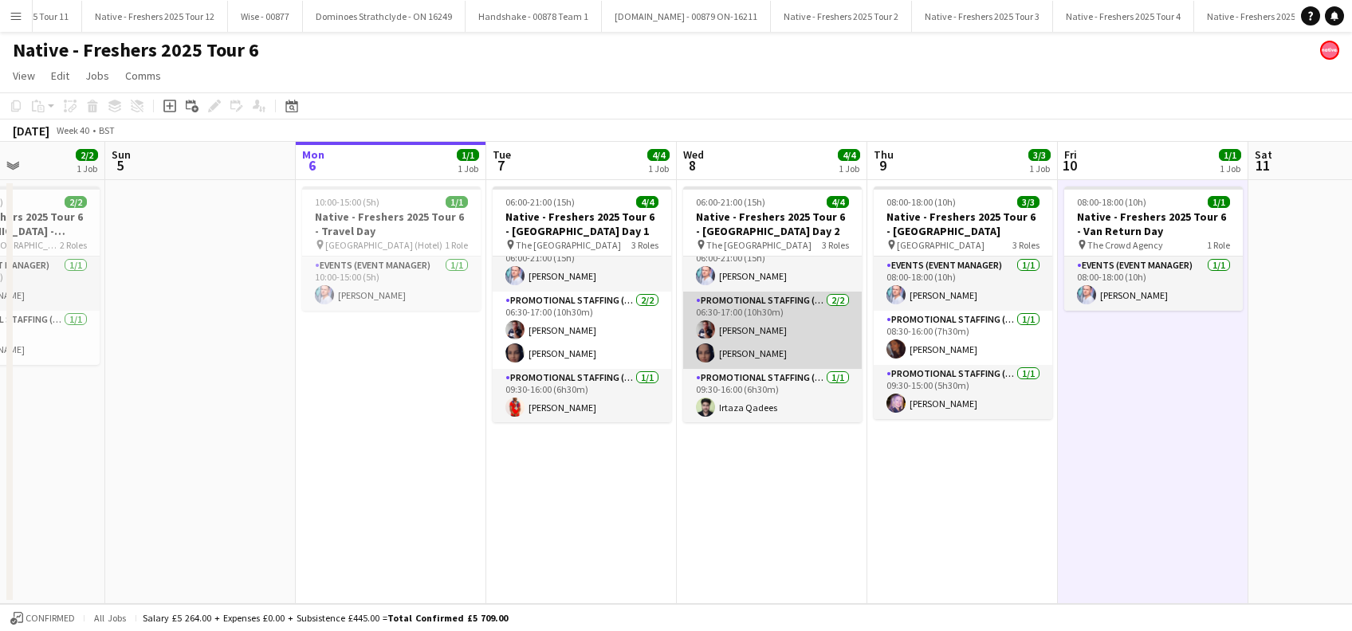
click at [781, 352] on app-card-role "Promotional Staffing (Brand Ambassadors) [DATE] 06:30-17:00 (10h30m) [PERSON_NA…" at bounding box center [772, 330] width 179 height 77
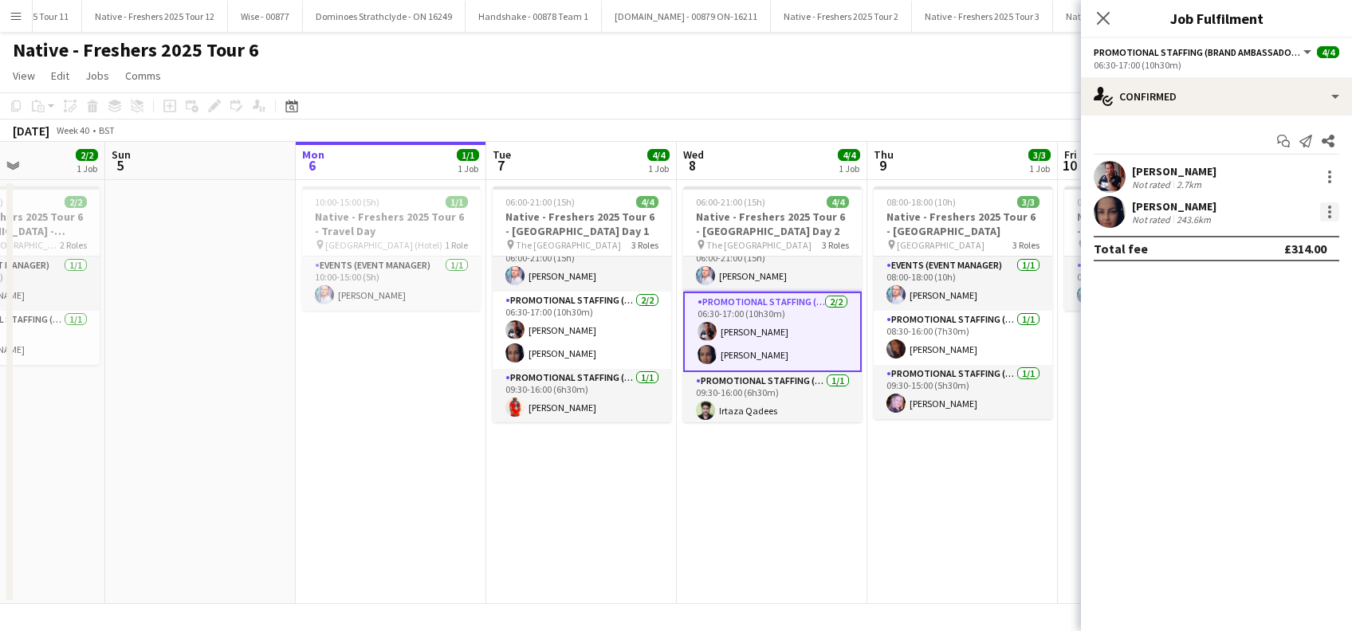
click at [1329, 210] on div at bounding box center [1329, 211] width 3 height 3
click at [1251, 242] on span "Edit fee" at bounding box center [1249, 241] width 43 height 14
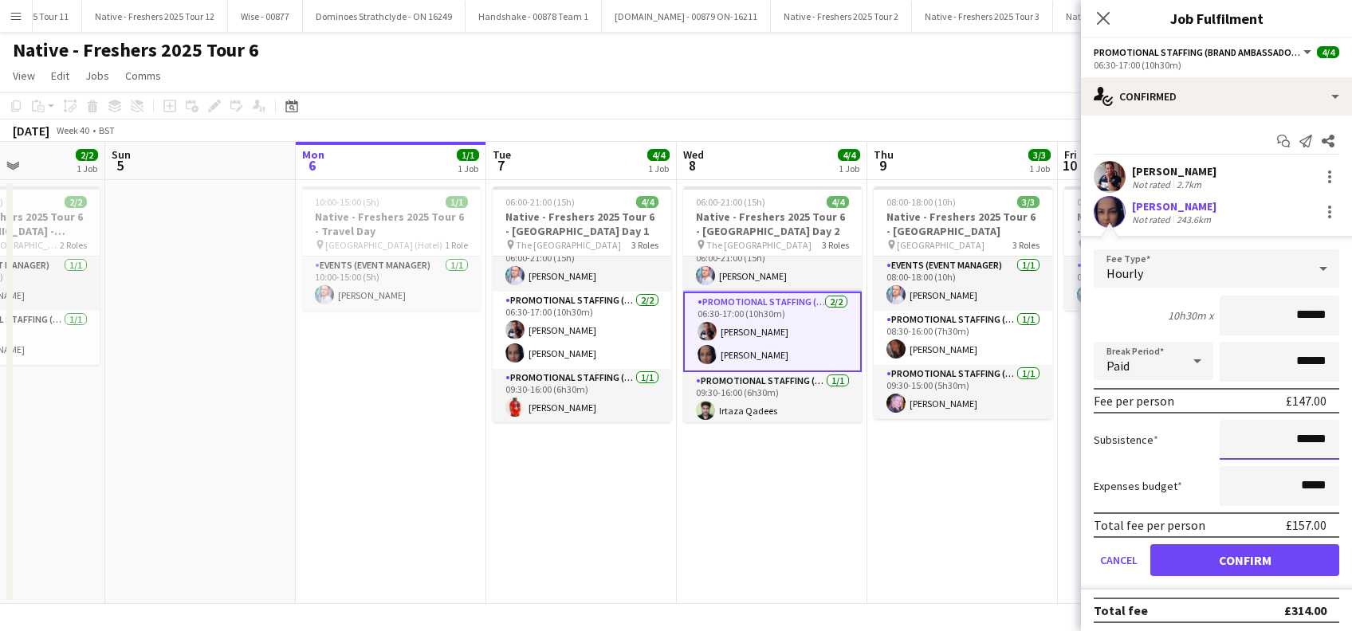
click at [1284, 438] on input "******" at bounding box center [1280, 440] width 120 height 40
type input "******"
click at [1223, 556] on button "Confirm" at bounding box center [1244, 561] width 189 height 32
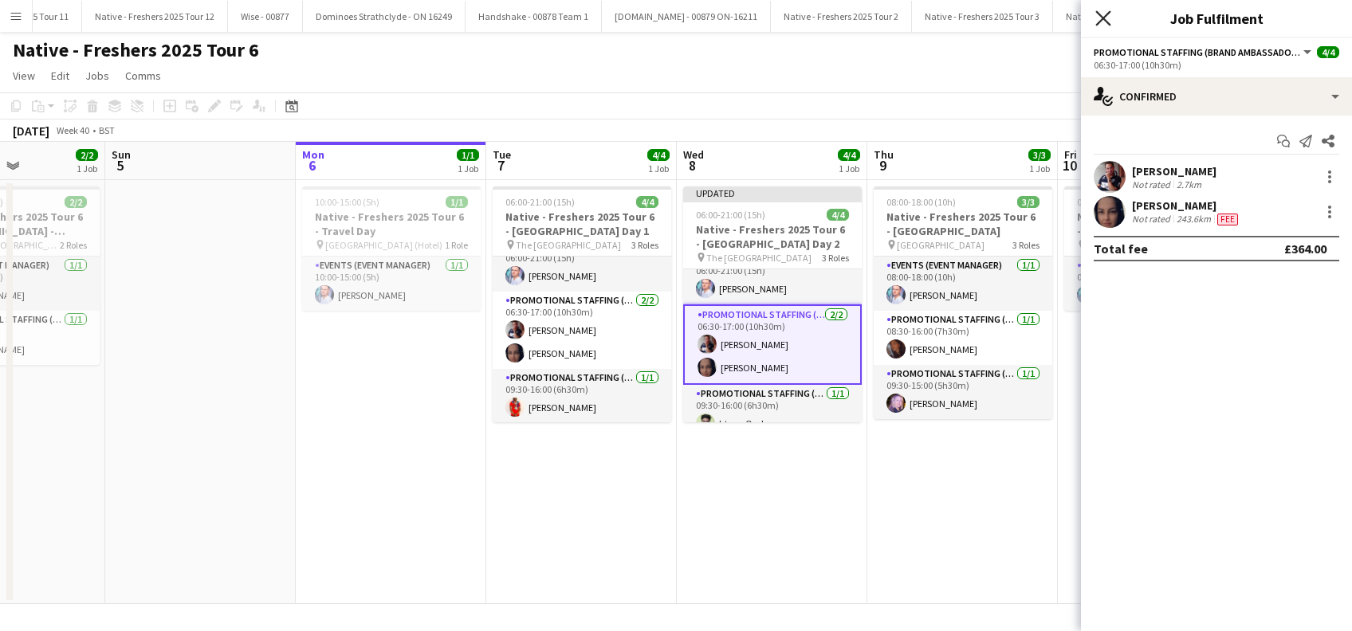
click at [1105, 19] on icon "Close pop-in" at bounding box center [1102, 17] width 15 height 15
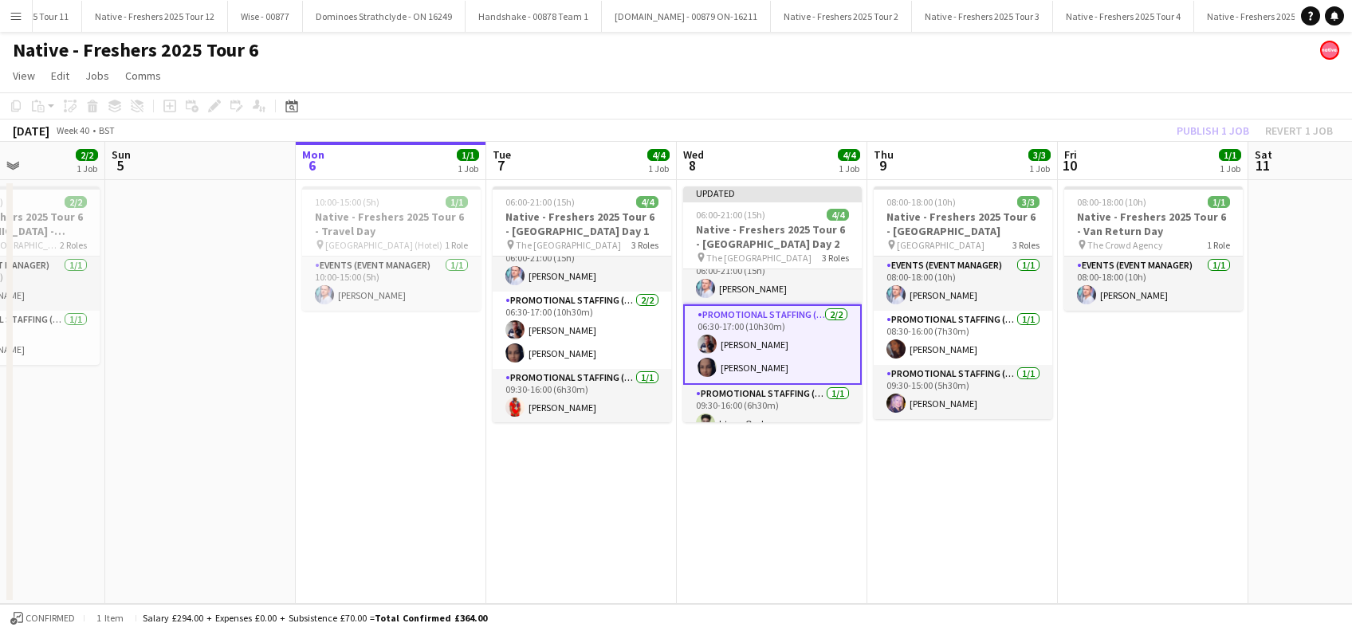
click at [973, 559] on app-date-cell "08:00-18:00 (10h) 3/3 Native - Freshers 2025 Tour 6 - [GEOGRAPHIC_DATA] pin [GE…" at bounding box center [962, 392] width 191 height 424
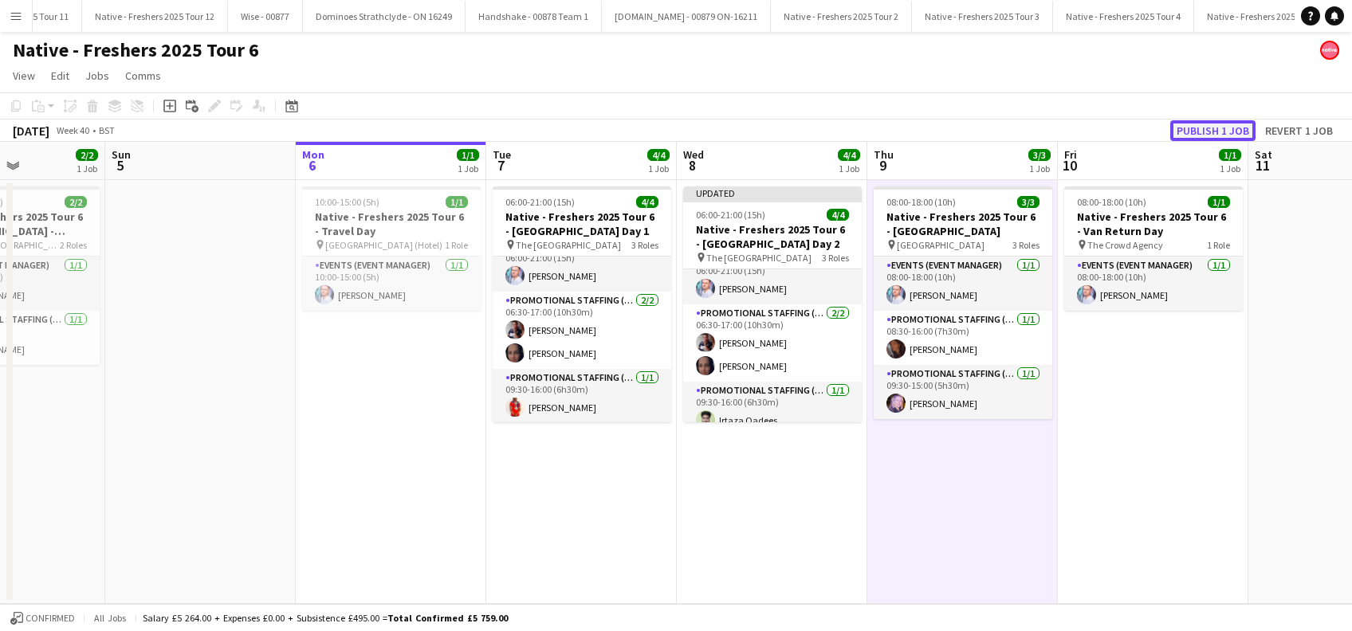
click at [1202, 130] on button "Publish 1 job" at bounding box center [1212, 130] width 85 height 21
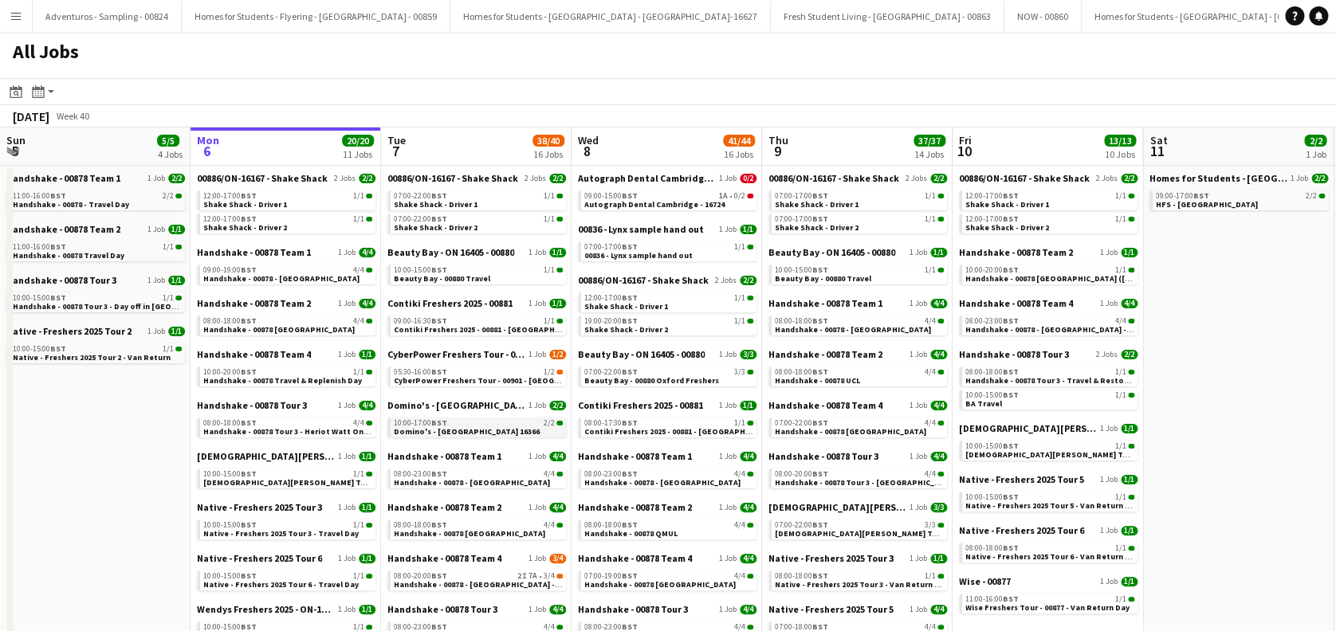
click at [488, 434] on span "Domino's - [GEOGRAPHIC_DATA] 16366" at bounding box center [467, 432] width 146 height 10
click at [484, 587] on span "Handshake - 00878 - [GEOGRAPHIC_DATA] - Onsite Day" at bounding box center [496, 585] width 205 height 10
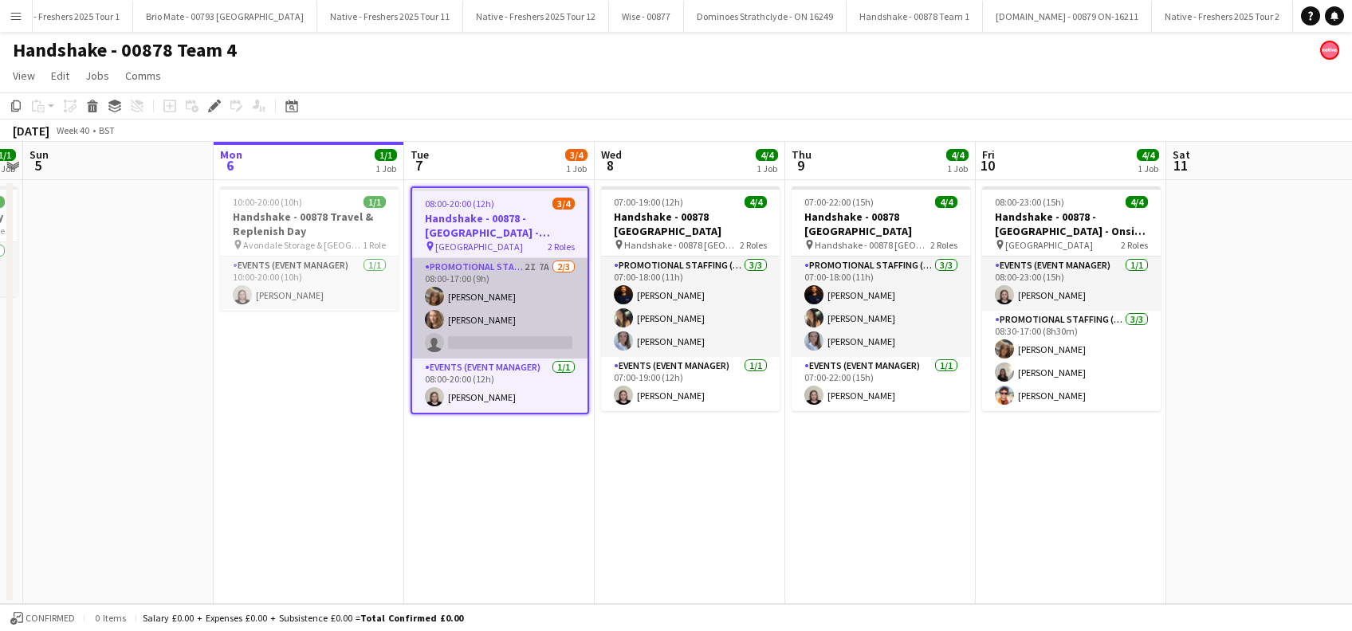
click at [508, 334] on app-card-role "Promotional Staffing (Brand Ambassadors) 2I 7A [DATE] 08:00-17:00 (9h) [PERSON_…" at bounding box center [499, 308] width 175 height 100
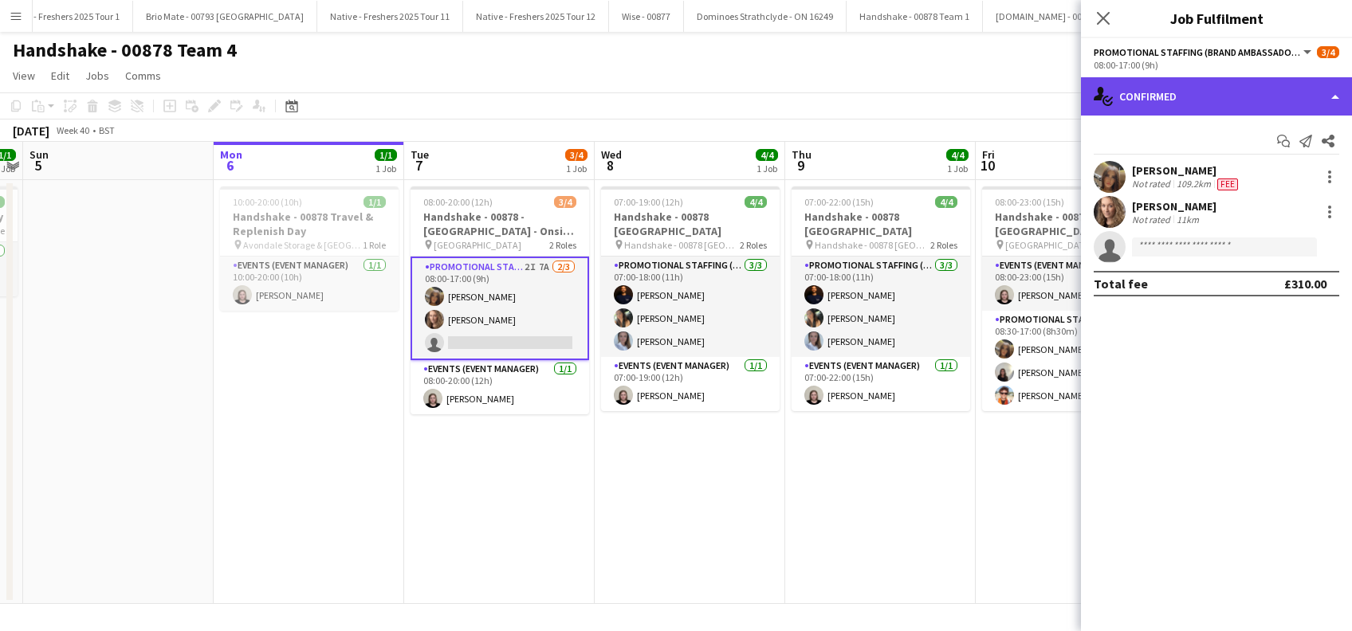
click at [1218, 92] on div "single-neutral-actions-check-2 Confirmed" at bounding box center [1216, 96] width 271 height 38
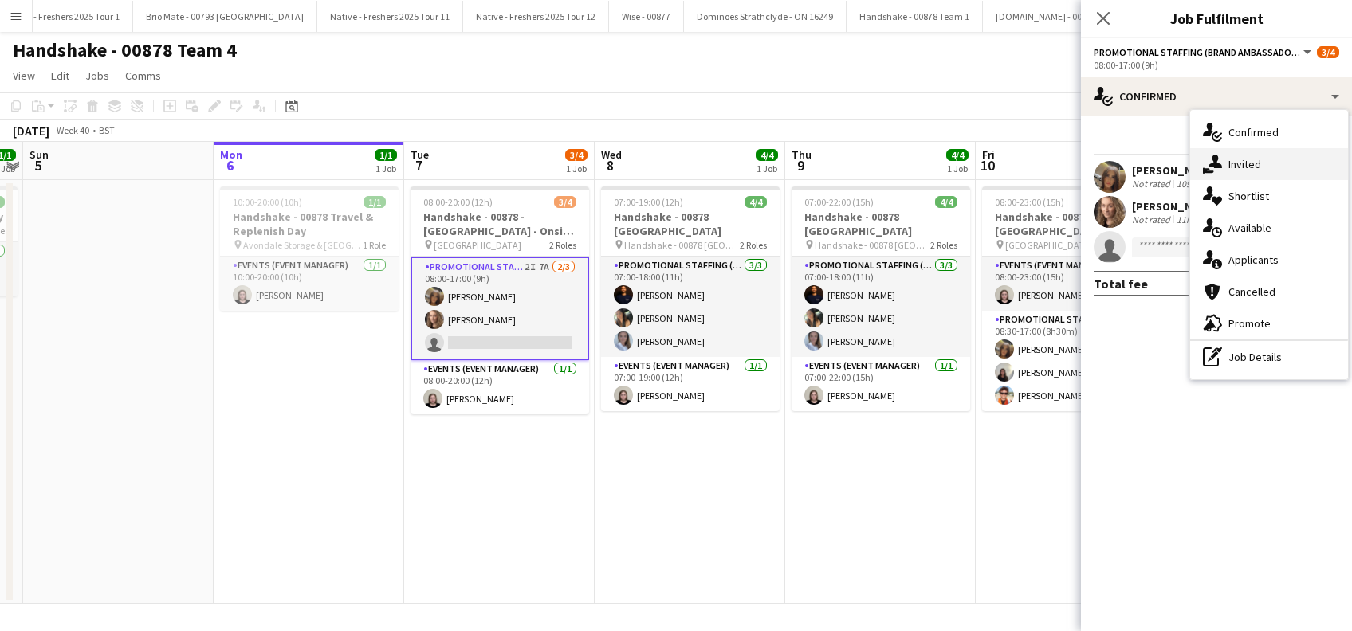
click at [1247, 160] on span "Invited" at bounding box center [1245, 164] width 33 height 14
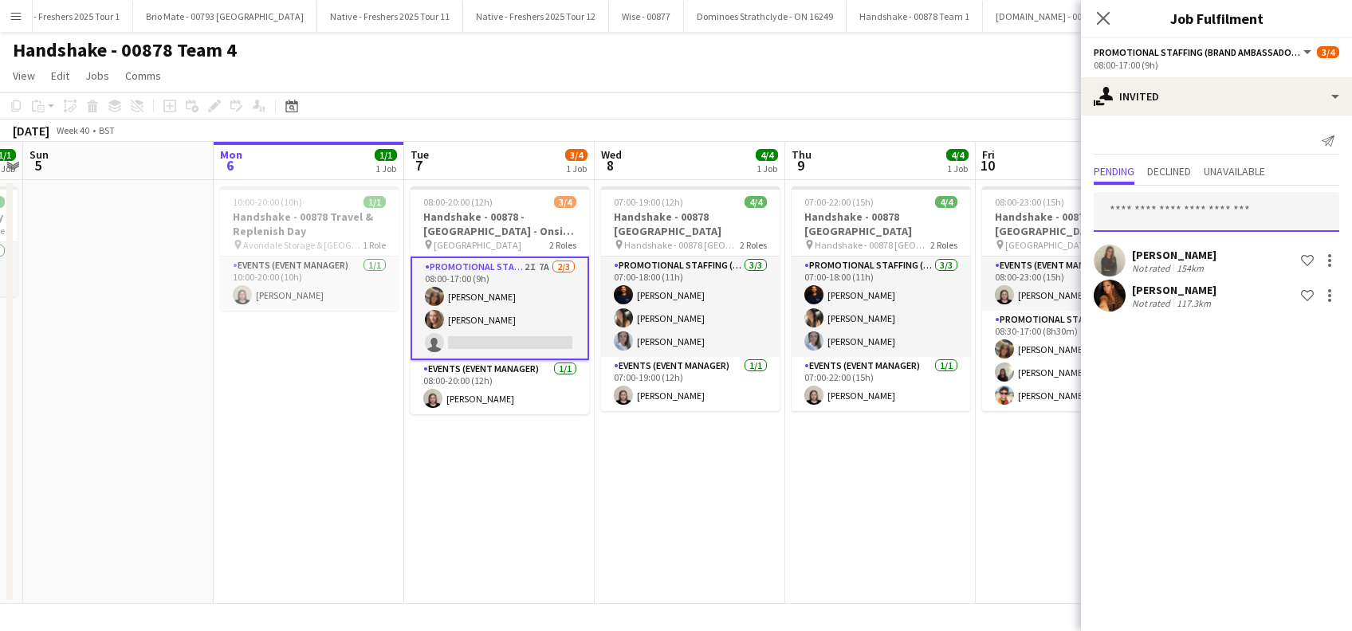
click at [1129, 220] on input "text" at bounding box center [1217, 212] width 246 height 40
type input "*"
type input "**********"
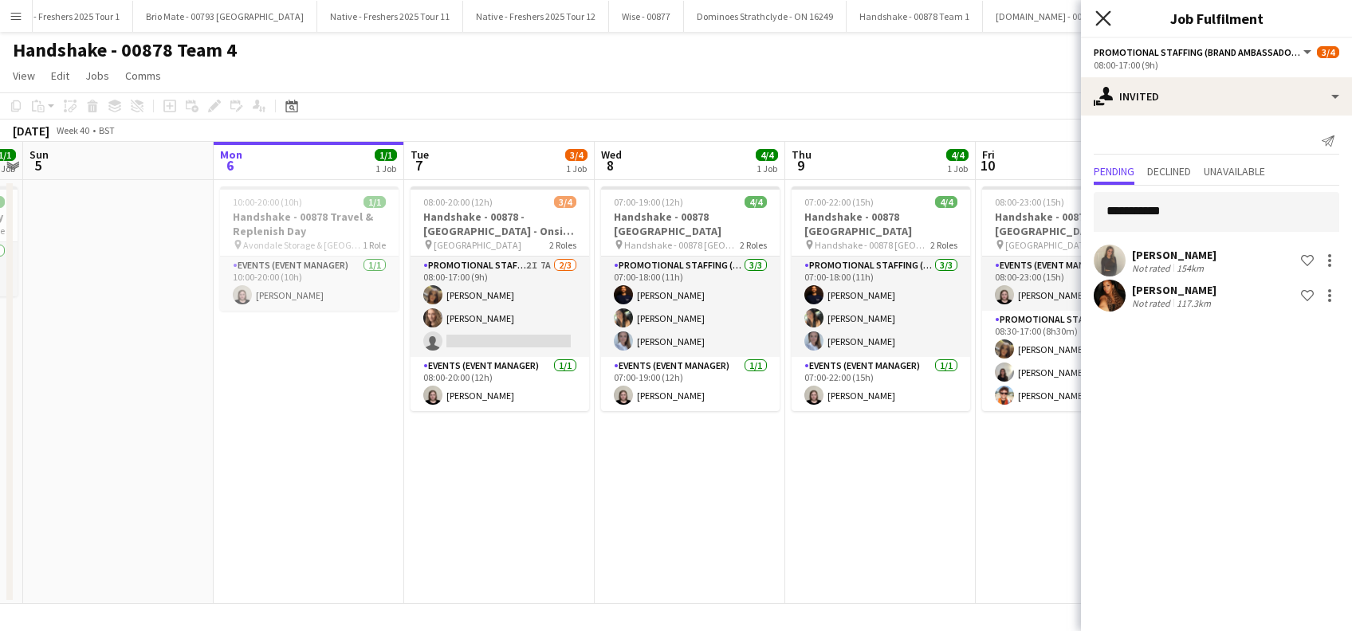
click at [1102, 18] on icon "Close pop-in" at bounding box center [1102, 17] width 15 height 15
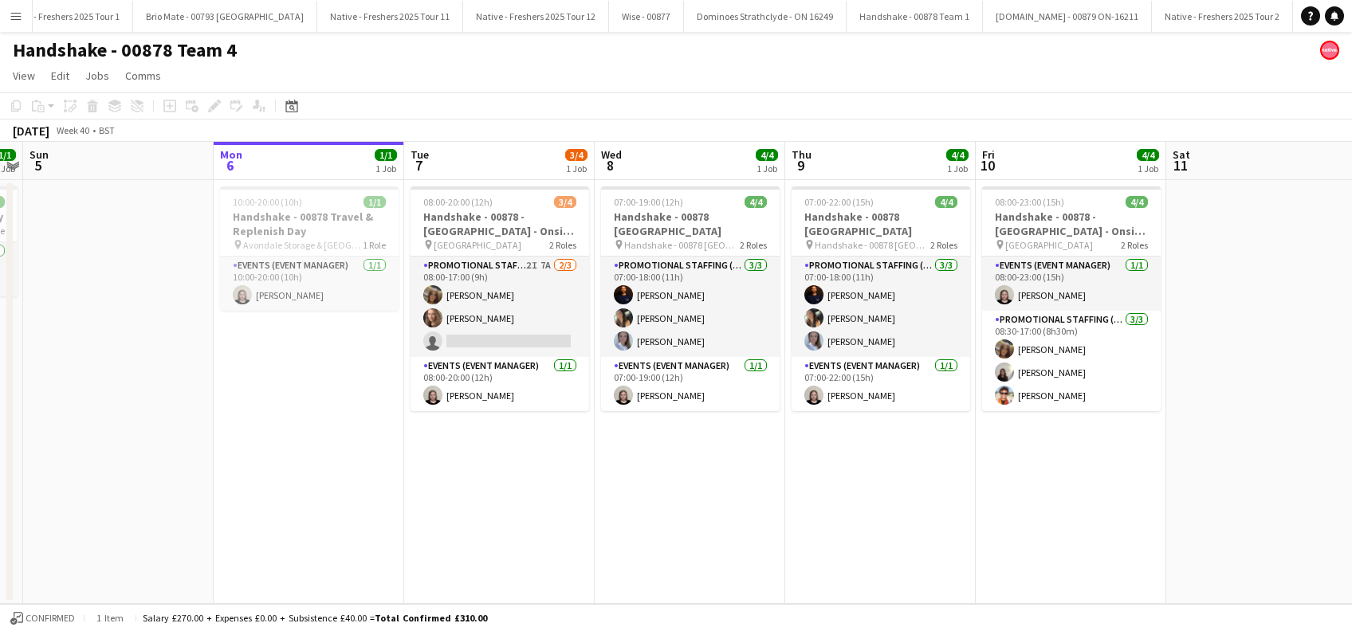
click at [470, 490] on app-date-cell "08:00-20:00 (12h) 3/4 Handshake - 00878 - [GEOGRAPHIC_DATA] - Onsite Day pin Un…" at bounding box center [499, 392] width 191 height 424
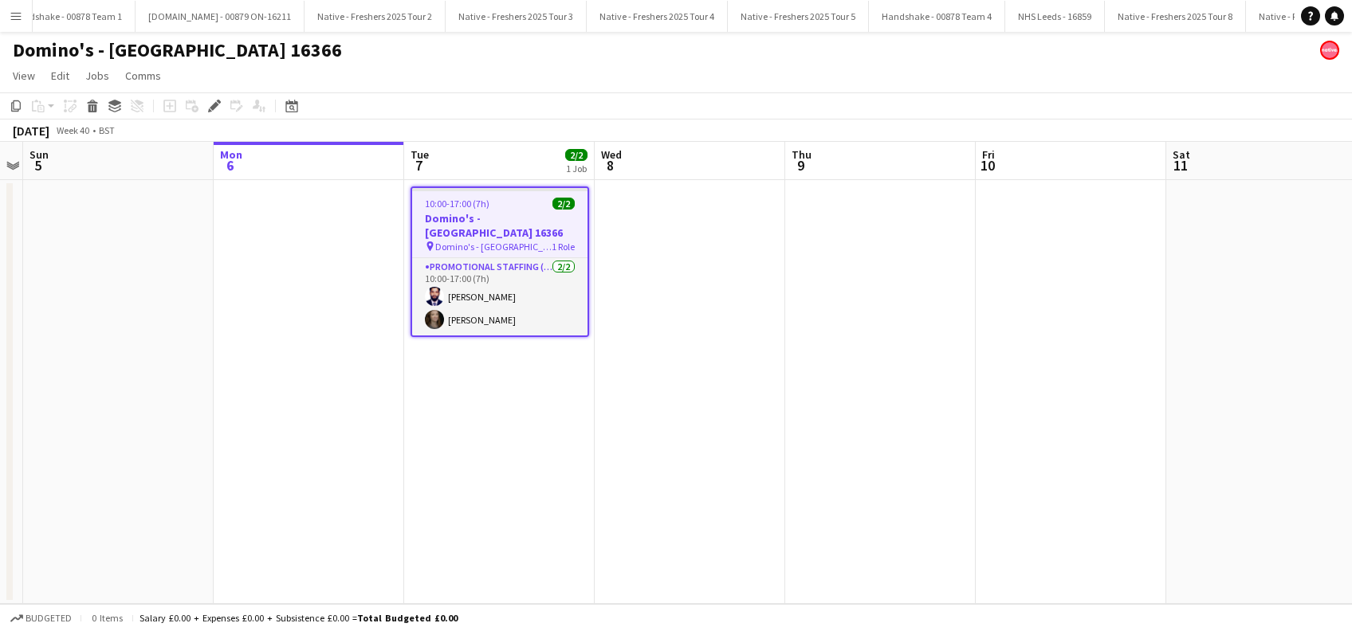
click at [467, 216] on h3 "Domino's - [GEOGRAPHIC_DATA] 16366" at bounding box center [499, 225] width 175 height 29
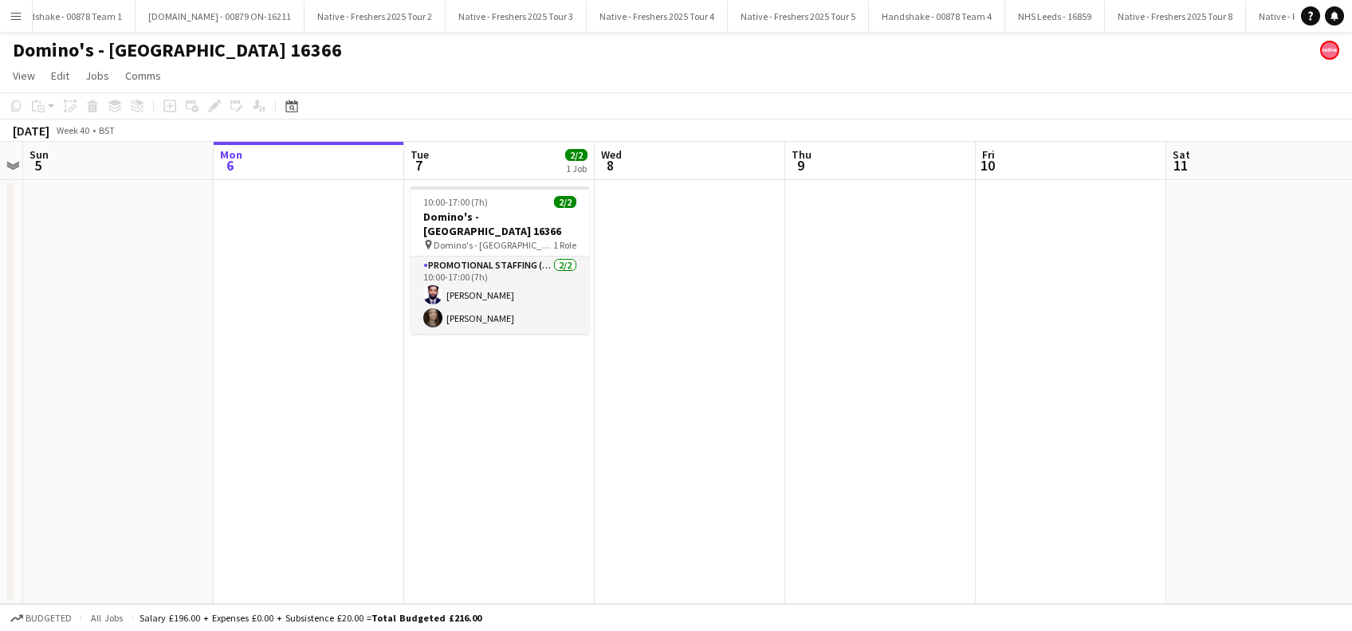
click at [540, 363] on app-date-cell "10:00-17:00 (7h) 2/2 Domino's - [GEOGRAPHIC_DATA] 16366 pin Domino's - [GEOGRAP…" at bounding box center [499, 392] width 191 height 424
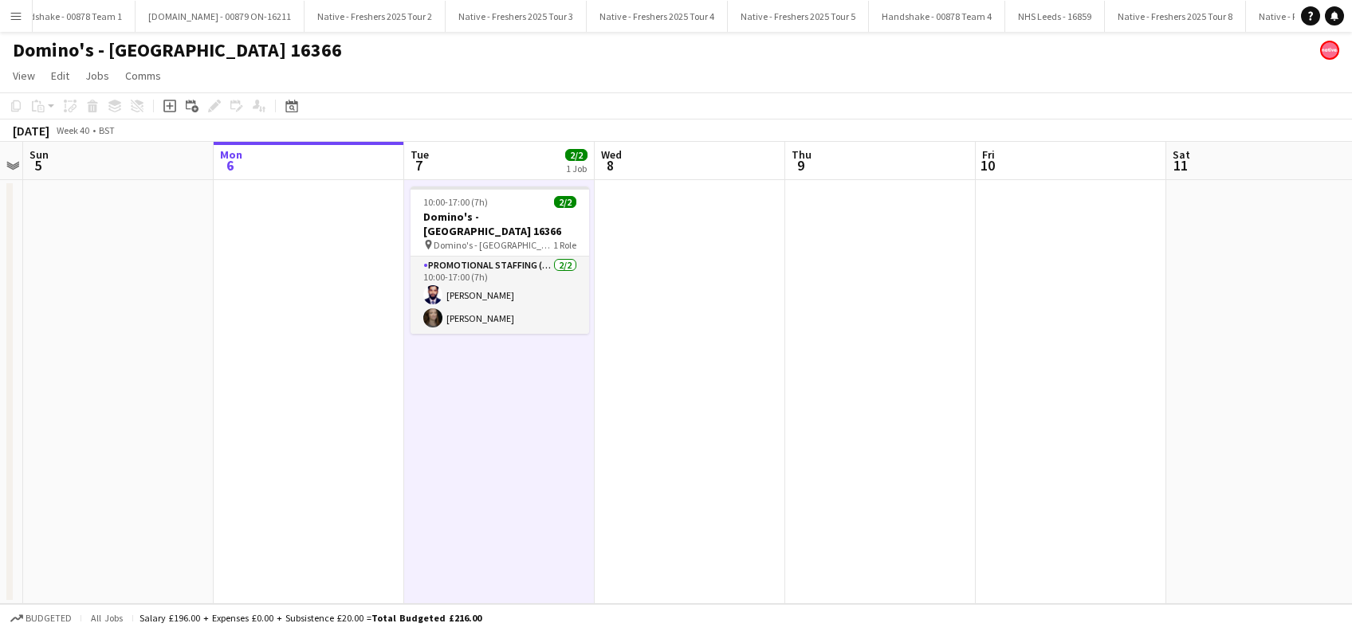
click at [713, 325] on app-date-cell at bounding box center [690, 392] width 191 height 424
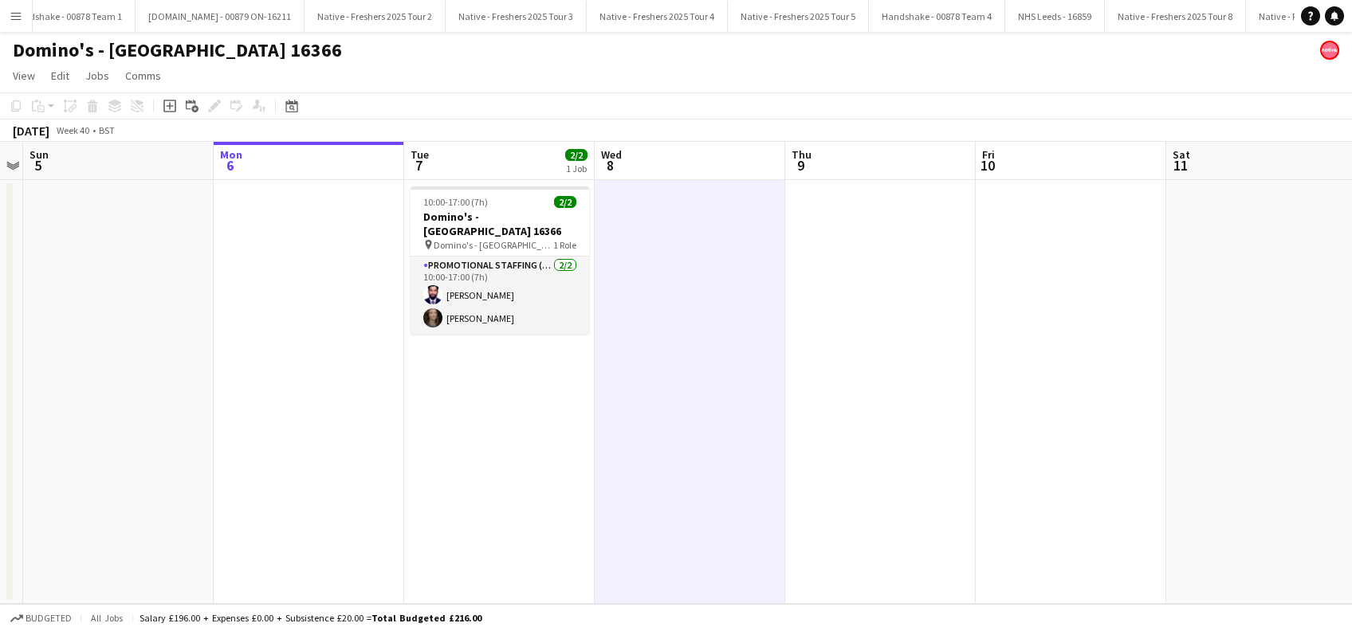
click at [557, 431] on app-date-cell "10:00-17:00 (7h) 2/2 Domino's - [GEOGRAPHIC_DATA] 16366 pin Domino's - [GEOGRAP…" at bounding box center [499, 392] width 191 height 424
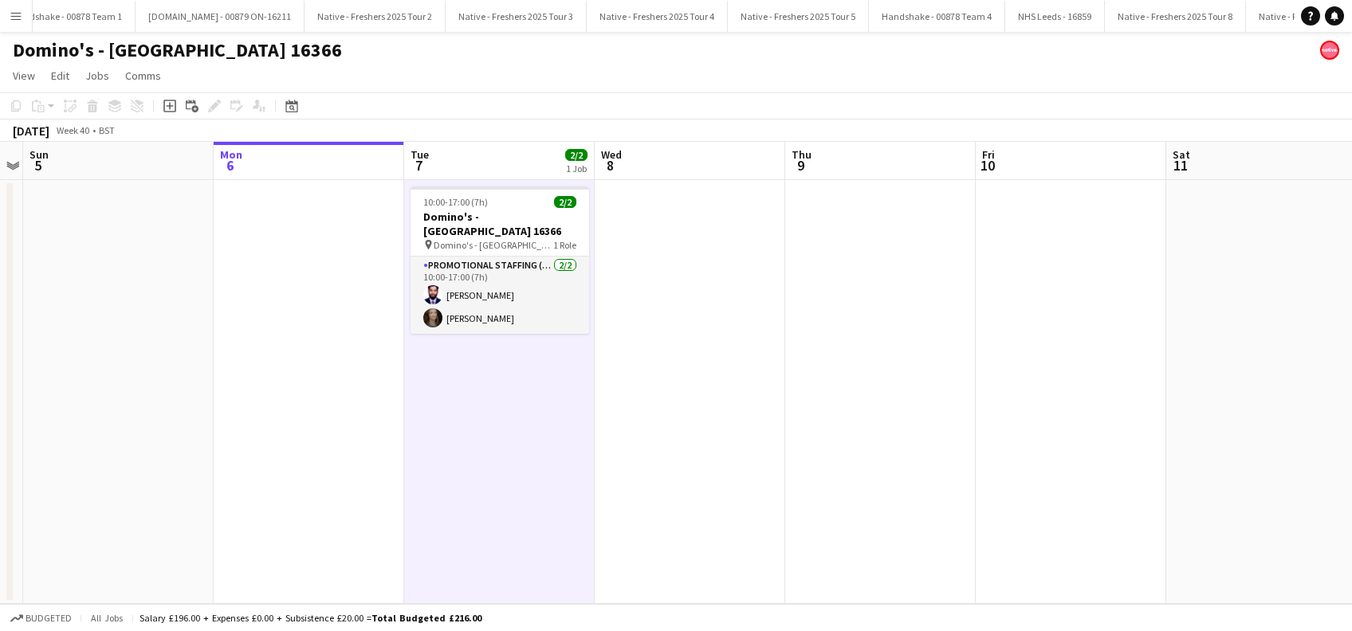
click at [664, 364] on app-date-cell at bounding box center [690, 392] width 191 height 424
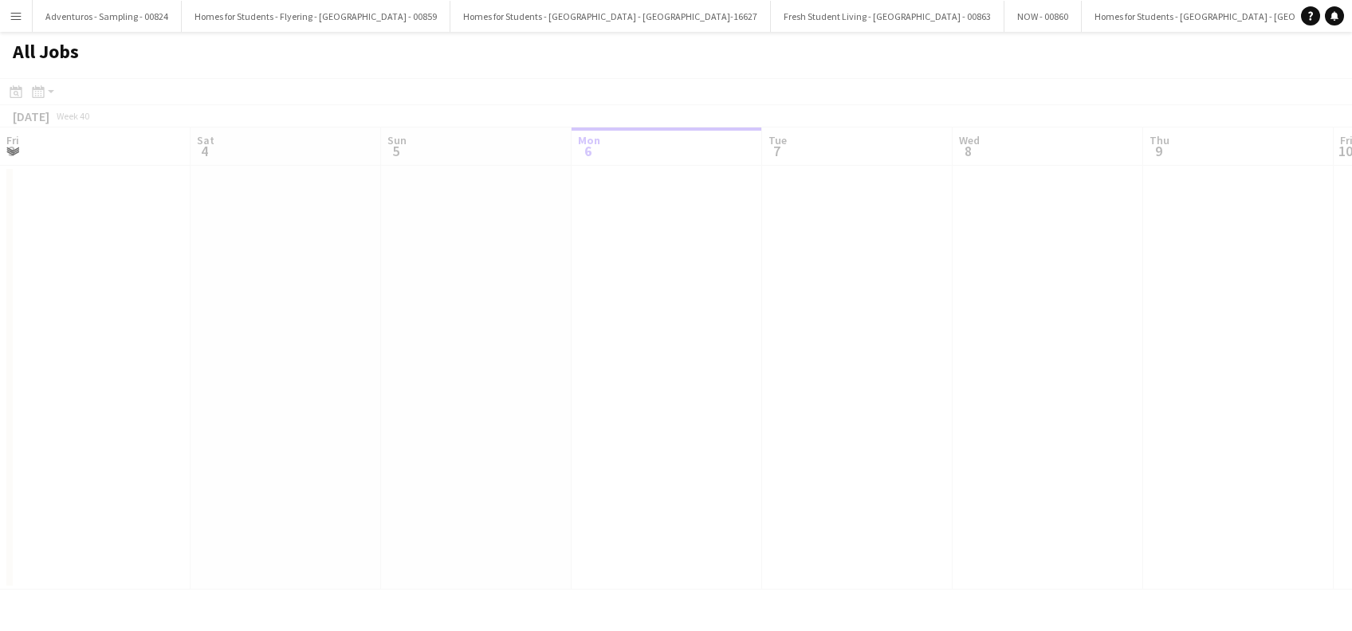
scroll to position [0, 381]
